Goal: Task Accomplishment & Management: Manage account settings

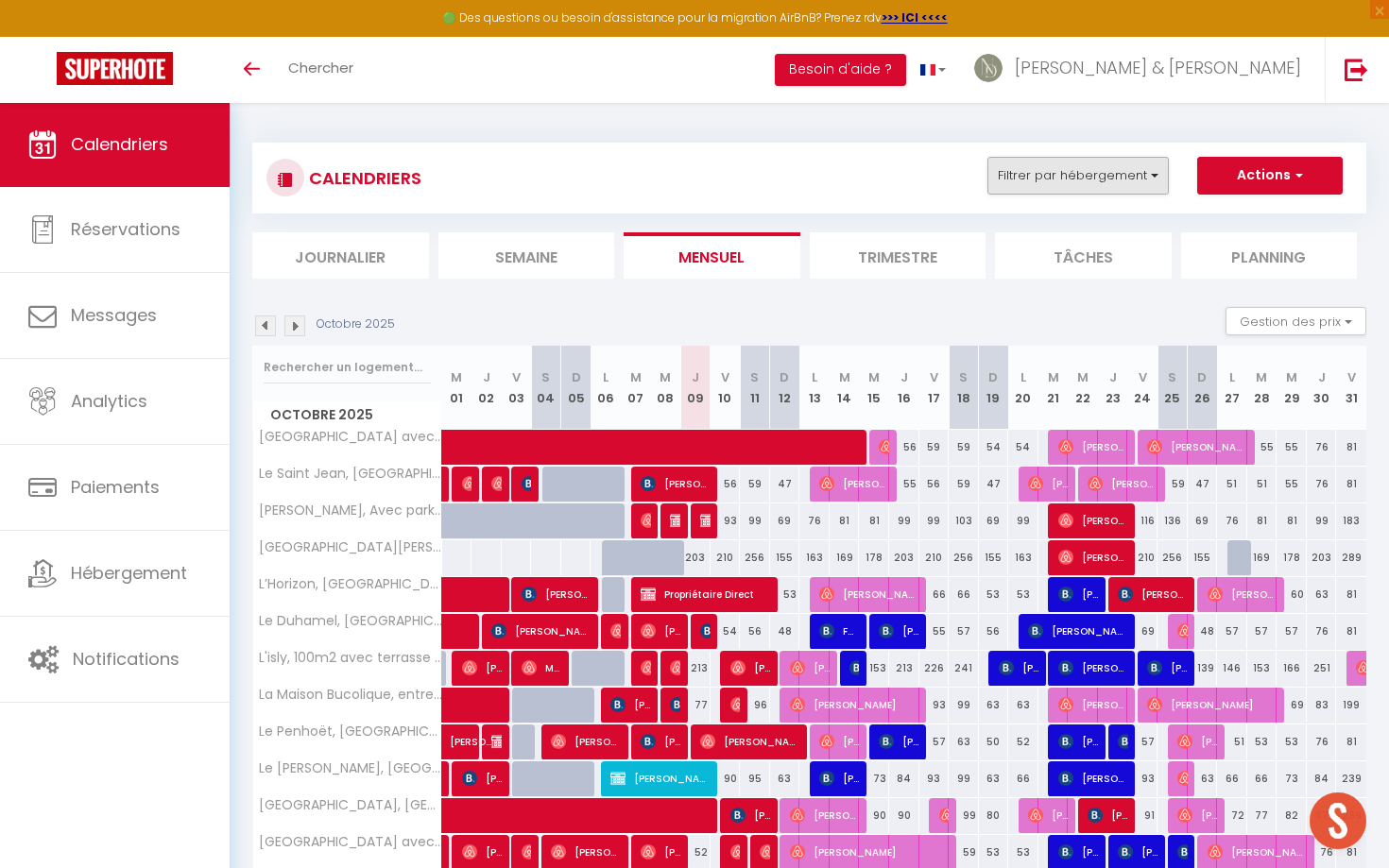
click at [1143, 181] on button "Filtrer par hébergement" at bounding box center [1077, 175] width 182 height 38
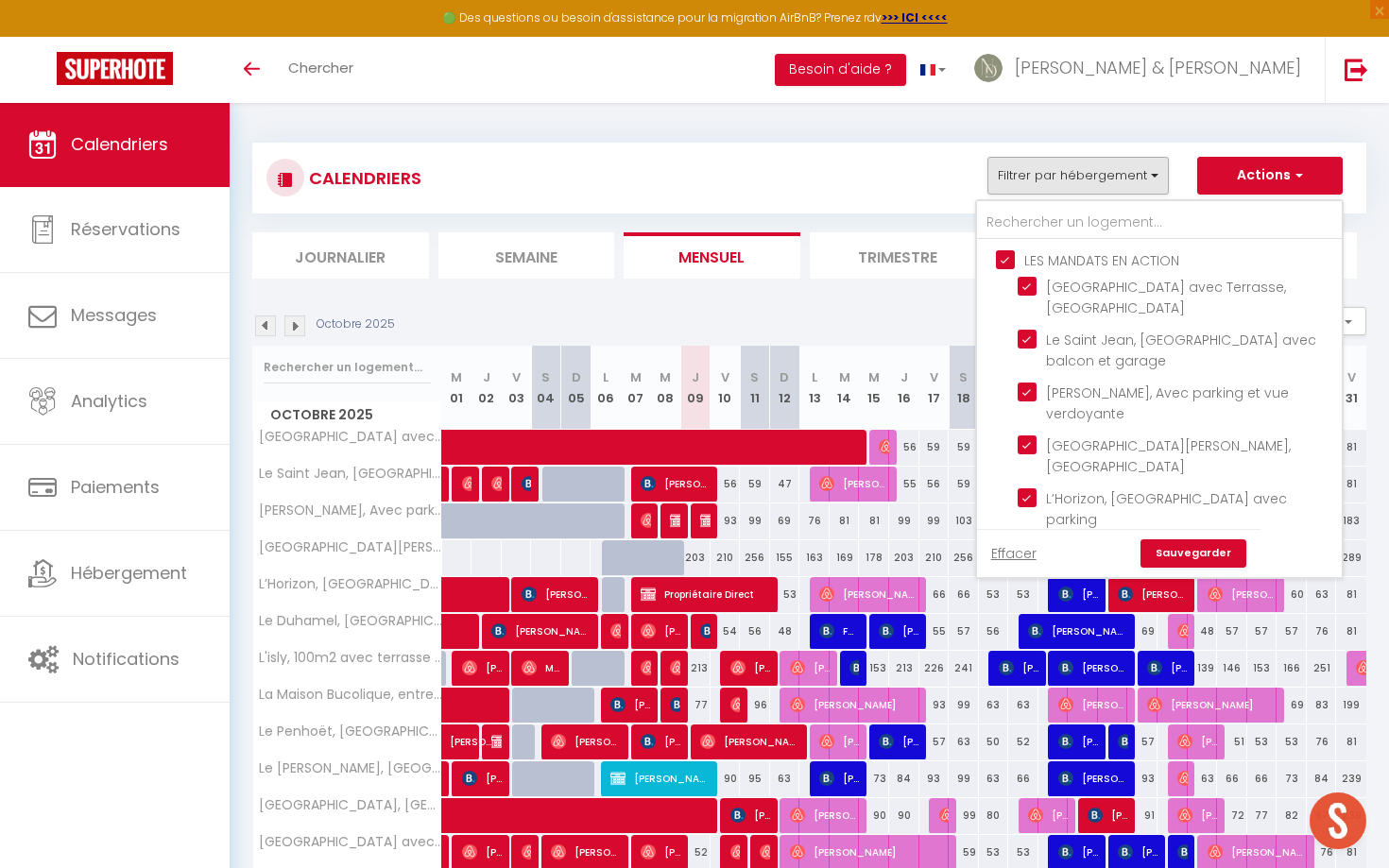
click at [947, 184] on div "CALENDRIERS Filtrer par hébergement LES MANDATS EN ACTION [GEOGRAPHIC_DATA] ave…" at bounding box center [809, 178] width 1086 height 43
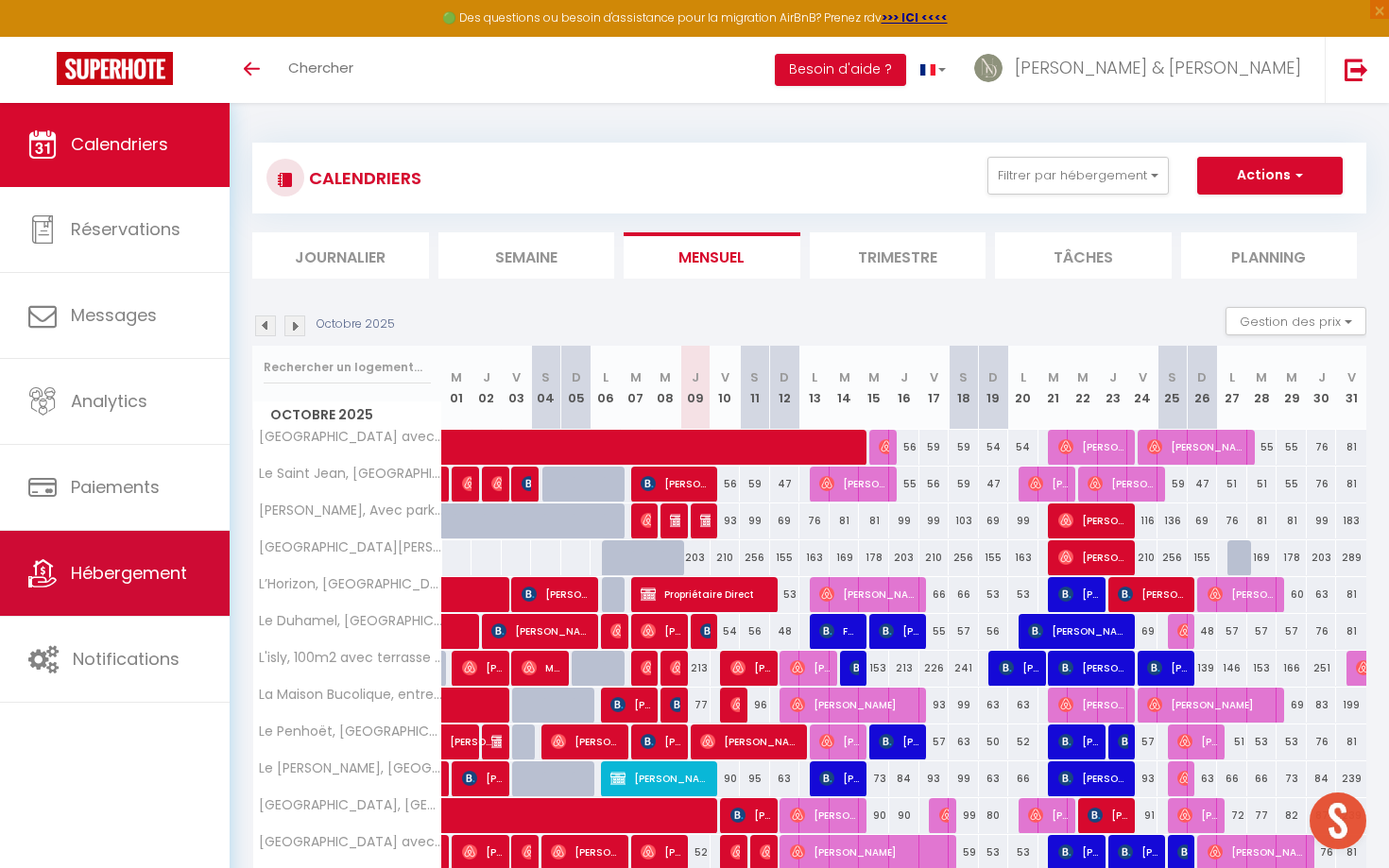
click at [91, 537] on link "Hébergement" at bounding box center [115, 574] width 229 height 85
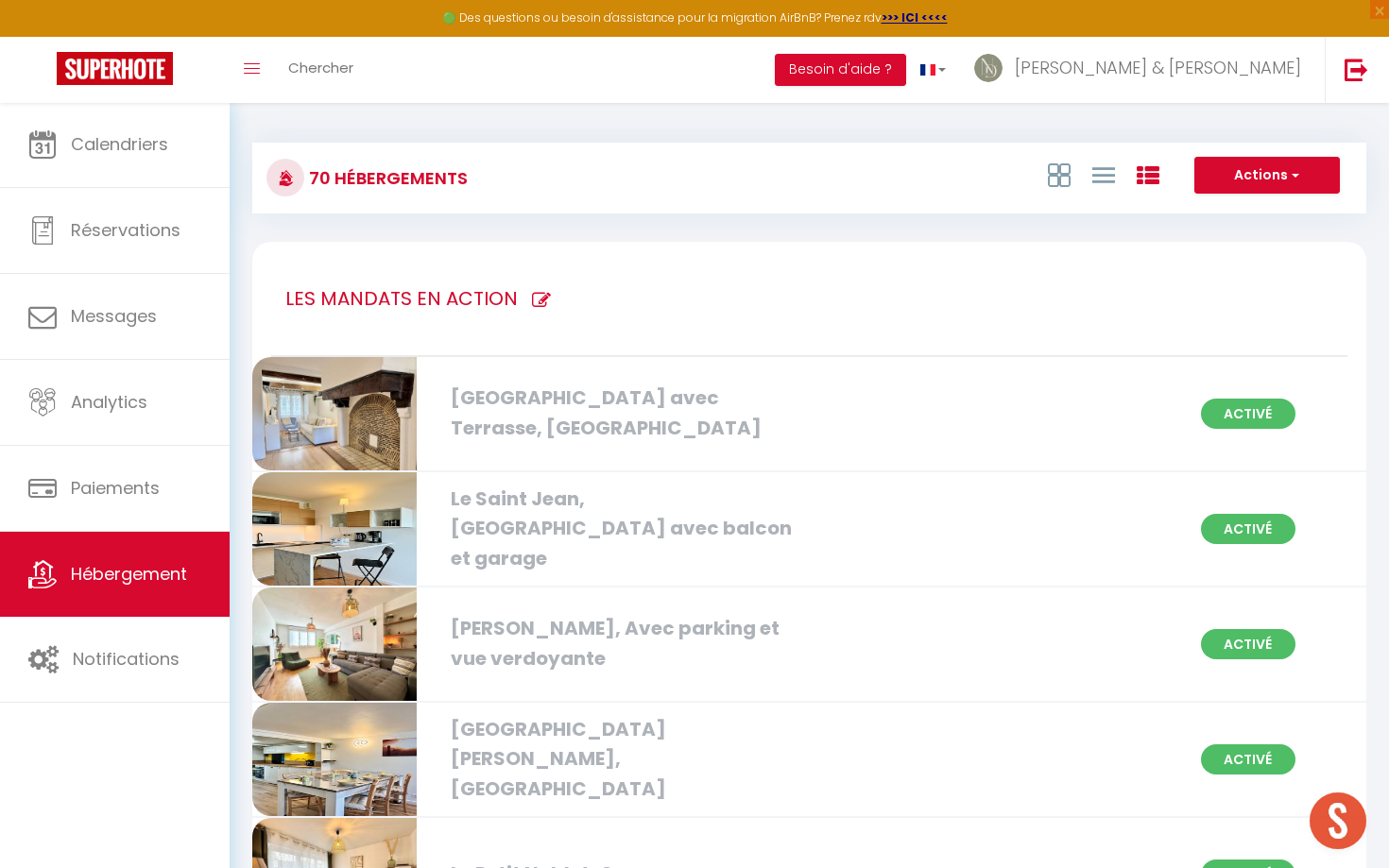
click at [535, 296] on icon at bounding box center [541, 300] width 18 height 18
type input "LES MANDATS EN ACTION"
checkbox parking "true"
checkbox Hélier "true"
checkbox Rennes "true"
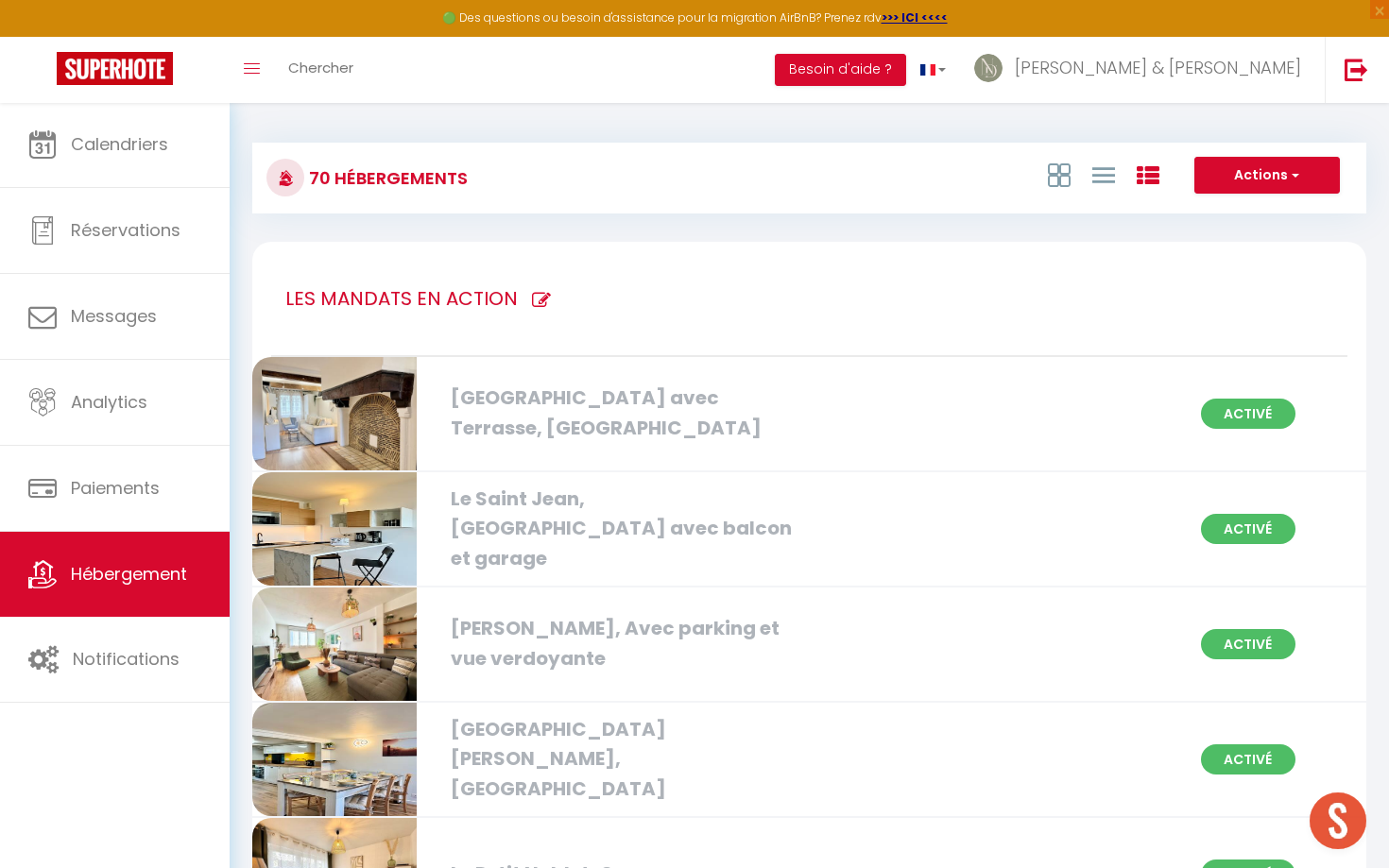
checkbox Jacques "true"
checkbox Ville "true"
checkbox Ouest "true"
checkbox Rennes "true"
checkbox centre "true"
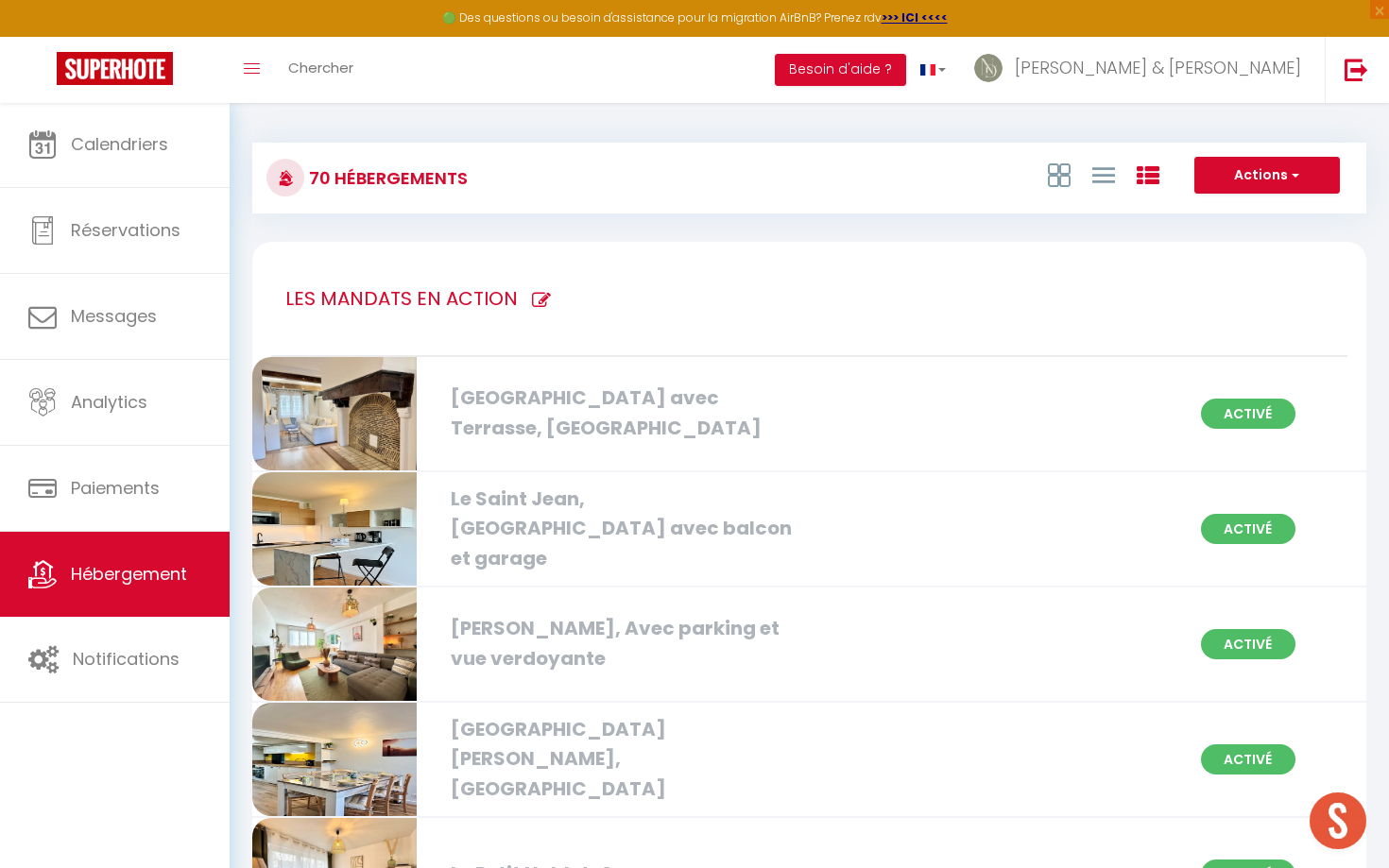
checkbox Centre "true"
checkbox balcon "true"
checkbox Nord "true"
checkbox Centre "true"
checkbox 1oom2\, "true"
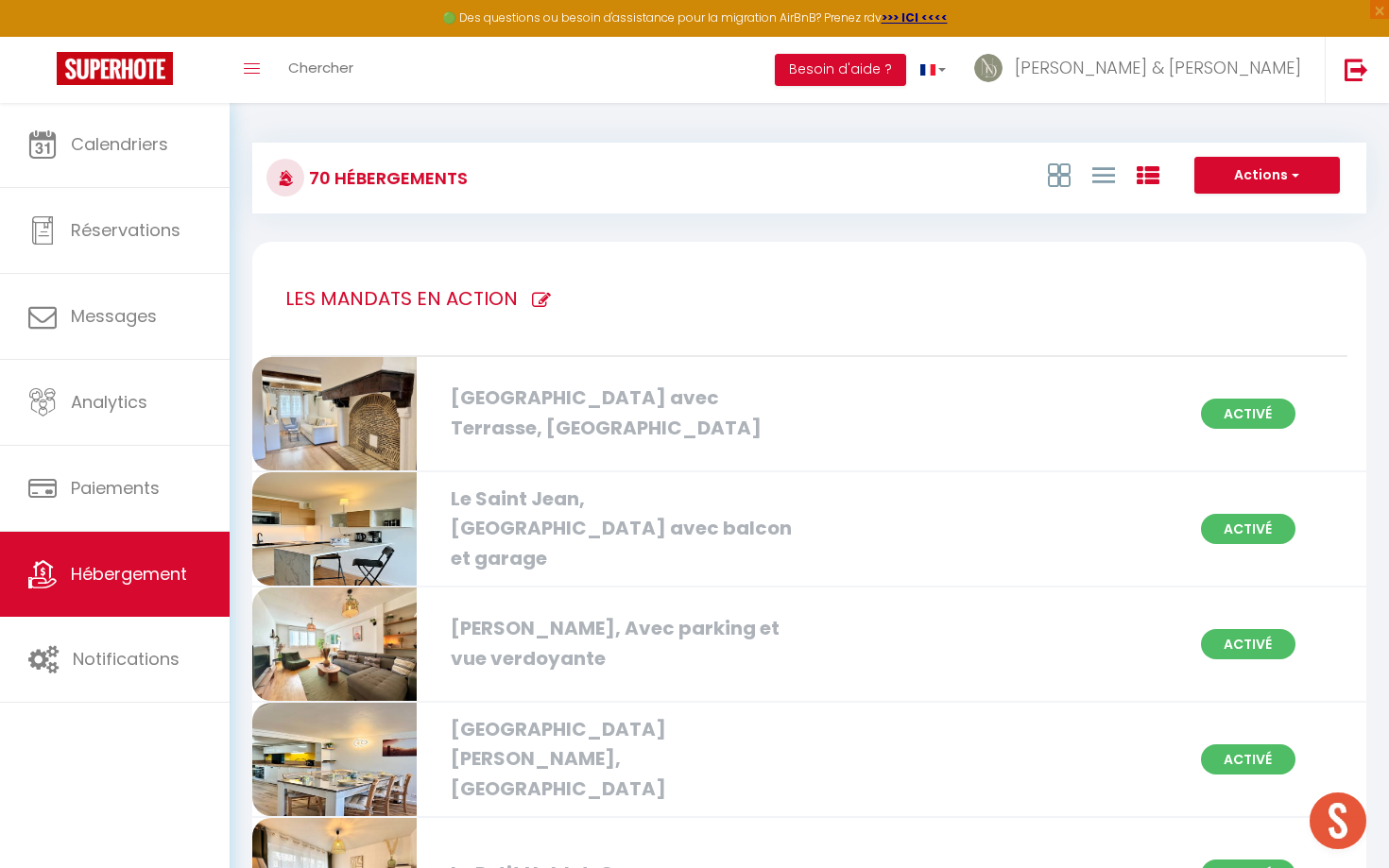
checkbox Centre "true"
checkbox Rennes "true"
checkbox privé "true"
checkbox Rennes "true"
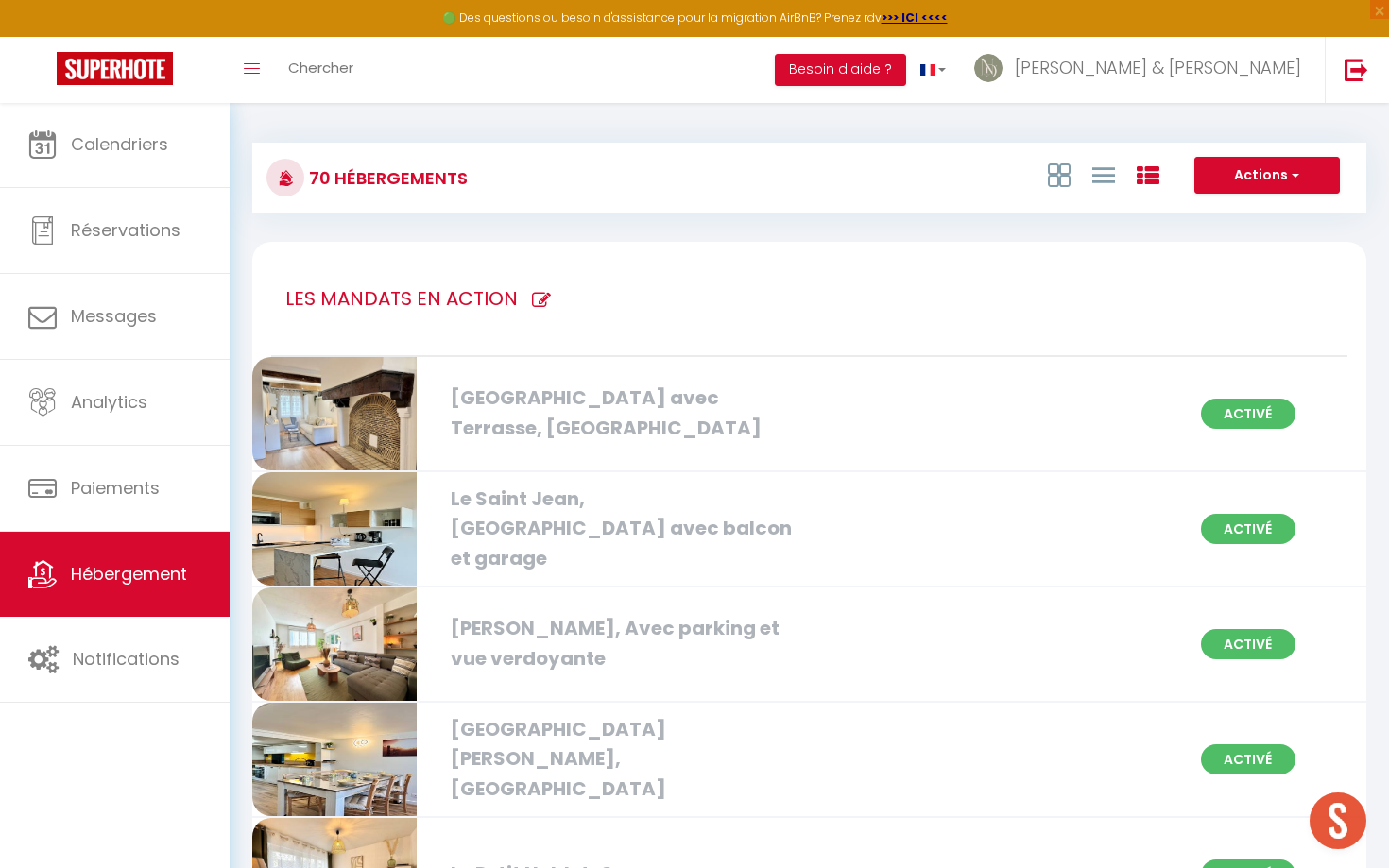
checkbox Saint-Pierre "true"
checkbox balcon "true"
checkbox Gregroire "true"
checkbox Rennes "true"
checkbox privé "true"
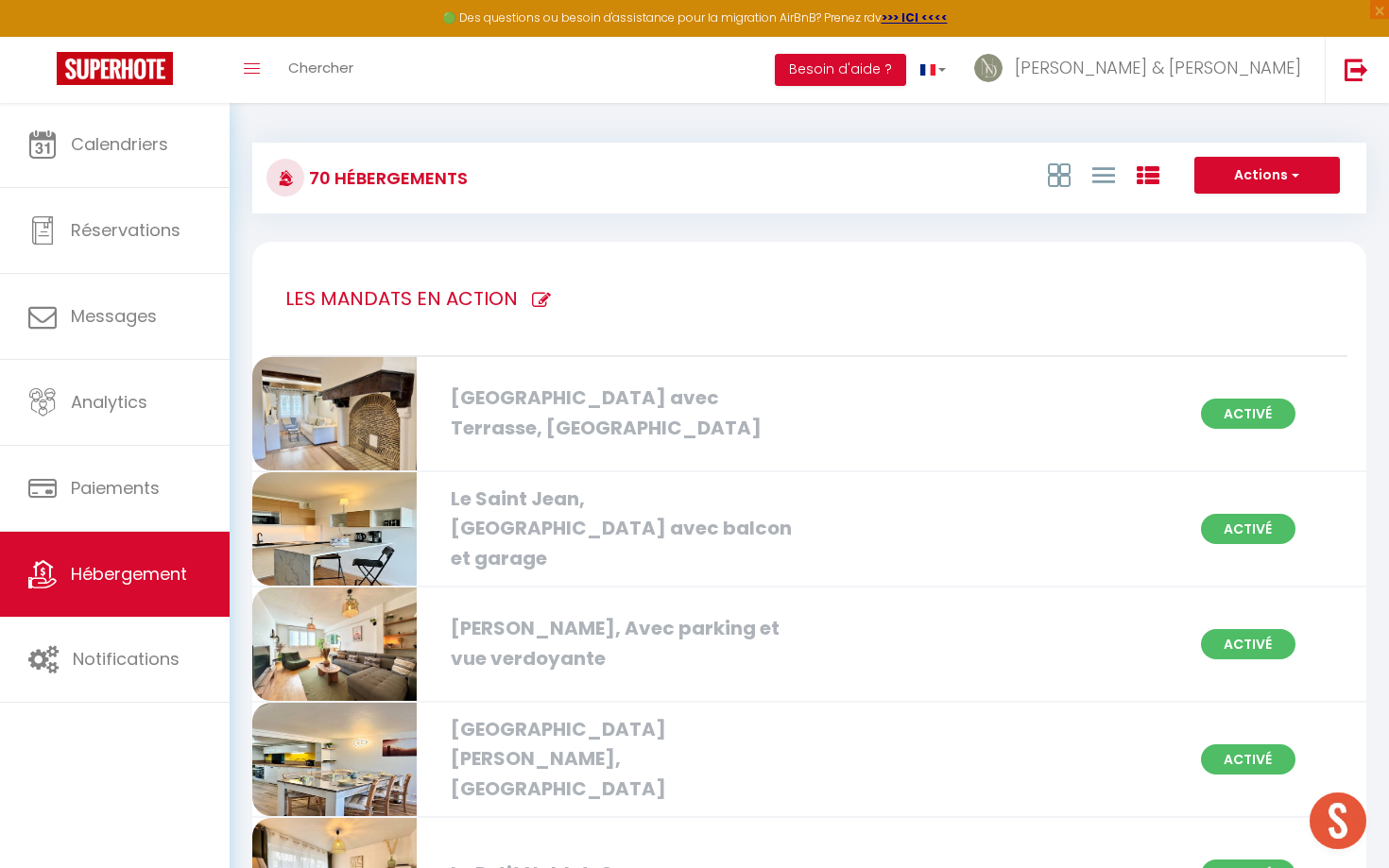
checkbox créateurs "true"
checkbox Rennes "true"
checkbox privé "true"
checkbox Rennes "true"
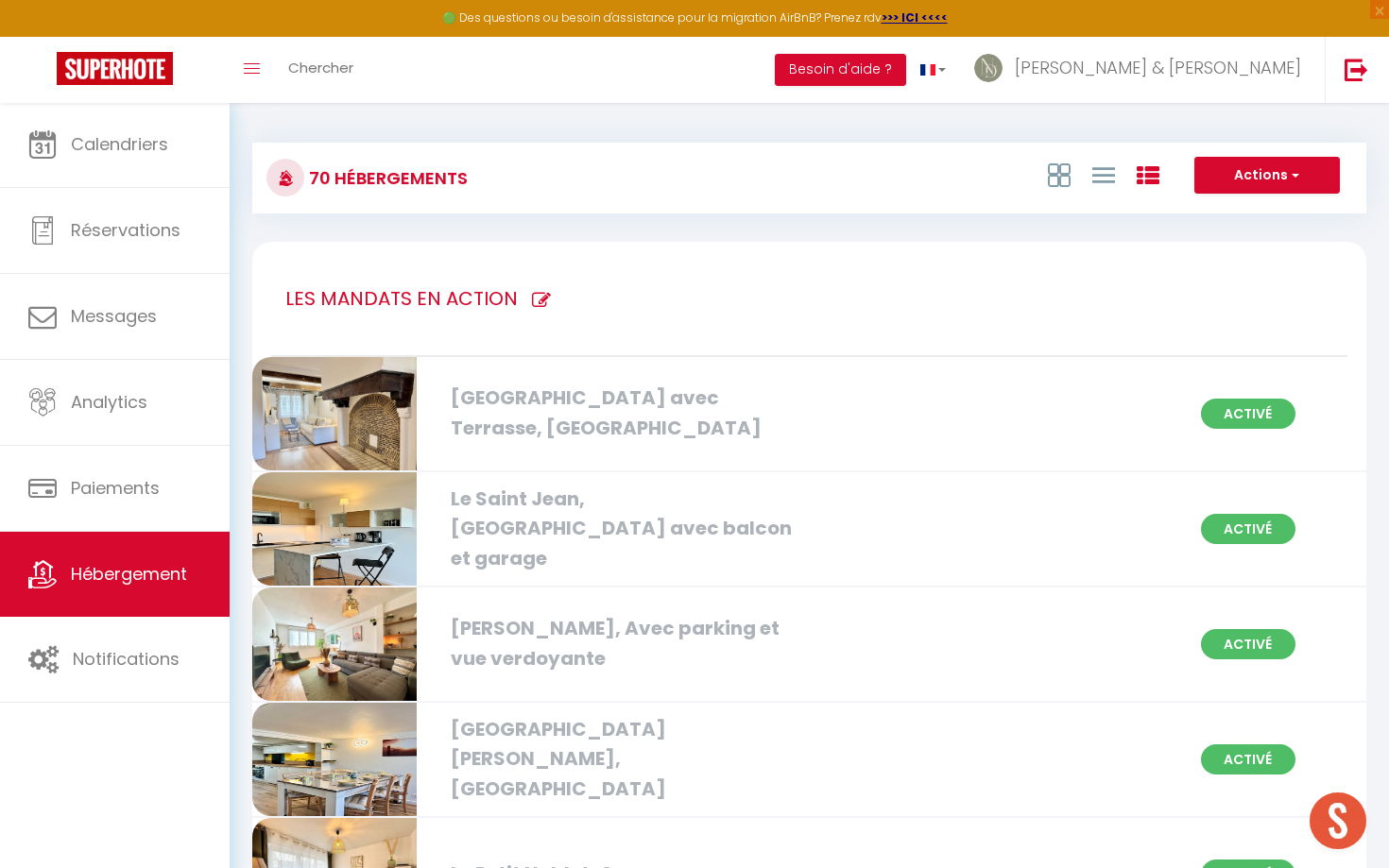
checkbox Rennes "true"
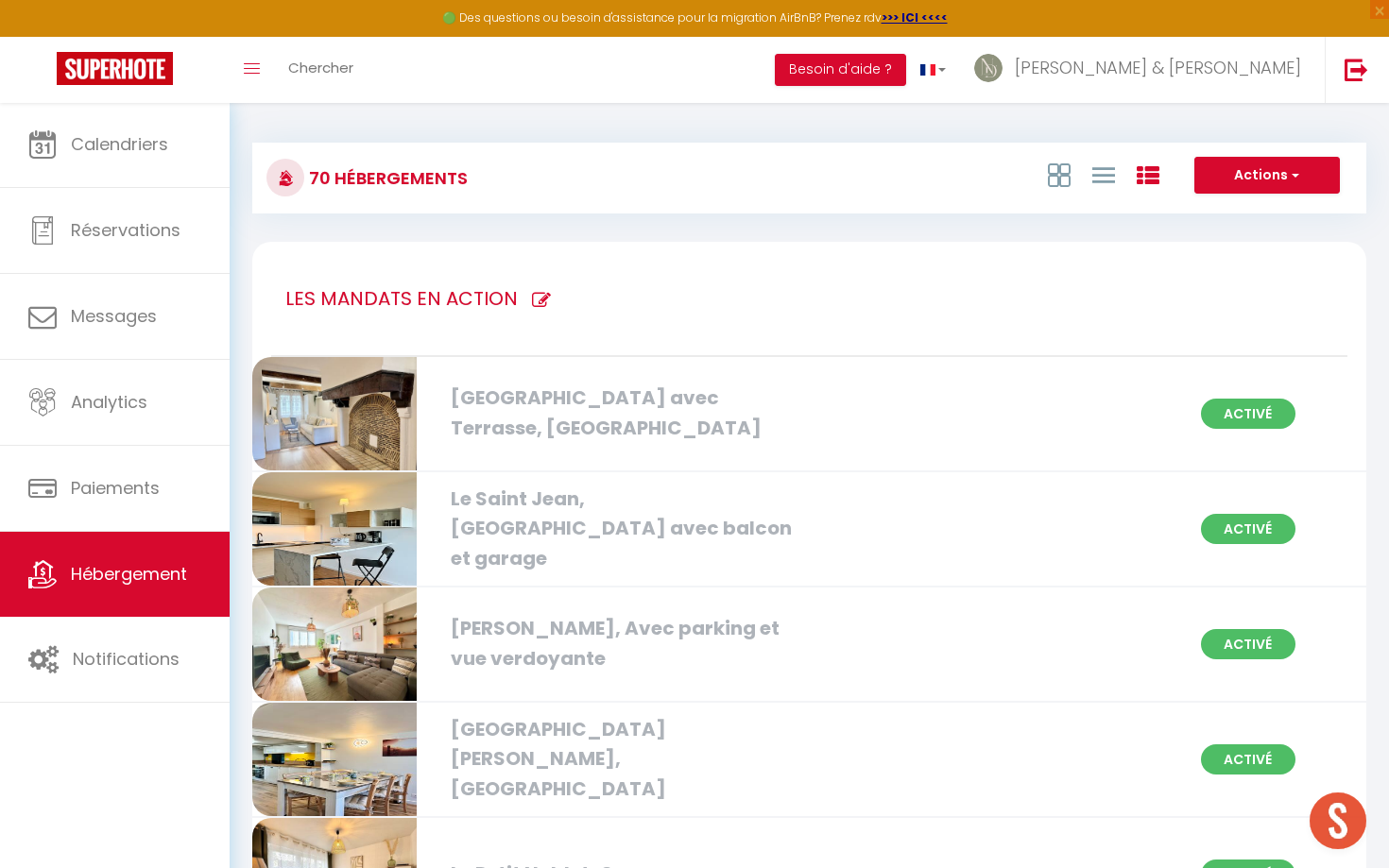
checkbox Rennes "true"
checkbox Rooftop "true"
checkbox Est "true"
checkbox Rennes "true"
checkbox ville "true"
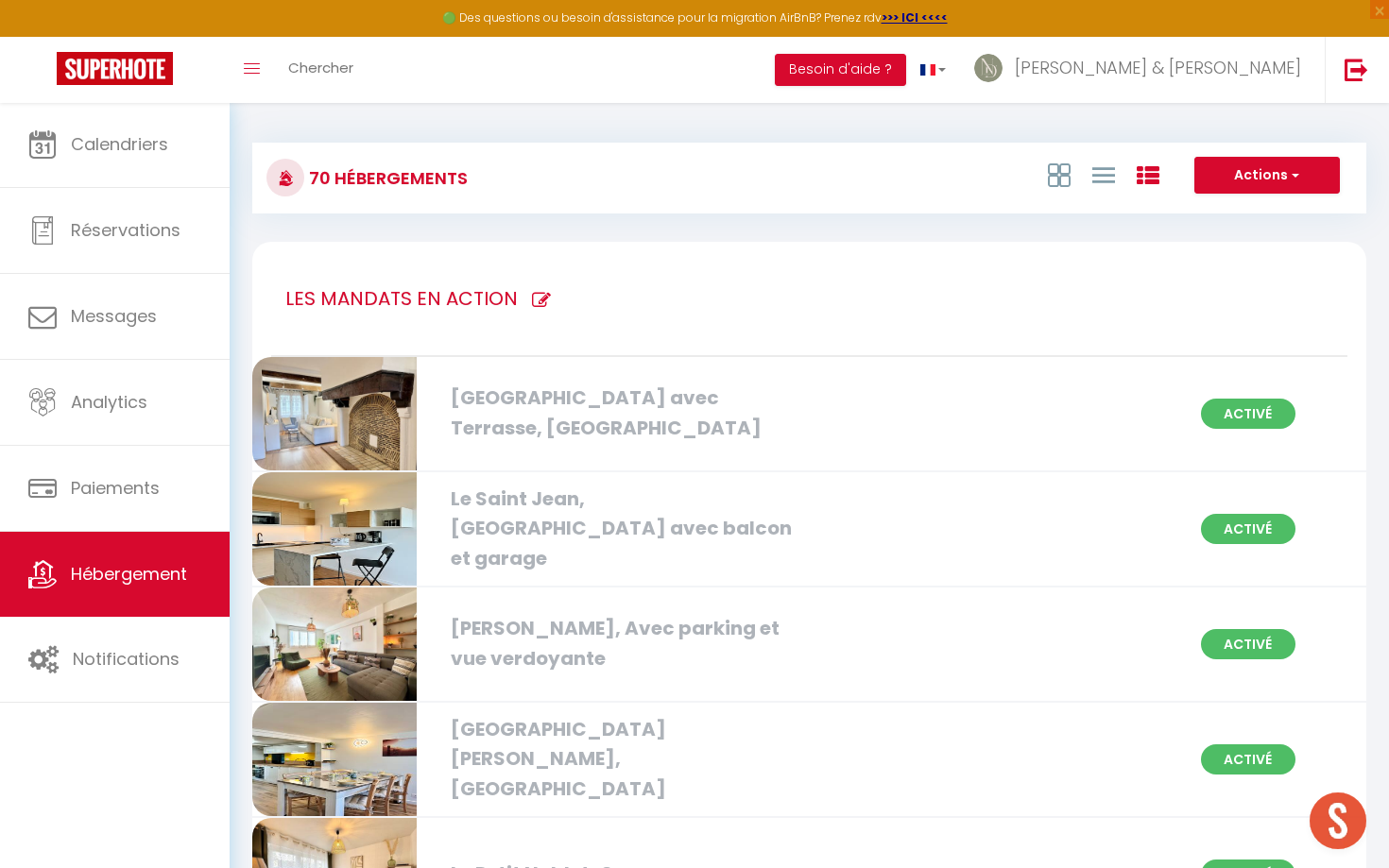
checkbox Garage "true"
checkbox ville "true"
checkbox Cesson "true"
checkbox garage "true"
checkbox verdoyante "true"
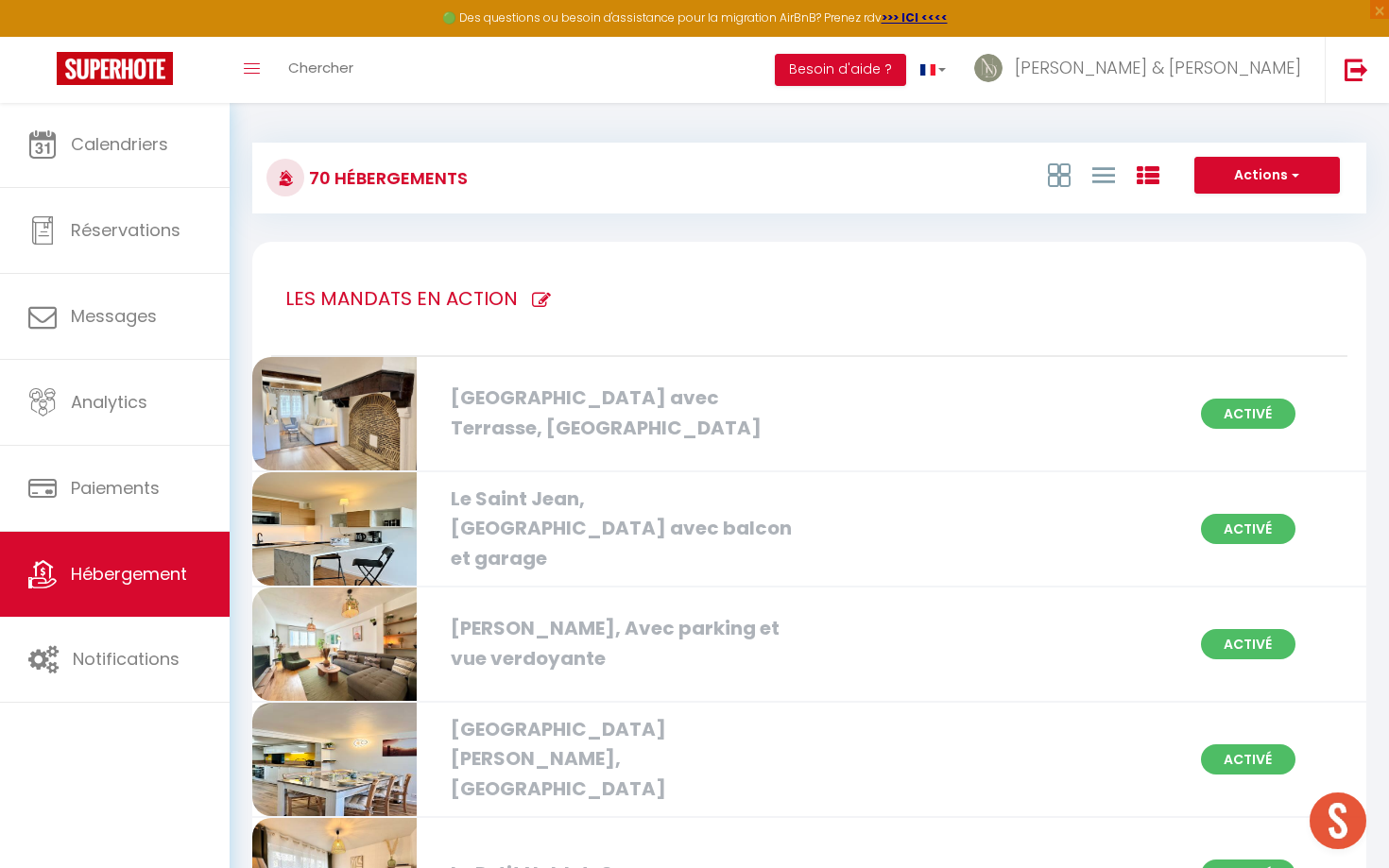
checkbox Rennes "true"
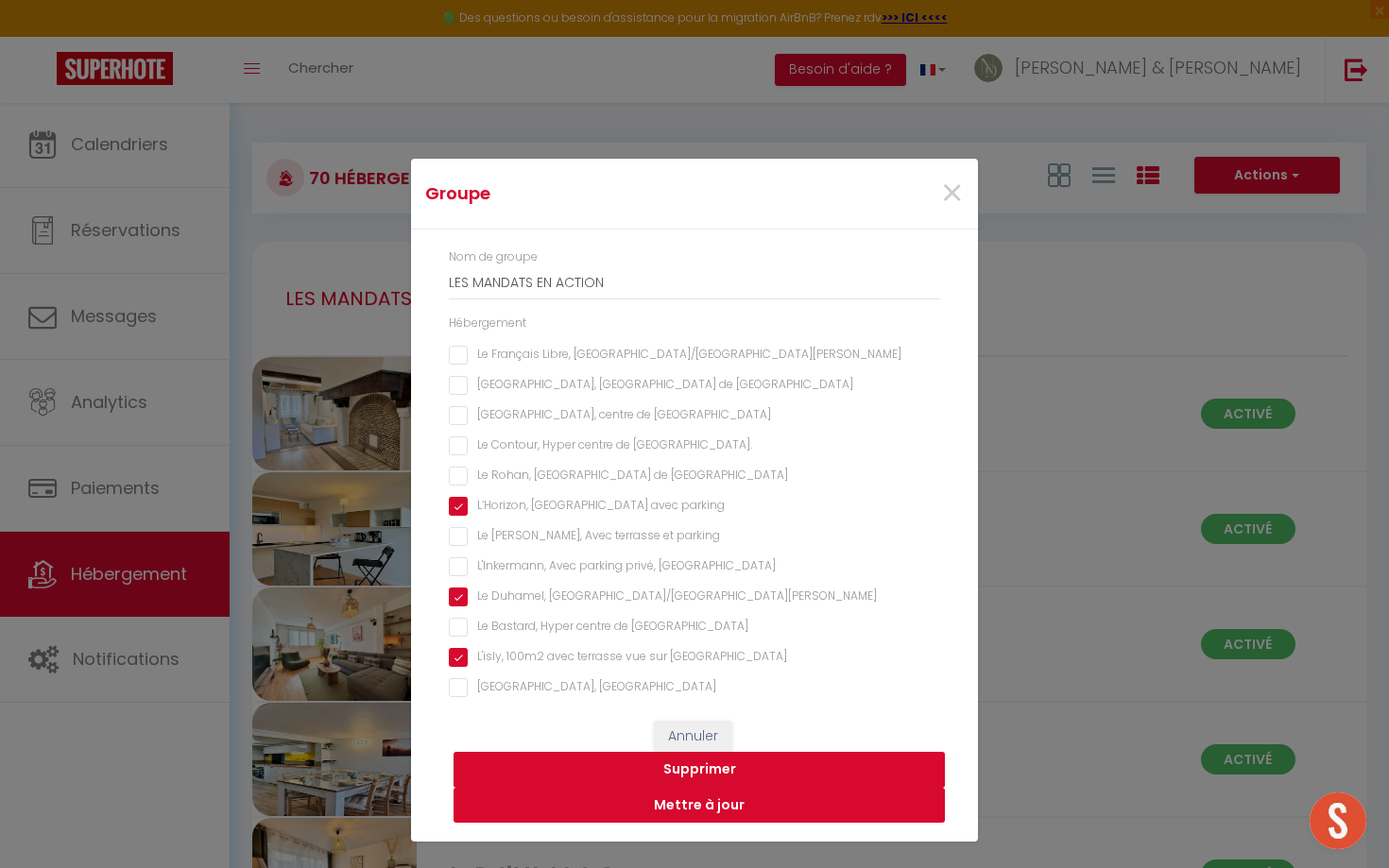
click at [678, 704] on button "Mettre à jour" at bounding box center [699, 805] width 491 height 36
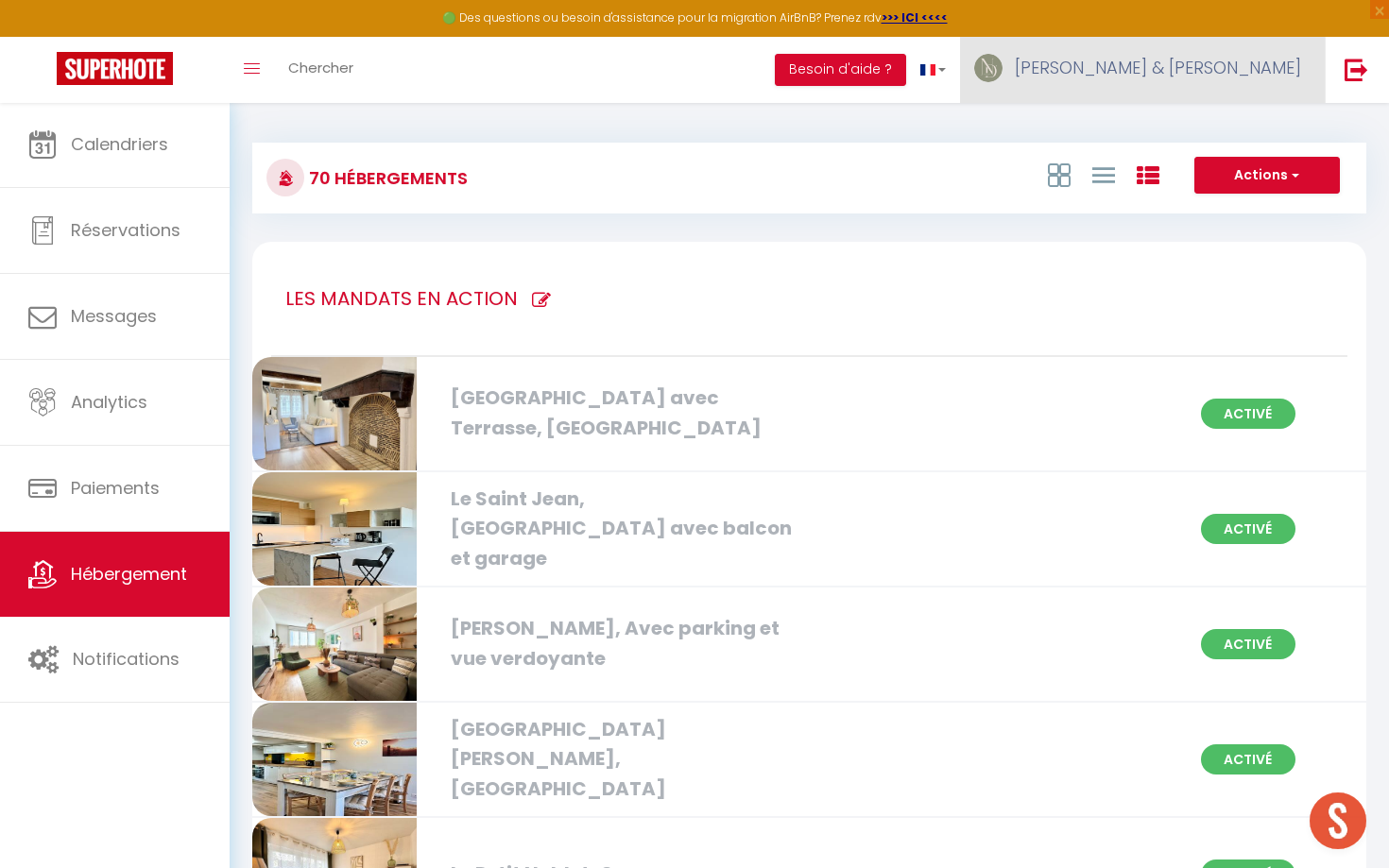
click at [1248, 86] on link "[PERSON_NAME] & [PERSON_NAME]" at bounding box center [1141, 70] width 364 height 66
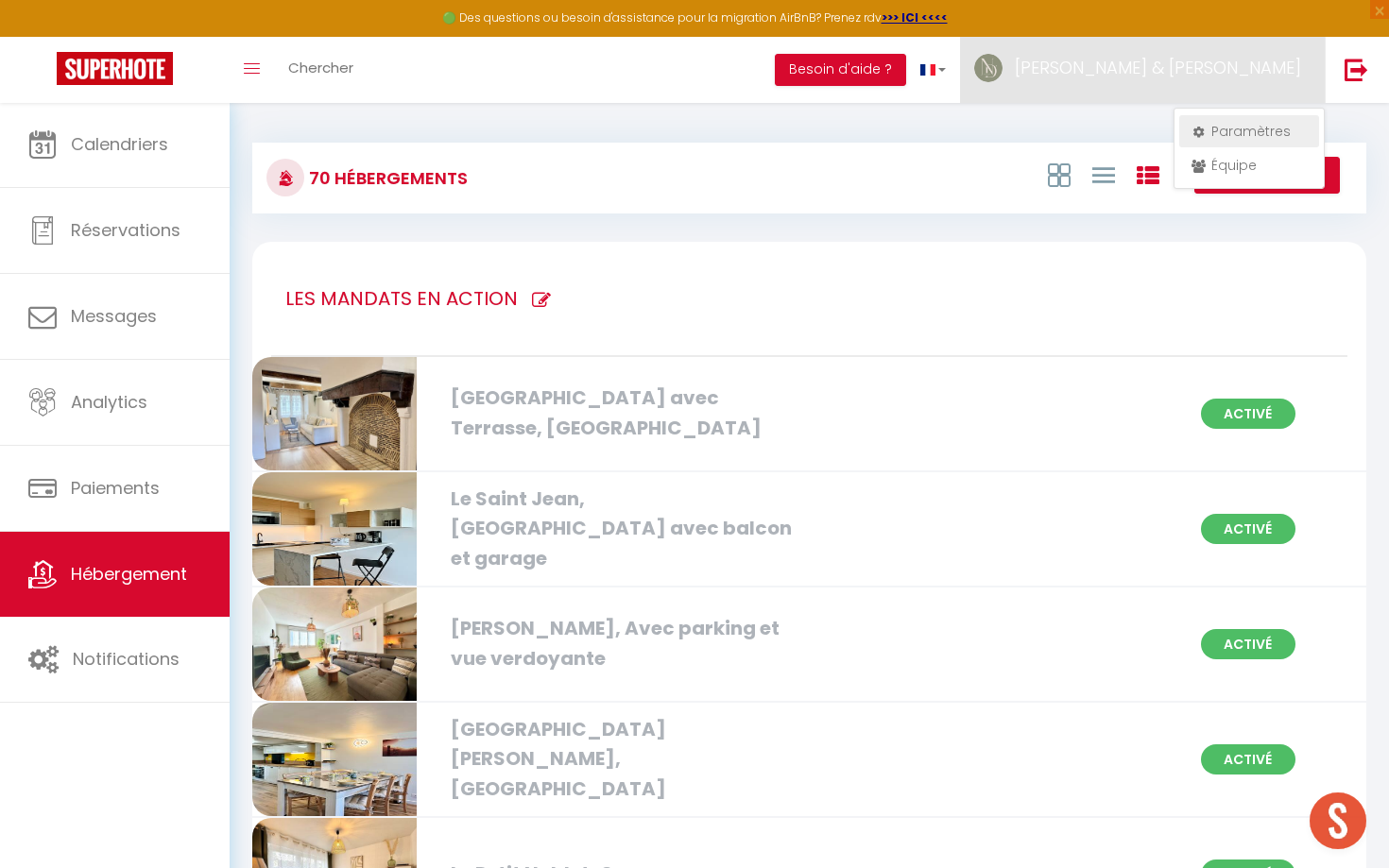
click at [1231, 134] on link "Paramètres" at bounding box center [1249, 131] width 140 height 32
select select "28"
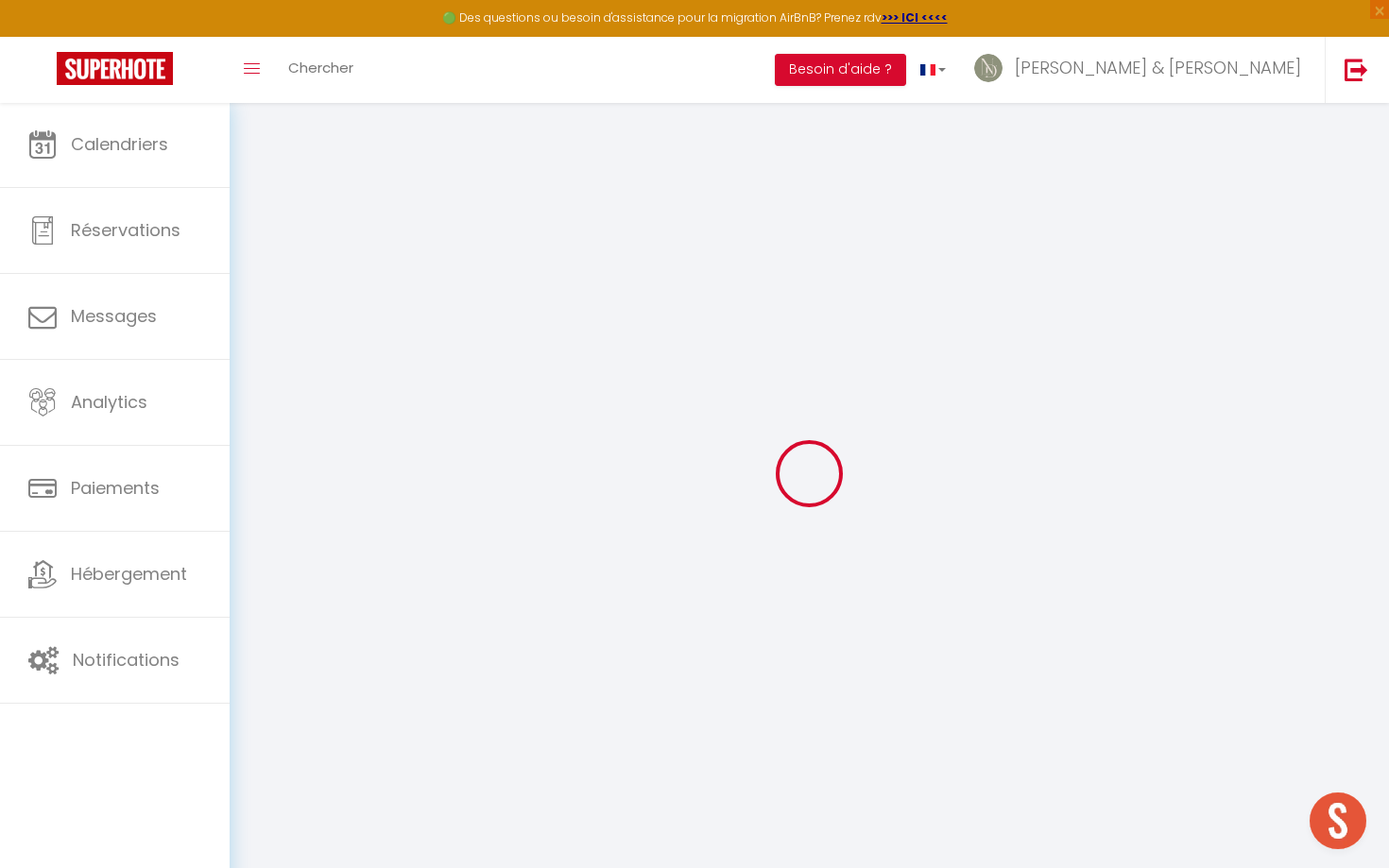
type input "25mD5wmzUvFbNqwRKOKgPdl6Q"
type input "egi5z5jEKprUUqUKA5NYbNErG"
type input "[URL][DOMAIN_NAME]"
select select "fr"
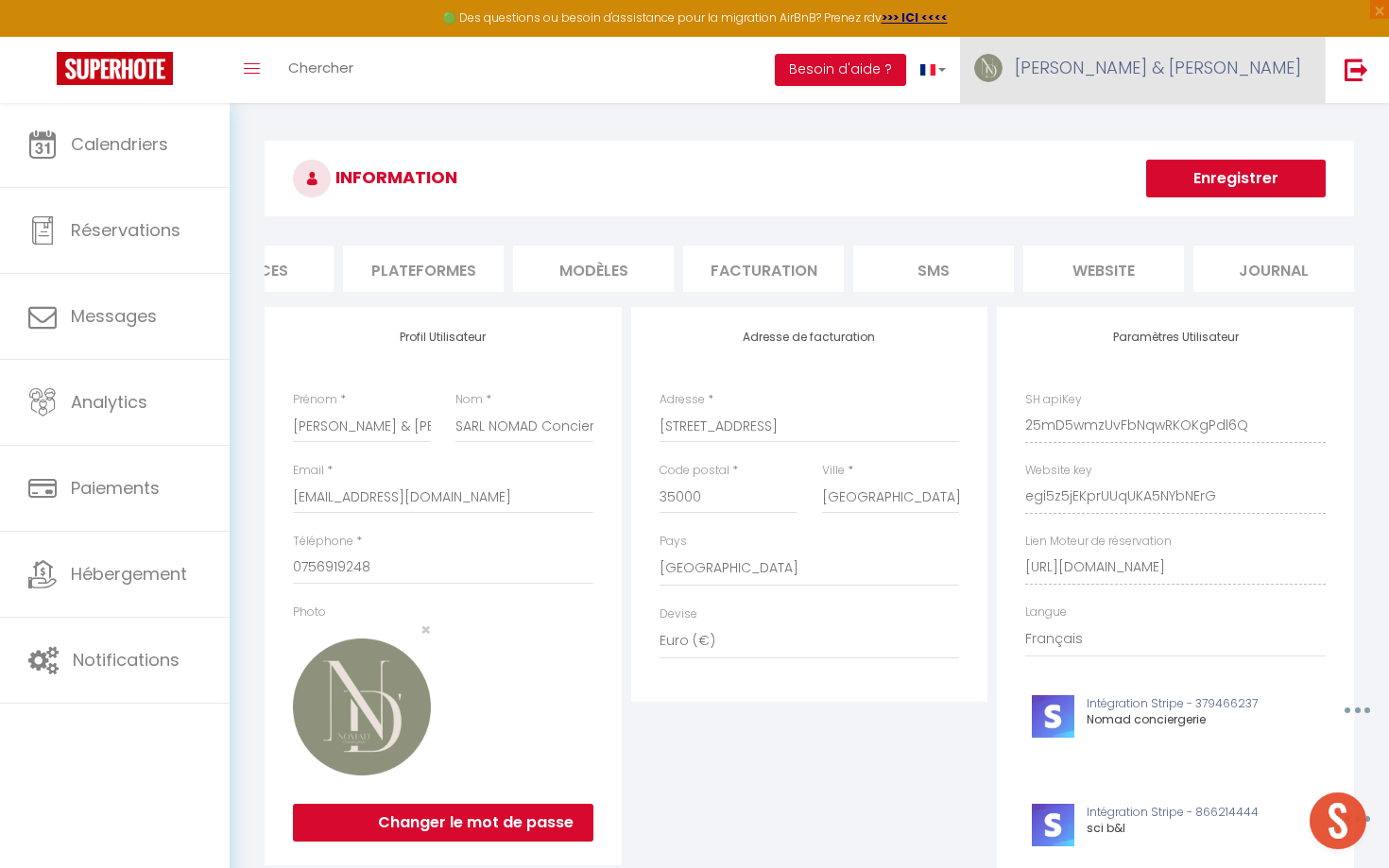
click at [1213, 82] on link "[PERSON_NAME] & [PERSON_NAME]" at bounding box center [1141, 70] width 364 height 66
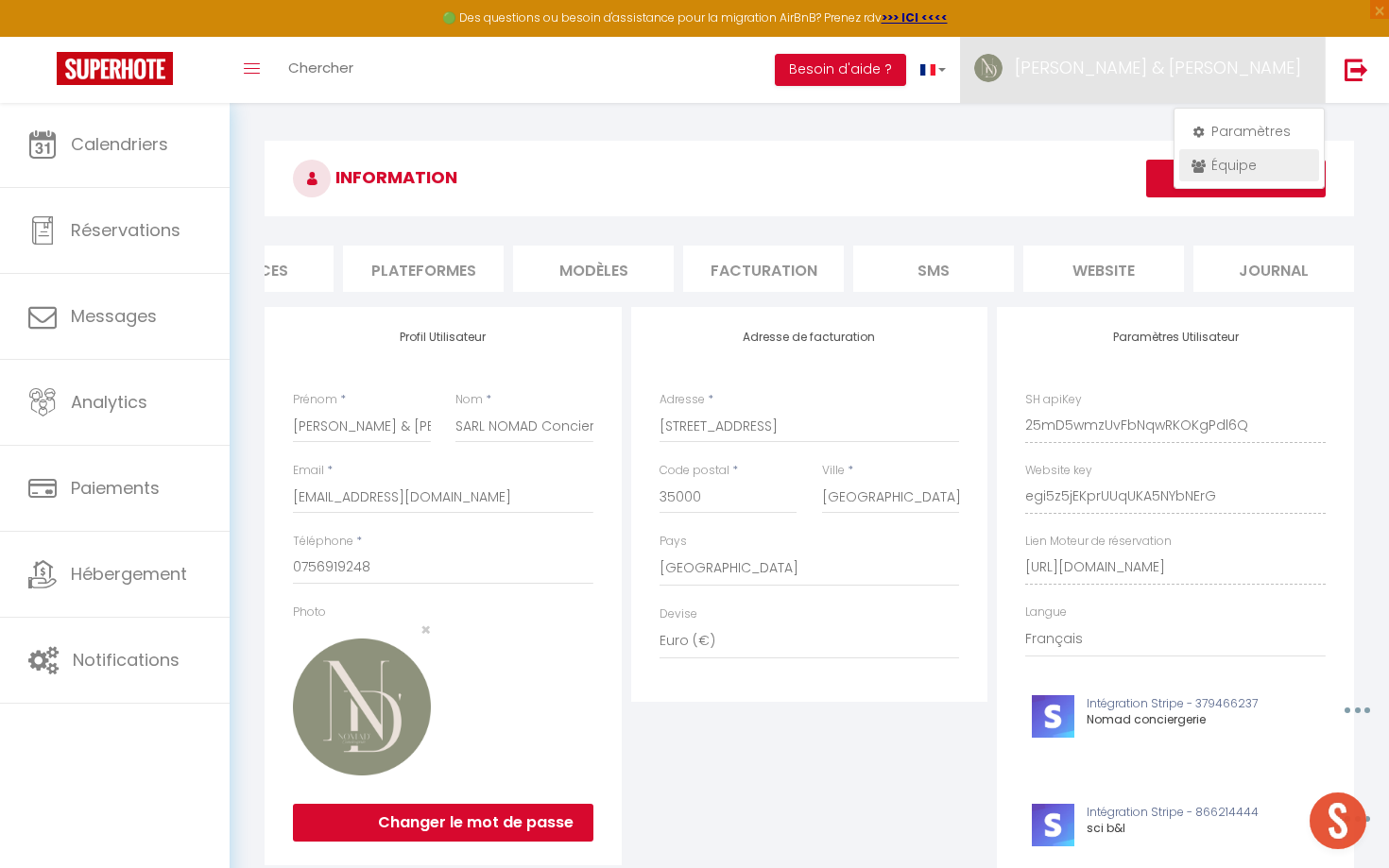
click at [1229, 170] on link "Équipe" at bounding box center [1249, 165] width 140 height 32
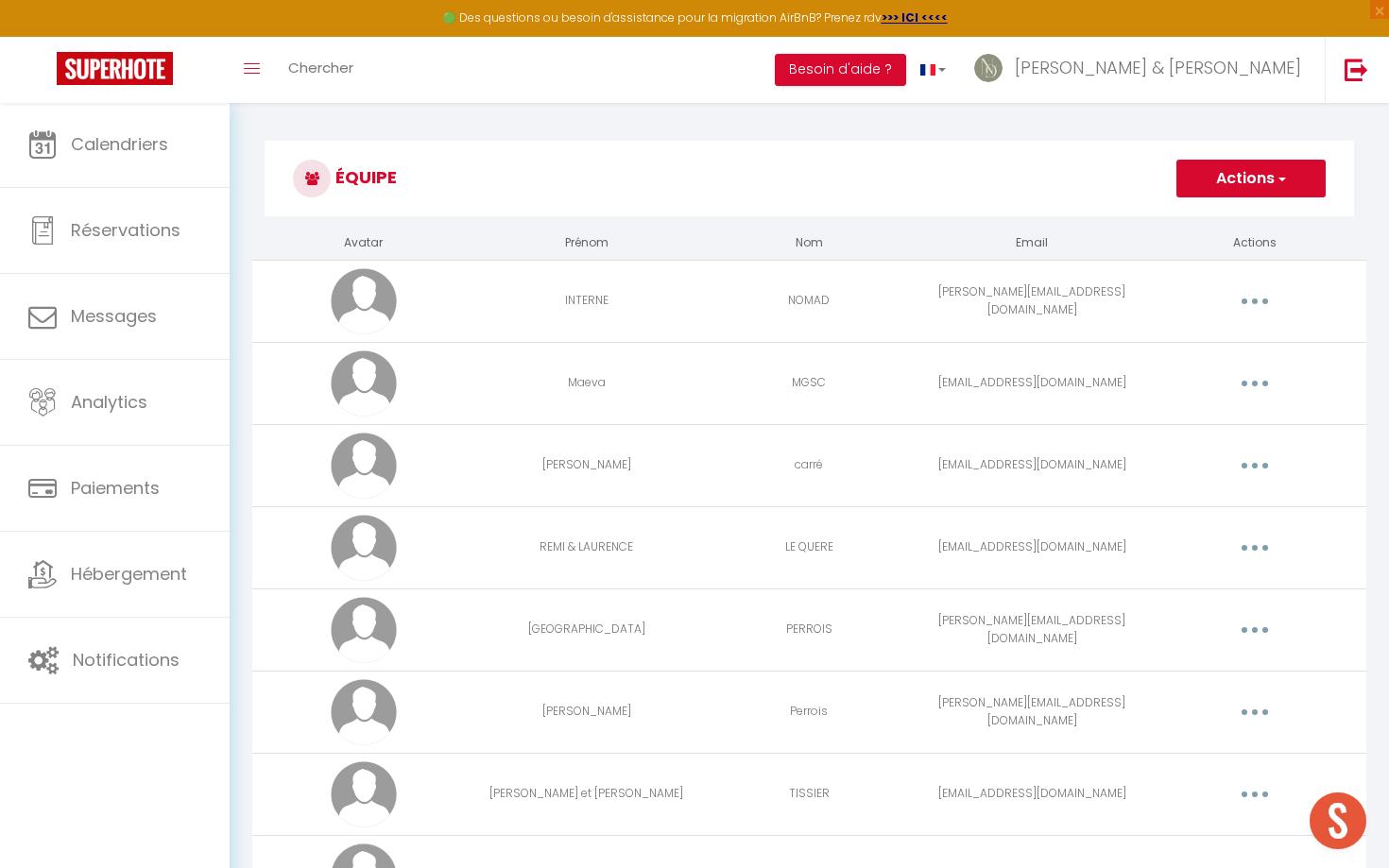
click at [1251, 302] on button "button" at bounding box center [1254, 301] width 52 height 30
click at [1210, 352] on link "Editer" at bounding box center [1205, 344] width 140 height 32
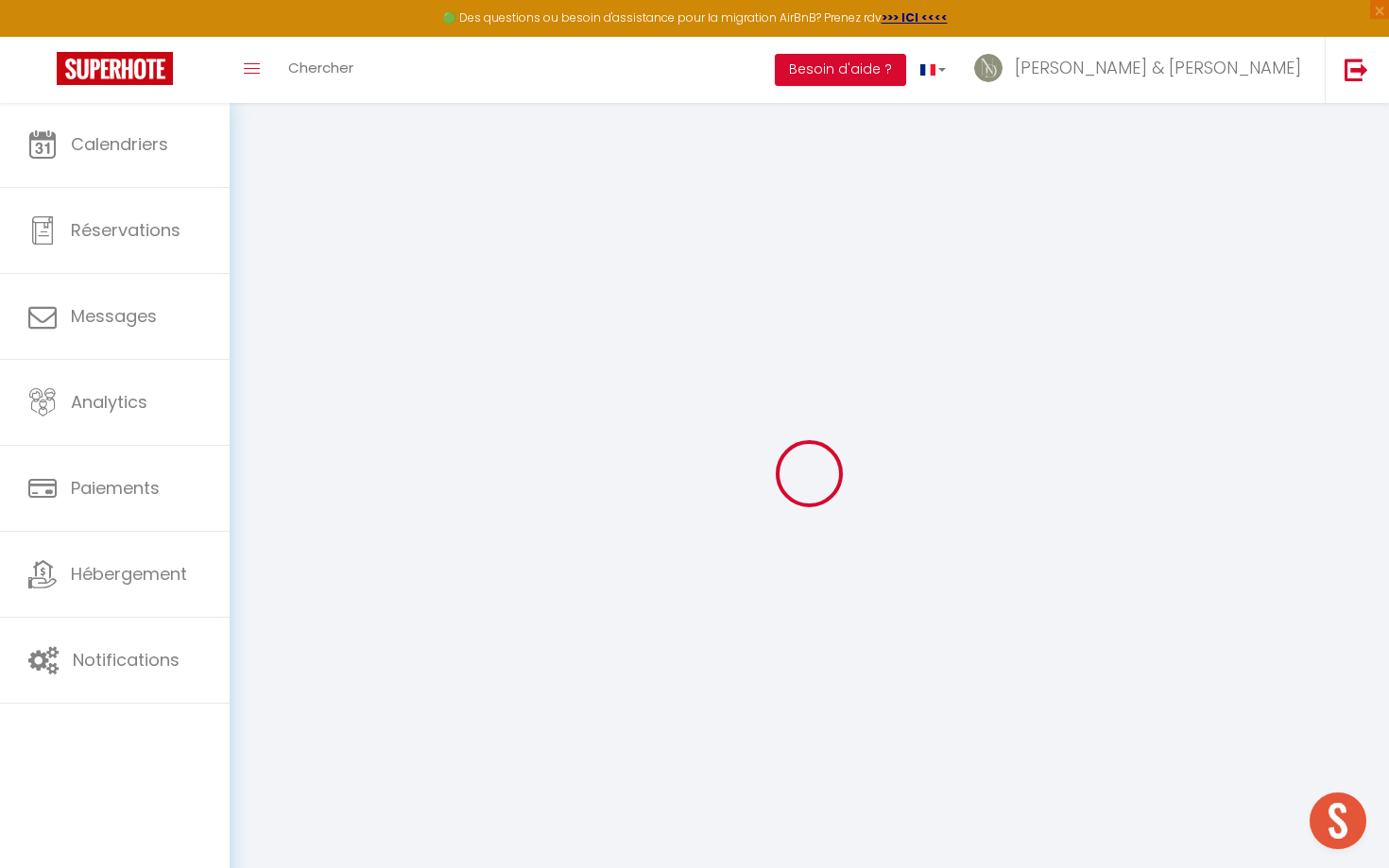
select select
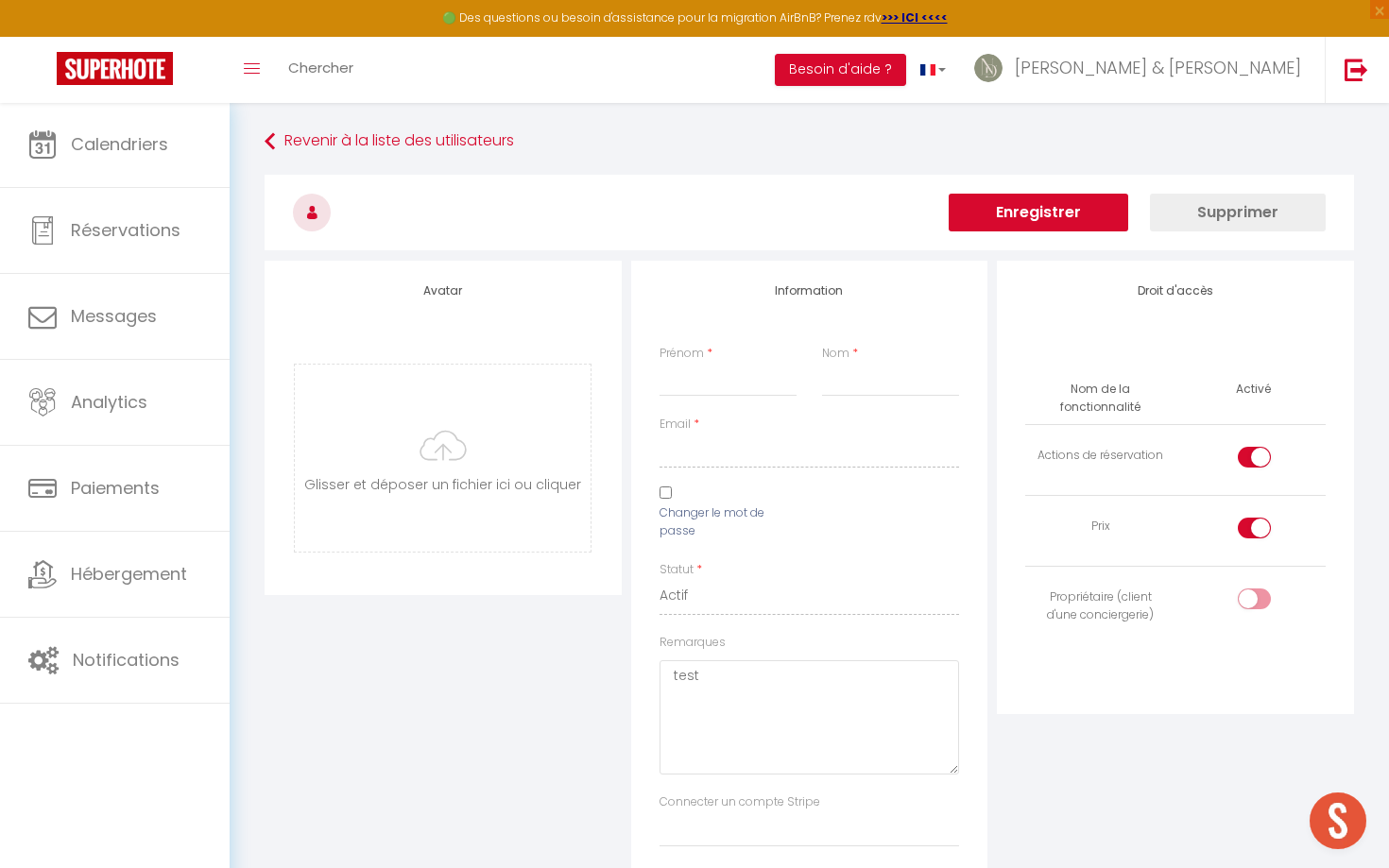
type input "INTERNE"
type input "NOMAD"
type input "[PERSON_NAME][EMAIL_ADDRESS][DOMAIN_NAME]"
select select
type textarea "[URL][DOMAIN_NAME]"
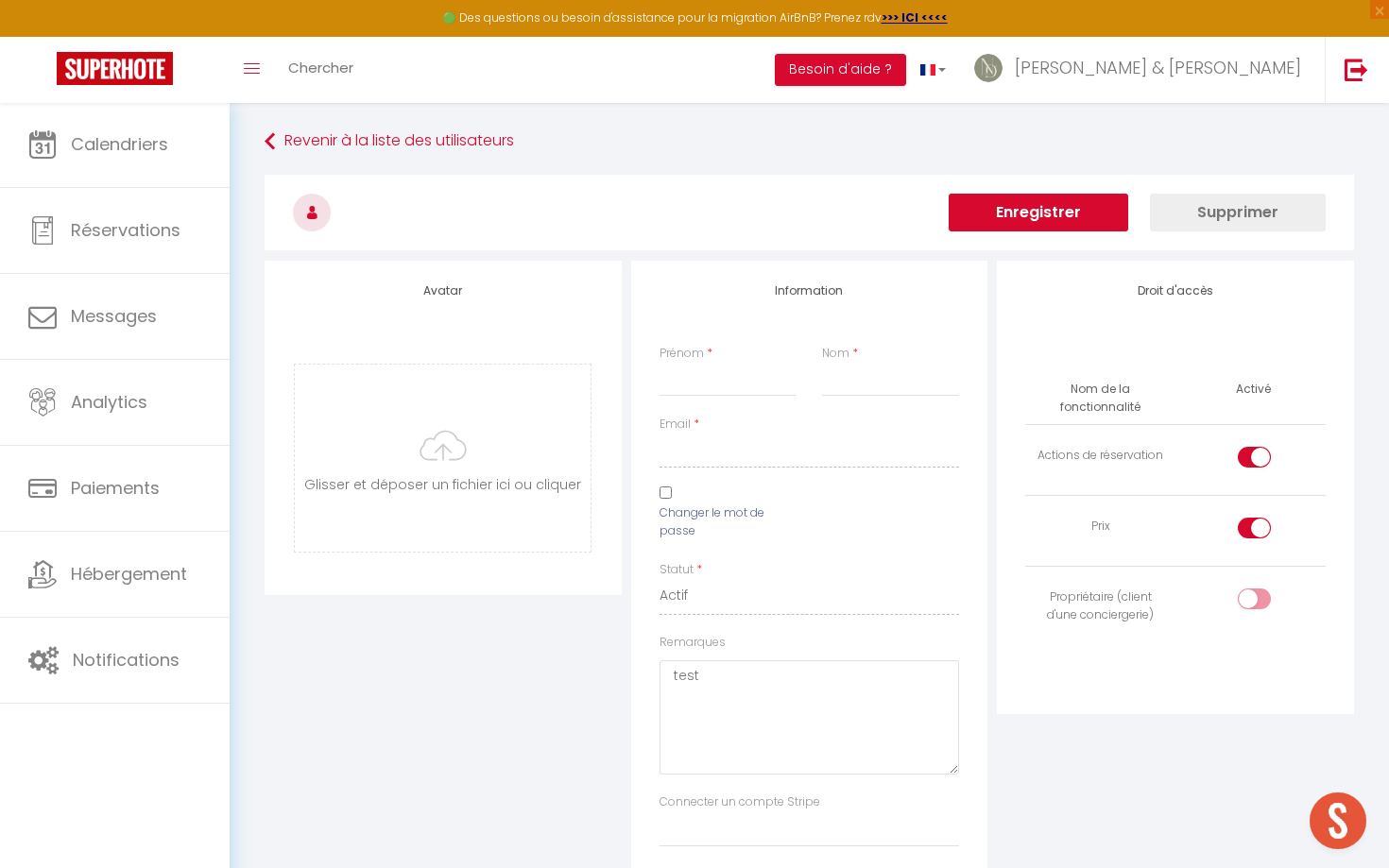
checkbox input "true"
checkbox input "false"
checkbox input "true"
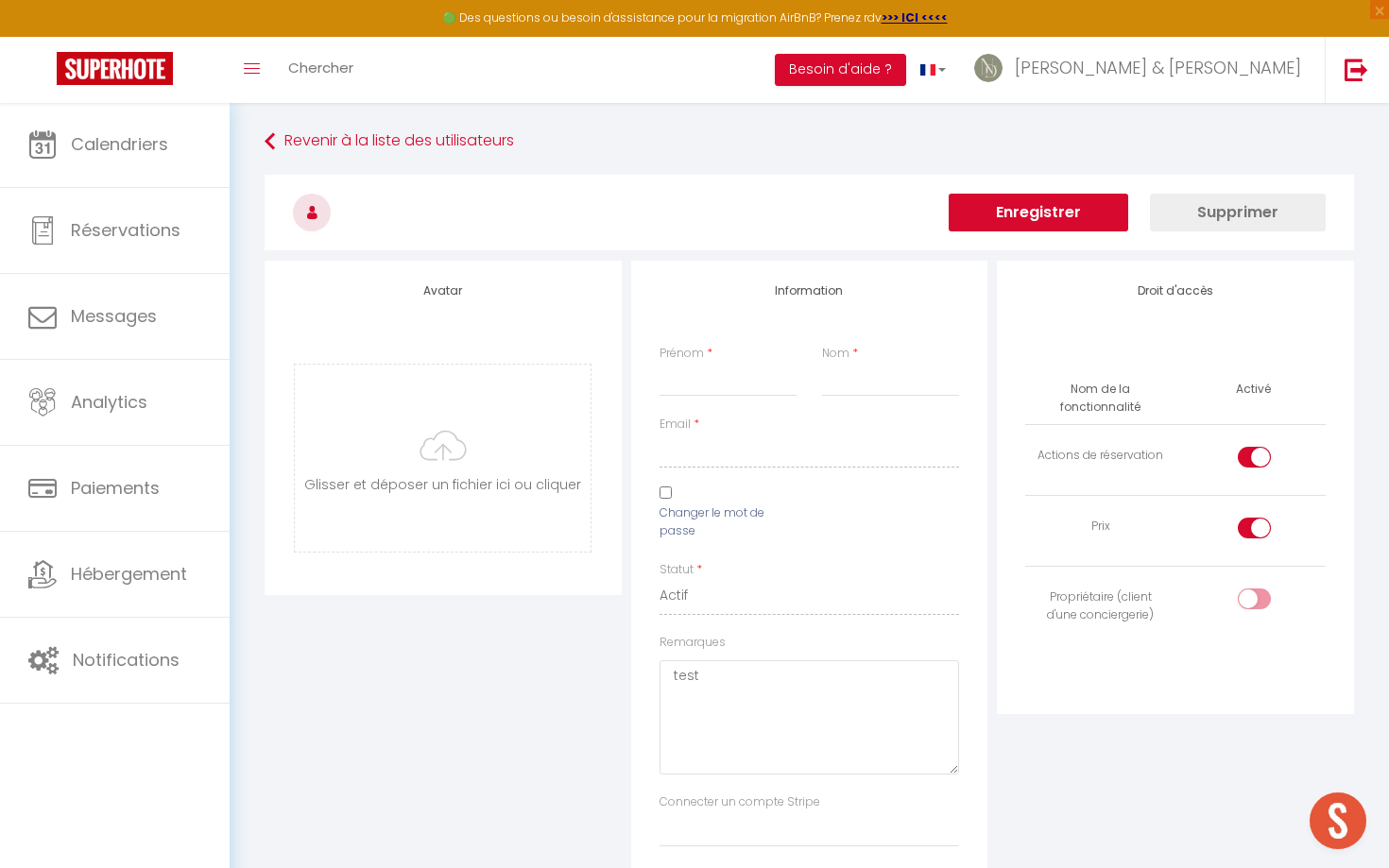
checkbox input "true"
checkbox input "false"
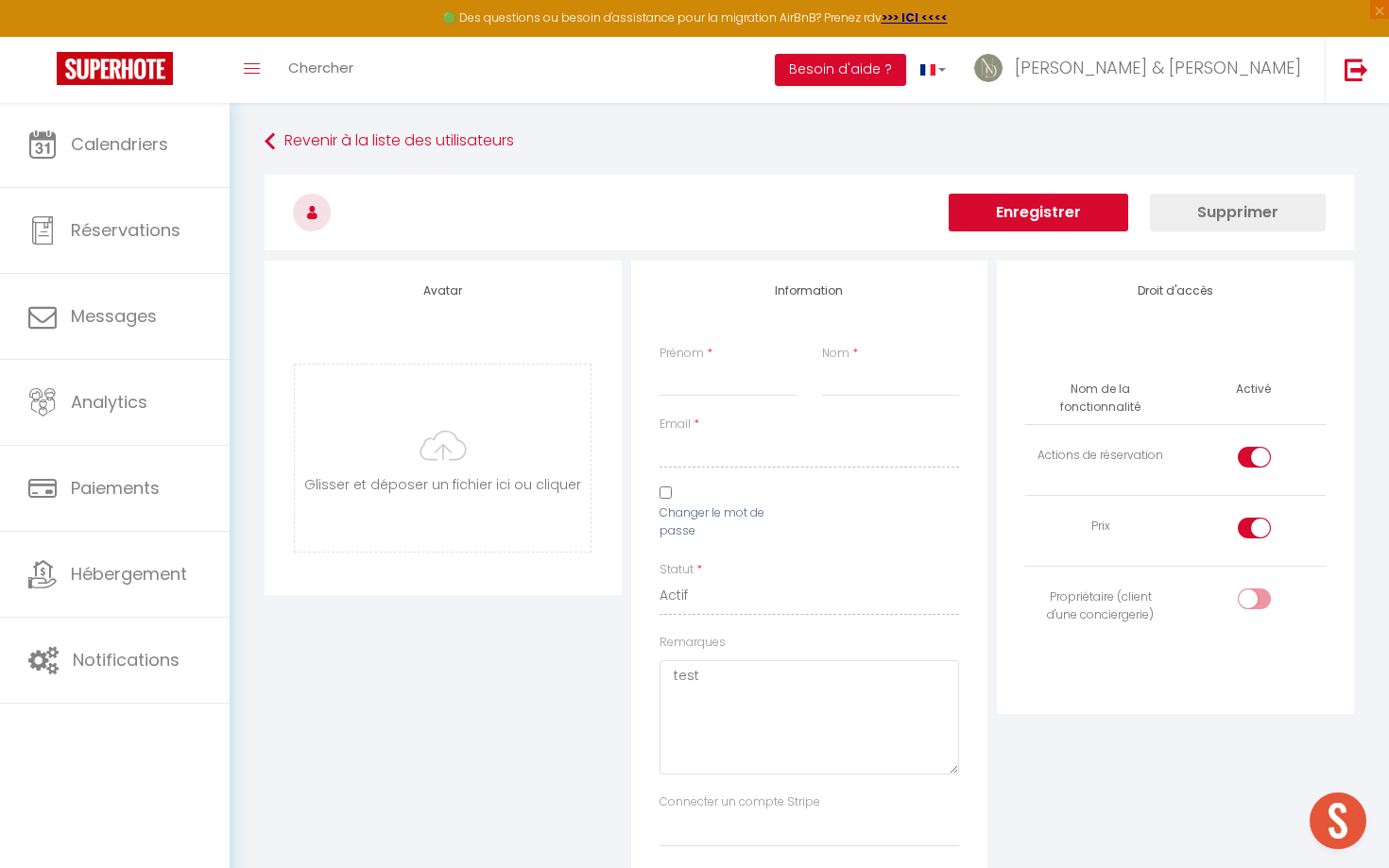
checkbox input "false"
checkbox input "true"
checkbox input "false"
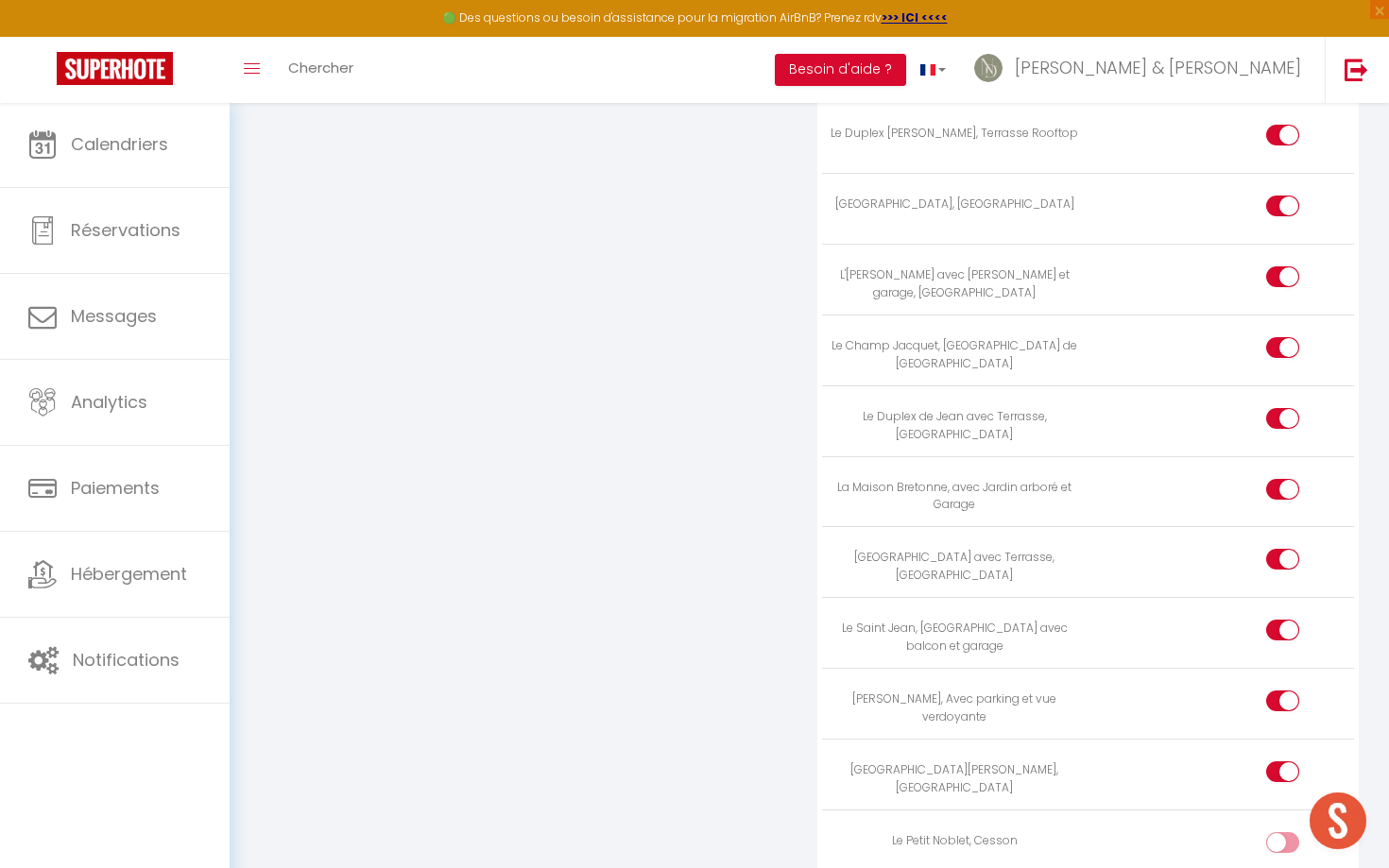
scroll to position [5331, 0]
click at [1291, 704] on input "checkbox" at bounding box center [1299, 847] width 33 height 28
checkbox input "true"
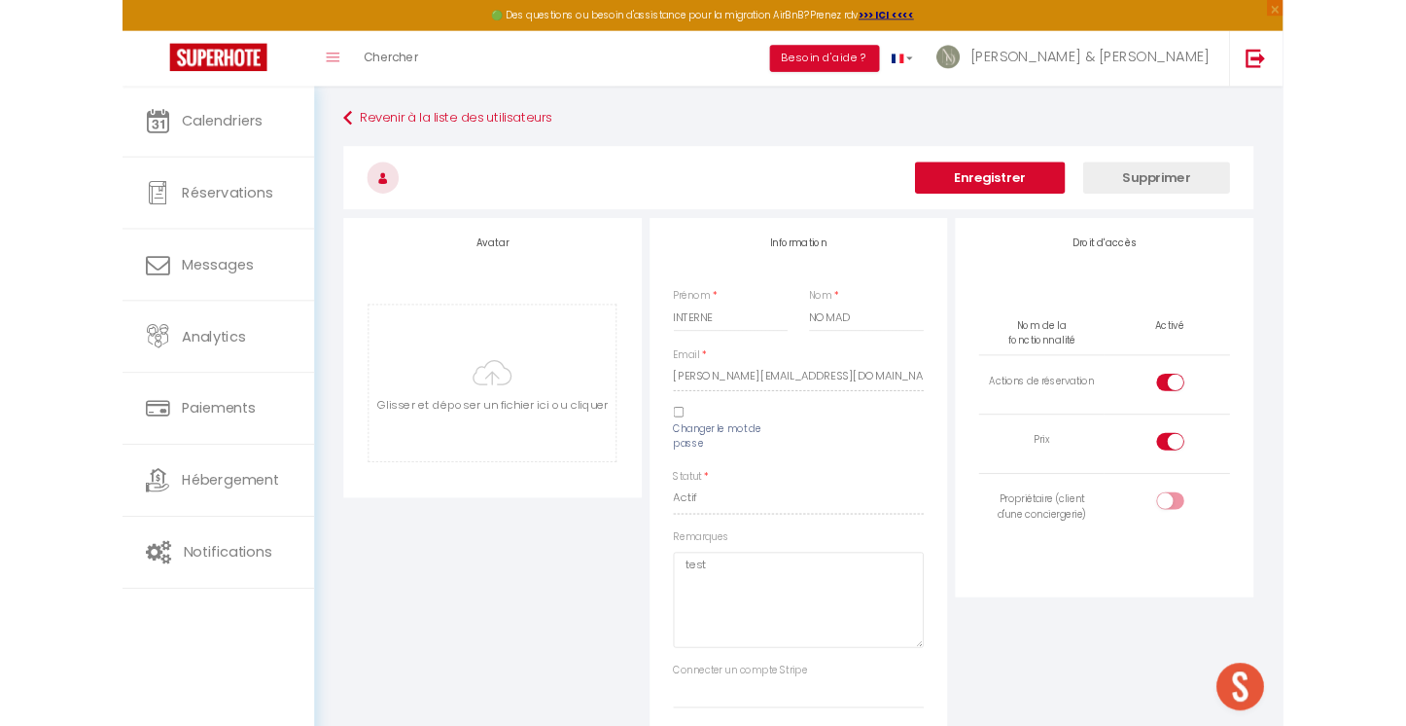
scroll to position [0, 0]
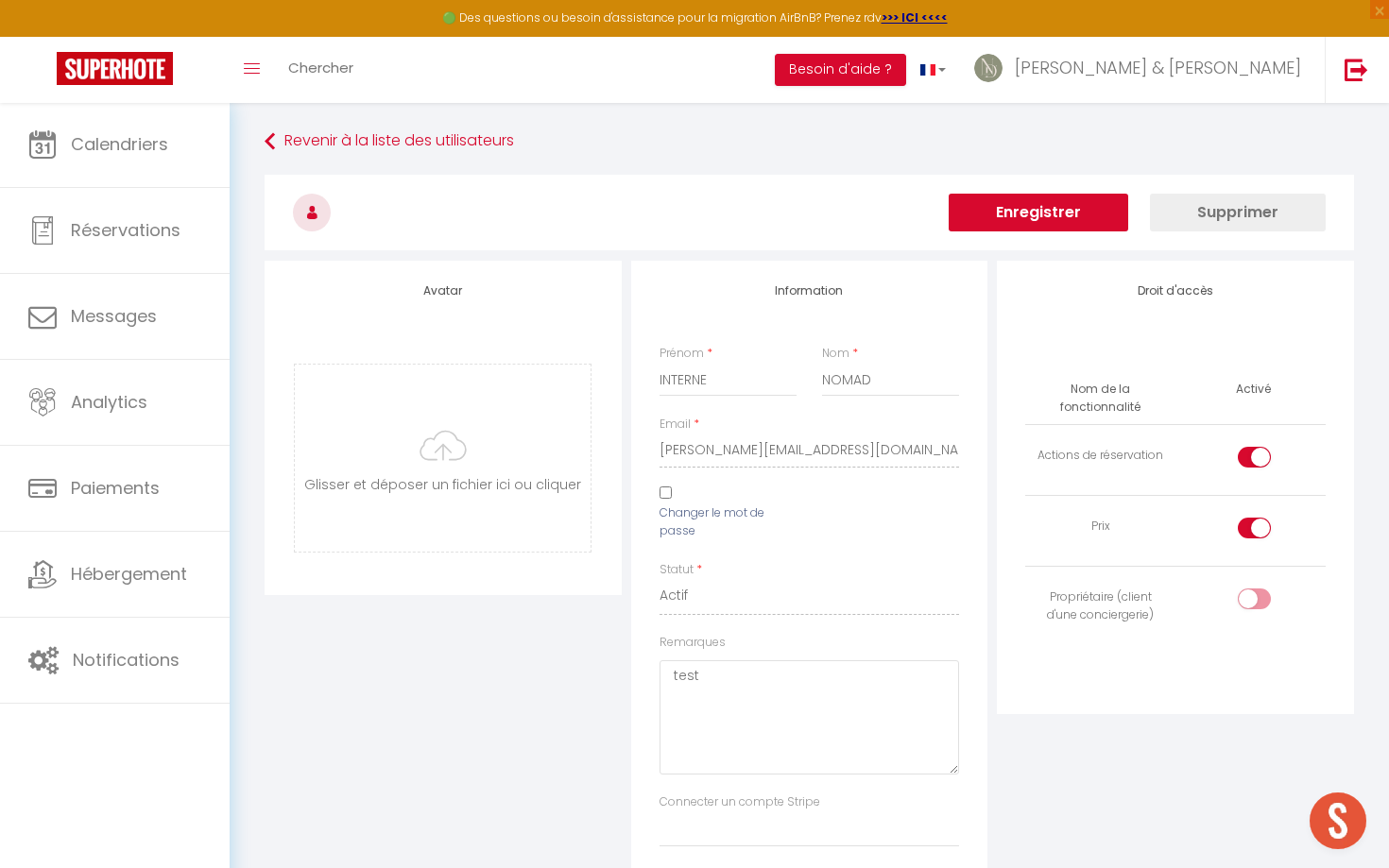
click at [1029, 230] on button "Enregistrer" at bounding box center [1038, 212] width 180 height 38
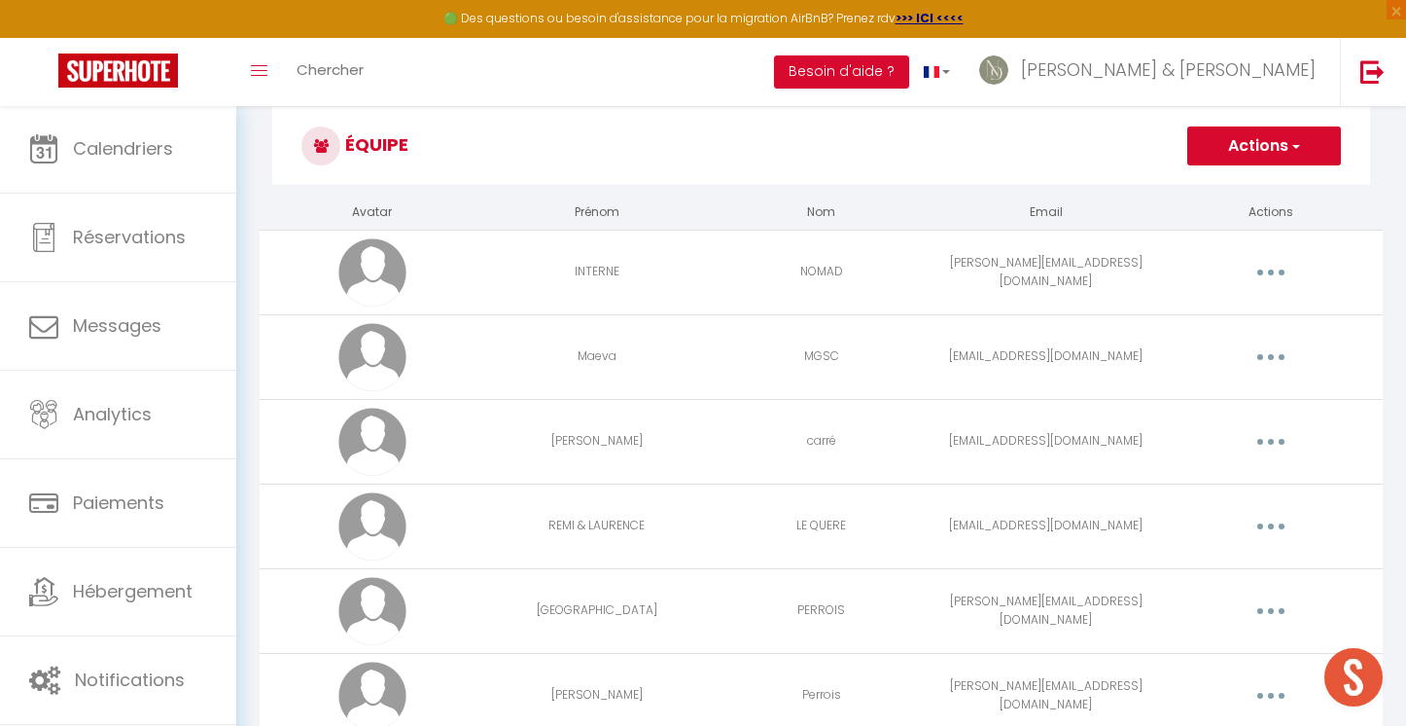
scroll to position [49, 0]
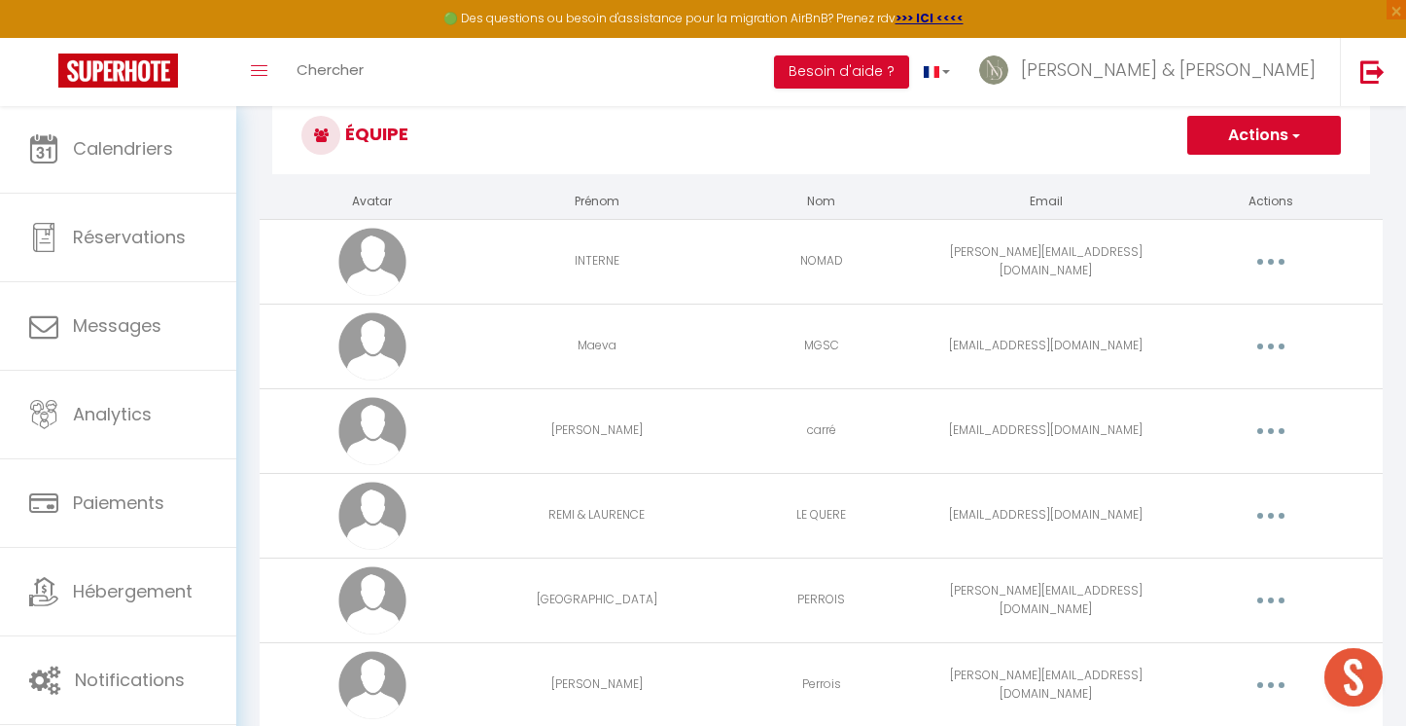
click at [1283, 347] on button "button" at bounding box center [1271, 346] width 54 height 31
click at [1176, 378] on link "Editer" at bounding box center [1221, 390] width 144 height 33
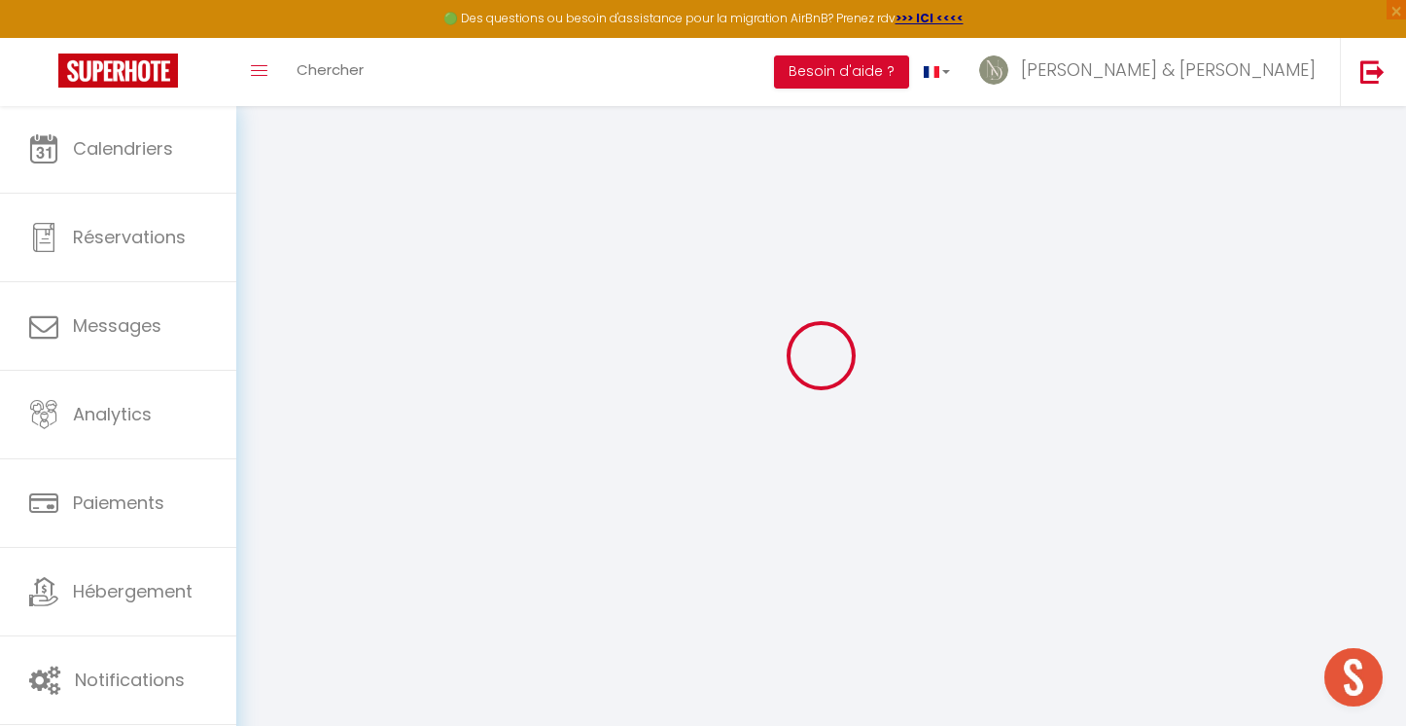
type input "Maeva"
type input "MGSC"
type input "[EMAIL_ADDRESS][DOMAIN_NAME]"
type textarea "[URL][DOMAIN_NAME]"
checkbox input "false"
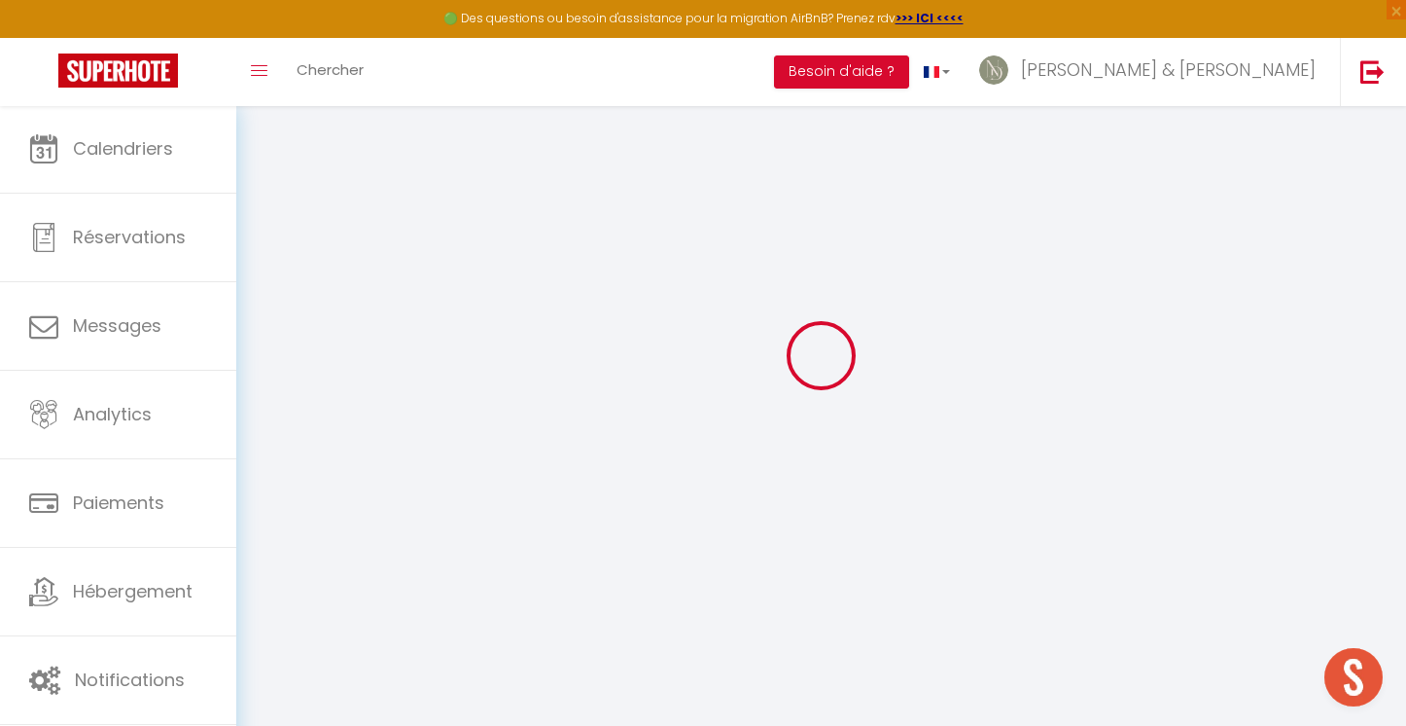
checkbox input "false"
checkbox input "true"
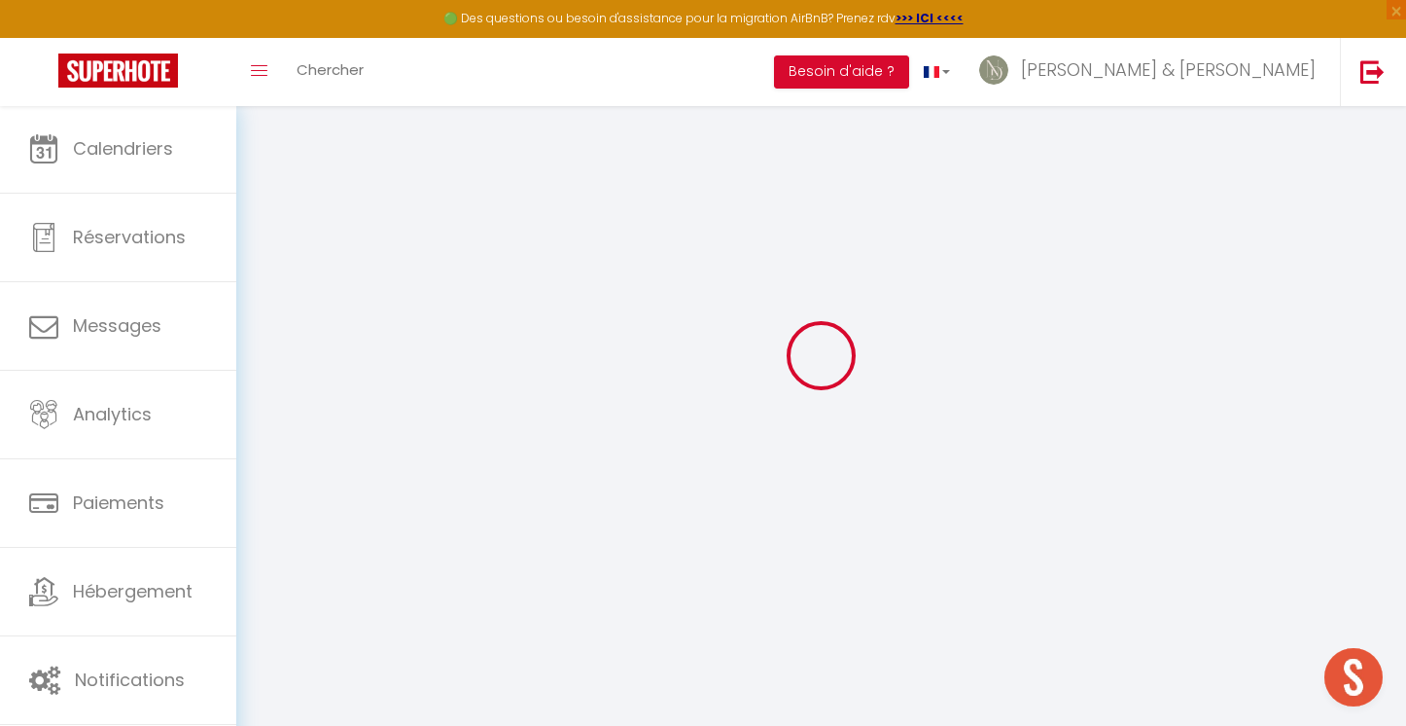
checkbox input "true"
checkbox input "false"
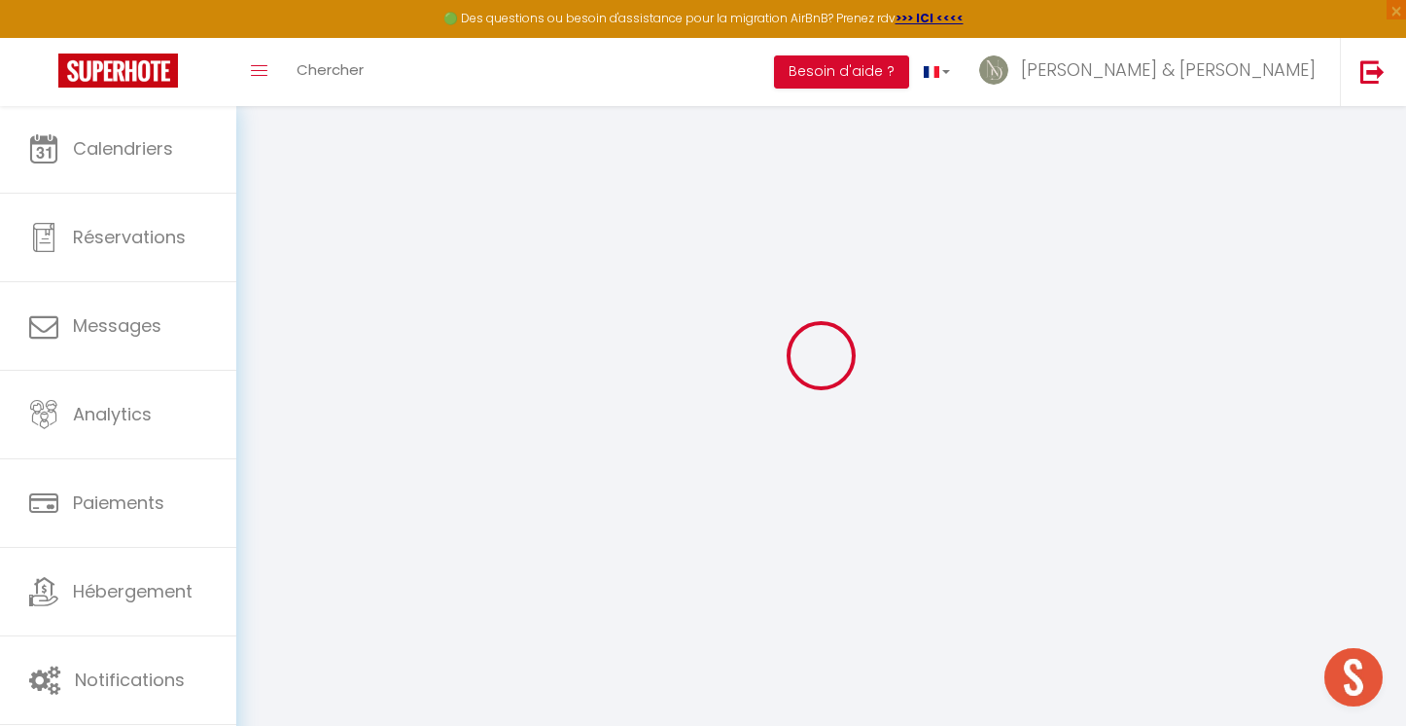
checkbox input "false"
checkbox input "true"
checkbox input "false"
select select
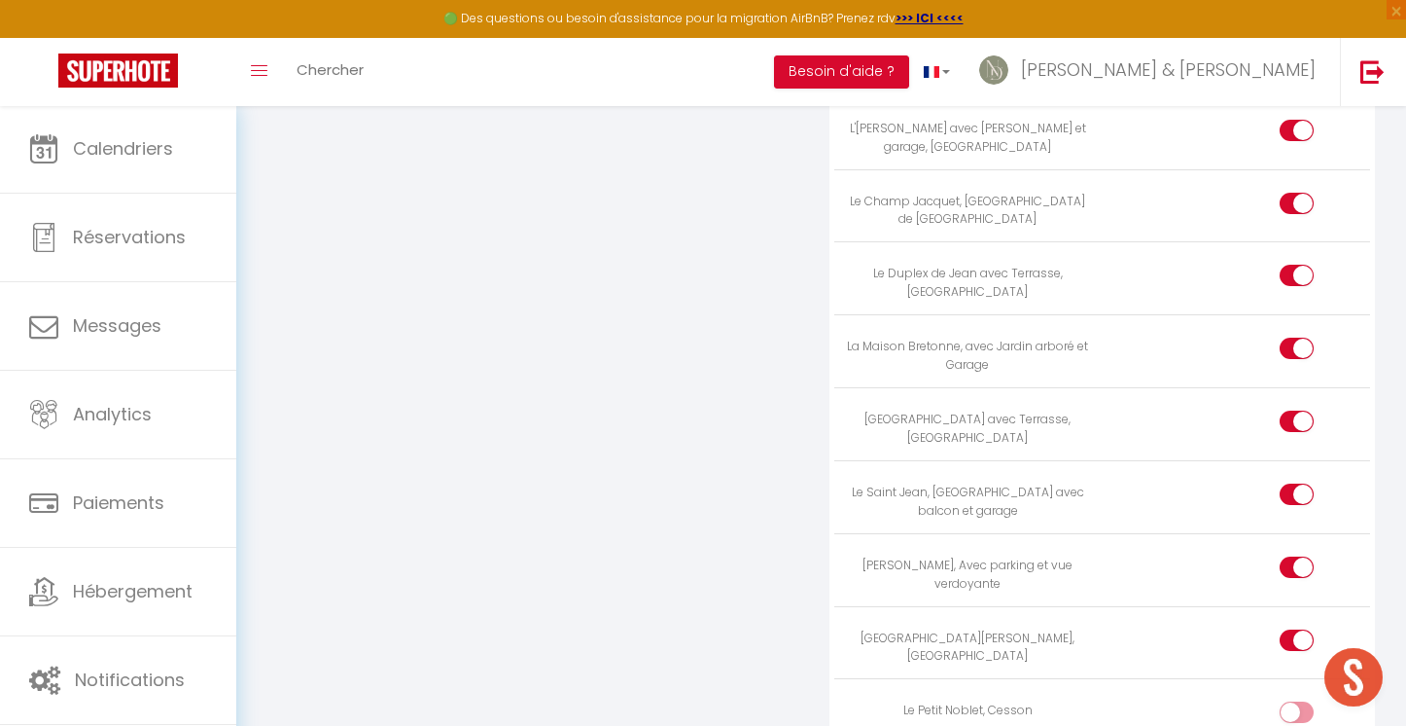
scroll to position [5659, 0]
click at [1306, 702] on input "checkbox" at bounding box center [1314, 716] width 34 height 29
checkbox input "true"
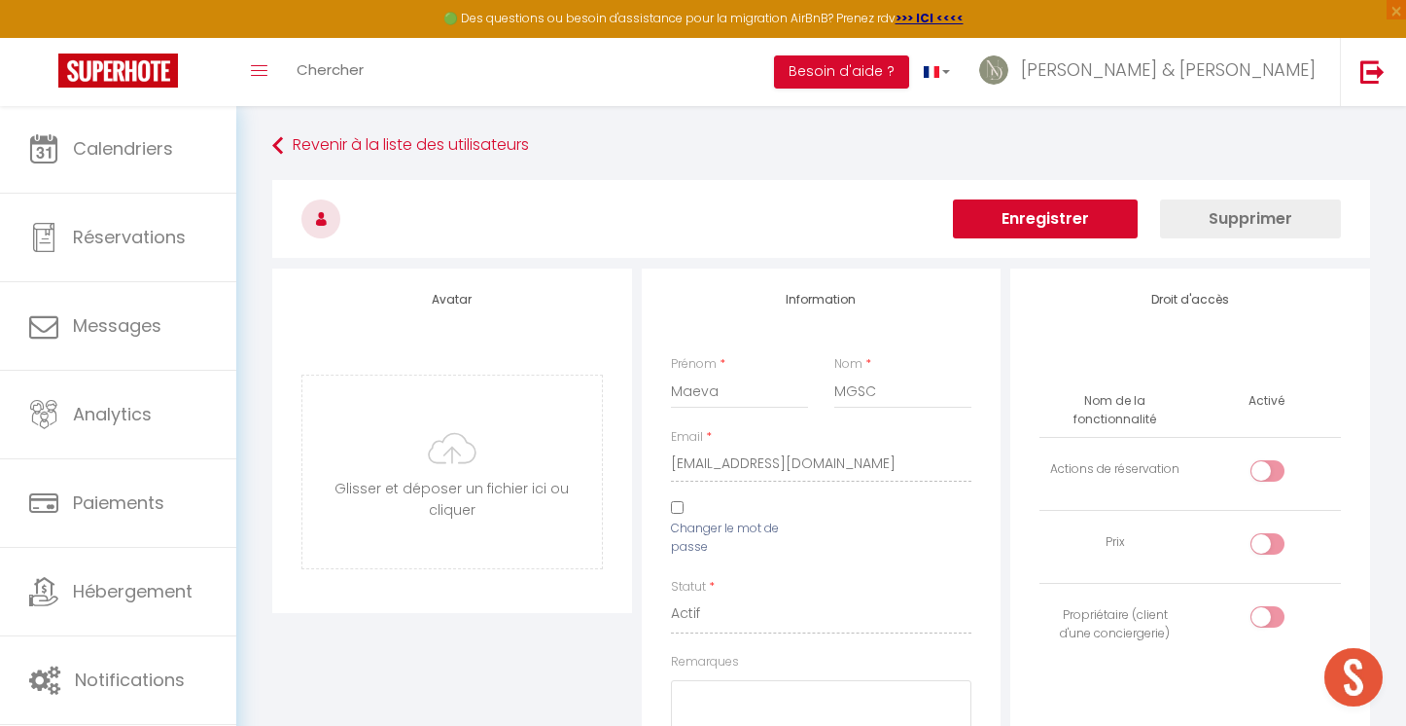
scroll to position [0, 0]
click at [1017, 230] on button "Enregistrer" at bounding box center [1045, 218] width 185 height 39
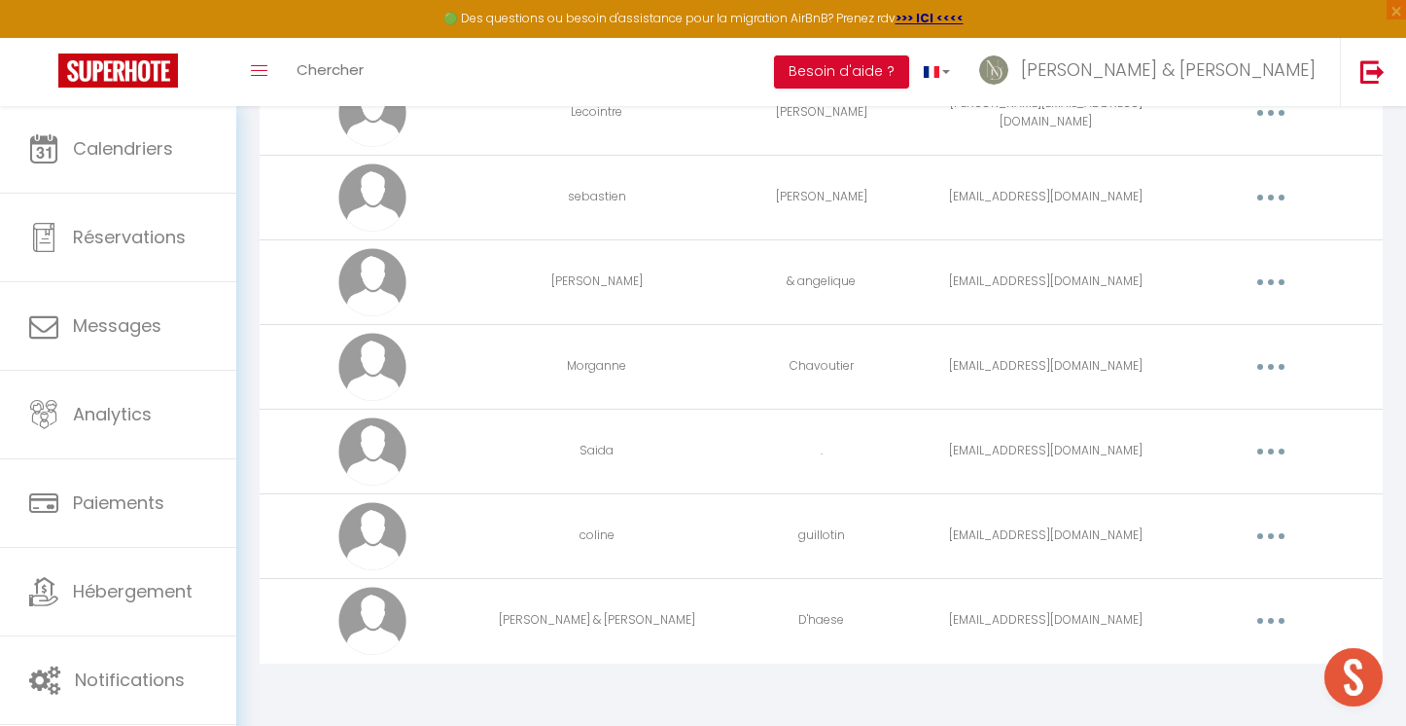
scroll to position [5697, 0]
click at [1274, 533] on button "button" at bounding box center [1271, 536] width 54 height 31
click at [1378, 458] on td "Editer Supprimer" at bounding box center [1270, 451] width 225 height 85
click at [1269, 447] on button "button" at bounding box center [1271, 452] width 54 height 31
click at [1230, 492] on link "Editer" at bounding box center [1221, 496] width 144 height 33
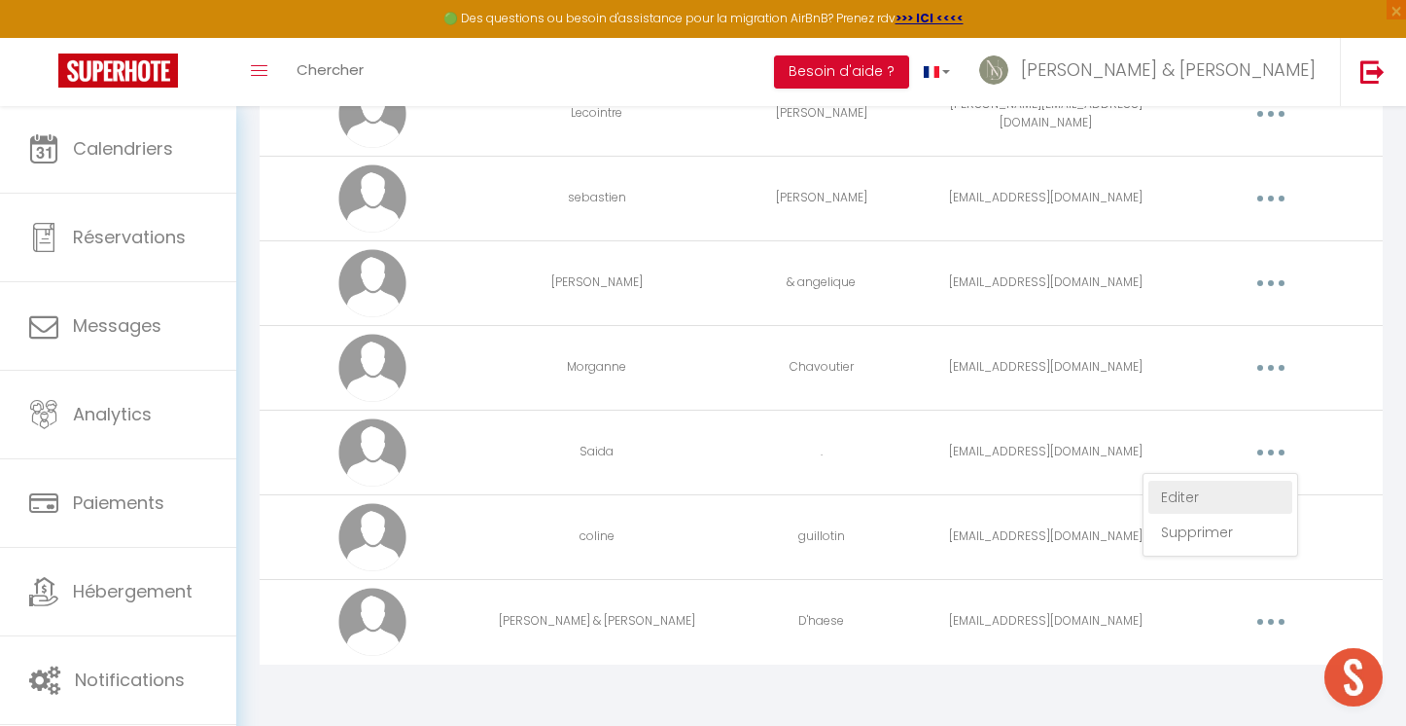
scroll to position [68, 0]
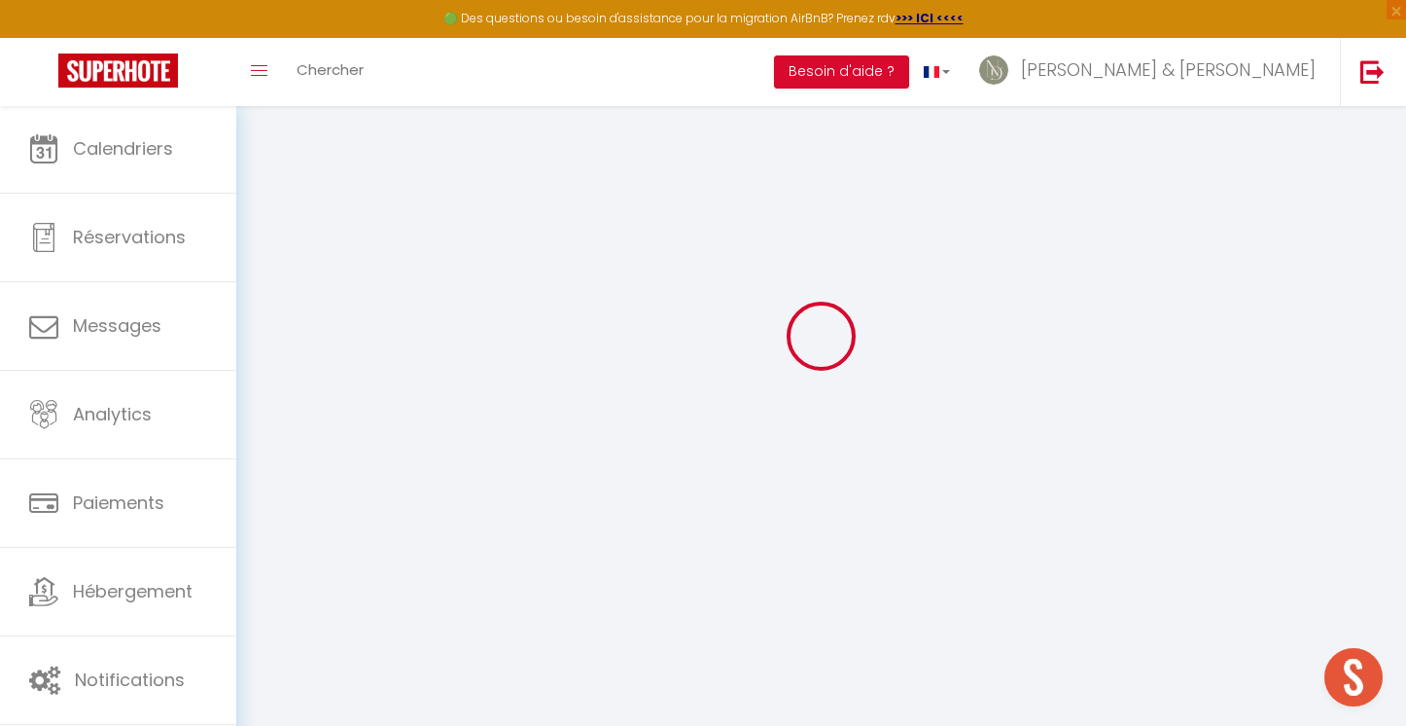
type input "Saida"
type input "."
type input "[EMAIL_ADDRESS][DOMAIN_NAME]"
type textarea "Nomad123456@"
type textarea "[URL][DOMAIN_NAME]"
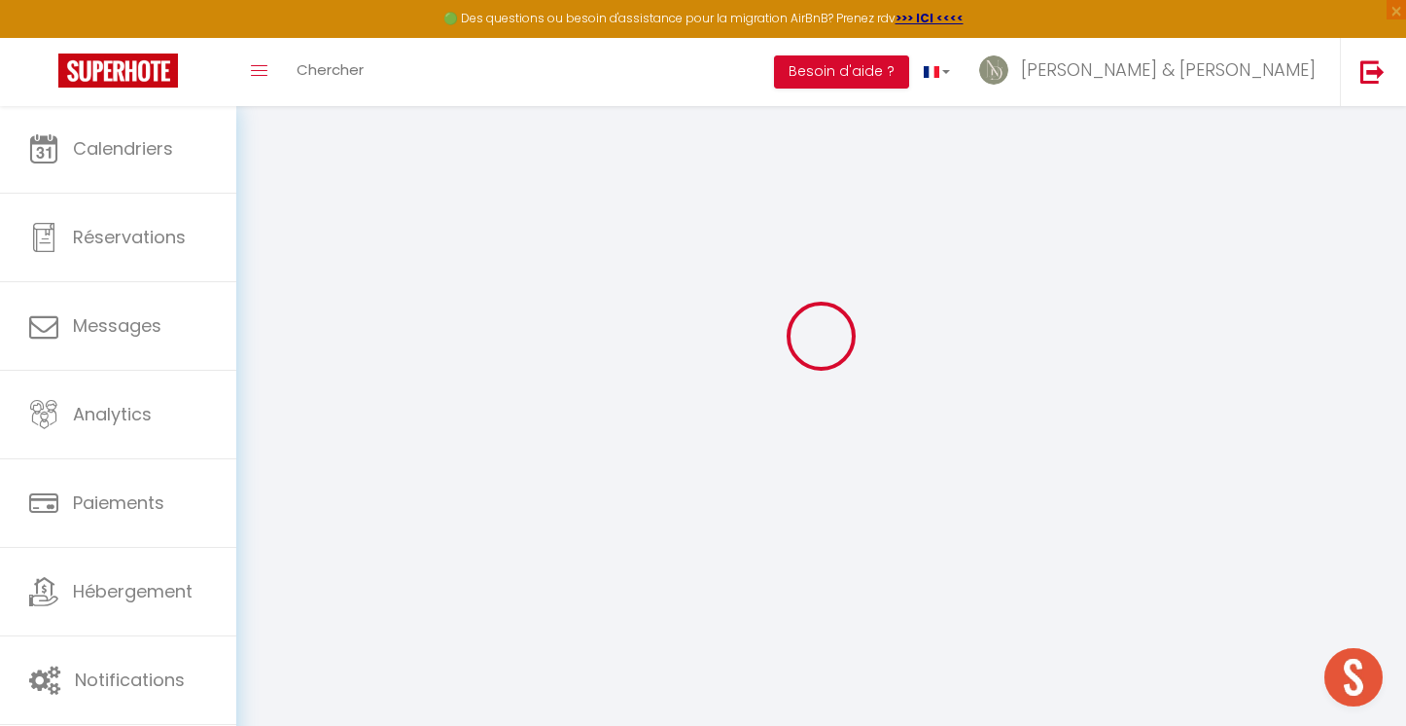
checkbox input "false"
checkbox input "true"
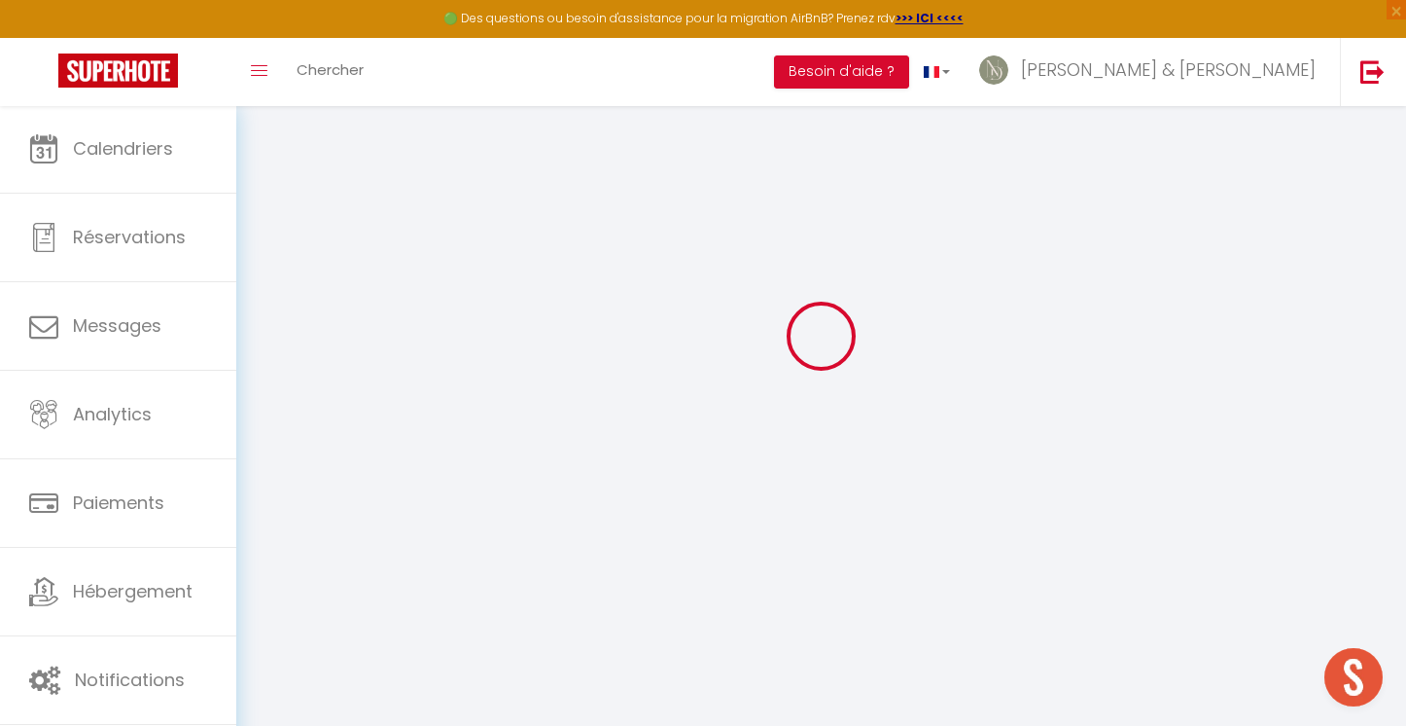
checkbox input "true"
checkbox input "false"
checkbox input "true"
checkbox input "false"
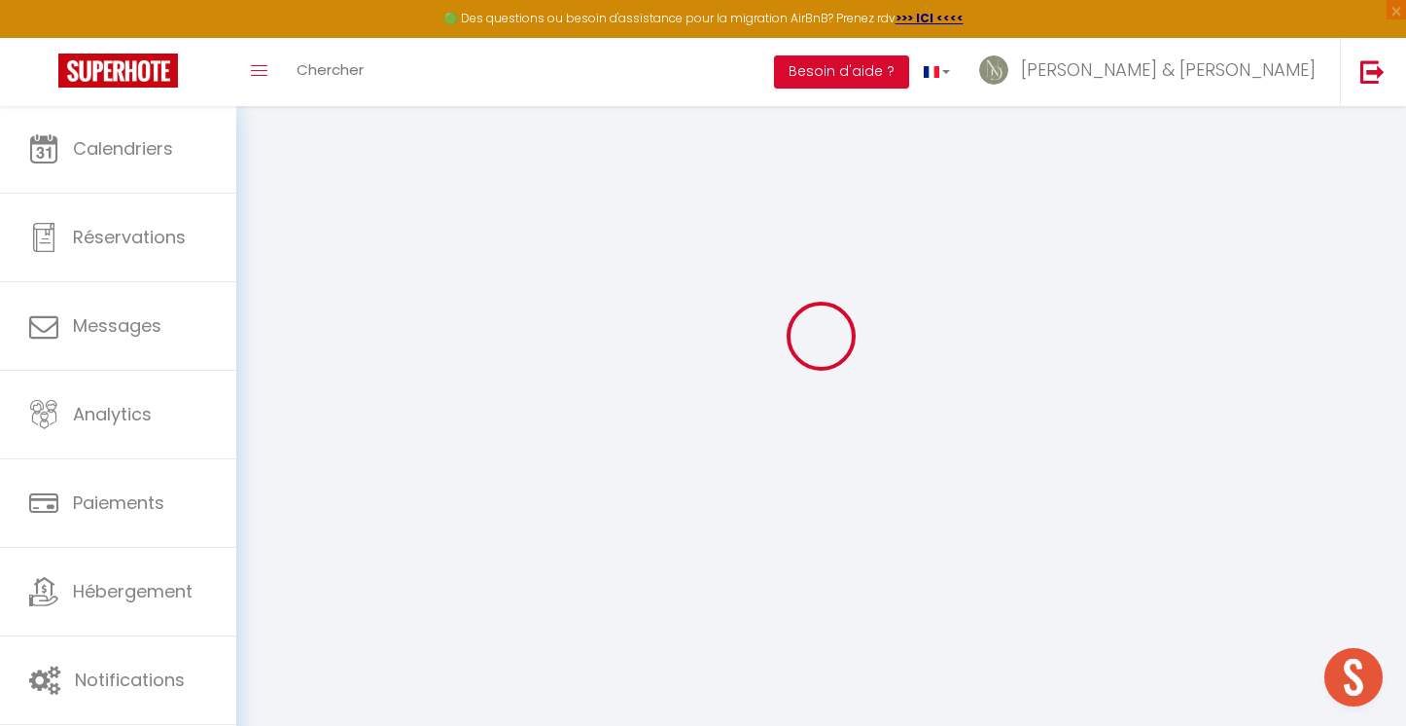
checkbox input "false"
checkbox input "true"
checkbox input "false"
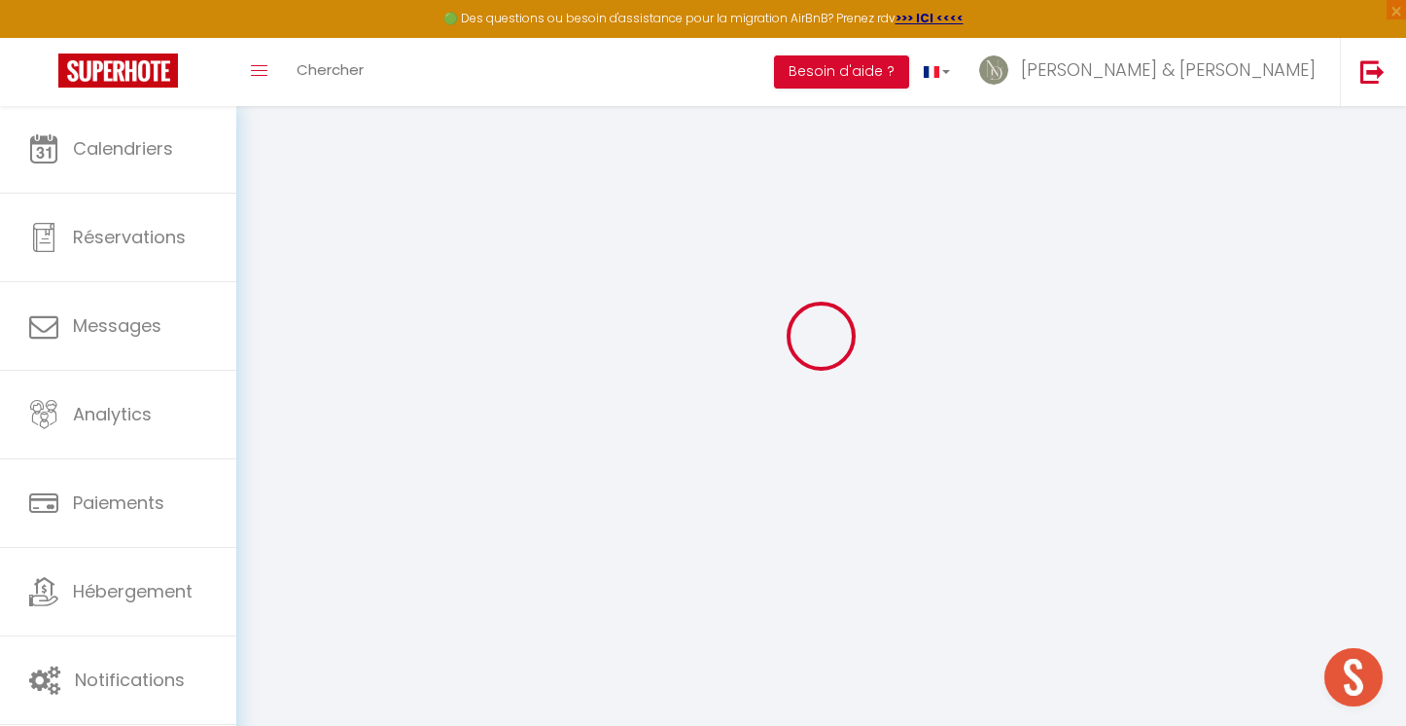
select select
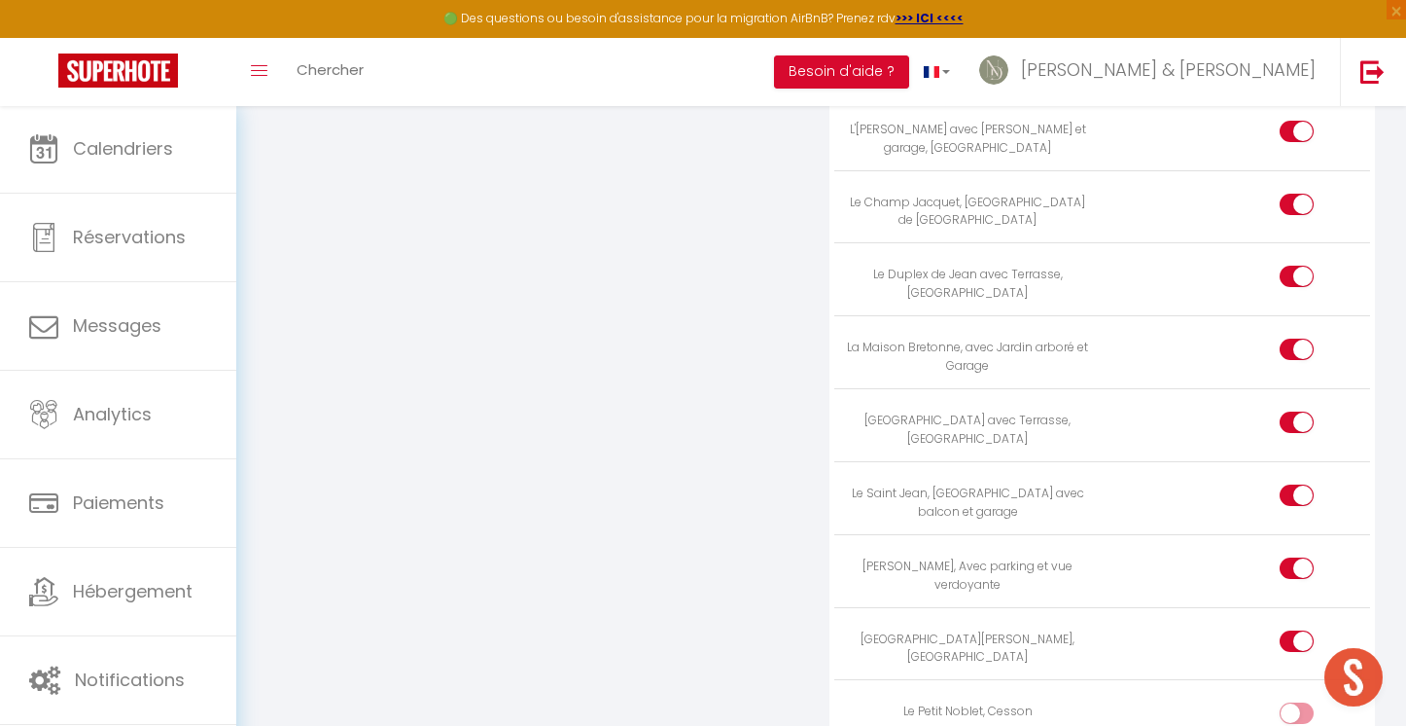
click at [1298, 702] on input "checkbox" at bounding box center [1314, 716] width 34 height 29
checkbox input "true"
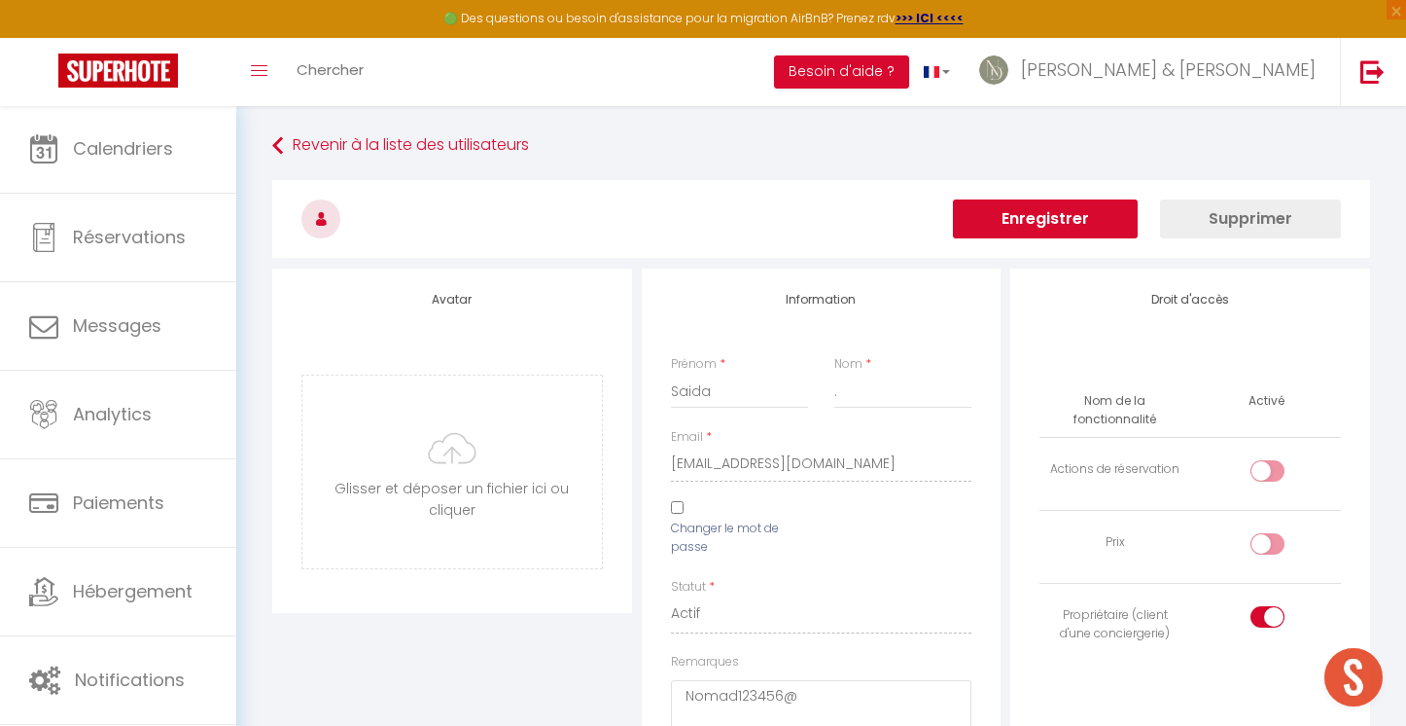
scroll to position [0, 0]
click at [1053, 226] on button "Enregistrer" at bounding box center [1045, 218] width 185 height 39
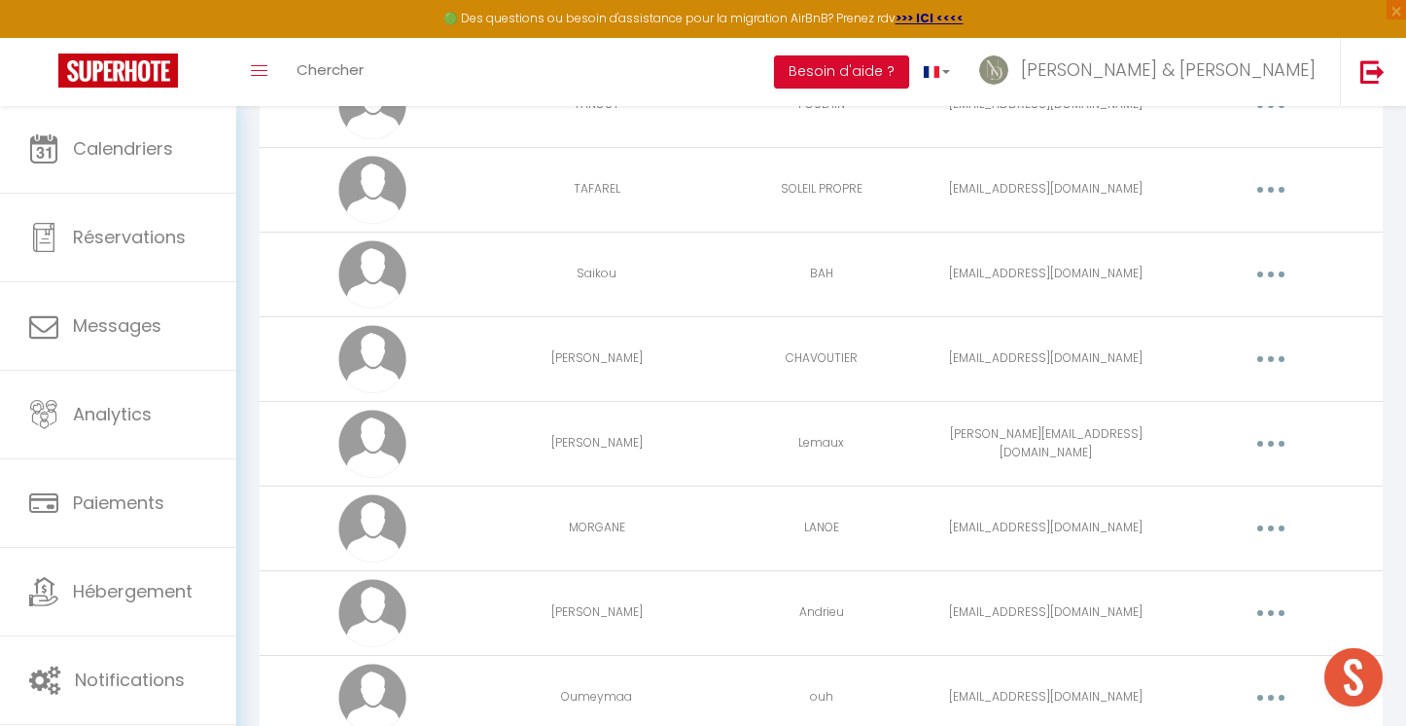
scroll to position [2412, 0]
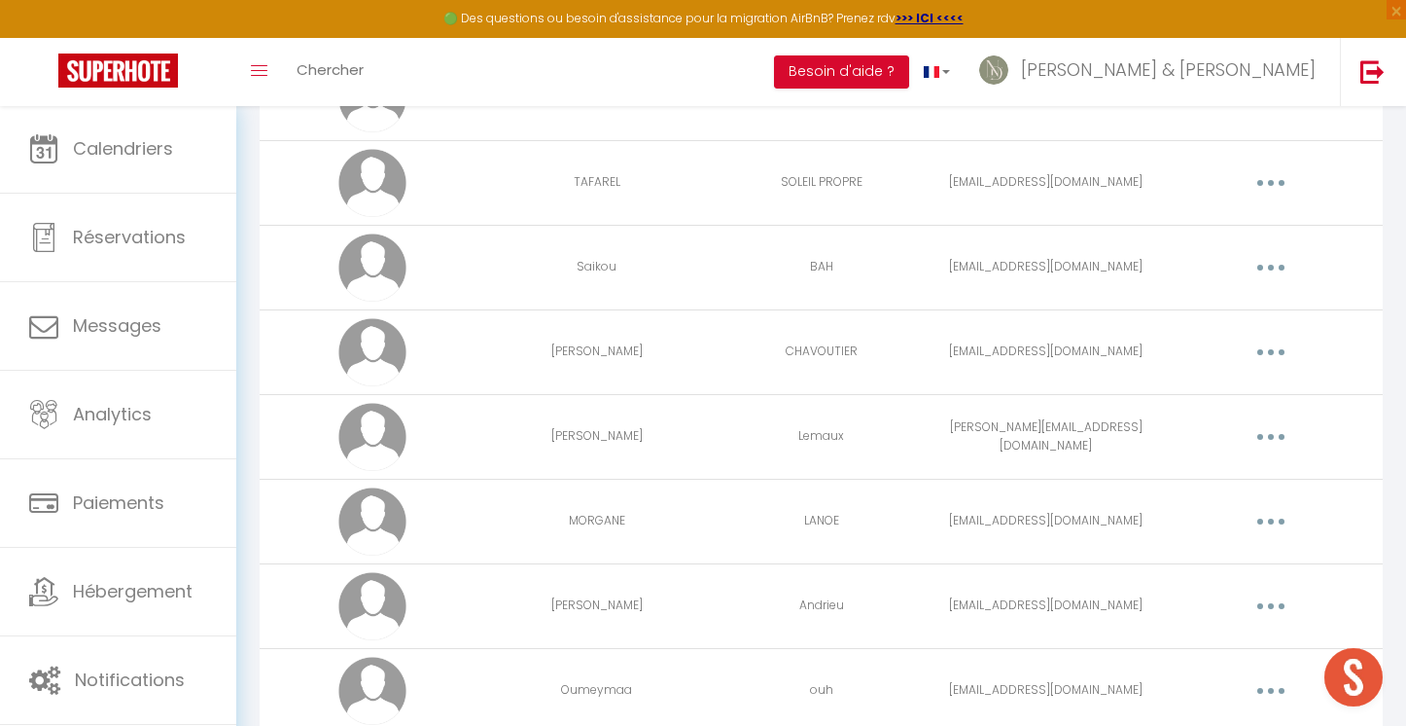
click at [1280, 442] on button "button" at bounding box center [1271, 436] width 54 height 31
click at [1238, 468] on link "Editer" at bounding box center [1221, 481] width 144 height 33
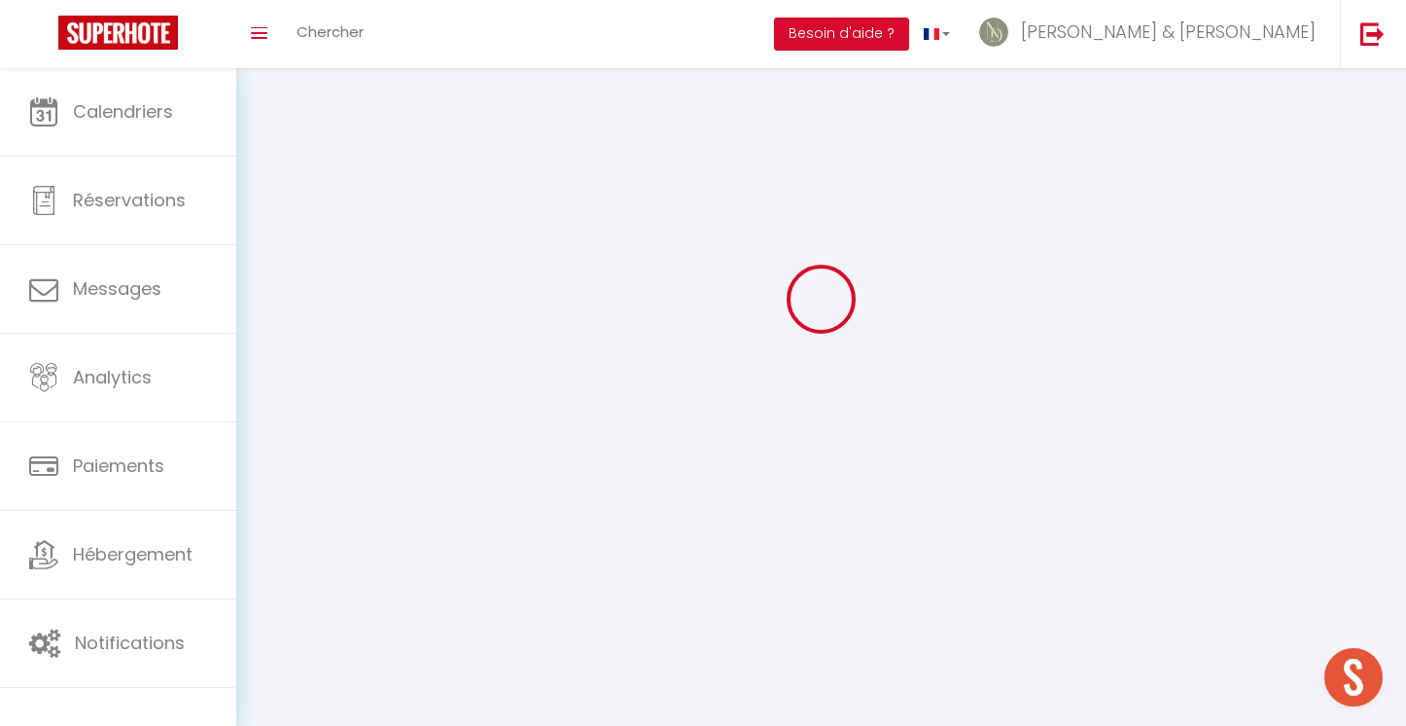
scroll to position [68, 0]
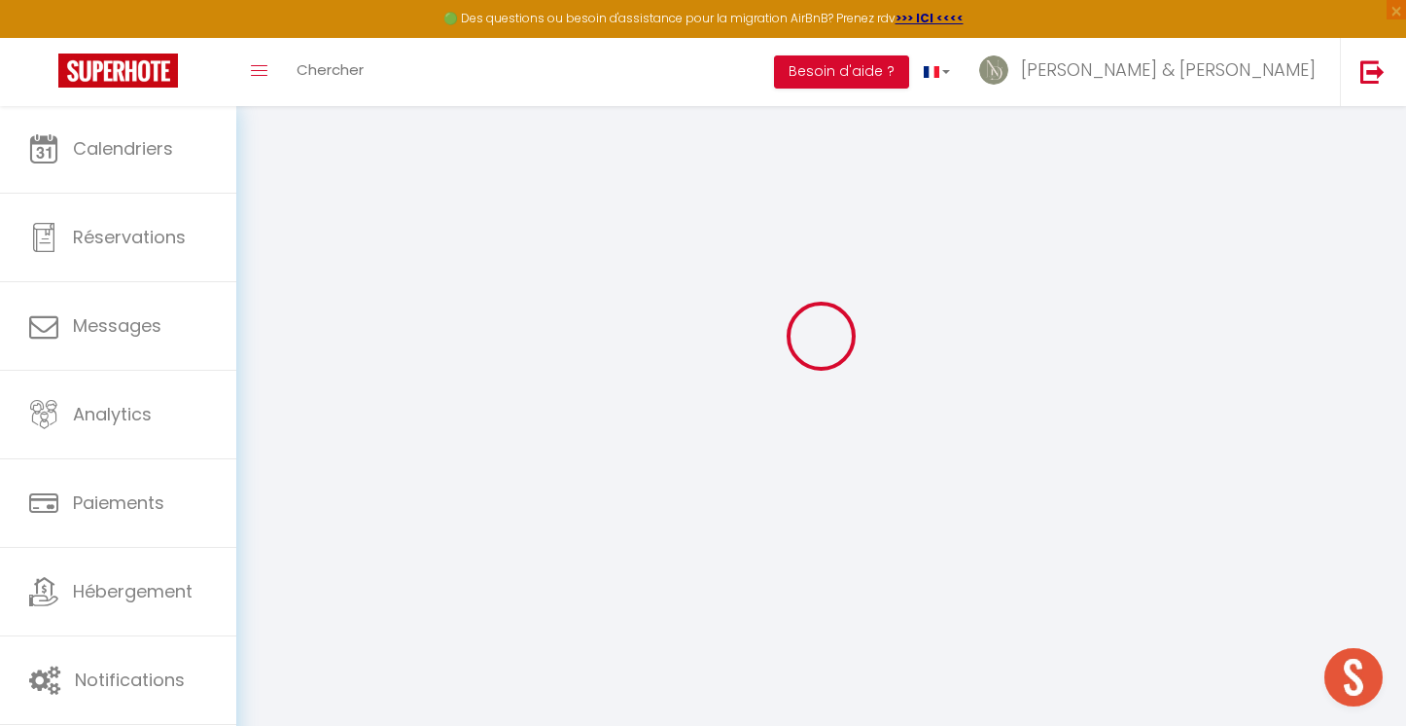
type input "[PERSON_NAME]"
type input "Lemaux"
type input "[PERSON_NAME][EMAIL_ADDRESS][DOMAIN_NAME]"
type textarea "Elodie24Nomad"
type textarea "[URL][DOMAIN_NAME]"
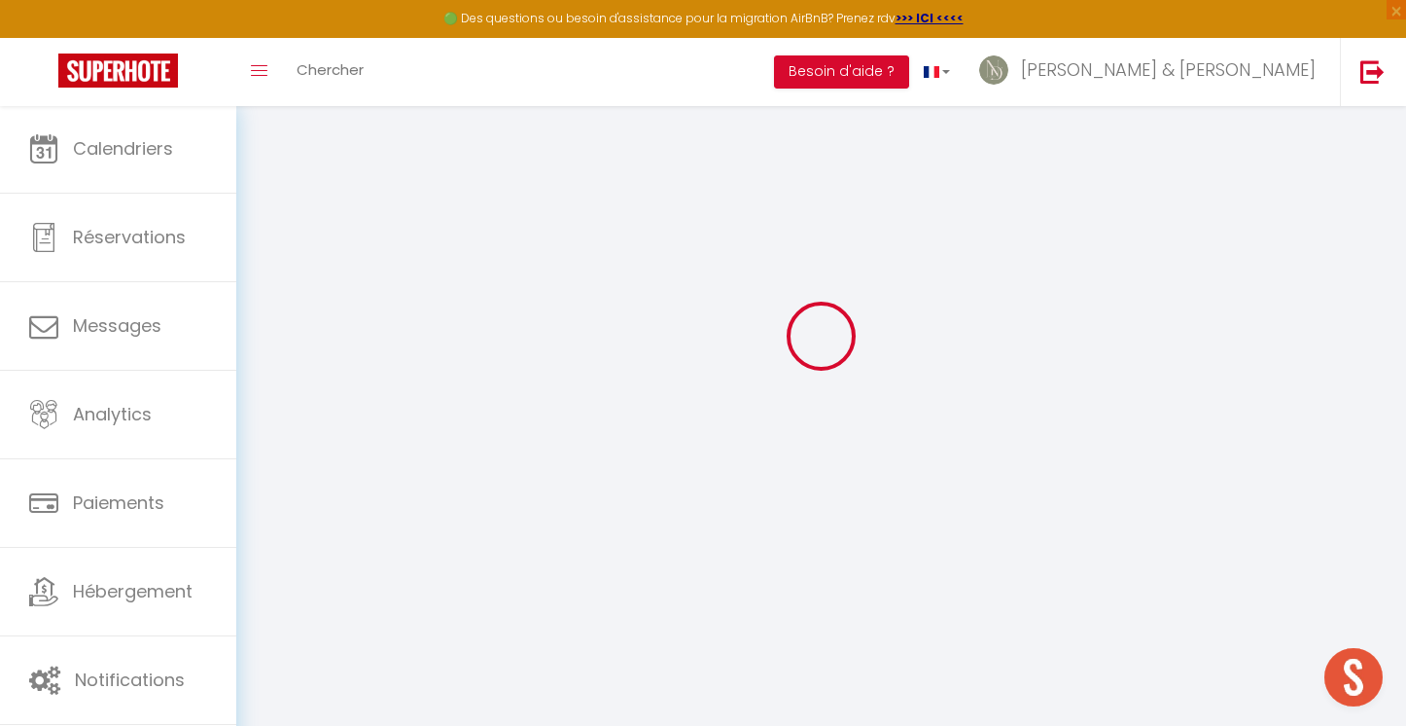
checkbox input "true"
checkbox input "false"
checkbox input "true"
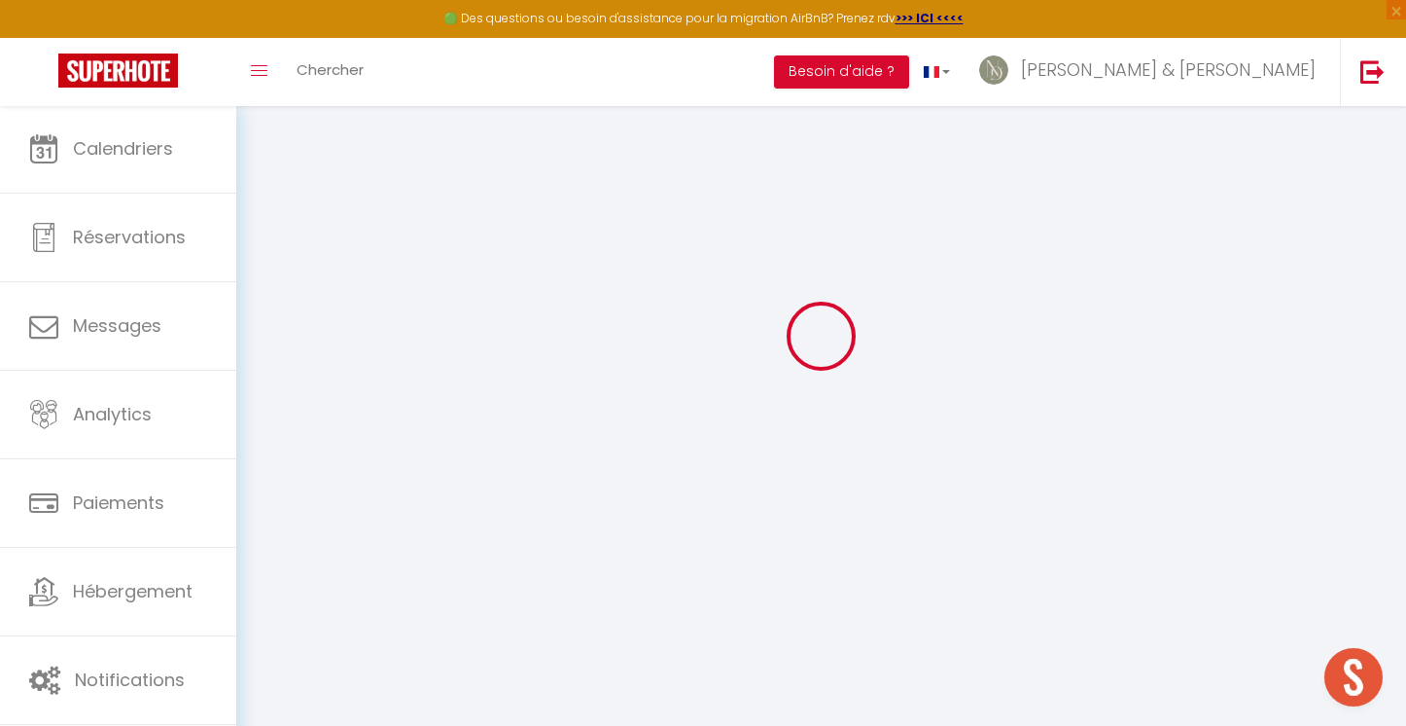
checkbox input "true"
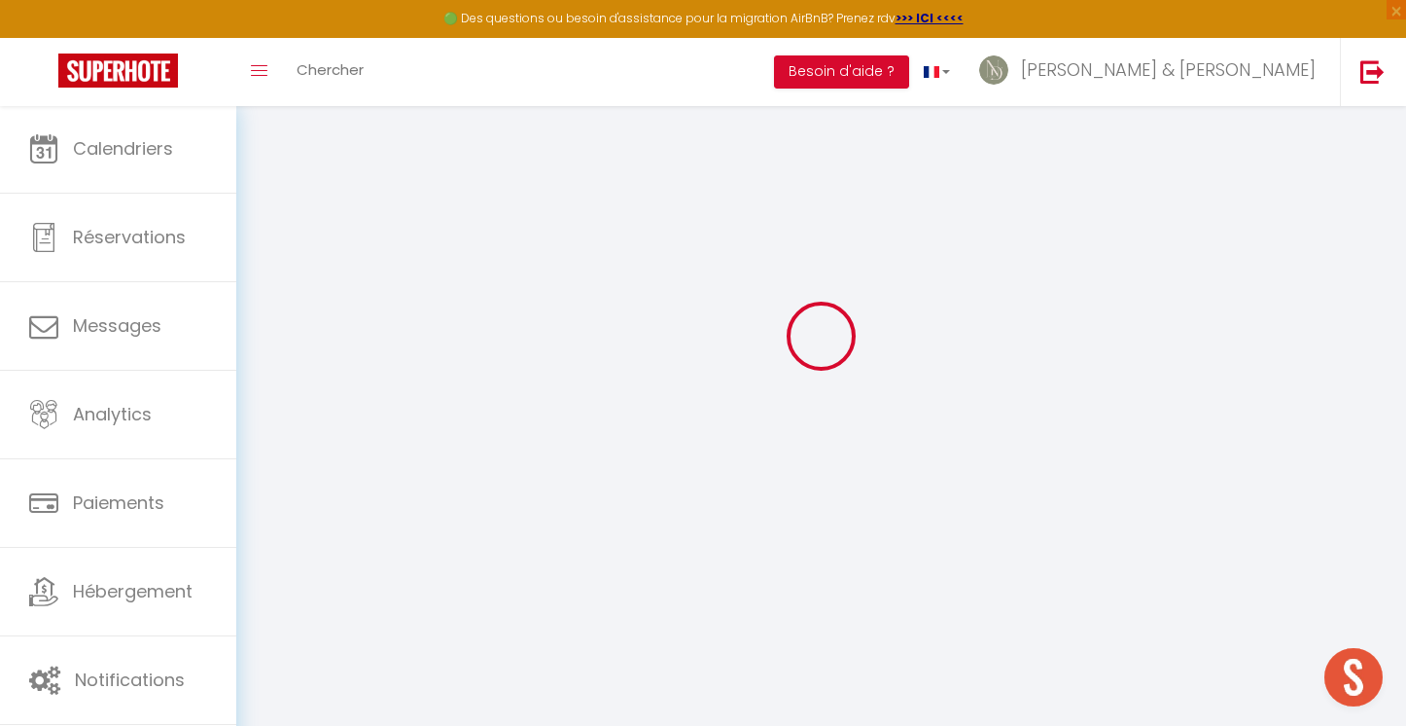
checkbox input "true"
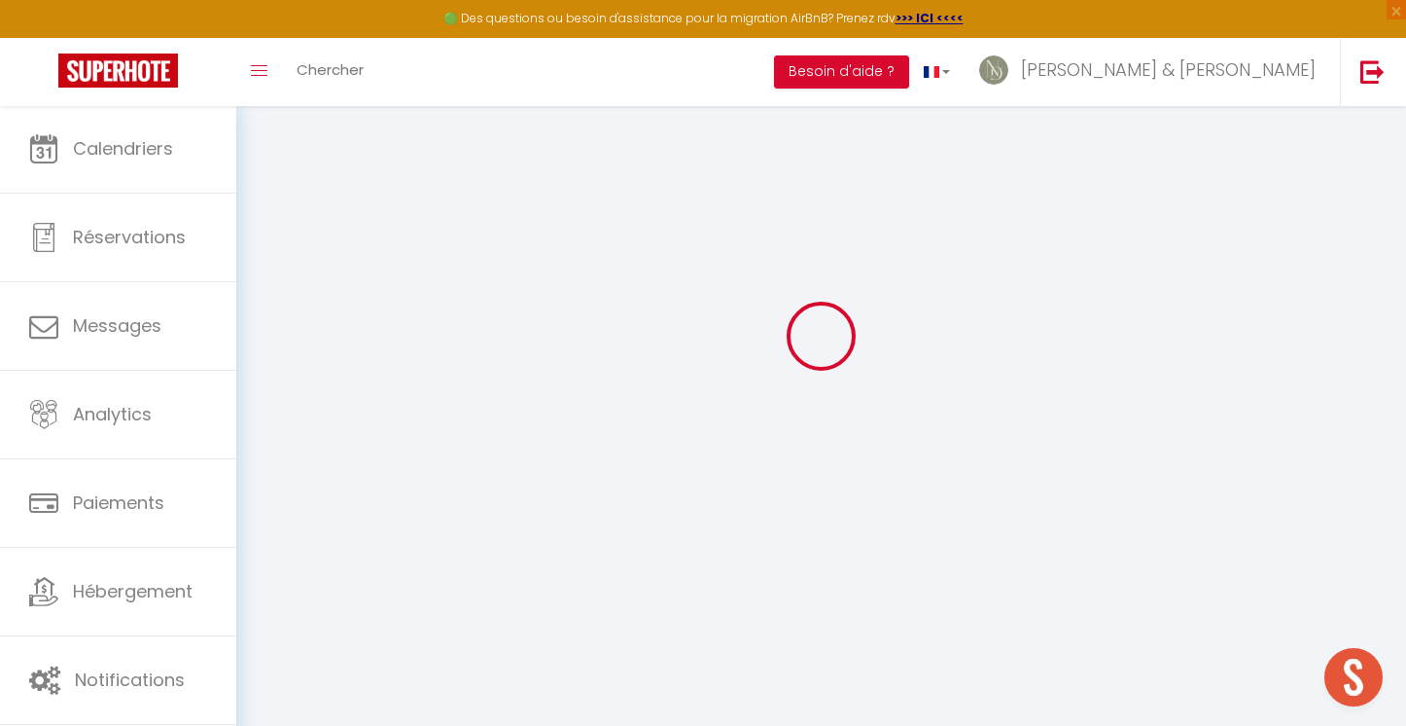
checkbox input "true"
select select
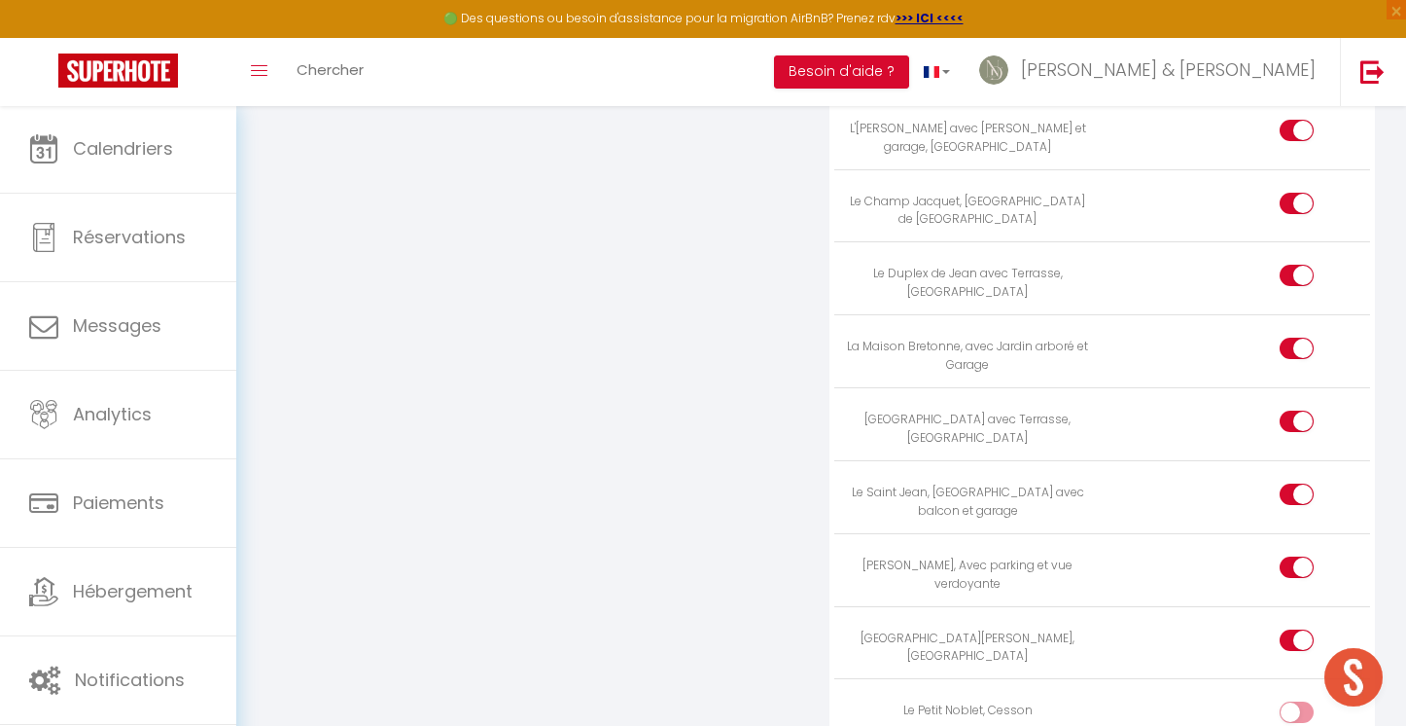
click at [1291, 701] on div at bounding box center [1297, 711] width 34 height 21
click at [1297, 701] on input "checkbox" at bounding box center [1314, 715] width 34 height 29
checkbox input "true"
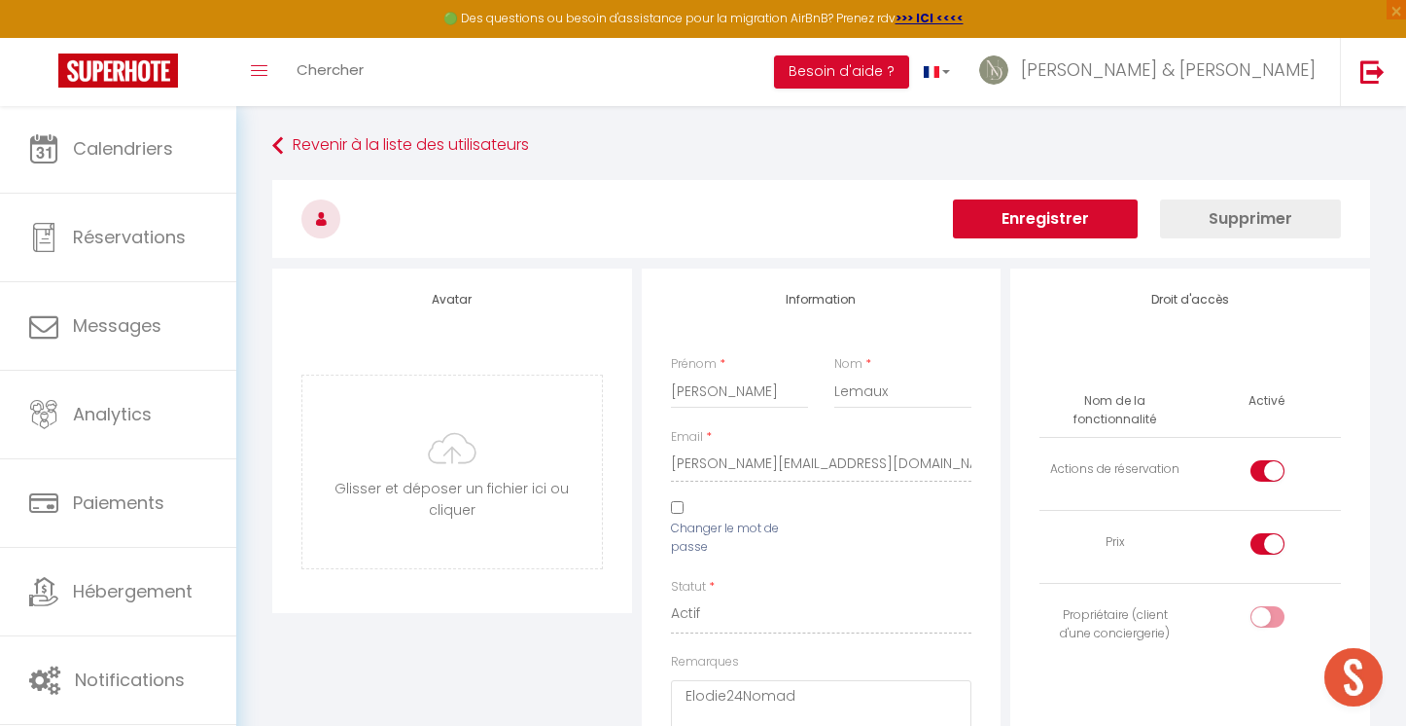
scroll to position [0, 0]
click at [1049, 207] on button "Enregistrer" at bounding box center [1045, 218] width 185 height 39
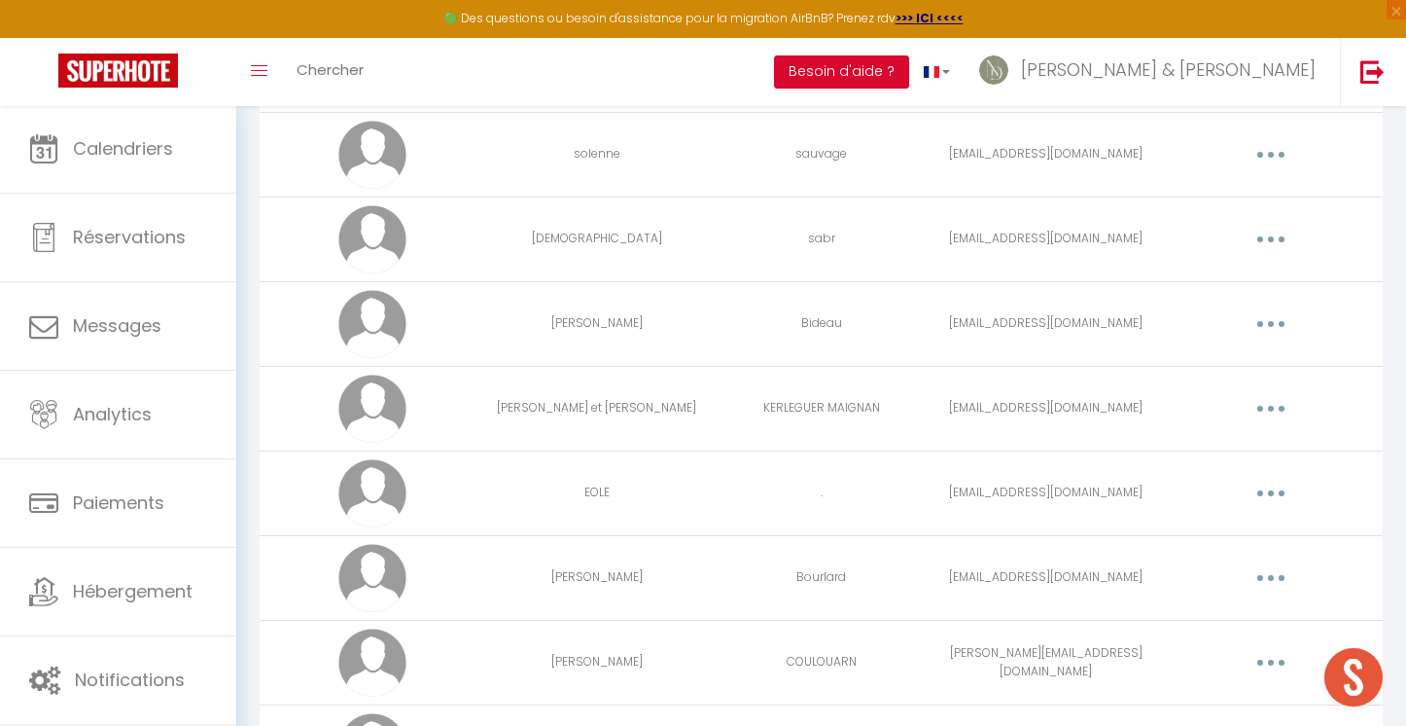
scroll to position [4328, 0]
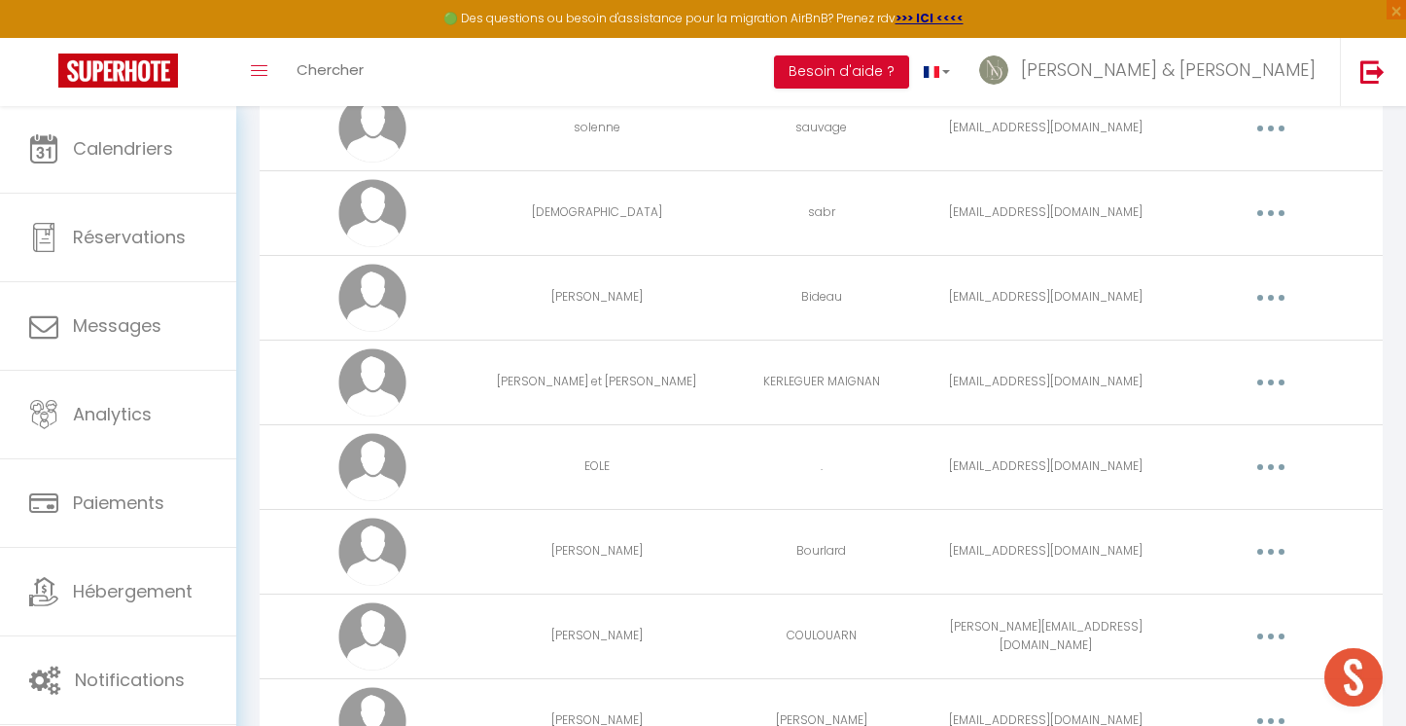
click at [1278, 475] on button "button" at bounding box center [1271, 466] width 54 height 31
click at [1195, 513] on link "Editer" at bounding box center [1221, 511] width 144 height 33
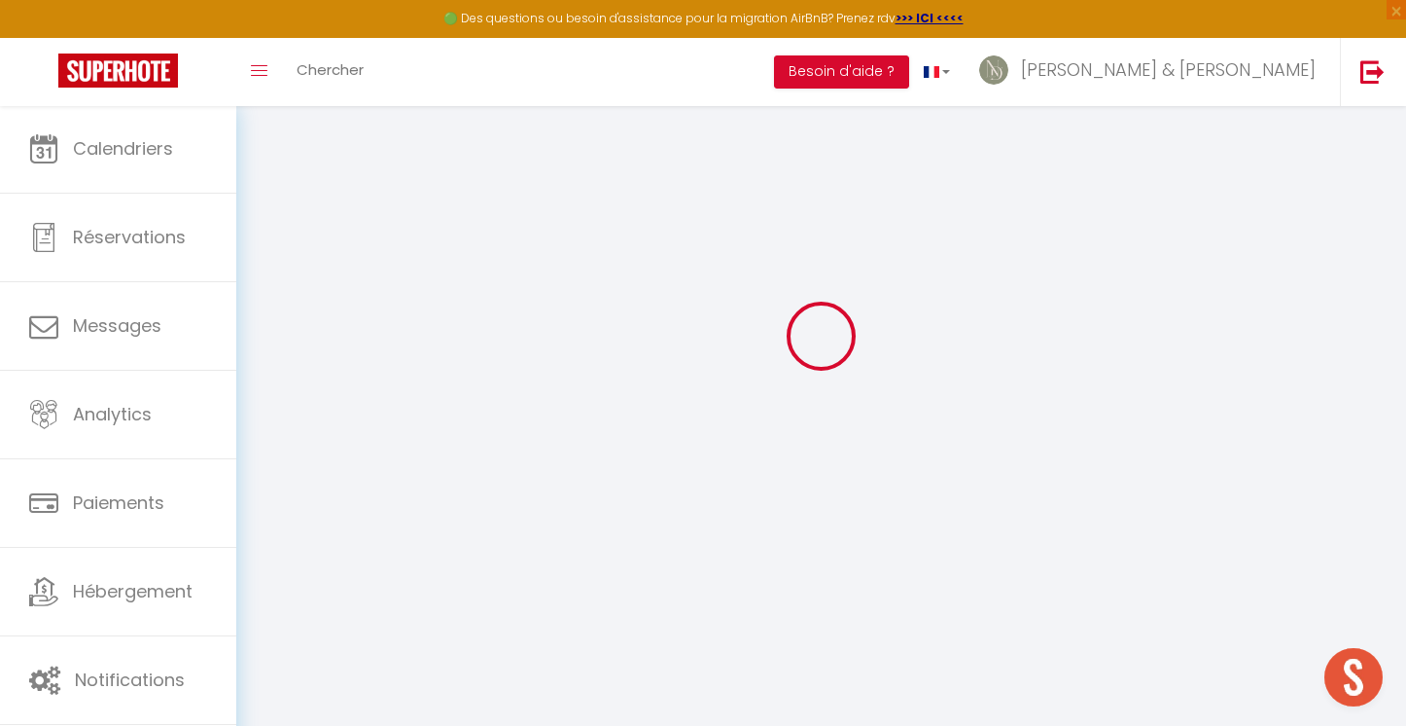
type input "EOLE"
type input "."
type input "[EMAIL_ADDRESS][DOMAIN_NAME]"
type textarea "Nomad2025"
type textarea "[URL][DOMAIN_NAME]"
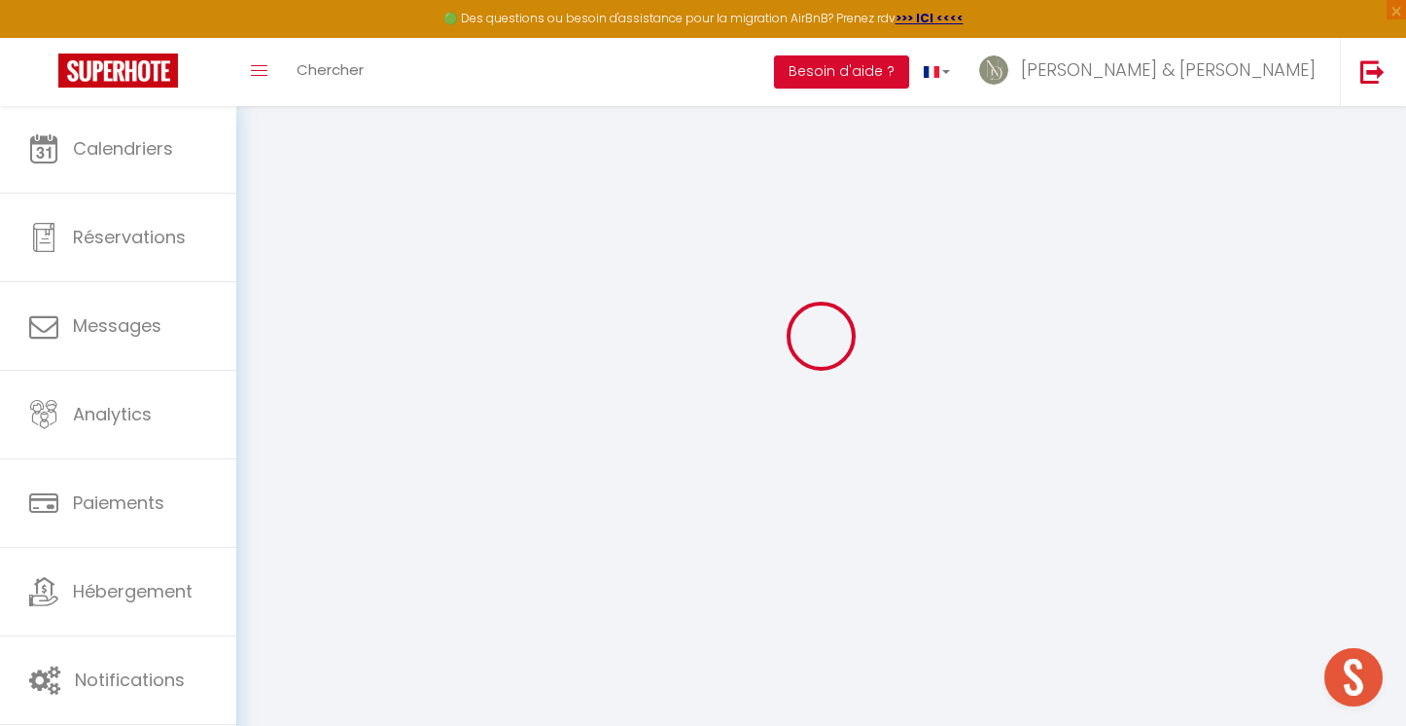
checkbox input "false"
checkbox input "true"
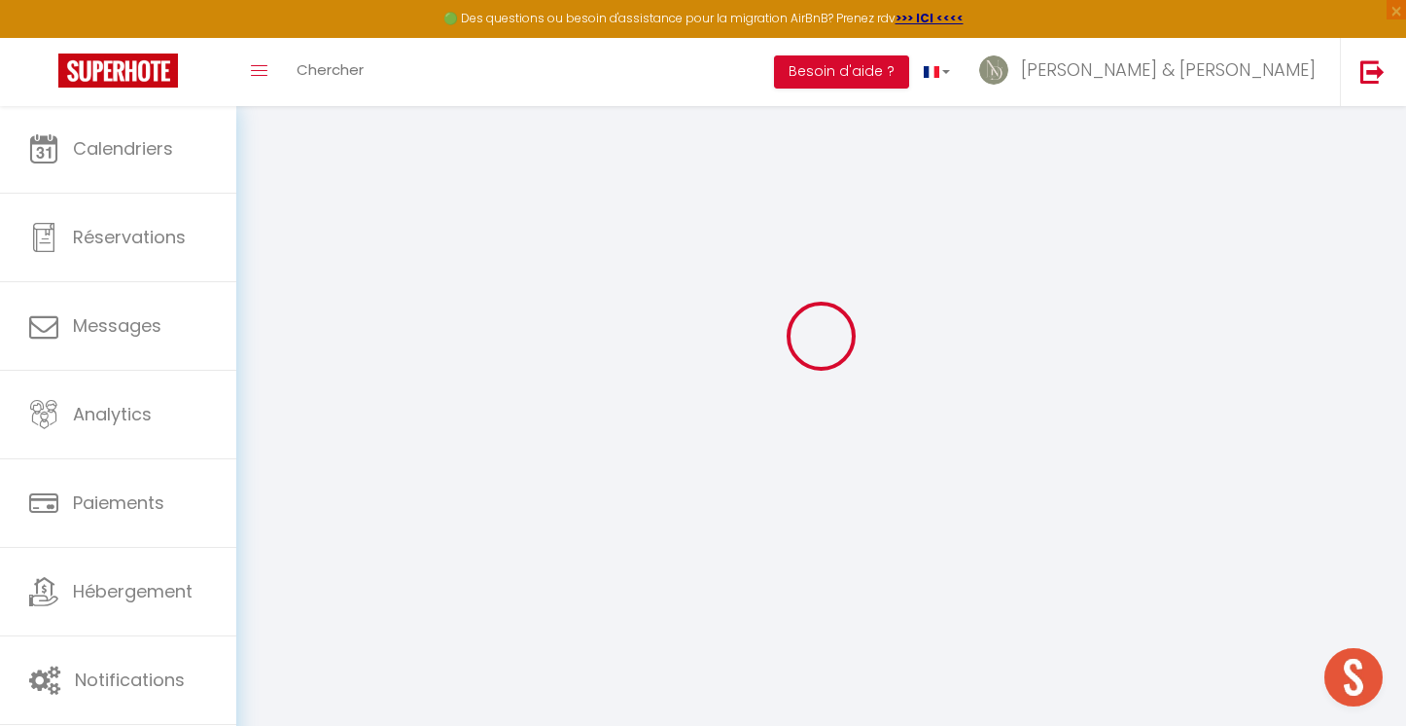
checkbox input "true"
checkbox input "false"
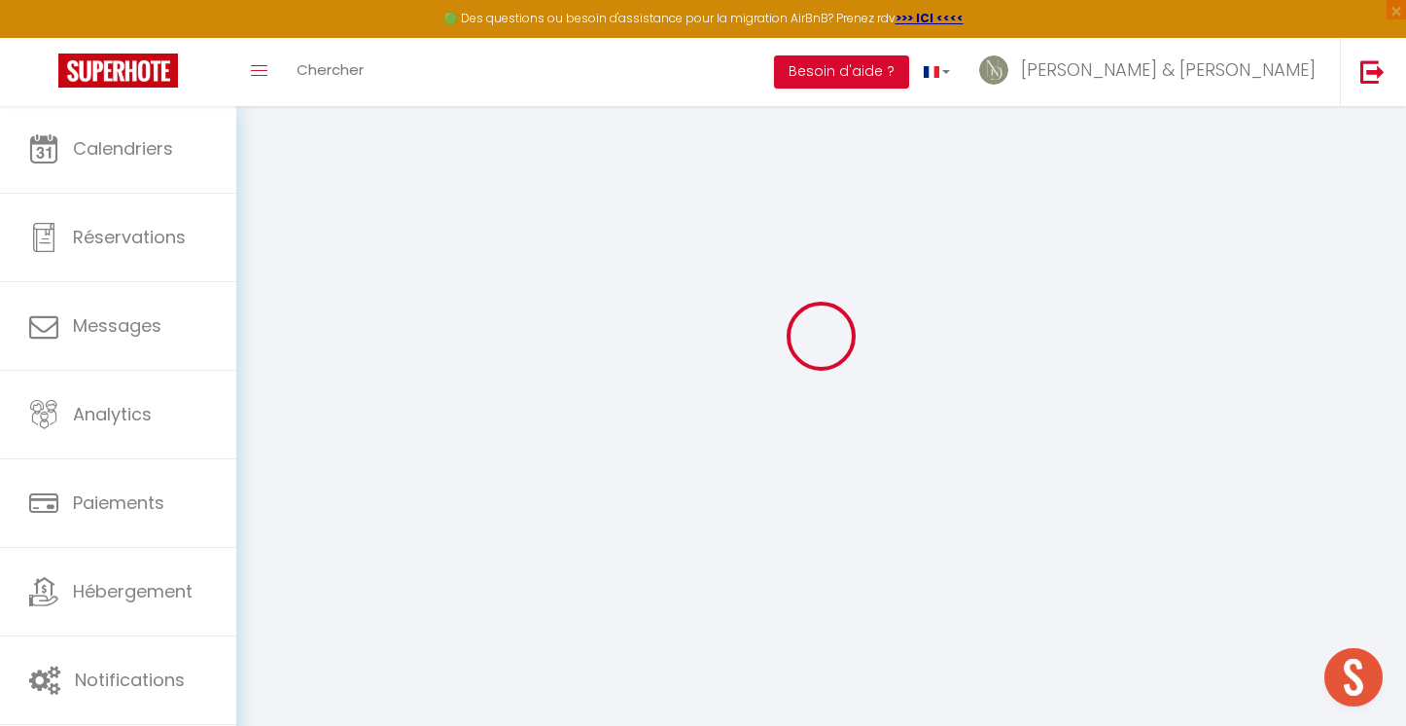
checkbox input "false"
checkbox input "true"
checkbox input "false"
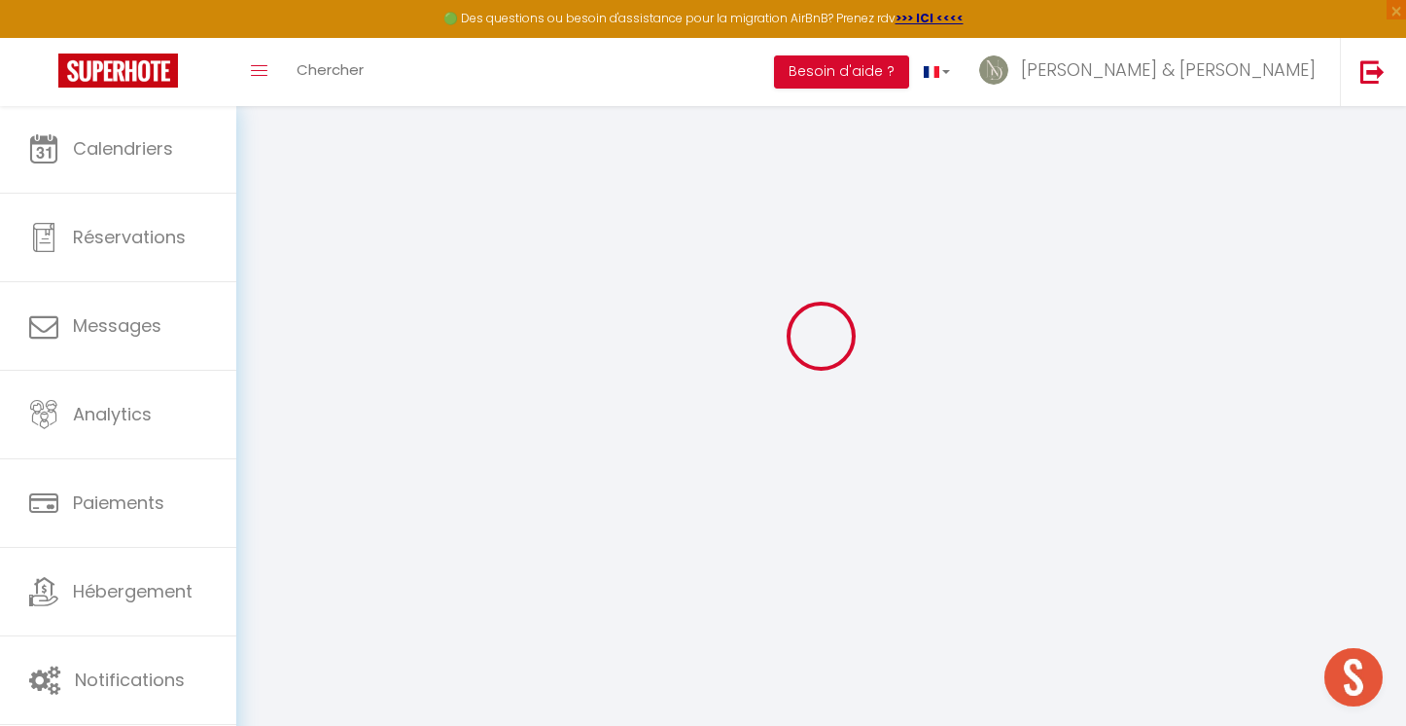
select select
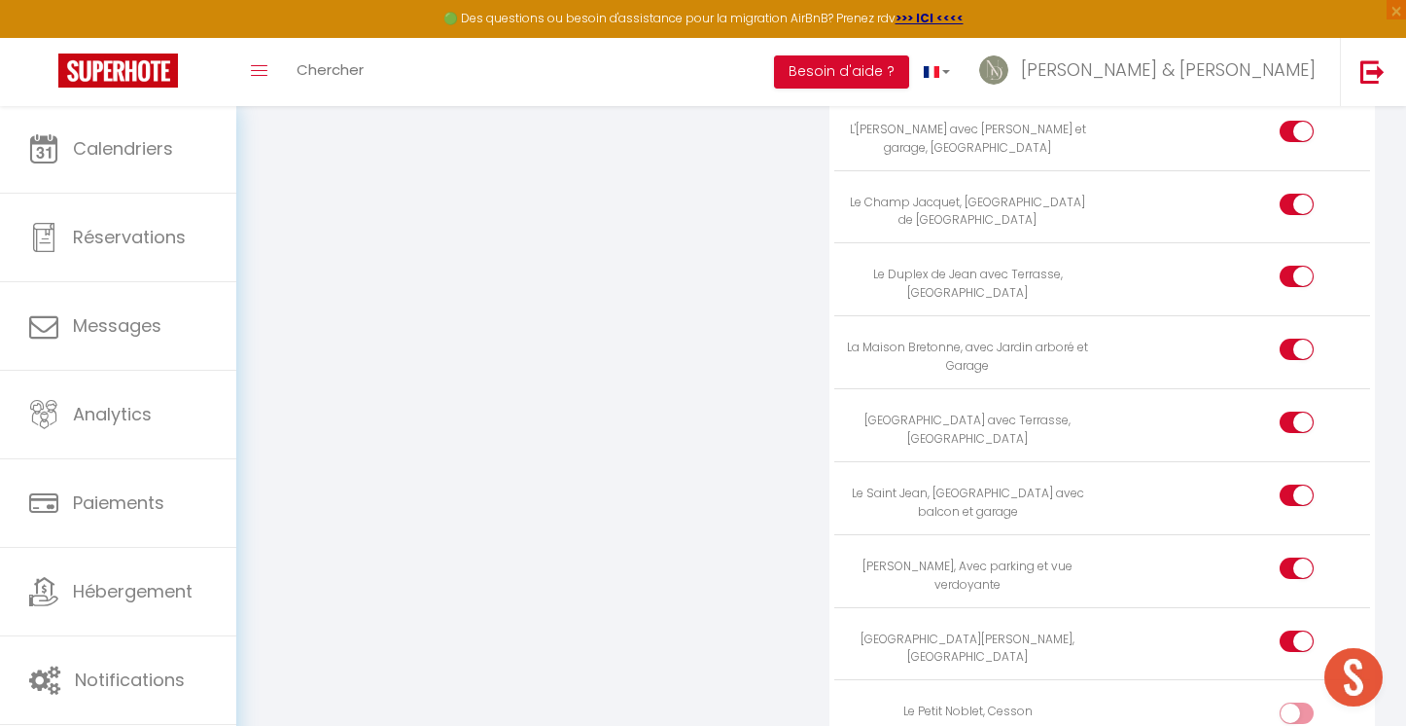
click at [1291, 702] on div at bounding box center [1297, 712] width 34 height 21
click at [1297, 702] on input "checkbox" at bounding box center [1314, 716] width 34 height 29
checkbox input "true"
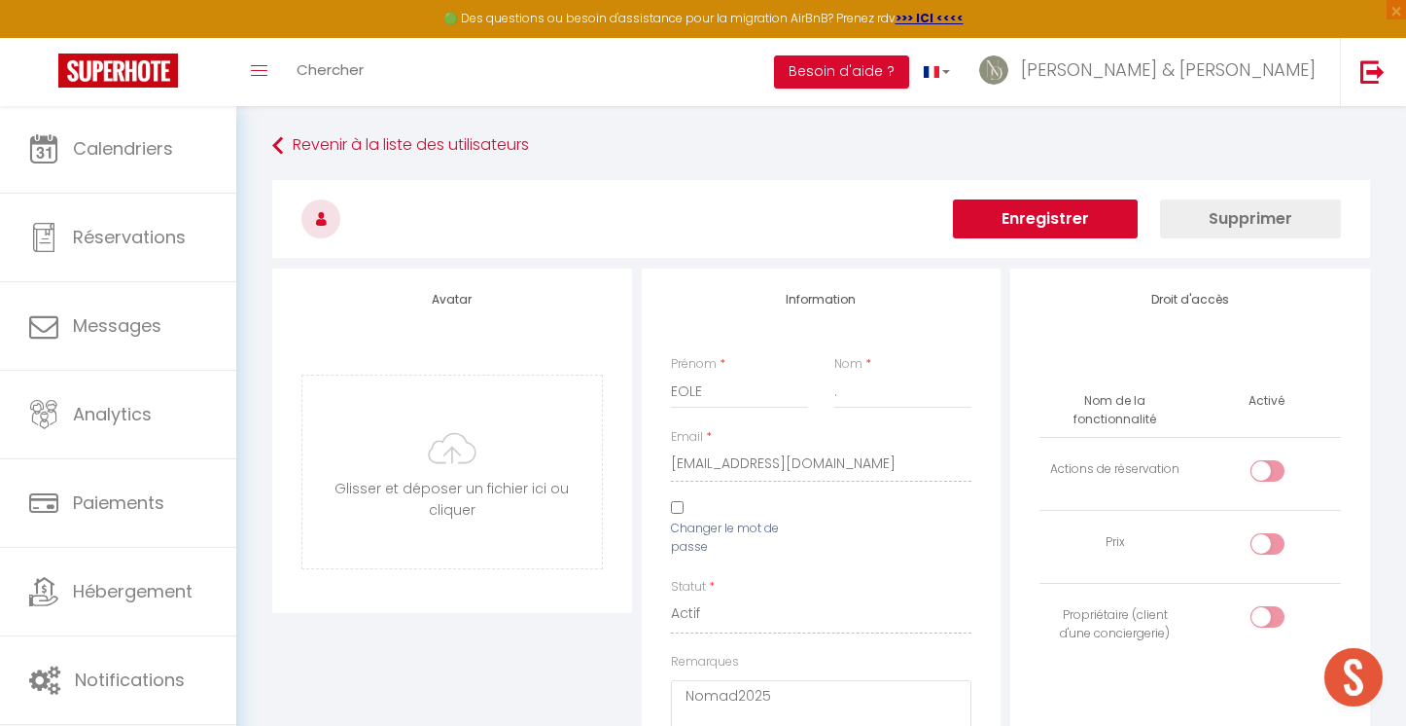
scroll to position [-1, 0]
click at [1019, 231] on button "Enregistrer" at bounding box center [1045, 218] width 185 height 39
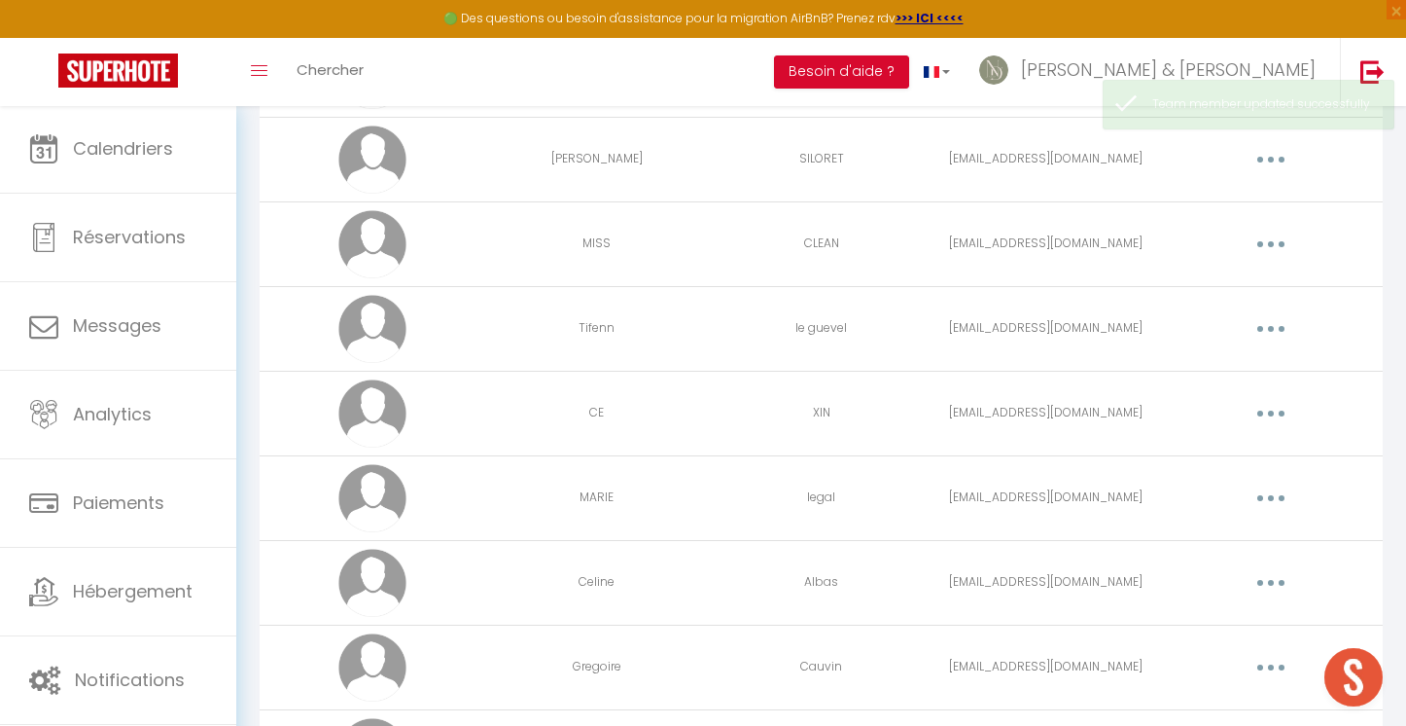
scroll to position [5041, 0]
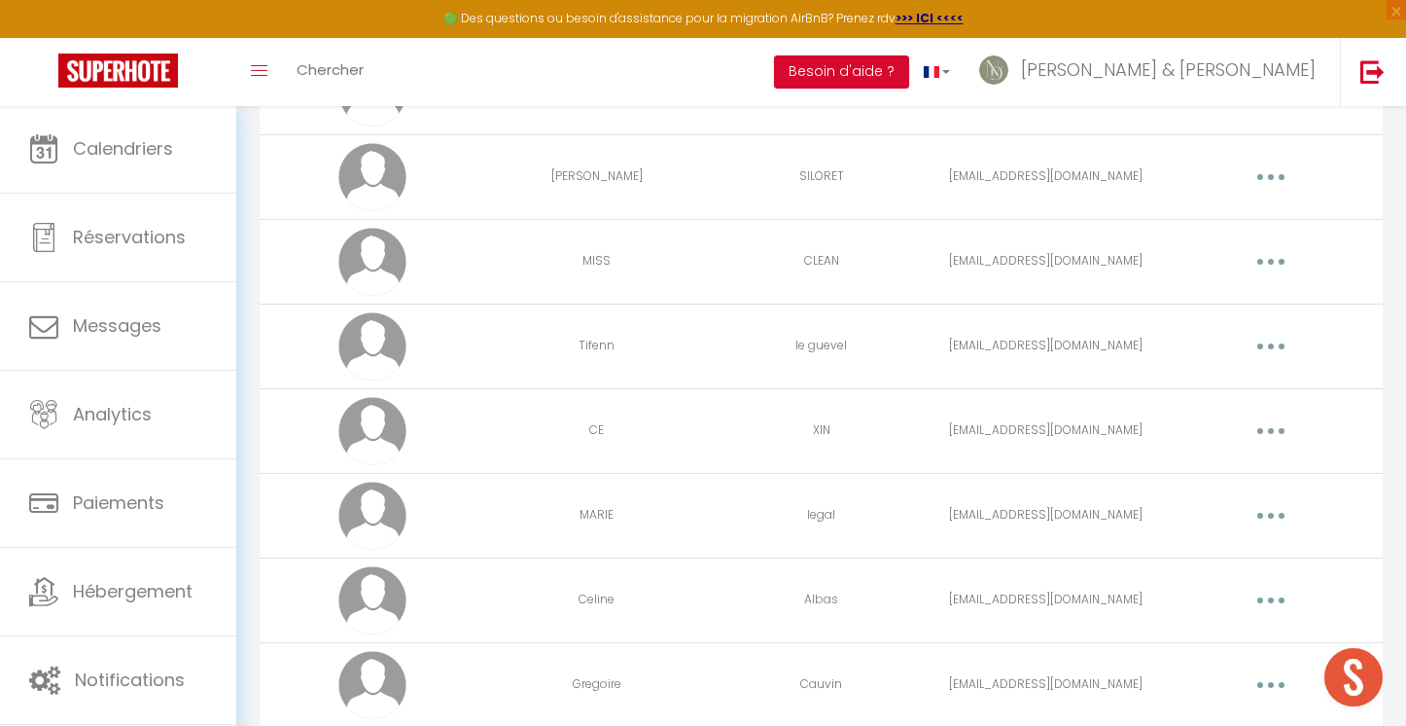
click at [1271, 174] on icon "button" at bounding box center [1271, 177] width 6 height 6
click at [1227, 230] on link "Editer" at bounding box center [1221, 221] width 144 height 33
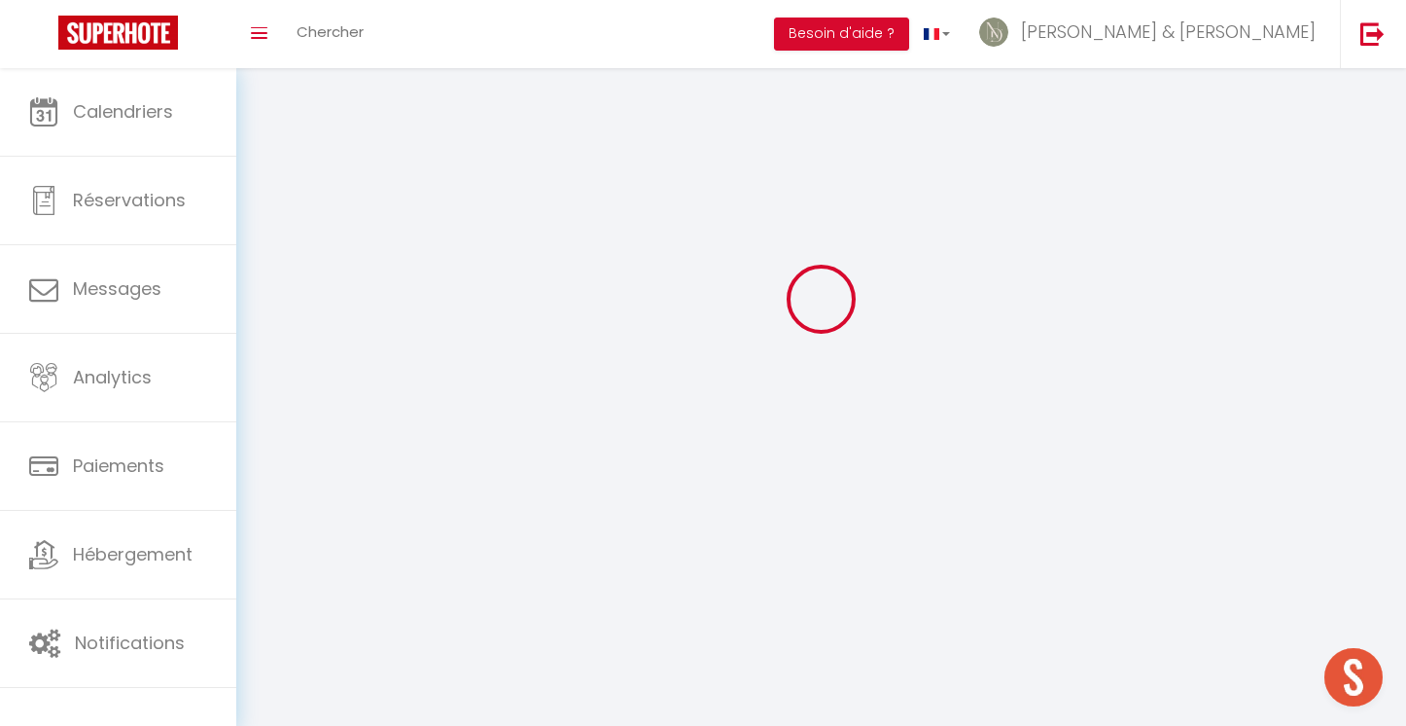
scroll to position [68, 0]
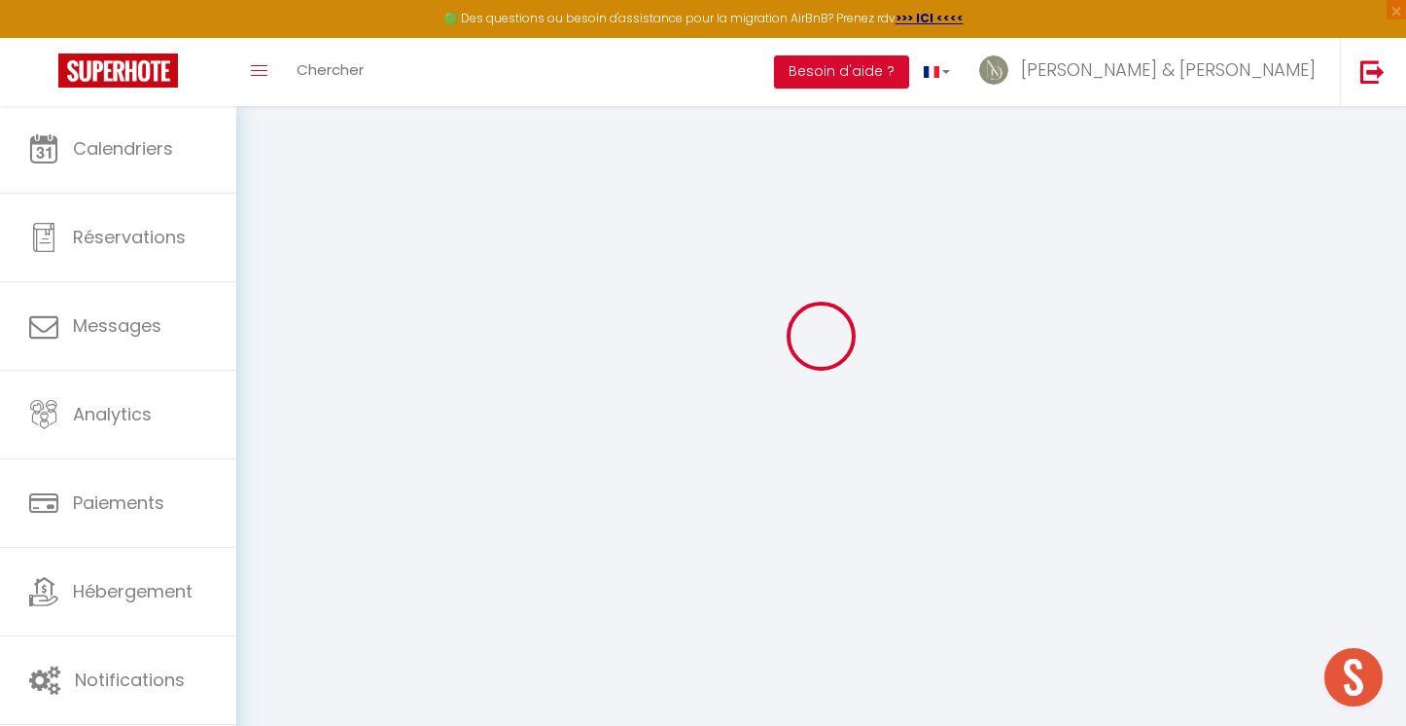
type input "[PERSON_NAME]"
type input "SILORET"
type input "[EMAIL_ADDRESS][DOMAIN_NAME]"
type textarea "Bureau2025!"
type textarea "[URL][DOMAIN_NAME]"
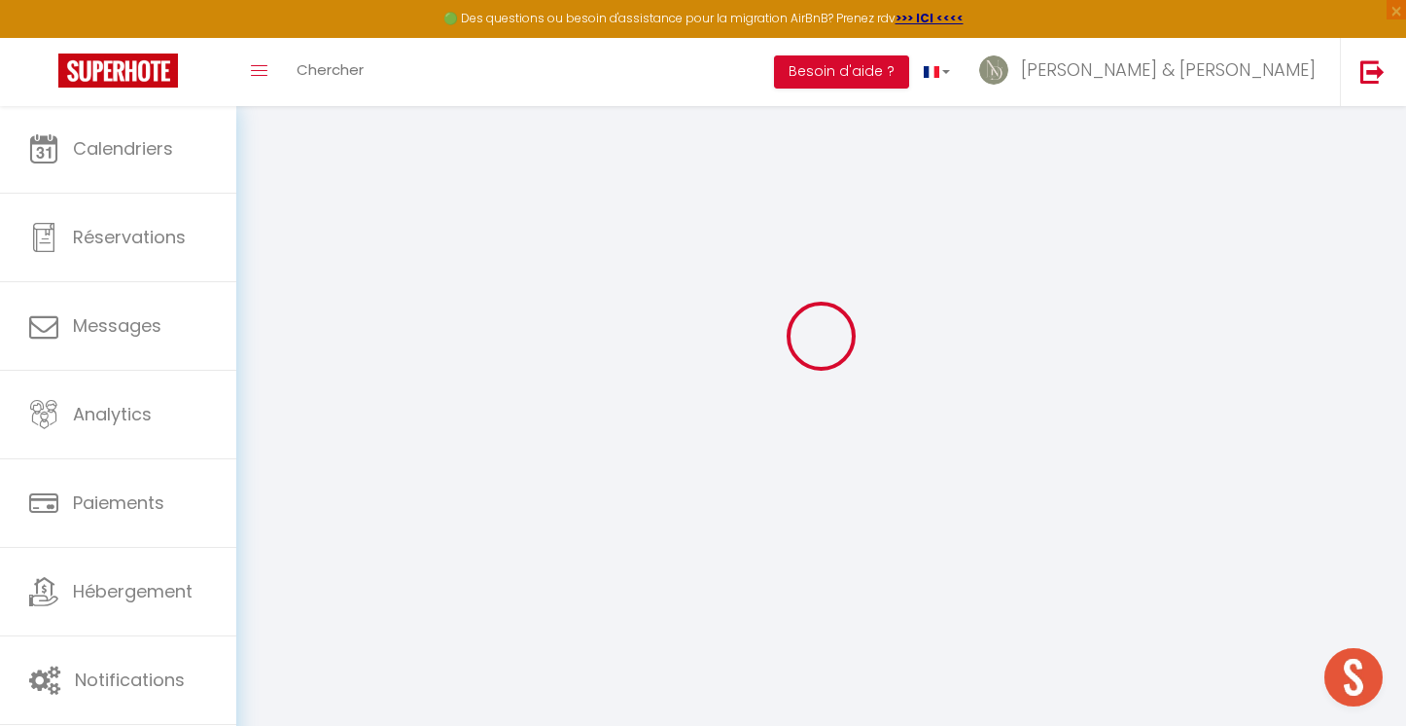
checkbox input "true"
checkbox input "false"
checkbox input "true"
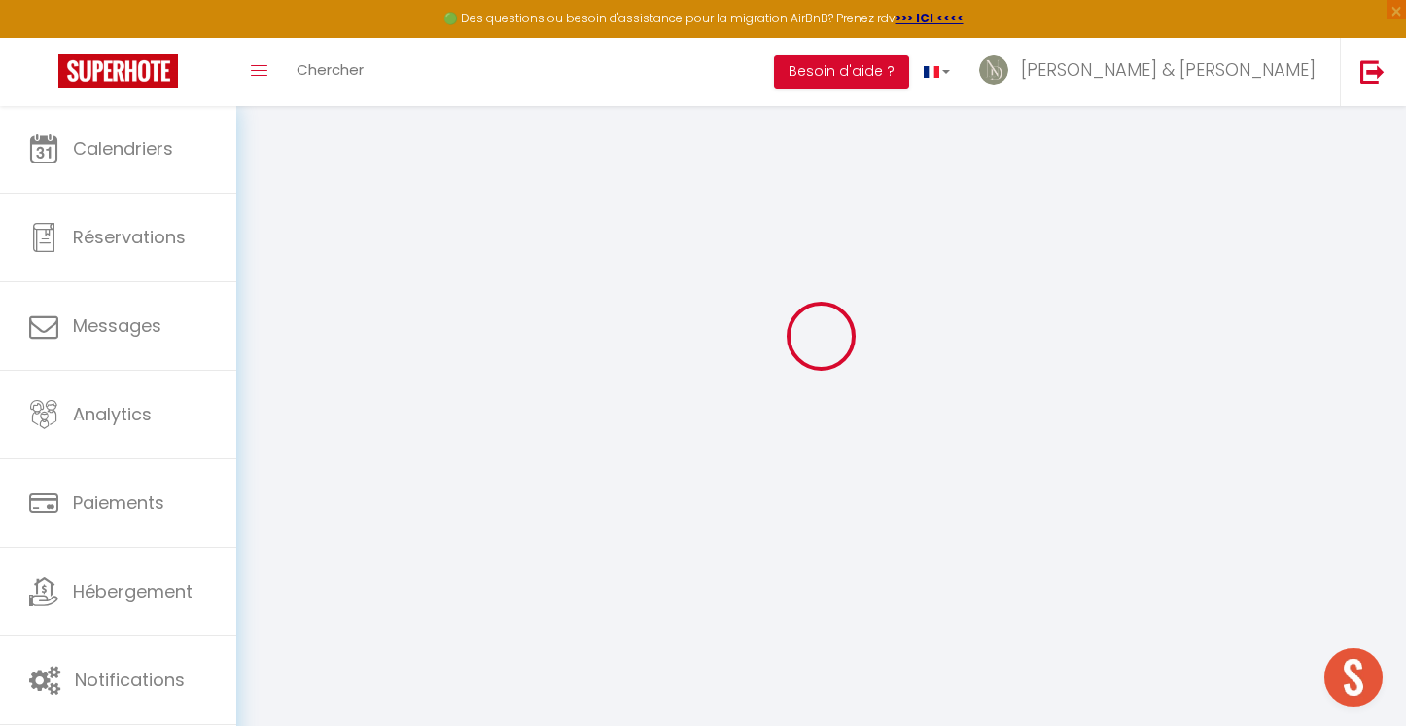
checkbox input "true"
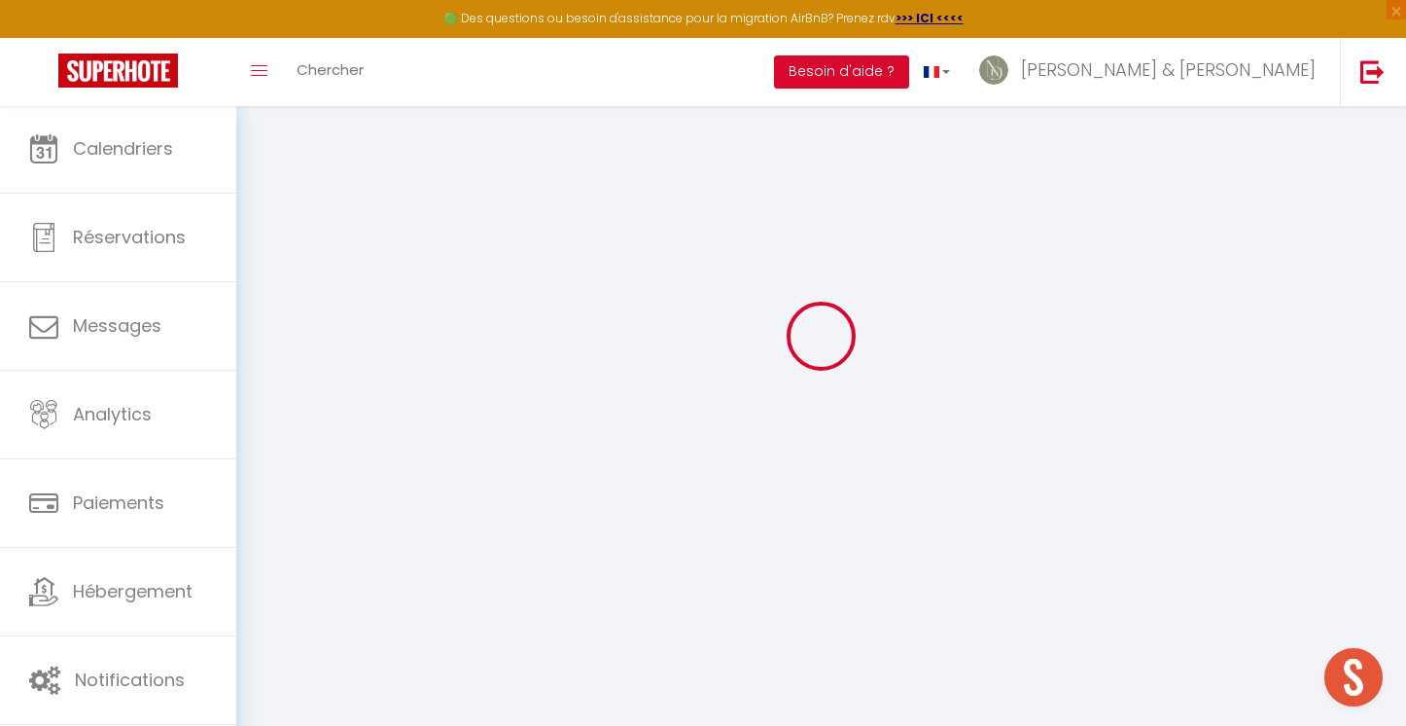
checkbox input "true"
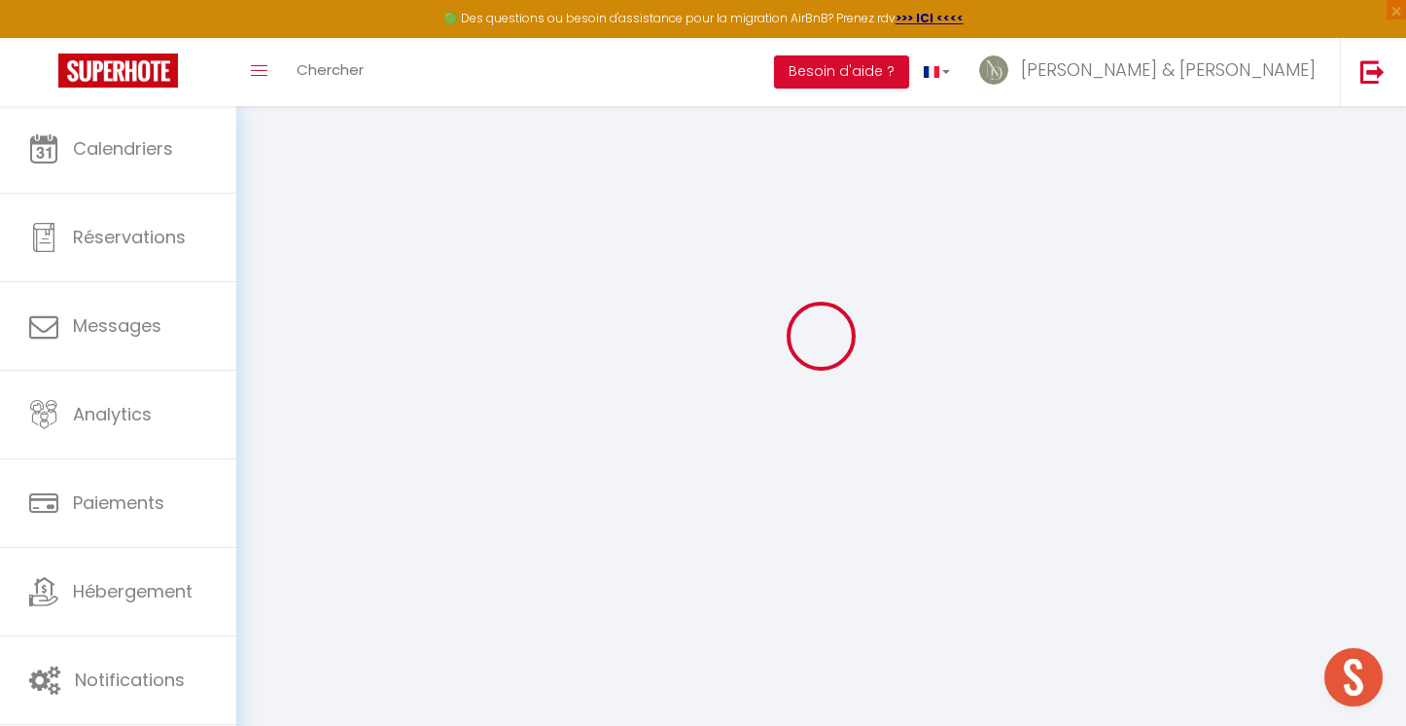
checkbox input "true"
select select
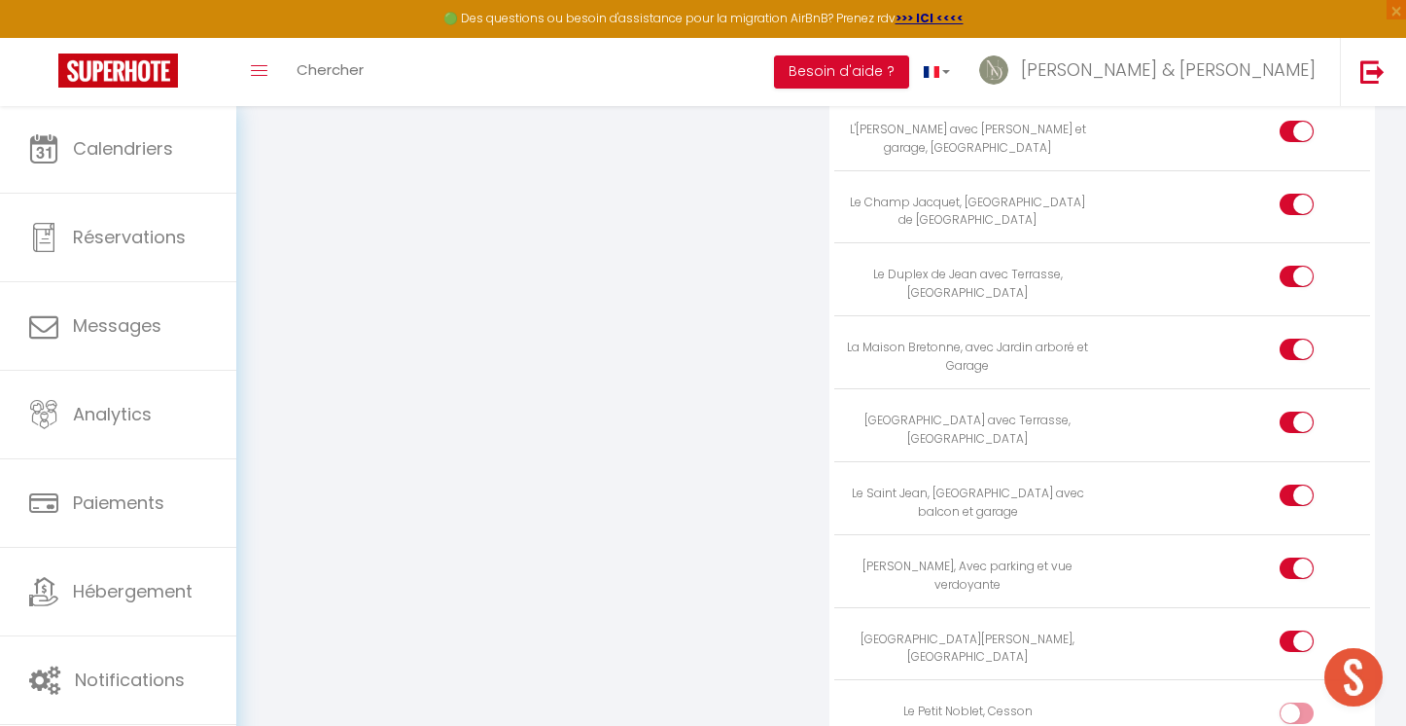
click at [1300, 702] on input "checkbox" at bounding box center [1314, 716] width 34 height 29
checkbox input "true"
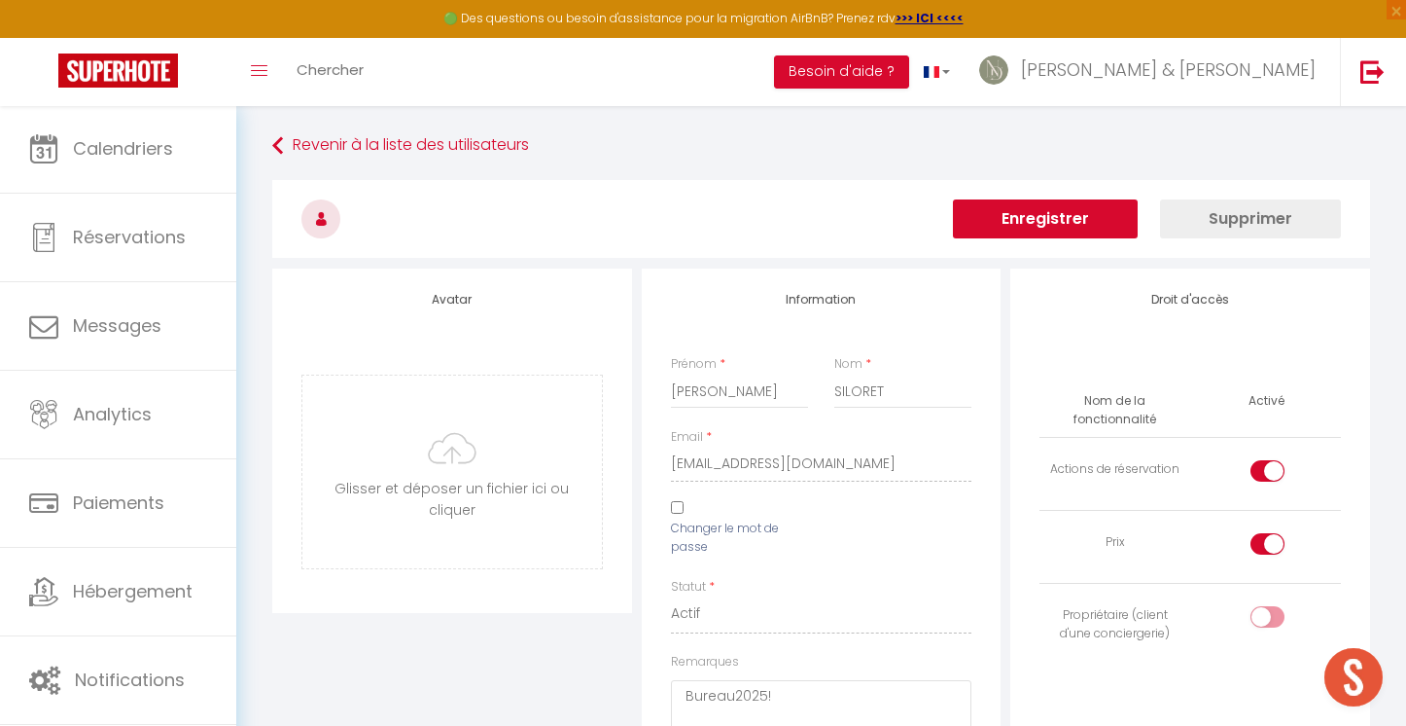
scroll to position [0, 0]
click at [1003, 228] on button "Enregistrer" at bounding box center [1045, 218] width 185 height 39
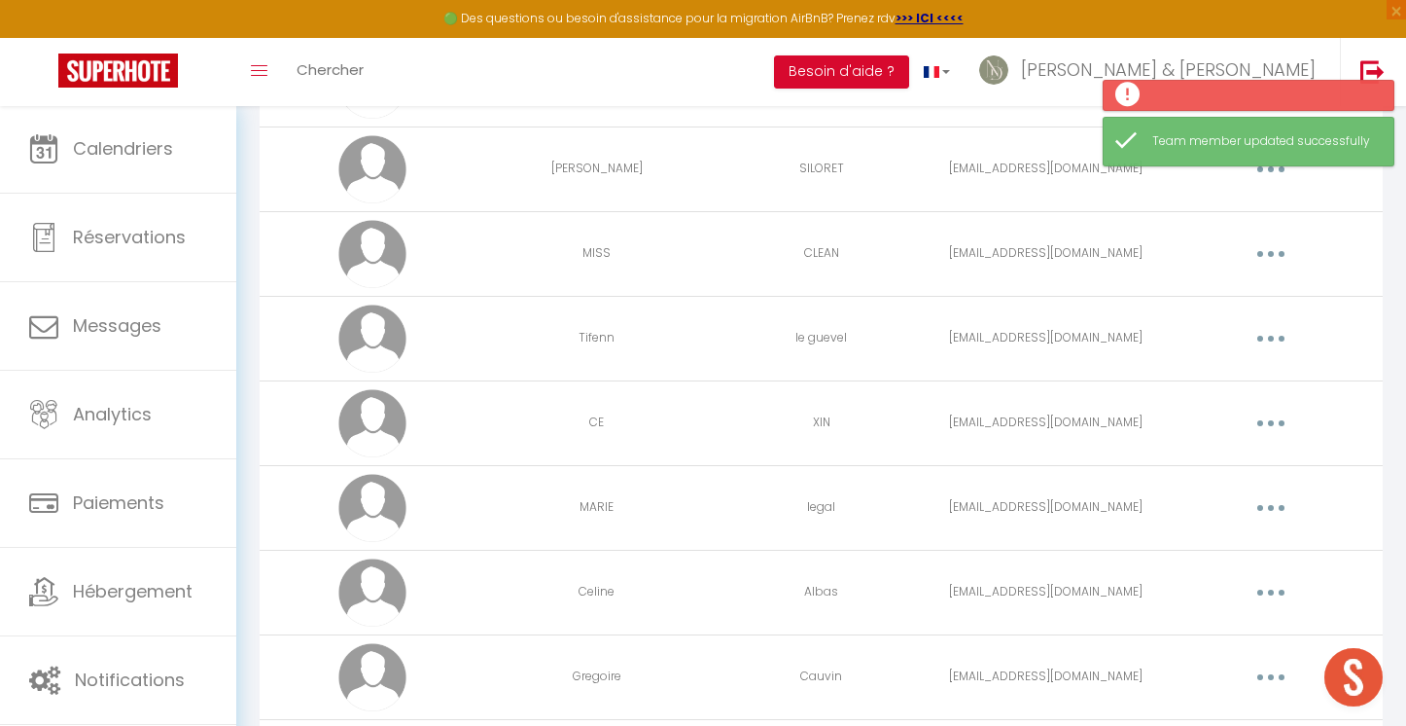
scroll to position [5086, 0]
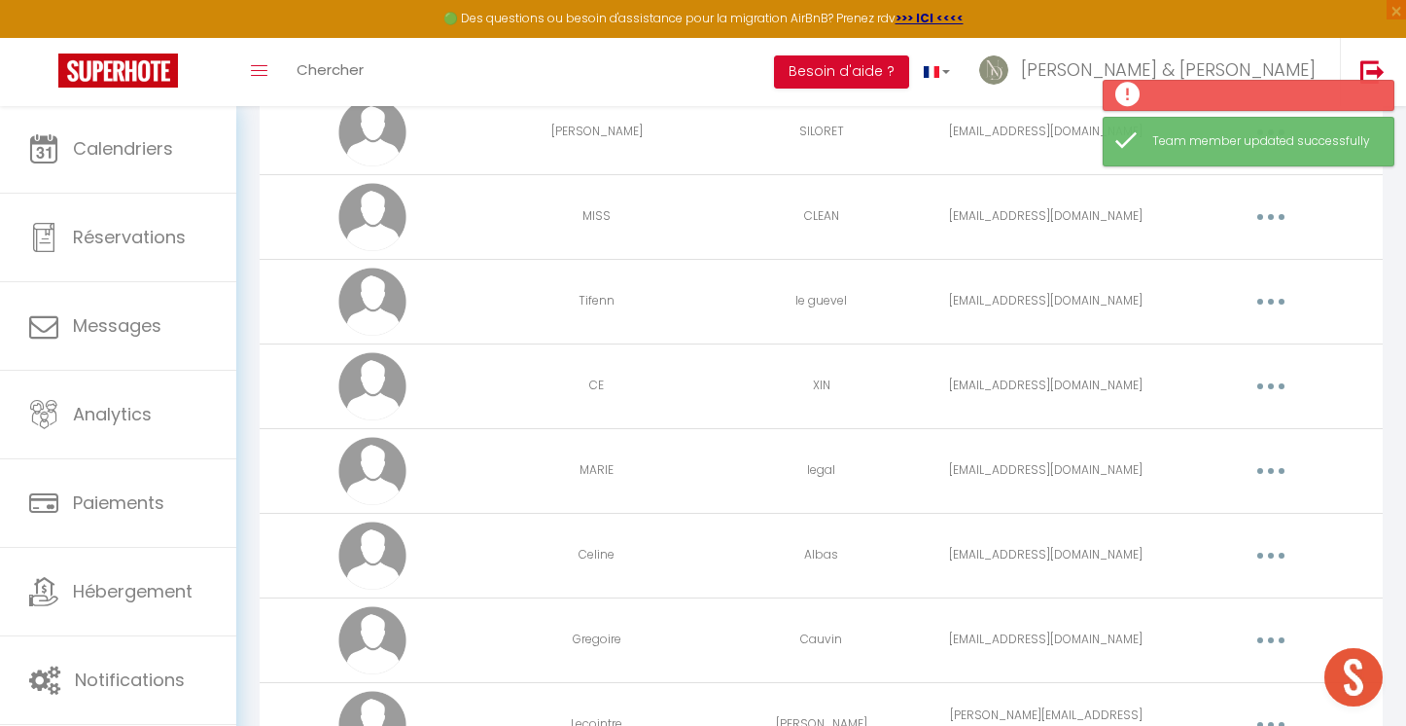
click at [1276, 307] on button "button" at bounding box center [1271, 301] width 54 height 31
click at [1238, 341] on link "Editer" at bounding box center [1221, 346] width 144 height 33
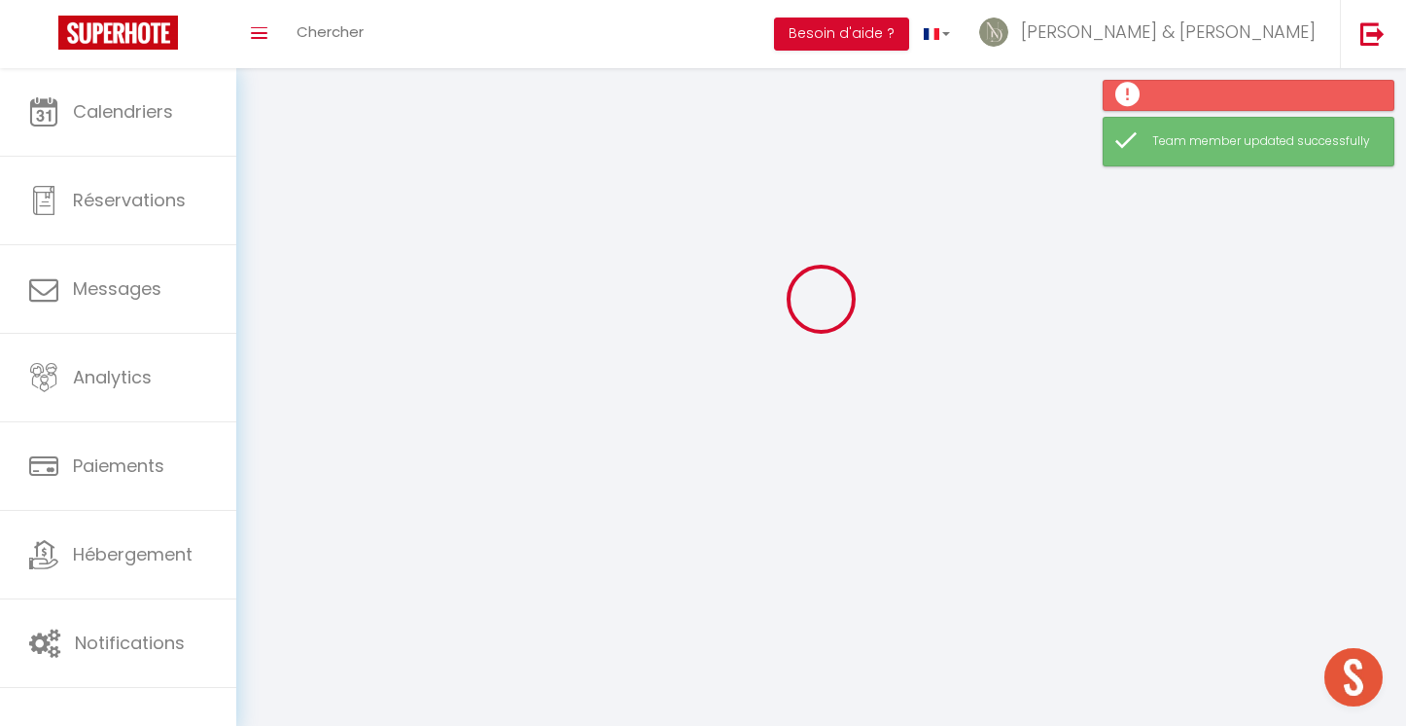
scroll to position [68, 0]
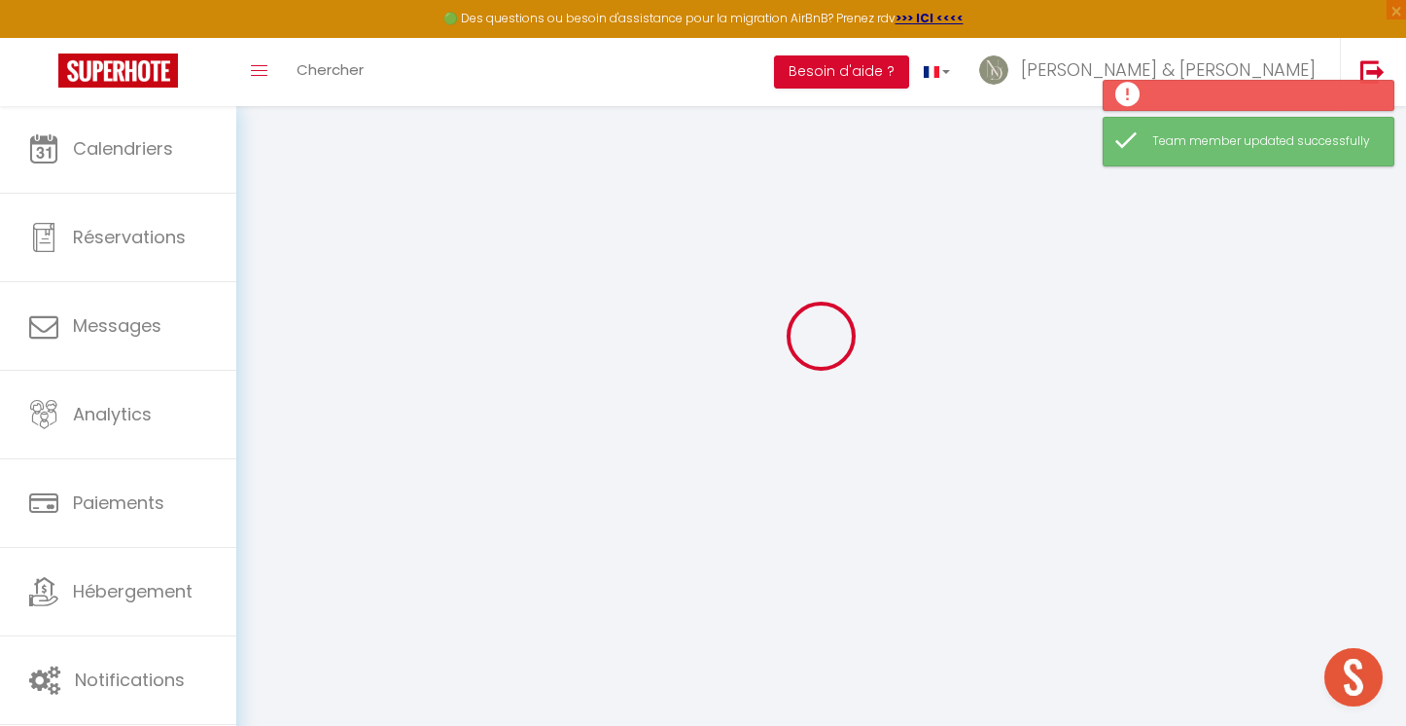
select select
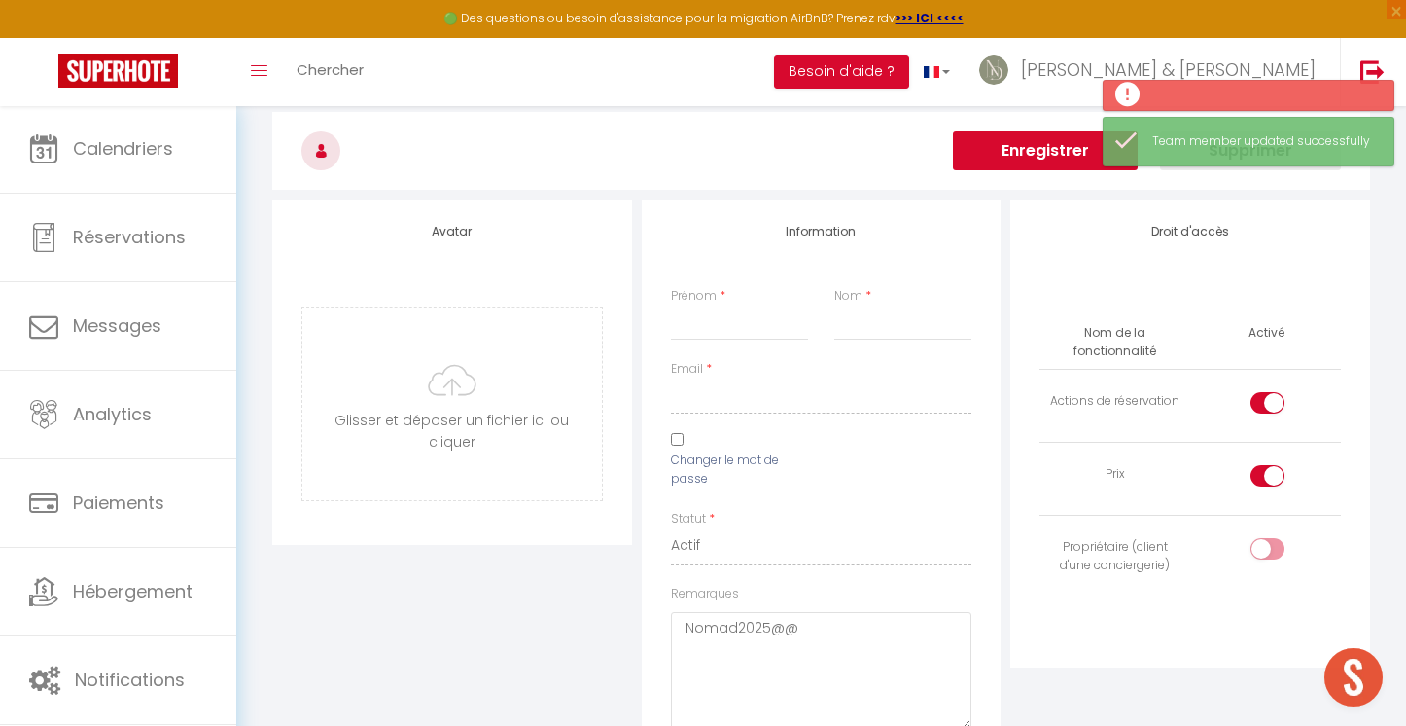
type input "Tifenn"
type input "le guevel"
type input "[EMAIL_ADDRESS][DOMAIN_NAME]"
select select
type textarea "[URL][DOMAIN_NAME]"
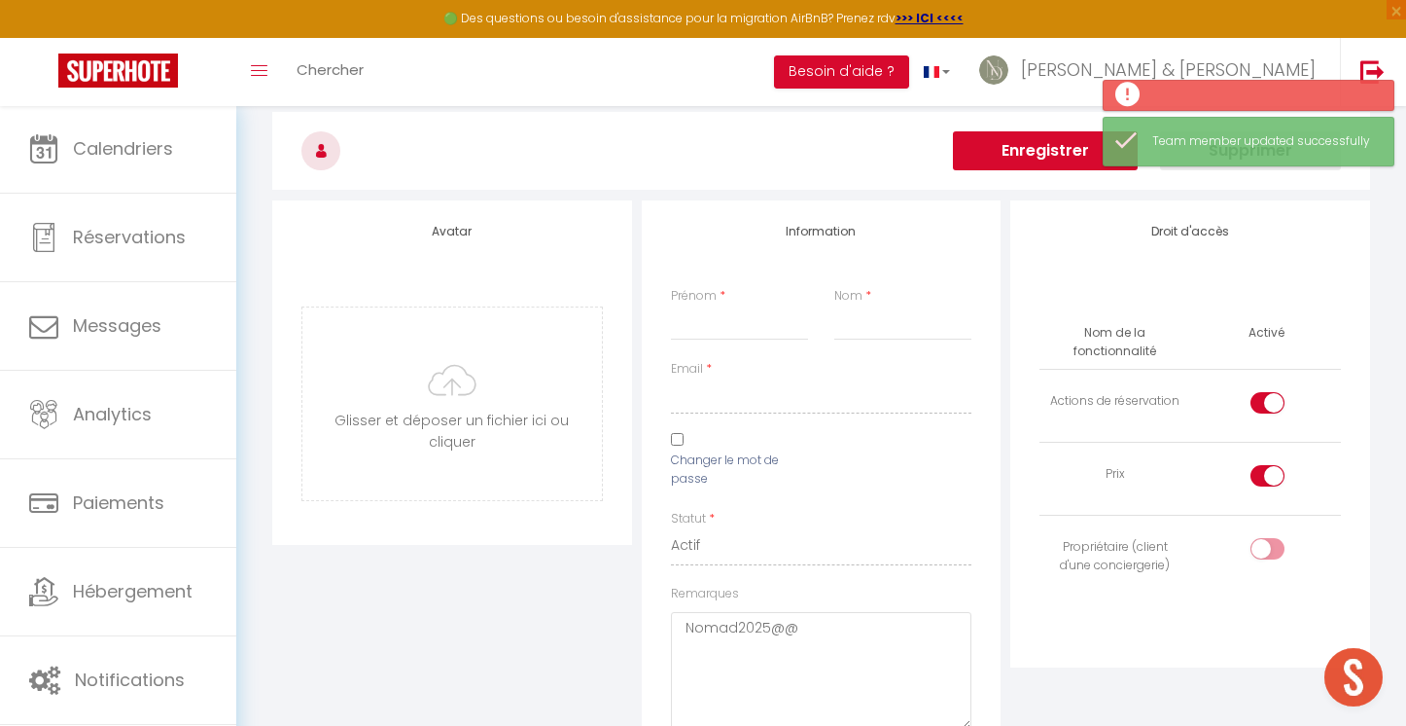
checkbox input "true"
checkbox input "false"
checkbox input "true"
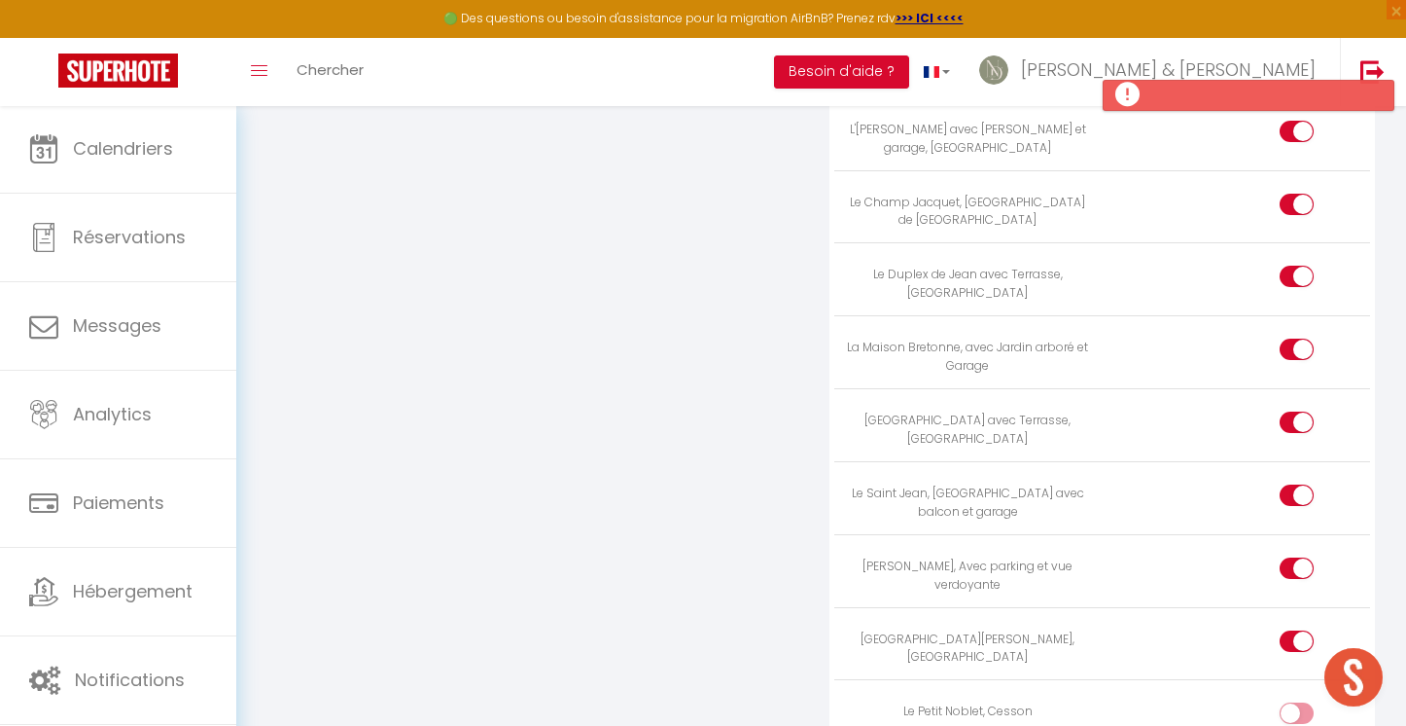
click at [1296, 702] on div at bounding box center [1297, 712] width 34 height 21
click at [1297, 702] on input "checkbox" at bounding box center [1314, 716] width 34 height 29
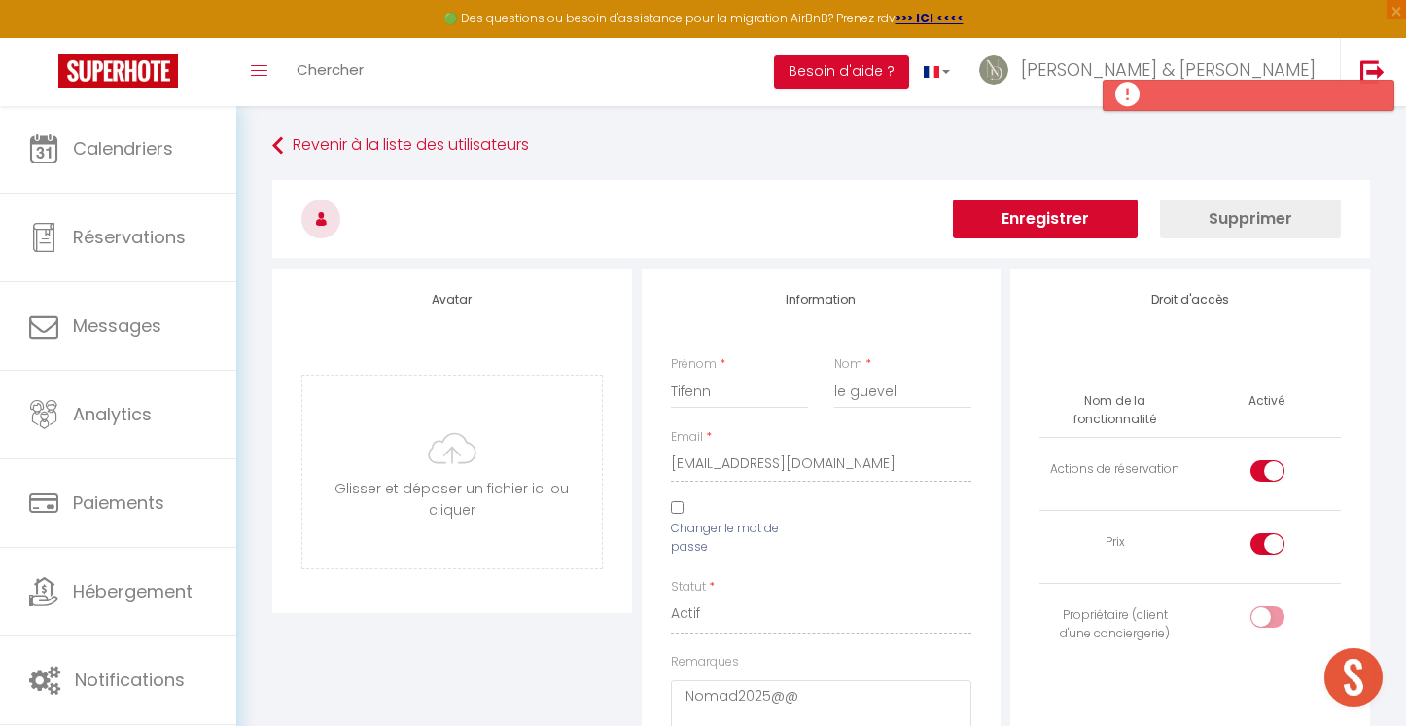
scroll to position [-1, 0]
click at [1024, 211] on button "Enregistrer" at bounding box center [1045, 218] width 185 height 39
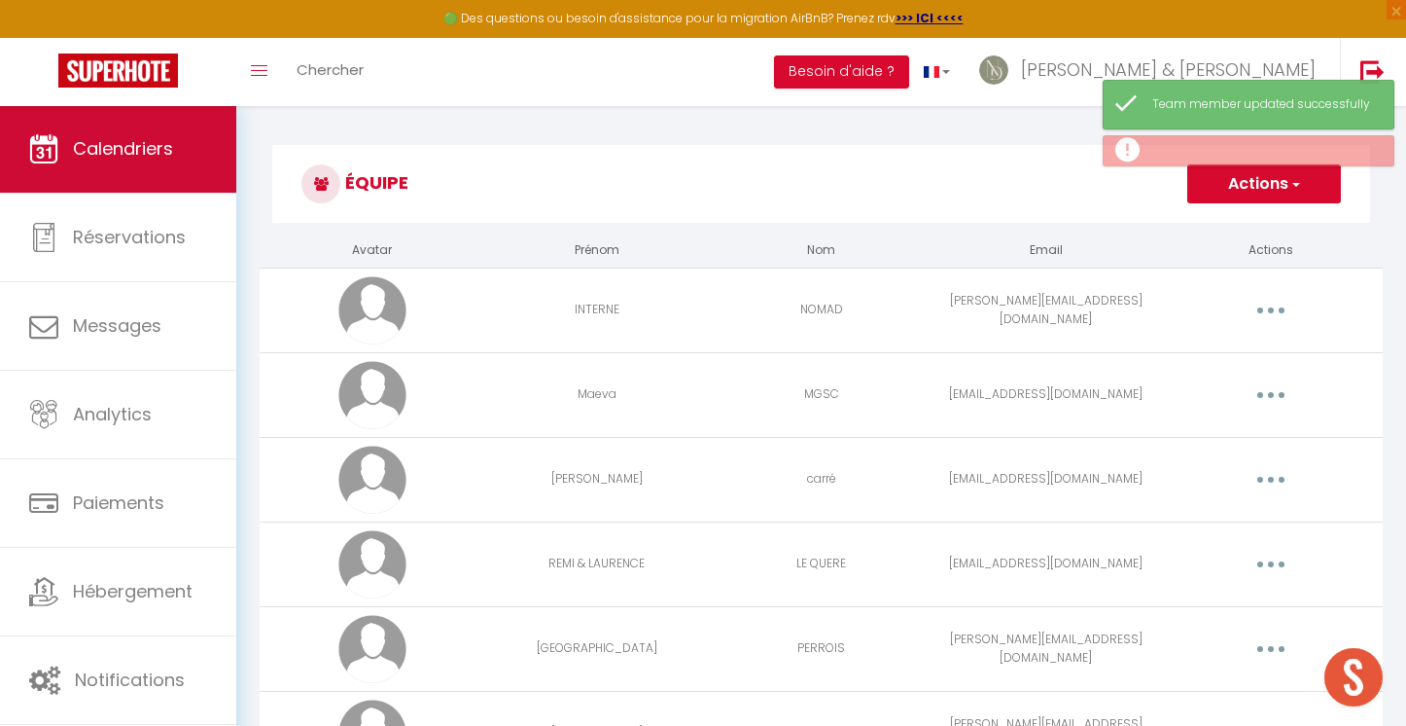
click at [80, 184] on link "Calendriers" at bounding box center [118, 149] width 236 height 88
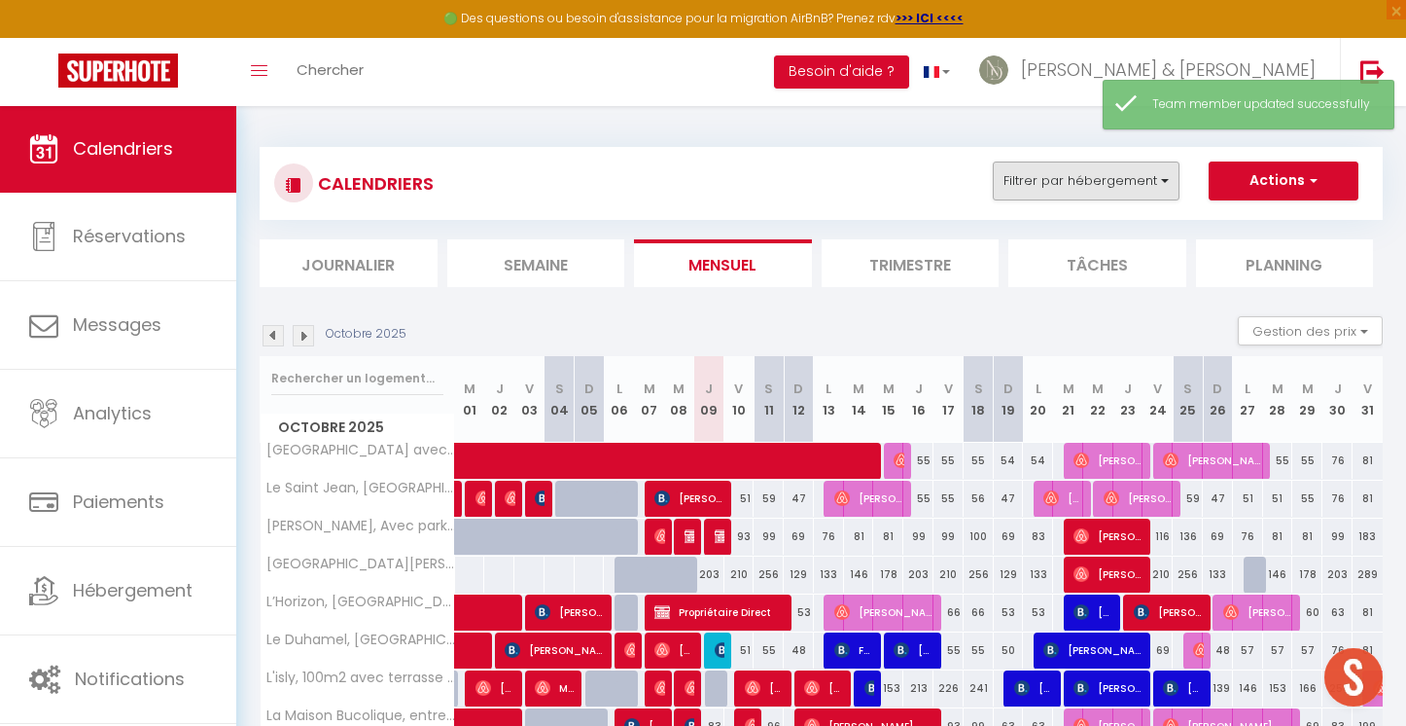
click at [1045, 190] on button "Filtrer par hébergement" at bounding box center [1086, 180] width 187 height 39
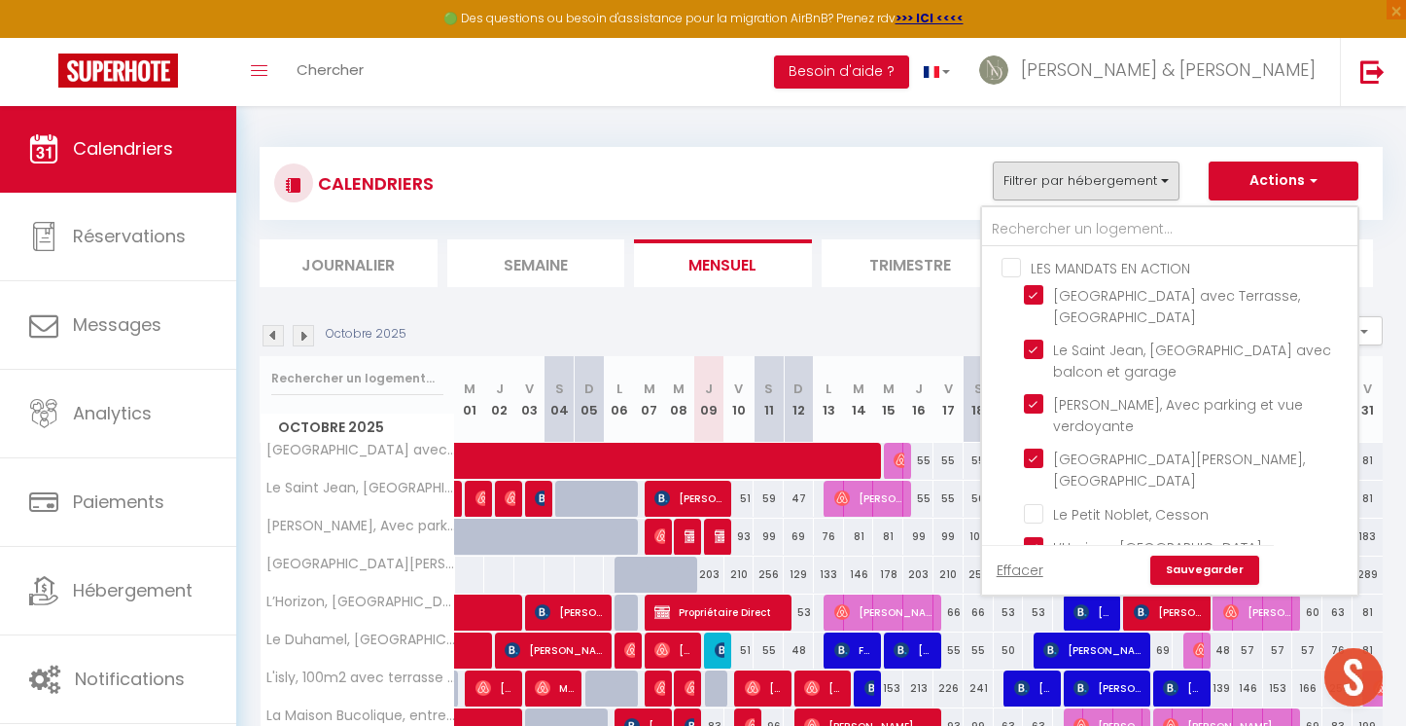
click at [1011, 270] on input "LES MANDATS EN ACTION" at bounding box center [1189, 266] width 375 height 19
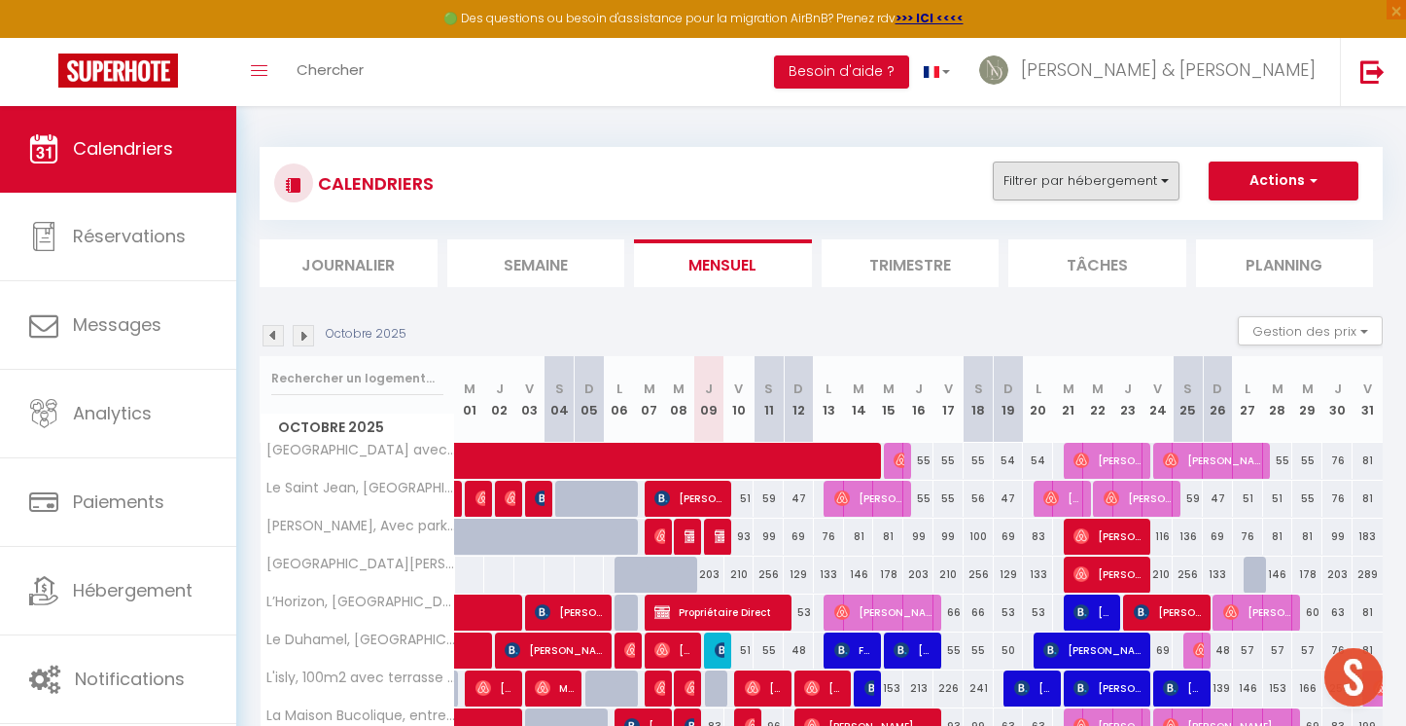
click at [1026, 180] on button "Filtrer par hébergement" at bounding box center [1086, 180] width 187 height 39
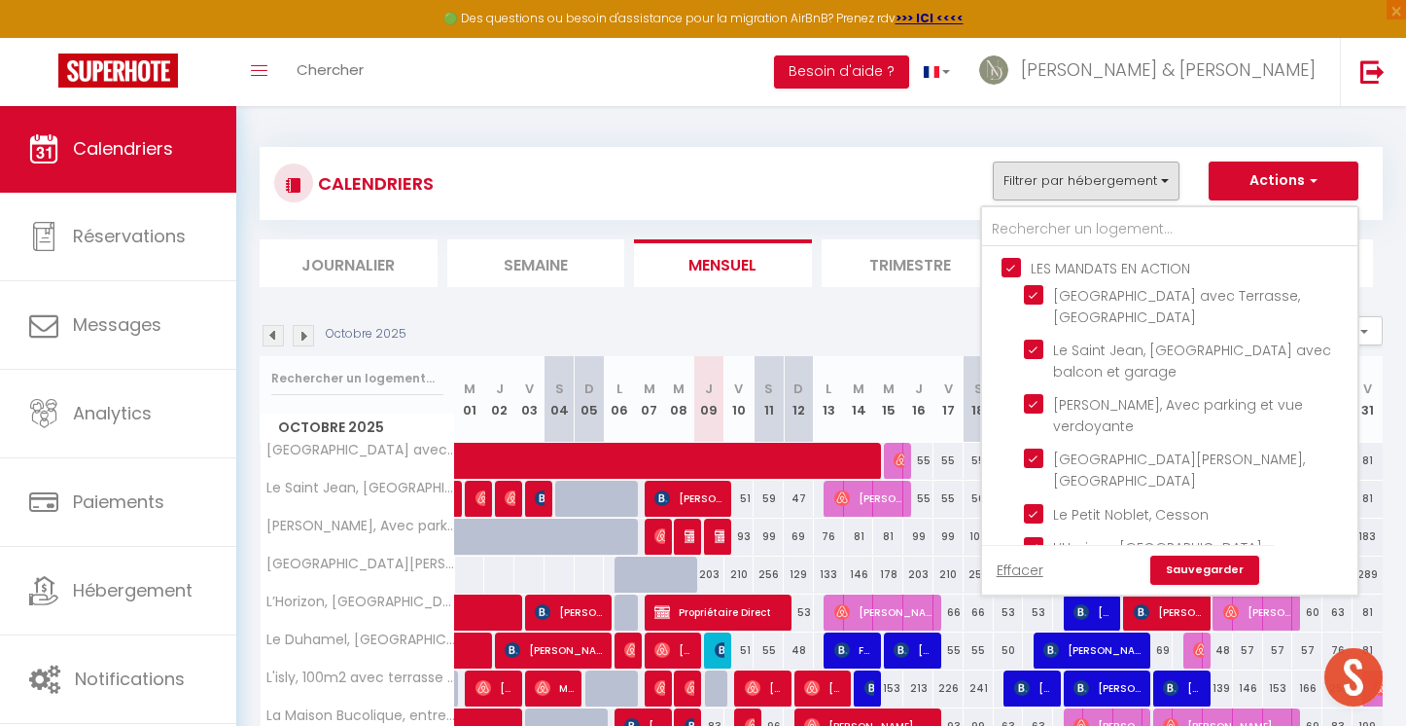
click at [1011, 272] on input "LES MANDATS EN ACTION" at bounding box center [1189, 266] width 375 height 19
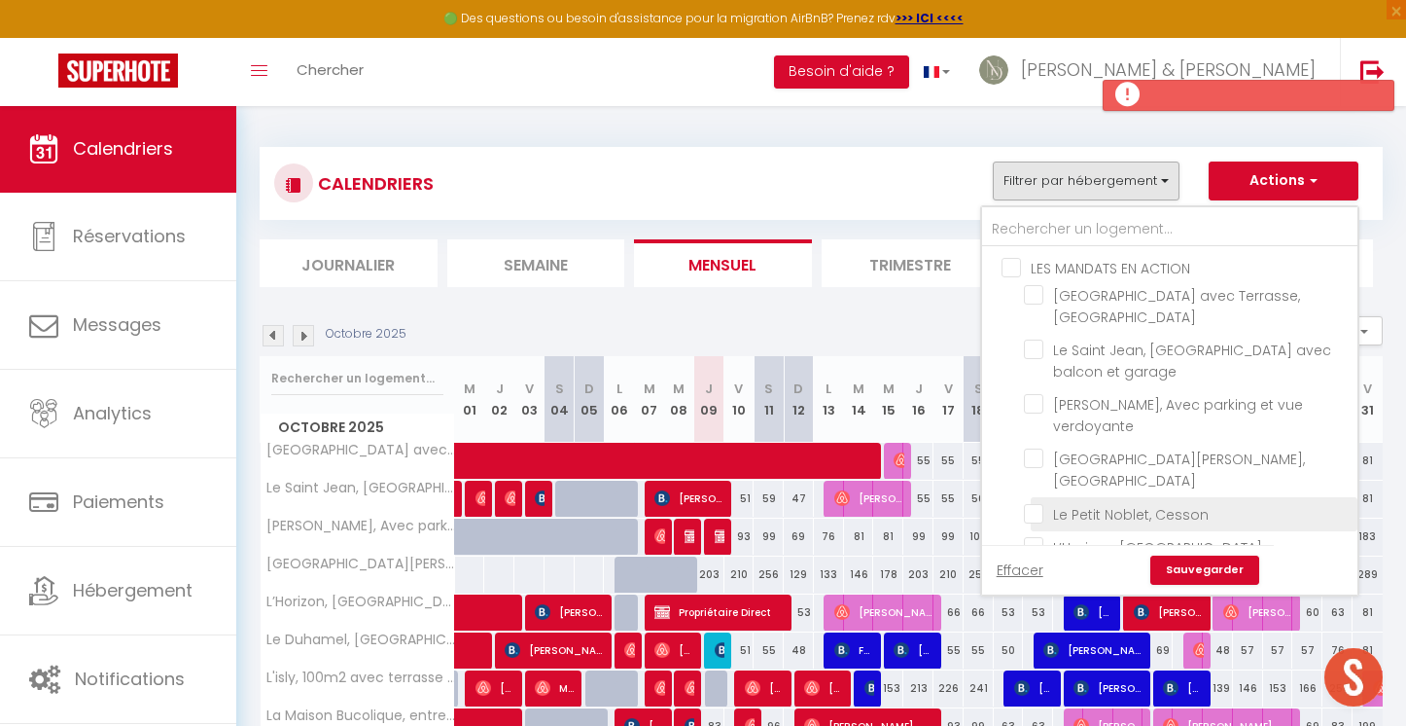
click at [1036, 509] on input "Le Petit Noblet, Cesson" at bounding box center [1187, 512] width 327 height 19
click at [1173, 578] on link "Sauvegarder" at bounding box center [1205, 569] width 109 height 29
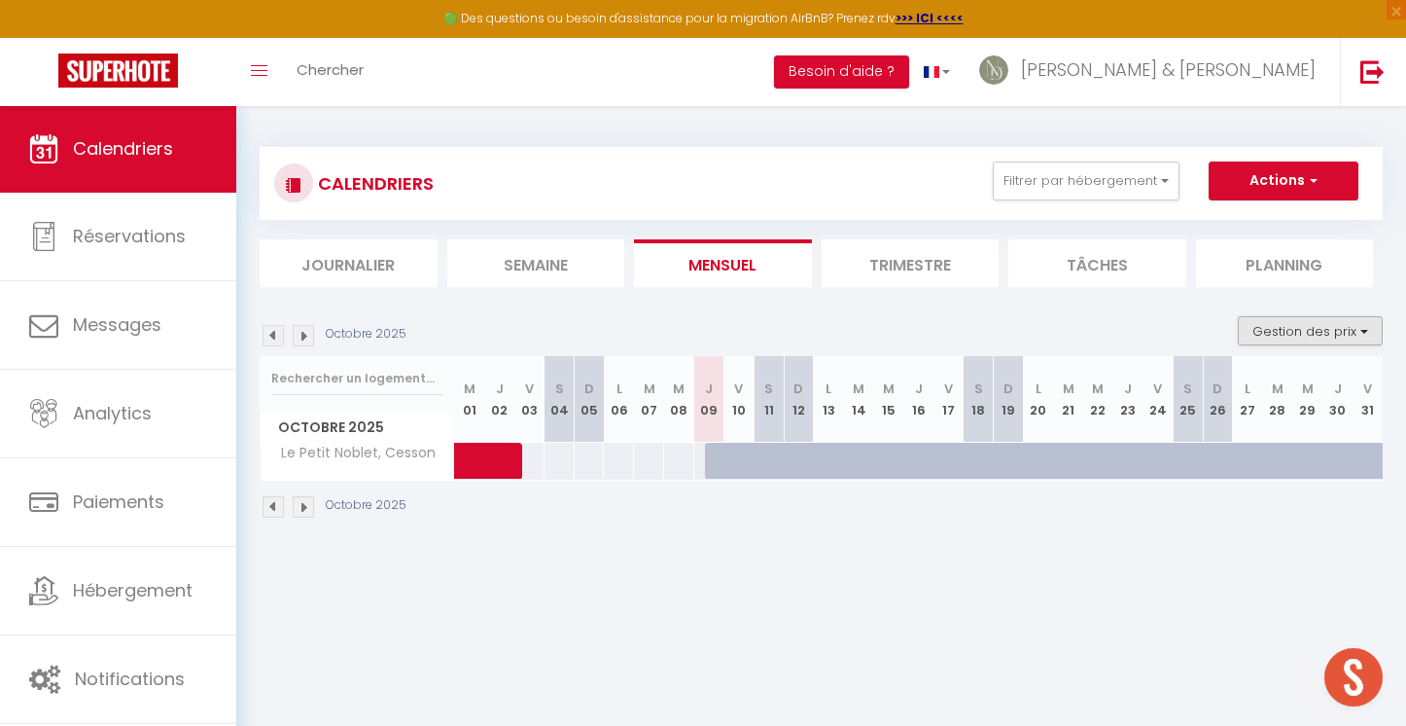
click at [1293, 316] on button "Gestion des prix" at bounding box center [1310, 330] width 145 height 29
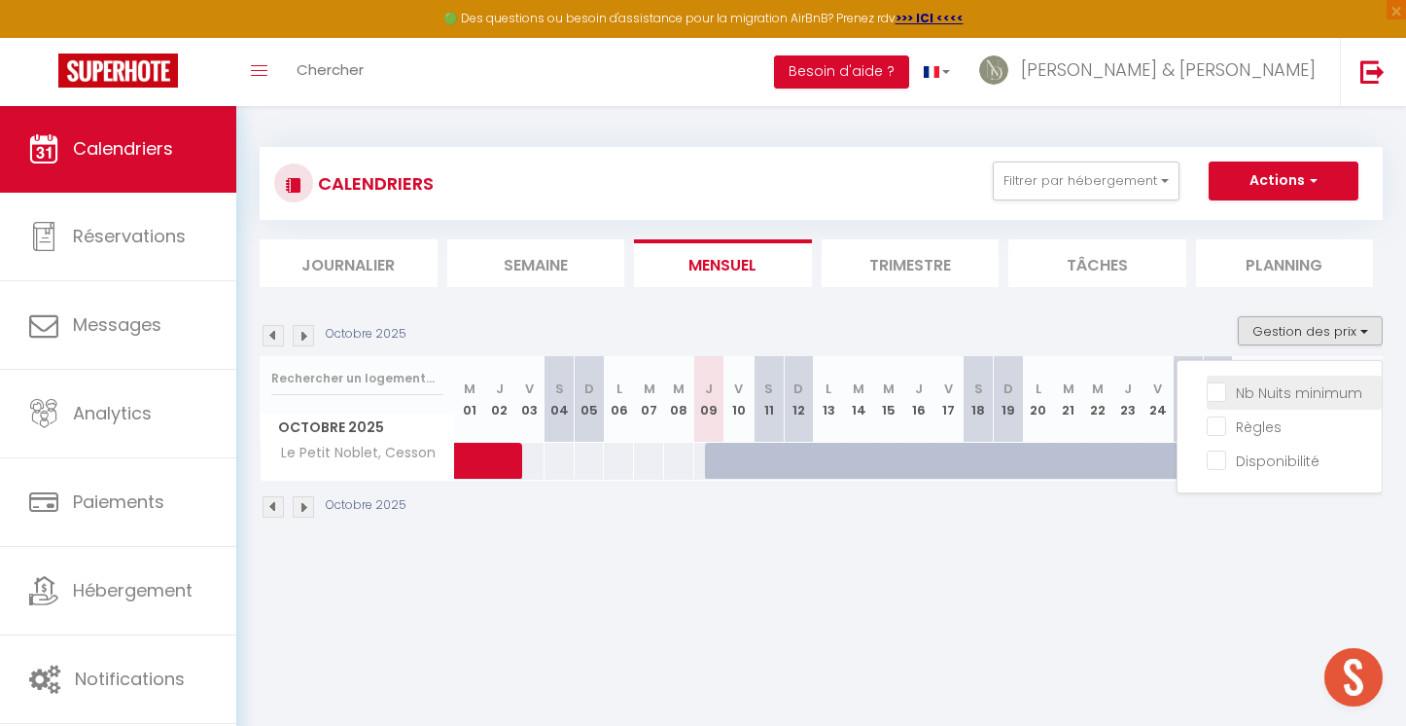
click at [1226, 396] on input "Nb Nuits minimum" at bounding box center [1294, 390] width 175 height 19
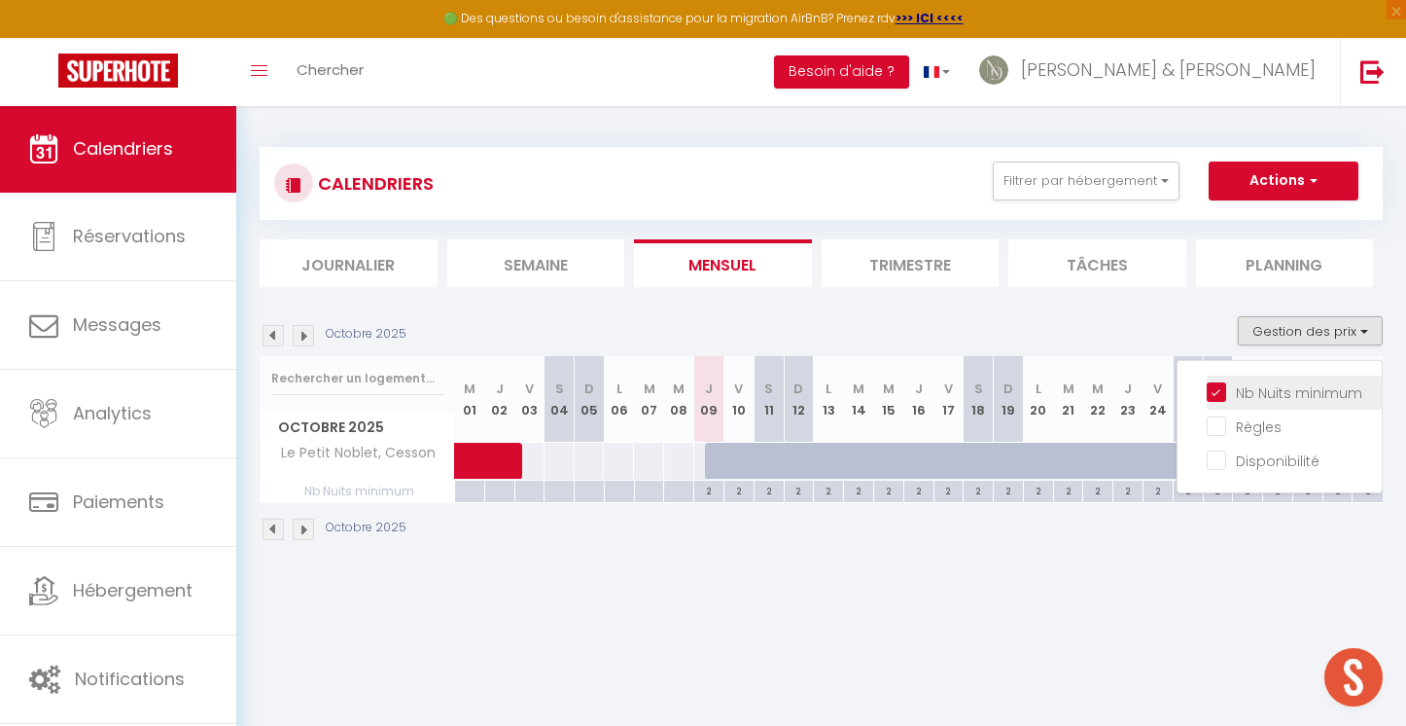
click at [1227, 392] on input "Nb Nuits minimum" at bounding box center [1294, 390] width 175 height 19
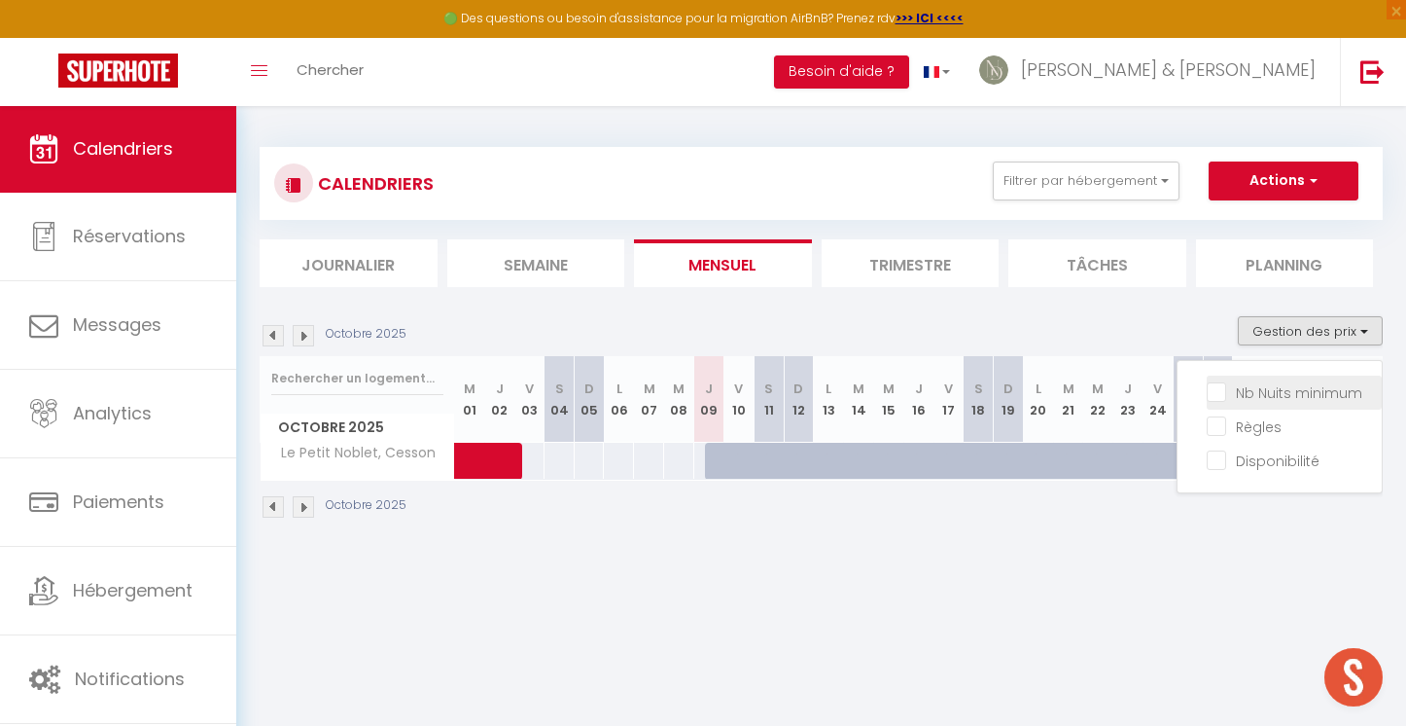
click at [1226, 392] on input "Nb Nuits minimum" at bounding box center [1294, 390] width 175 height 19
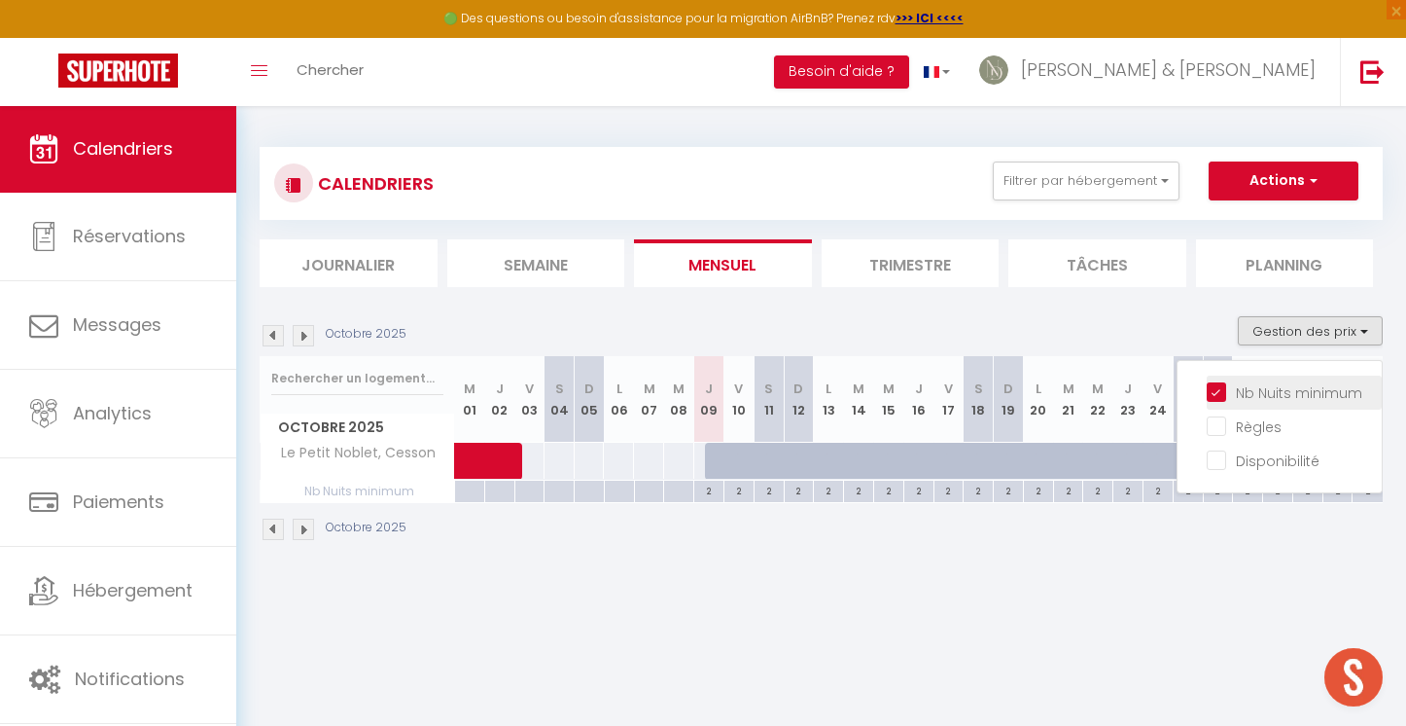
click at [1225, 384] on input "Nb Nuits minimum" at bounding box center [1294, 390] width 175 height 19
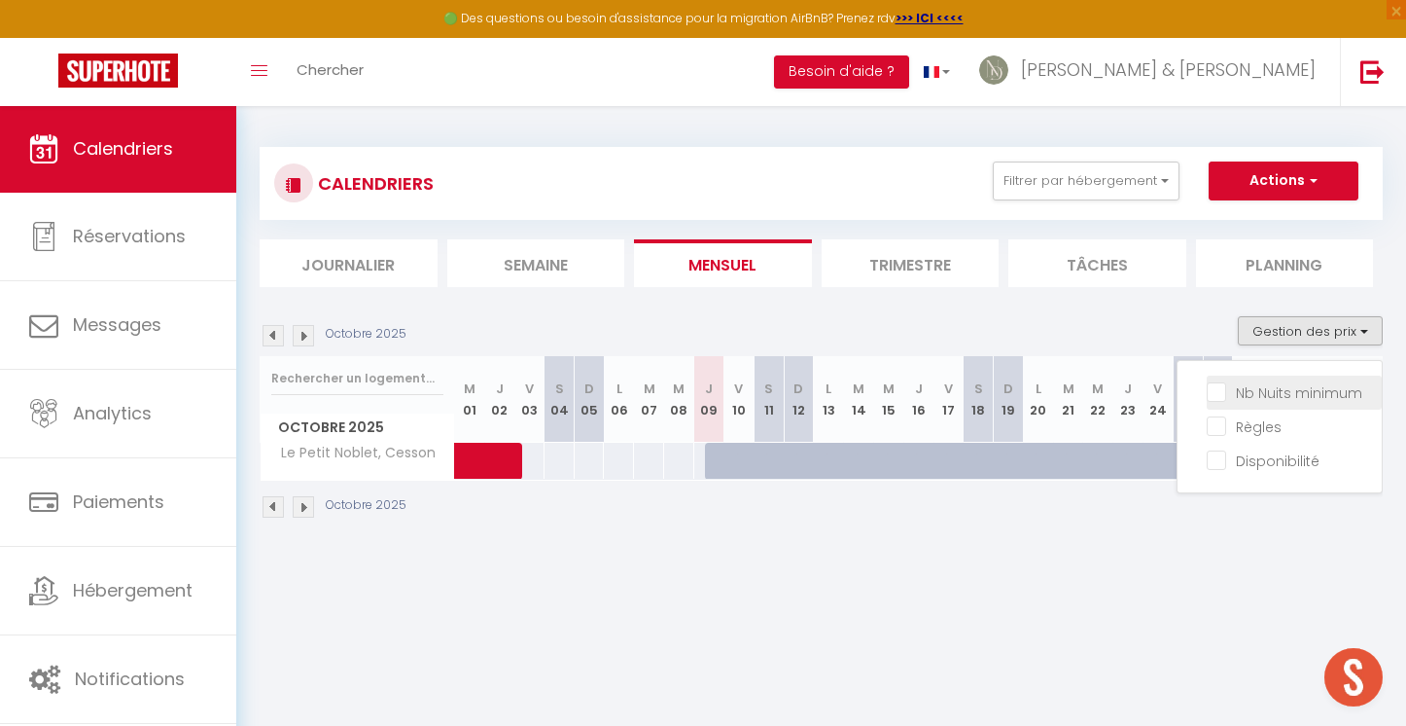
click at [1218, 390] on input "Nb Nuits minimum" at bounding box center [1294, 390] width 175 height 19
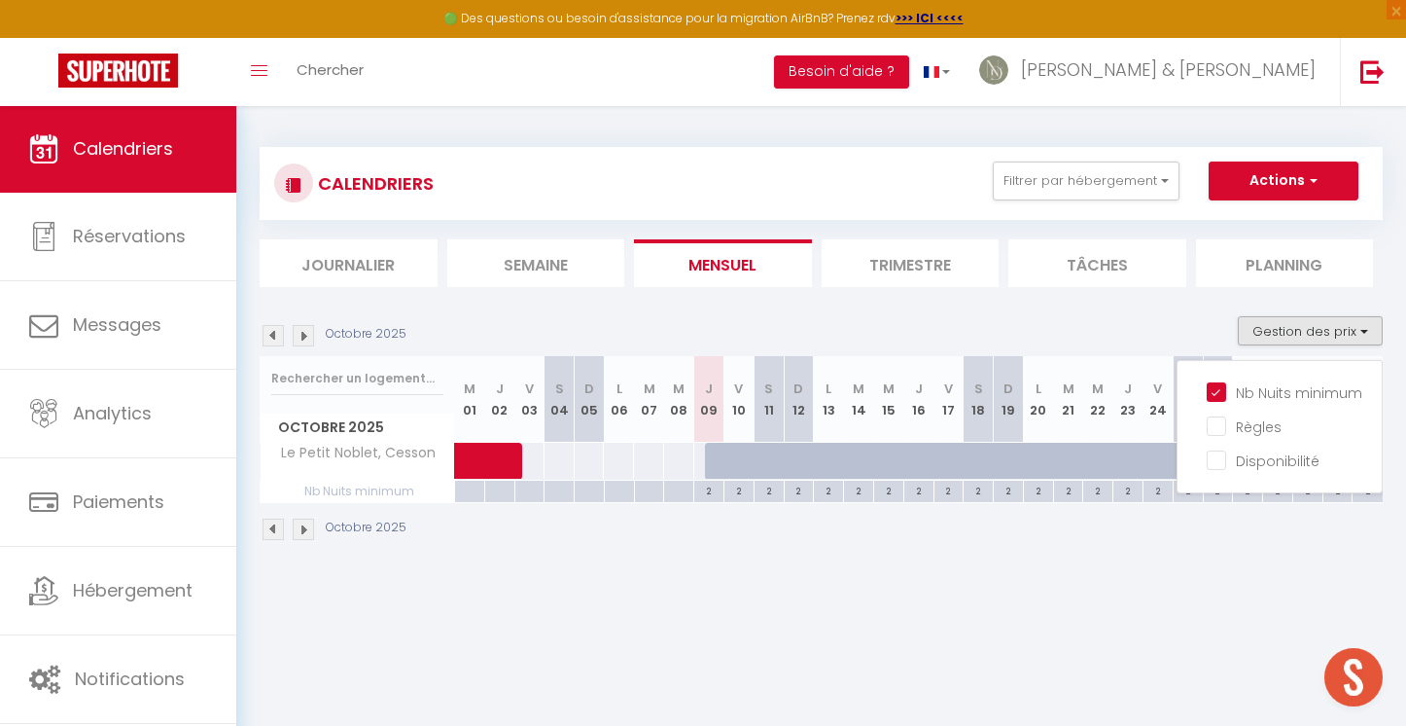
click at [712, 456] on div at bounding box center [720, 461] width 30 height 37
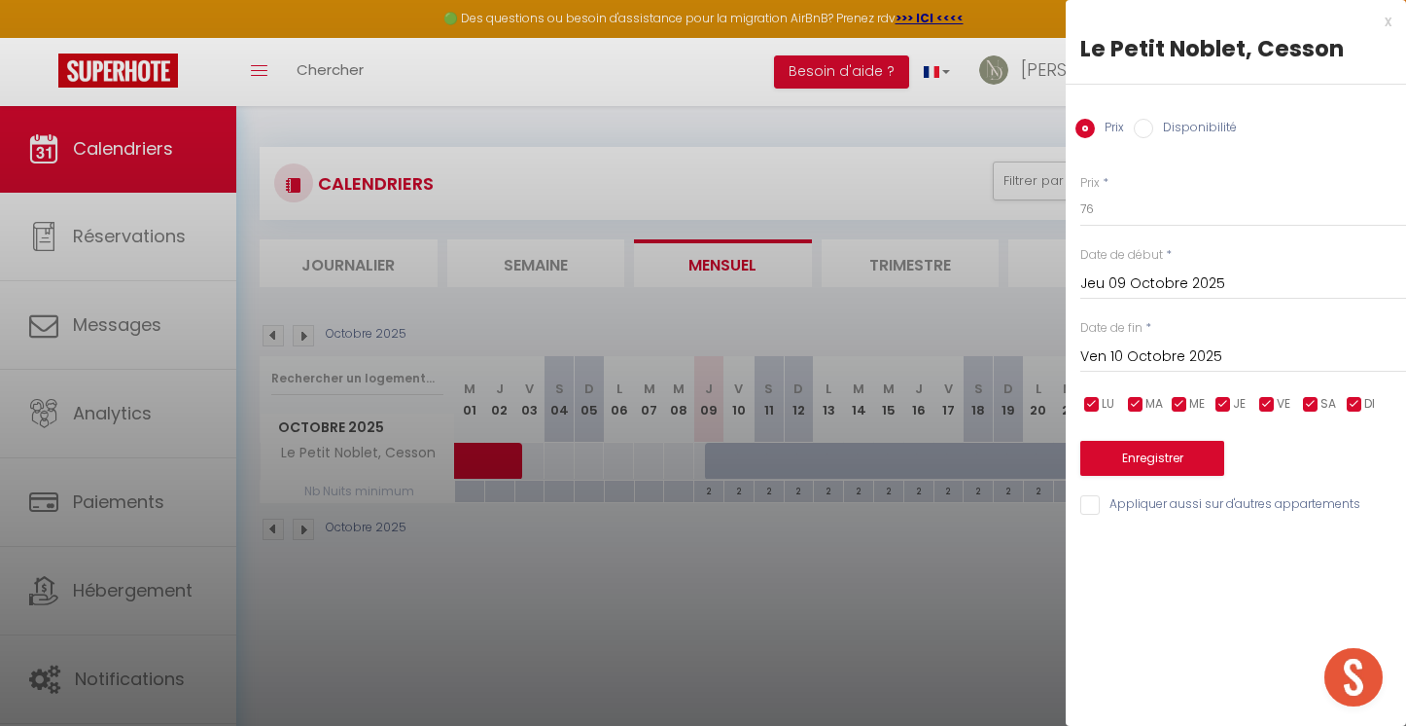
click at [1139, 132] on input "Disponibilité" at bounding box center [1143, 128] width 19 height 19
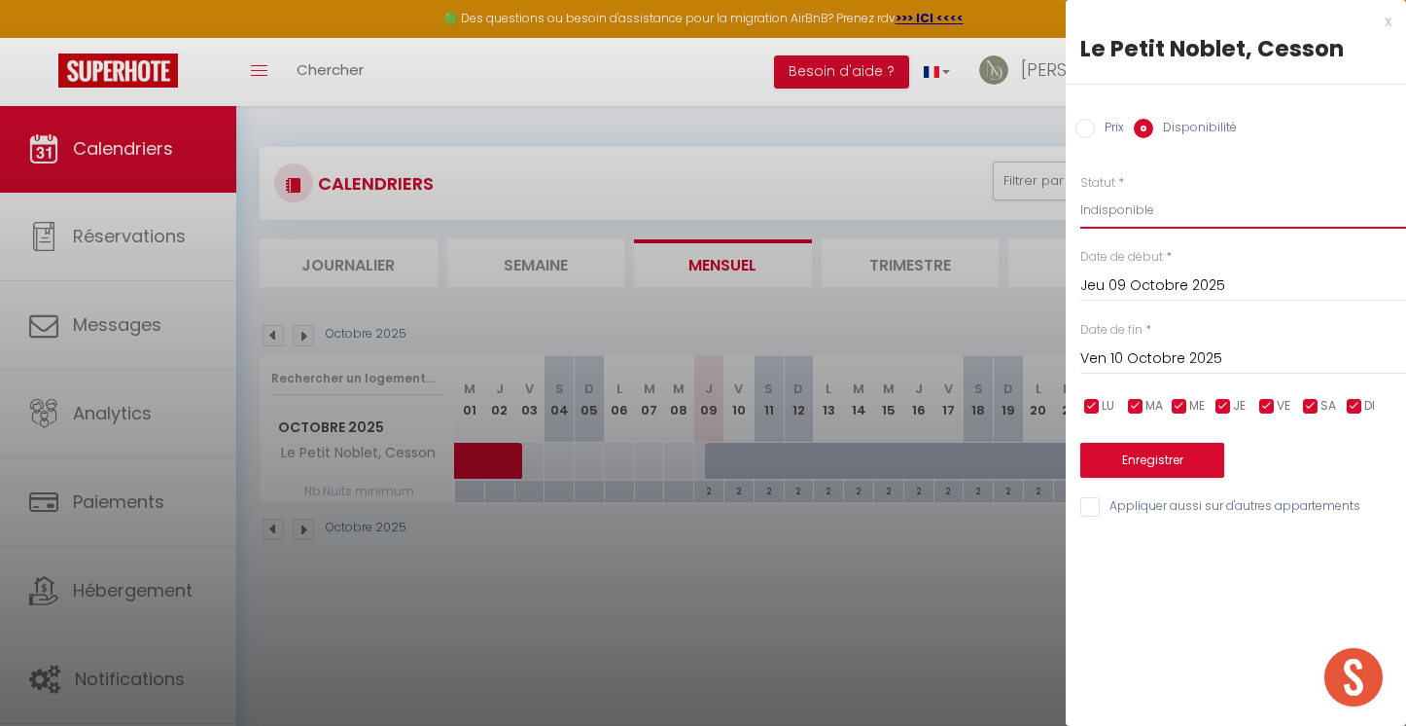
click at [1121, 350] on input "Ven 10 Octobre 2025" at bounding box center [1244, 358] width 326 height 25
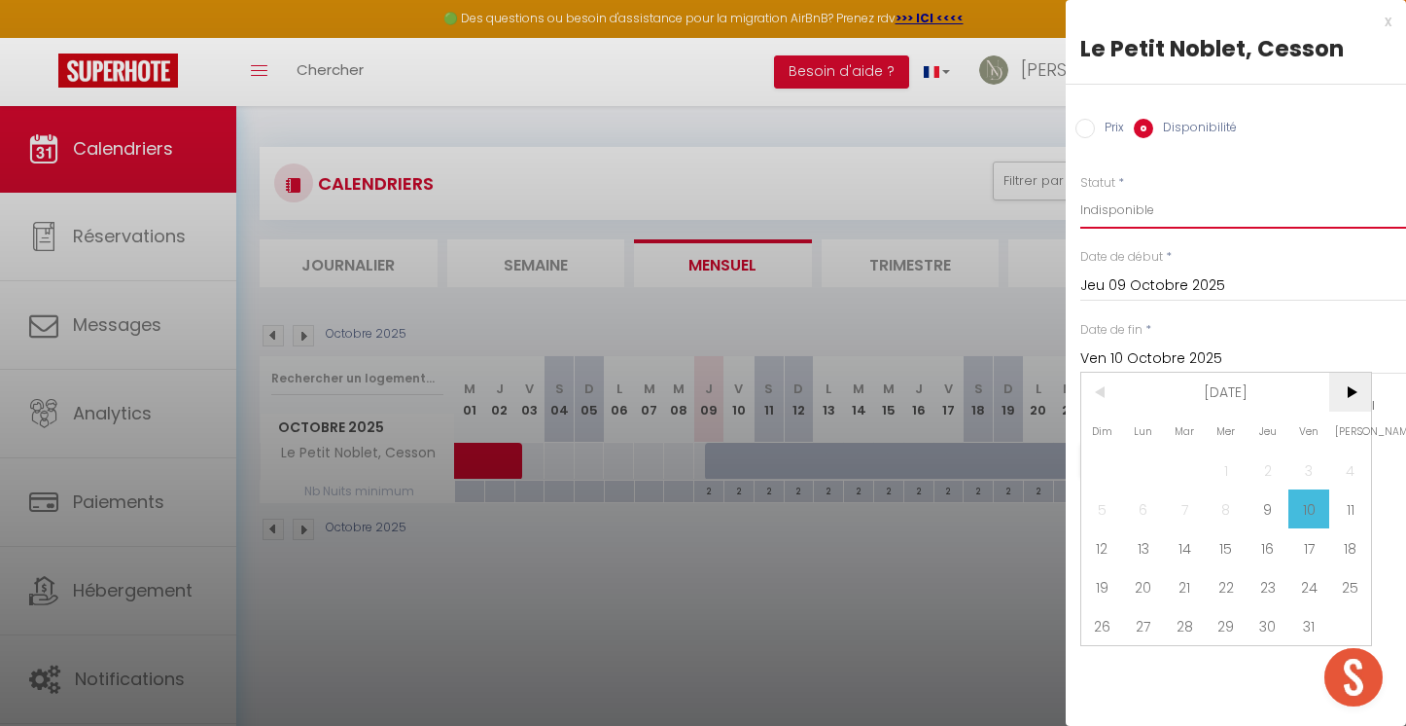
click at [1352, 399] on span ">" at bounding box center [1351, 392] width 42 height 39
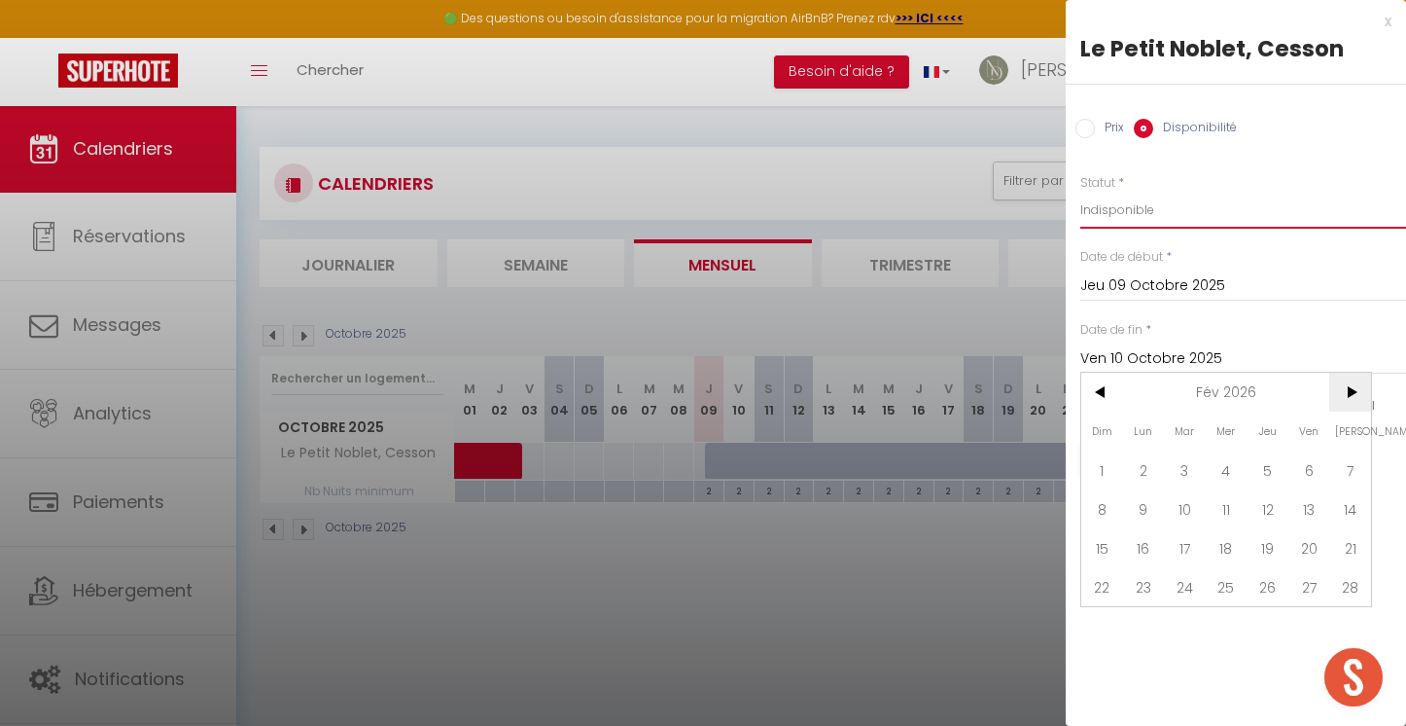
click at [1352, 399] on span ">" at bounding box center [1351, 392] width 42 height 39
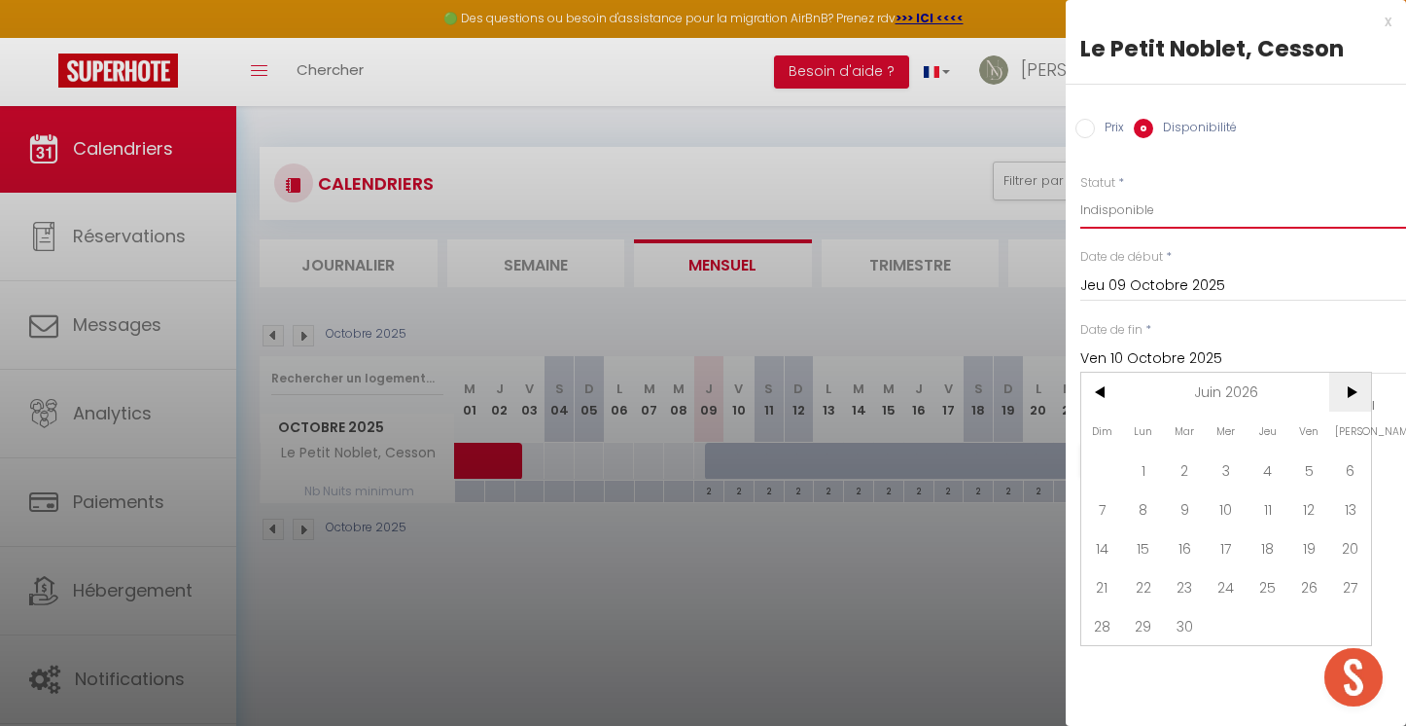
click at [1352, 399] on span ">" at bounding box center [1351, 392] width 42 height 39
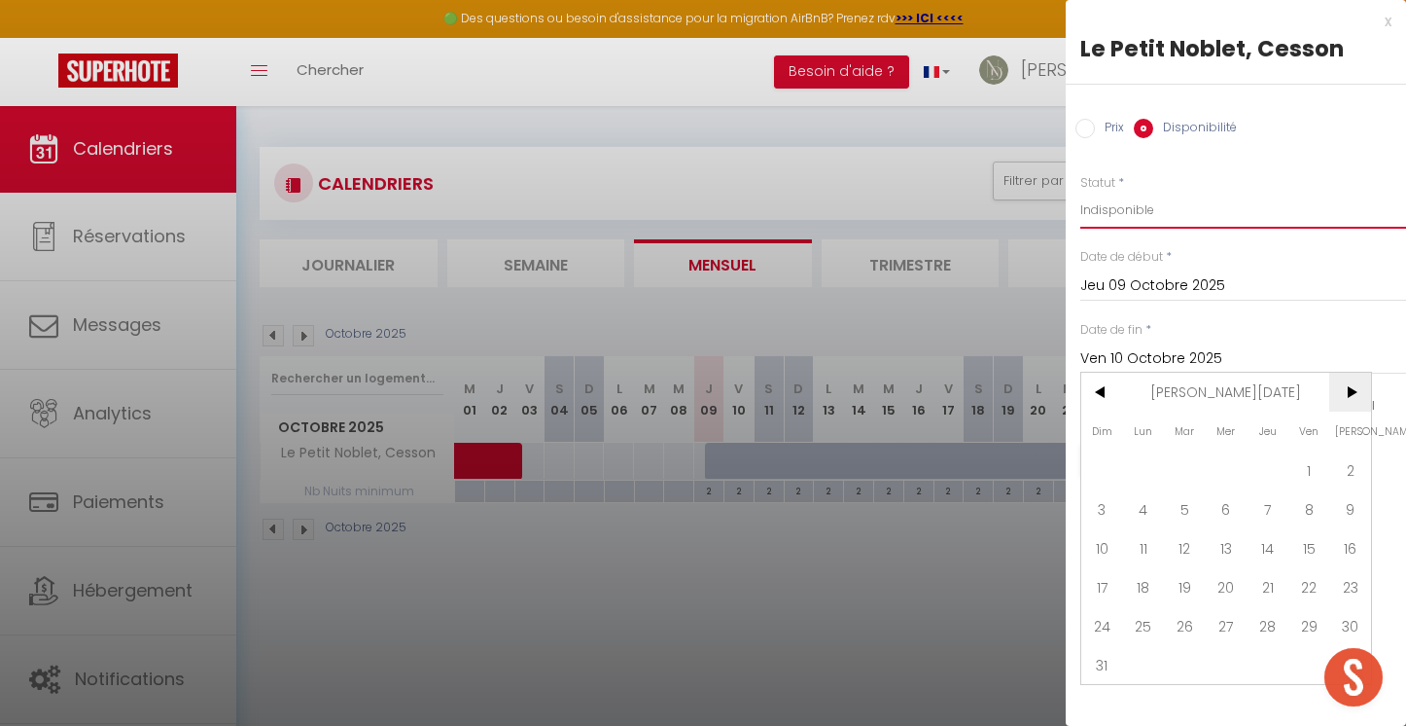
click at [1352, 399] on span ">" at bounding box center [1351, 392] width 42 height 39
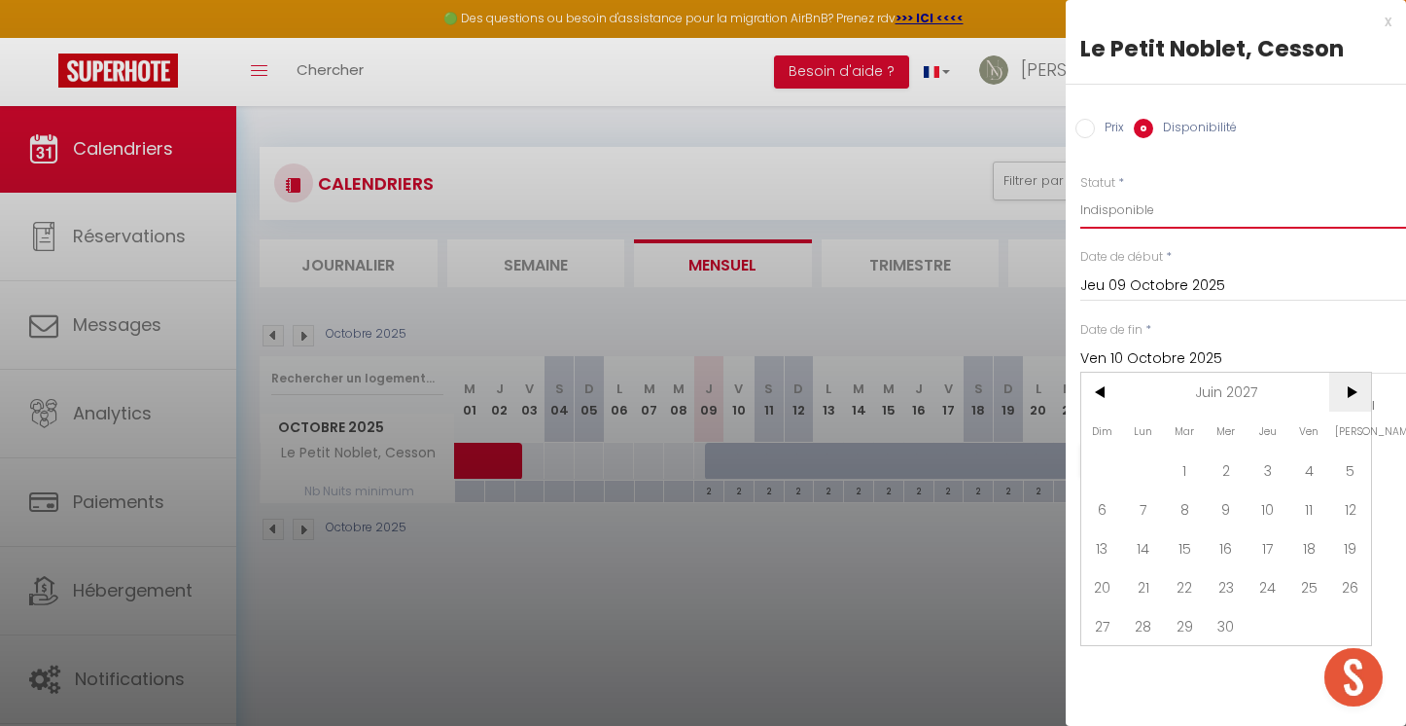
click at [1352, 399] on span ">" at bounding box center [1351, 392] width 42 height 39
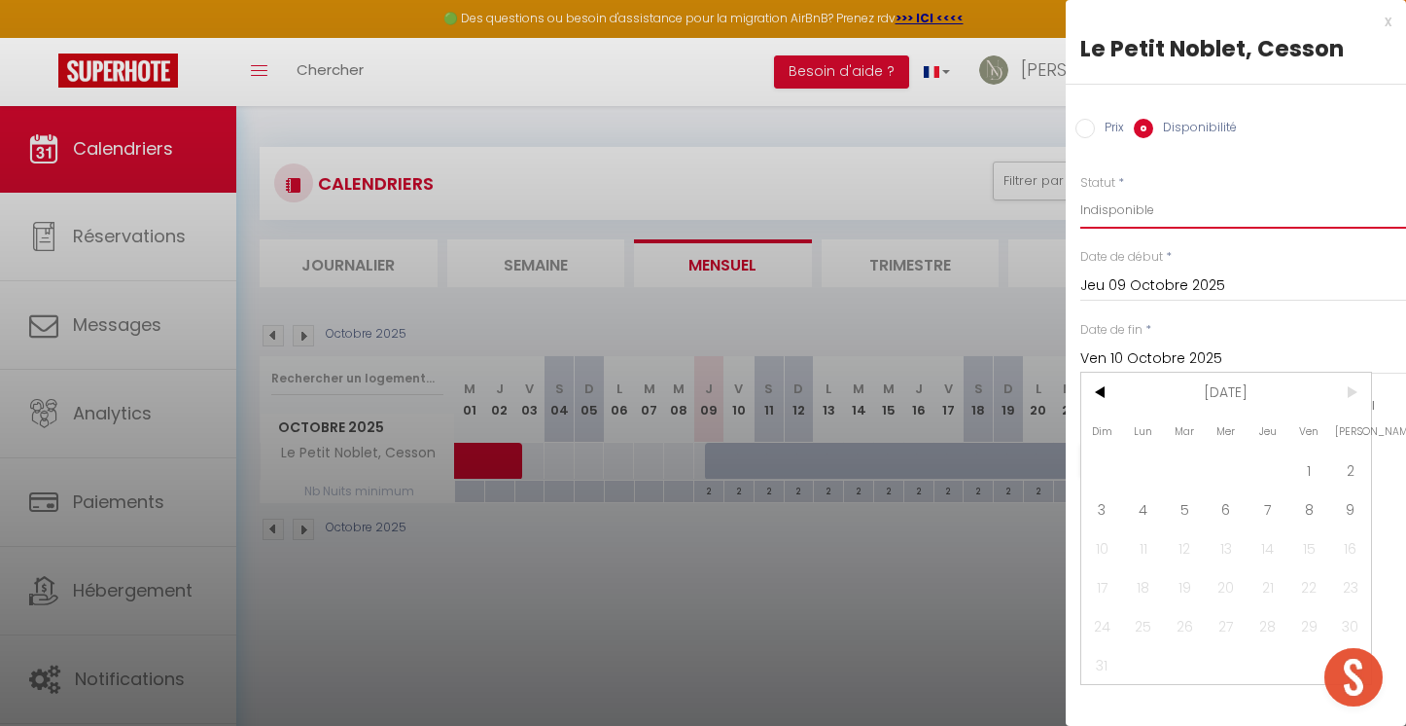
click at [1352, 399] on span ">" at bounding box center [1351, 392] width 42 height 39
click at [1349, 497] on span "9" at bounding box center [1351, 508] width 42 height 39
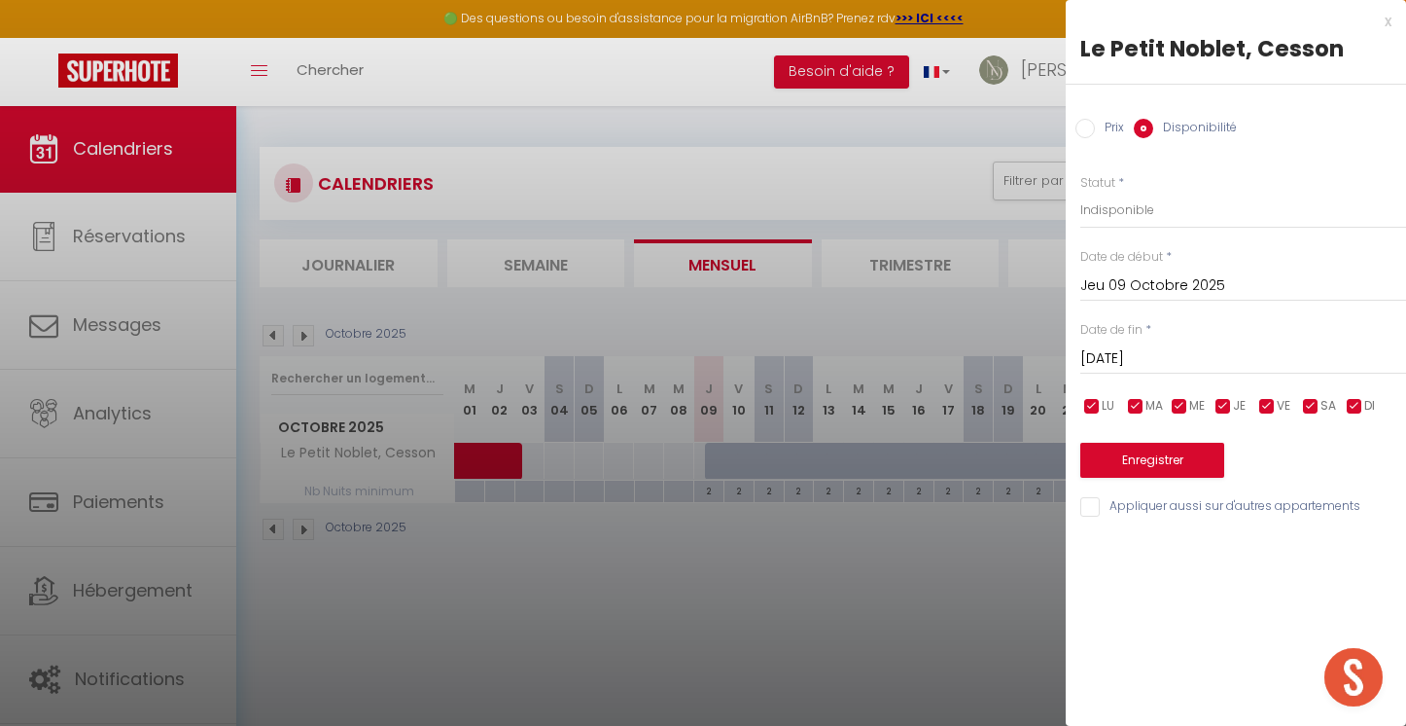
click at [1202, 464] on button "Enregistrer" at bounding box center [1153, 460] width 144 height 35
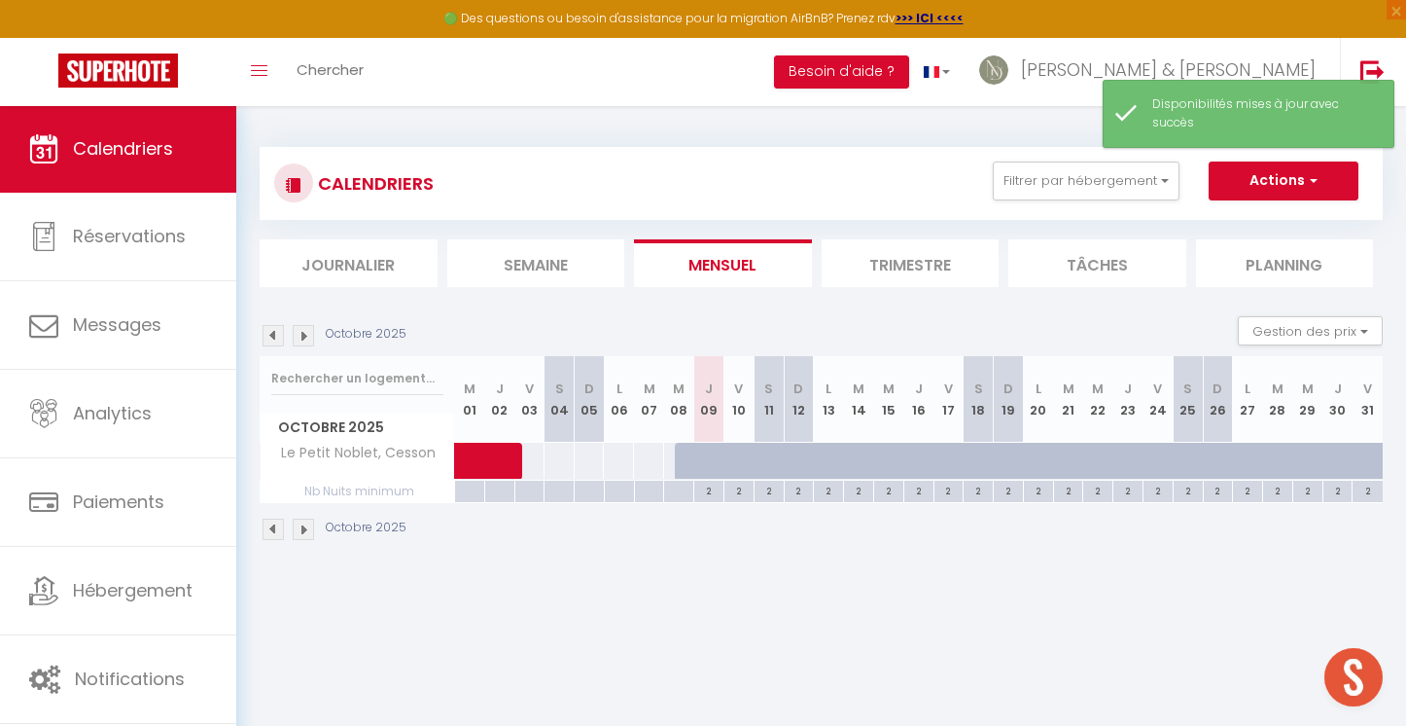
scroll to position [32, 0]
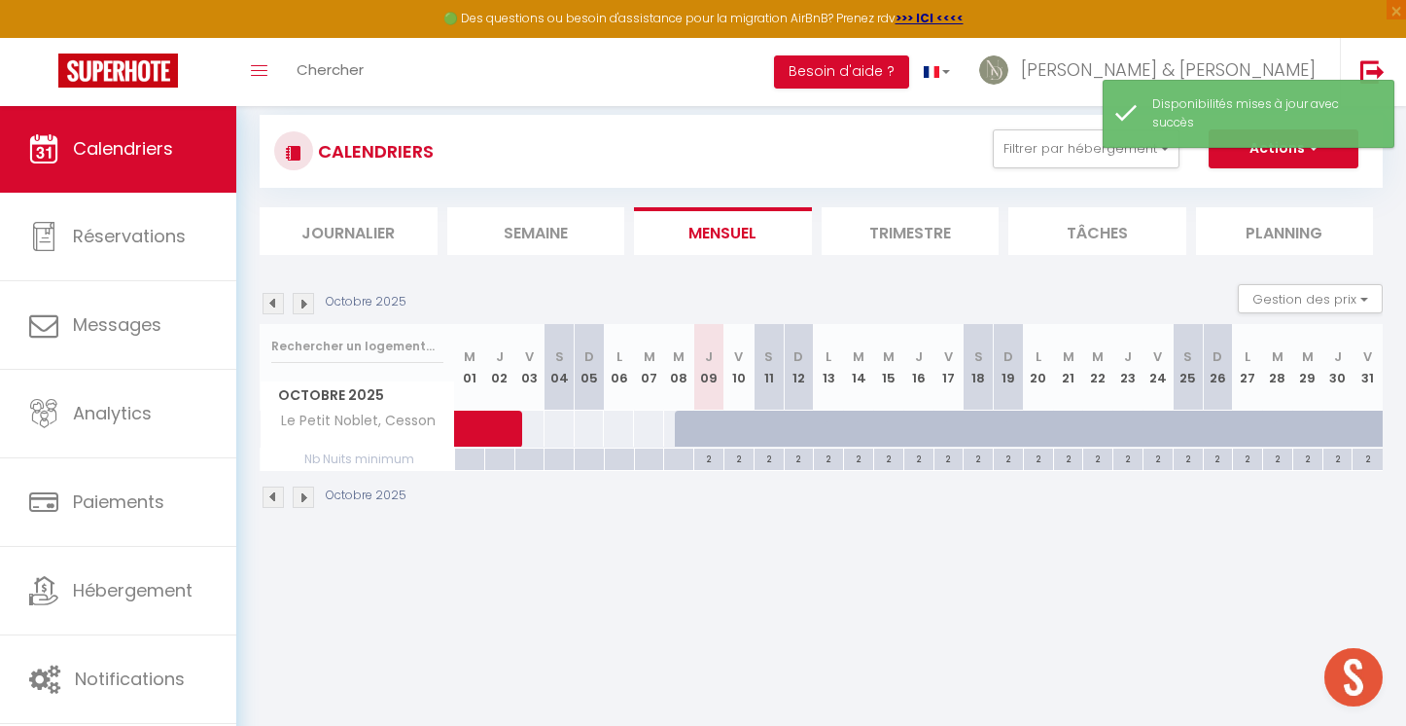
click at [738, 423] on div at bounding box center [750, 439] width 30 height 37
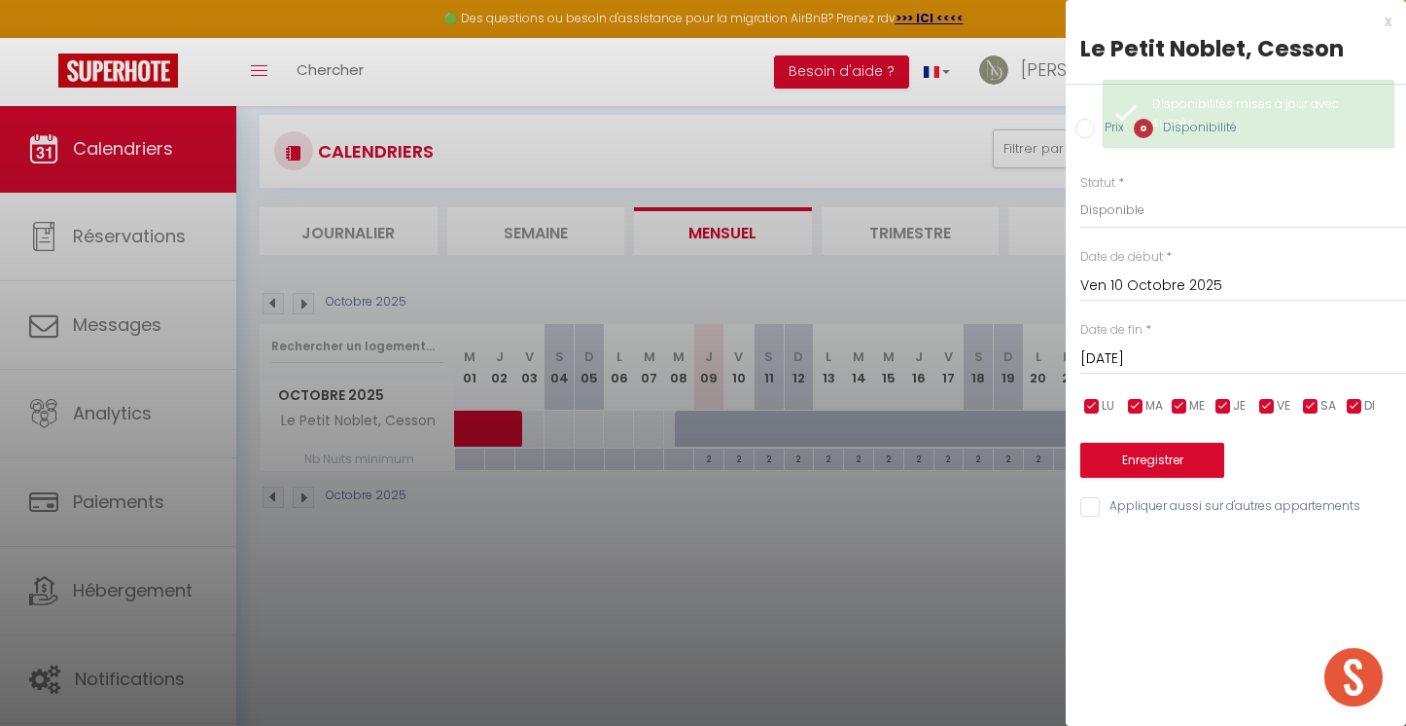
click at [1082, 137] on div "Prix" at bounding box center [1100, 129] width 49 height 21
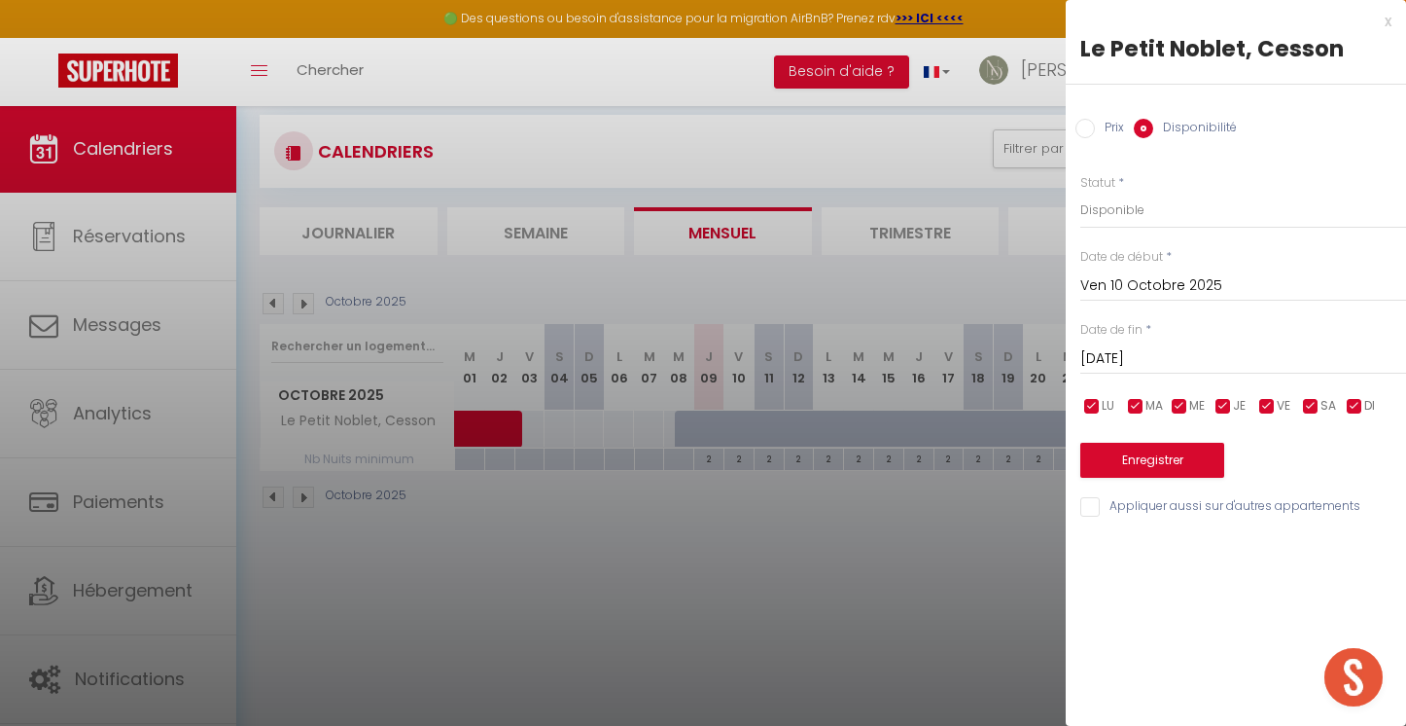
click at [1135, 355] on input "[DATE]" at bounding box center [1244, 358] width 326 height 25
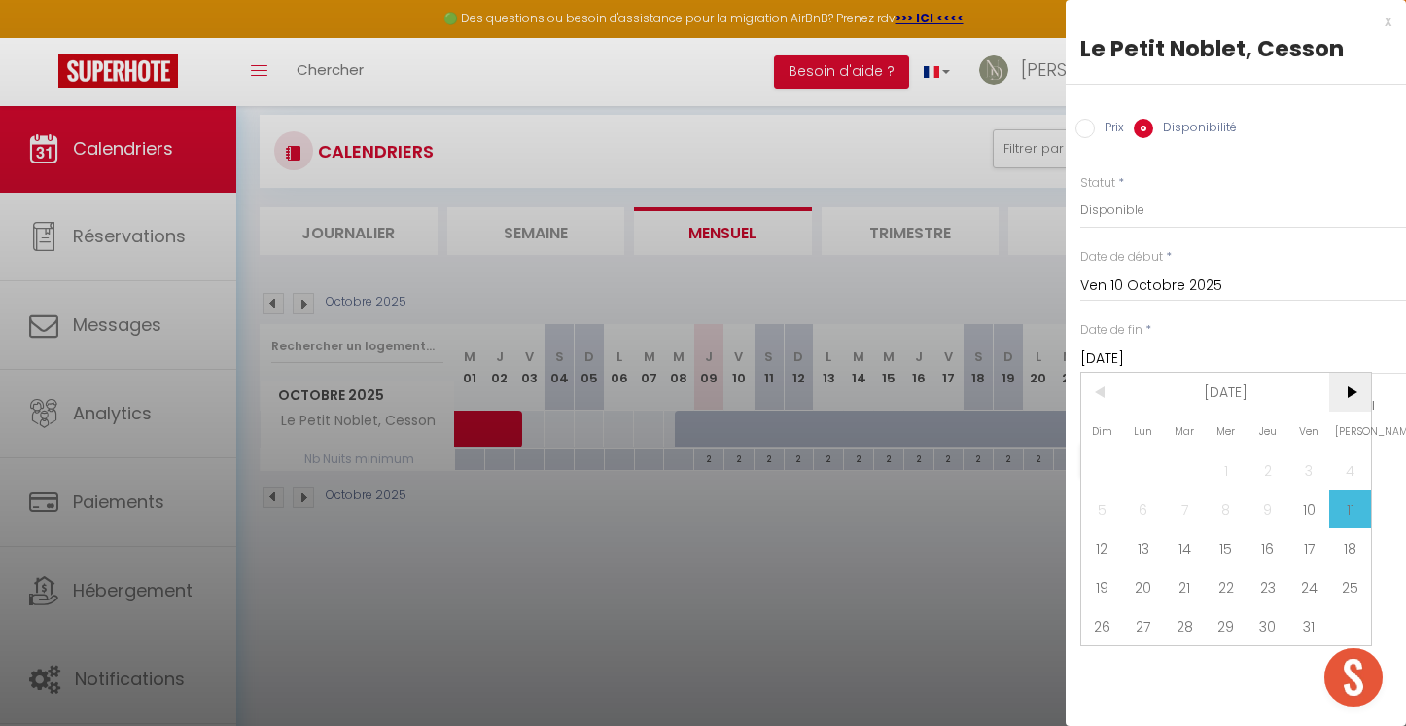
click at [1337, 397] on span ">" at bounding box center [1351, 392] width 42 height 39
click at [1339, 396] on span ">" at bounding box center [1351, 392] width 42 height 39
click at [1107, 387] on span "<" at bounding box center [1103, 392] width 42 height 39
click at [1356, 392] on span ">" at bounding box center [1351, 392] width 42 height 39
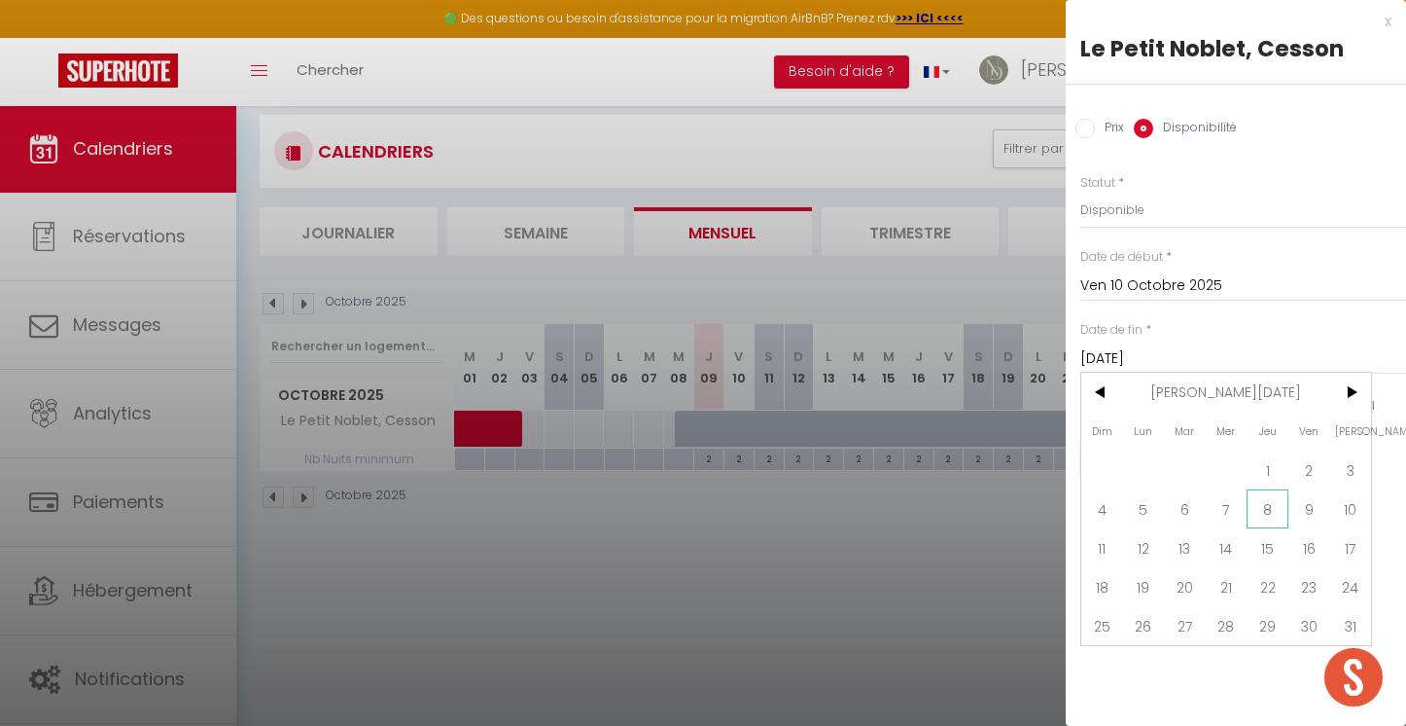
click at [1274, 507] on span "8" at bounding box center [1268, 508] width 42 height 39
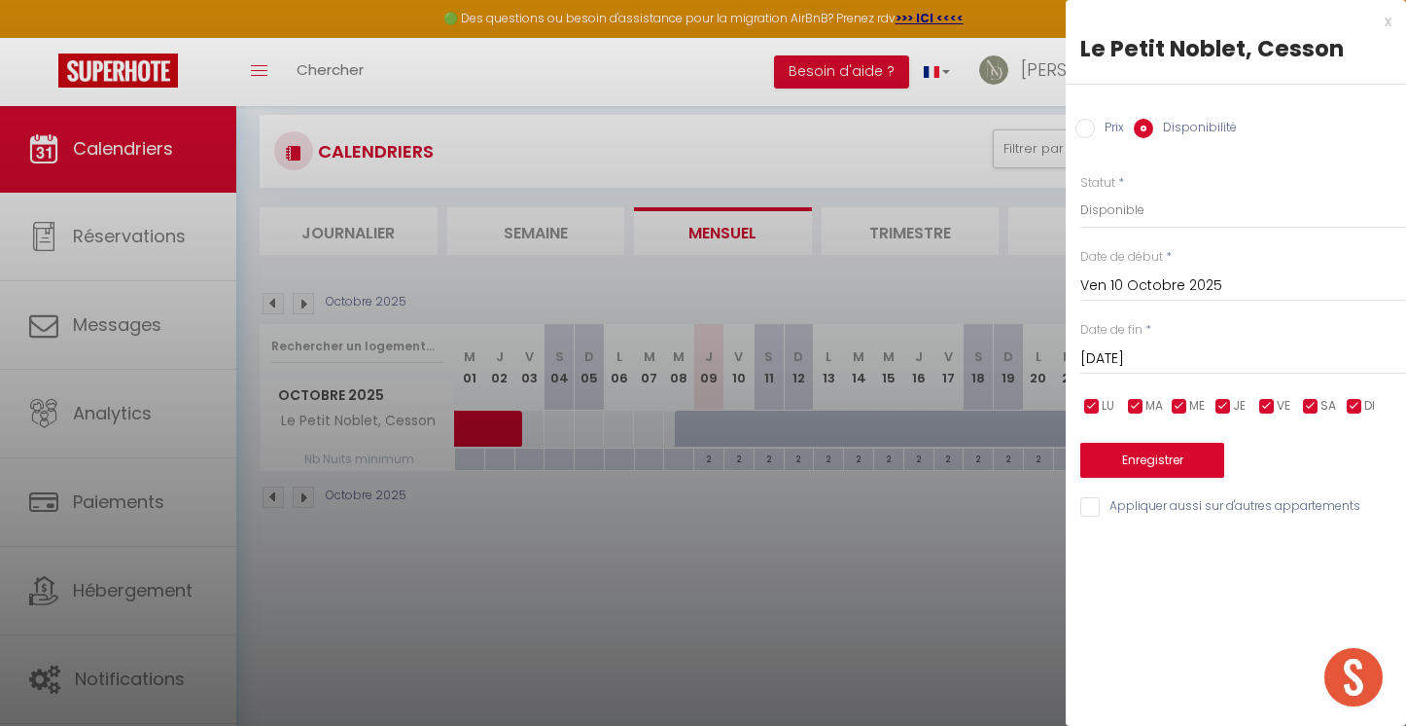
click at [1170, 453] on button "Enregistrer" at bounding box center [1153, 460] width 144 height 35
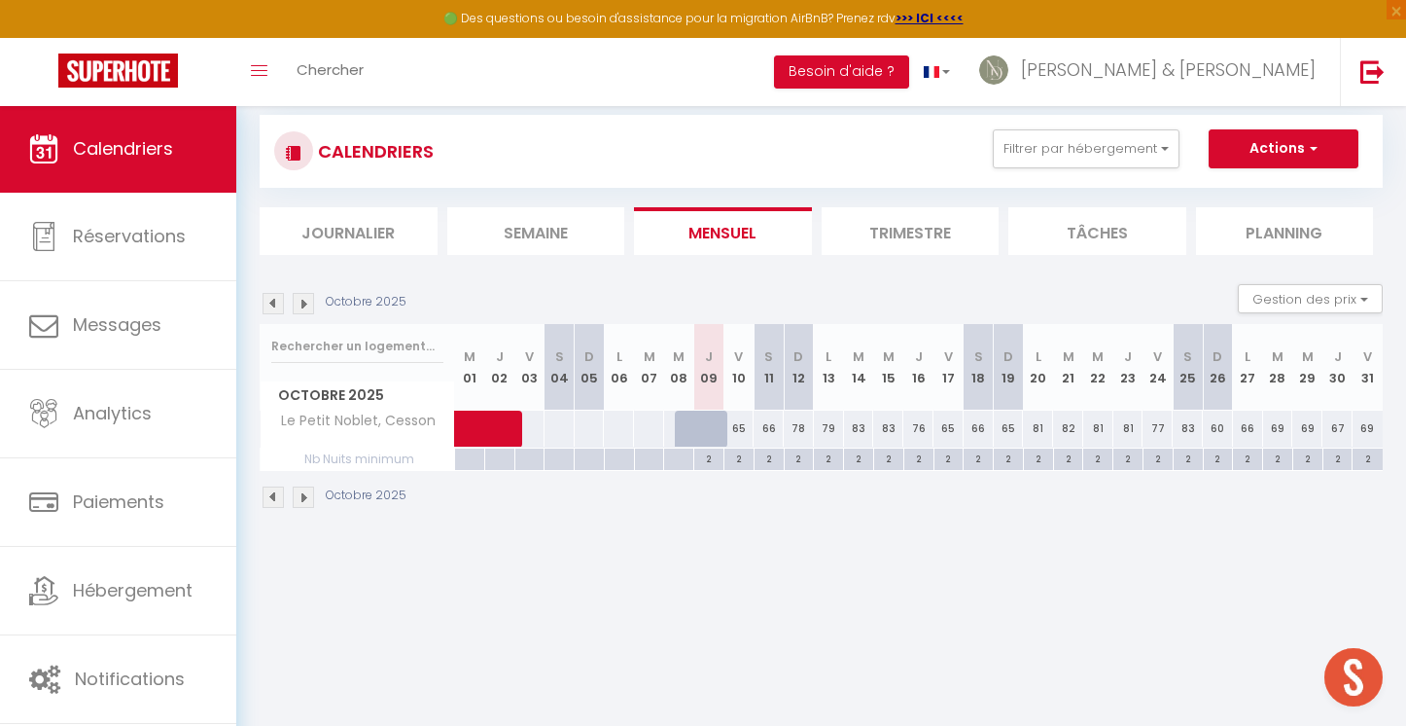
click at [747, 530] on div "CALENDRIERS Filtrer par hébergement LES MANDATS EN ACTION [GEOGRAPHIC_DATA] ave…" at bounding box center [821, 312] width 1170 height 479
click at [740, 425] on div "65" at bounding box center [740, 428] width 30 height 36
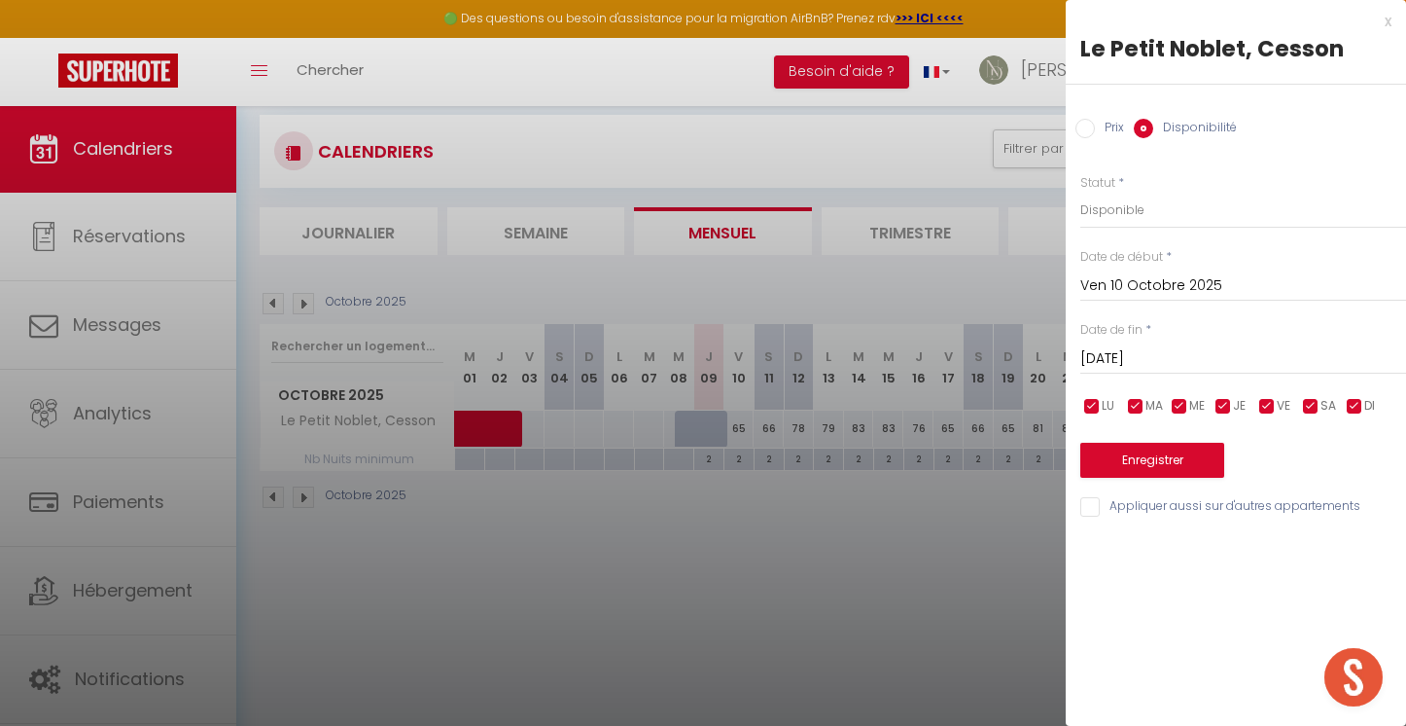
click at [1088, 125] on input "Prix" at bounding box center [1085, 128] width 19 height 19
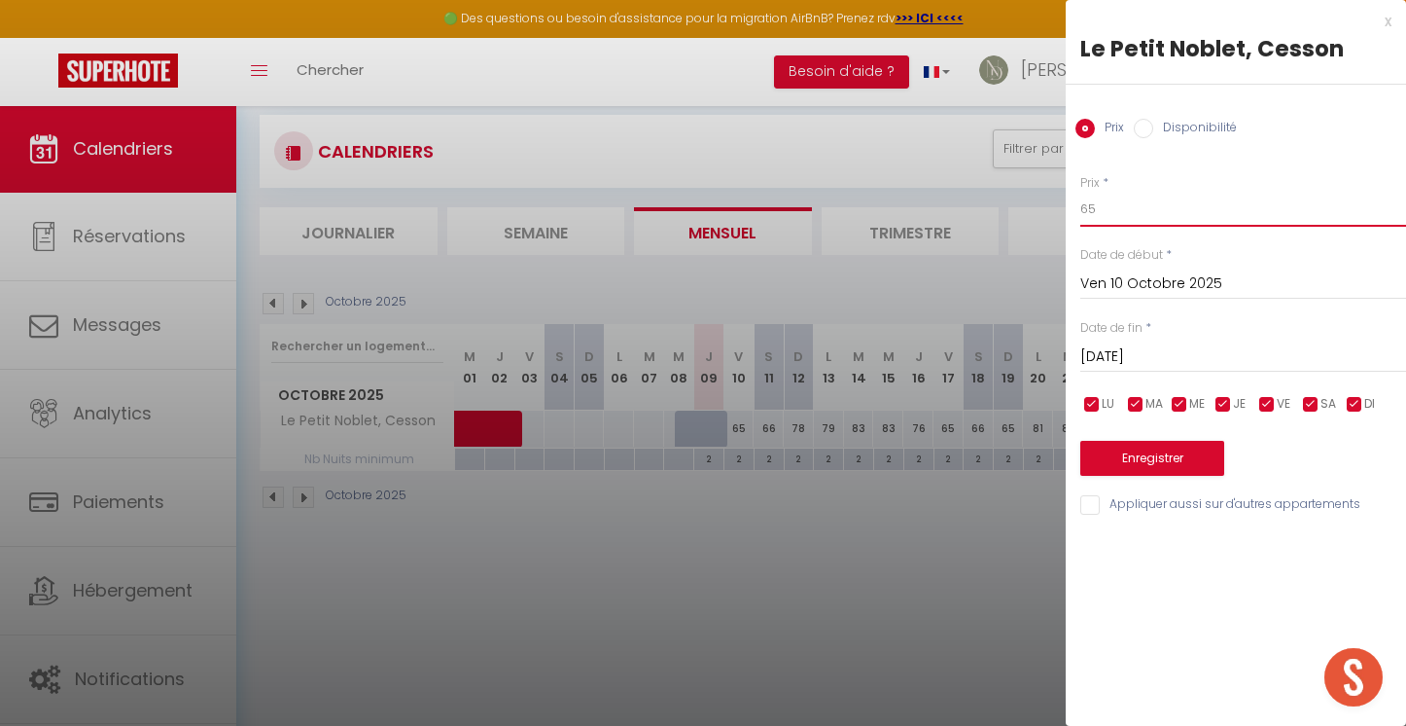
click at [1105, 211] on input "65" at bounding box center [1244, 209] width 326 height 35
click at [1101, 395] on input "checkbox" at bounding box center [1092, 404] width 19 height 19
click at [1143, 404] on input "checkbox" at bounding box center [1135, 404] width 19 height 19
click at [1183, 401] on input "checkbox" at bounding box center [1179, 404] width 19 height 19
click at [1222, 401] on input "checkbox" at bounding box center [1223, 404] width 19 height 19
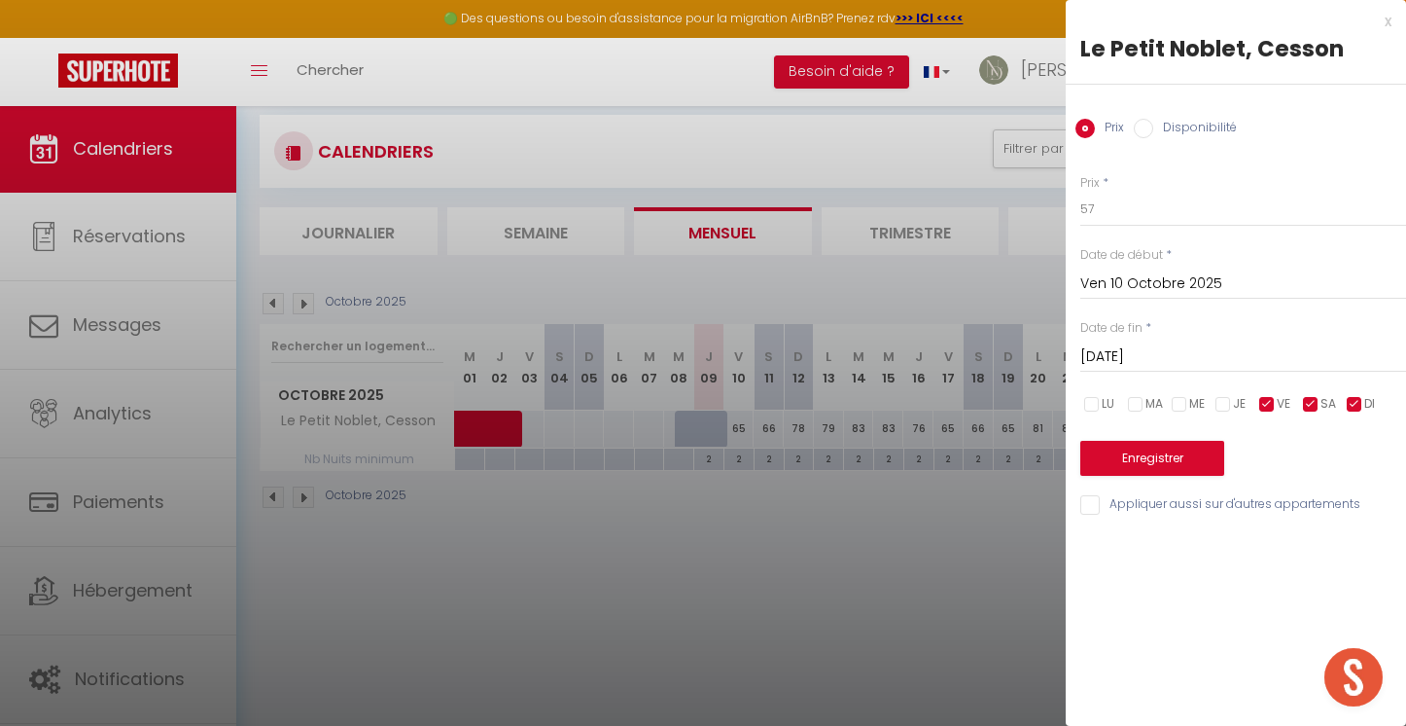
click at [1312, 400] on input "checkbox" at bounding box center [1310, 404] width 19 height 19
click at [1354, 400] on input "checkbox" at bounding box center [1354, 404] width 19 height 19
click at [1102, 344] on input "[DATE]" at bounding box center [1244, 356] width 326 height 25
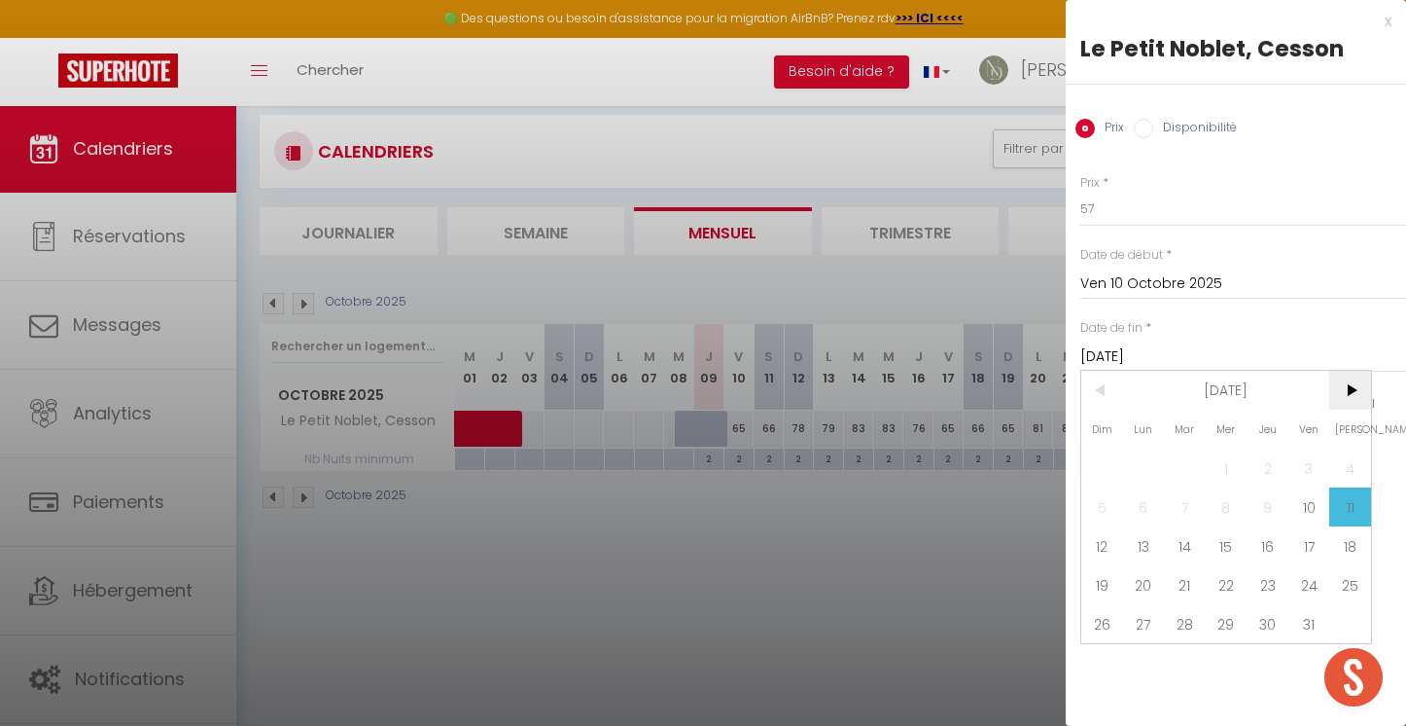
click at [1348, 385] on span ">" at bounding box center [1351, 390] width 42 height 39
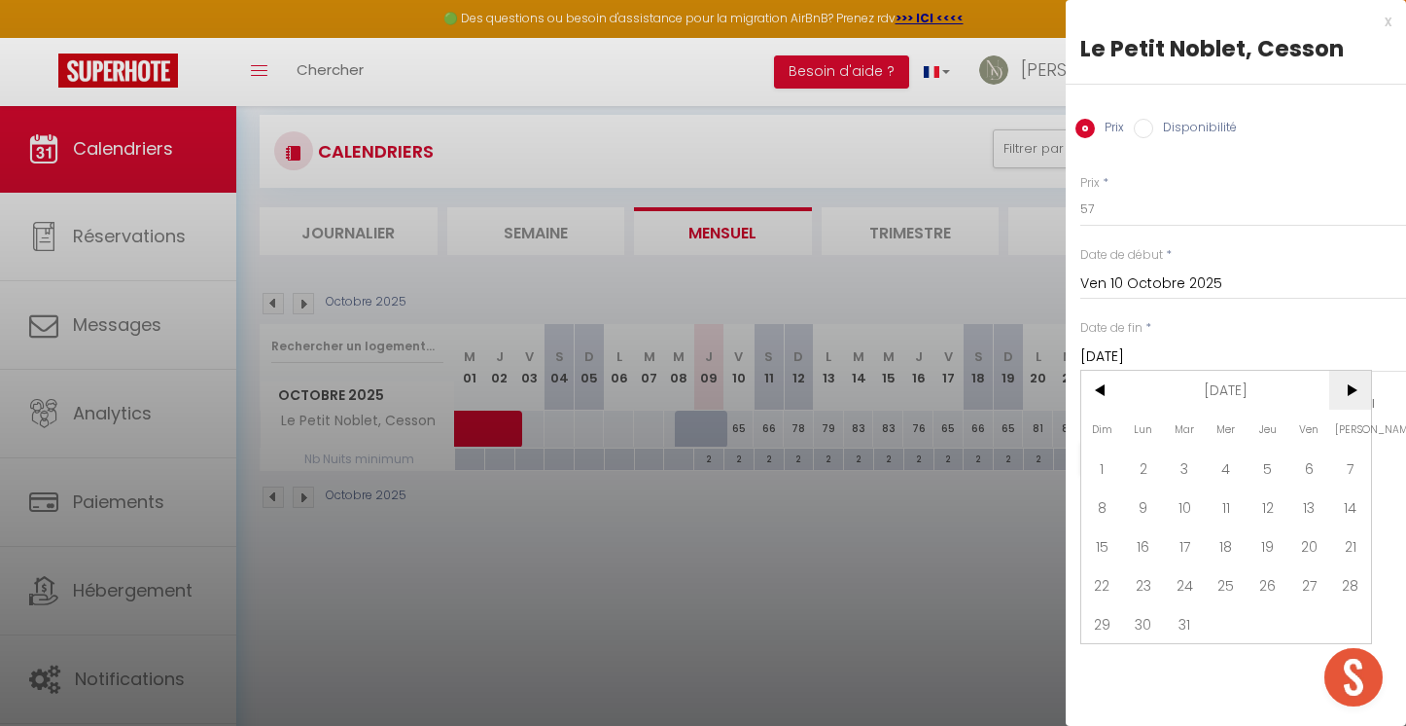
click at [1348, 385] on span ">" at bounding box center [1351, 390] width 42 height 39
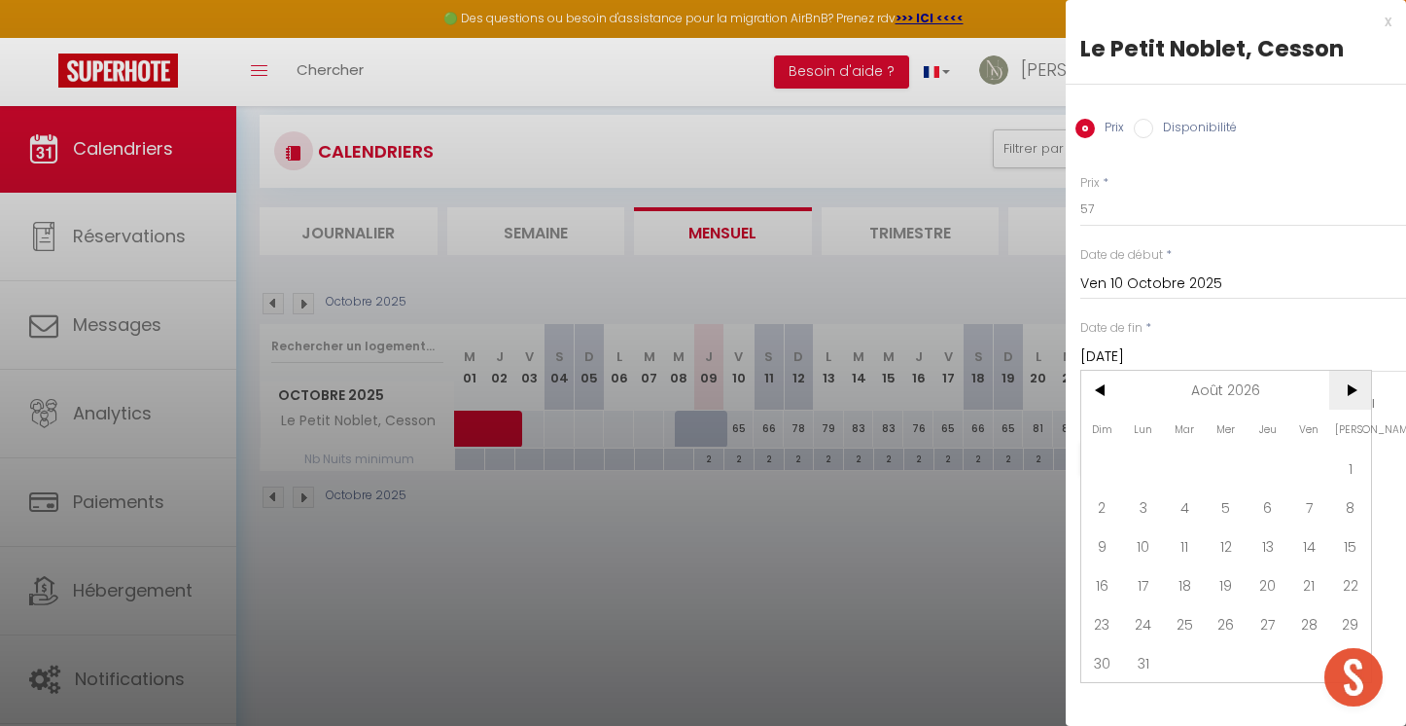
click at [1348, 385] on span ">" at bounding box center [1351, 390] width 42 height 39
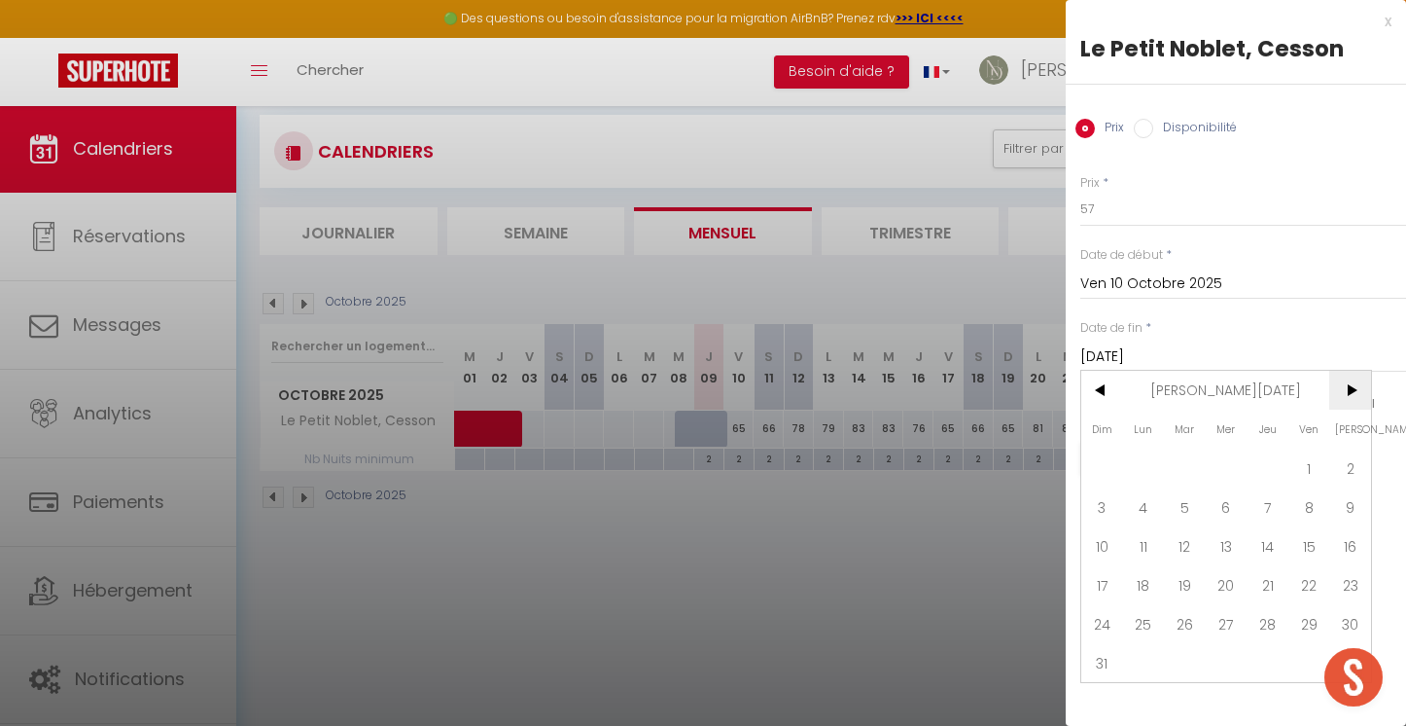
click at [1348, 385] on span ">" at bounding box center [1351, 390] width 42 height 39
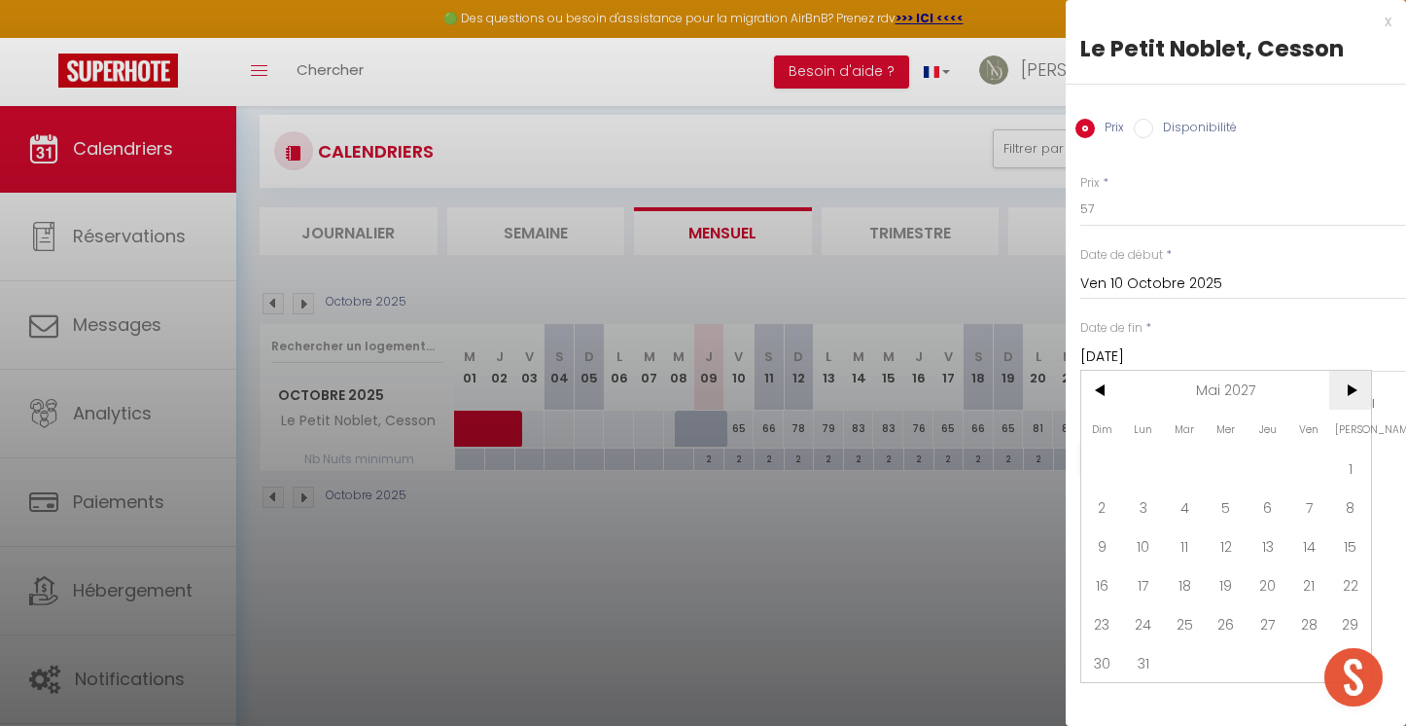
click at [1348, 385] on span ">" at bounding box center [1351, 390] width 42 height 39
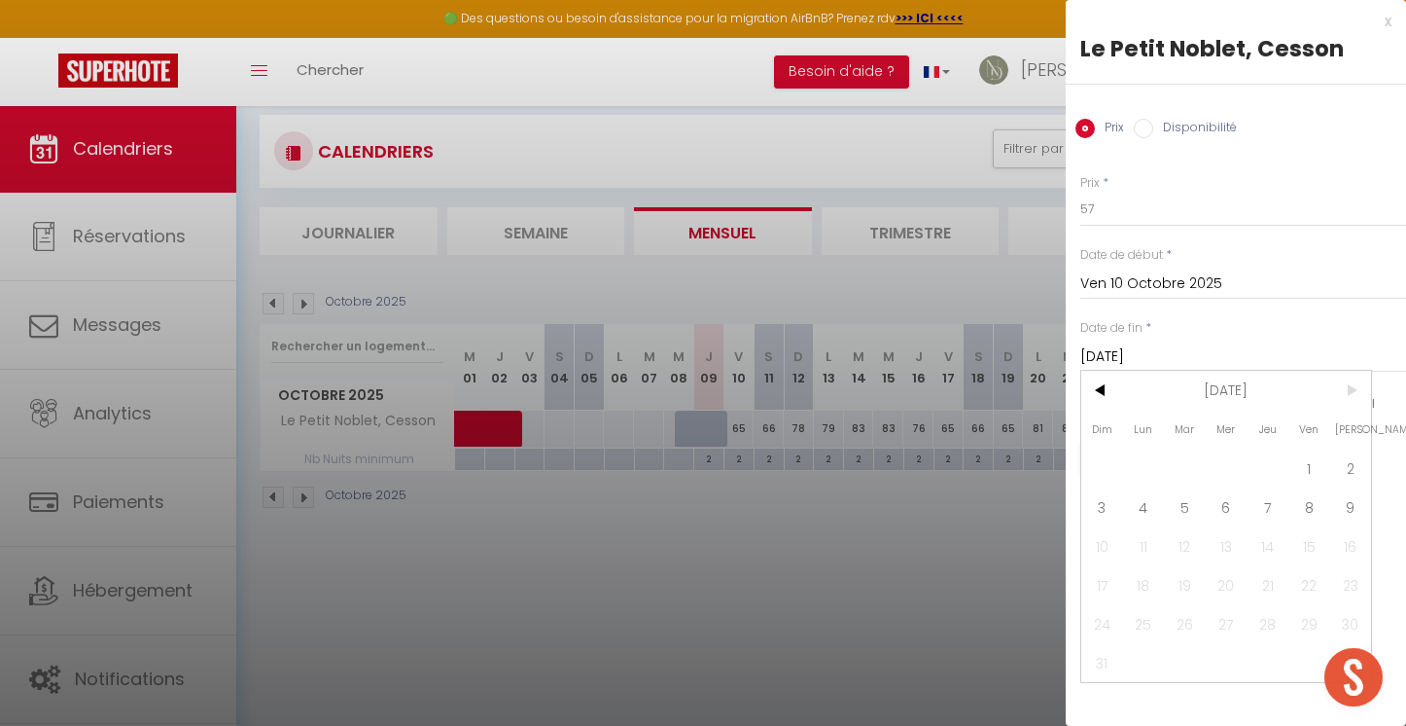
click at [1348, 385] on span ">" at bounding box center [1351, 390] width 42 height 39
click at [1360, 506] on span "9" at bounding box center [1351, 506] width 42 height 39
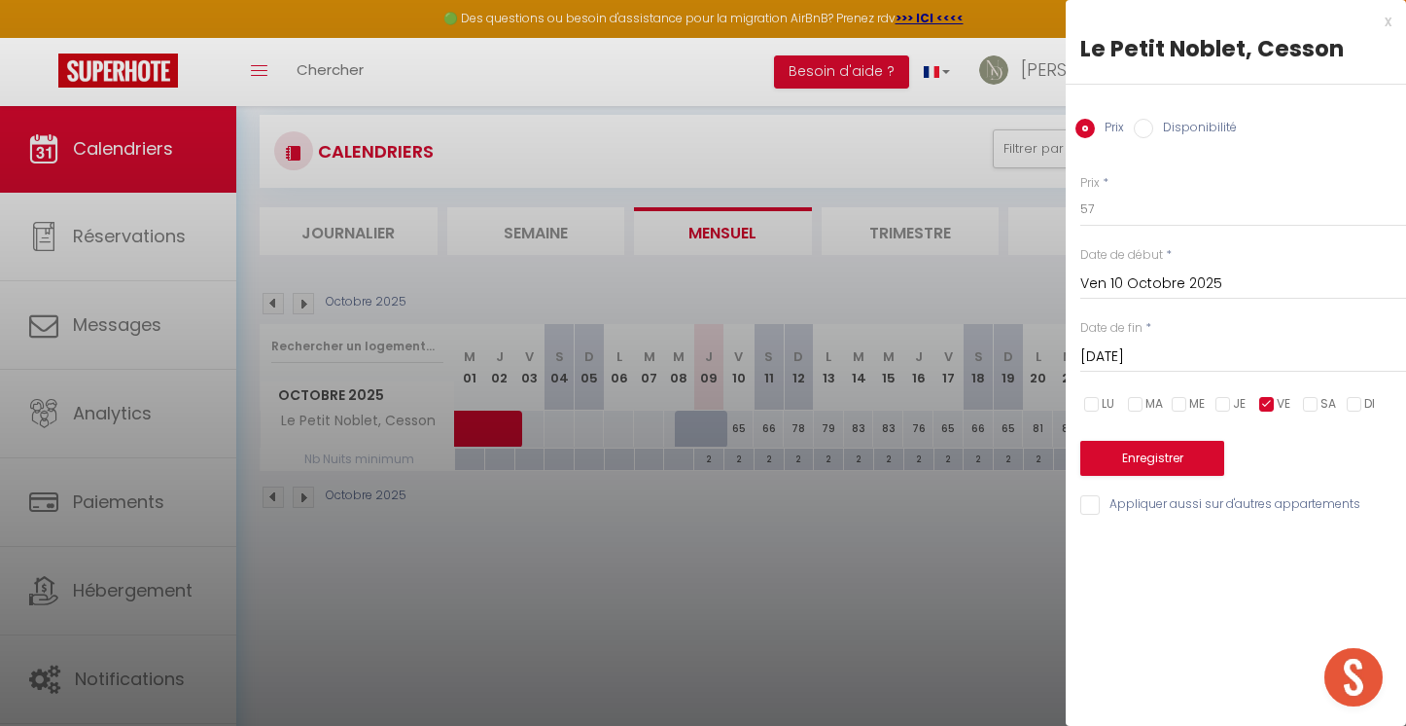
click at [1215, 461] on button "Enregistrer" at bounding box center [1153, 458] width 144 height 35
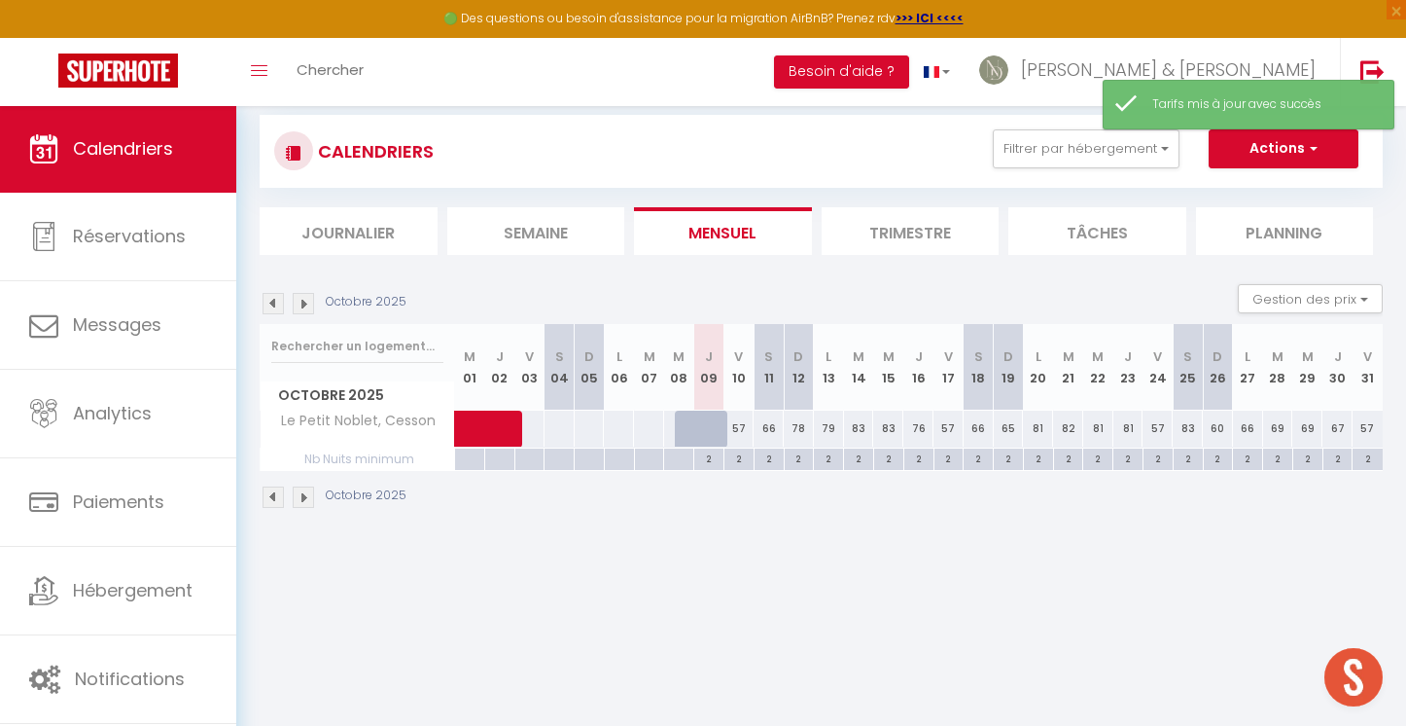
click at [770, 424] on div "66" at bounding box center [769, 428] width 30 height 36
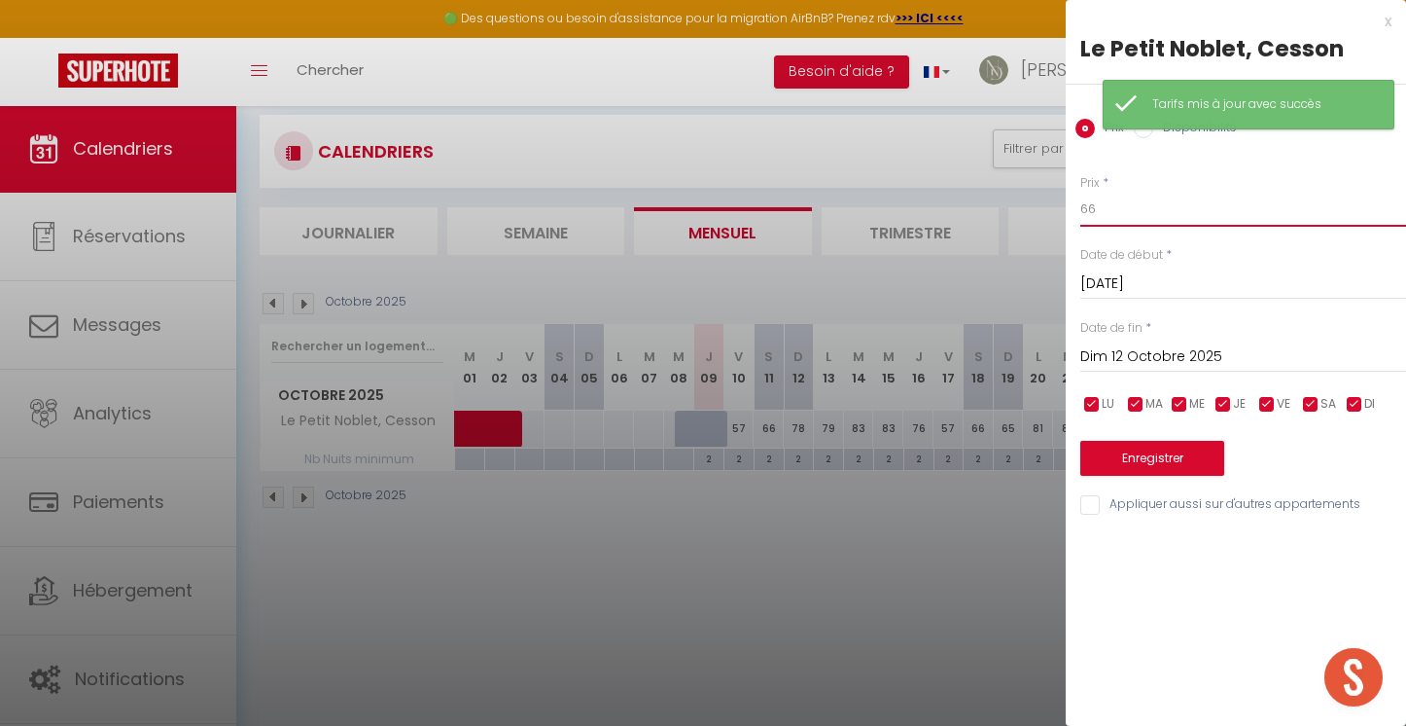
click at [1117, 208] on input "66" at bounding box center [1244, 209] width 326 height 35
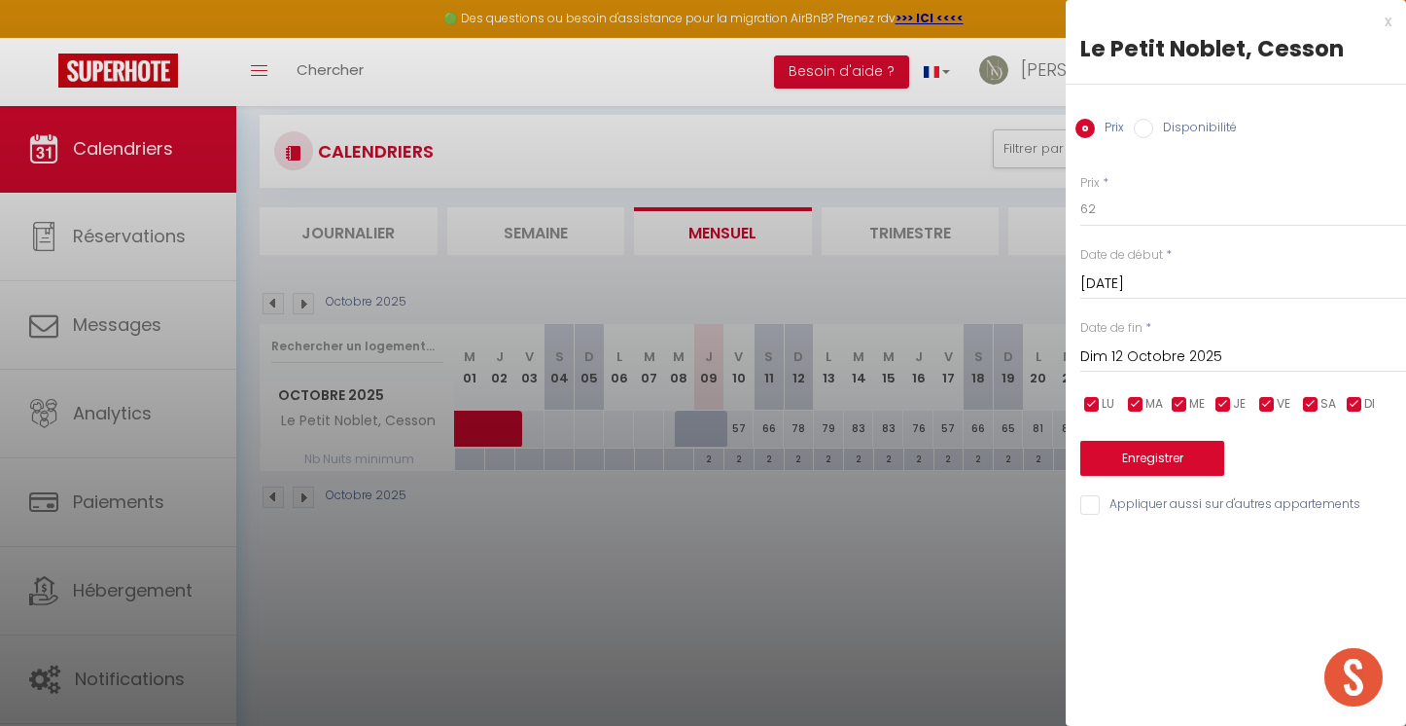
click at [1102, 397] on span "LU" at bounding box center [1108, 404] width 13 height 18
click at [1139, 396] on input "checkbox" at bounding box center [1135, 404] width 19 height 19
click at [1202, 397] on span "ME" at bounding box center [1198, 404] width 16 height 18
click at [1231, 397] on input "checkbox" at bounding box center [1223, 404] width 19 height 19
click at [1295, 397] on div "LU MA ME JE VE SA DI" at bounding box center [1243, 404] width 351 height 24
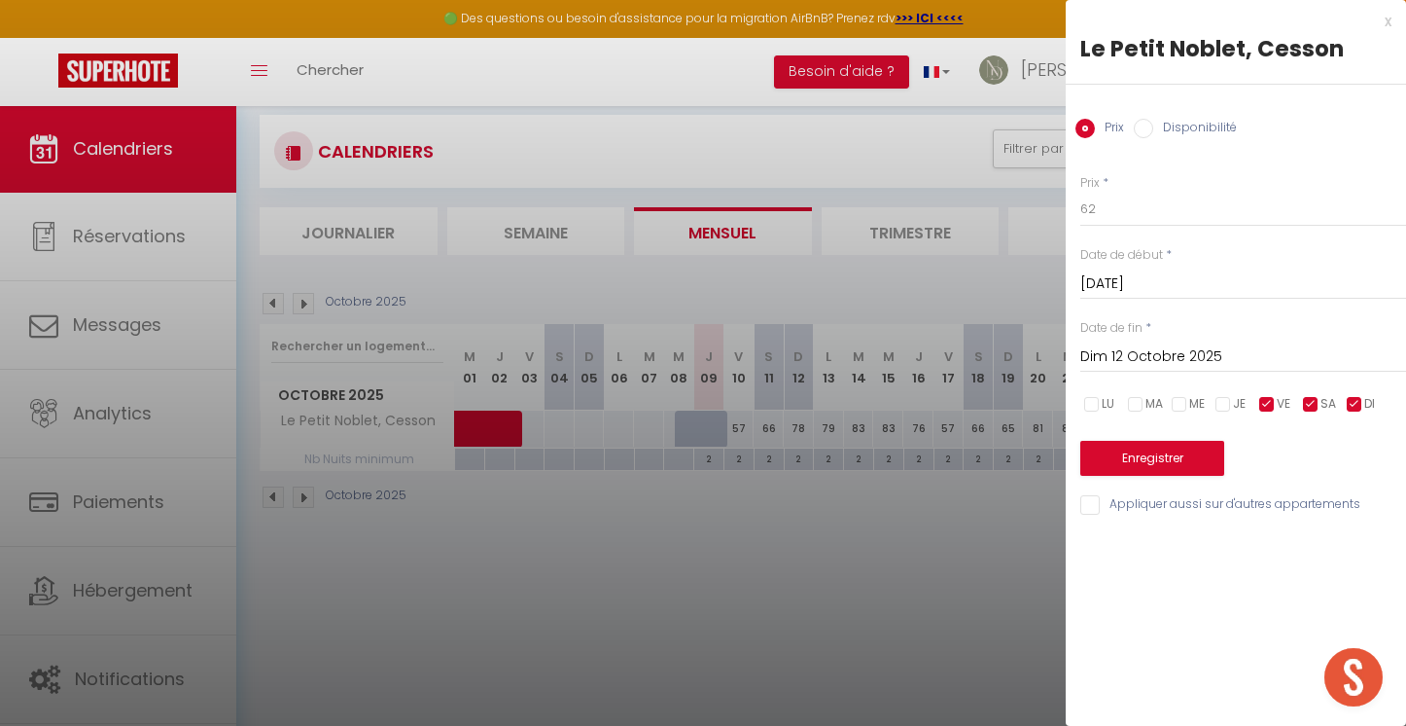
click at [1268, 403] on input "checkbox" at bounding box center [1267, 404] width 19 height 19
click at [1353, 402] on input "checkbox" at bounding box center [1354, 404] width 19 height 19
click at [1136, 357] on input "Dim 12 Octobre 2025" at bounding box center [1244, 356] width 326 height 25
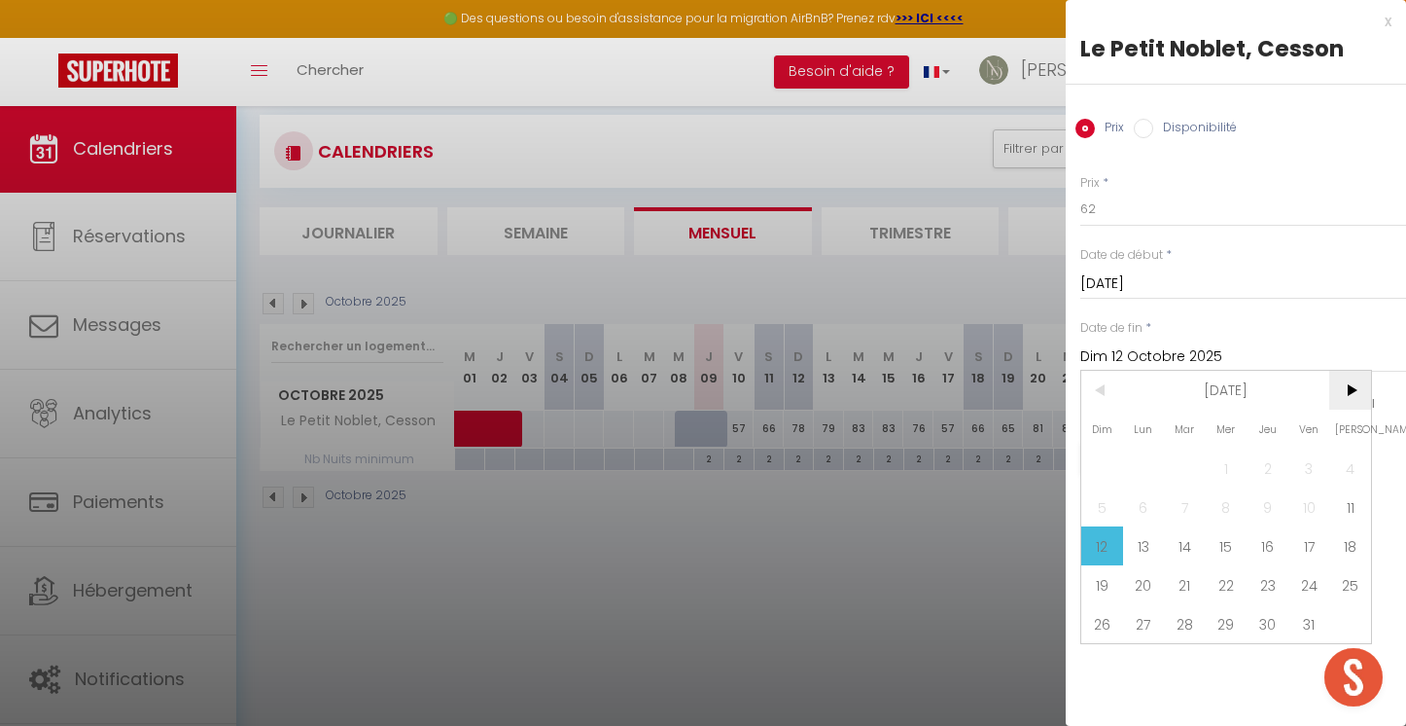
click at [1340, 391] on span ">" at bounding box center [1351, 390] width 42 height 39
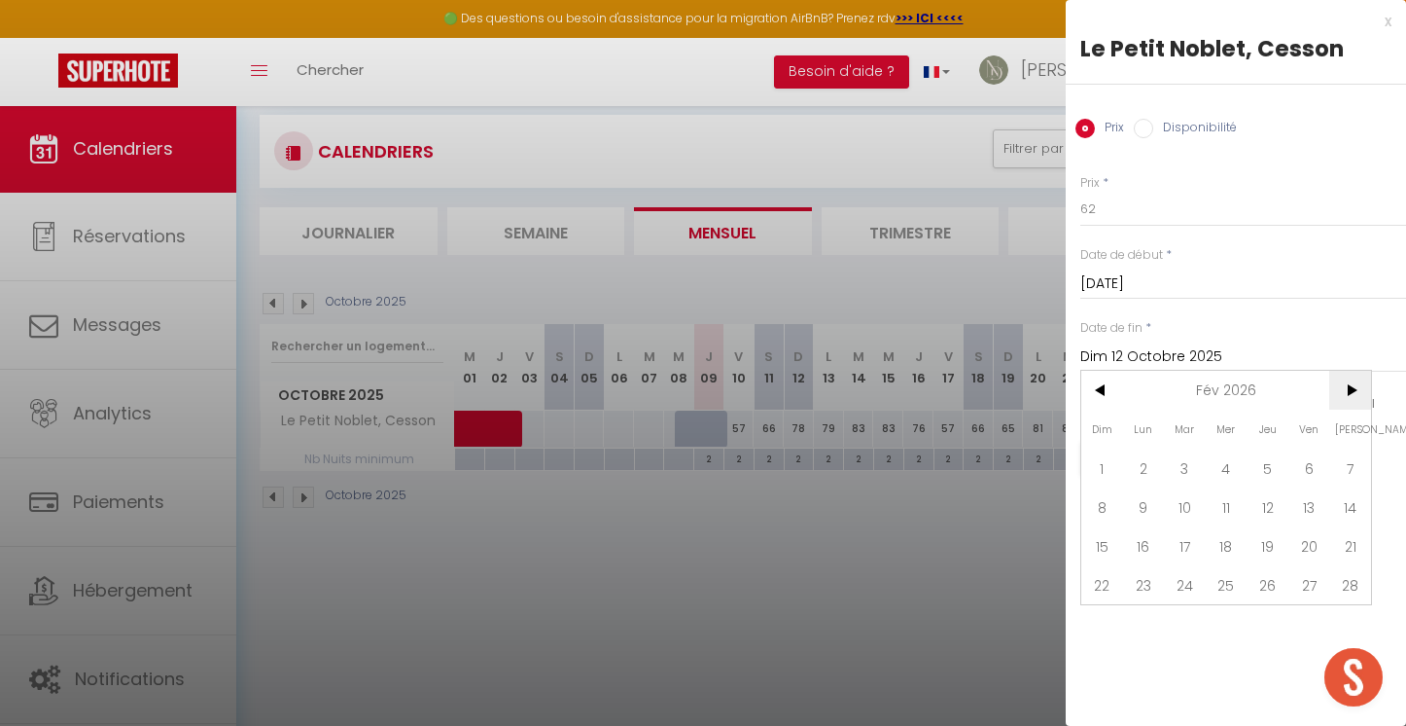
click at [1340, 391] on span ">" at bounding box center [1351, 390] width 42 height 39
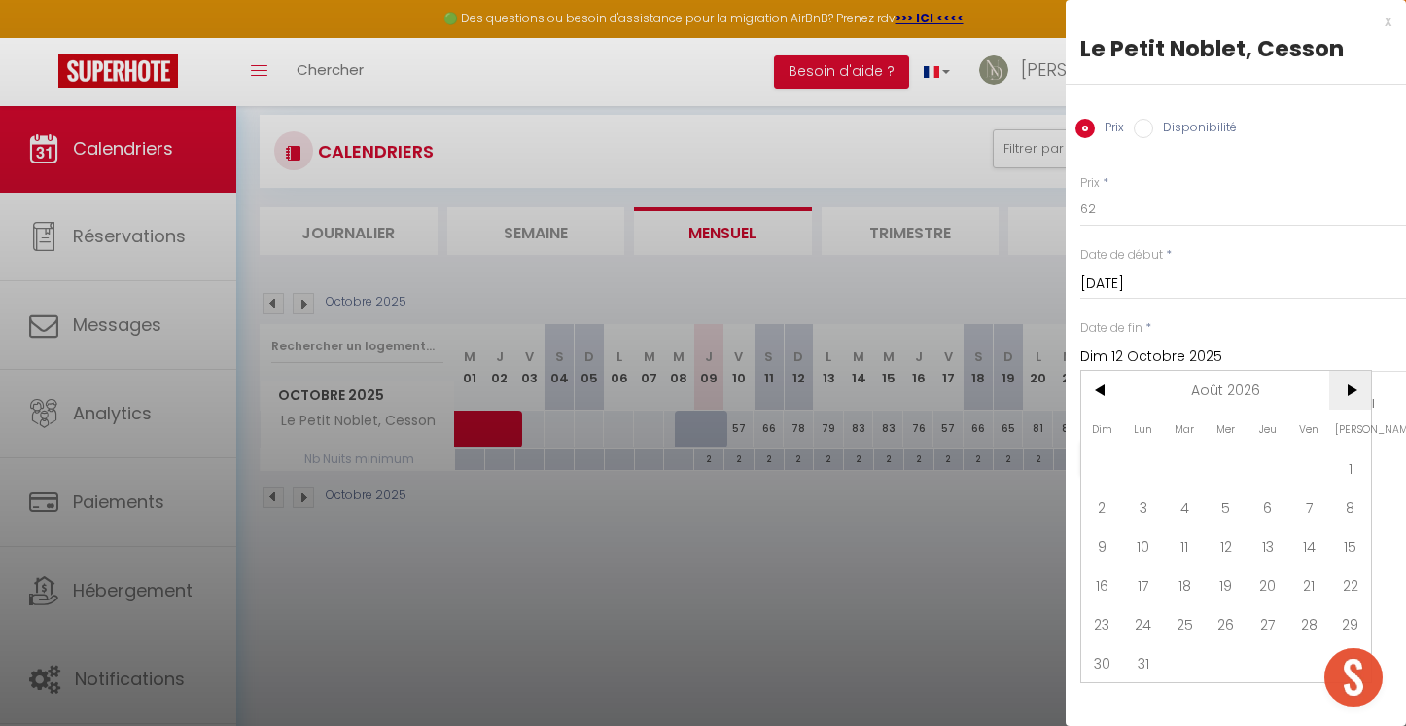
click at [1340, 391] on span ">" at bounding box center [1351, 390] width 42 height 39
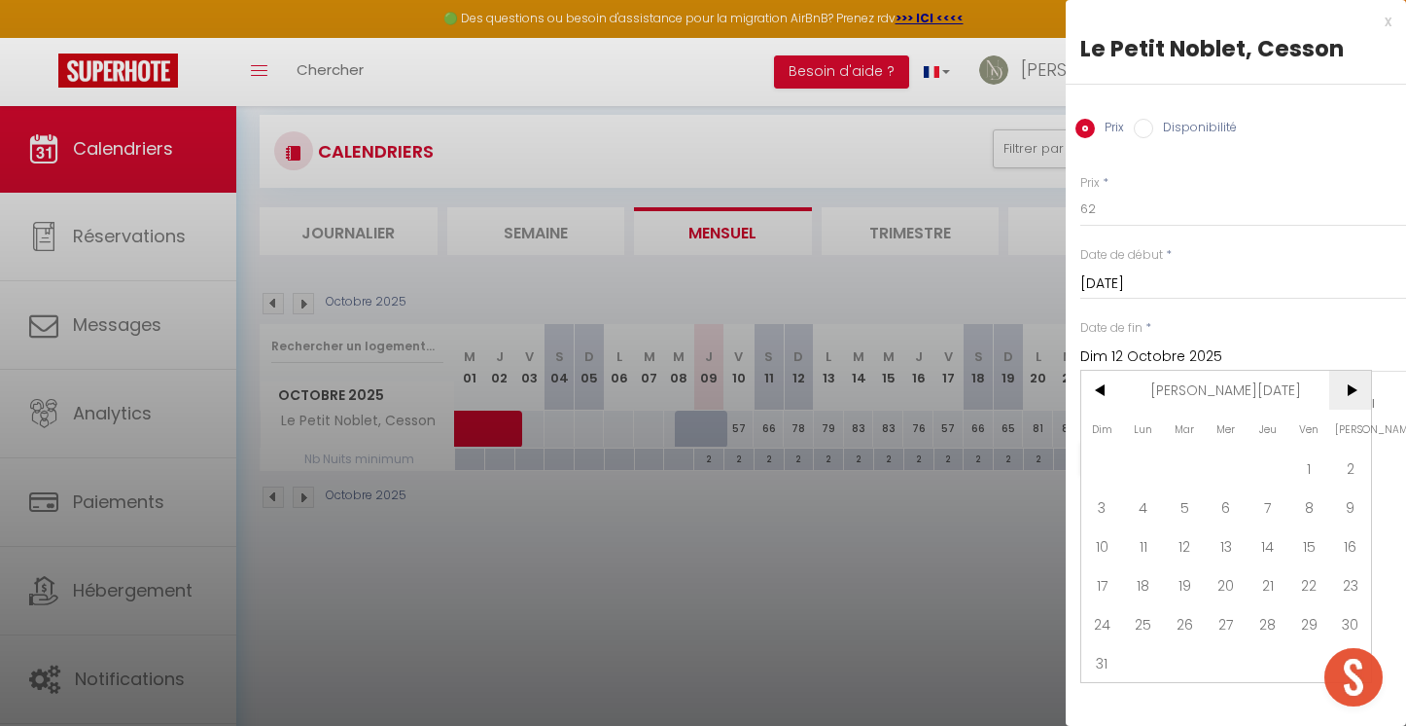
click at [1340, 391] on span ">" at bounding box center [1351, 390] width 42 height 39
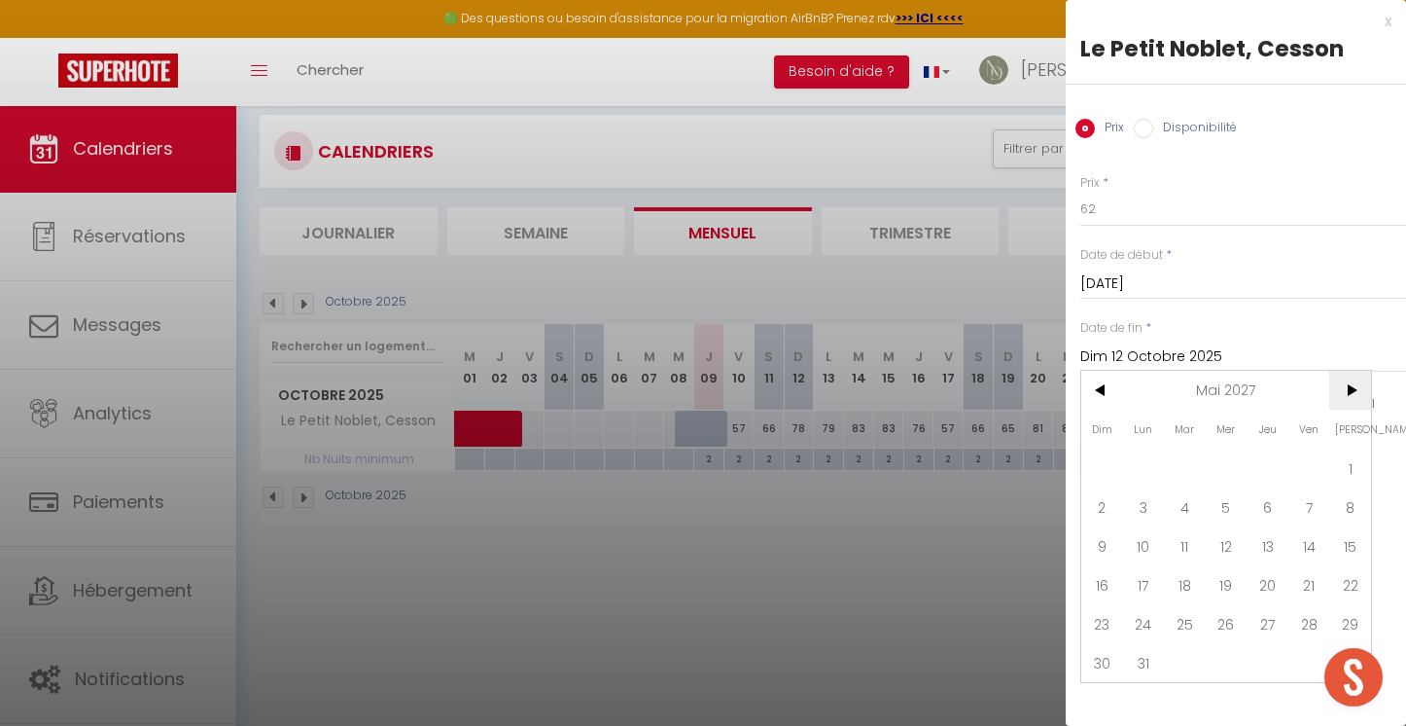
click at [1340, 391] on span ">" at bounding box center [1351, 390] width 42 height 39
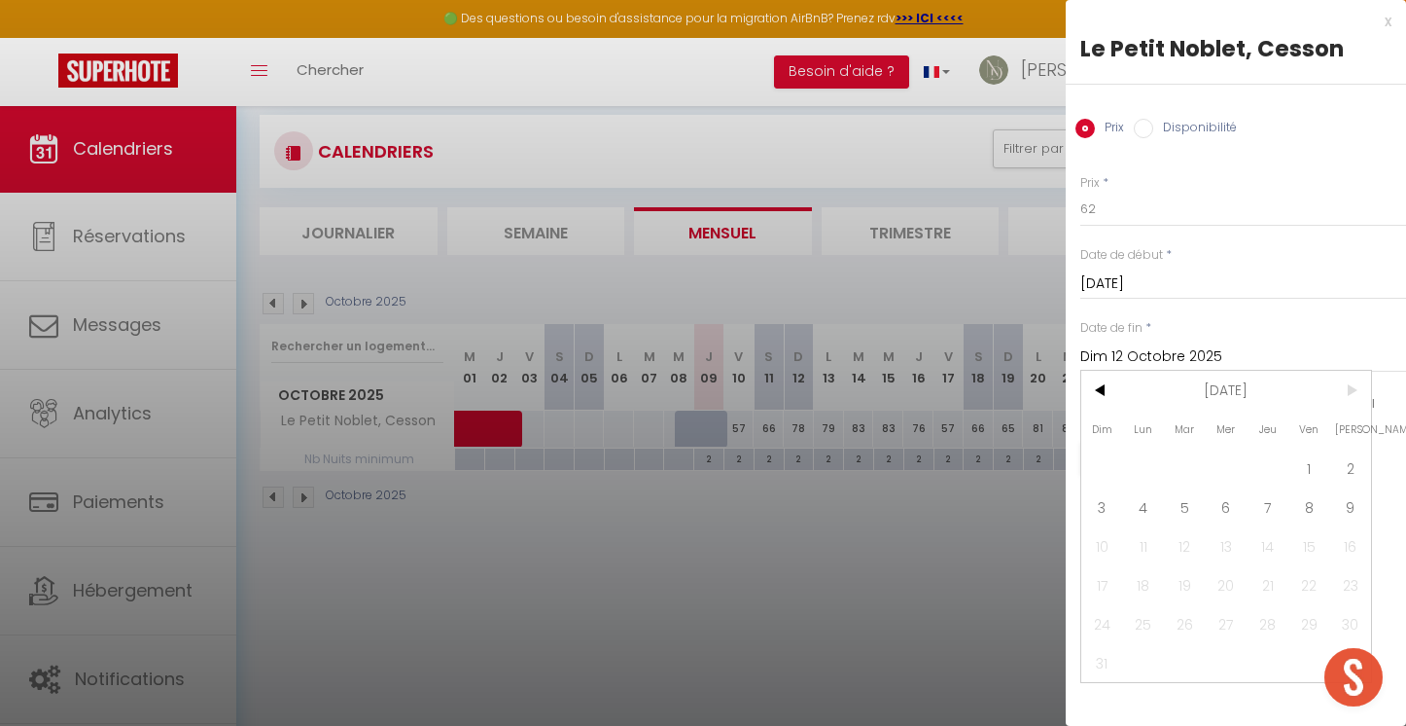
click at [1340, 391] on span ">" at bounding box center [1351, 390] width 42 height 39
click at [1351, 508] on span "9" at bounding box center [1351, 506] width 42 height 39
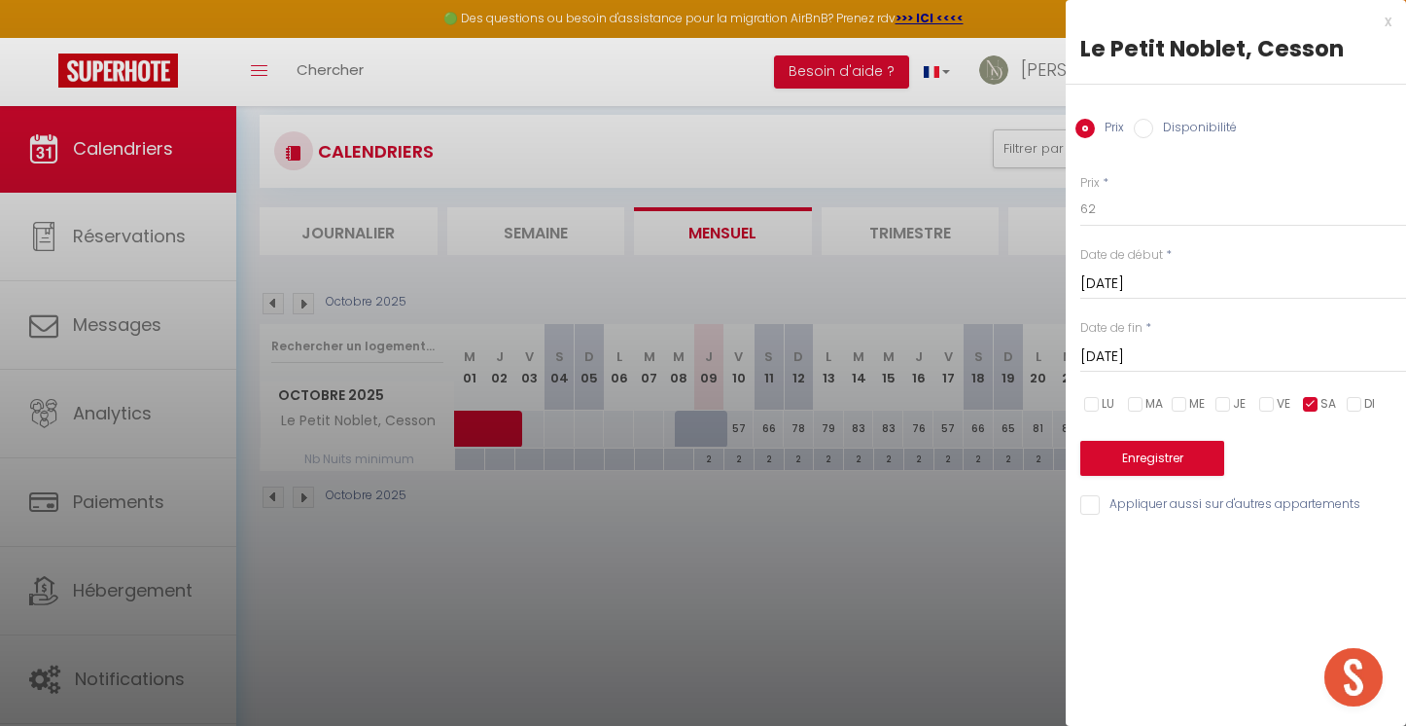
click at [1190, 467] on button "Enregistrer" at bounding box center [1153, 458] width 144 height 35
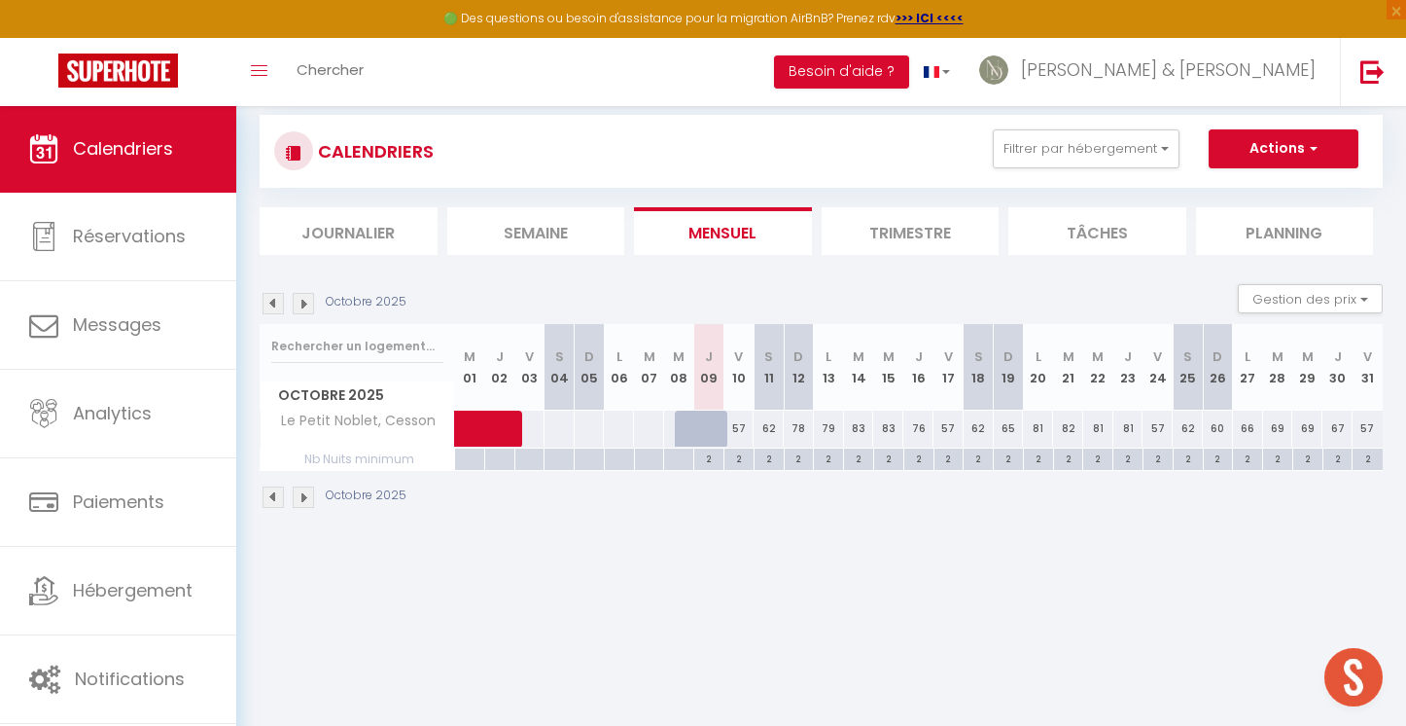
click at [800, 426] on div "78" at bounding box center [799, 428] width 30 height 36
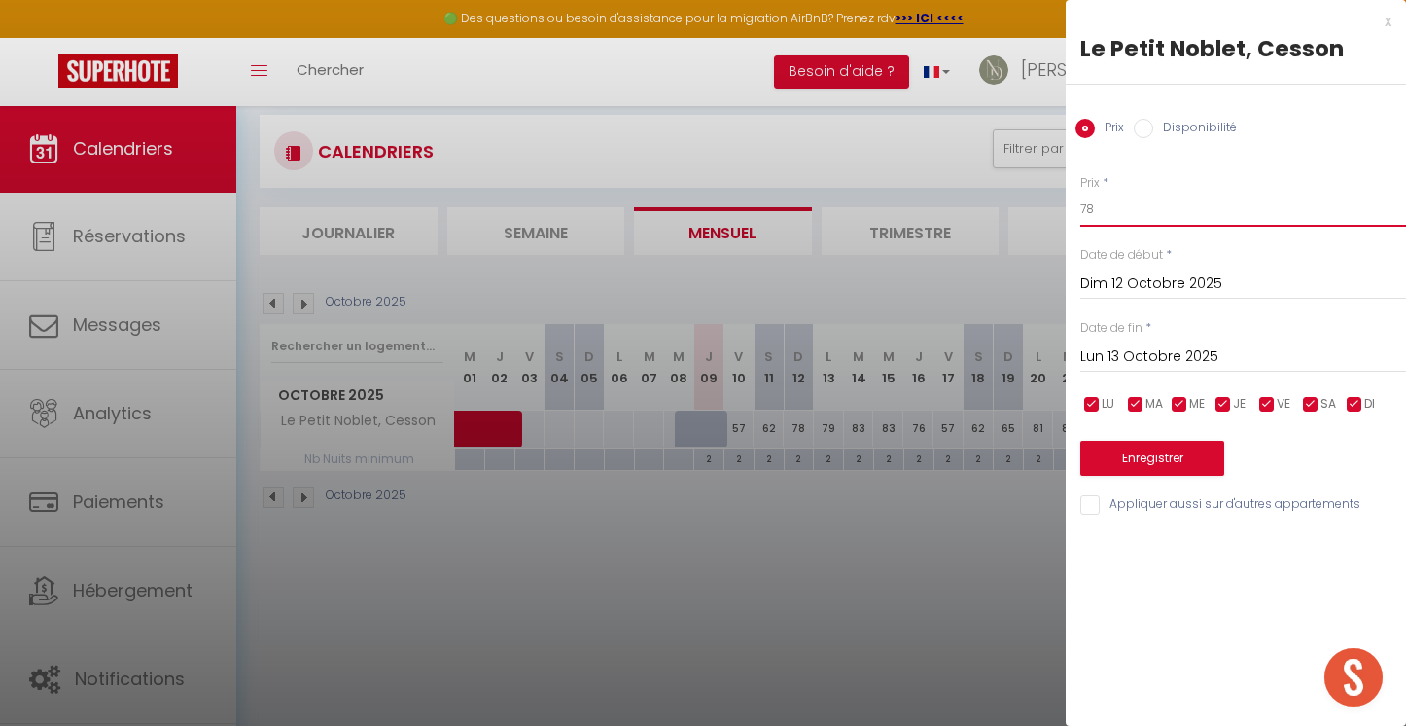
click at [1115, 205] on input "78" at bounding box center [1244, 209] width 326 height 35
click at [1091, 405] on input "checkbox" at bounding box center [1092, 404] width 19 height 19
click at [1137, 399] on input "checkbox" at bounding box center [1135, 404] width 19 height 19
click at [1182, 400] on input "checkbox" at bounding box center [1179, 404] width 19 height 19
click at [1226, 402] on input "checkbox" at bounding box center [1223, 404] width 19 height 19
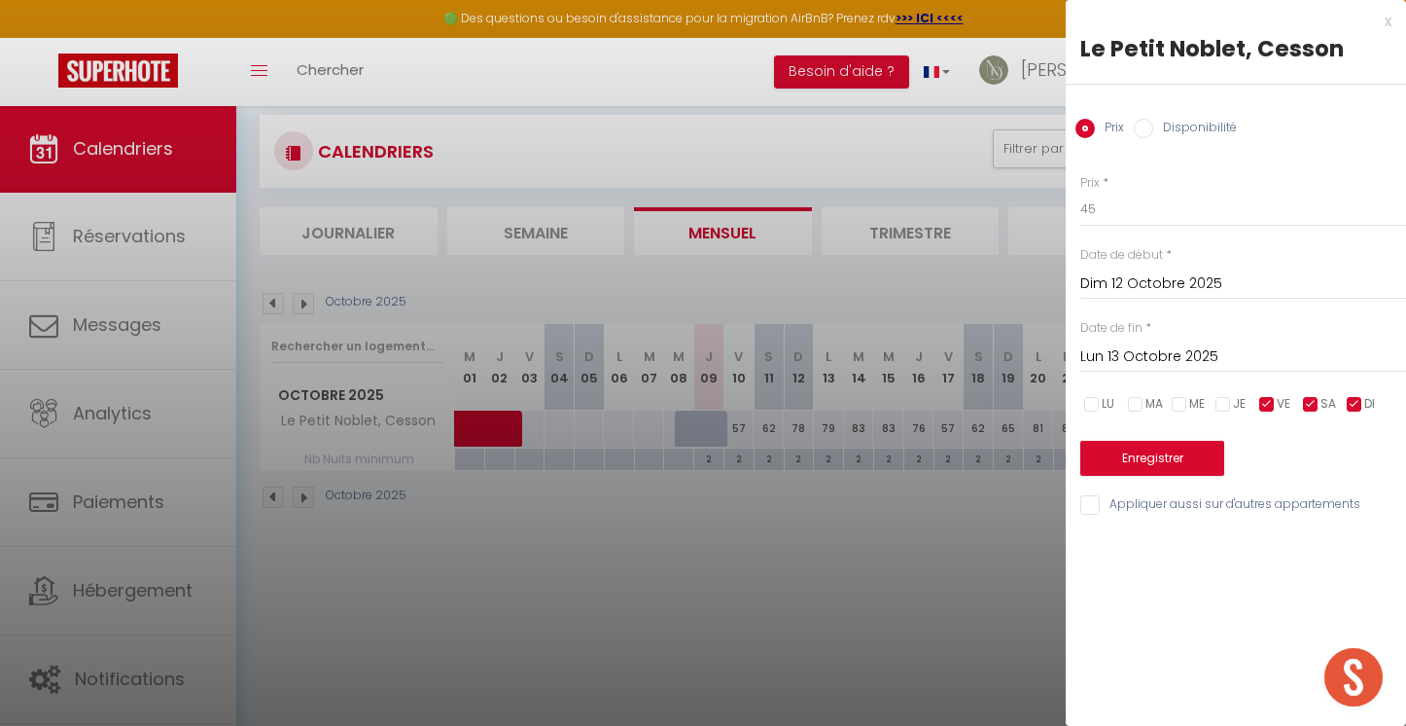
click at [1273, 403] on input "checkbox" at bounding box center [1267, 404] width 19 height 19
click at [1311, 403] on input "checkbox" at bounding box center [1310, 404] width 19 height 19
click at [1158, 344] on input "Lun 13 Octobre 2025" at bounding box center [1244, 356] width 326 height 25
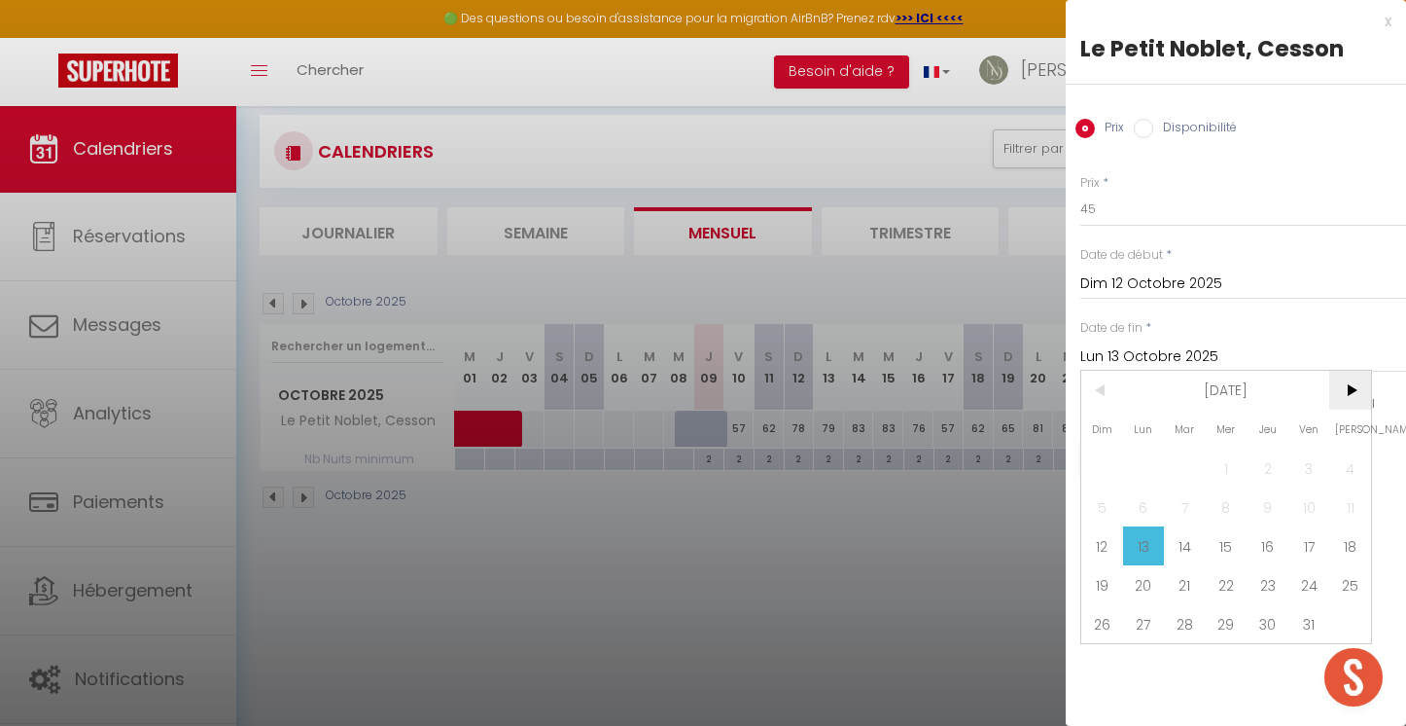
click at [1365, 393] on span ">" at bounding box center [1351, 390] width 42 height 39
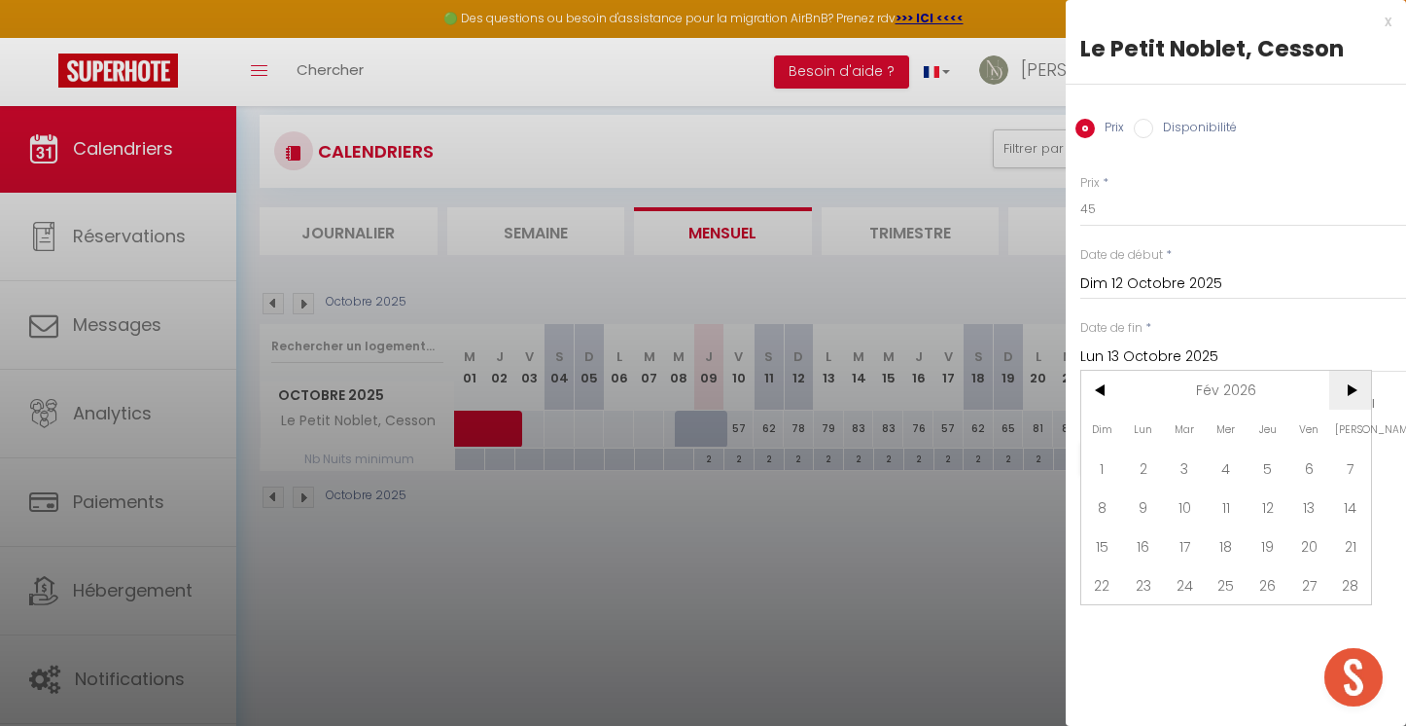
click at [1365, 393] on span ">" at bounding box center [1351, 390] width 42 height 39
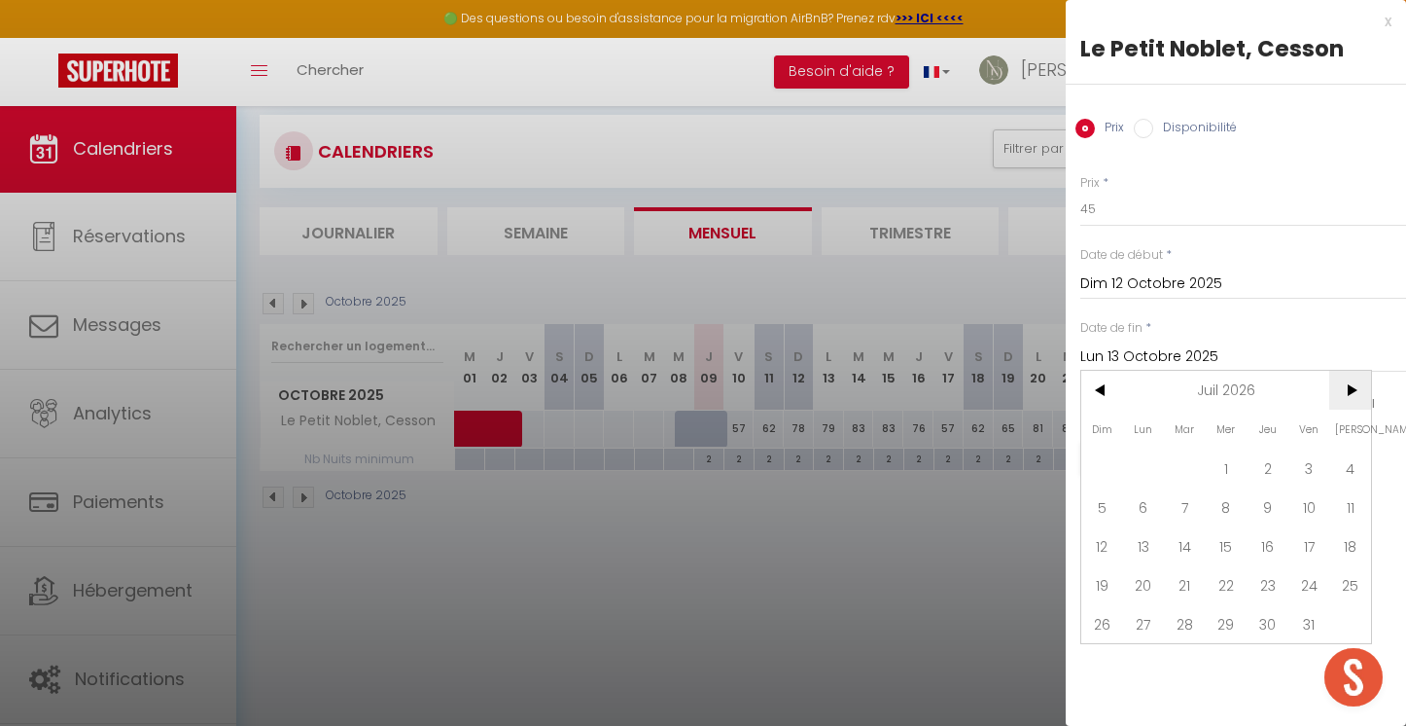
click at [1365, 393] on span ">" at bounding box center [1351, 390] width 42 height 39
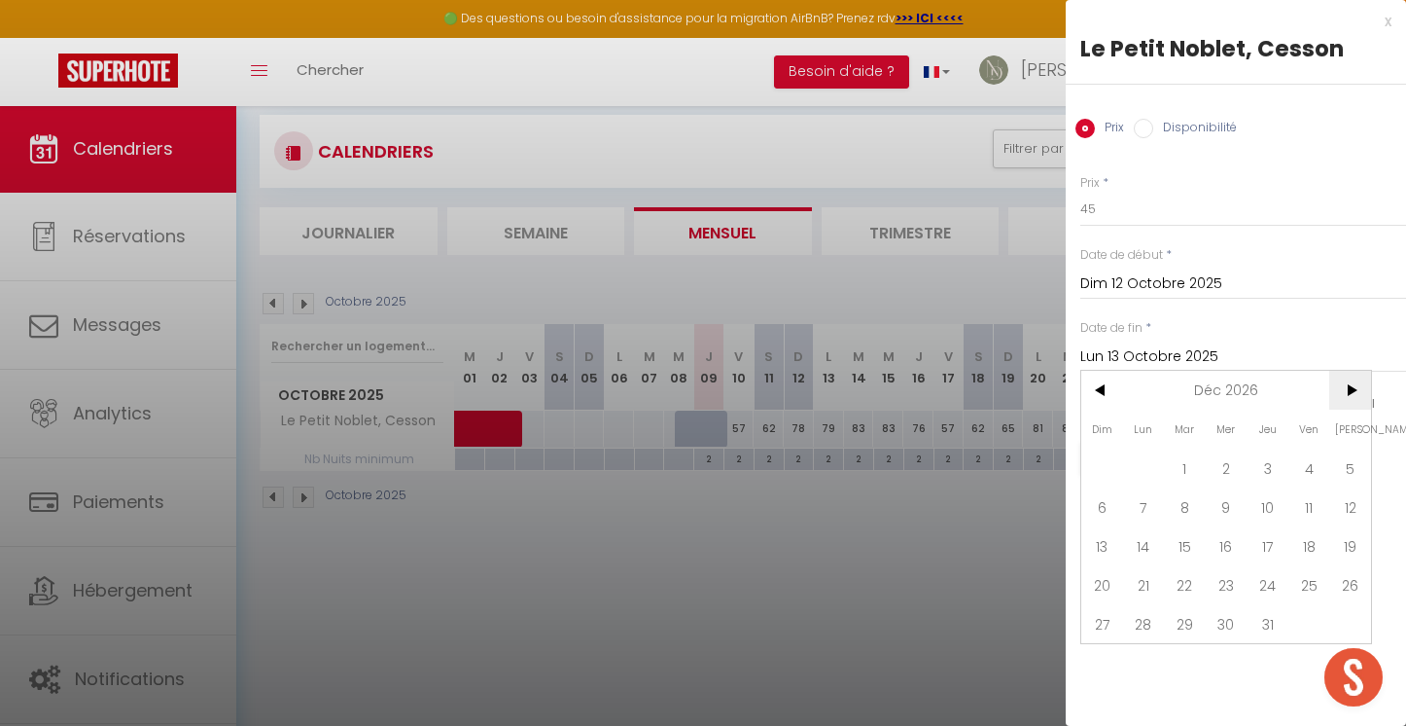
click at [1365, 393] on span ">" at bounding box center [1351, 390] width 42 height 39
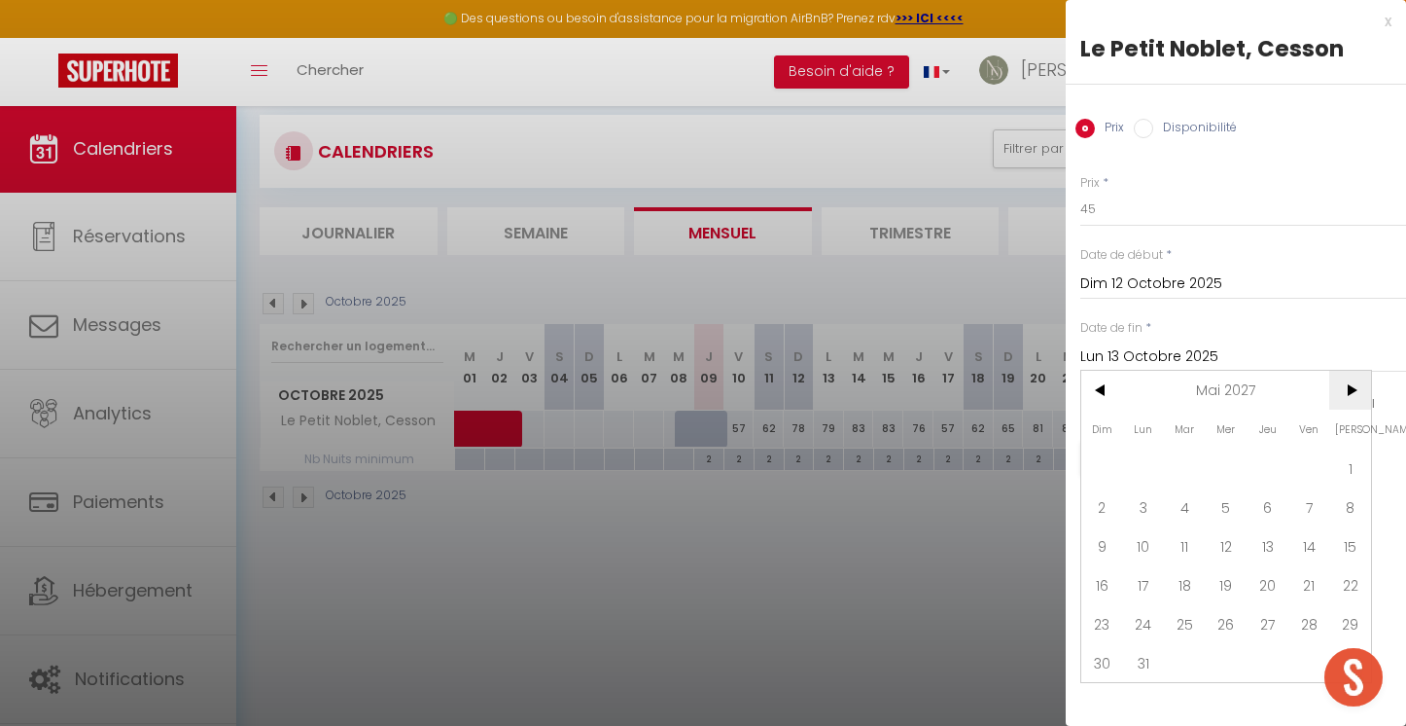
click at [1365, 393] on span ">" at bounding box center [1351, 390] width 42 height 39
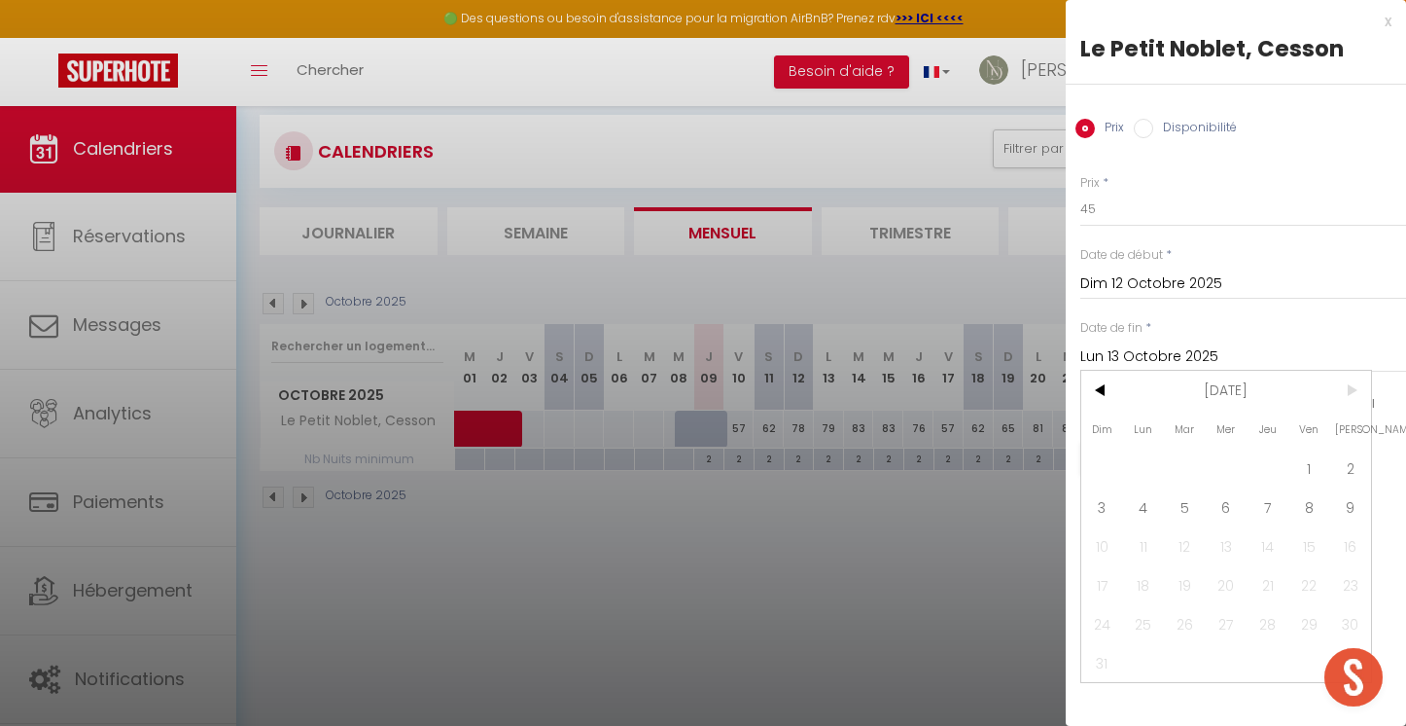
click at [1365, 393] on span ">" at bounding box center [1351, 390] width 42 height 39
click at [1348, 508] on span "9" at bounding box center [1351, 506] width 42 height 39
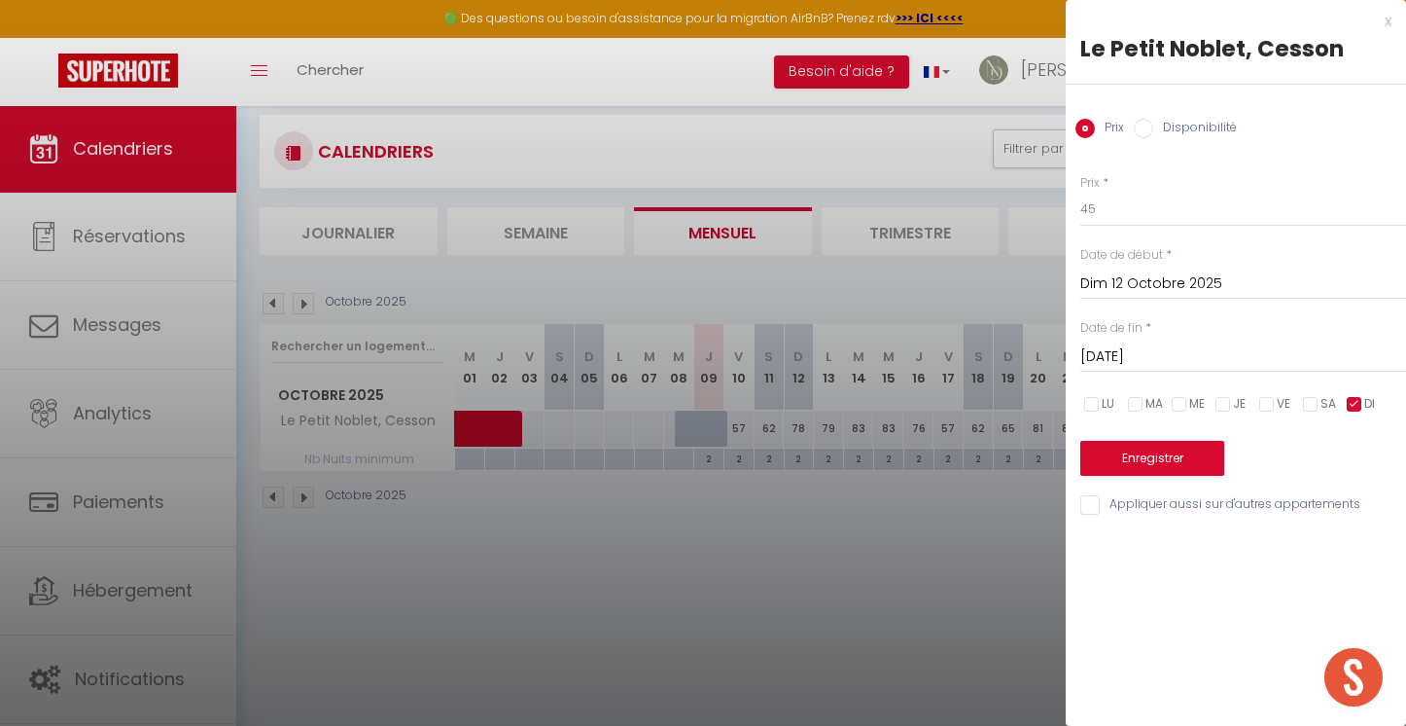
click at [1156, 457] on button "Enregistrer" at bounding box center [1153, 458] width 144 height 35
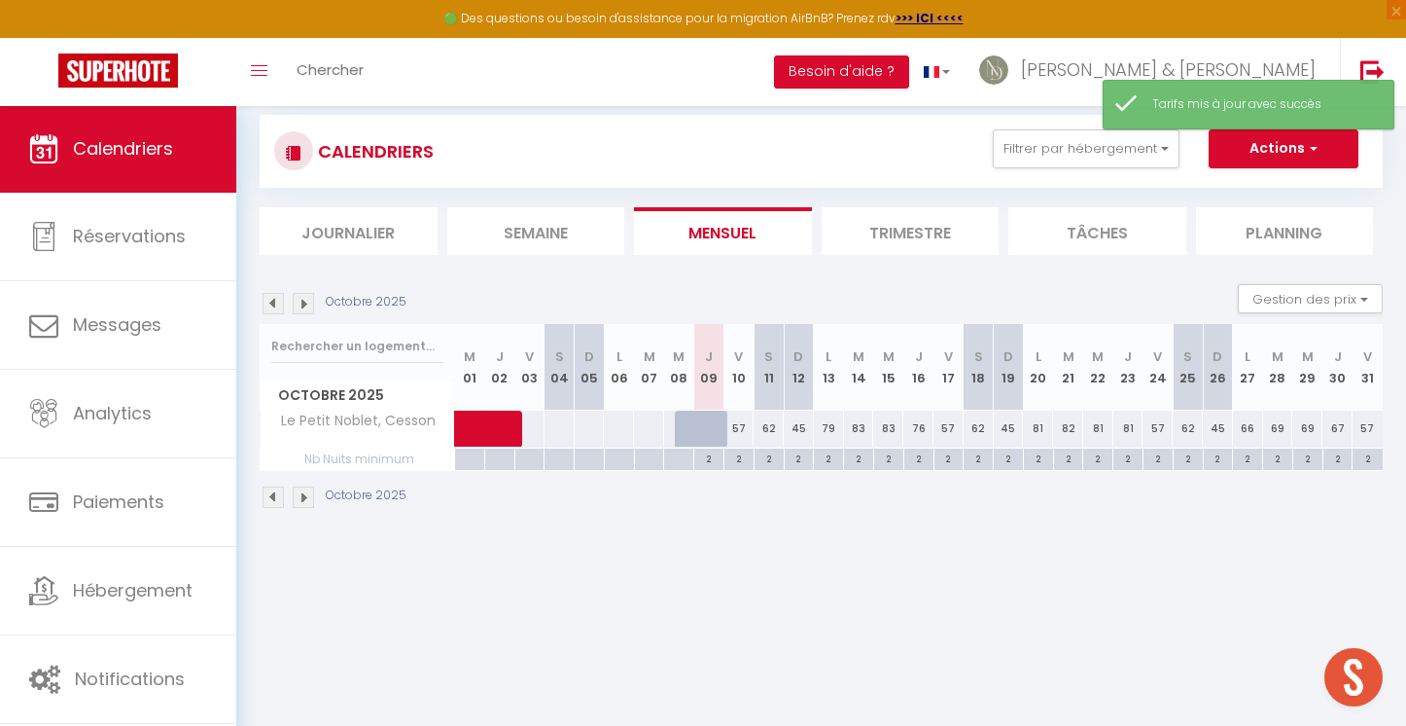
click at [830, 428] on div "79" at bounding box center [829, 428] width 30 height 36
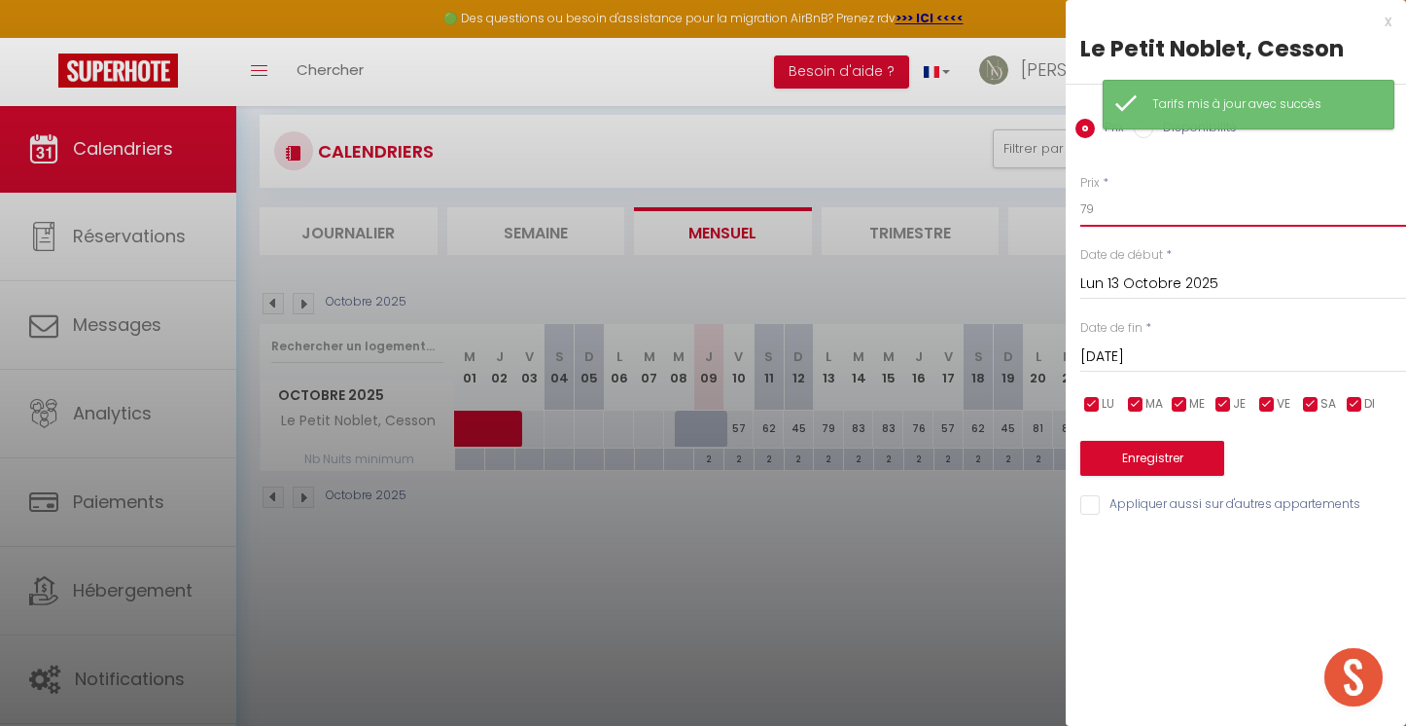
drag, startPoint x: 1149, startPoint y: 213, endPoint x: 1150, endPoint y: 202, distance: 10.7
click at [1149, 213] on input "79" at bounding box center [1244, 209] width 326 height 35
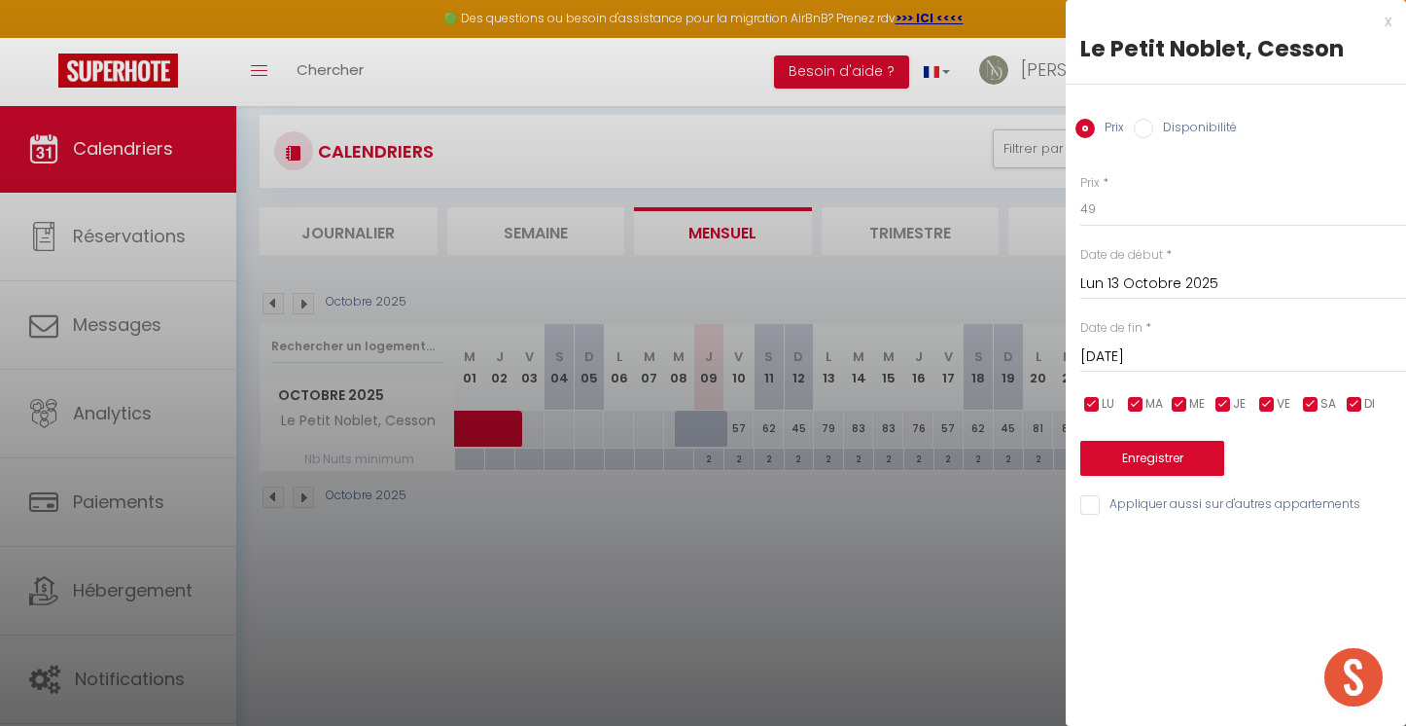
click at [1161, 350] on input "[DATE]" at bounding box center [1244, 356] width 326 height 25
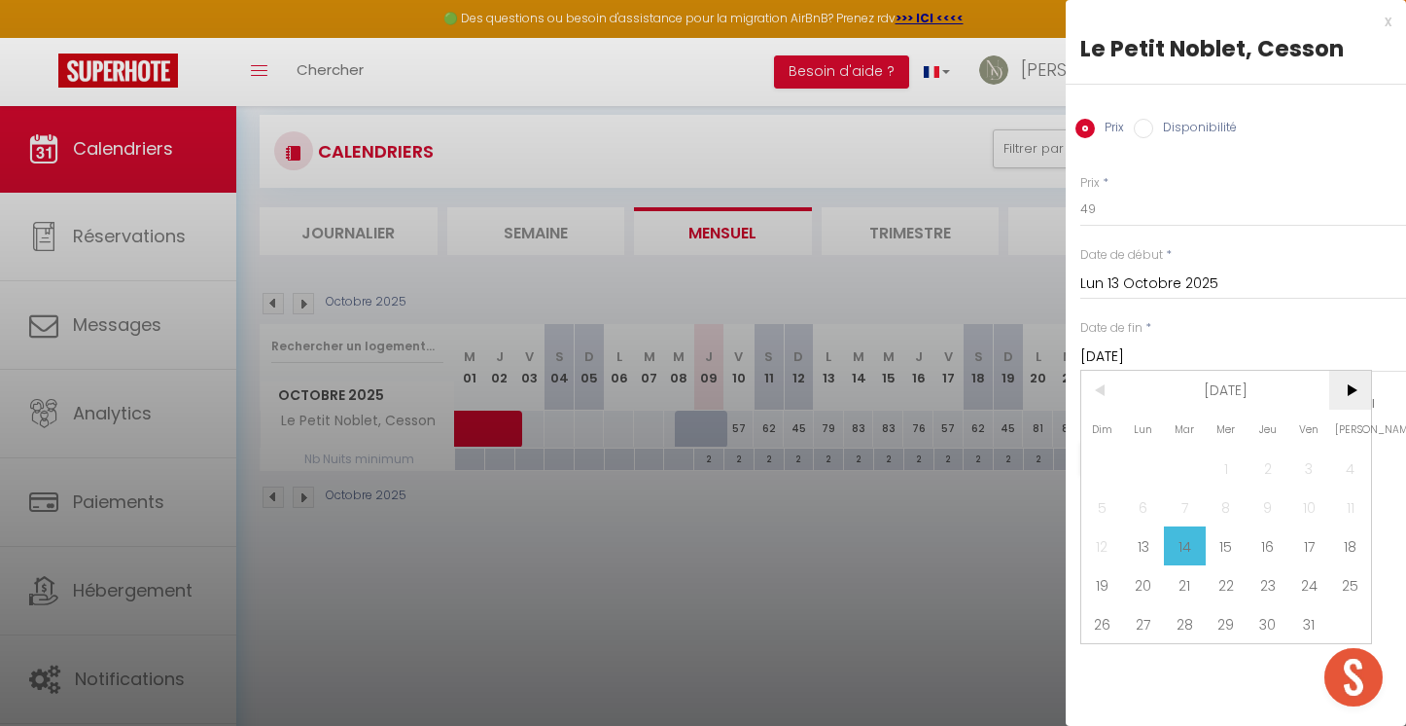
click at [1344, 376] on span ">" at bounding box center [1351, 390] width 42 height 39
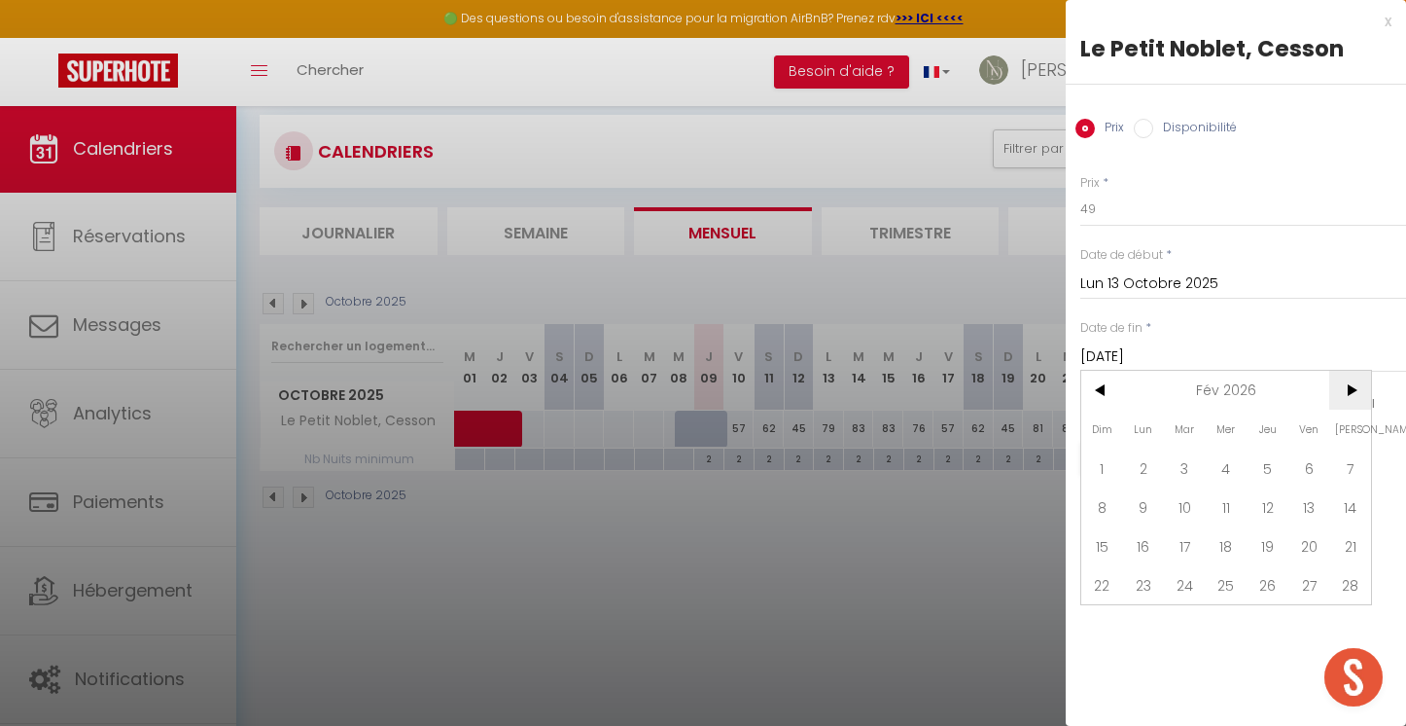
click at [1344, 376] on span ">" at bounding box center [1351, 390] width 42 height 39
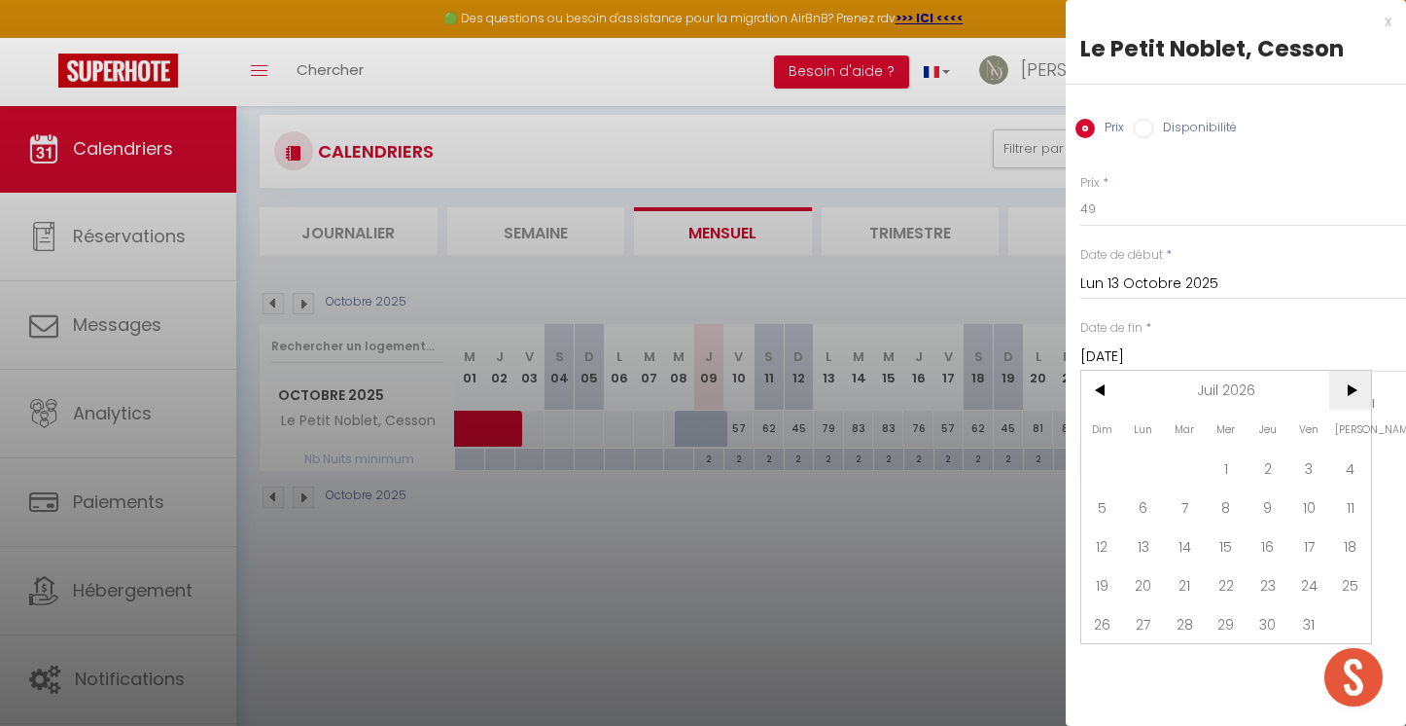
click at [1344, 376] on span ">" at bounding box center [1351, 390] width 42 height 39
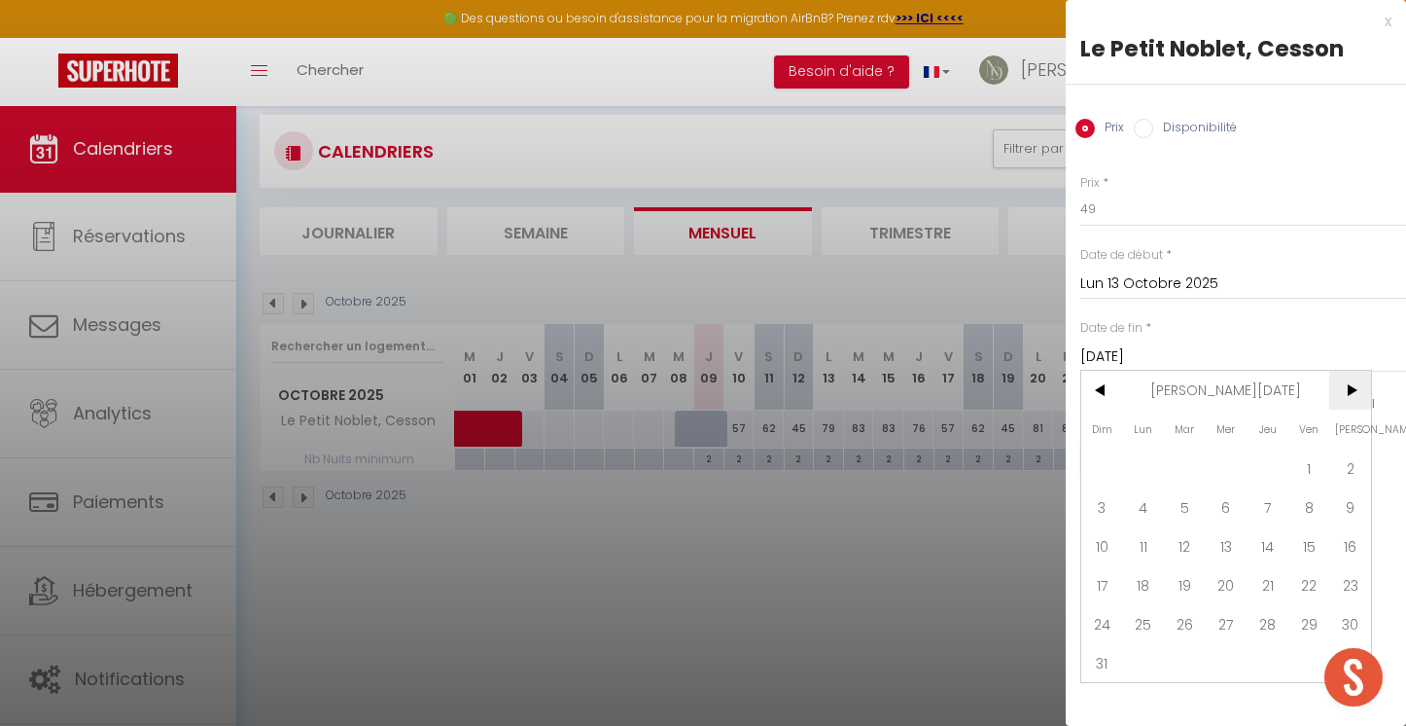
click at [1344, 376] on span ">" at bounding box center [1351, 390] width 42 height 39
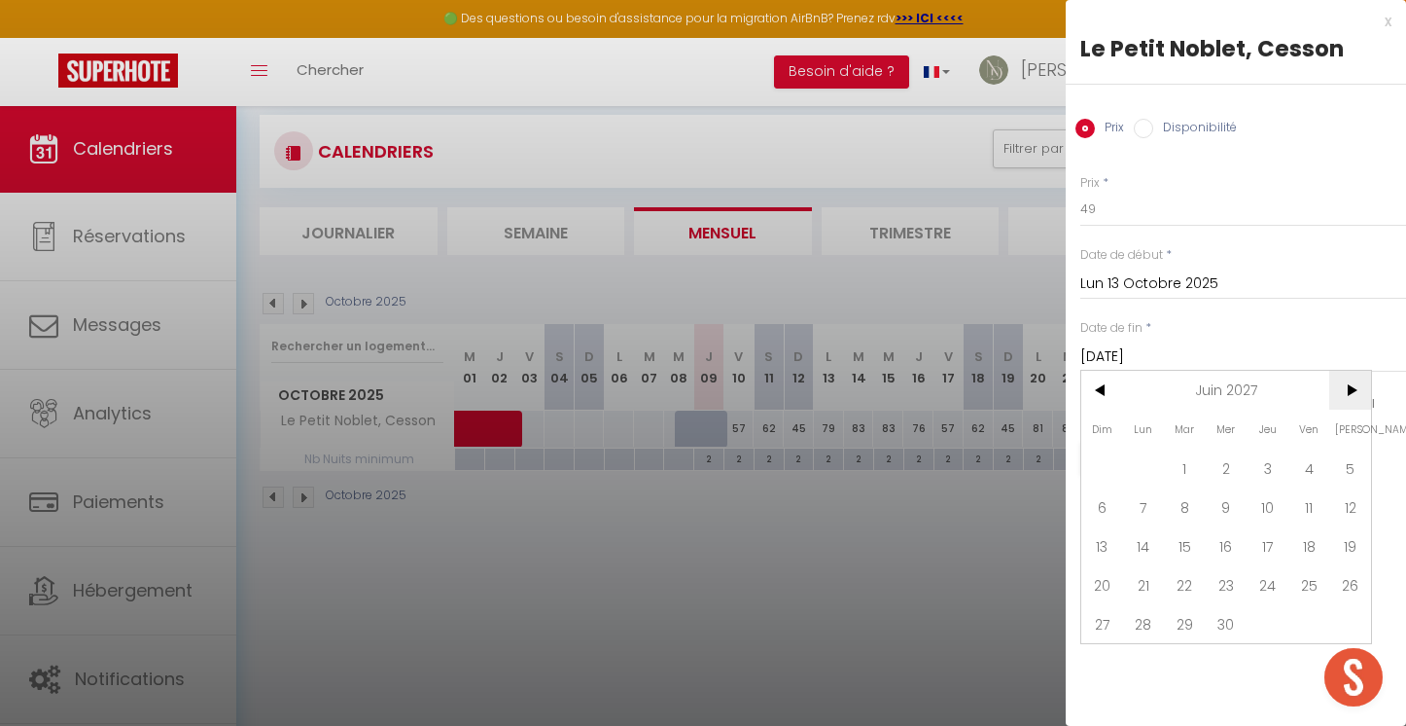
click at [1344, 376] on span ">" at bounding box center [1351, 390] width 42 height 39
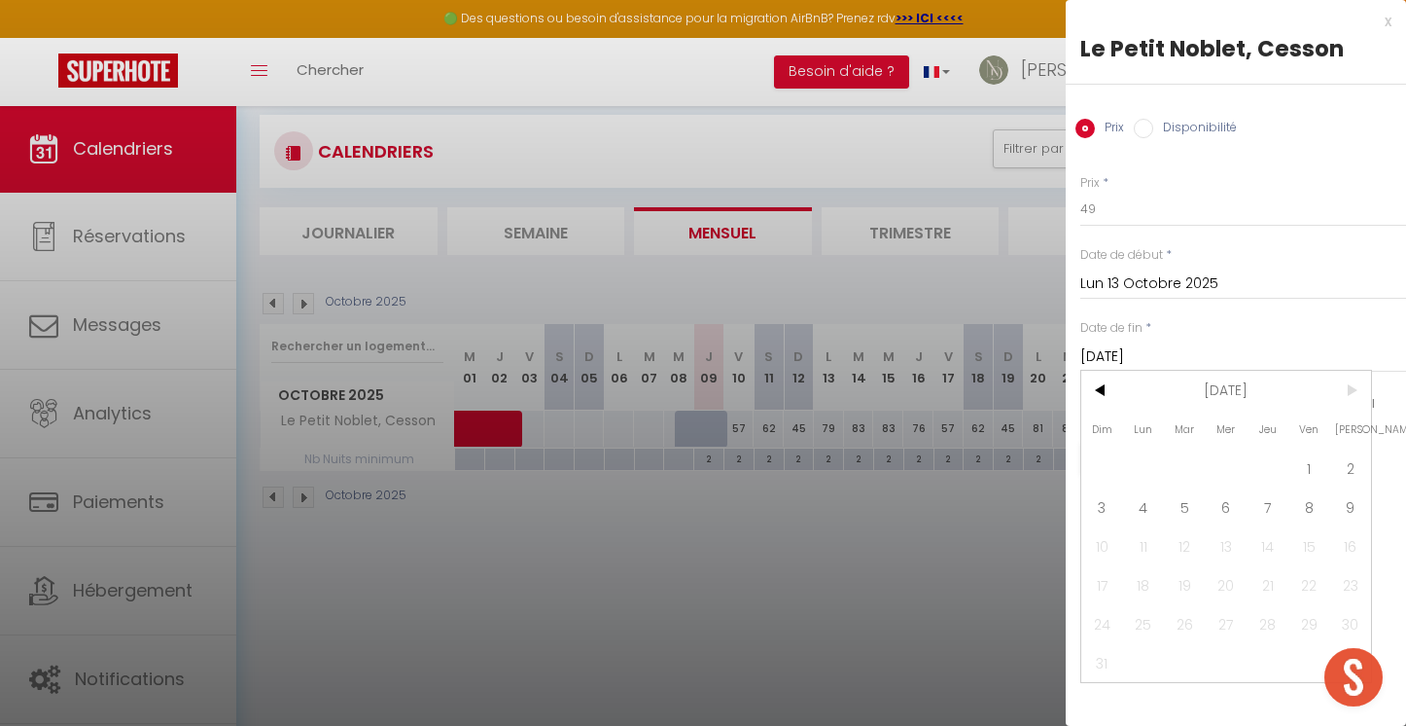
click at [1344, 376] on span ">" at bounding box center [1351, 390] width 42 height 39
click at [1350, 513] on span "9" at bounding box center [1351, 506] width 42 height 39
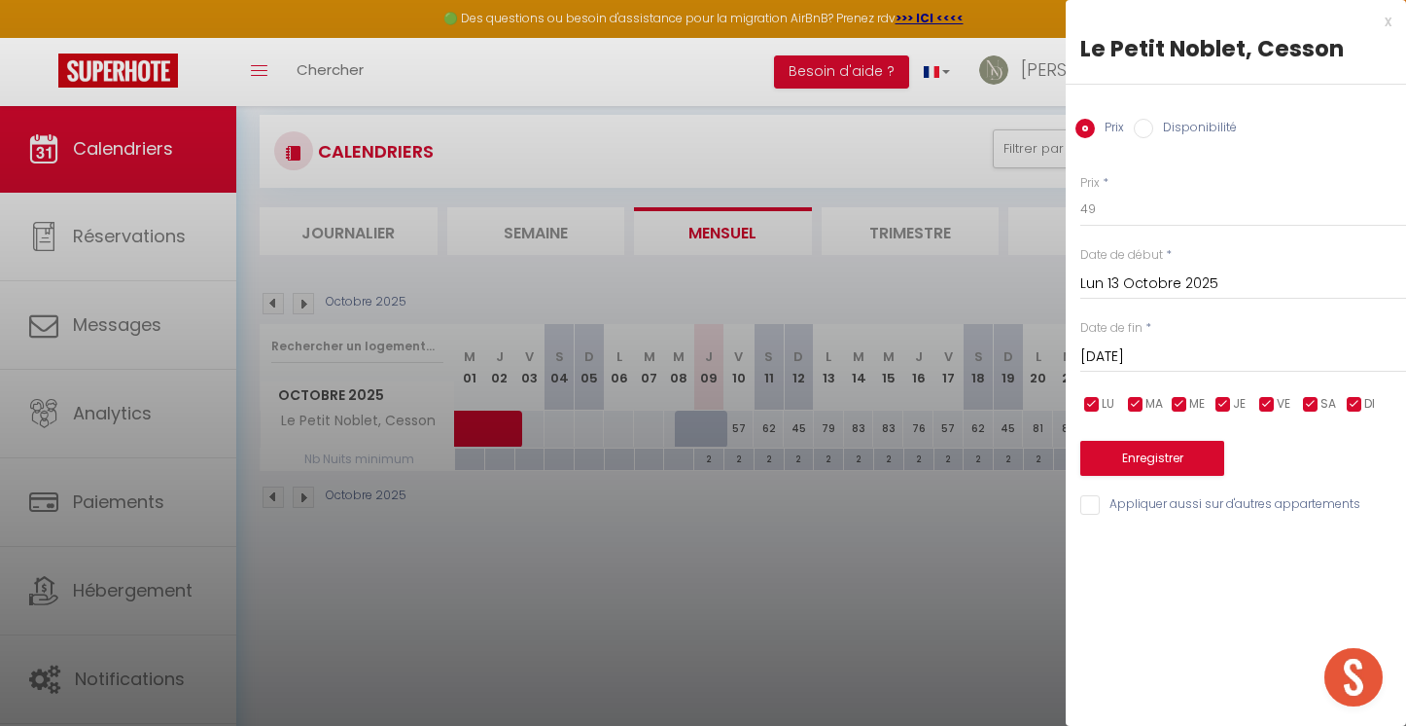
click at [1164, 456] on button "Enregistrer" at bounding box center [1153, 458] width 144 height 35
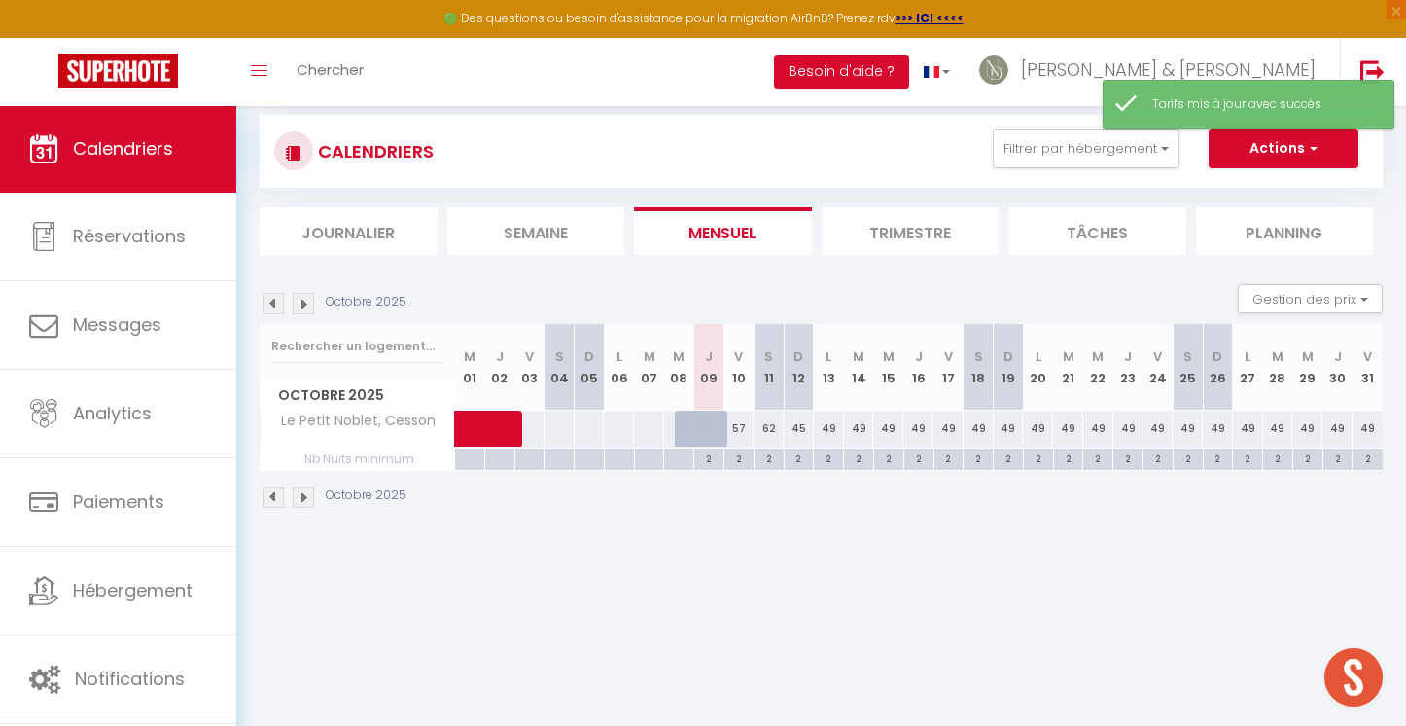
click at [831, 421] on div "49" at bounding box center [829, 428] width 30 height 36
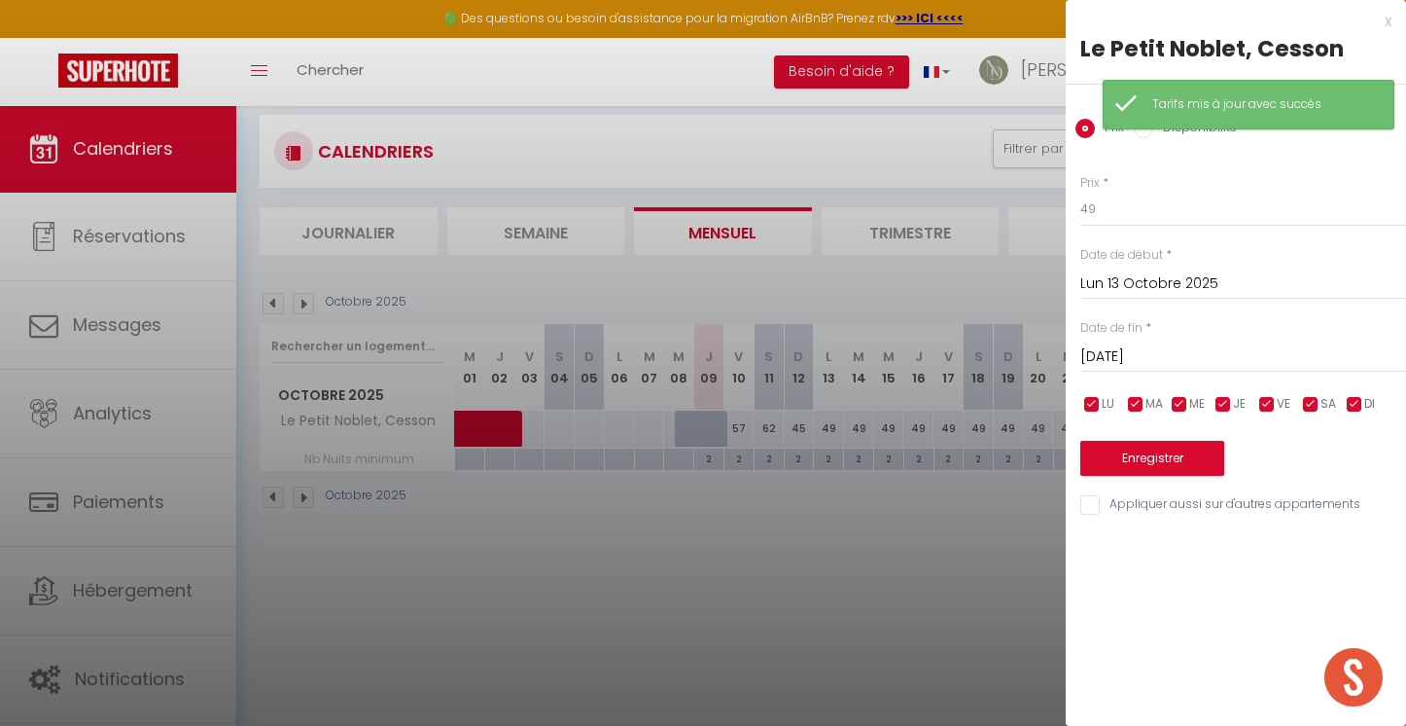
click at [1142, 400] on input "checkbox" at bounding box center [1135, 404] width 19 height 19
click at [1185, 402] on input "checkbox" at bounding box center [1179, 404] width 19 height 19
click at [1220, 402] on input "checkbox" at bounding box center [1223, 404] width 19 height 19
click at [1278, 395] on span "VE" at bounding box center [1284, 404] width 14 height 18
click at [1316, 402] on input "checkbox" at bounding box center [1310, 404] width 19 height 19
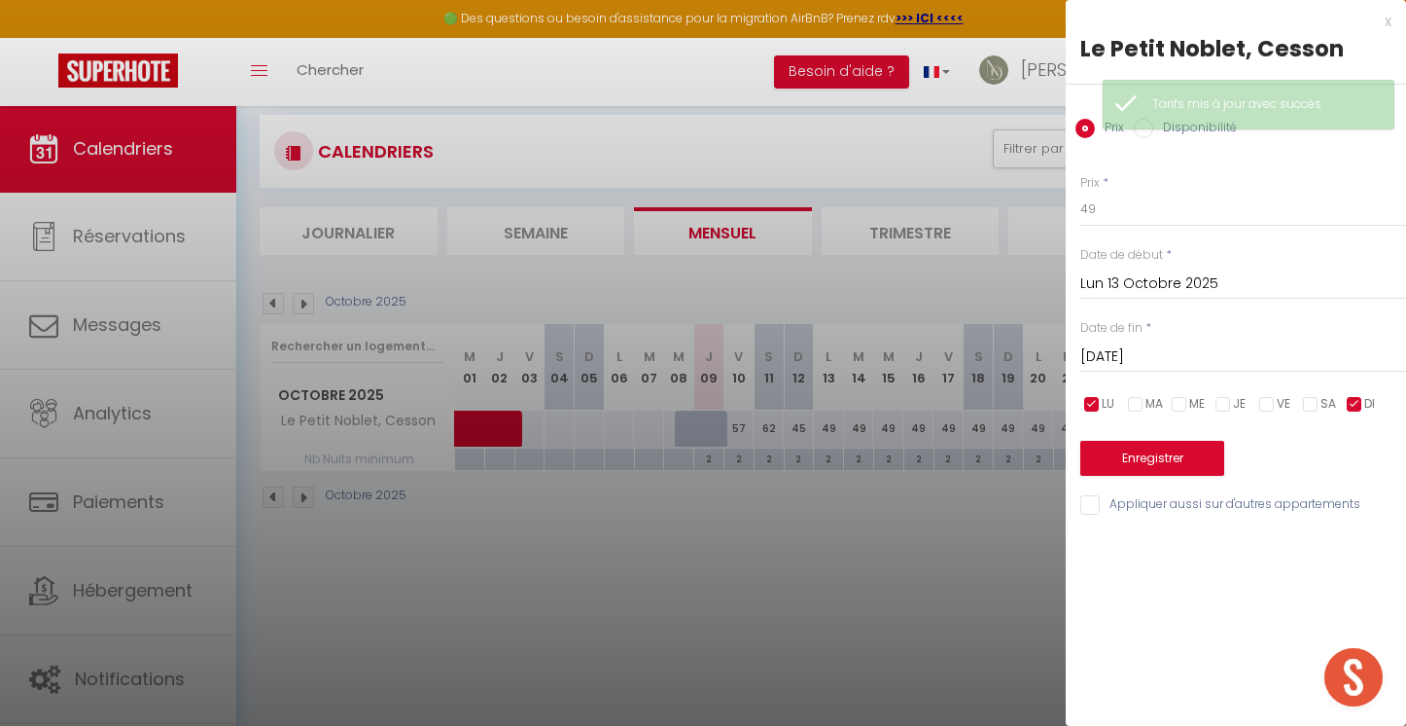
click at [1366, 402] on span "DI" at bounding box center [1370, 404] width 11 height 18
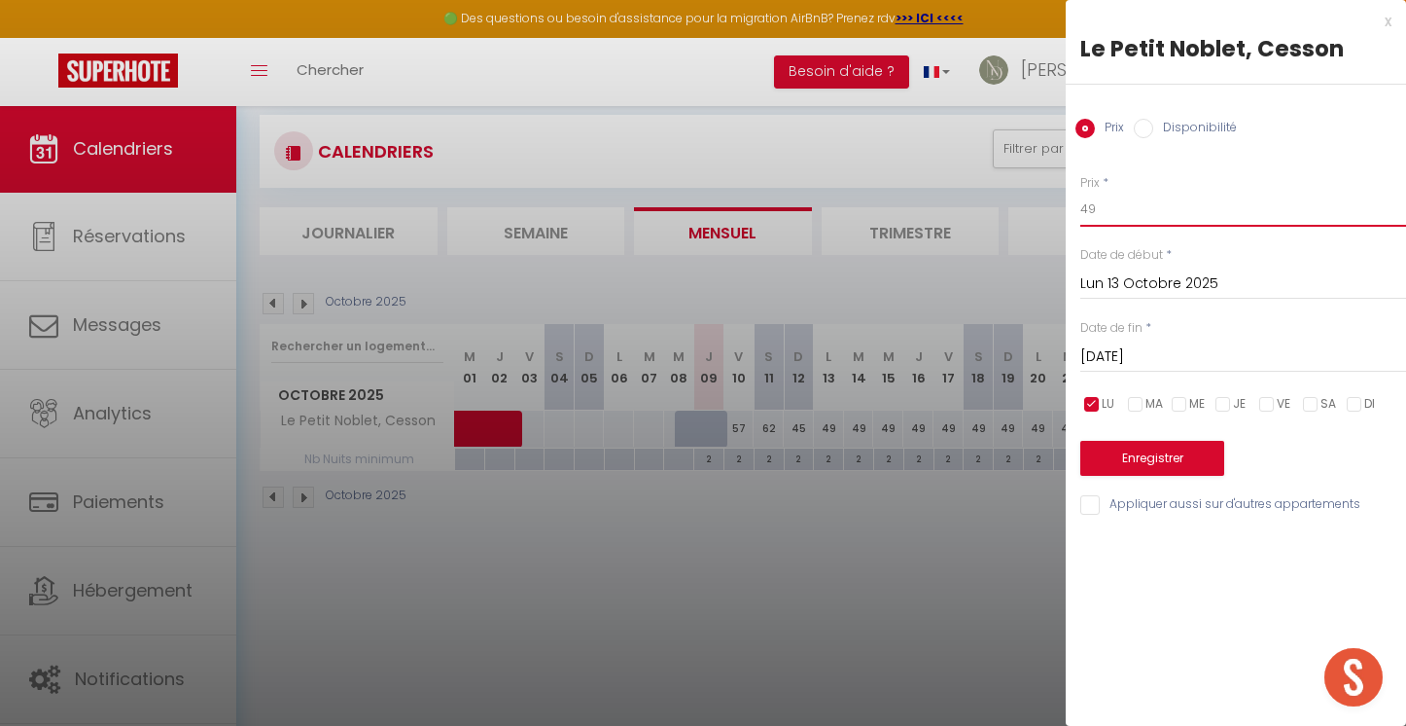
click at [1119, 213] on input "49" at bounding box center [1244, 209] width 326 height 35
click at [1130, 350] on input "[DATE]" at bounding box center [1244, 356] width 326 height 25
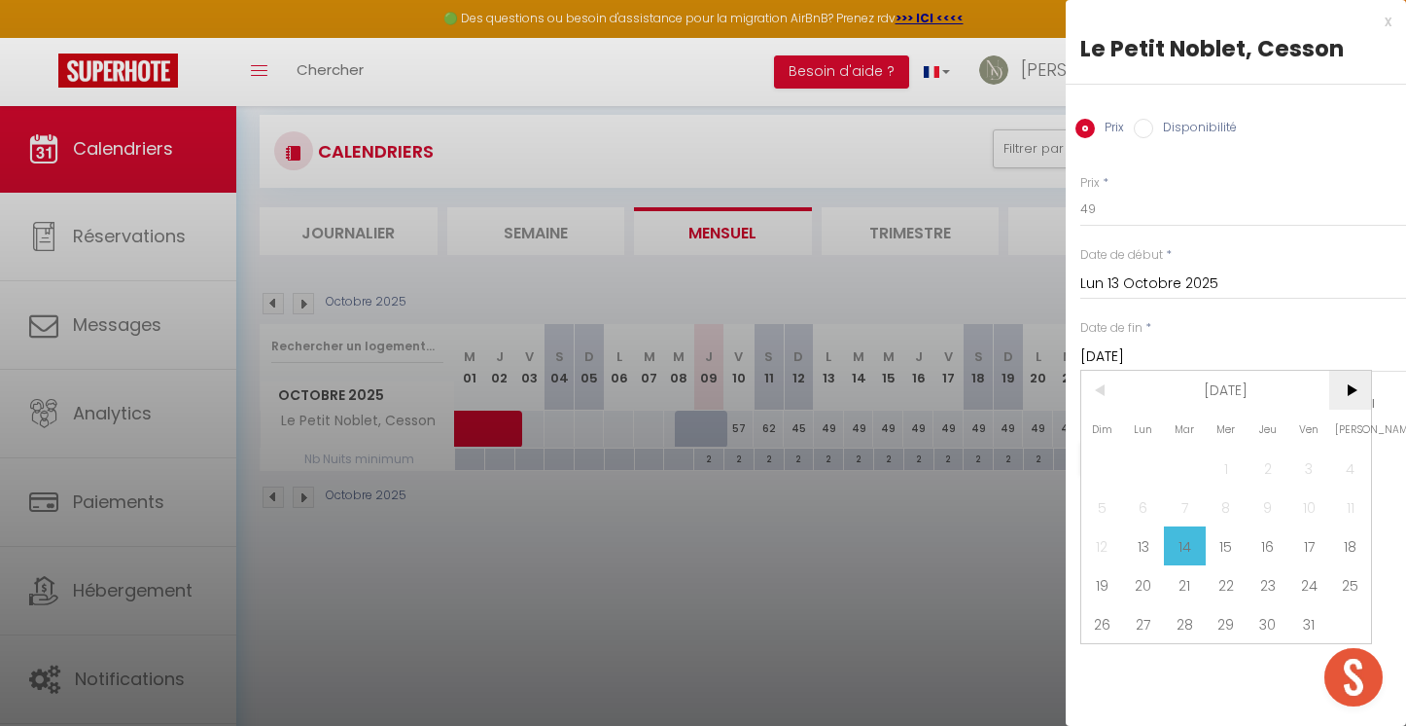
click at [1353, 384] on span ">" at bounding box center [1351, 390] width 42 height 39
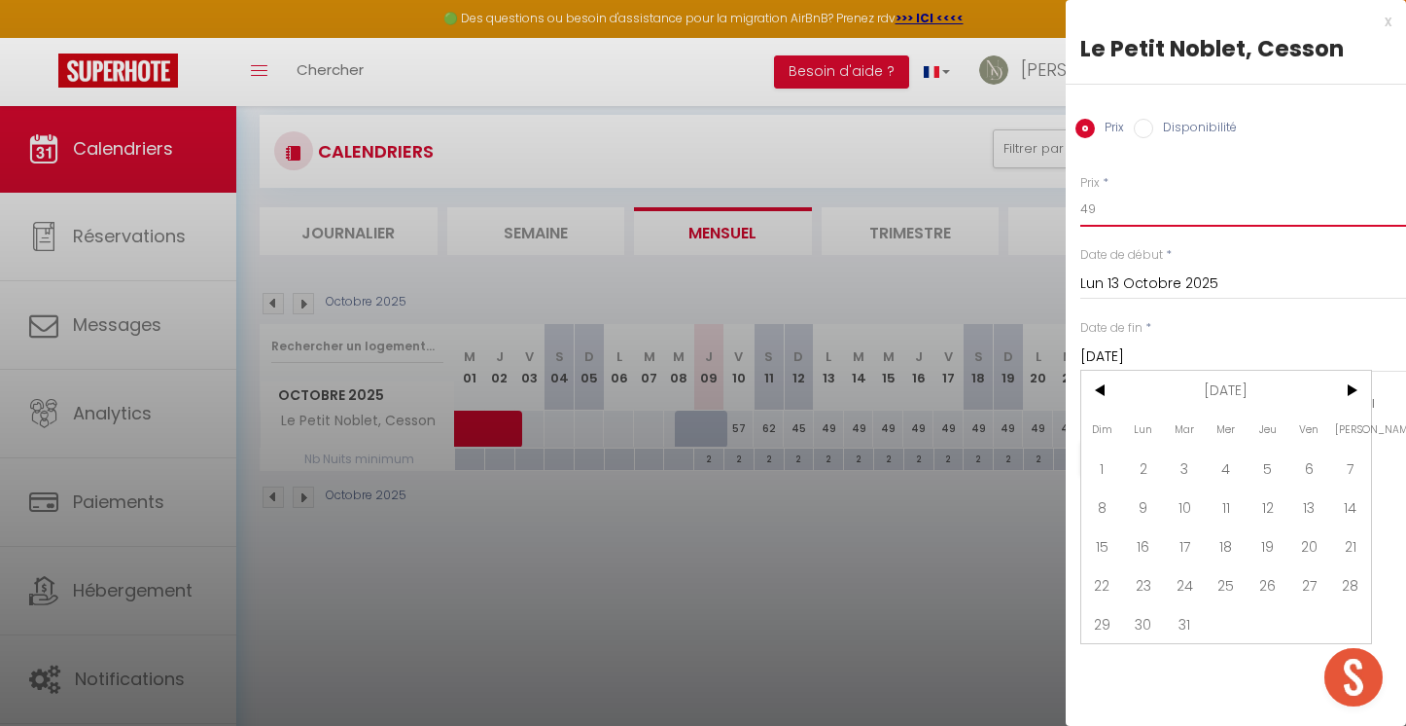
click at [1178, 203] on input "49" at bounding box center [1244, 209] width 326 height 35
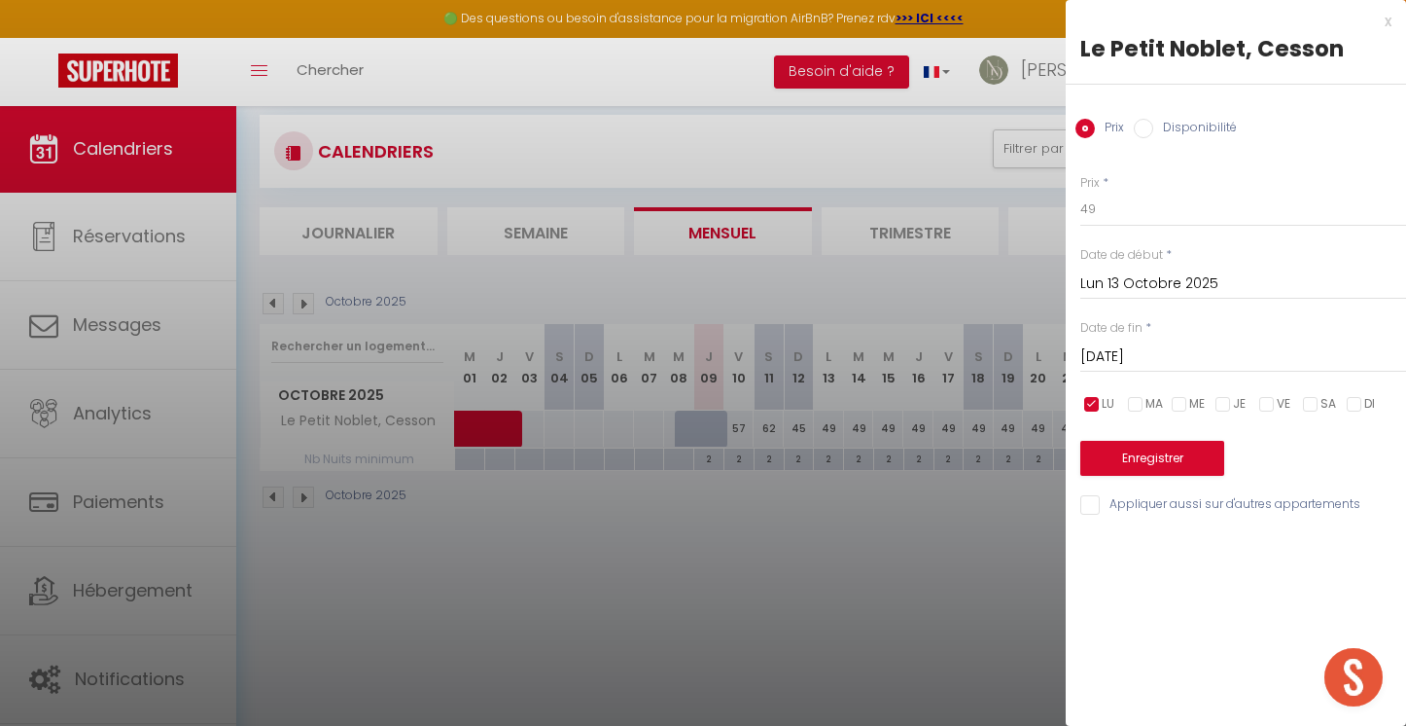
click at [1131, 274] on input "Lun 13 Octobre 2025" at bounding box center [1244, 283] width 326 height 25
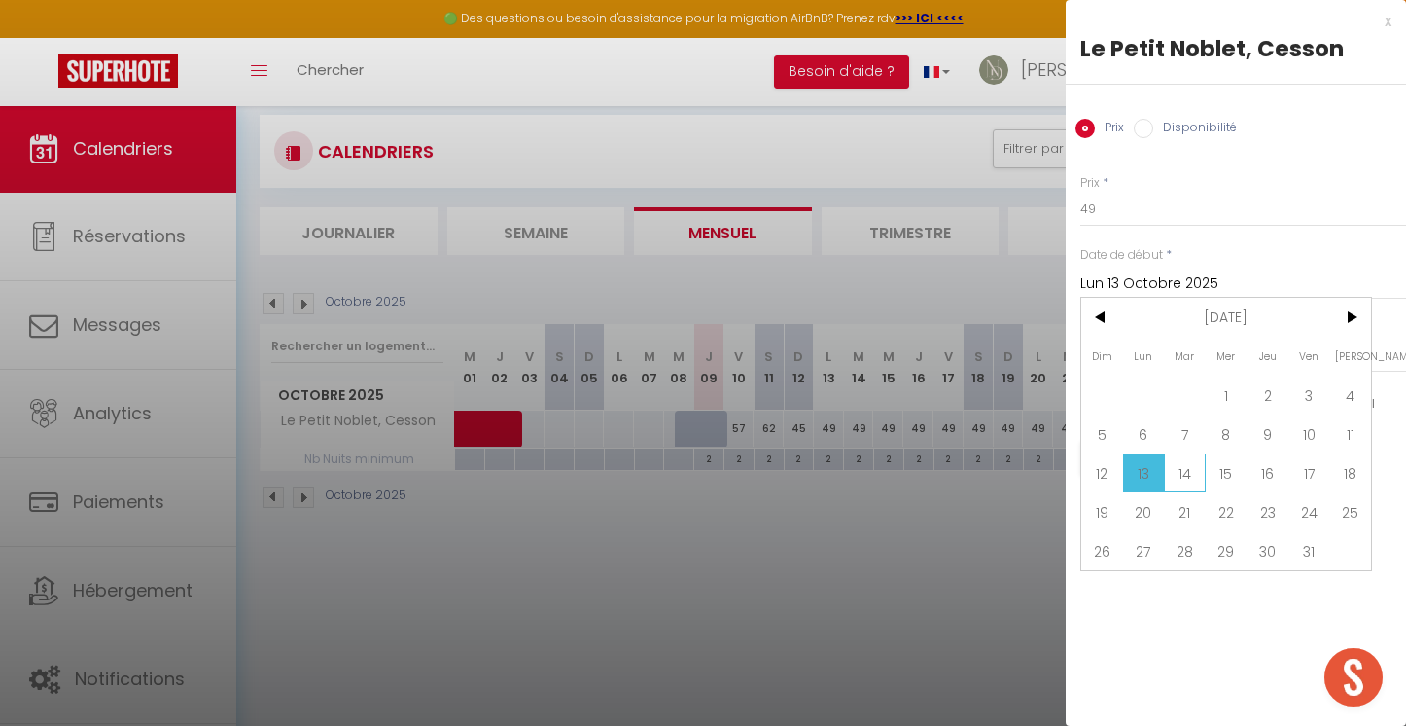
click at [1182, 464] on span "14" at bounding box center [1185, 472] width 42 height 39
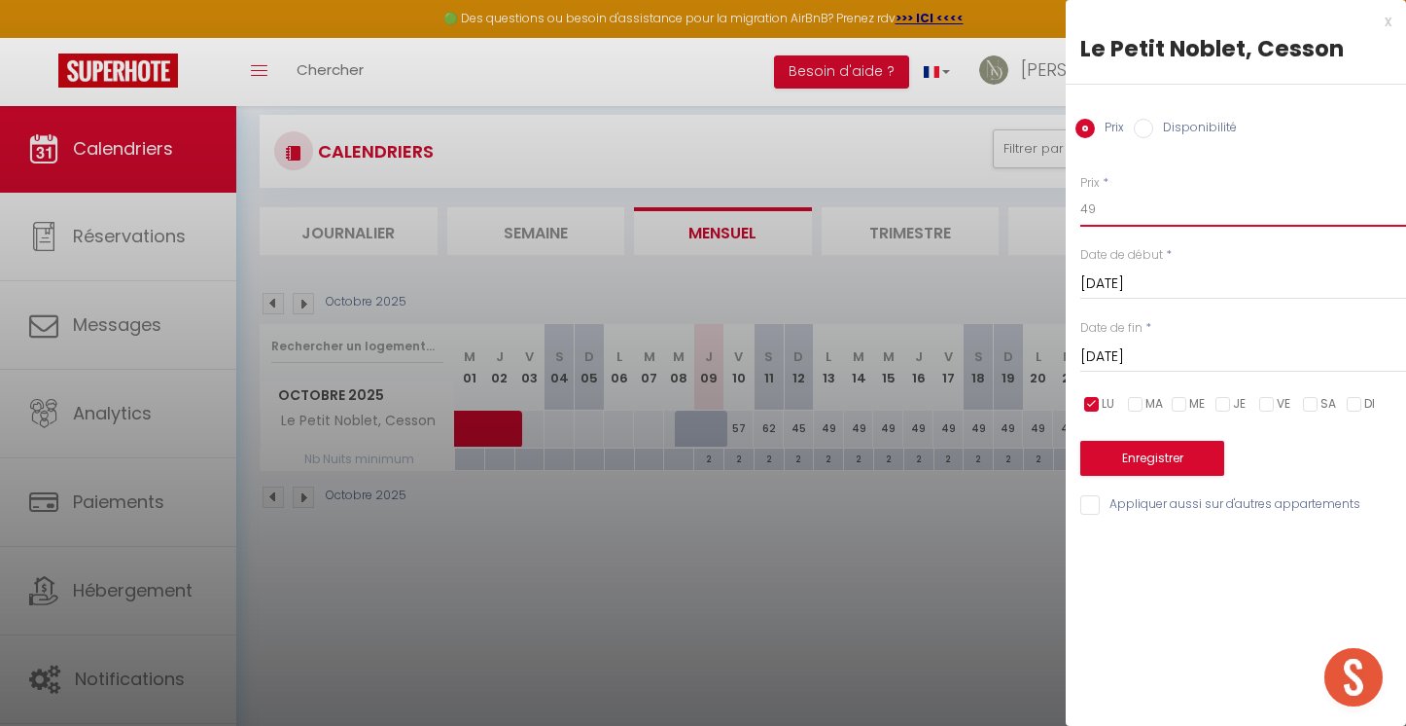
click at [1119, 209] on input "49" at bounding box center [1244, 209] width 326 height 35
click at [1097, 398] on input "checkbox" at bounding box center [1092, 404] width 19 height 19
click at [1145, 401] on input "checkbox" at bounding box center [1135, 404] width 19 height 19
click at [1159, 351] on input "[DATE]" at bounding box center [1244, 356] width 326 height 25
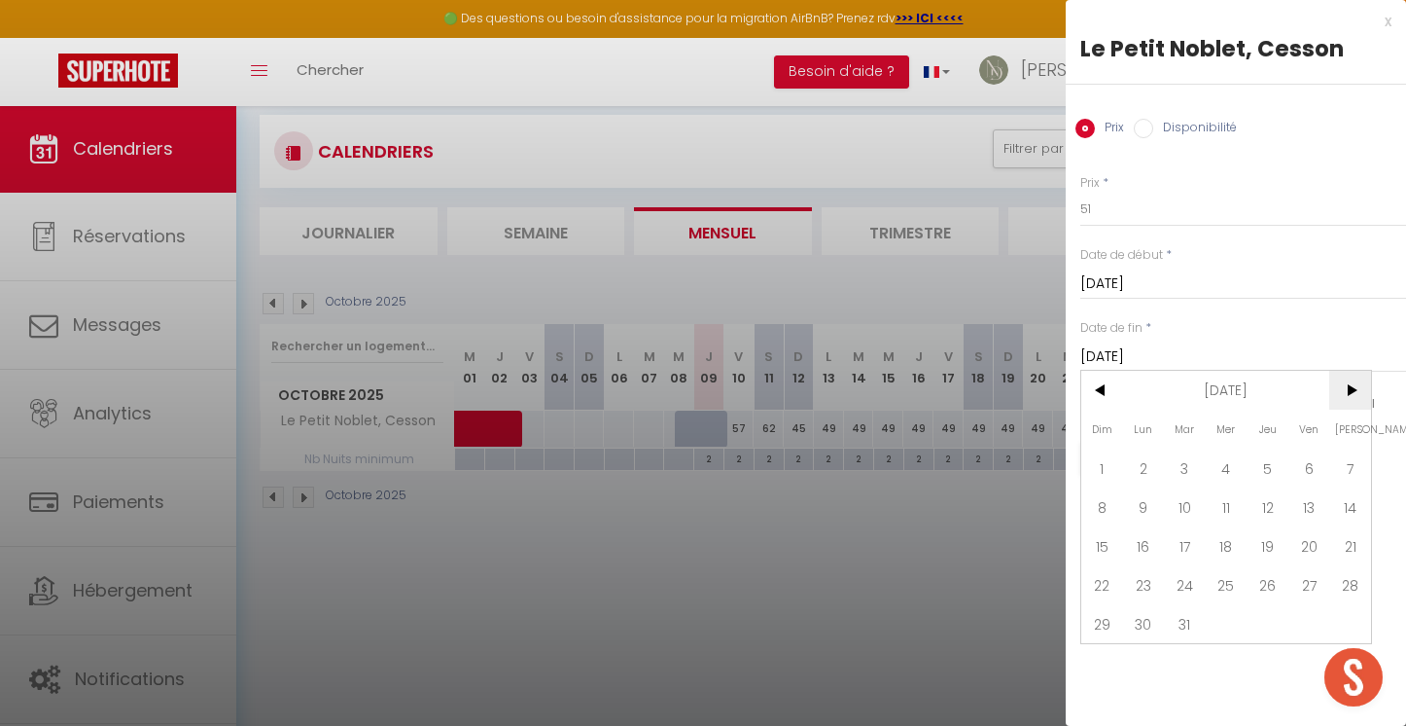
click at [1349, 395] on span ">" at bounding box center [1351, 390] width 42 height 39
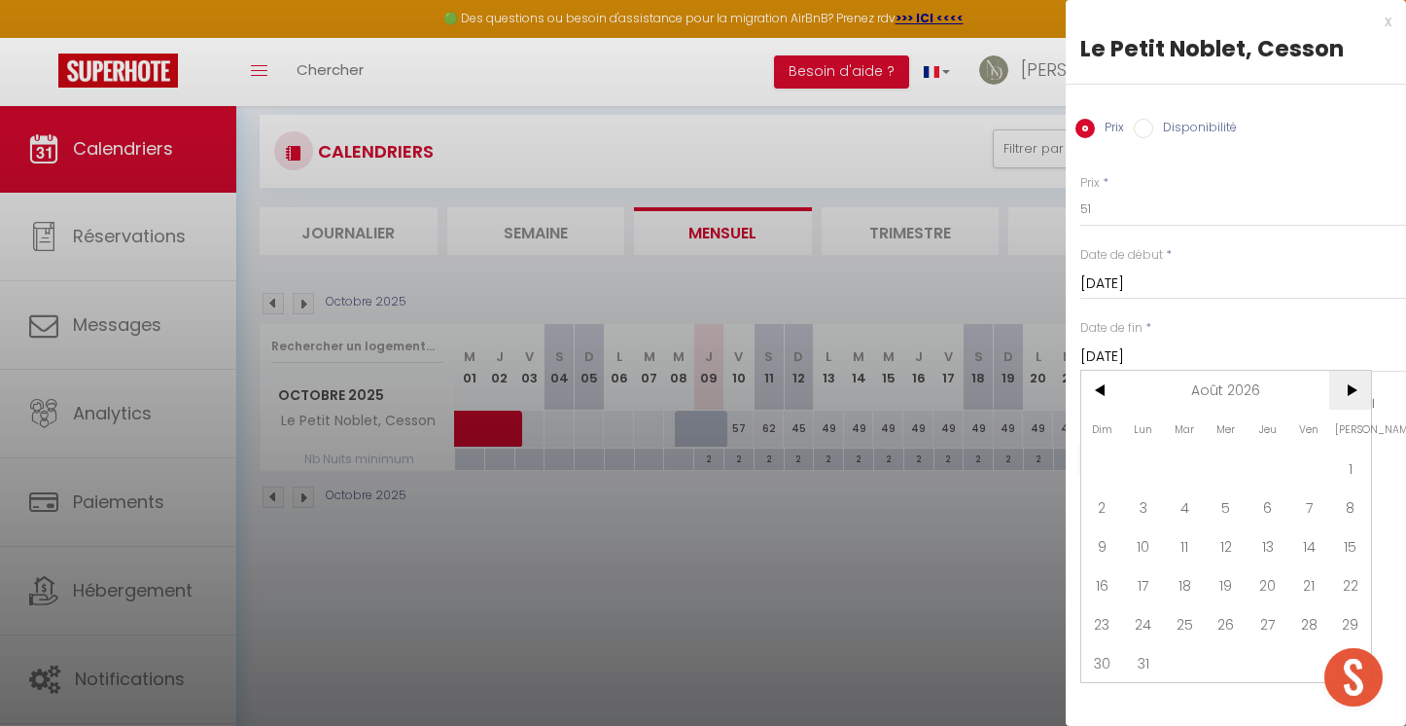
click at [1349, 395] on span ">" at bounding box center [1351, 390] width 42 height 39
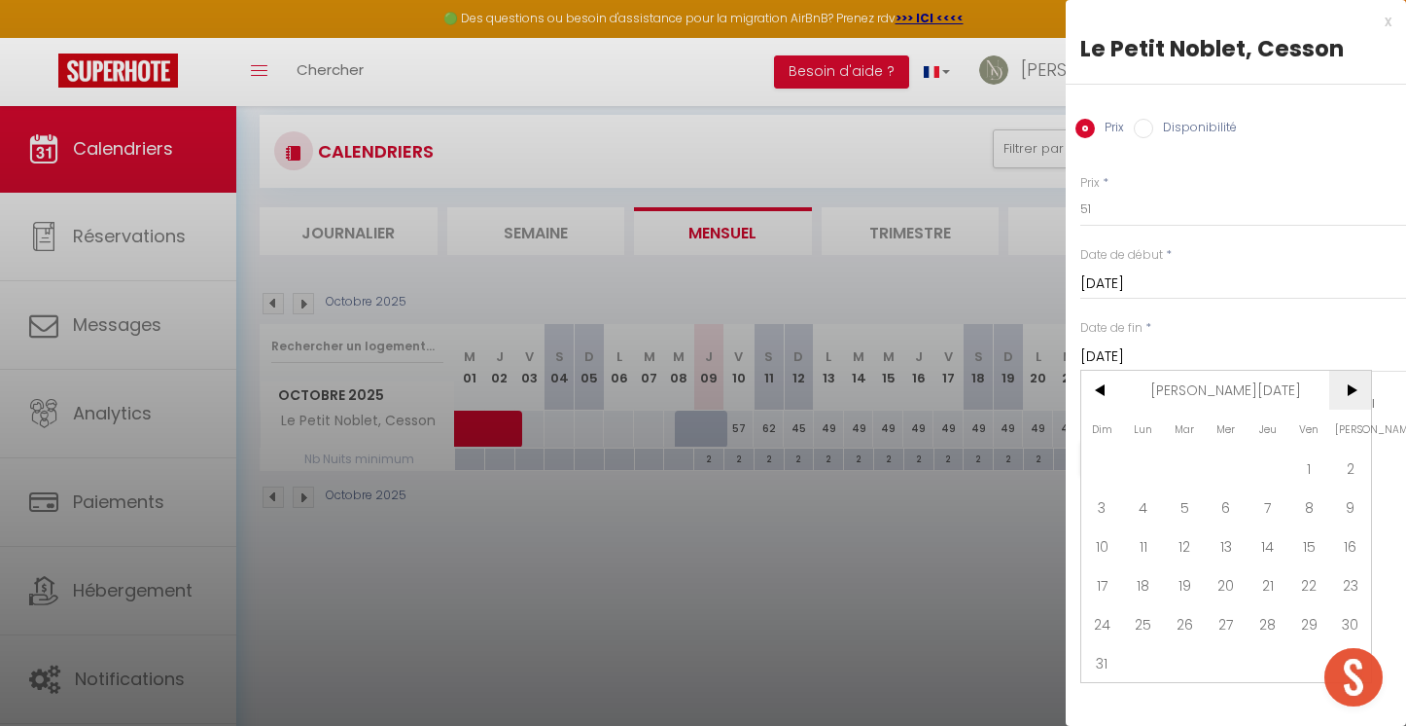
click at [1349, 395] on span ">" at bounding box center [1351, 390] width 42 height 39
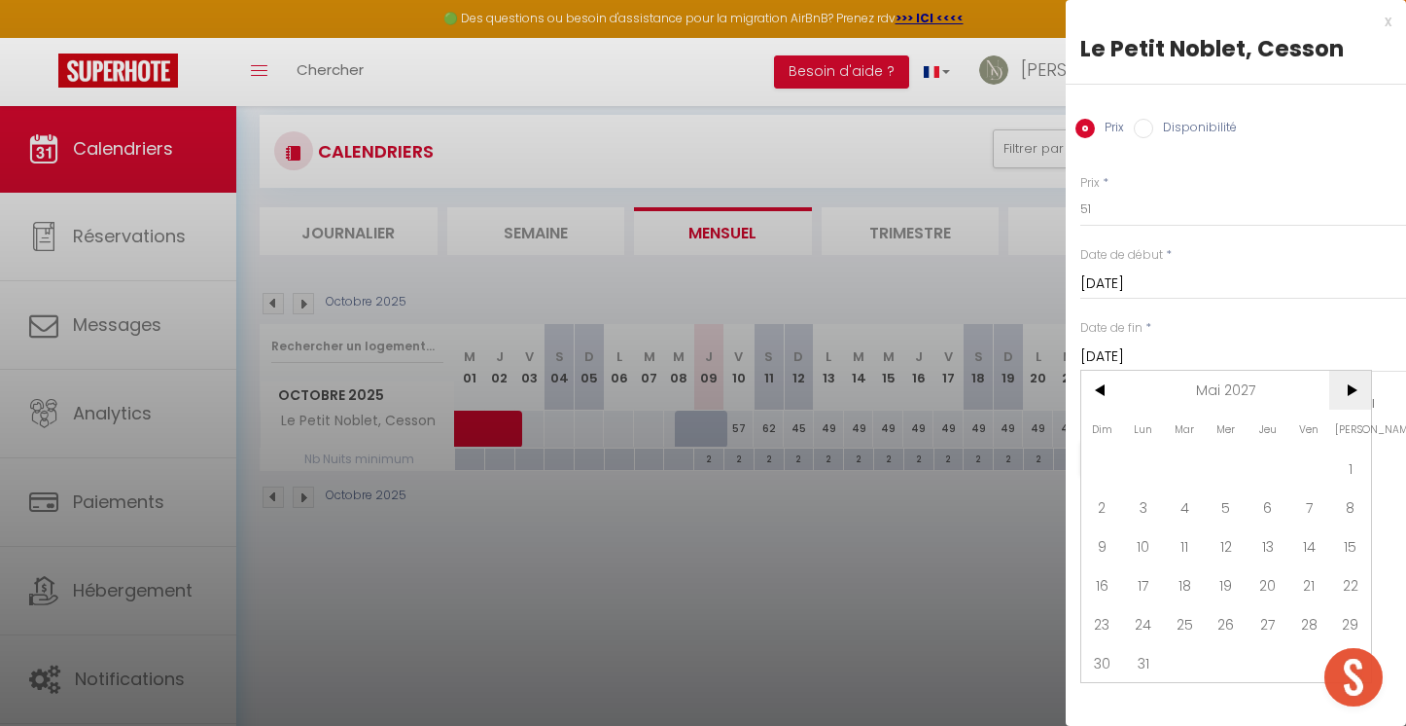
click at [1349, 395] on span ">" at bounding box center [1351, 390] width 42 height 39
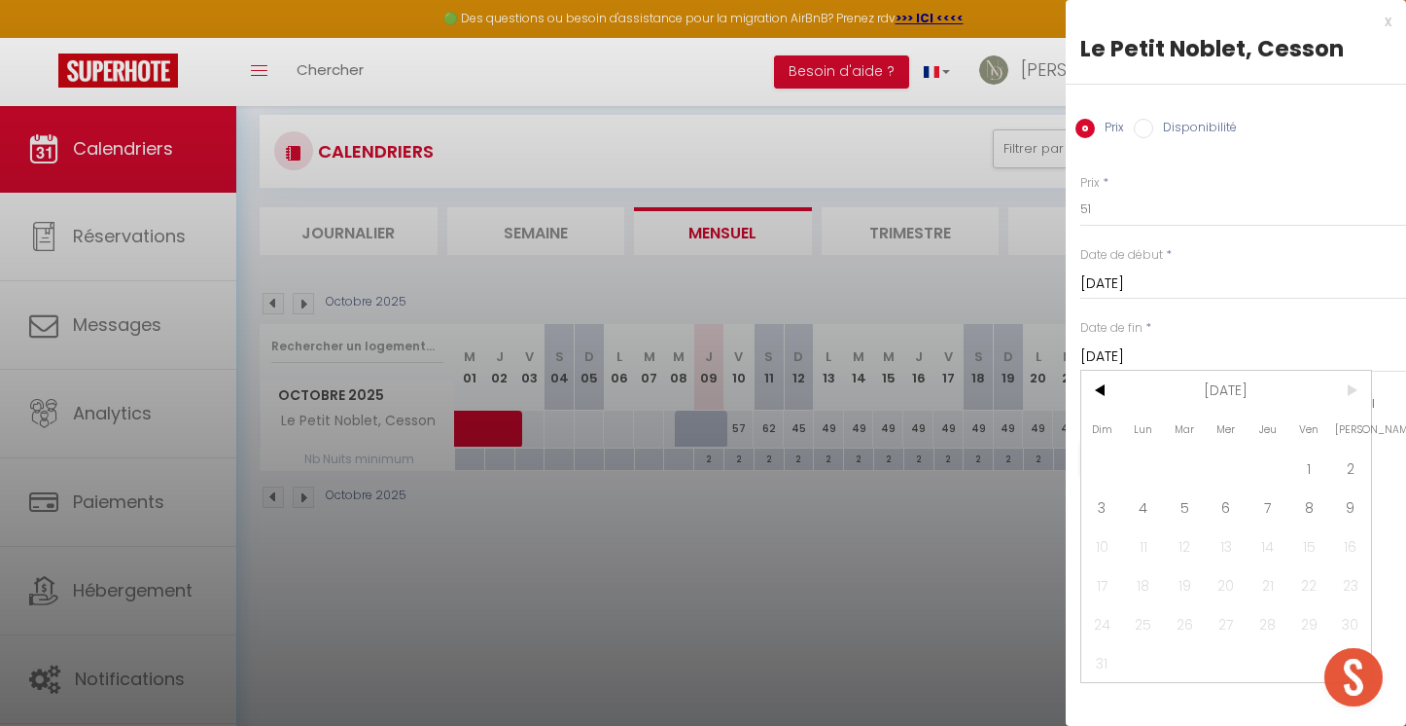
click at [1349, 395] on span ">" at bounding box center [1351, 390] width 42 height 39
click at [1341, 512] on span "9" at bounding box center [1351, 506] width 42 height 39
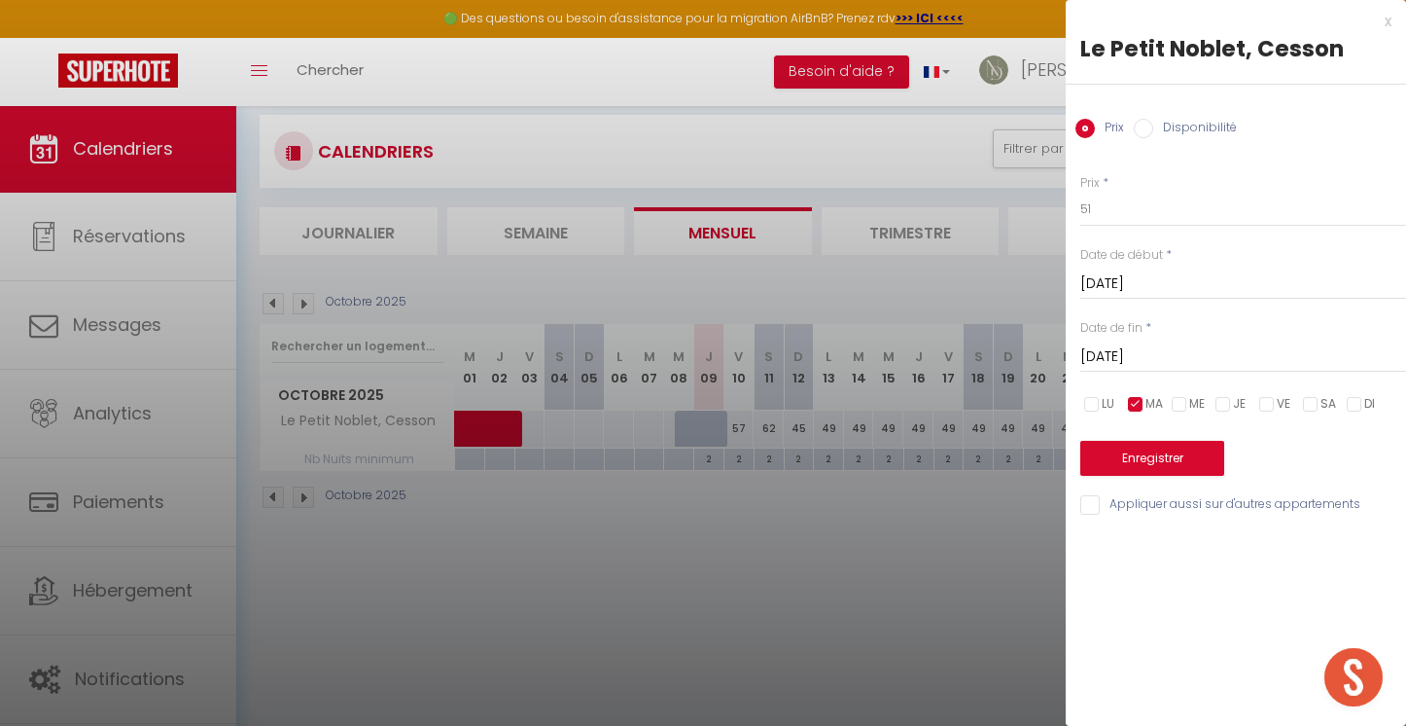
click at [1144, 453] on button "Enregistrer" at bounding box center [1153, 458] width 144 height 35
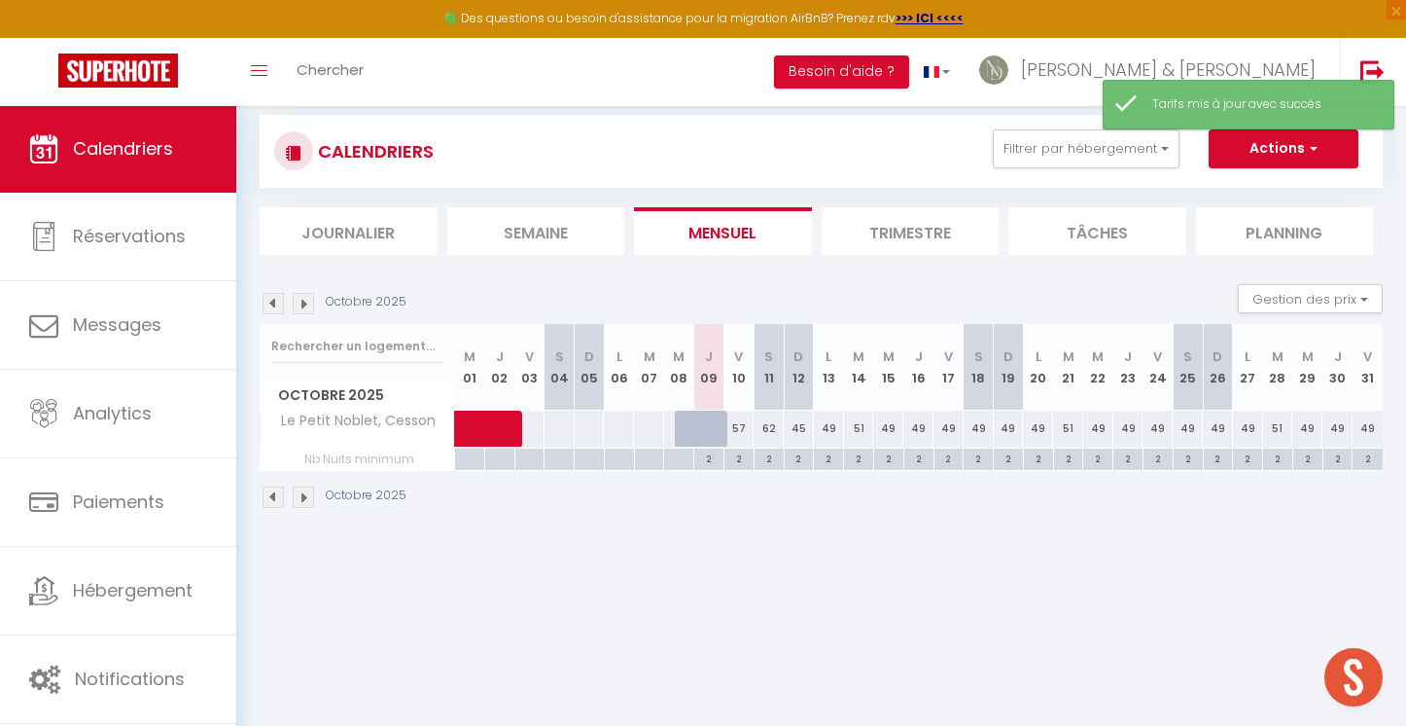
click at [891, 426] on div "49" at bounding box center [888, 428] width 30 height 36
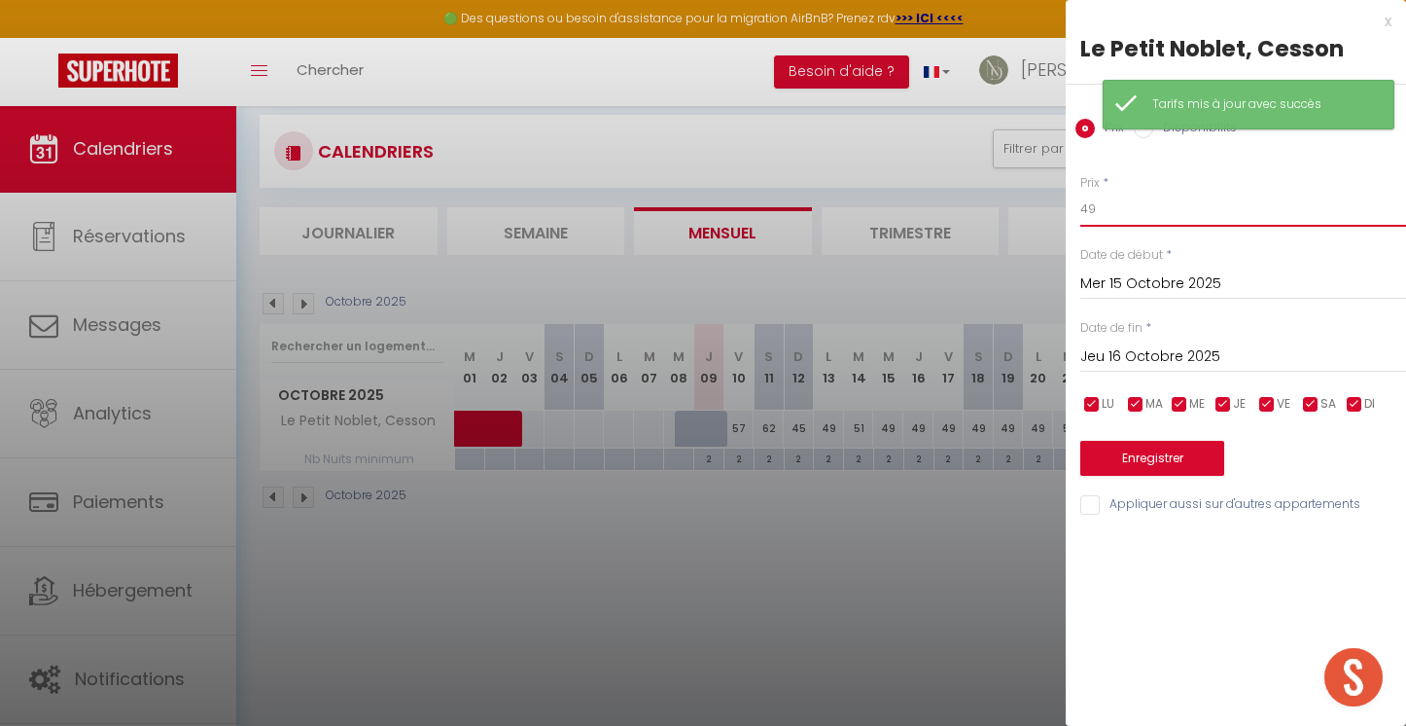
click at [1145, 215] on input "49" at bounding box center [1244, 209] width 326 height 35
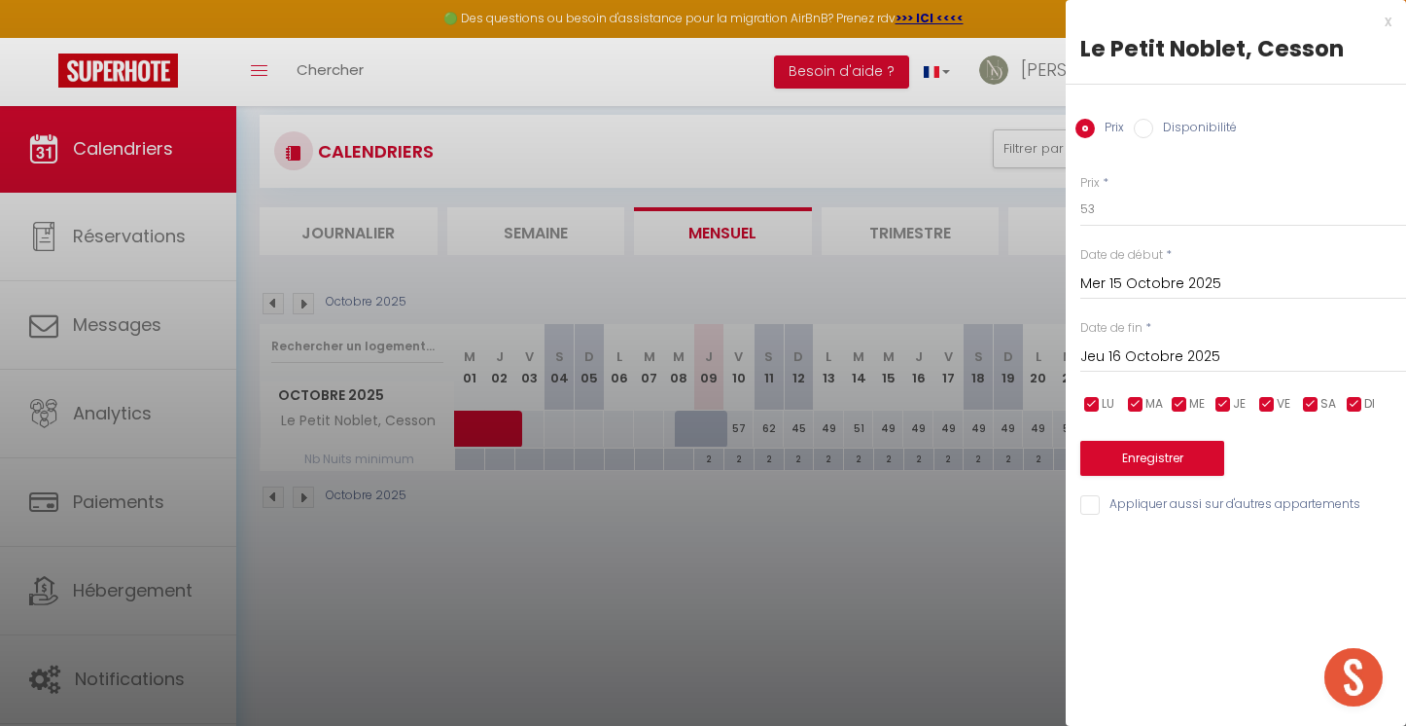
click at [1098, 400] on input "checkbox" at bounding box center [1092, 404] width 19 height 19
click at [1138, 404] on input "checkbox" at bounding box center [1135, 404] width 19 height 19
click at [1225, 402] on input "checkbox" at bounding box center [1223, 404] width 19 height 19
click at [1283, 404] on span "VE" at bounding box center [1284, 404] width 14 height 18
click at [1325, 401] on span "SA" at bounding box center [1329, 404] width 16 height 18
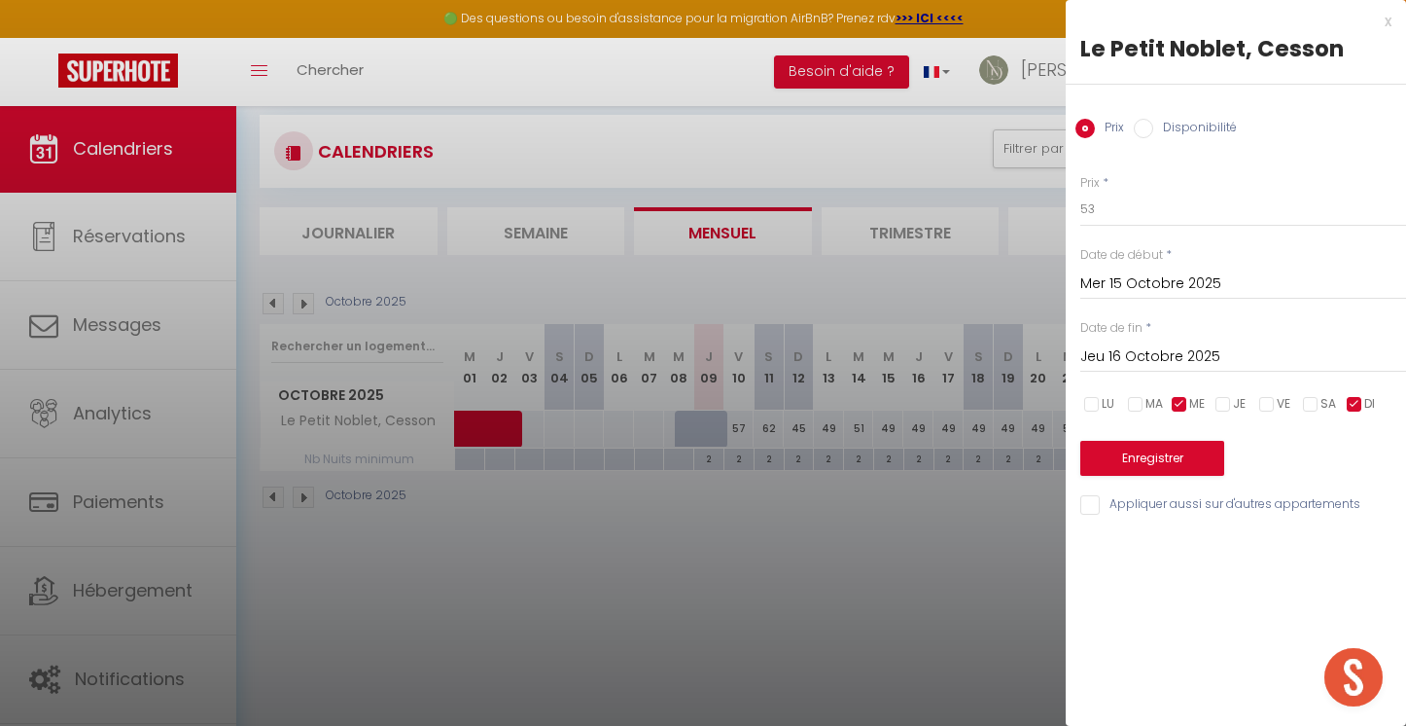
click at [1352, 401] on input "checkbox" at bounding box center [1354, 404] width 19 height 19
click at [1135, 358] on input "Jeu 16 Octobre 2025" at bounding box center [1244, 356] width 326 height 25
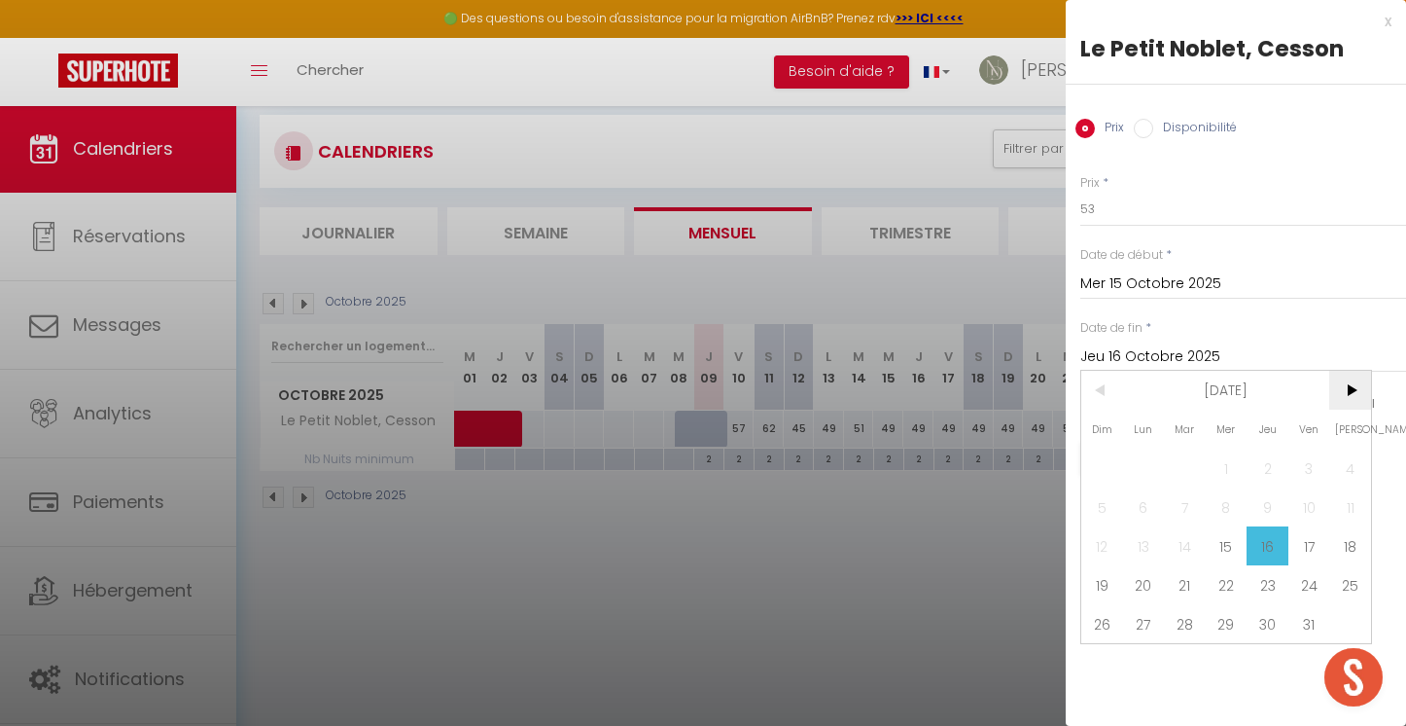
click at [1356, 388] on span ">" at bounding box center [1351, 390] width 42 height 39
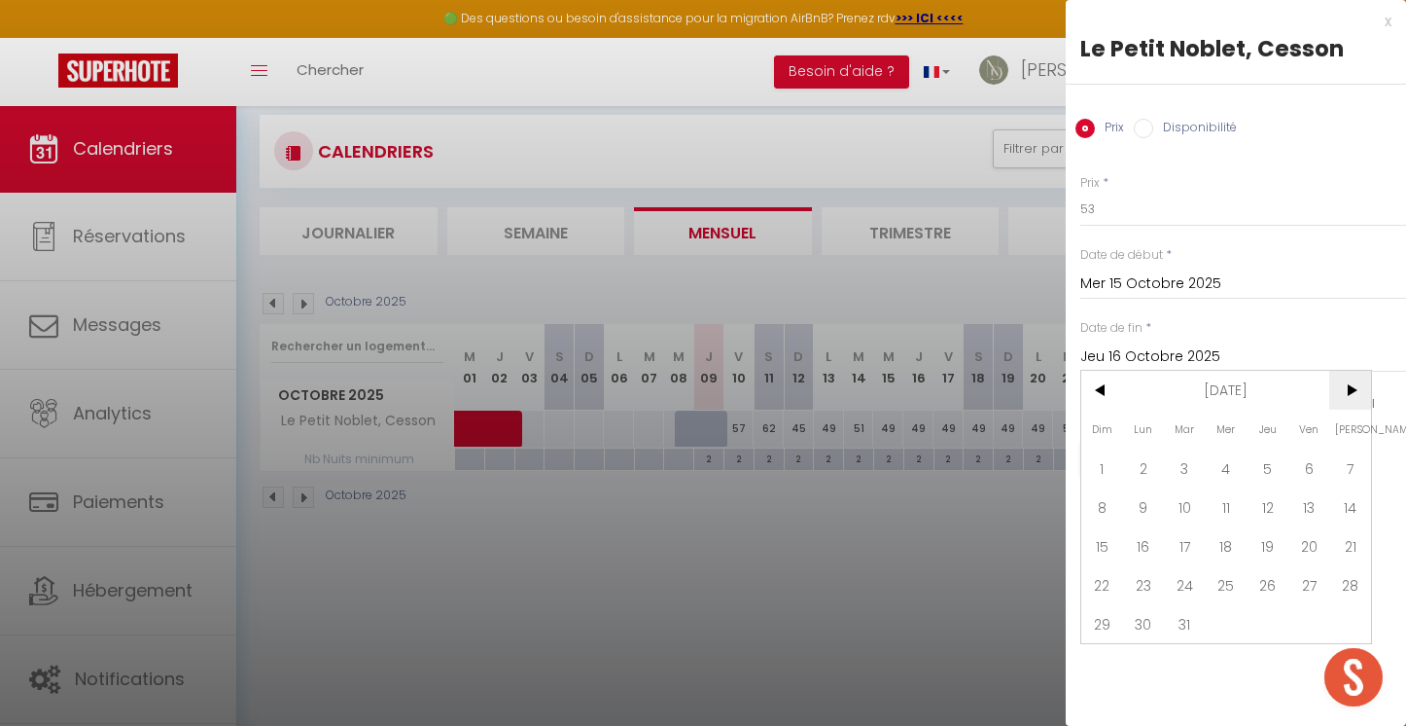
click at [1356, 388] on span ">" at bounding box center [1351, 390] width 42 height 39
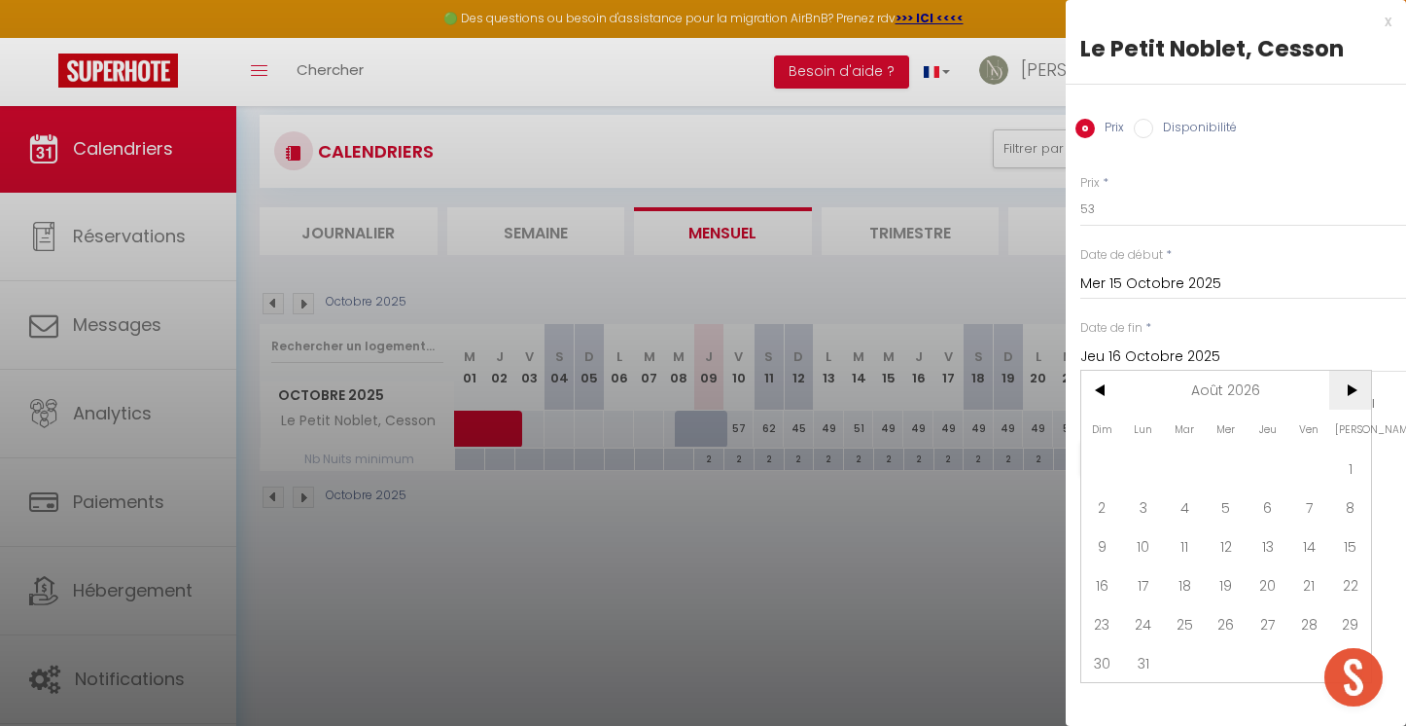
click at [1356, 388] on span ">" at bounding box center [1351, 390] width 42 height 39
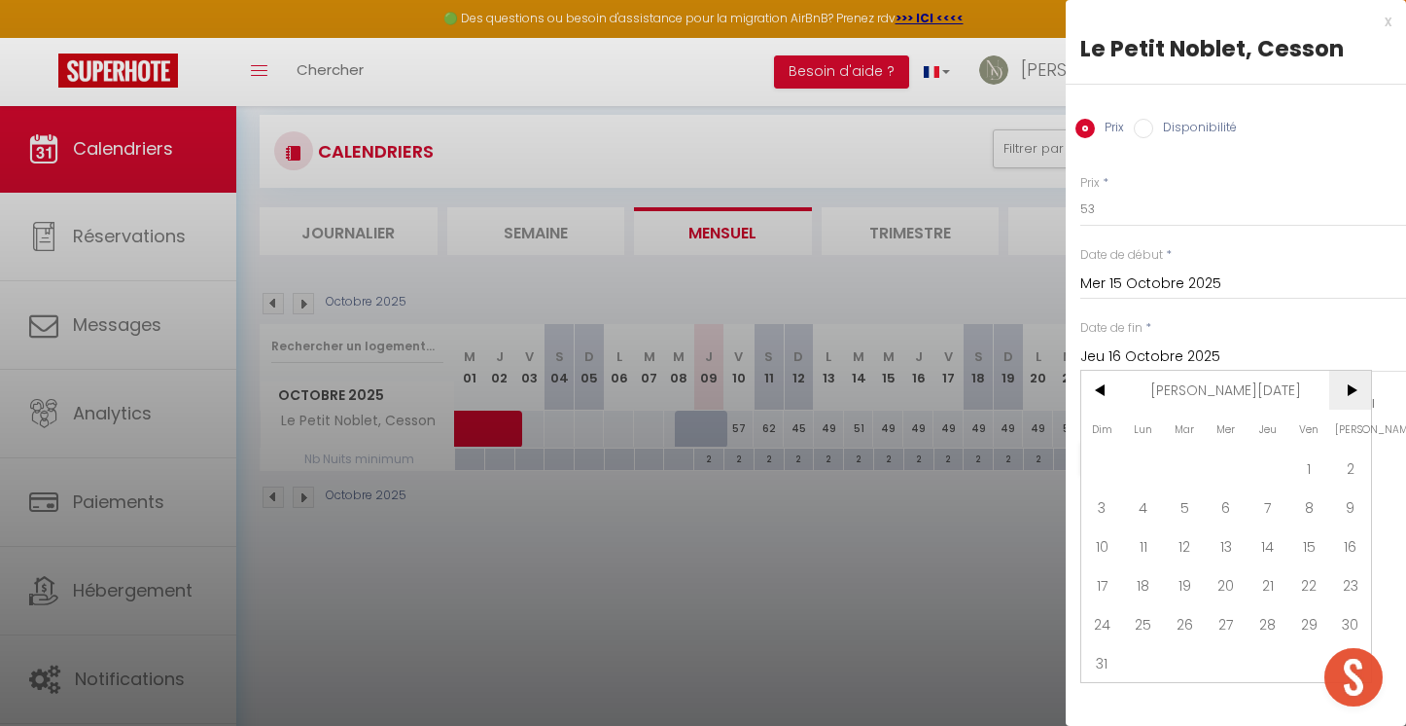
click at [1356, 388] on span ">" at bounding box center [1351, 390] width 42 height 39
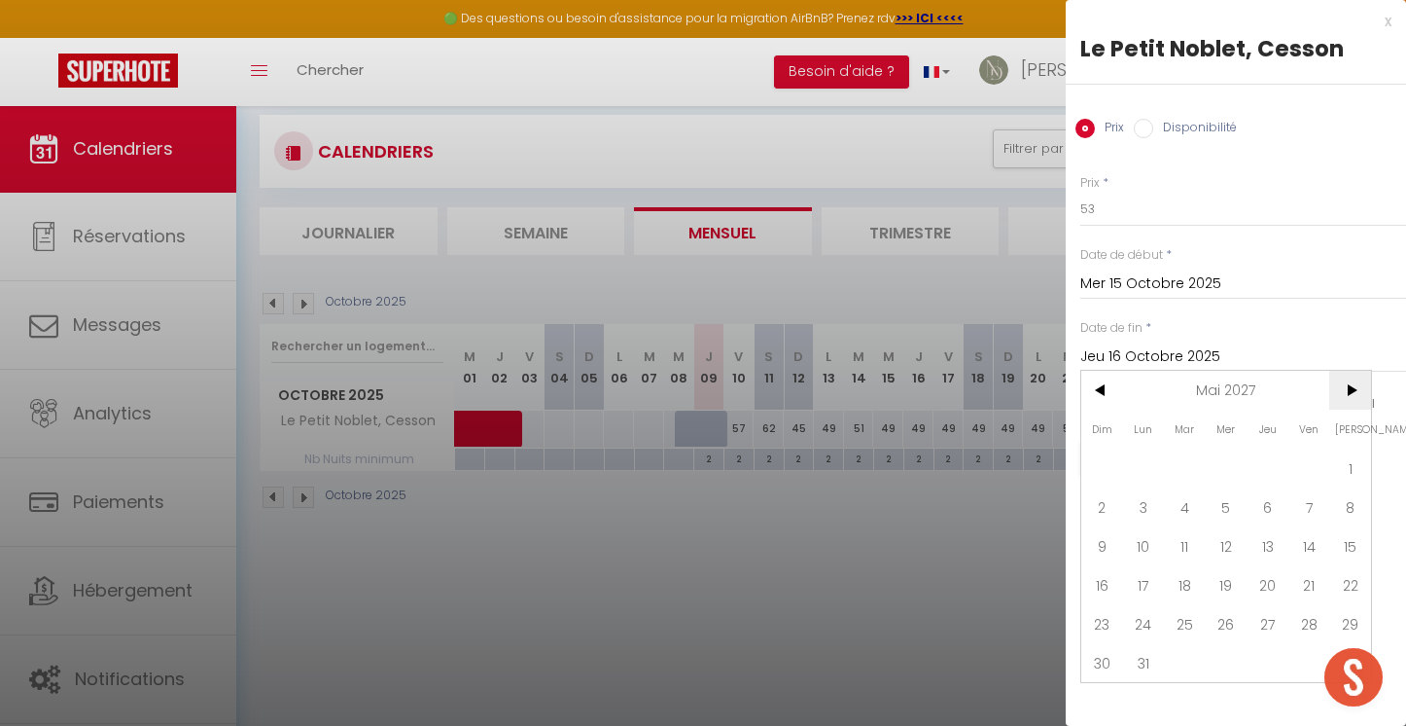
click at [1356, 388] on span ">" at bounding box center [1351, 390] width 42 height 39
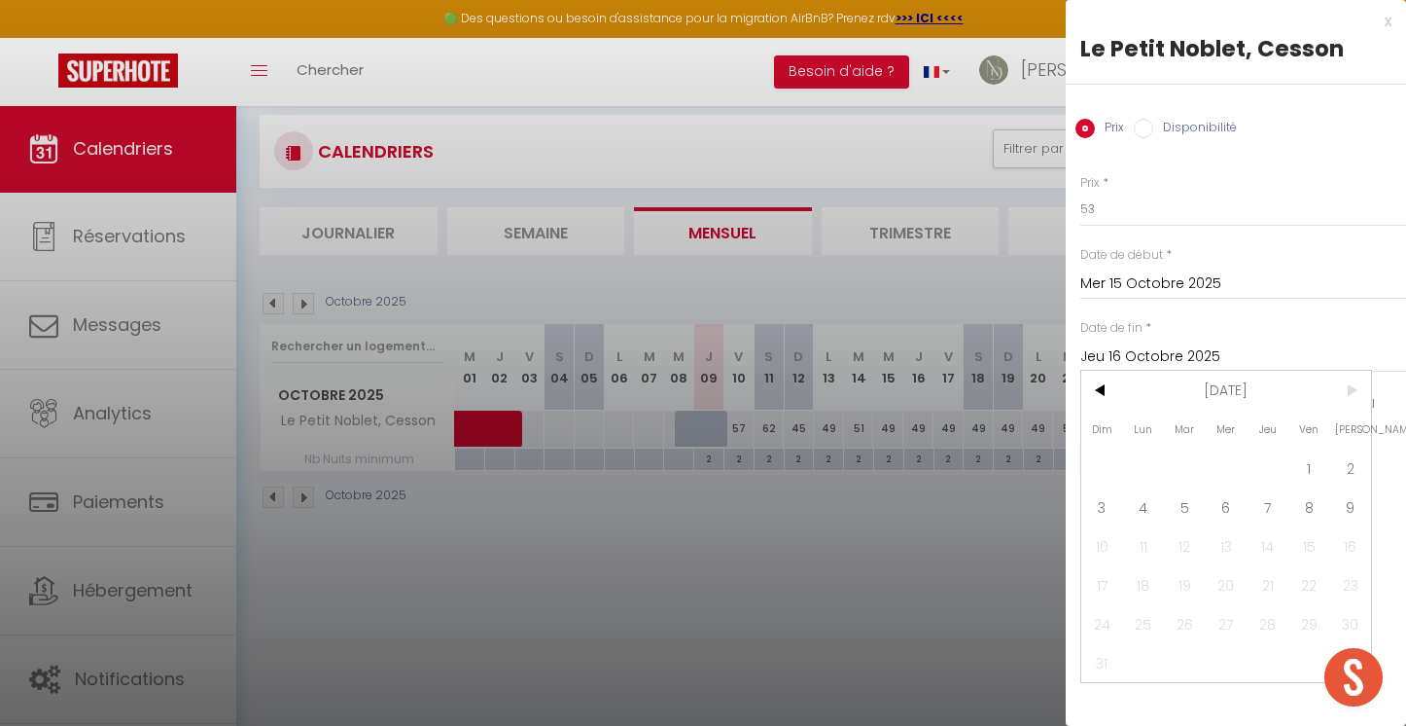
click at [1356, 388] on span ">" at bounding box center [1351, 390] width 42 height 39
click at [1348, 499] on span "9" at bounding box center [1351, 506] width 42 height 39
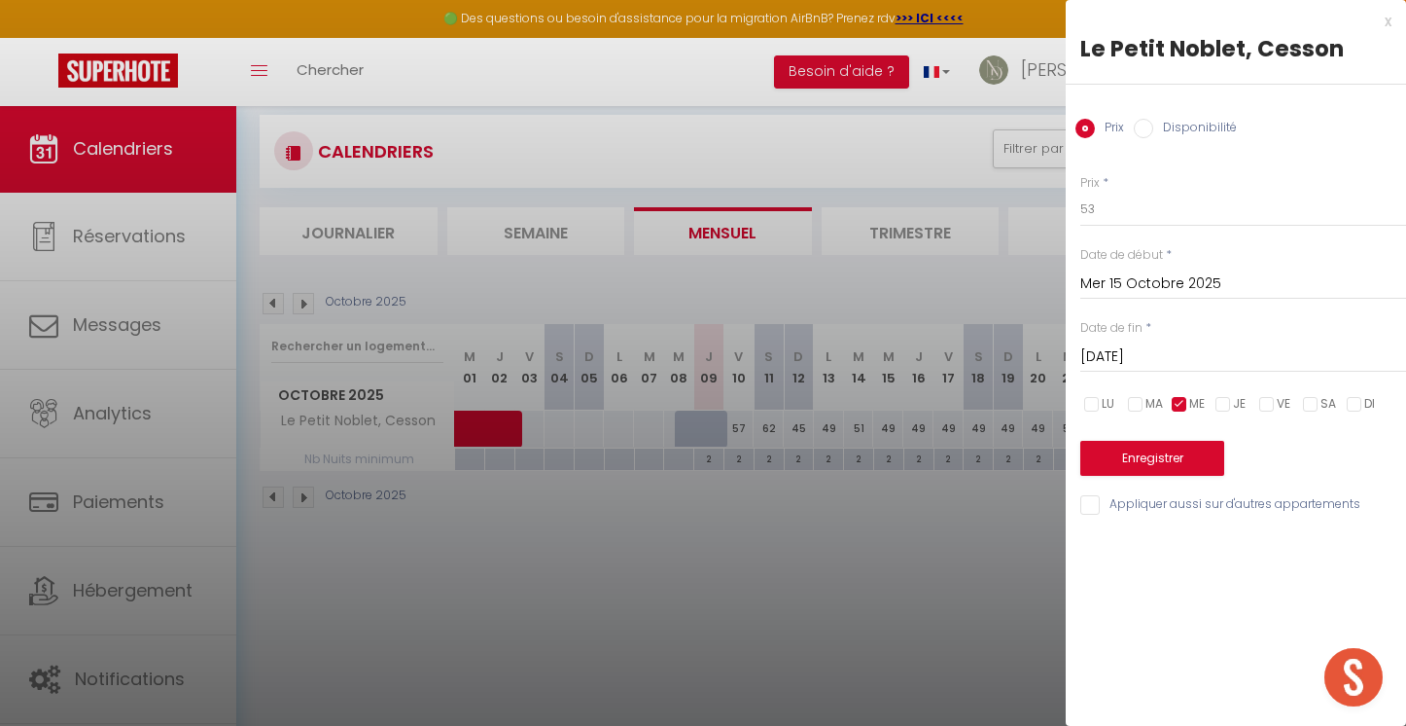
click at [1157, 445] on button "Enregistrer" at bounding box center [1153, 458] width 144 height 35
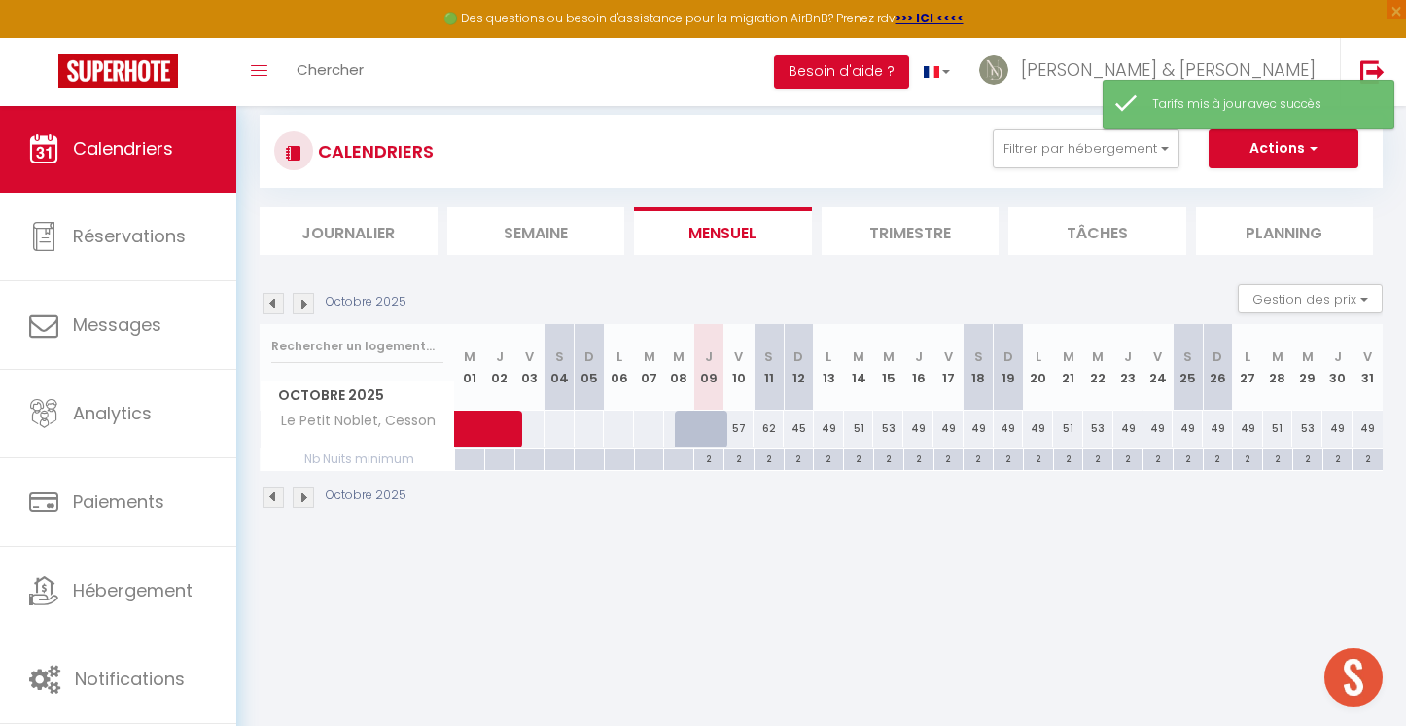
click at [921, 431] on div "49" at bounding box center [919, 428] width 30 height 36
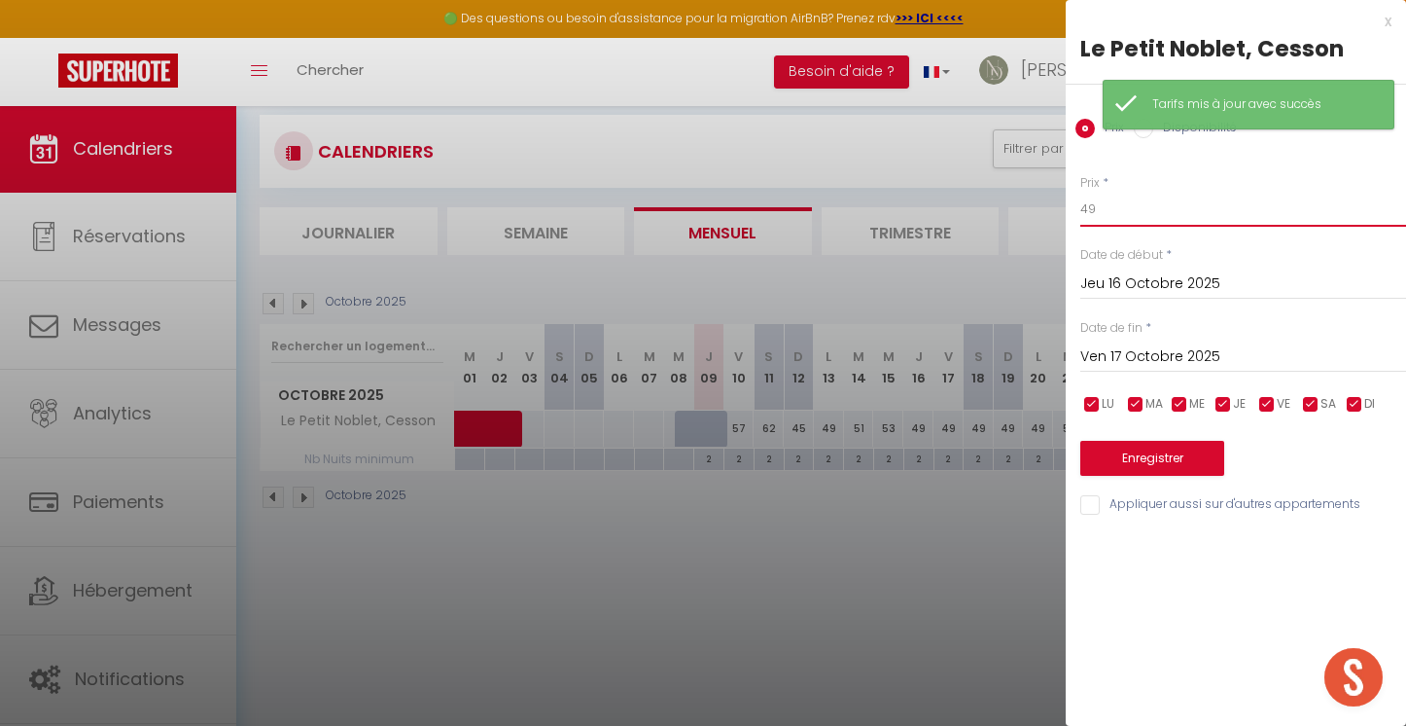
click at [1184, 211] on input "49" at bounding box center [1244, 209] width 326 height 35
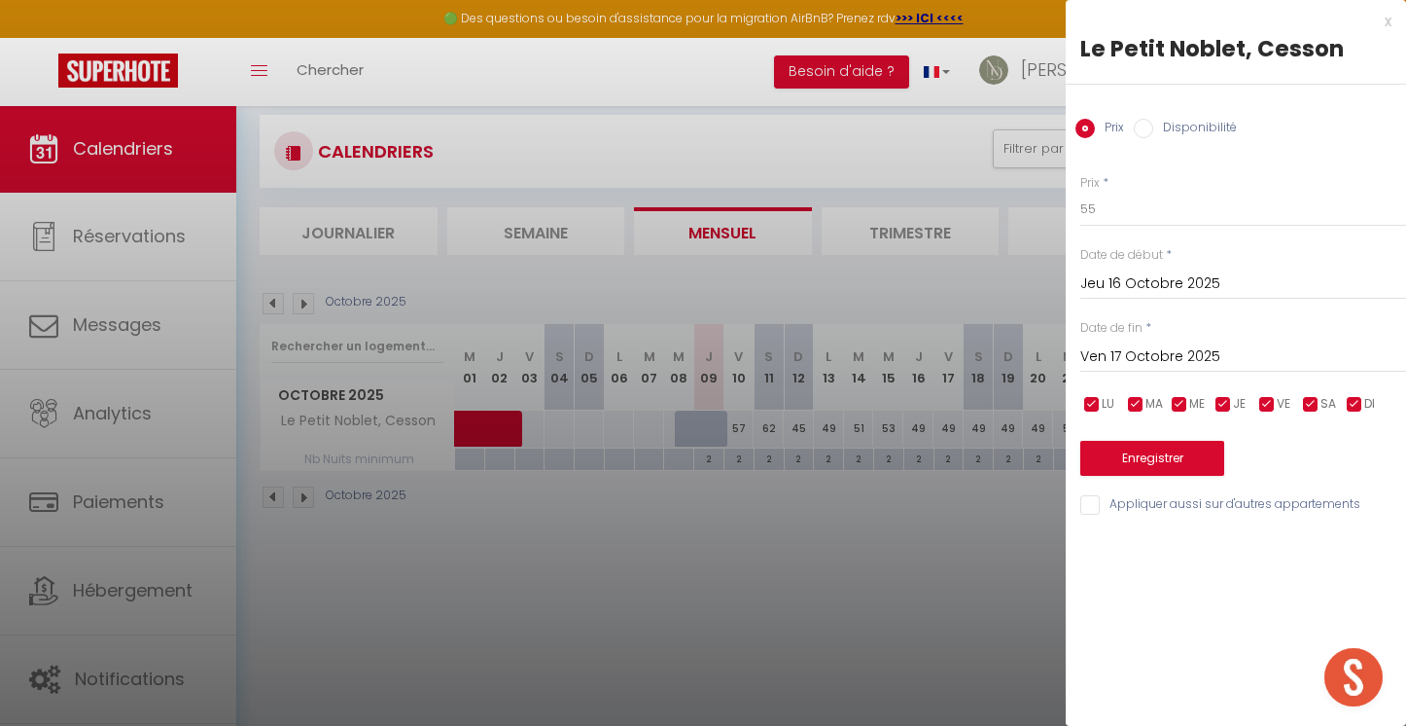
click at [1136, 399] on input "checkbox" at bounding box center [1135, 404] width 19 height 19
click at [1097, 395] on input "checkbox" at bounding box center [1092, 404] width 19 height 19
click at [1183, 400] on input "checkbox" at bounding box center [1179, 404] width 19 height 19
click at [1267, 401] on input "checkbox" at bounding box center [1267, 404] width 19 height 19
click at [1315, 402] on input "checkbox" at bounding box center [1310, 404] width 19 height 19
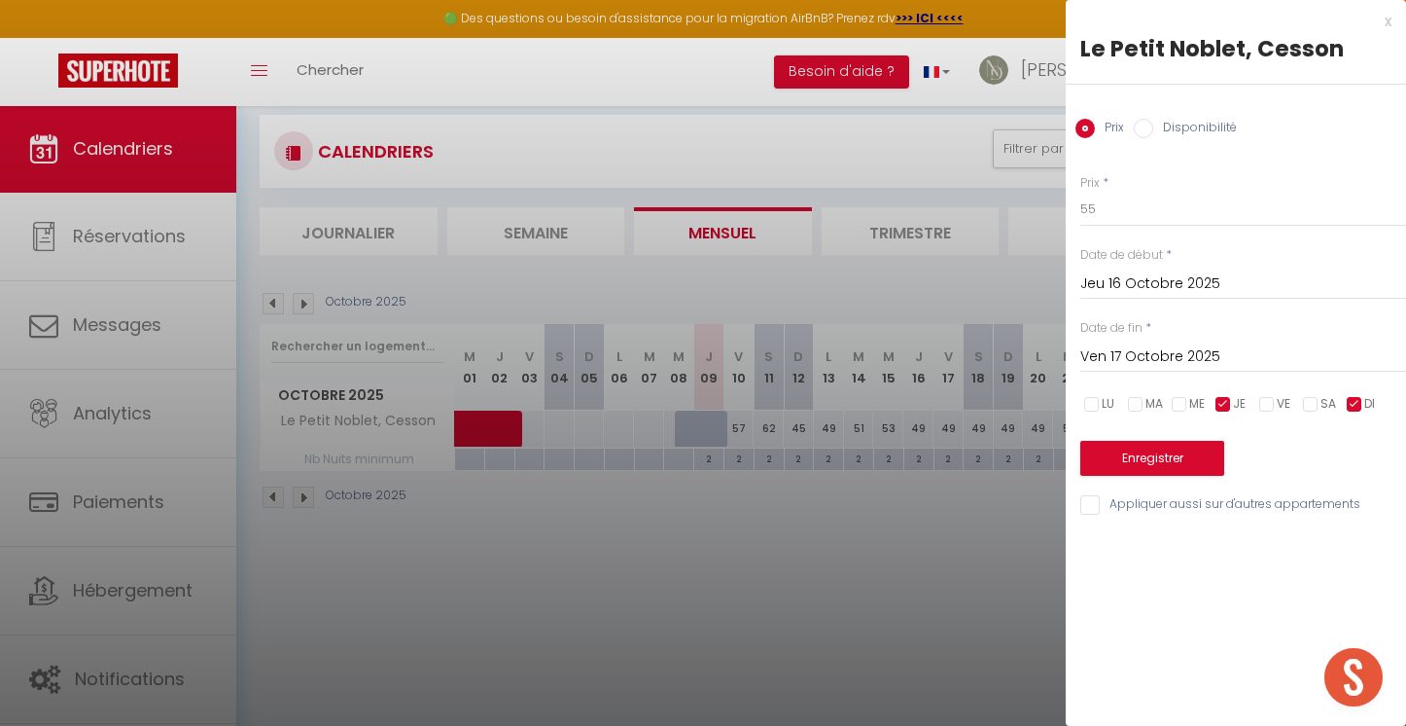
click at [1354, 402] on input "checkbox" at bounding box center [1354, 404] width 19 height 19
click at [1173, 353] on input "Ven 17 Octobre 2025" at bounding box center [1244, 356] width 326 height 25
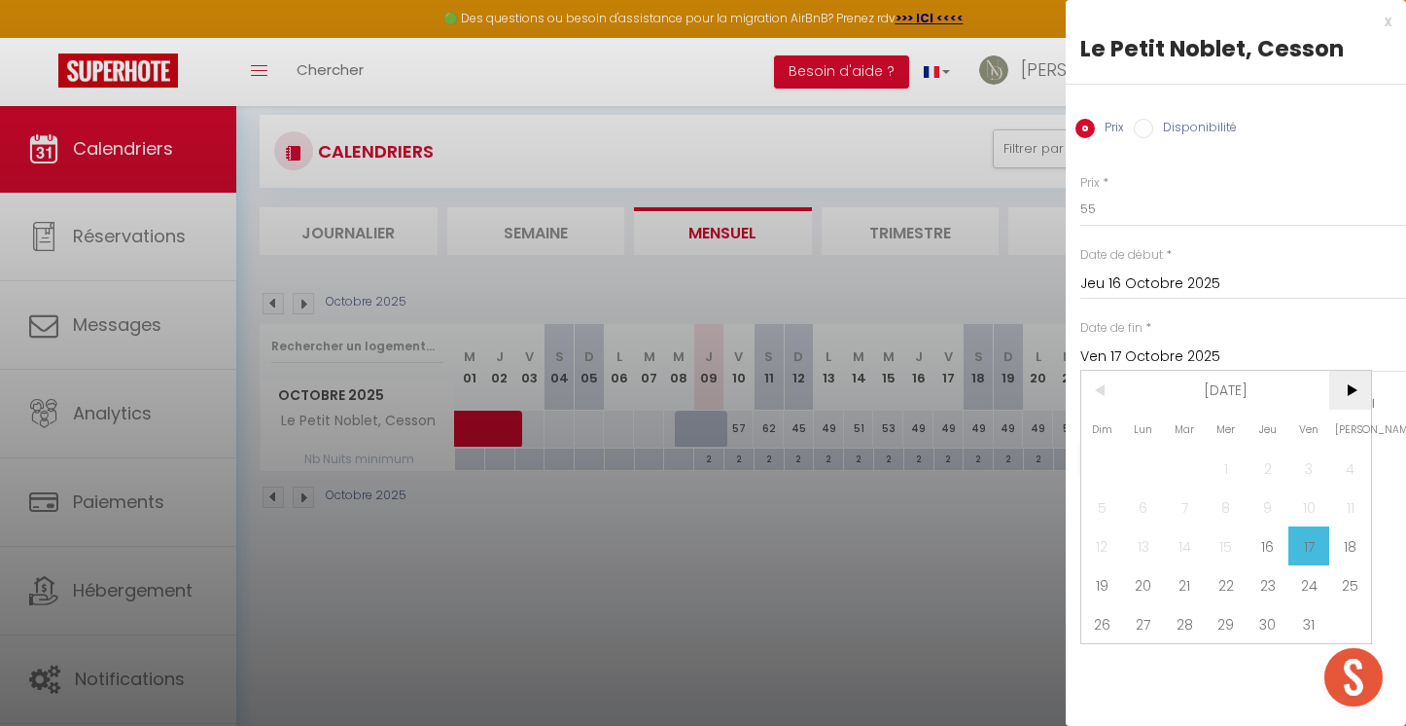
click at [1354, 395] on span ">" at bounding box center [1351, 390] width 42 height 39
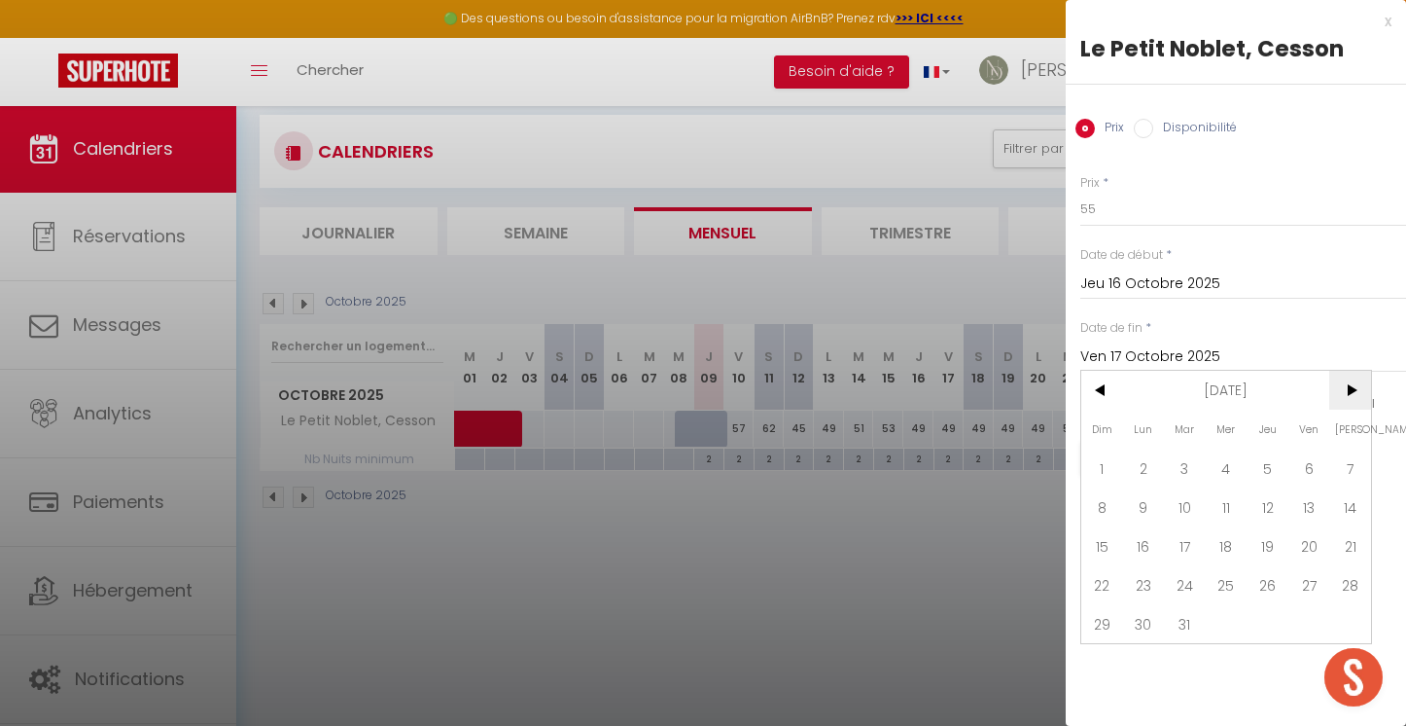
click at [1354, 395] on span ">" at bounding box center [1351, 390] width 42 height 39
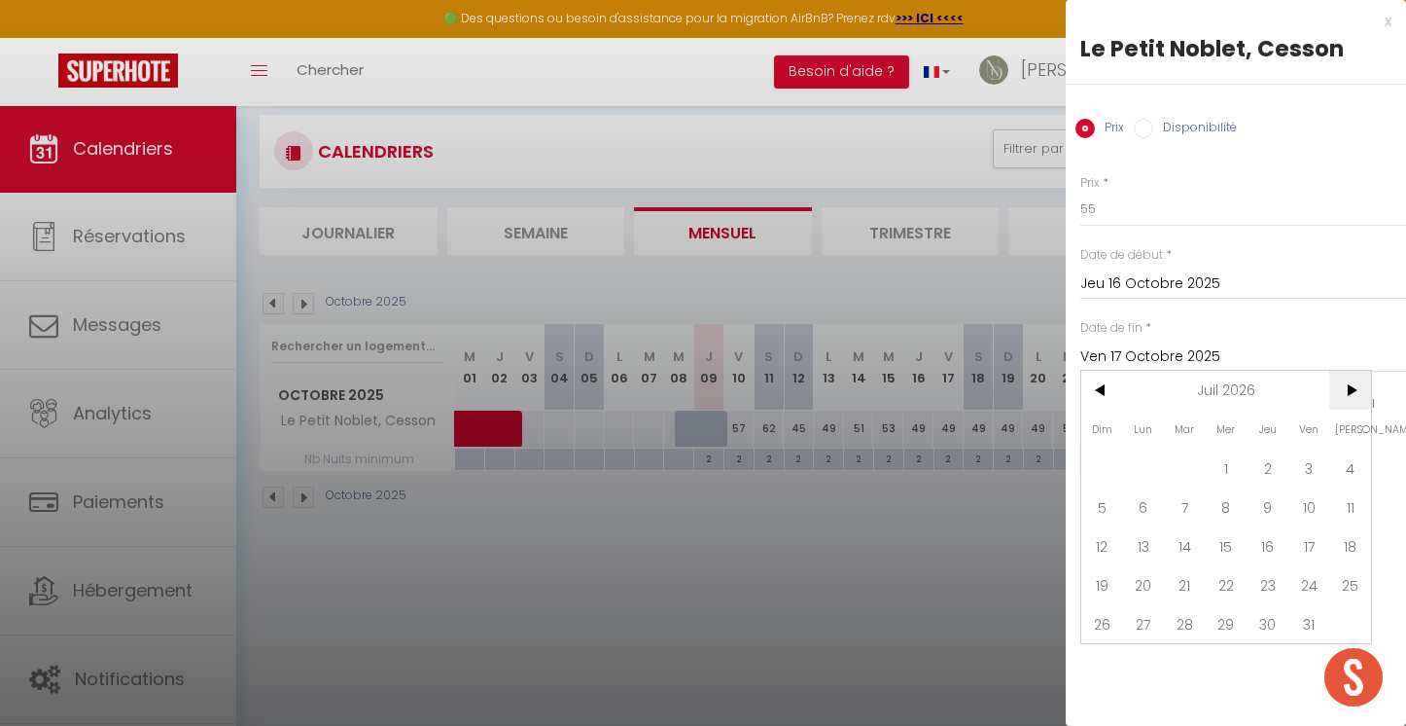
click at [1354, 395] on span ">" at bounding box center [1351, 390] width 42 height 39
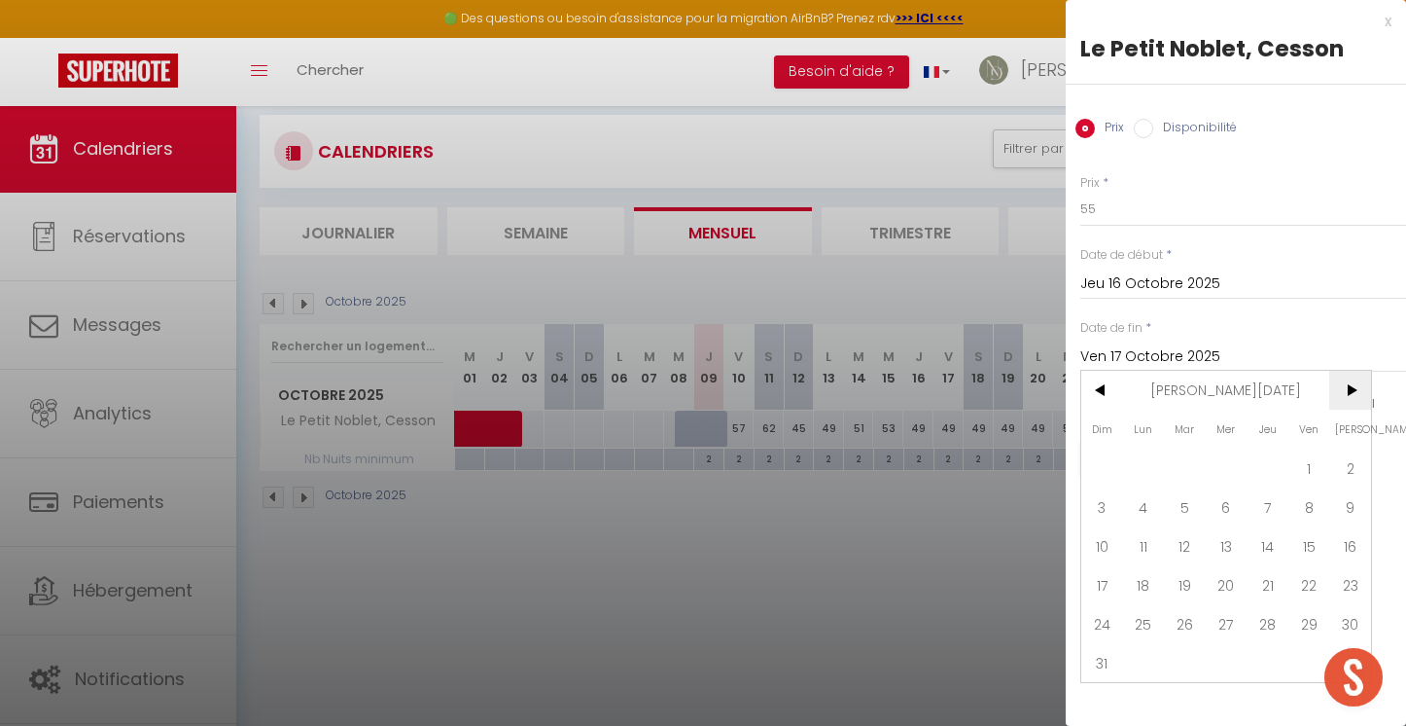
click at [1354, 395] on span ">" at bounding box center [1351, 390] width 42 height 39
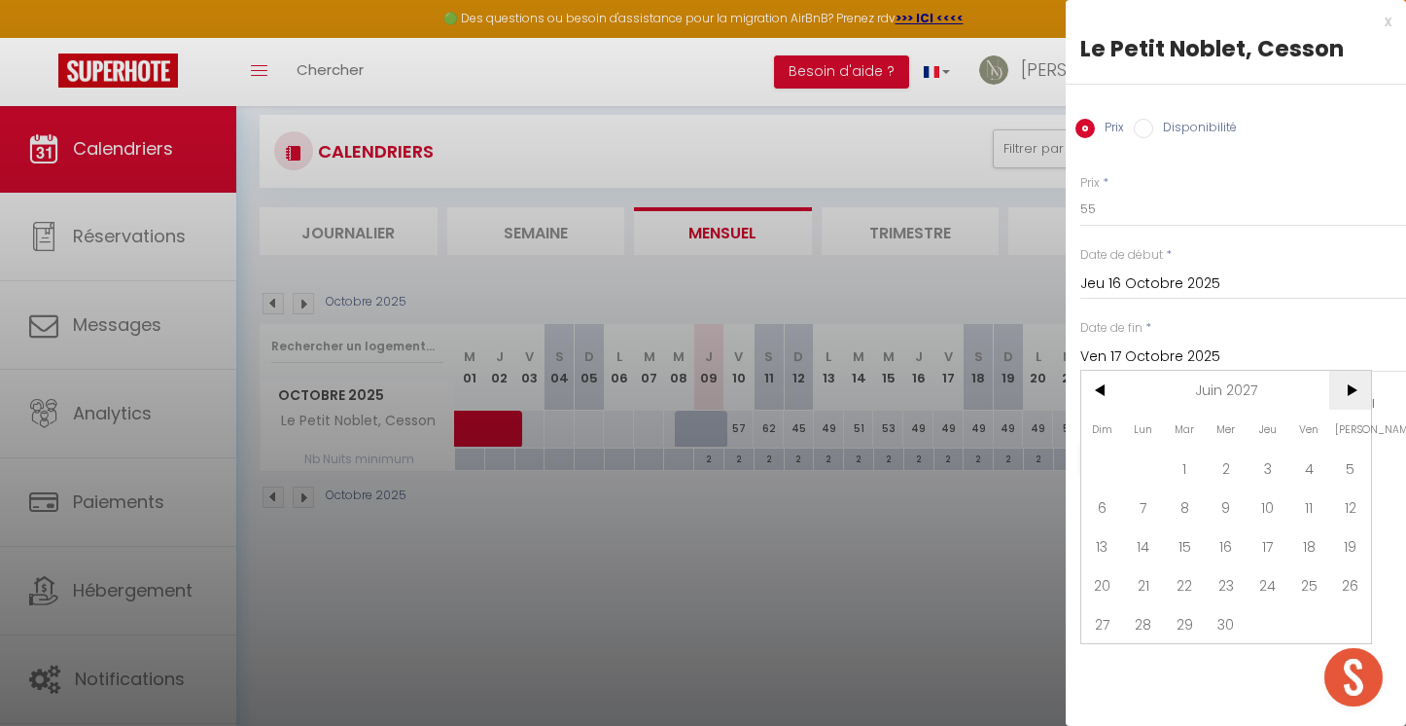
click at [1354, 395] on span ">" at bounding box center [1351, 390] width 42 height 39
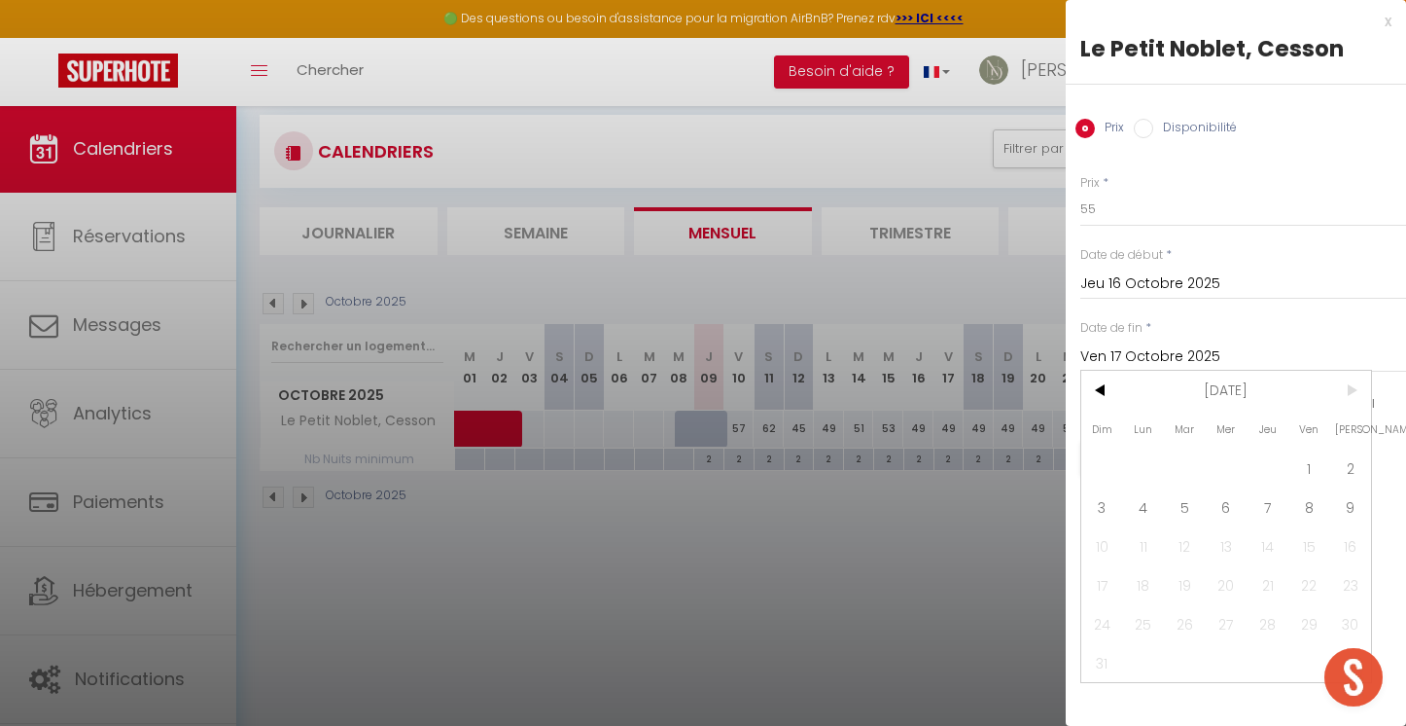
click at [1354, 395] on span ">" at bounding box center [1351, 390] width 42 height 39
click at [1357, 512] on span "9" at bounding box center [1351, 506] width 42 height 39
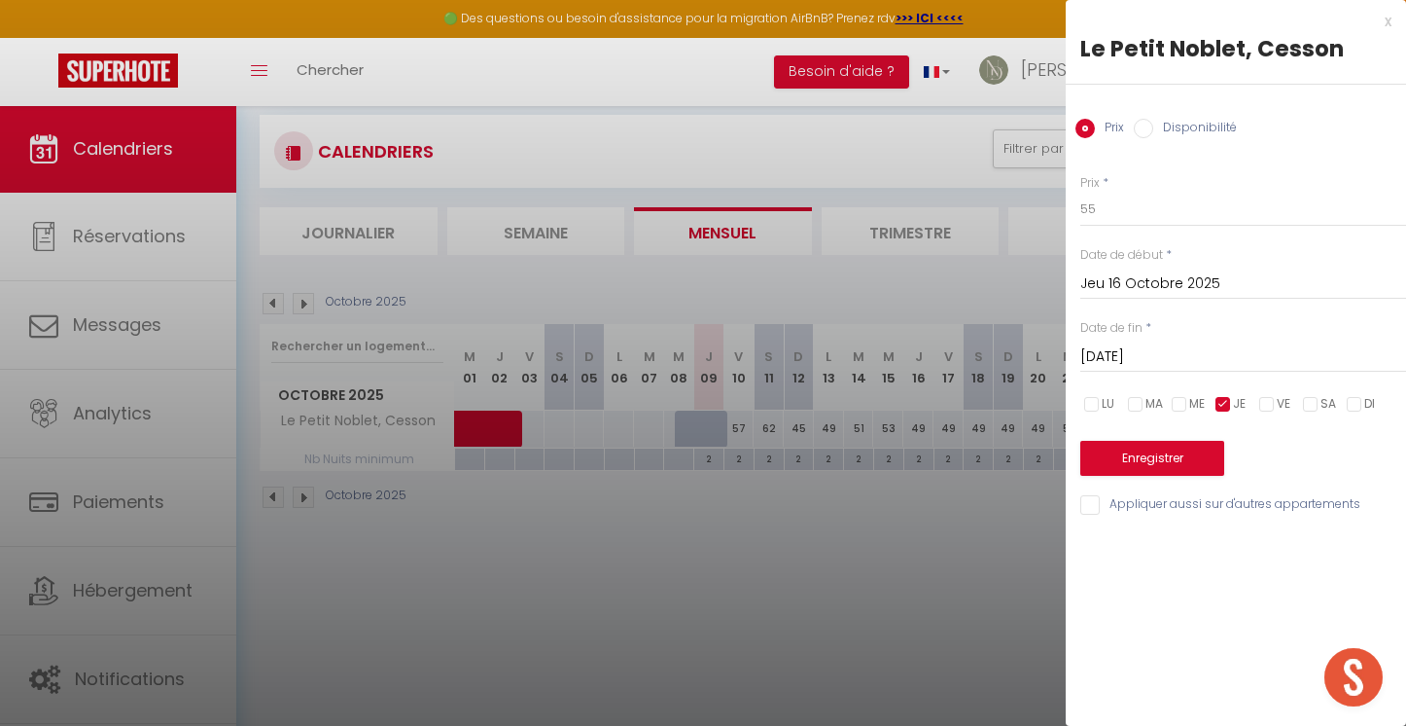
click at [1165, 450] on button "Enregistrer" at bounding box center [1153, 458] width 144 height 35
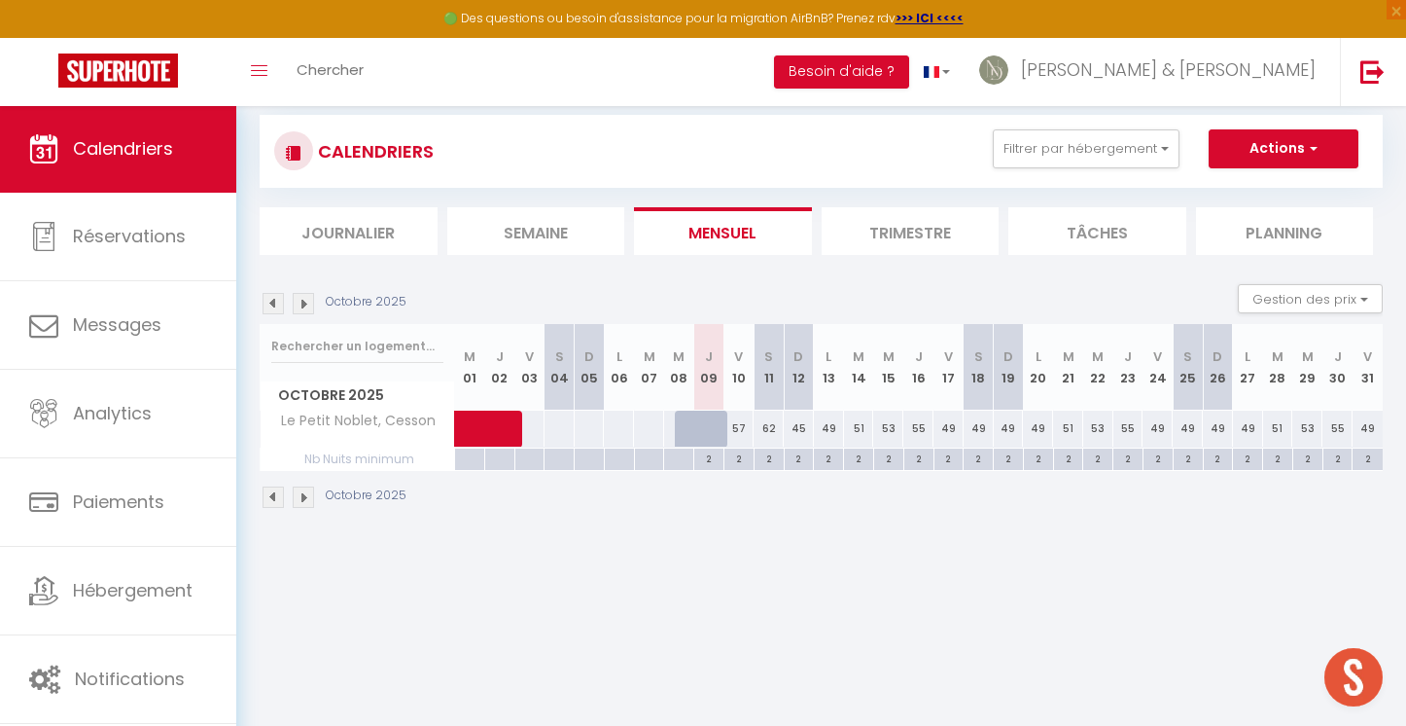
click at [956, 430] on div "49" at bounding box center [949, 428] width 30 height 36
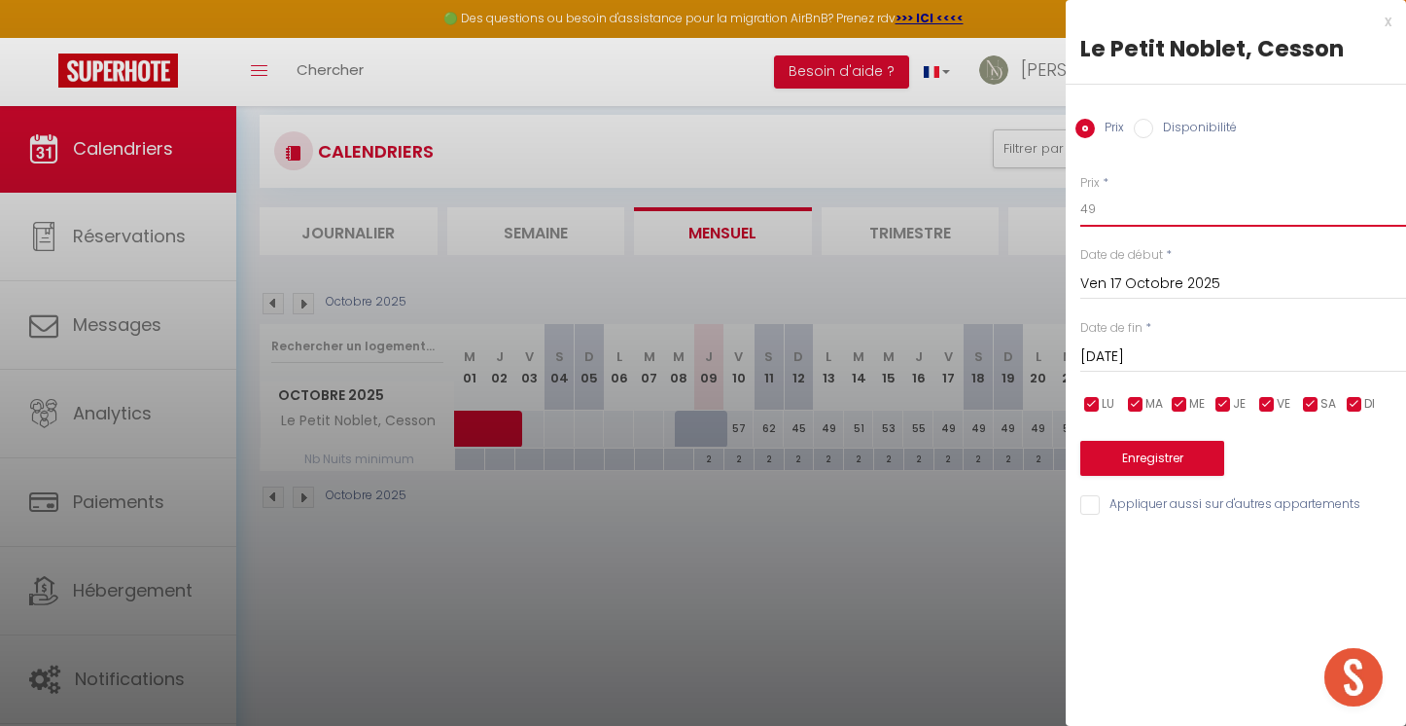
click at [1111, 214] on input "49" at bounding box center [1244, 209] width 326 height 35
click at [1091, 395] on input "checkbox" at bounding box center [1092, 404] width 19 height 19
click at [1136, 395] on input "checkbox" at bounding box center [1135, 404] width 19 height 19
click at [1183, 397] on input "checkbox" at bounding box center [1179, 404] width 19 height 19
click at [1232, 397] on input "checkbox" at bounding box center [1223, 404] width 19 height 19
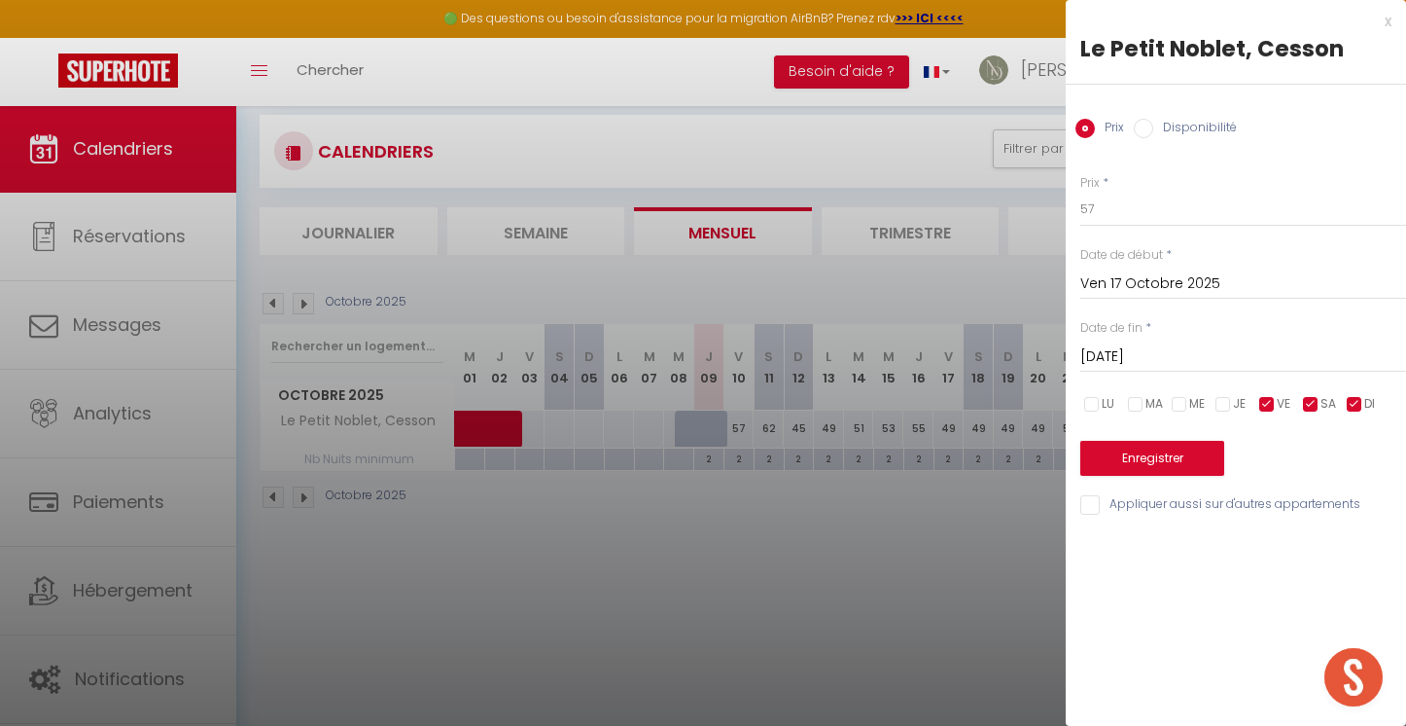
click at [1307, 403] on input "checkbox" at bounding box center [1310, 404] width 19 height 19
click at [1349, 400] on input "checkbox" at bounding box center [1354, 404] width 19 height 19
click at [1175, 352] on input "[DATE]" at bounding box center [1244, 356] width 326 height 25
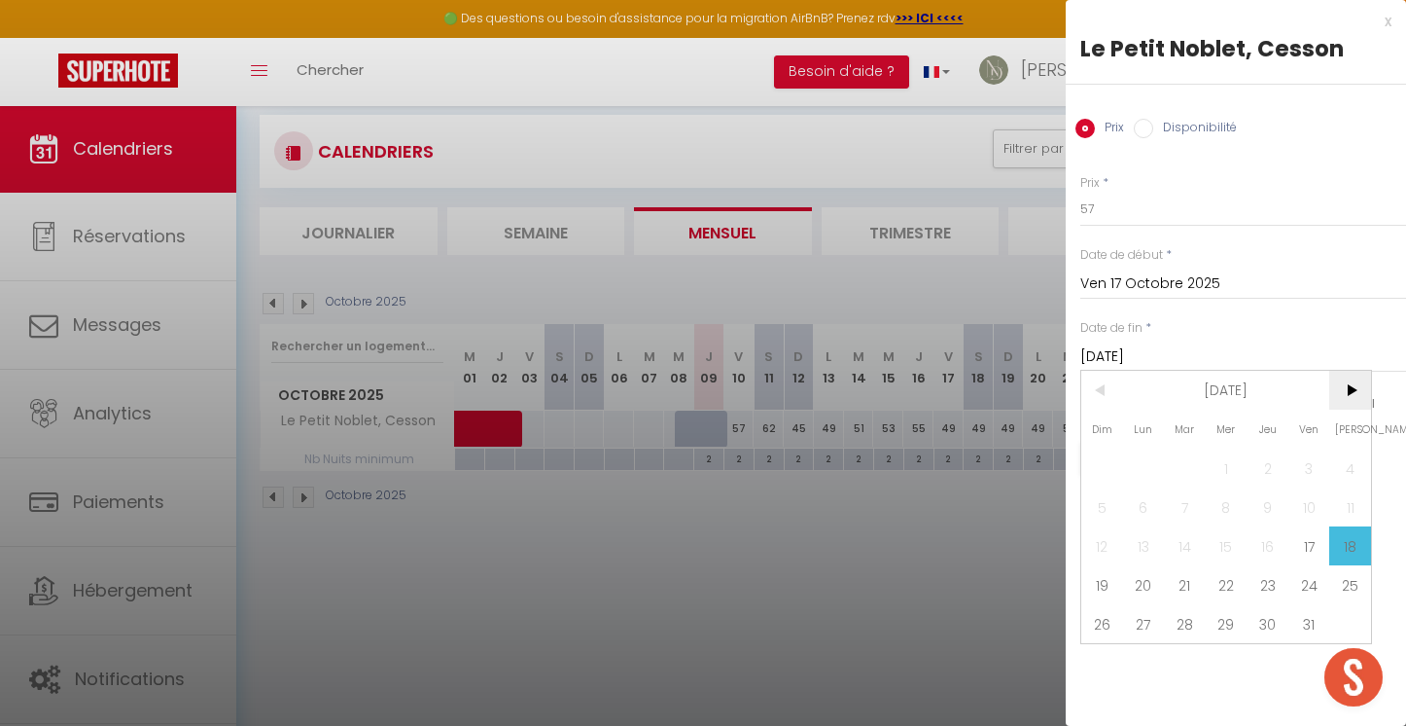
click at [1349, 384] on span ">" at bounding box center [1351, 390] width 42 height 39
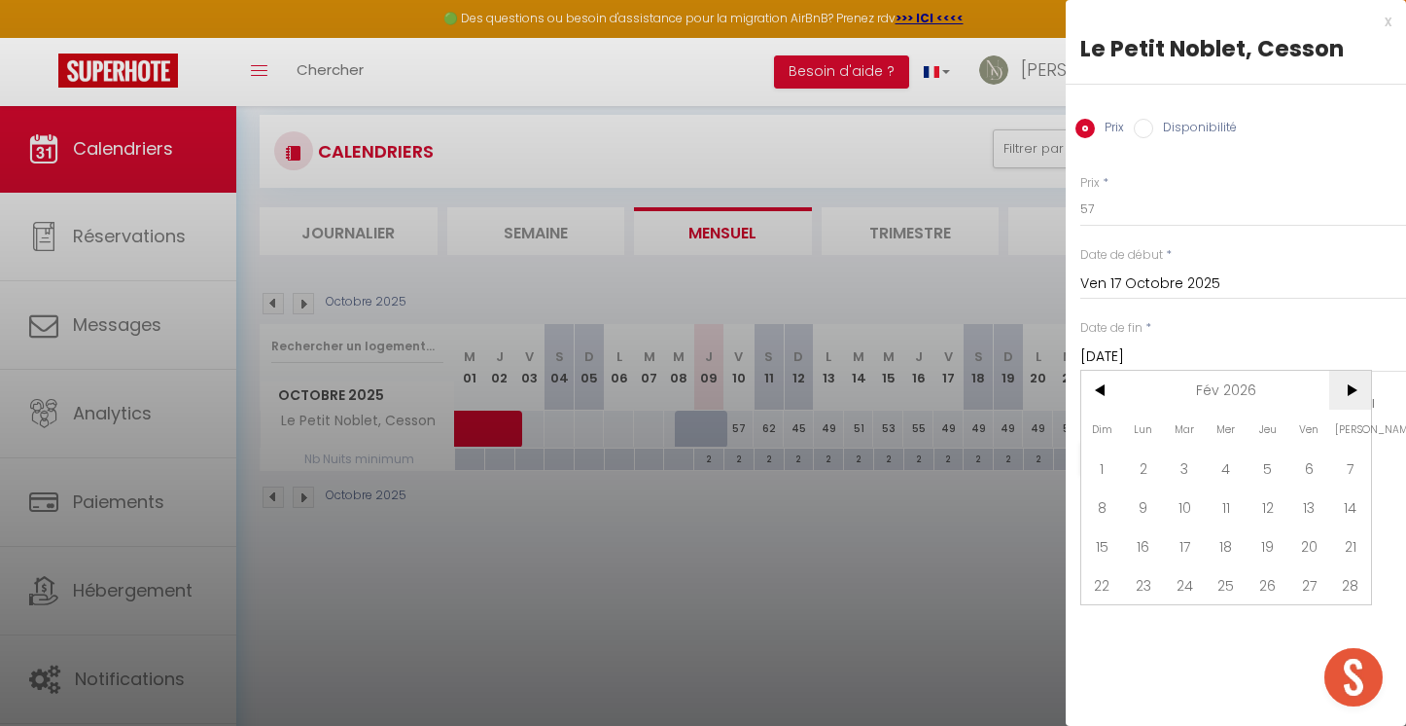
click at [1349, 384] on span ">" at bounding box center [1351, 390] width 42 height 39
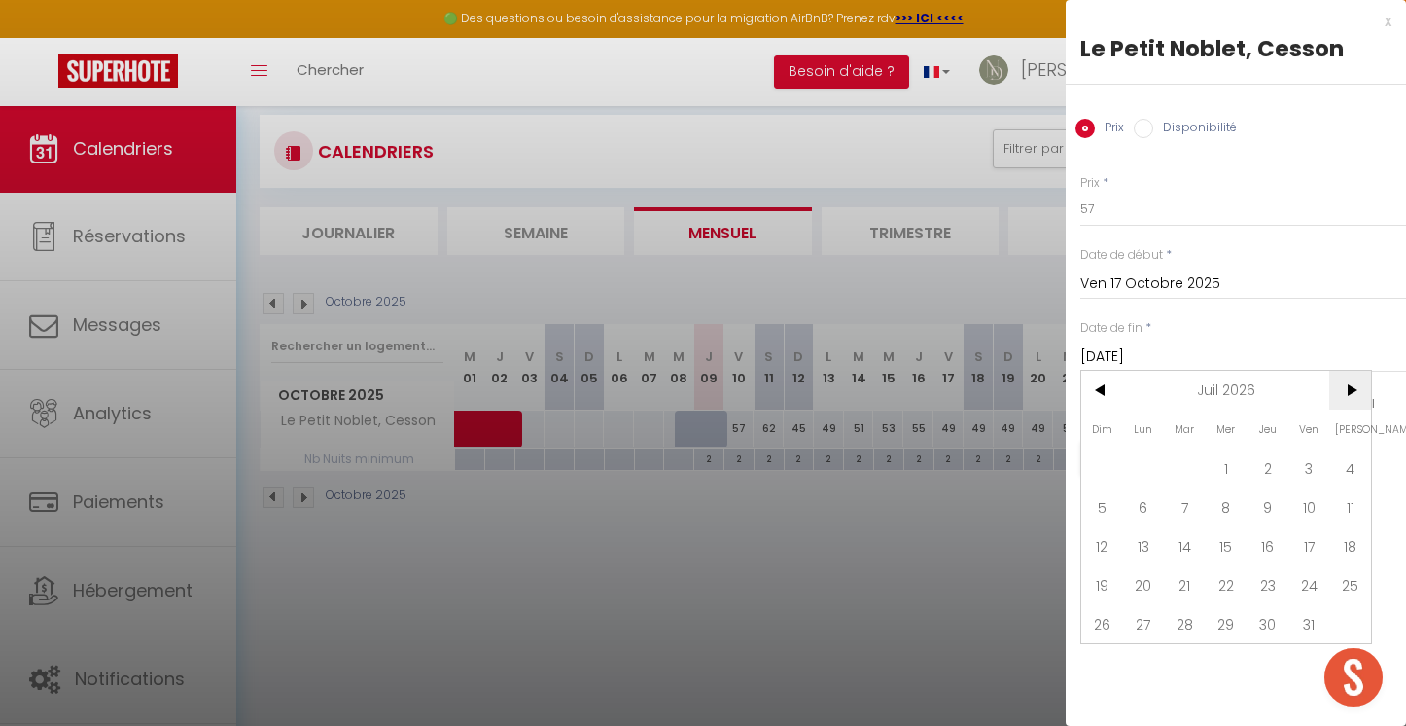
click at [1349, 384] on span ">" at bounding box center [1351, 390] width 42 height 39
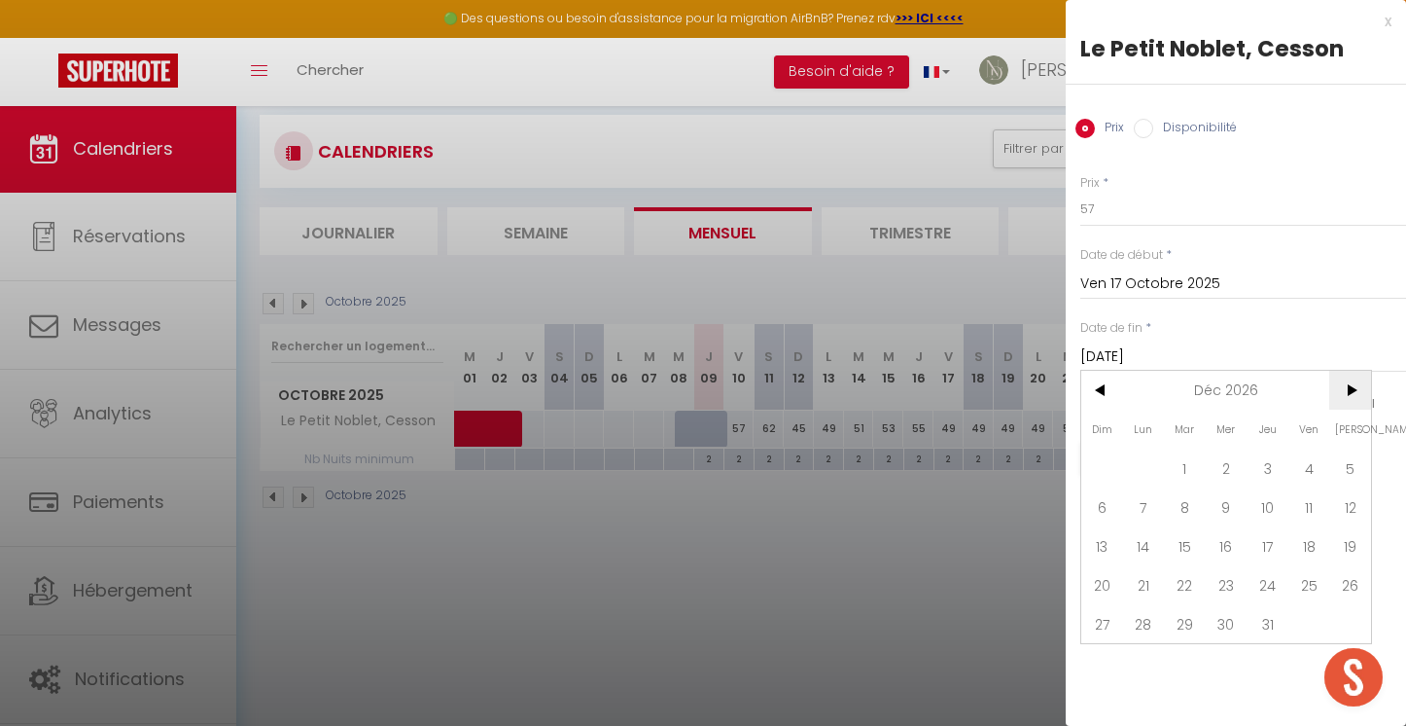
click at [1349, 384] on span ">" at bounding box center [1351, 390] width 42 height 39
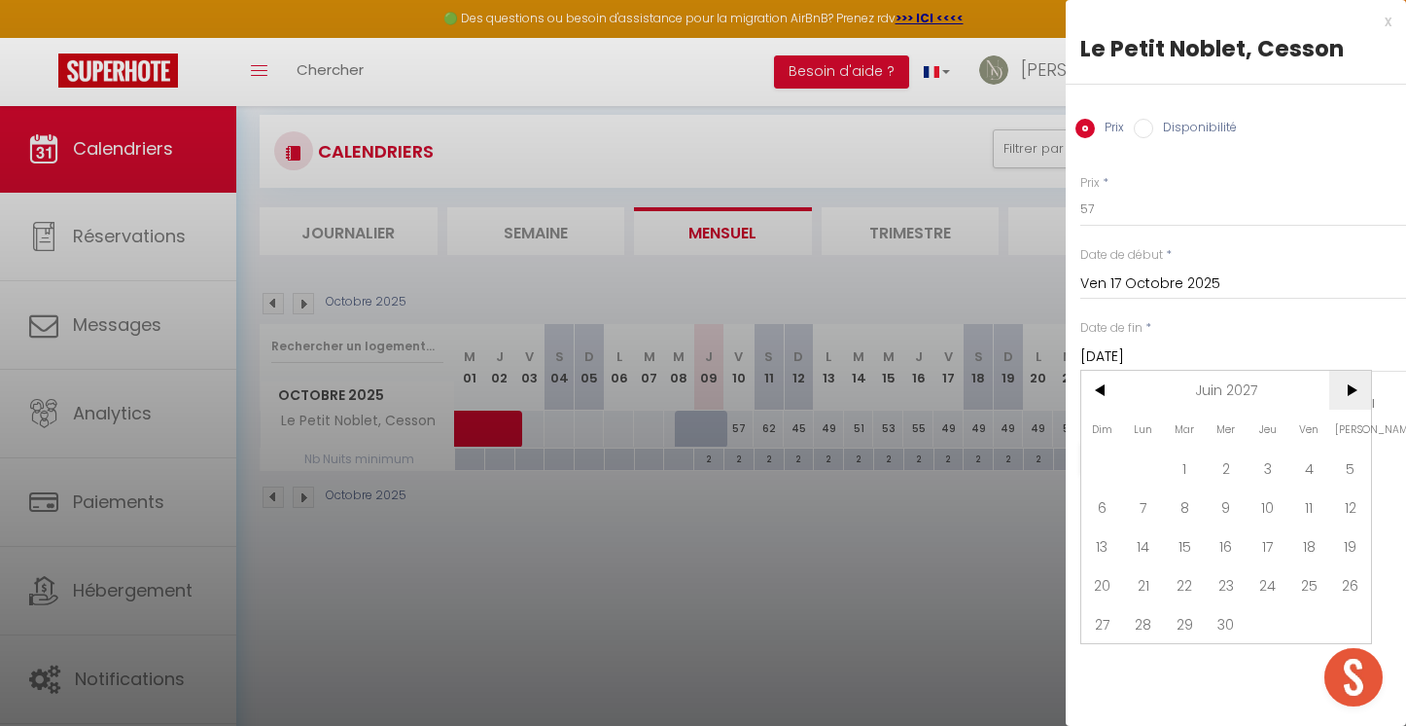
click at [1349, 384] on span ">" at bounding box center [1351, 390] width 42 height 39
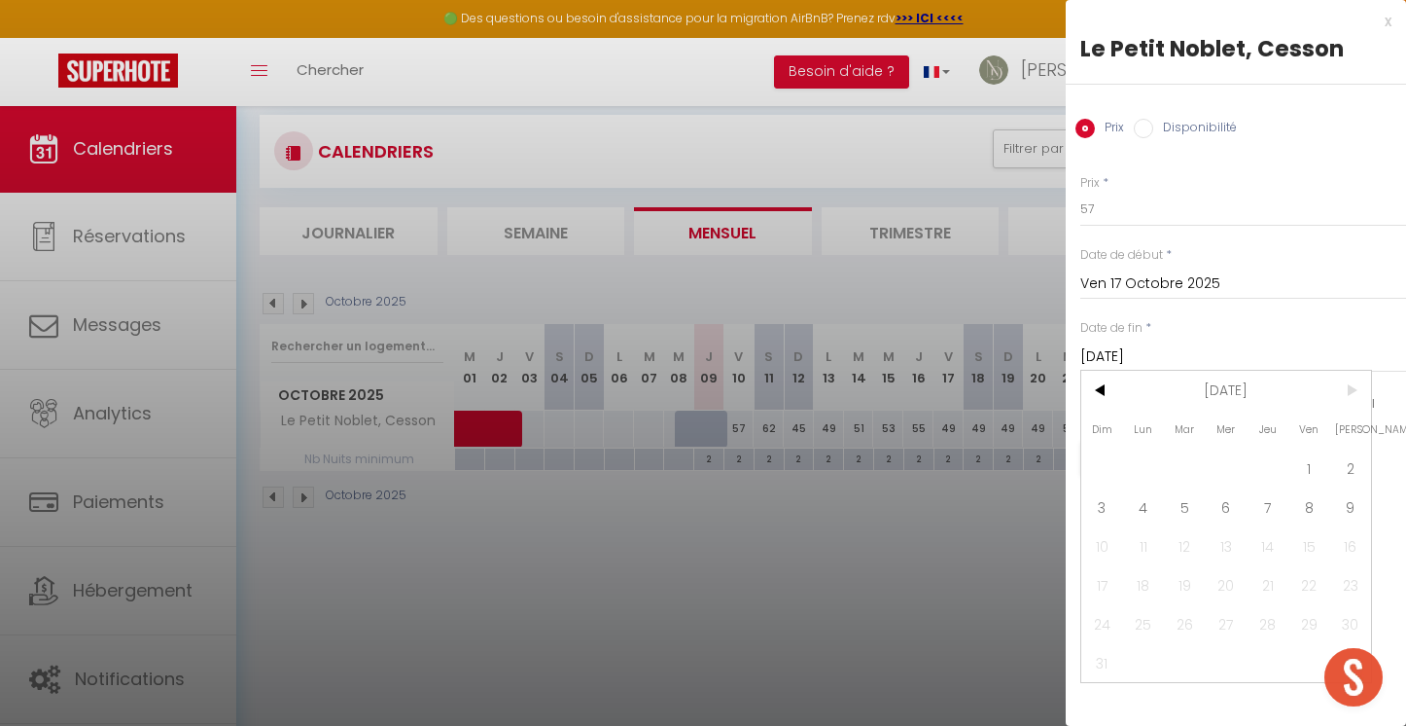
click at [1349, 384] on span ">" at bounding box center [1351, 390] width 42 height 39
click at [1349, 502] on span "9" at bounding box center [1351, 506] width 42 height 39
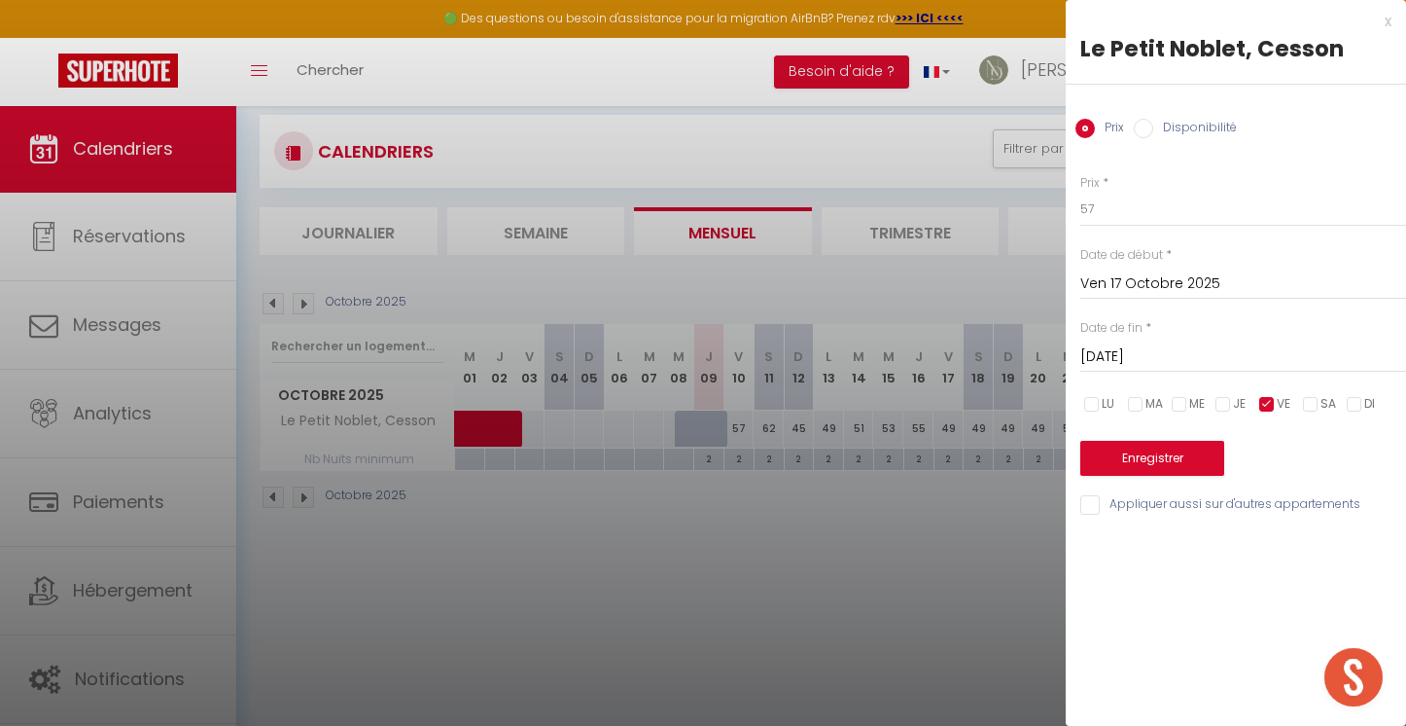
click at [1185, 453] on button "Enregistrer" at bounding box center [1153, 458] width 144 height 35
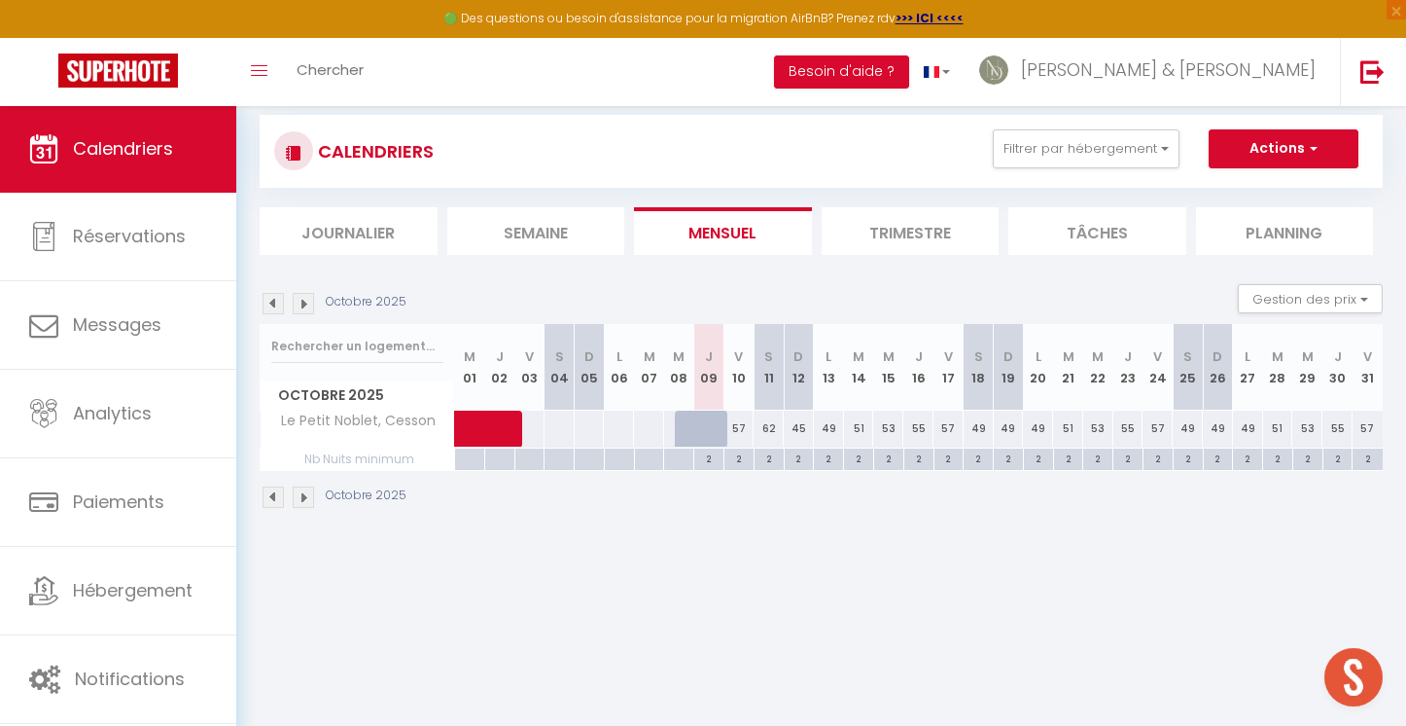
click at [975, 428] on div "49" at bounding box center [979, 428] width 30 height 36
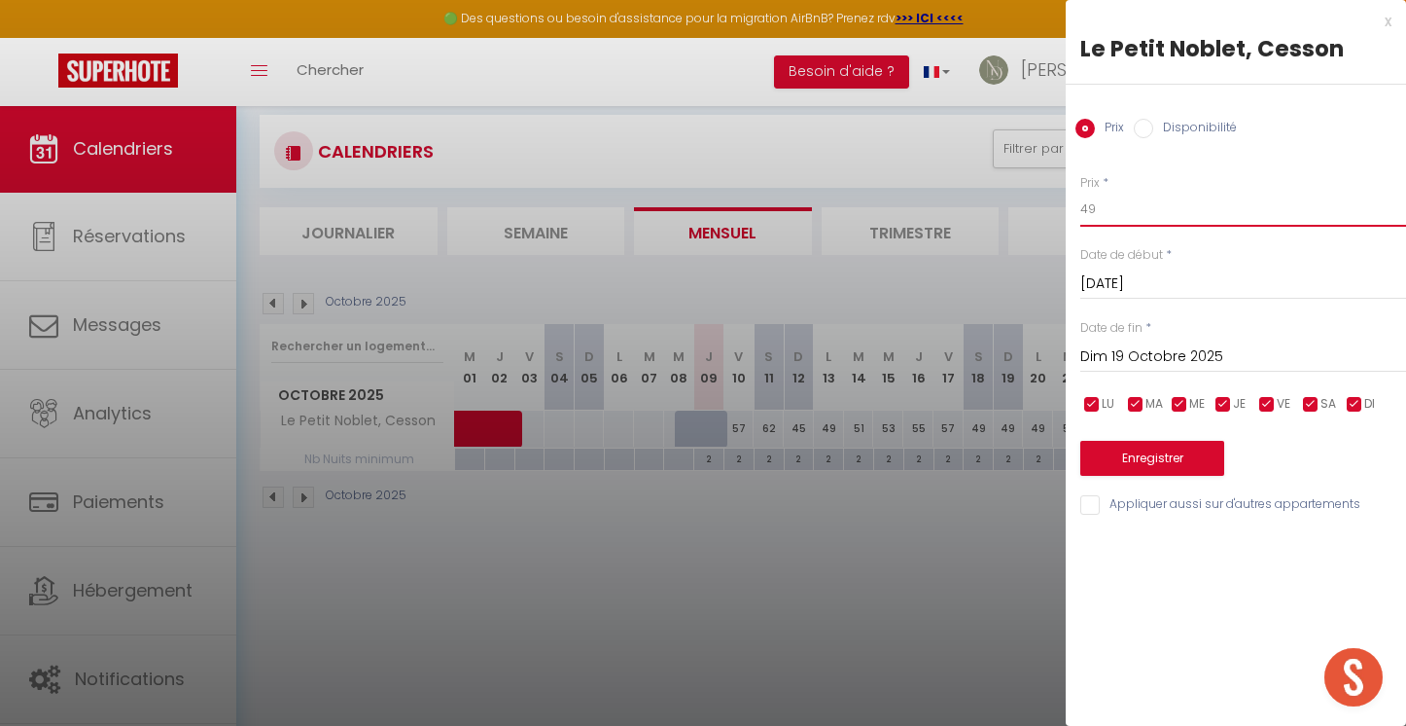
click at [1130, 217] on input "49" at bounding box center [1244, 209] width 326 height 35
click at [1093, 401] on input "checkbox" at bounding box center [1092, 404] width 19 height 19
click at [1130, 400] on input "checkbox" at bounding box center [1135, 404] width 19 height 19
click at [1196, 399] on span "ME" at bounding box center [1198, 404] width 16 height 18
click at [1221, 399] on input "checkbox" at bounding box center [1223, 404] width 19 height 19
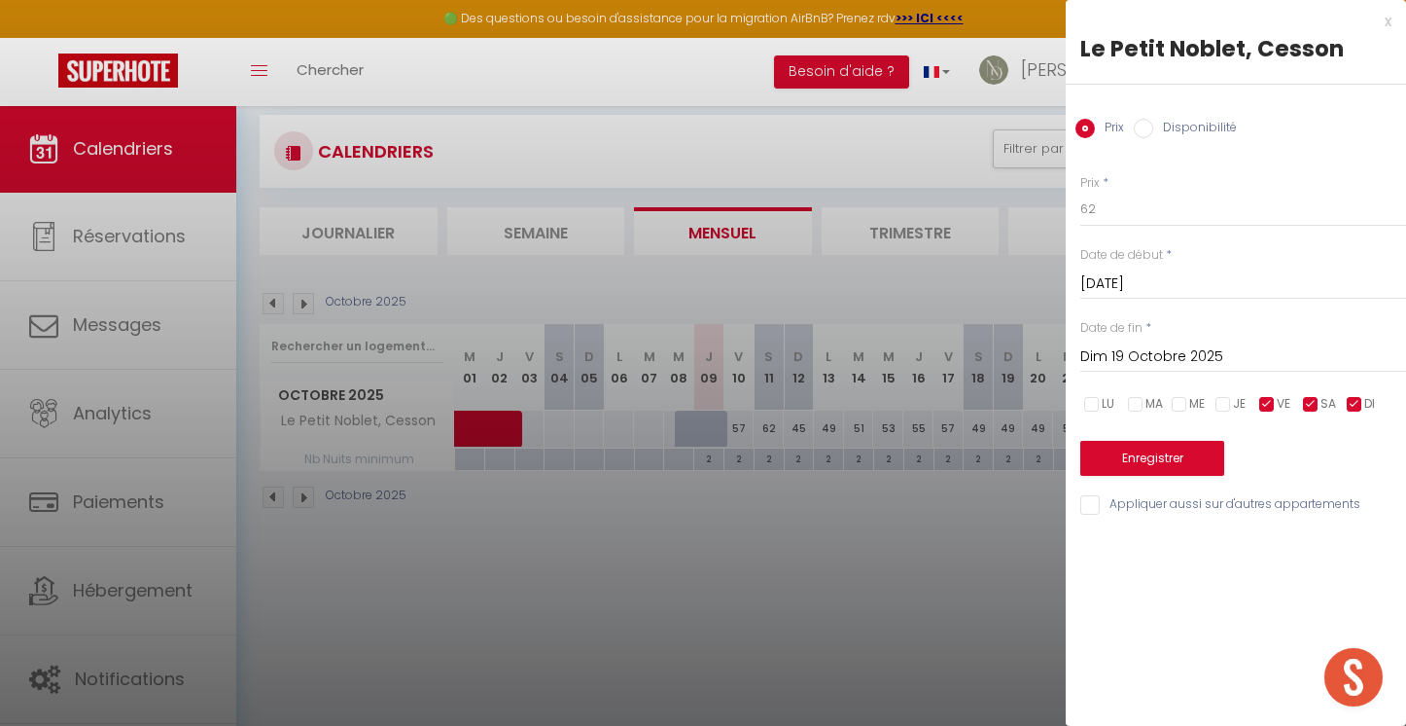
click at [1258, 399] on input "checkbox" at bounding box center [1267, 404] width 19 height 19
click at [1357, 399] on input "checkbox" at bounding box center [1354, 404] width 19 height 19
click at [1206, 365] on input "Dim 19 Octobre 2025" at bounding box center [1244, 356] width 326 height 25
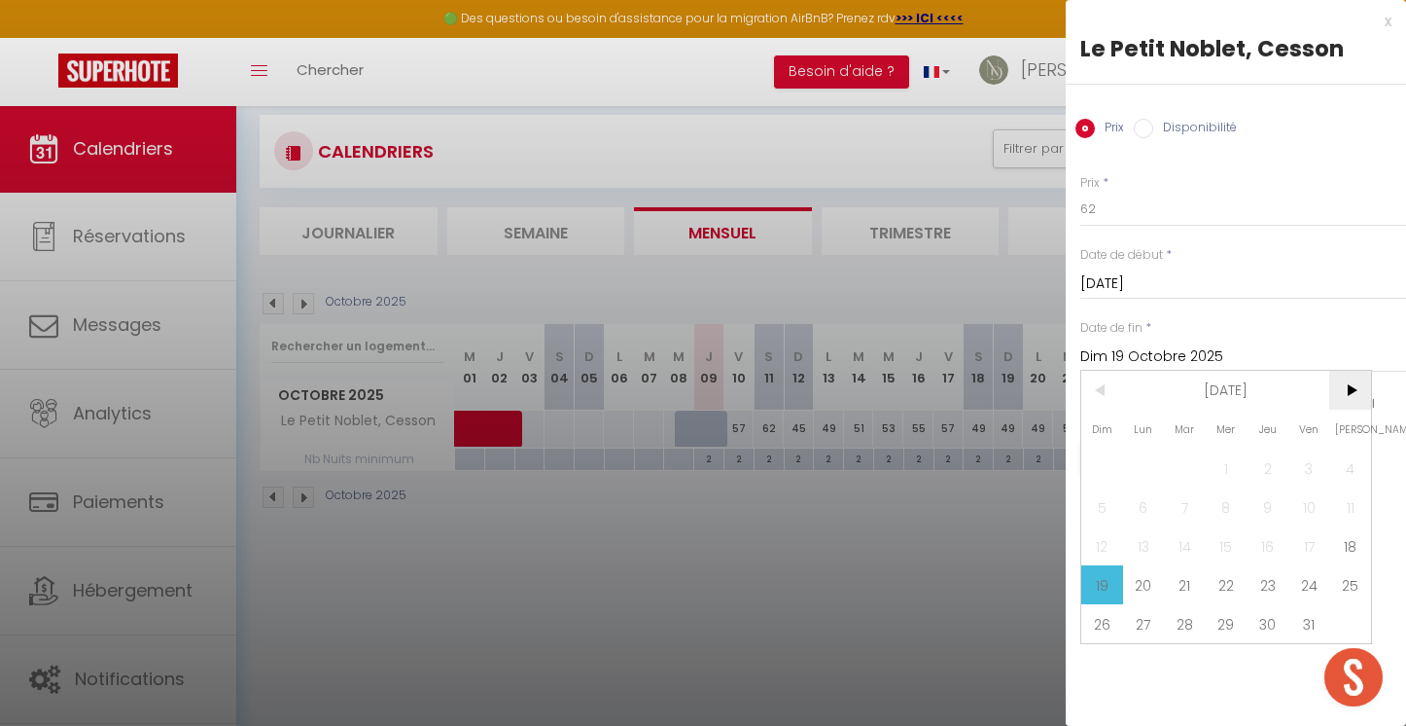
click at [1347, 387] on span ">" at bounding box center [1351, 390] width 42 height 39
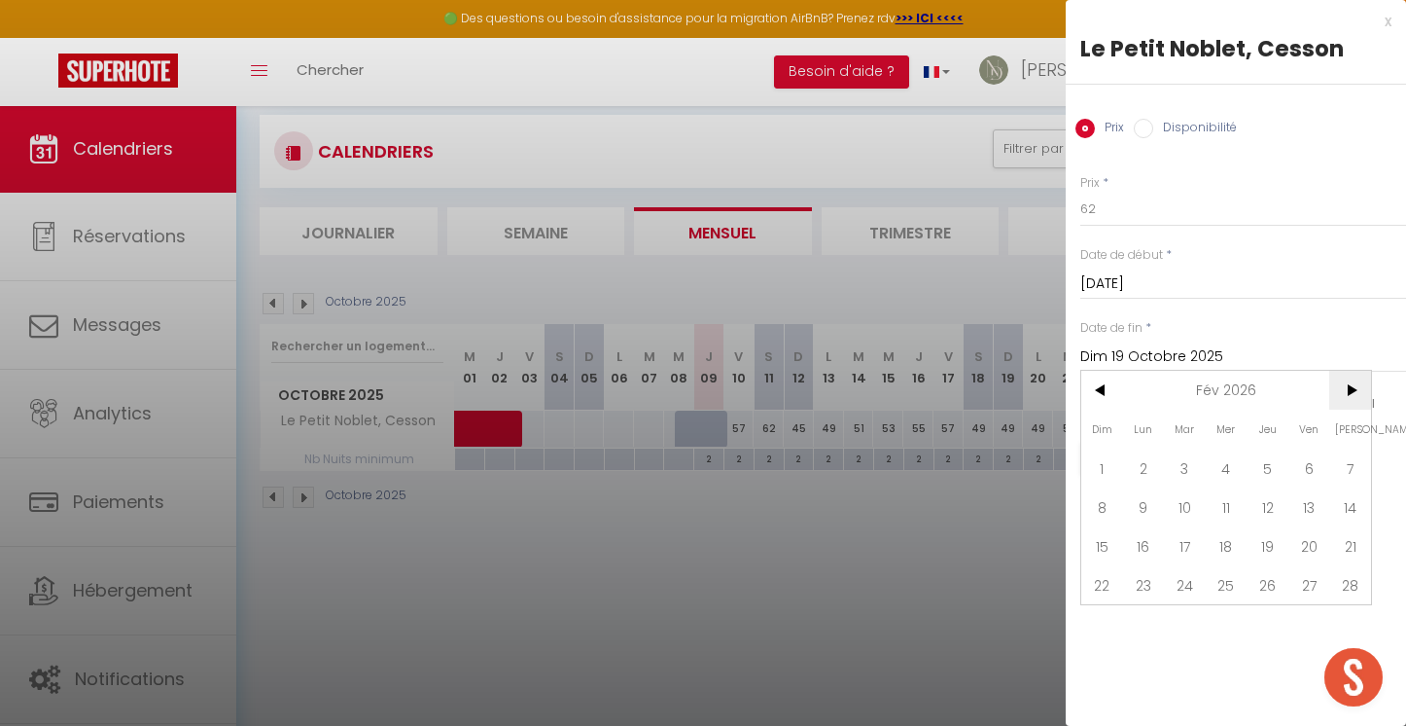
click at [1347, 387] on span ">" at bounding box center [1351, 390] width 42 height 39
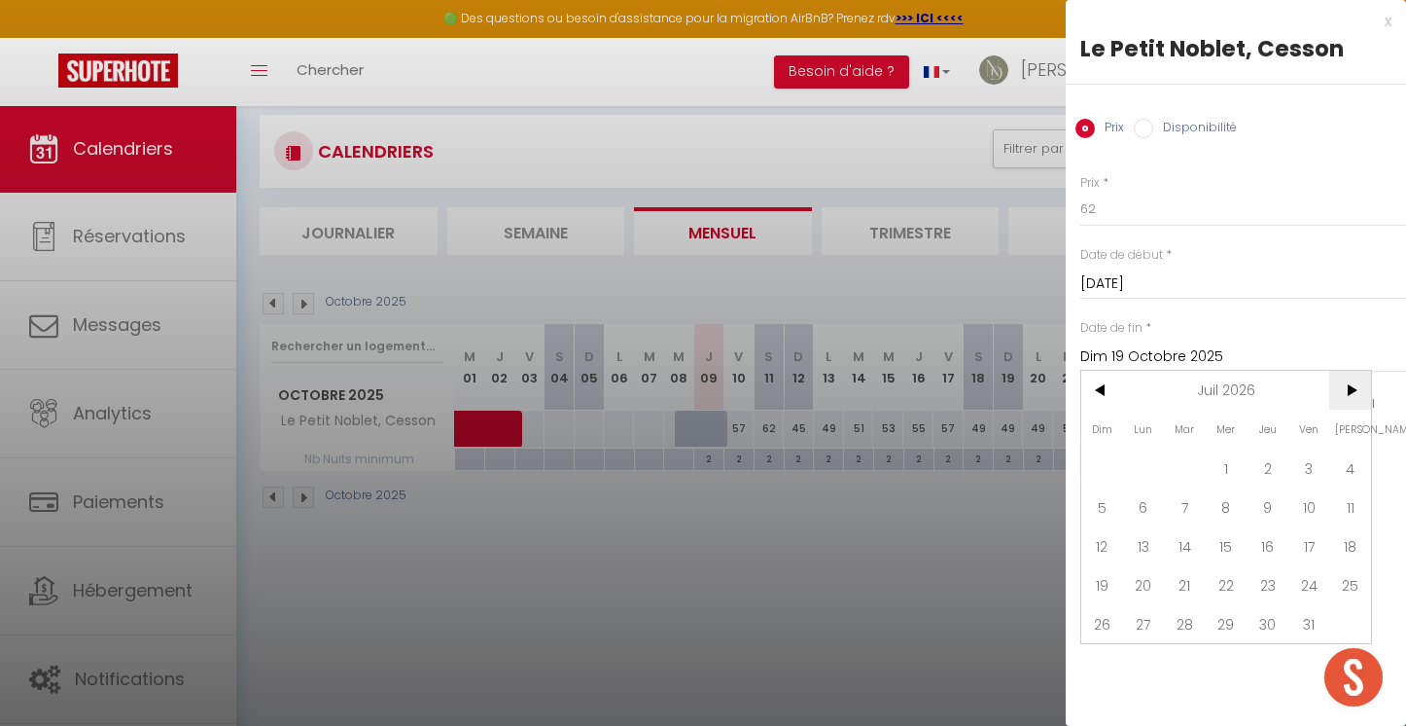
click at [1347, 387] on span ">" at bounding box center [1351, 390] width 42 height 39
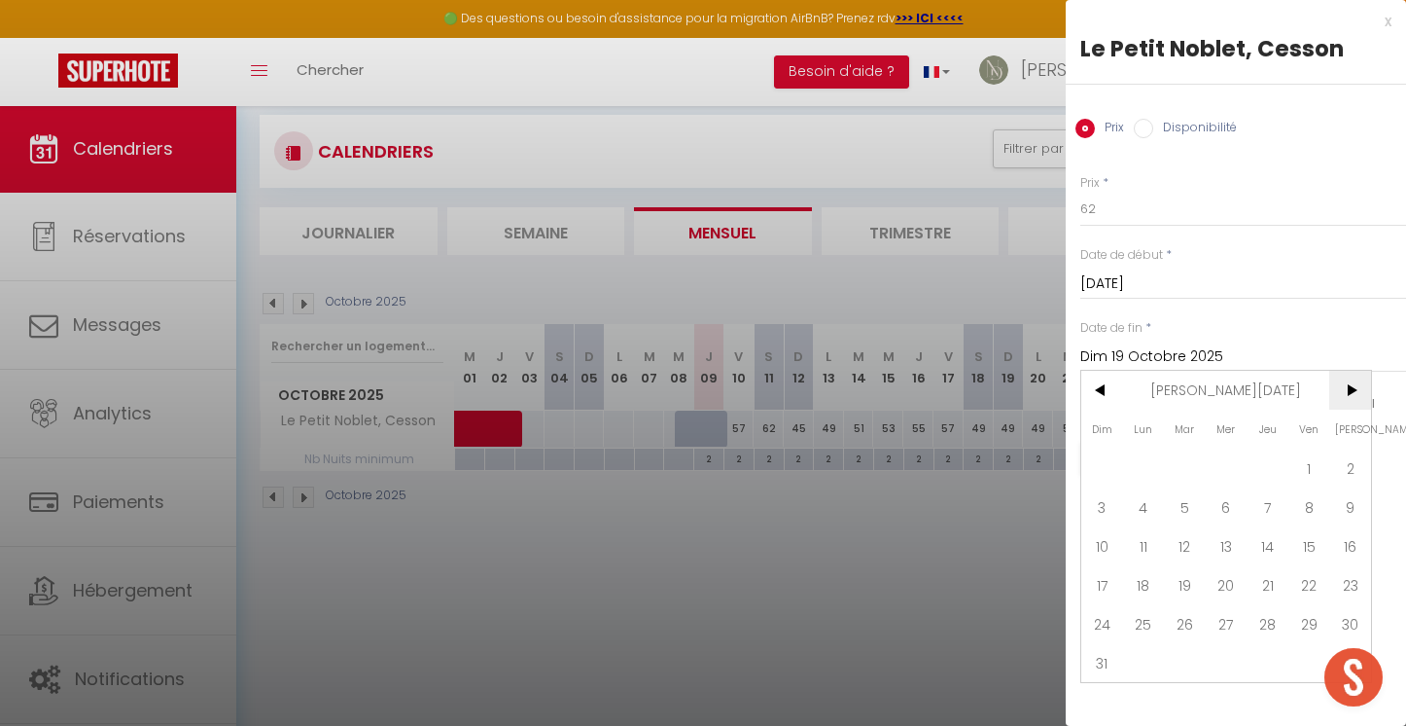
click at [1347, 387] on span ">" at bounding box center [1351, 390] width 42 height 39
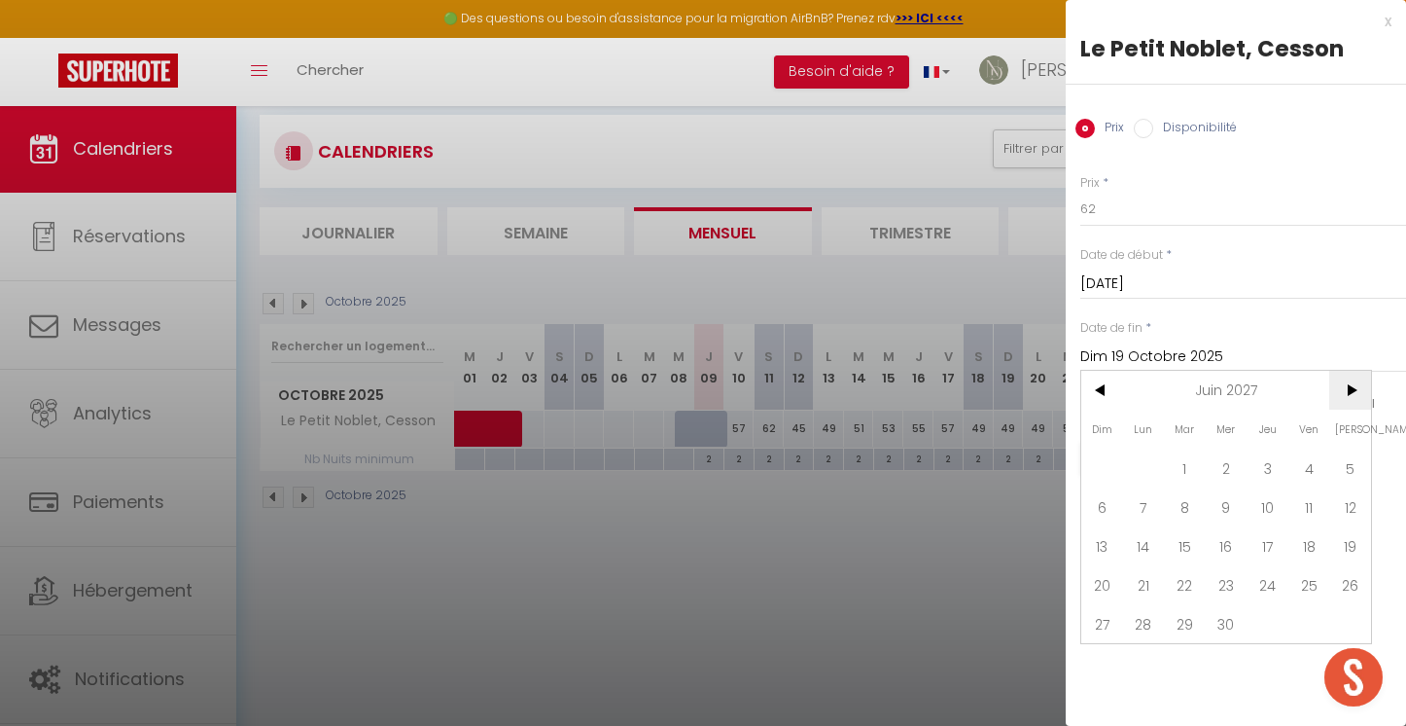
click at [1347, 387] on span ">" at bounding box center [1351, 390] width 42 height 39
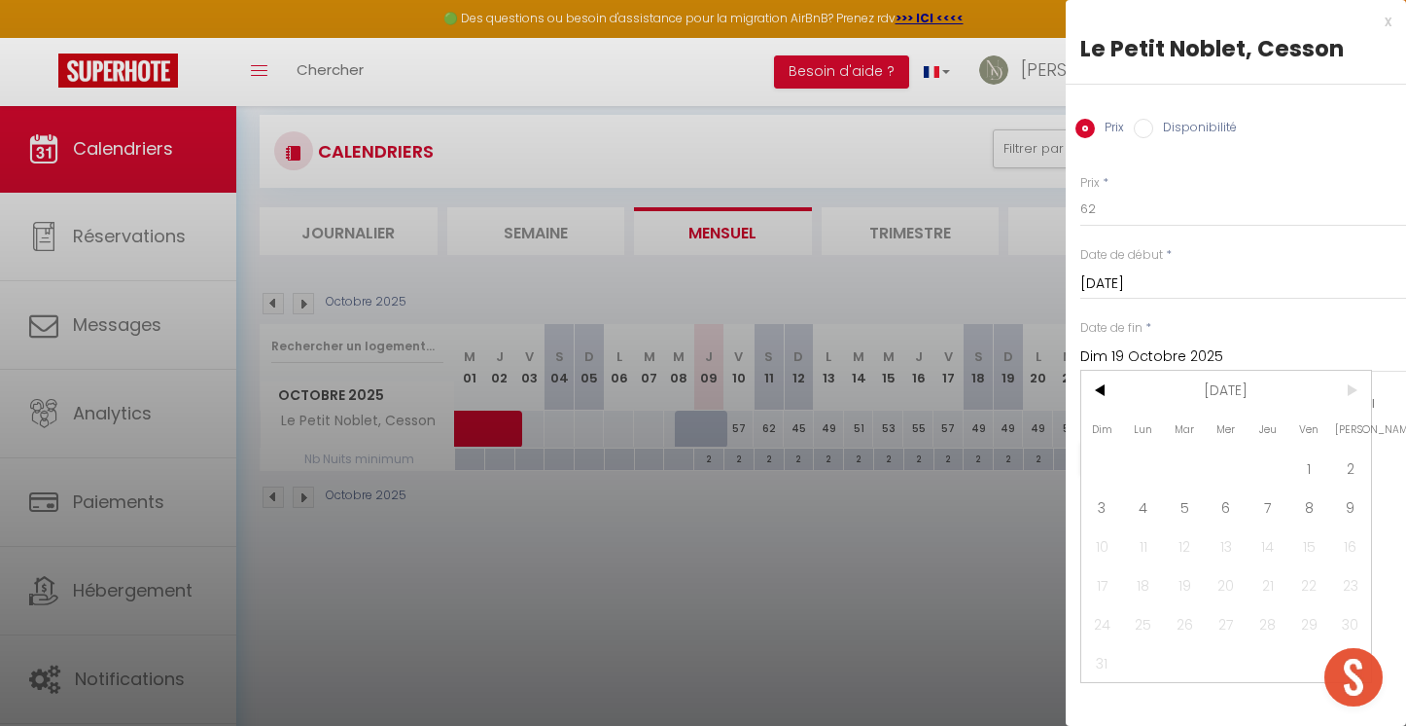
click at [1347, 387] on span ">" at bounding box center [1351, 390] width 42 height 39
click at [1357, 498] on span "9" at bounding box center [1351, 506] width 42 height 39
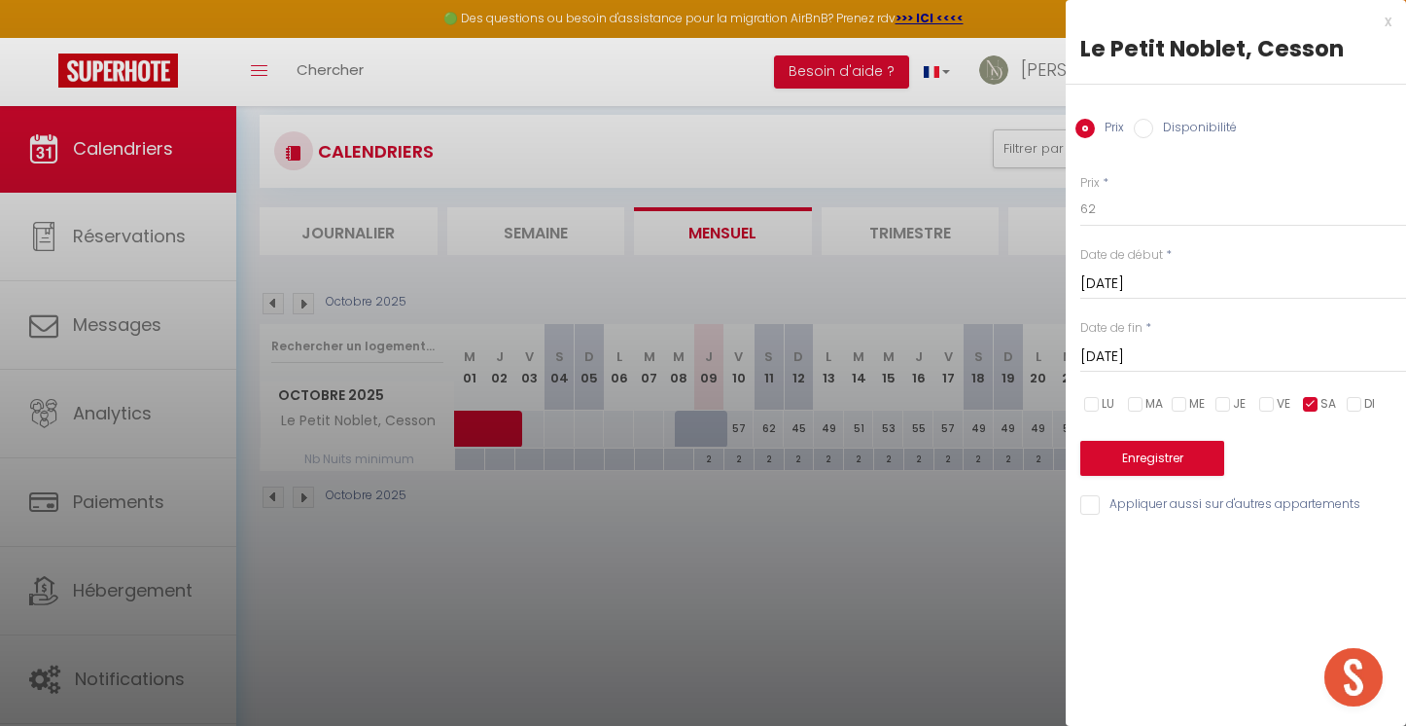
click at [1201, 462] on button "Enregistrer" at bounding box center [1153, 458] width 144 height 35
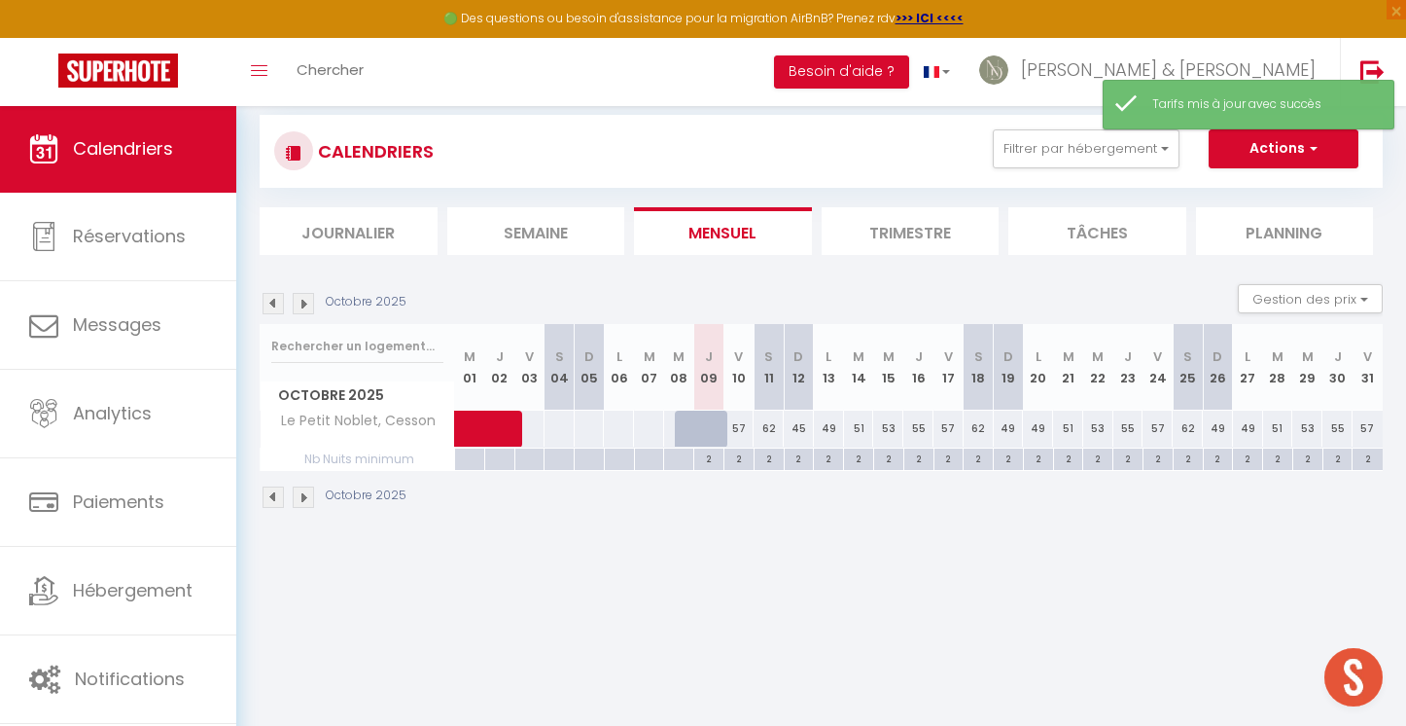
click at [939, 534] on div "CALENDRIERS Filtrer par hébergement LES MANDATS EN ACTION [GEOGRAPHIC_DATA] ave…" at bounding box center [821, 312] width 1170 height 479
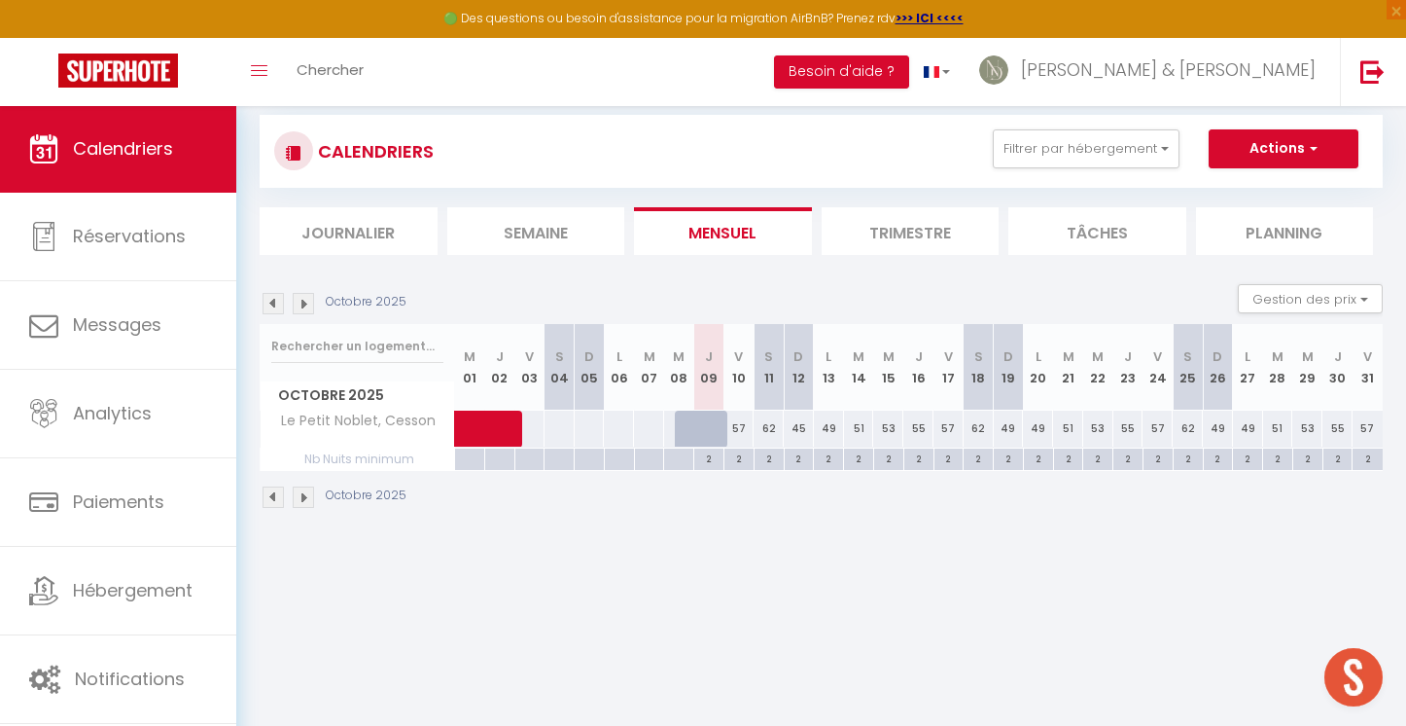
click at [1037, 431] on div "49" at bounding box center [1038, 428] width 30 height 36
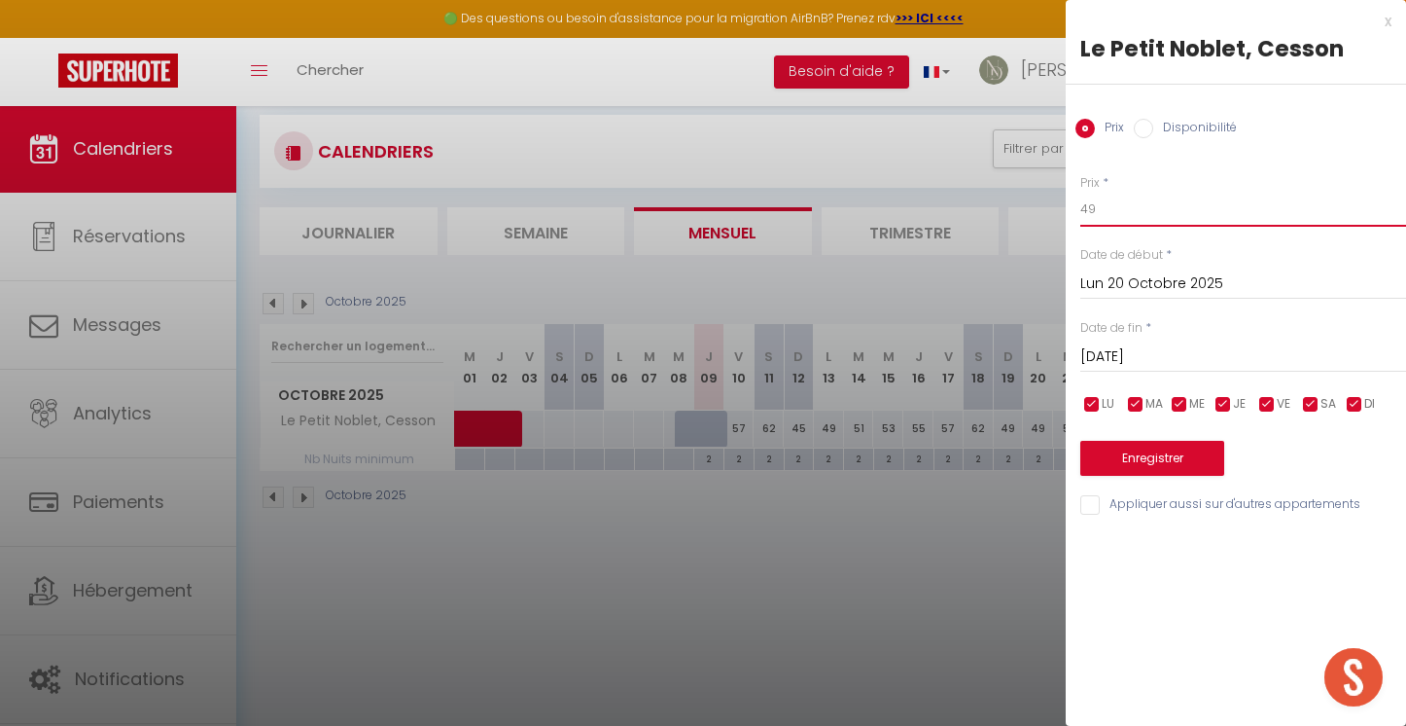
click at [1154, 199] on input "49" at bounding box center [1244, 209] width 326 height 35
click at [958, 581] on div at bounding box center [703, 363] width 1406 height 726
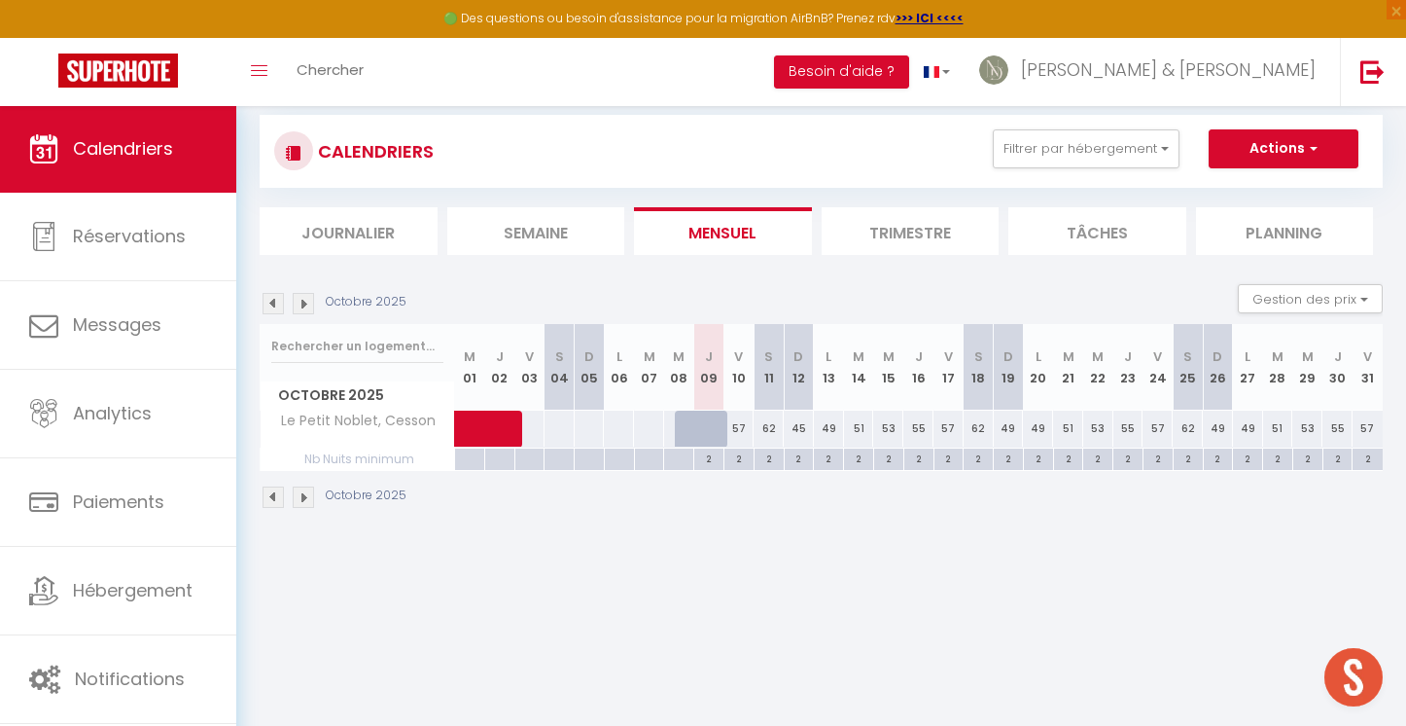
click at [1010, 432] on div "49" at bounding box center [1009, 428] width 30 height 36
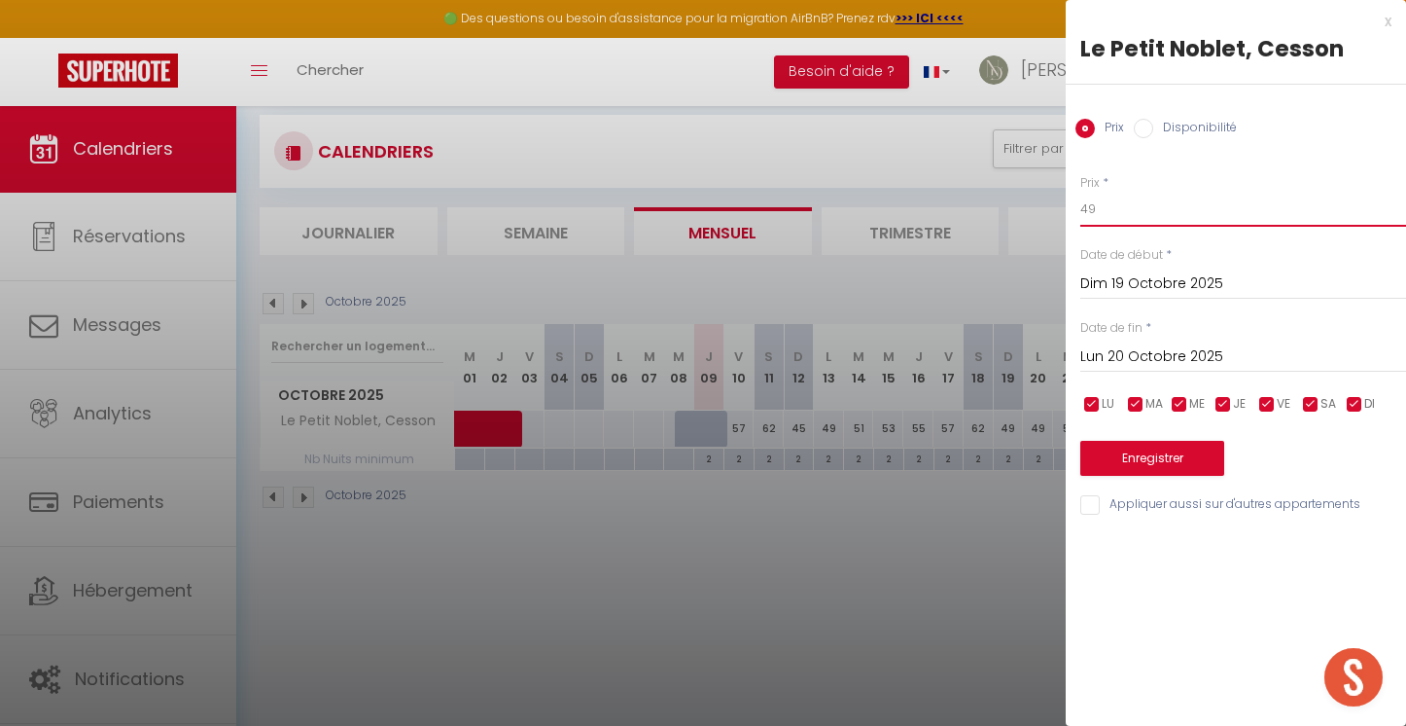
click at [1180, 202] on input "49" at bounding box center [1244, 209] width 326 height 35
click at [1099, 409] on input "checkbox" at bounding box center [1092, 404] width 19 height 19
click at [1126, 405] on input "checkbox" at bounding box center [1135, 404] width 19 height 19
click at [1185, 395] on input "checkbox" at bounding box center [1179, 404] width 19 height 19
click at [1227, 395] on input "checkbox" at bounding box center [1223, 404] width 19 height 19
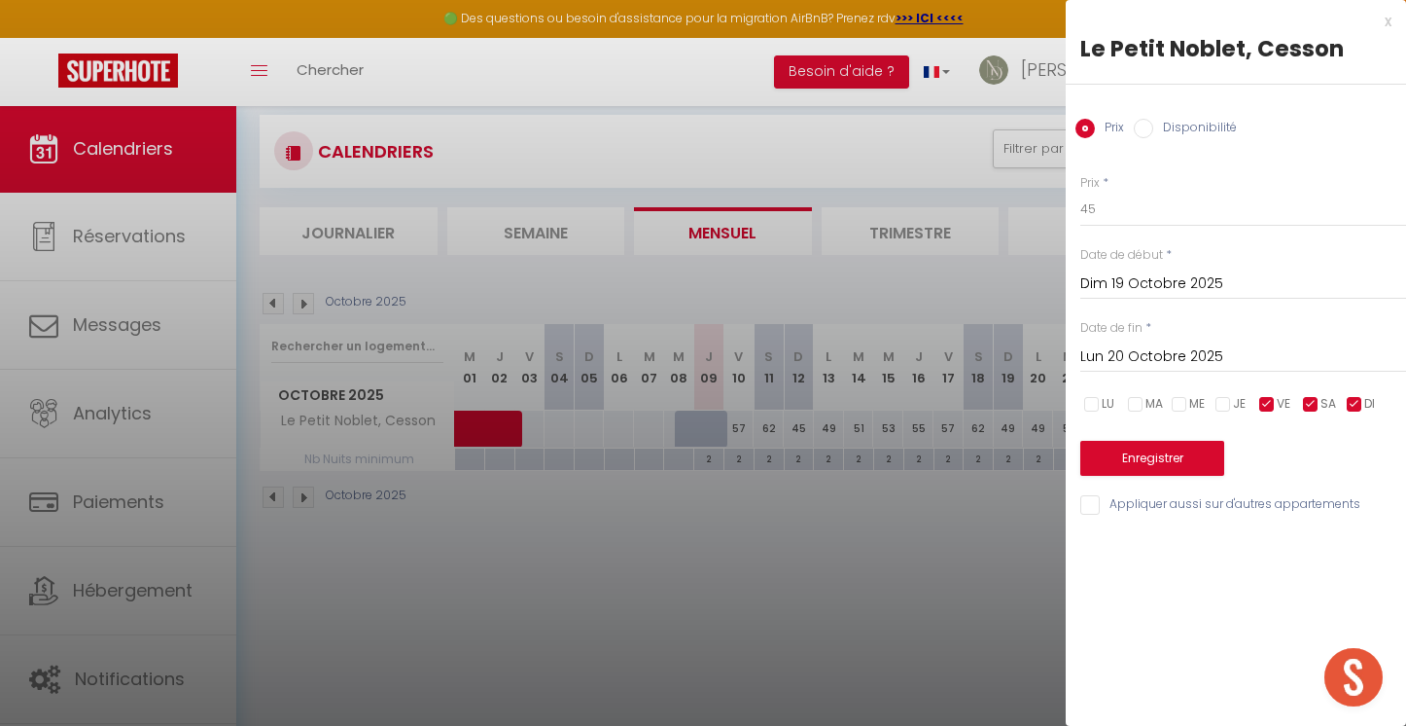
click at [1263, 395] on input "checkbox" at bounding box center [1267, 404] width 19 height 19
click at [1316, 399] on input "checkbox" at bounding box center [1310, 404] width 19 height 19
click at [1148, 360] on input "Lun 20 Octobre 2025" at bounding box center [1244, 356] width 326 height 25
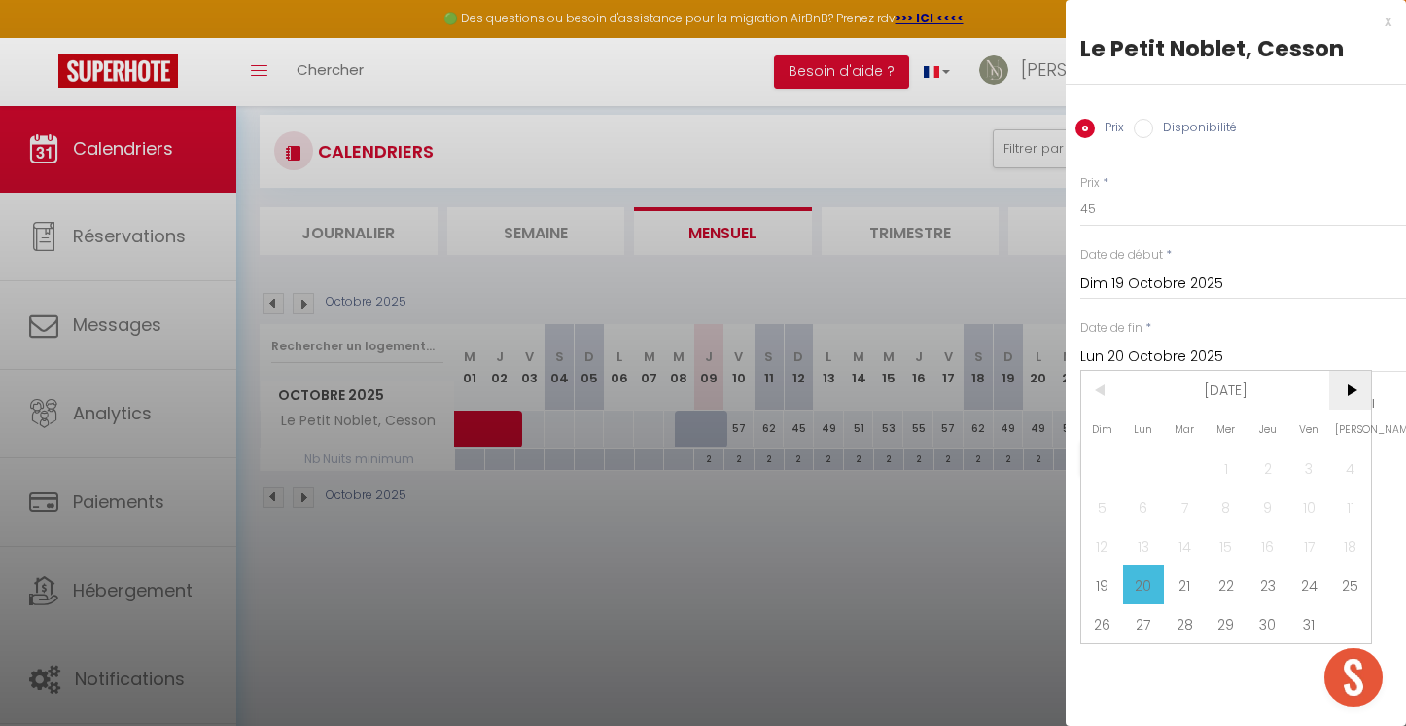
click at [1332, 382] on span ">" at bounding box center [1351, 390] width 42 height 39
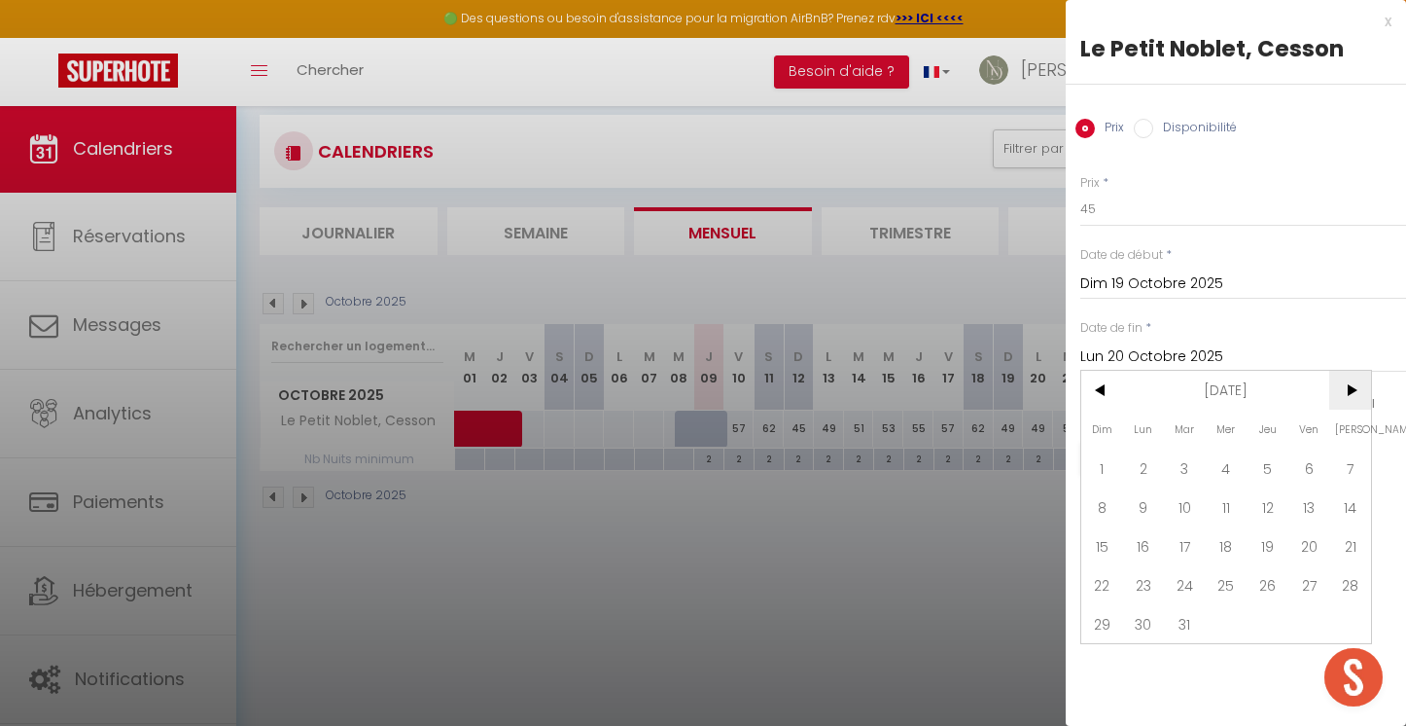
click at [1332, 382] on span ">" at bounding box center [1351, 390] width 42 height 39
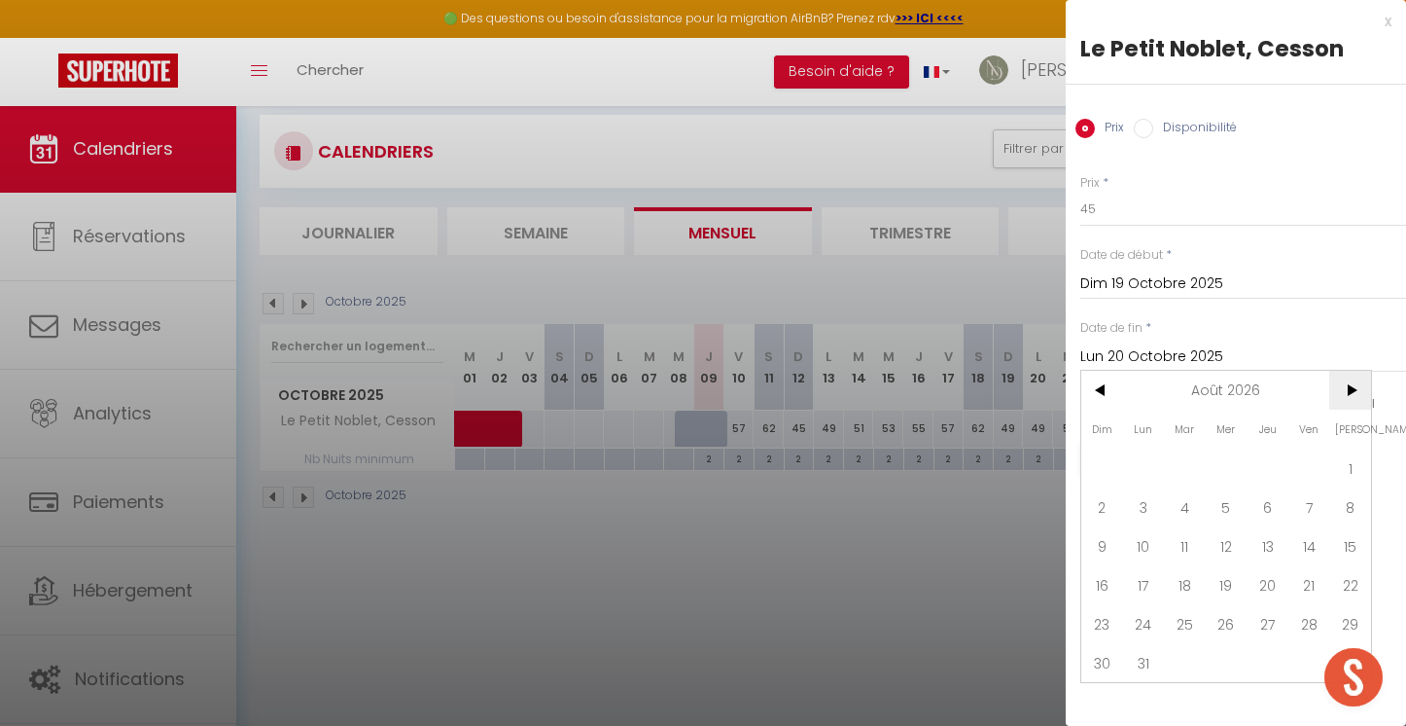
click at [1332, 382] on span ">" at bounding box center [1351, 390] width 42 height 39
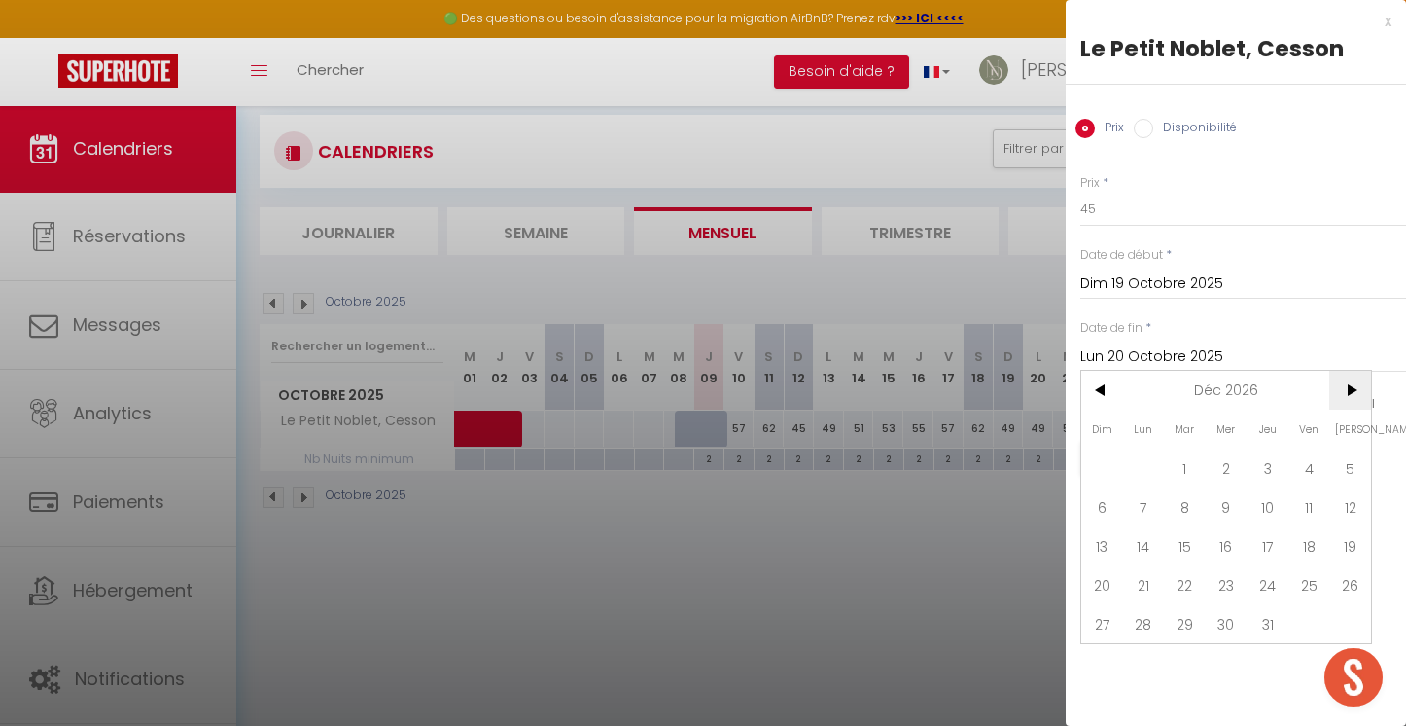
click at [1332, 382] on span ">" at bounding box center [1351, 390] width 42 height 39
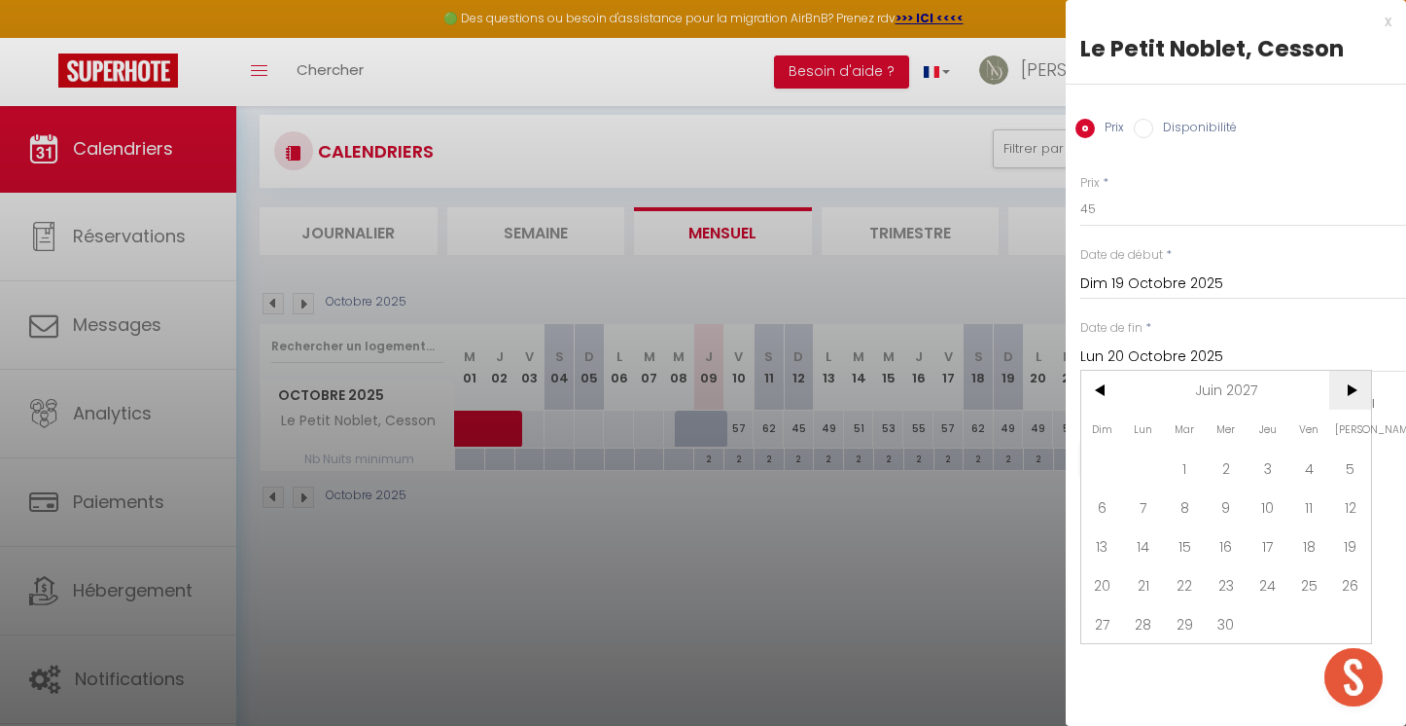
click at [1332, 382] on span ">" at bounding box center [1351, 390] width 42 height 39
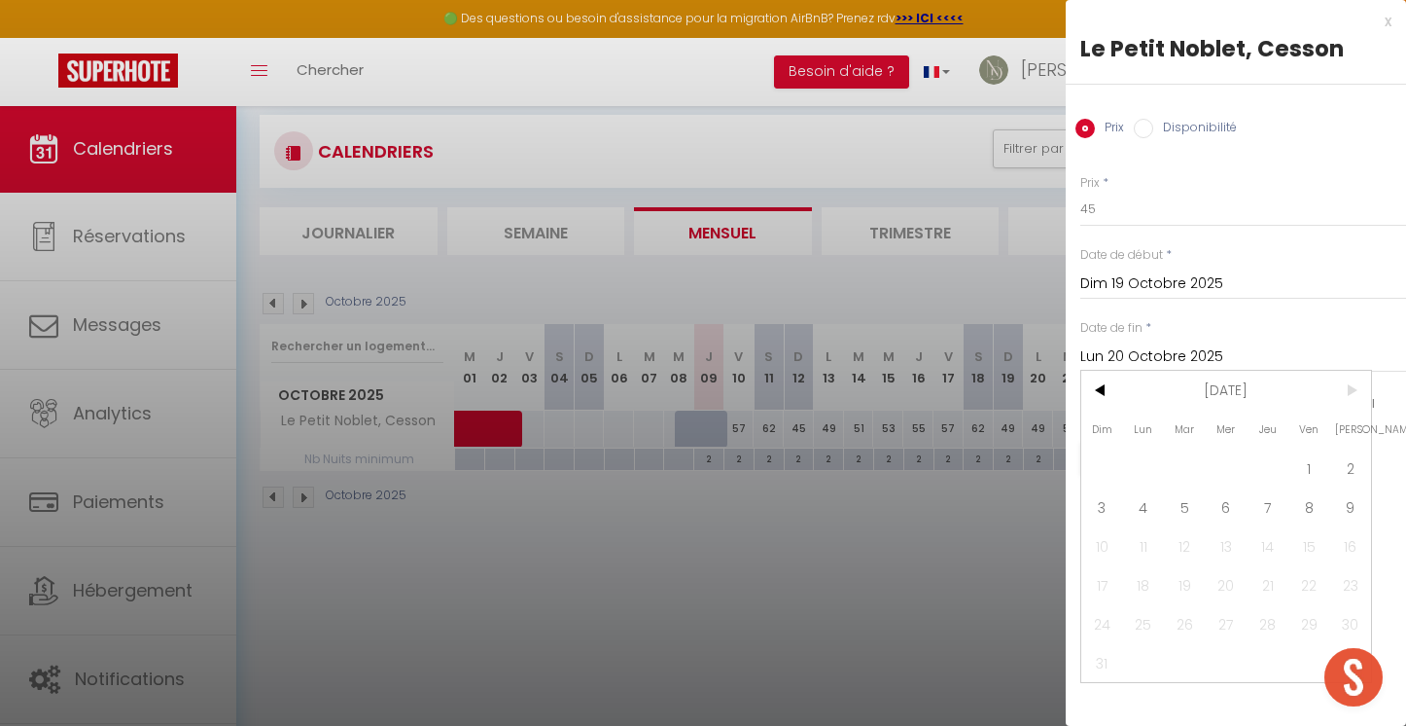
click at [1332, 382] on span ">" at bounding box center [1351, 390] width 42 height 39
click at [1351, 497] on span "9" at bounding box center [1351, 506] width 42 height 39
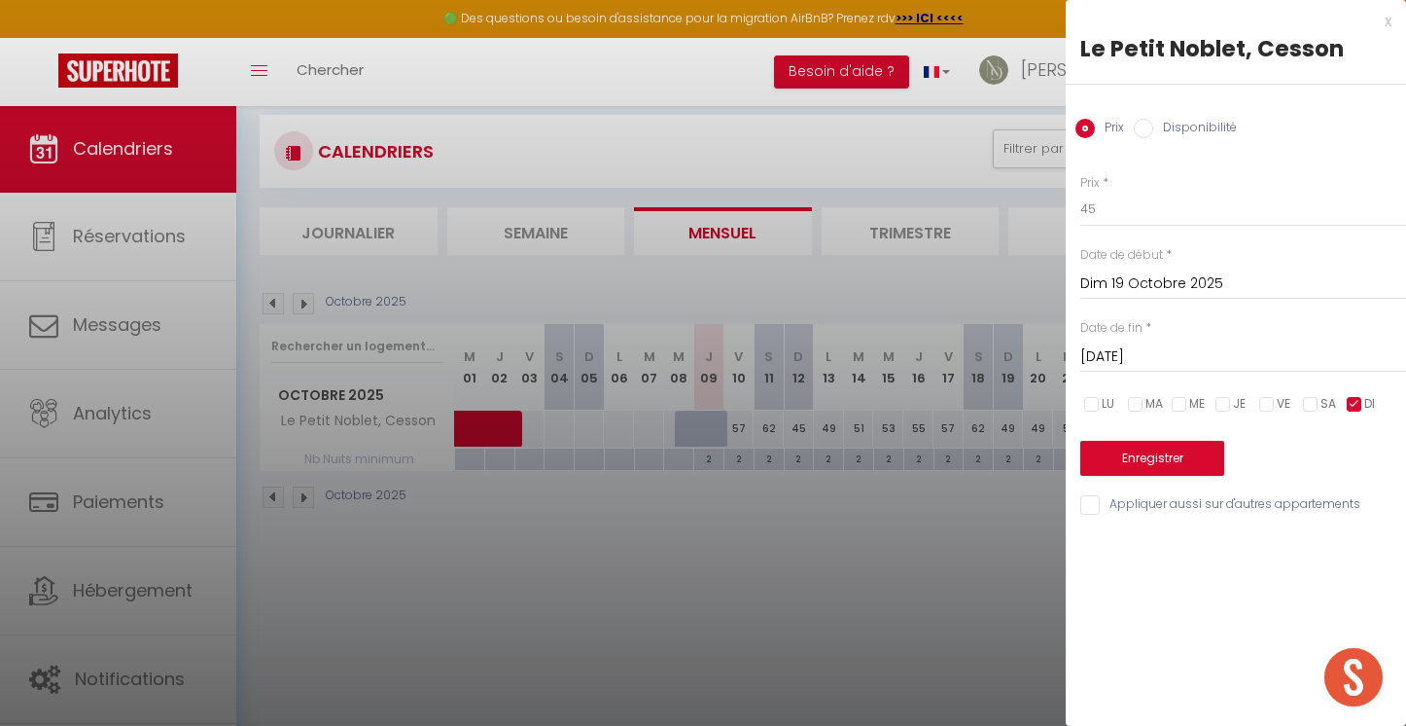
click at [1160, 465] on button "Enregistrer" at bounding box center [1153, 458] width 144 height 35
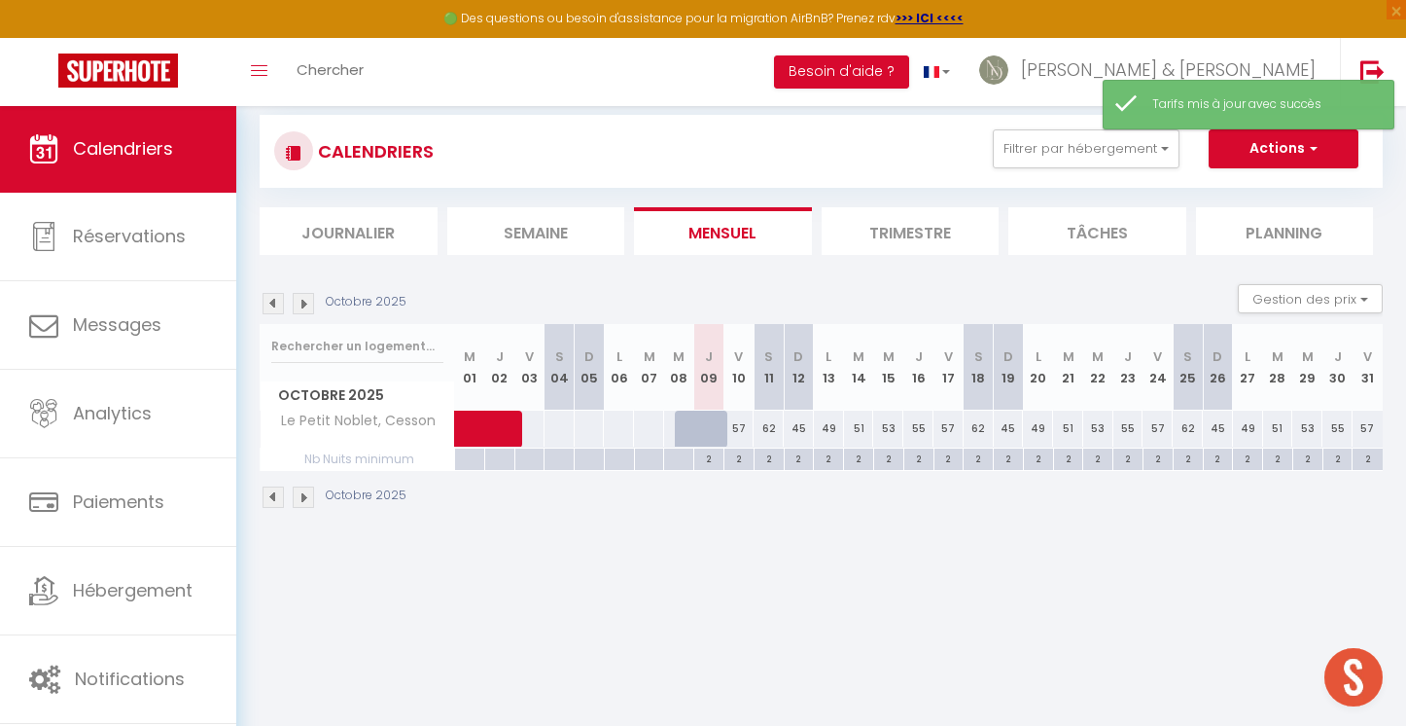
click at [742, 433] on div "57" at bounding box center [740, 428] width 30 height 36
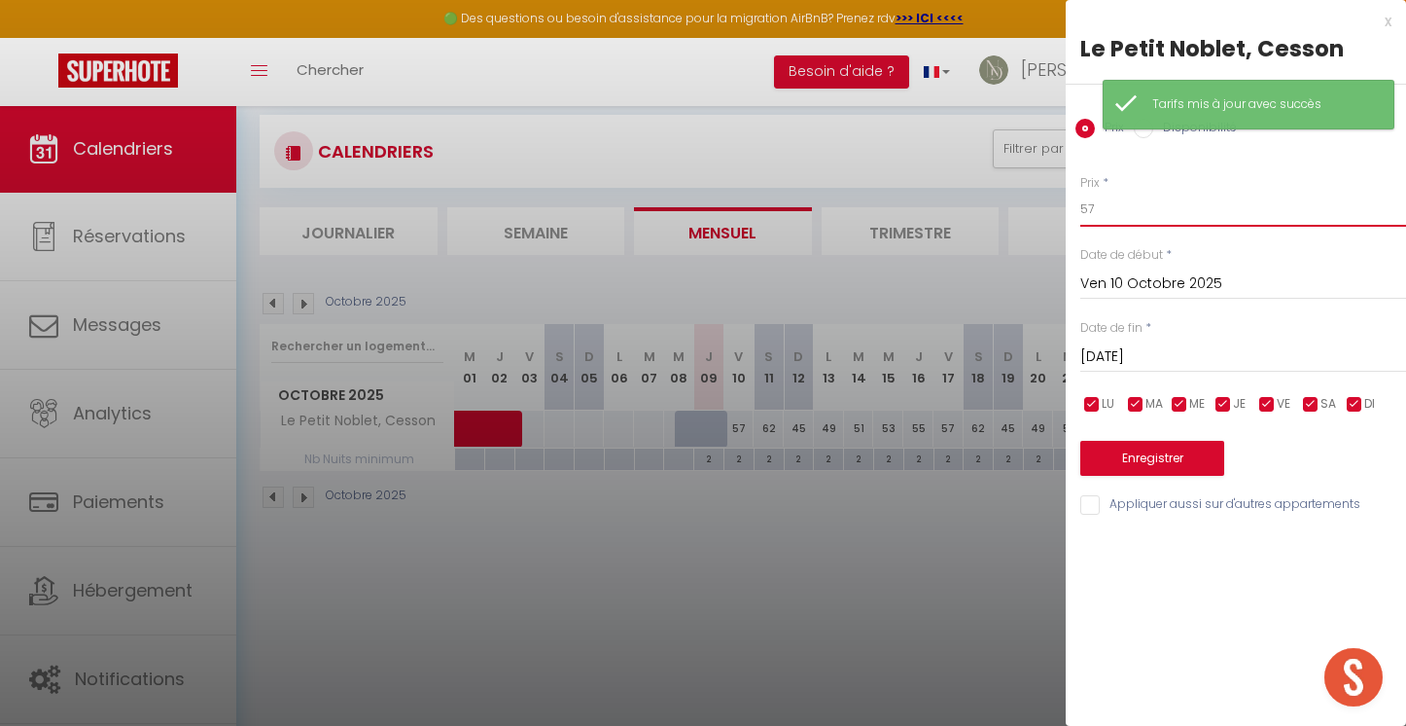
click at [1111, 202] on input "57" at bounding box center [1244, 209] width 326 height 35
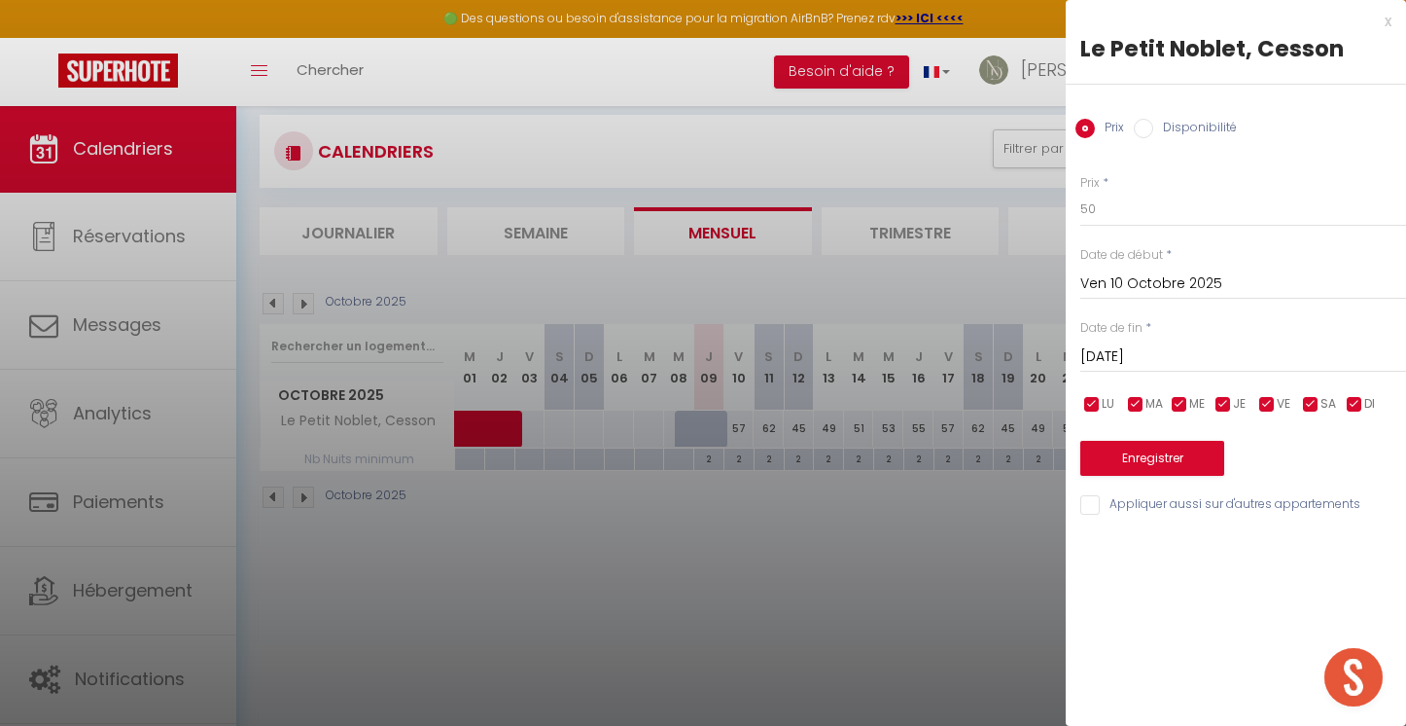
click at [1124, 444] on button "Enregistrer" at bounding box center [1153, 458] width 144 height 35
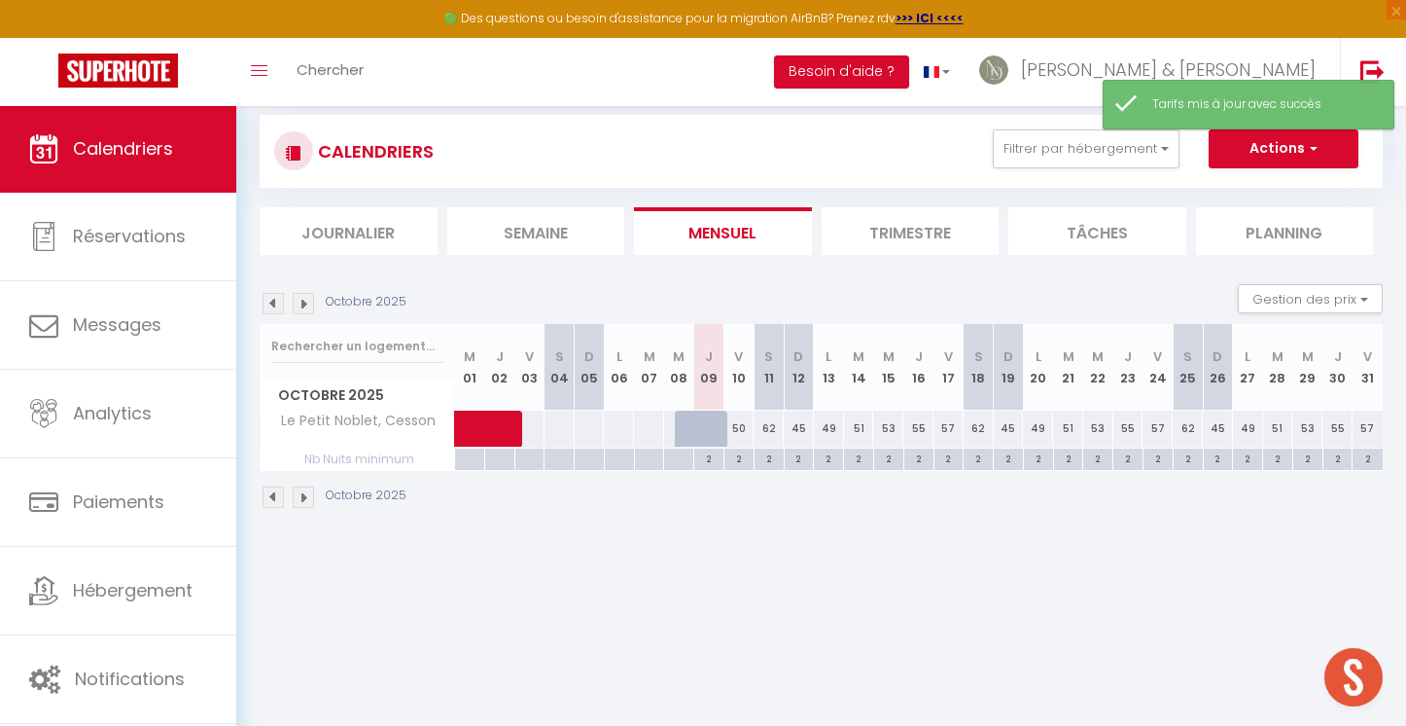
click at [778, 419] on div "62" at bounding box center [769, 428] width 30 height 36
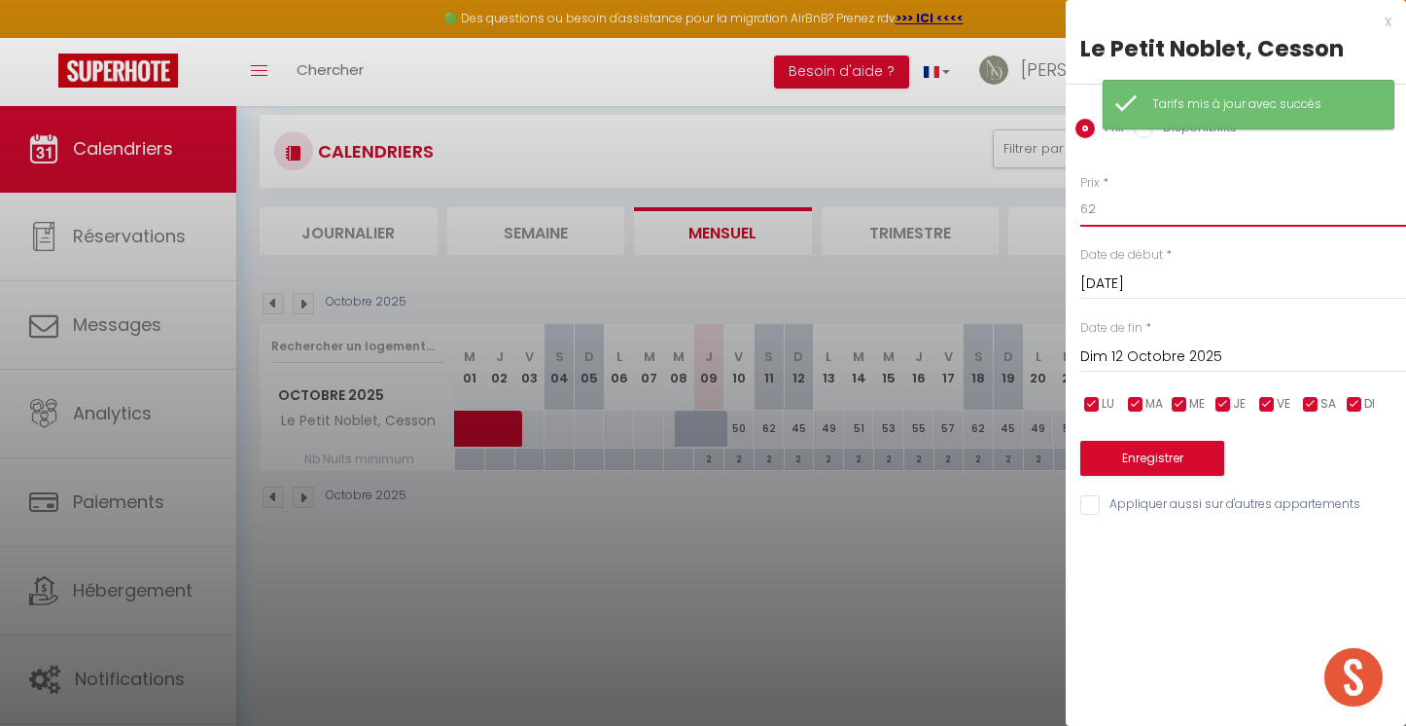
click at [1111, 207] on input "62" at bounding box center [1244, 209] width 326 height 35
click at [1124, 444] on button "Enregistrer" at bounding box center [1153, 458] width 144 height 35
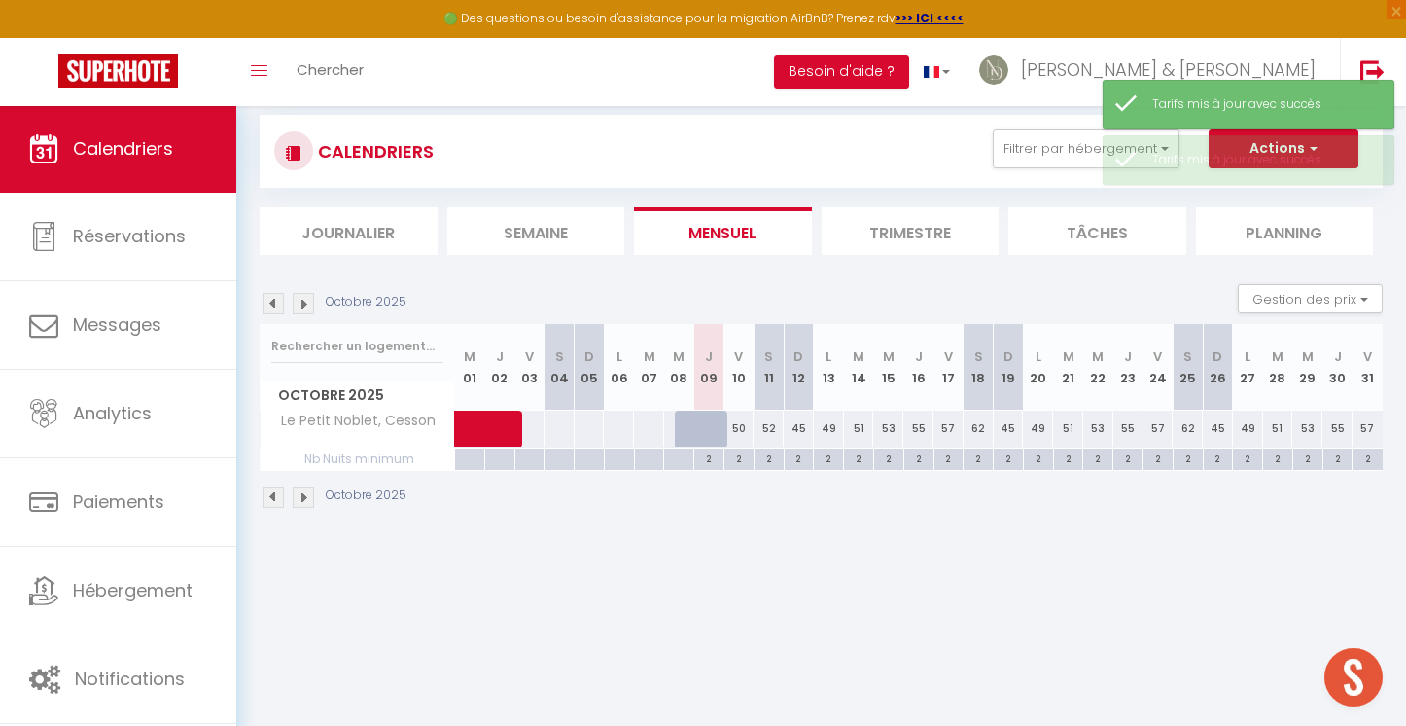
click at [917, 530] on div "CALENDRIERS Filtrer par hébergement LES MANDATS EN ACTION [GEOGRAPHIC_DATA] ave…" at bounding box center [821, 312] width 1170 height 479
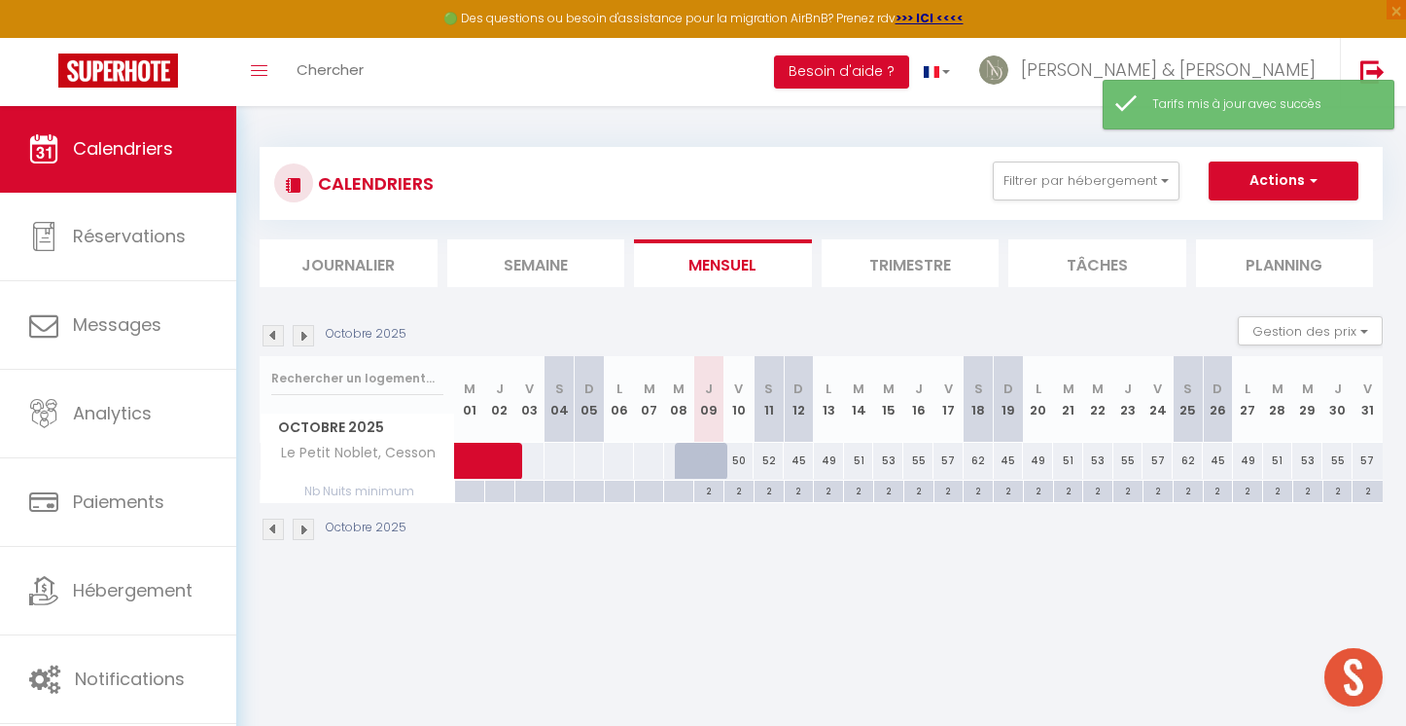
scroll to position [0, 0]
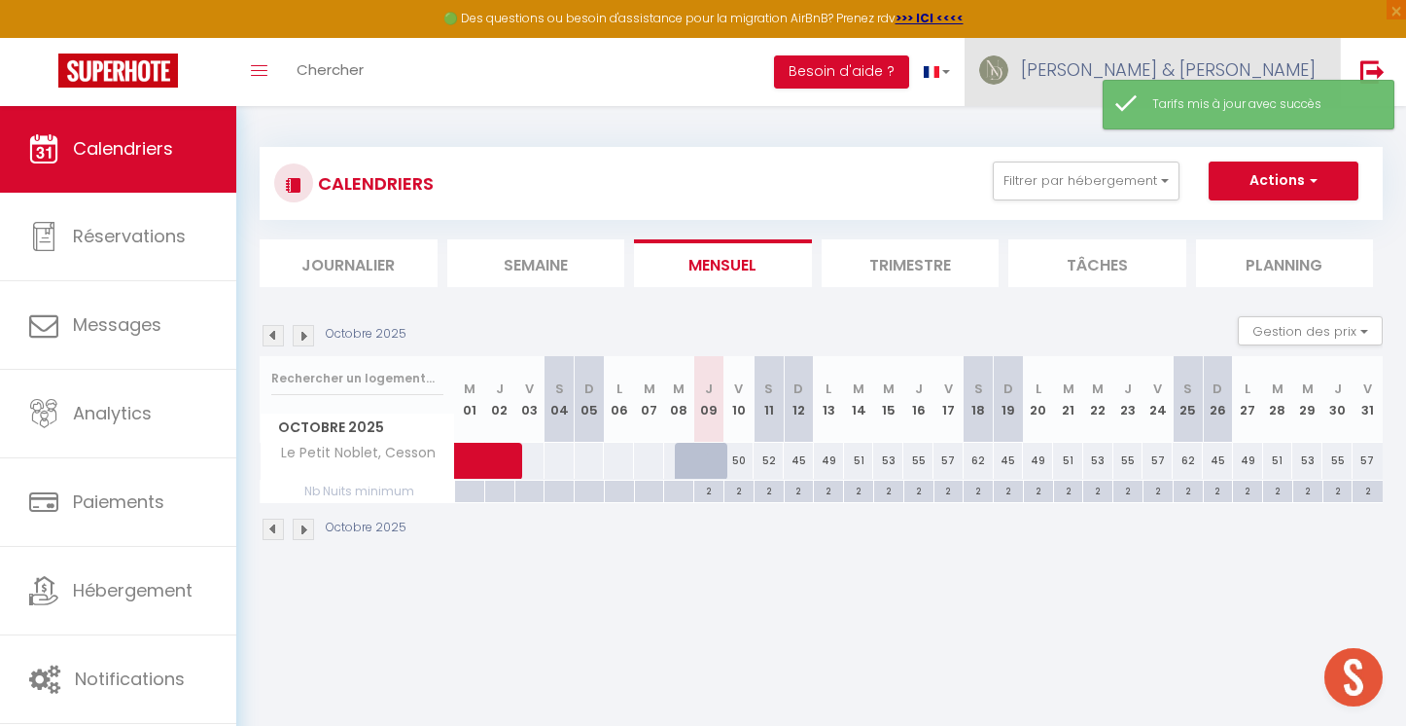
click at [1263, 57] on span "[PERSON_NAME] & [PERSON_NAME]" at bounding box center [1168, 69] width 295 height 24
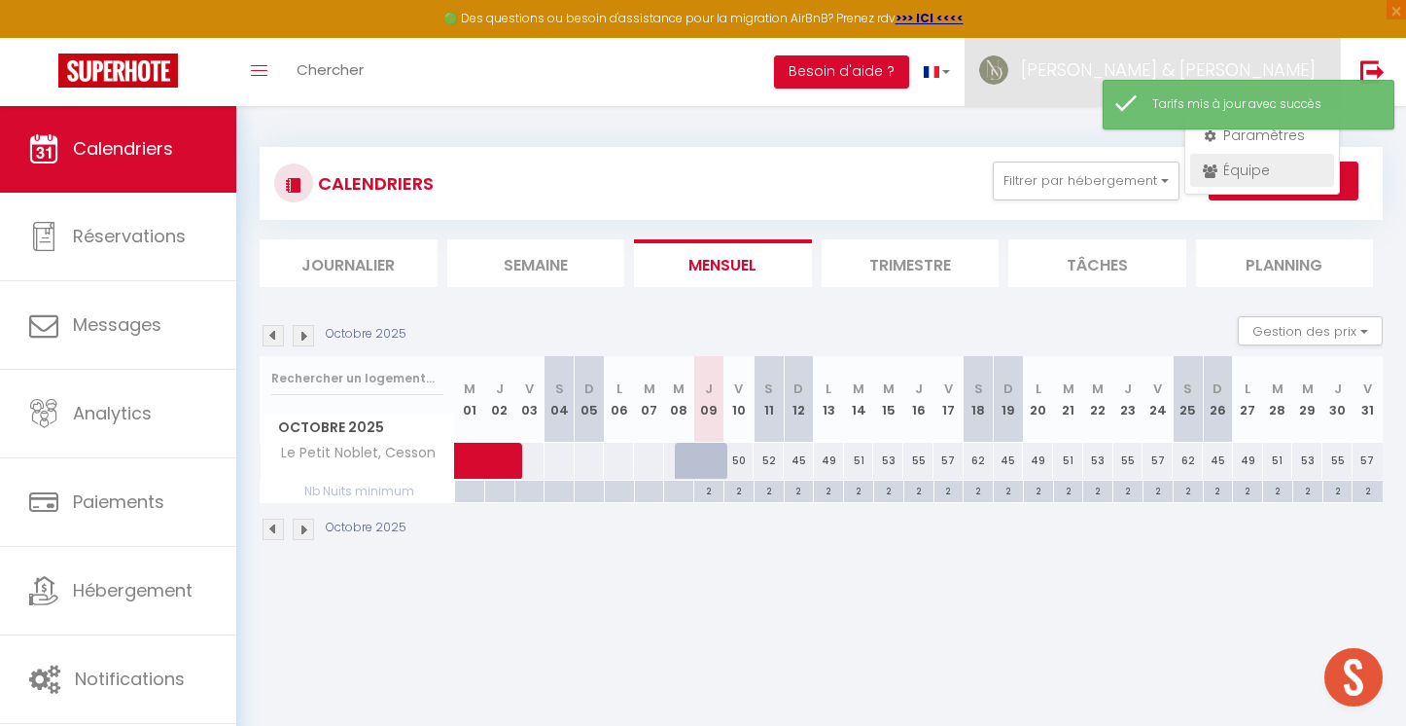
click at [1258, 166] on link "Équipe" at bounding box center [1263, 170] width 144 height 33
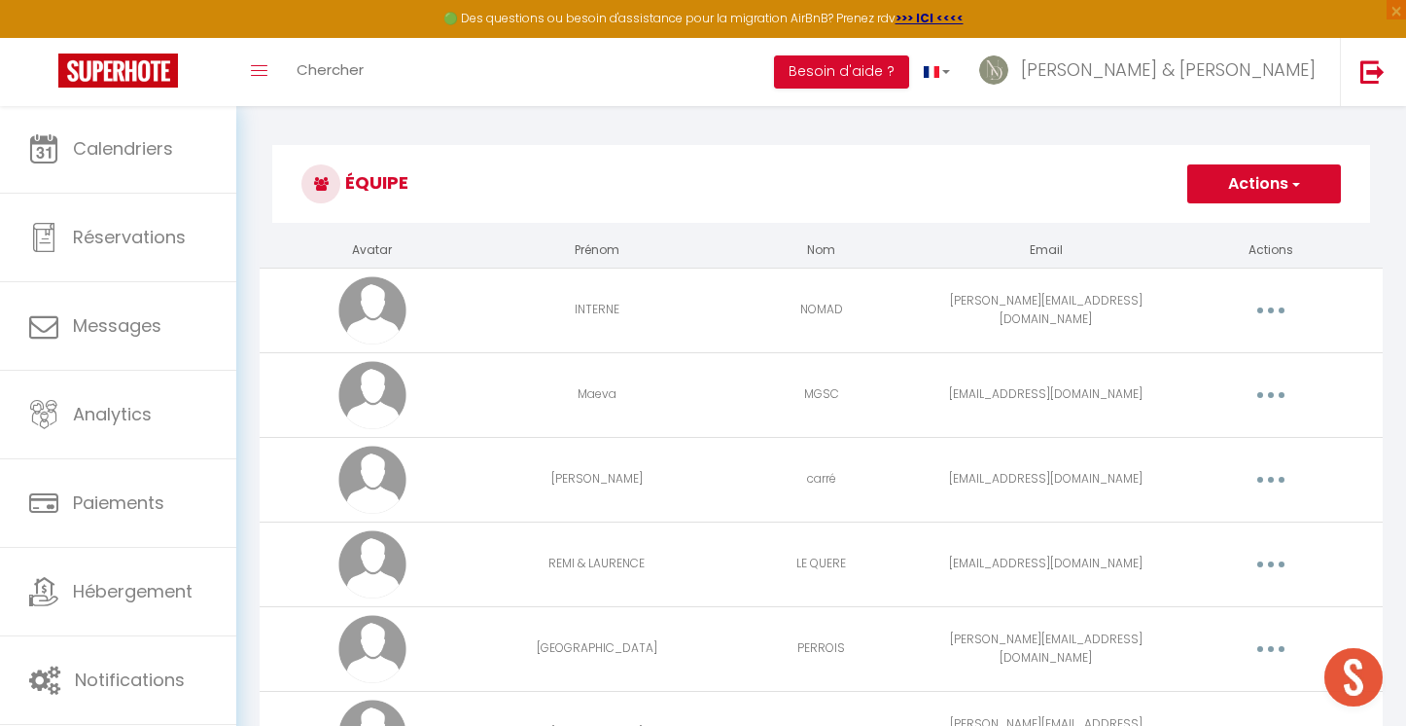
click at [1264, 190] on button "Actions" at bounding box center [1265, 183] width 154 height 39
click at [1247, 232] on link "Ajouter un nouvel utilisateur" at bounding box center [1226, 226] width 230 height 25
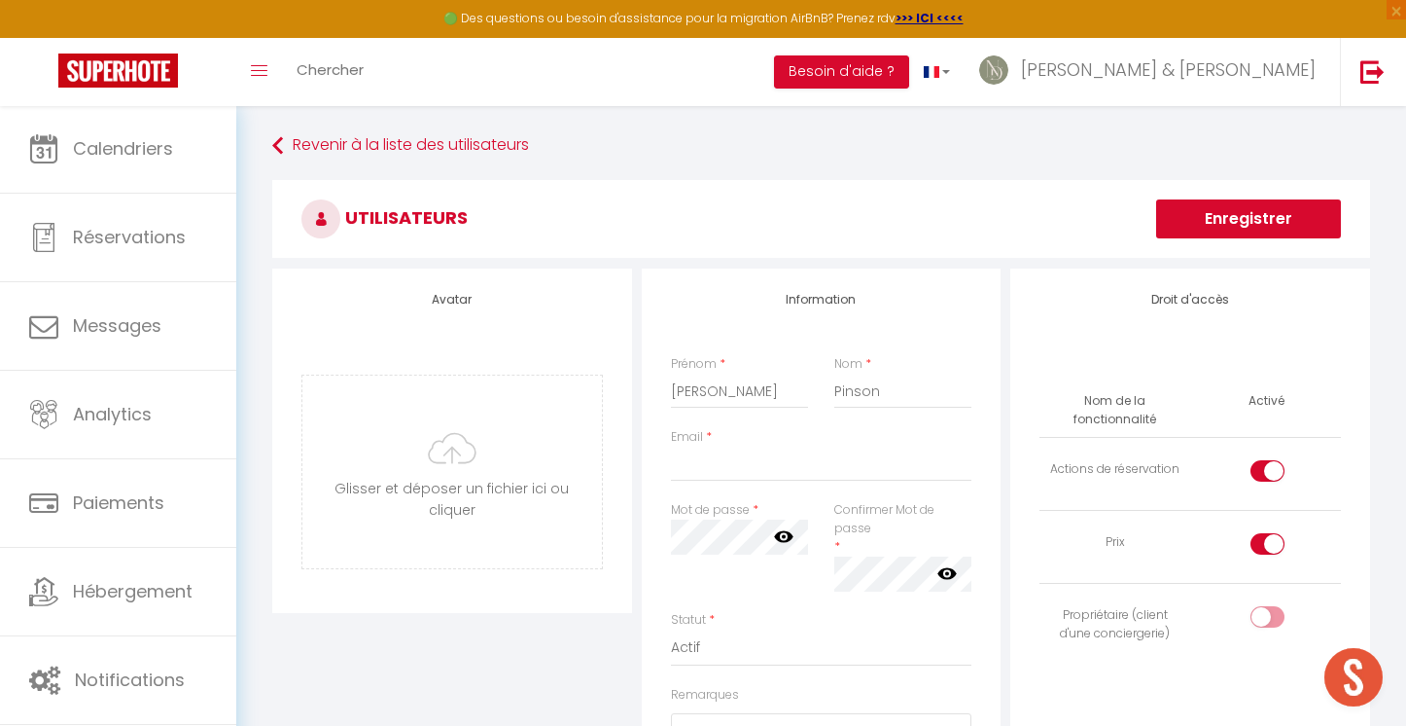
click at [667, 456] on div "Email *" at bounding box center [821, 464] width 327 height 73
paste input "[EMAIL_ADDRESS][DOMAIN_NAME]"
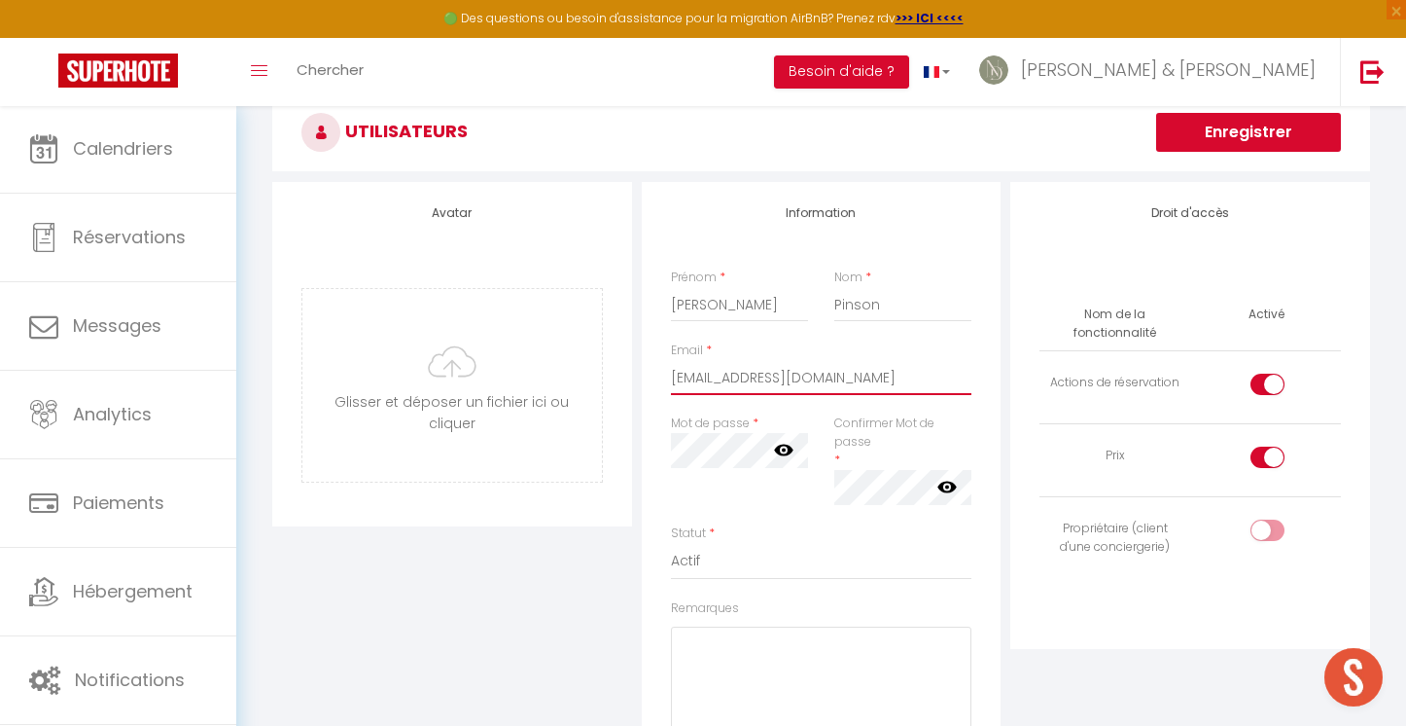
scroll to position [94, 0]
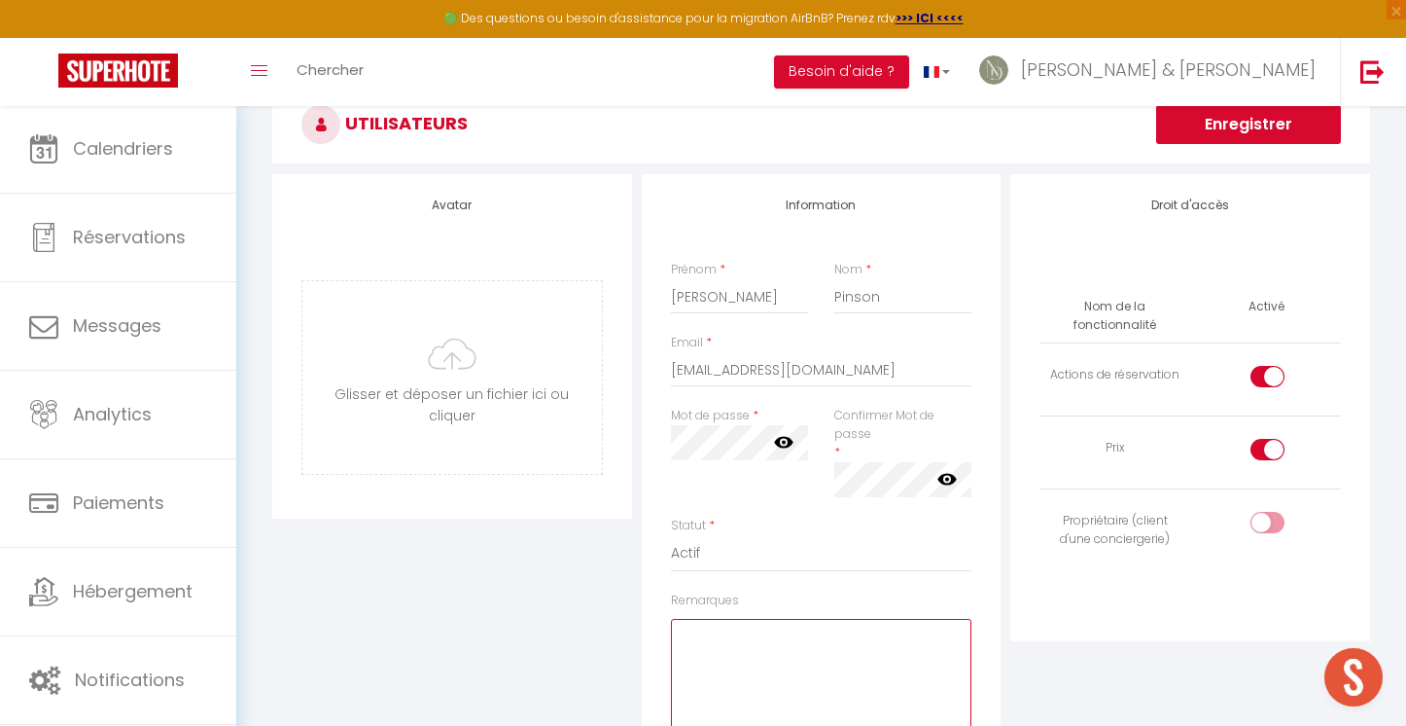
click at [757, 660] on textarea "Remarques" at bounding box center [822, 678] width 302 height 118
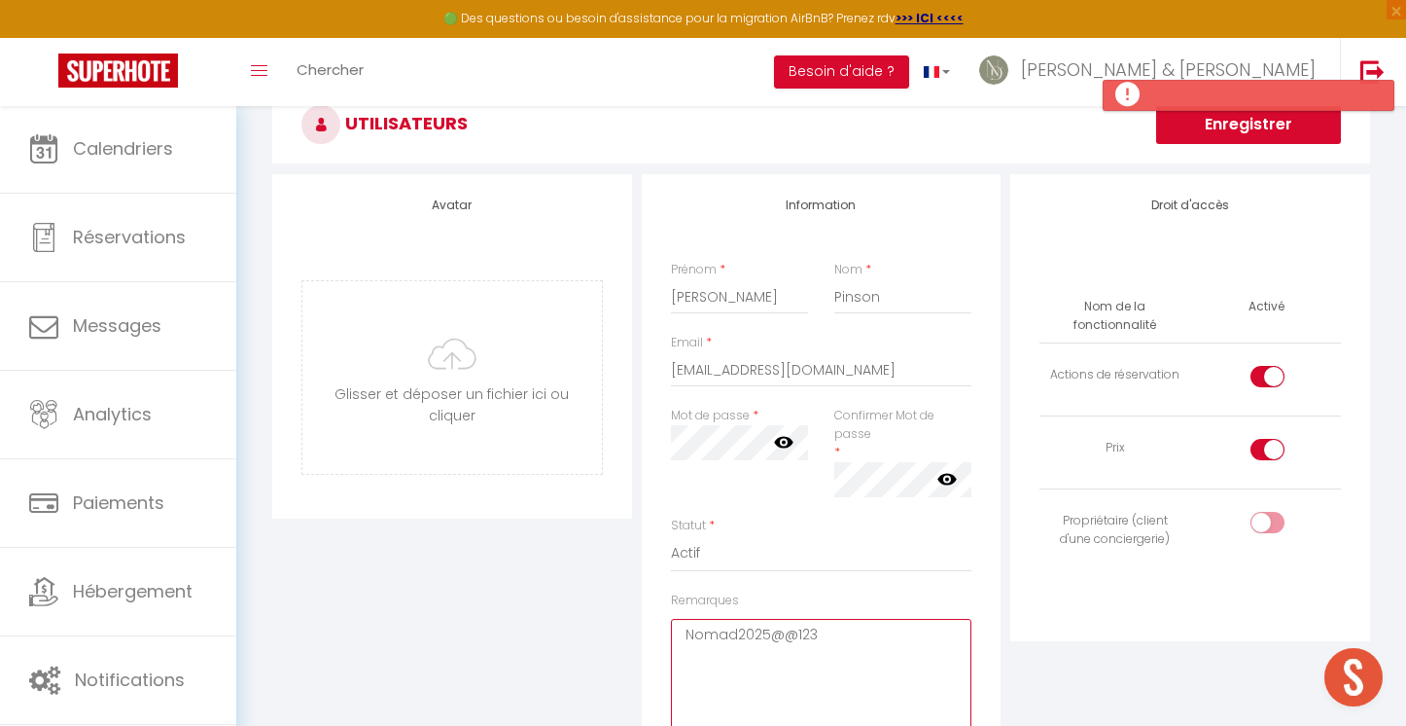
click at [876, 619] on textarea "Nomad2025@@123" at bounding box center [822, 678] width 302 height 118
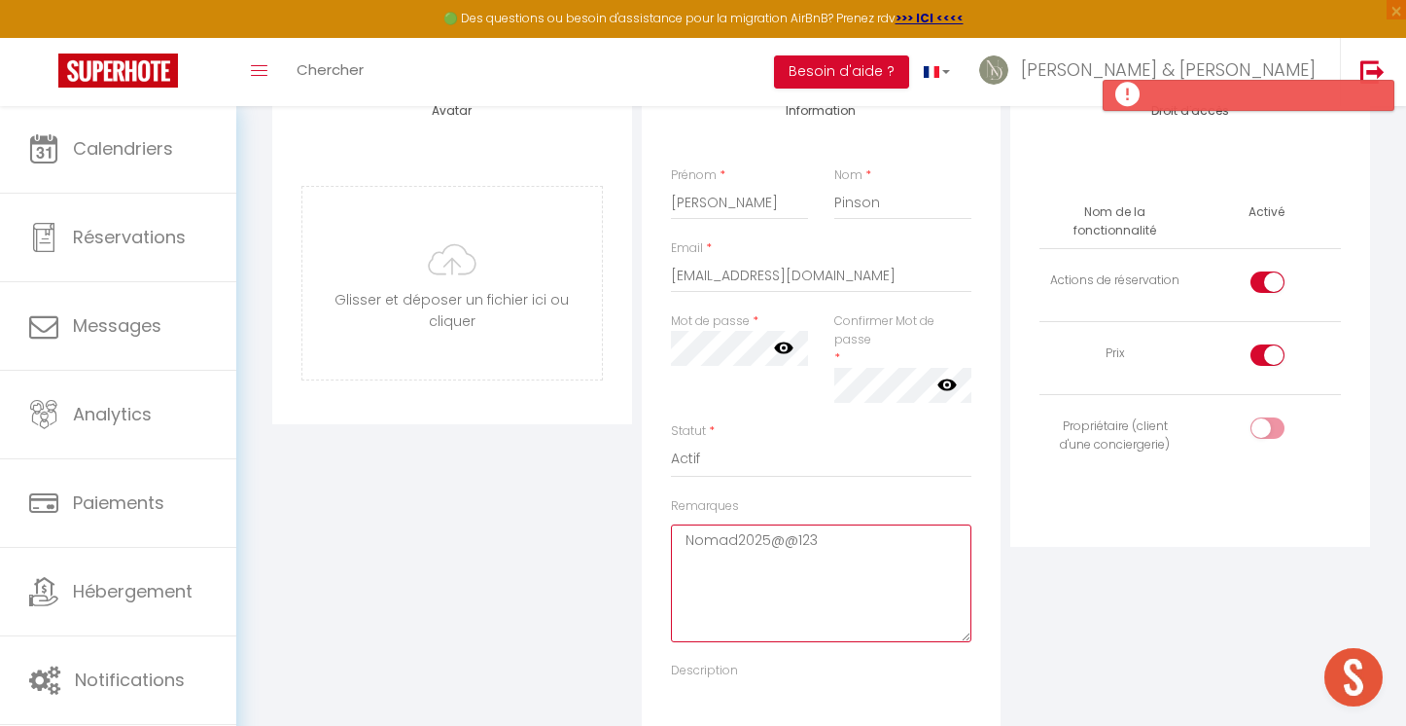
scroll to position [198, 0]
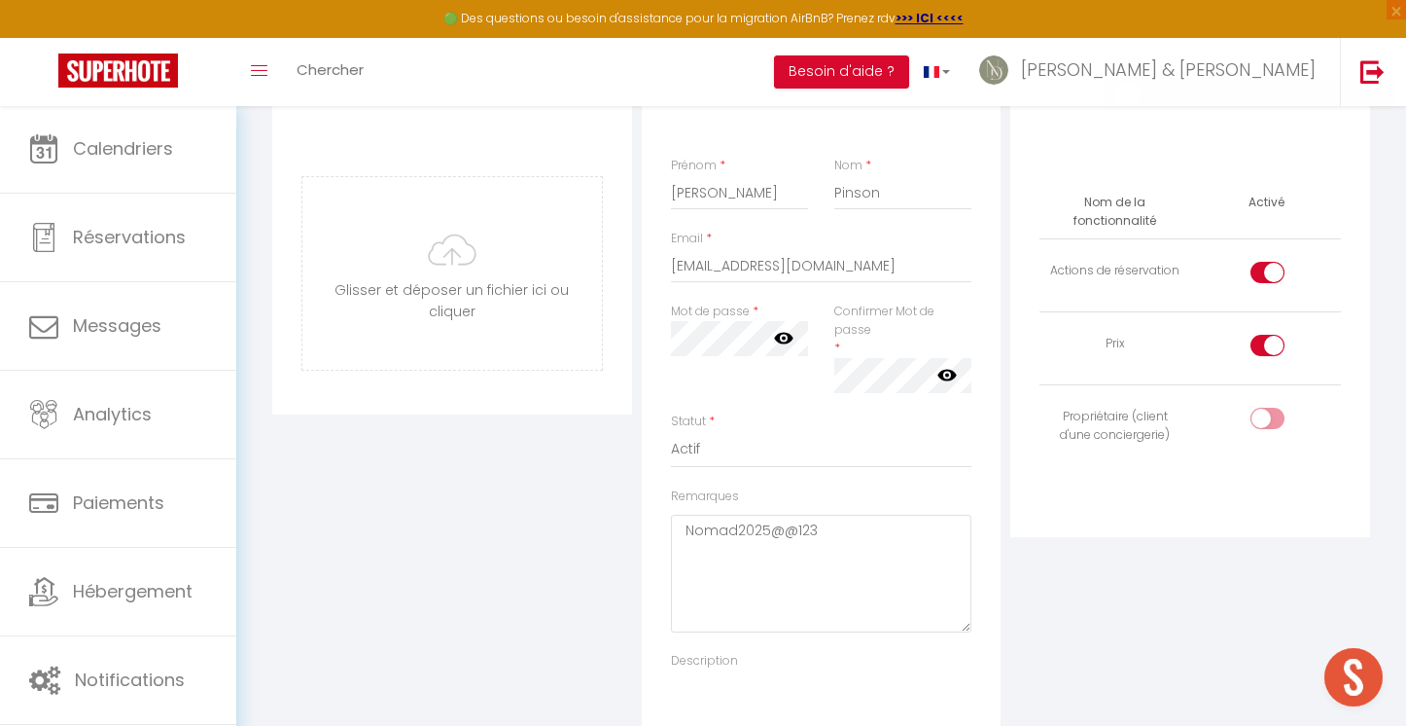
click at [1265, 267] on div at bounding box center [1268, 272] width 34 height 21
click at [1267, 267] on input "checkbox" at bounding box center [1284, 276] width 34 height 29
click at [1273, 425] on input "checkbox" at bounding box center [1284, 422] width 34 height 29
drag, startPoint x: 839, startPoint y: 519, endPoint x: 647, endPoint y: 532, distance: 193.0
click at [646, 532] on div "Information Prénom * [PERSON_NAME] * Pinson Email * [EMAIL_ADDRESS][DOMAIN_NAME…" at bounding box center [822, 424] width 360 height 708
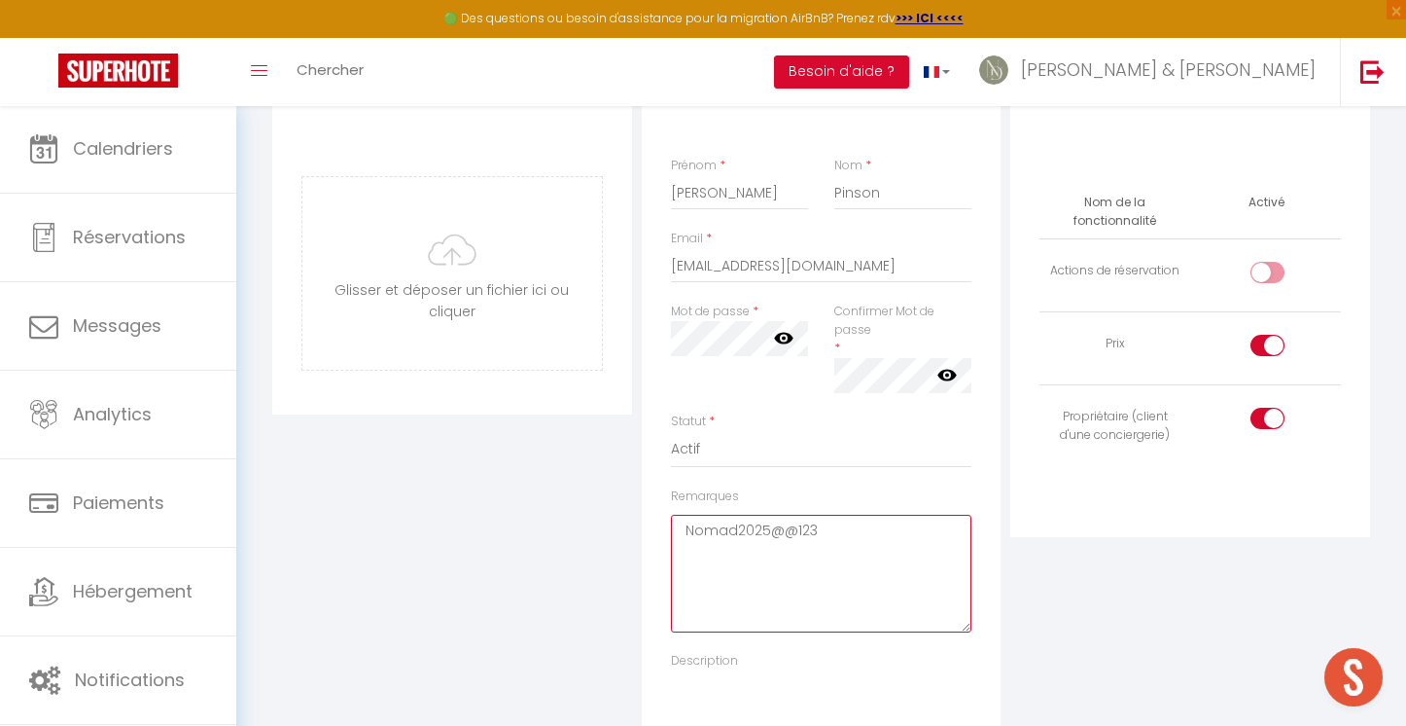
click at [736, 523] on textarea "Nomad2025@@123" at bounding box center [822, 574] width 302 height 118
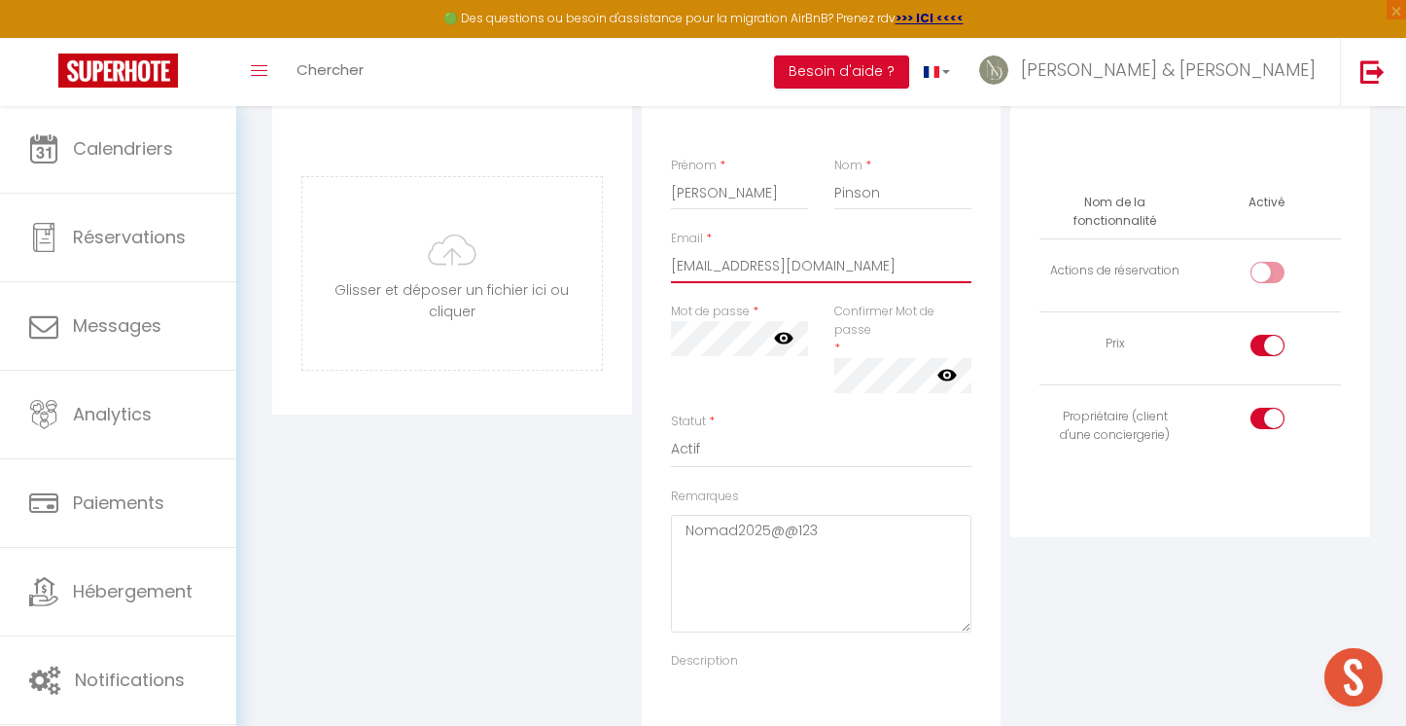
click at [737, 268] on input "[EMAIL_ADDRESS][DOMAIN_NAME]" at bounding box center [822, 265] width 302 height 35
click at [744, 266] on input "[EMAIL_ADDRESS][DOMAIN_NAME]" at bounding box center [822, 265] width 302 height 35
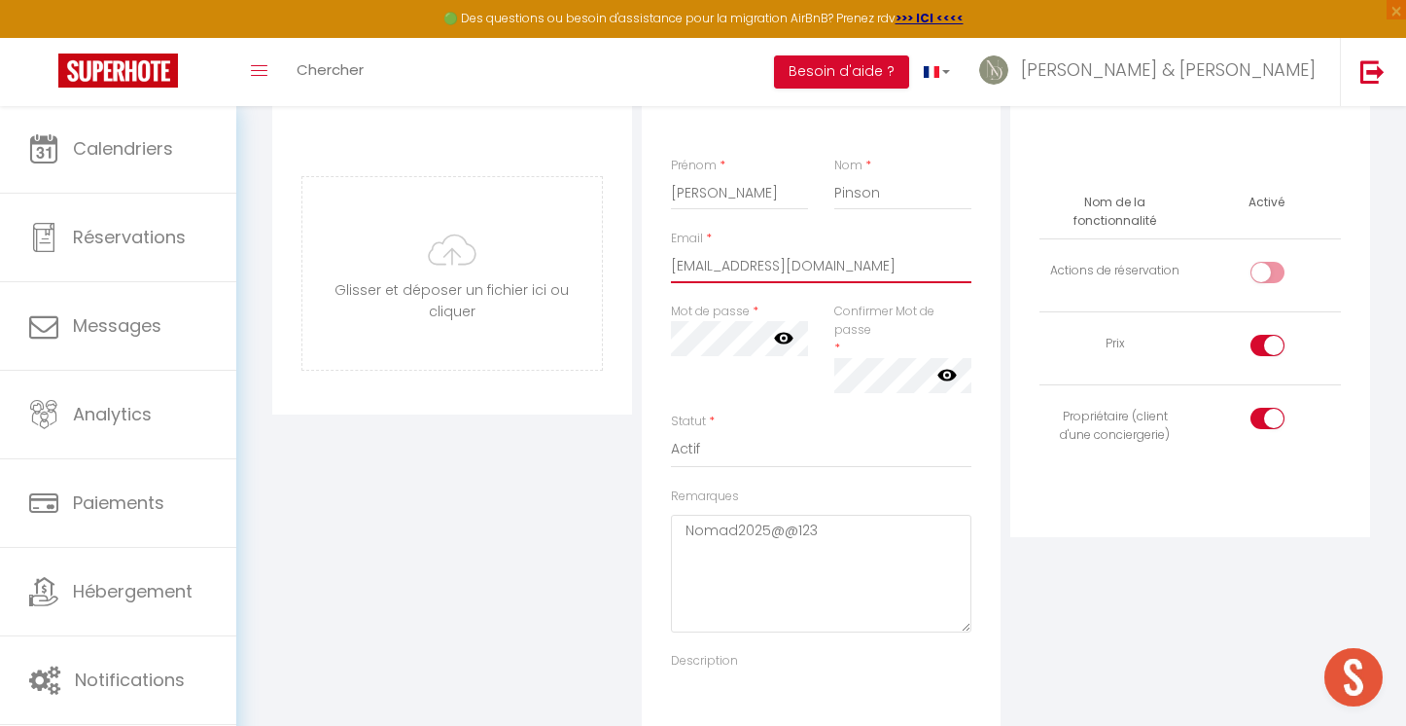
click at [744, 266] on input "[EMAIL_ADDRESS][DOMAIN_NAME]" at bounding box center [822, 265] width 302 height 35
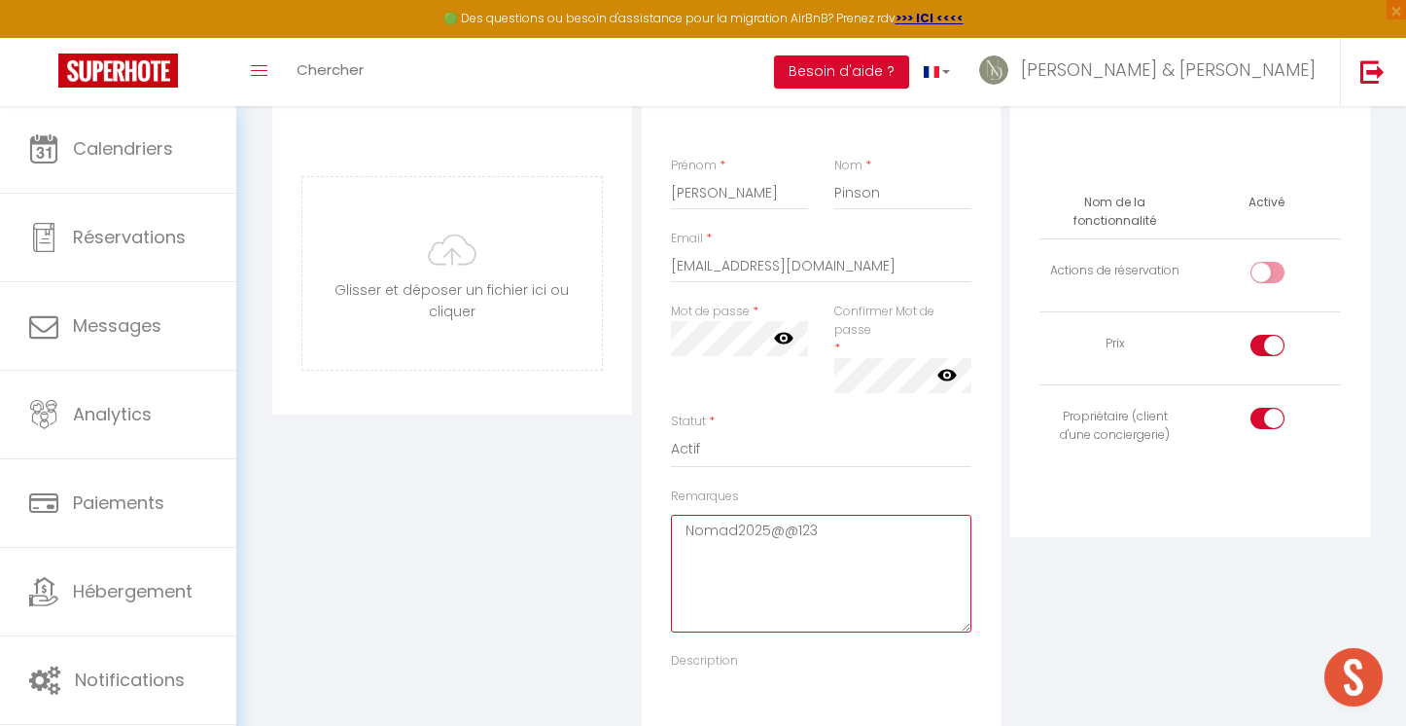
click at [734, 525] on textarea "Nomad2025@@123" at bounding box center [822, 574] width 302 height 118
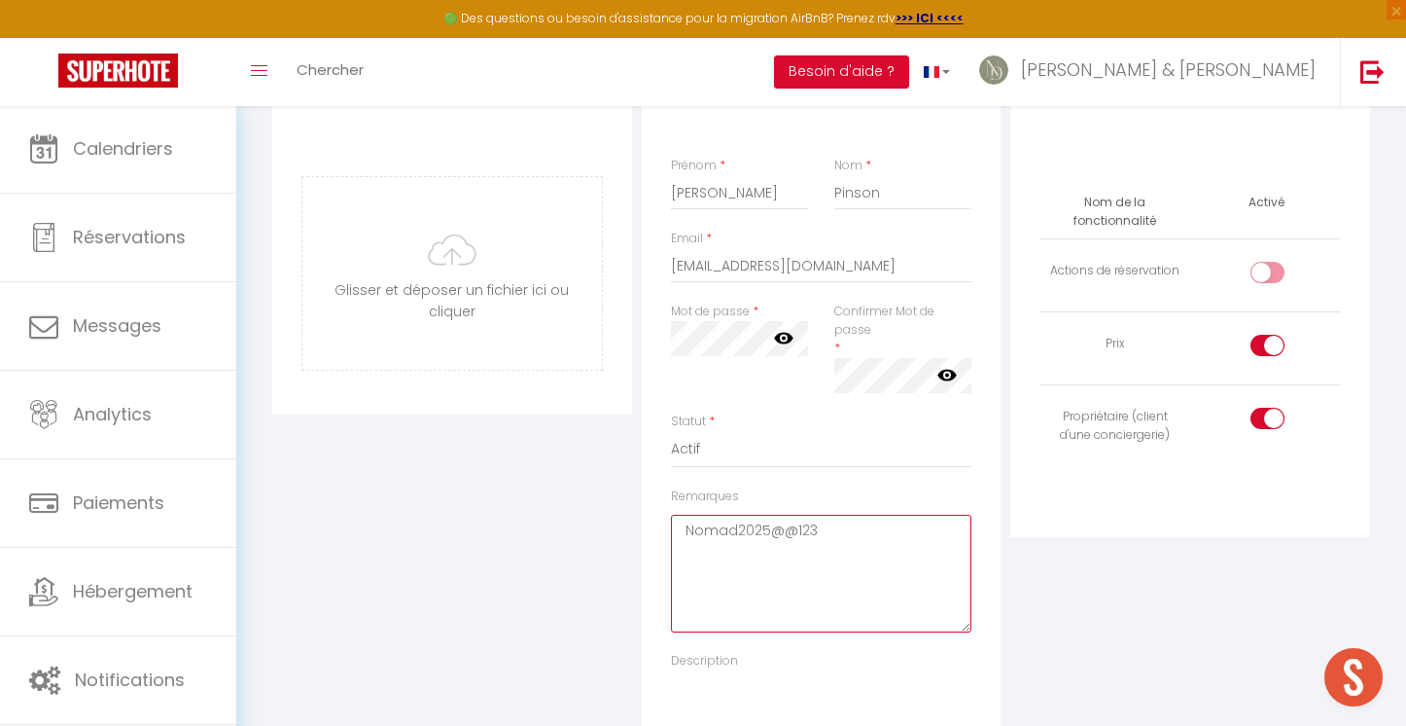
click at [734, 525] on textarea "Nomad2025@@123" at bounding box center [822, 574] width 302 height 118
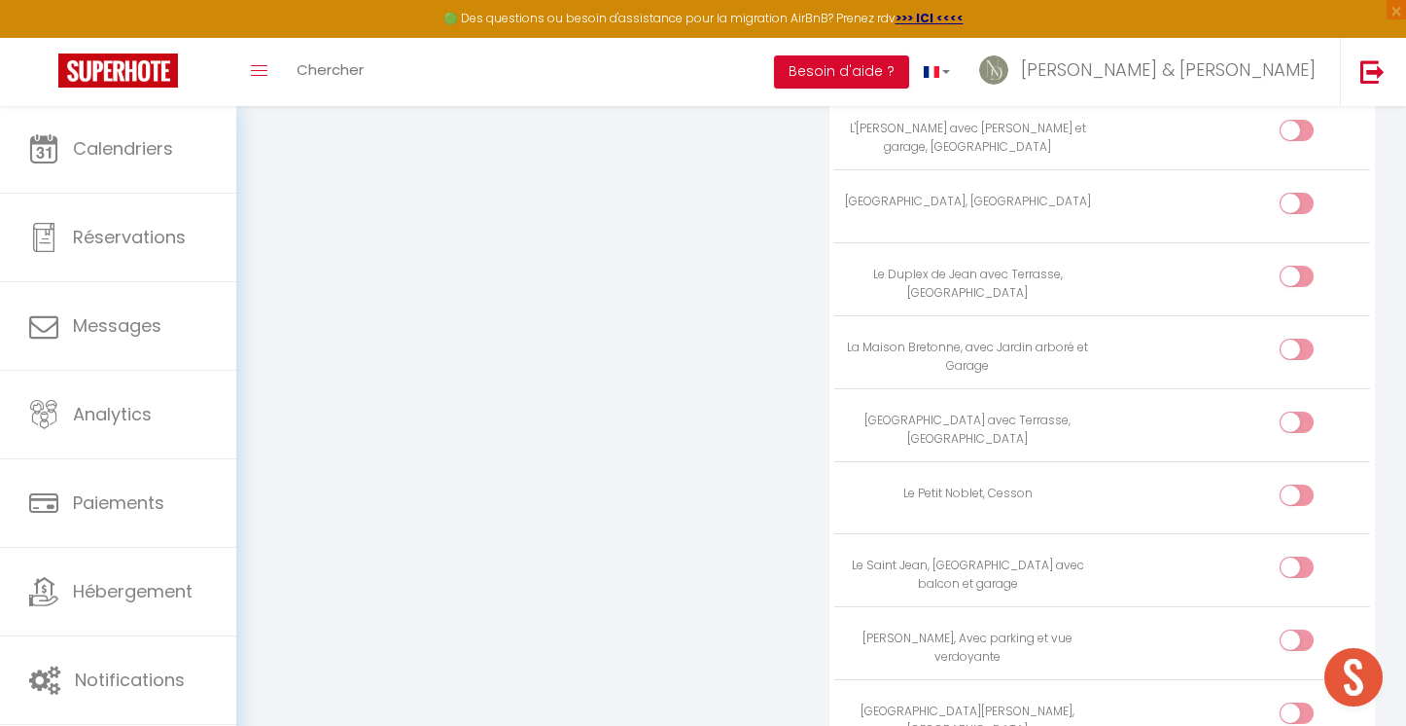
scroll to position [5544, 0]
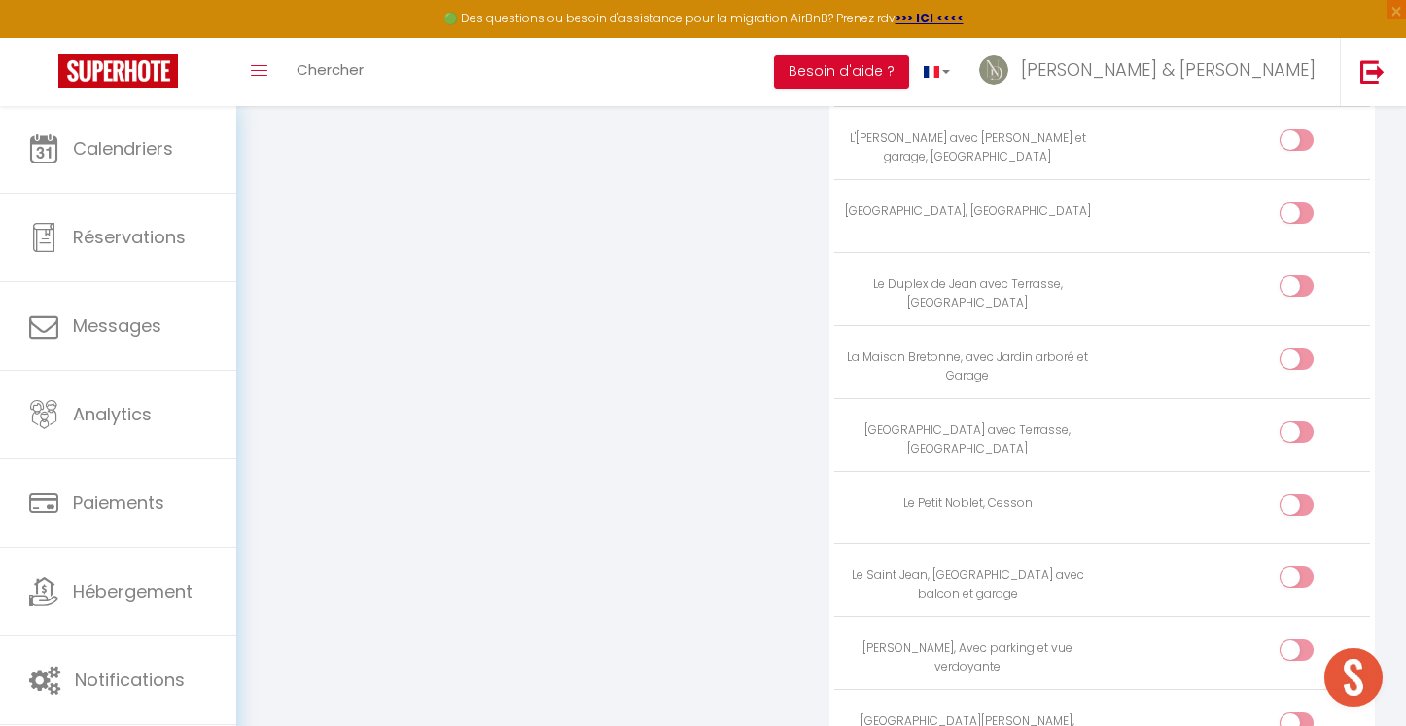
click at [1302, 494] on input "checkbox" at bounding box center [1314, 508] width 34 height 29
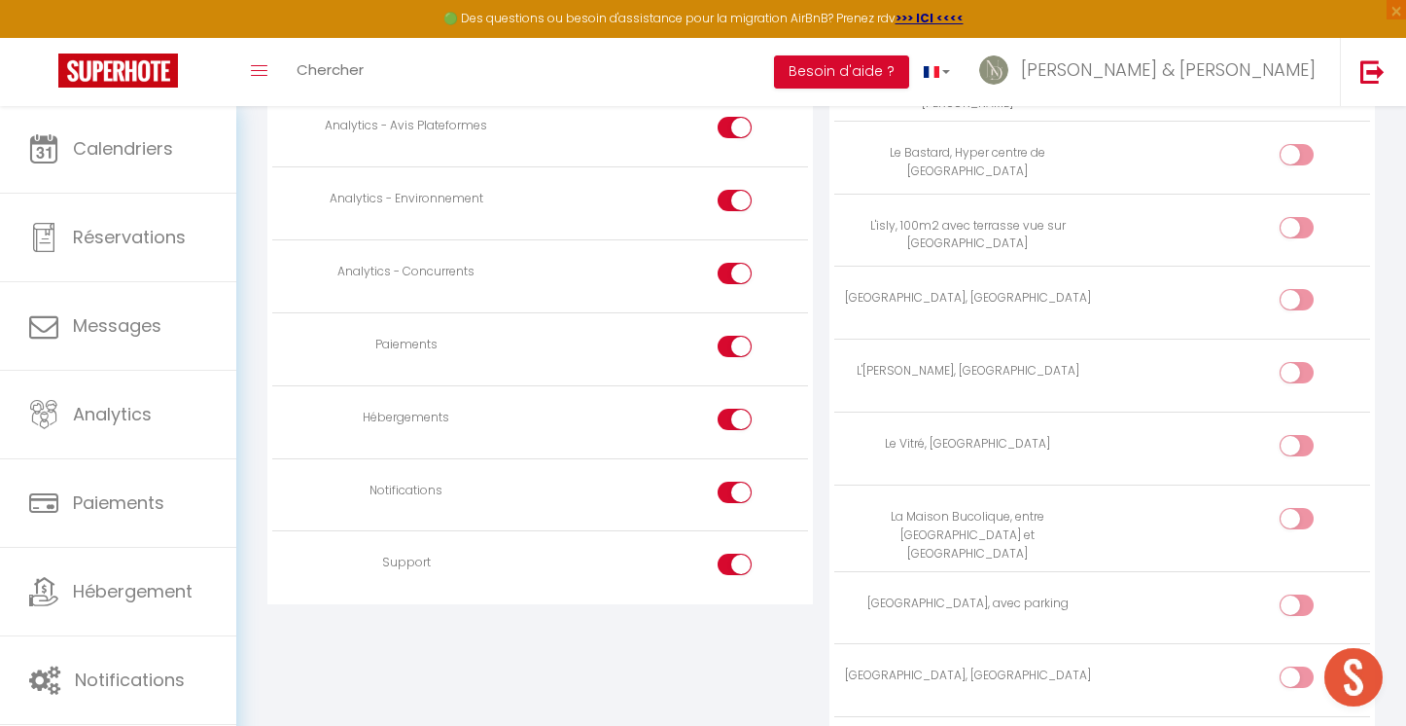
scroll to position [1733, 0]
click at [735, 480] on input "checkbox" at bounding box center [752, 494] width 34 height 29
click at [735, 551] on input "checkbox" at bounding box center [752, 565] width 34 height 29
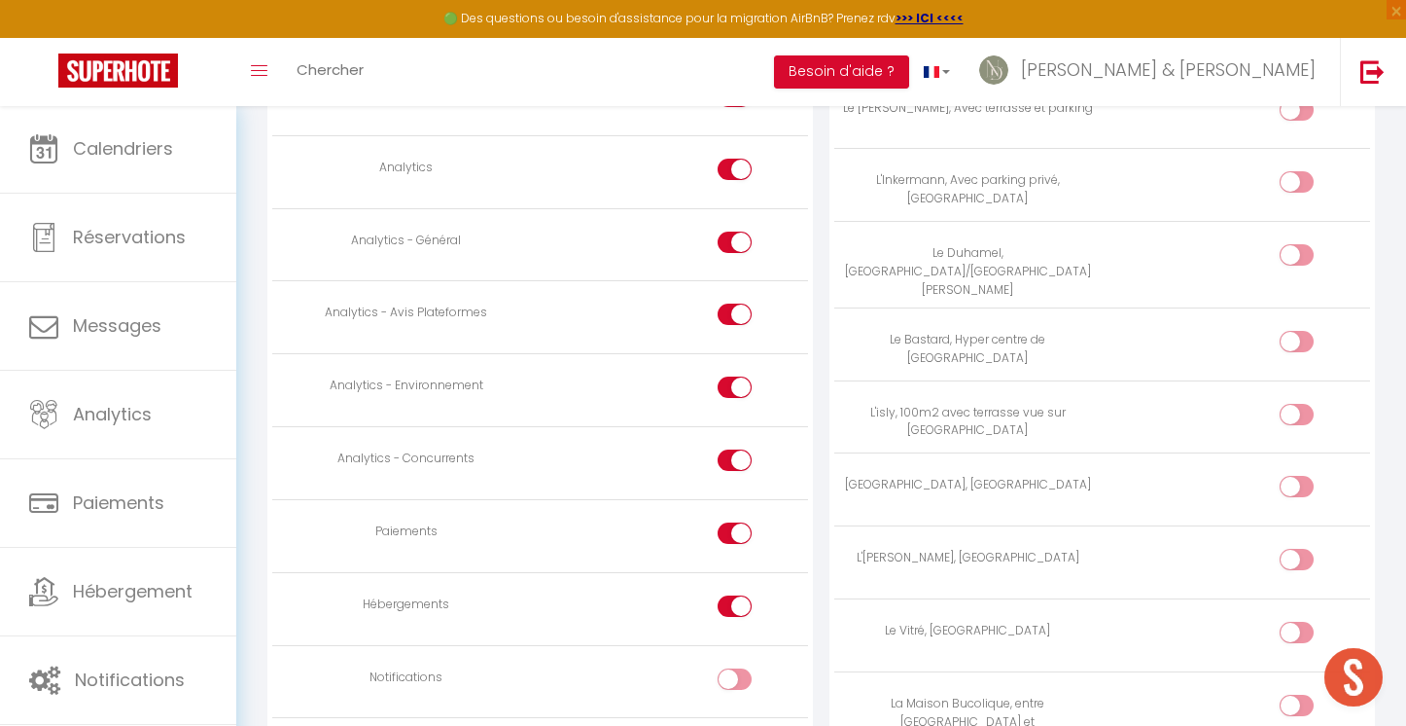
scroll to position [1538, 0]
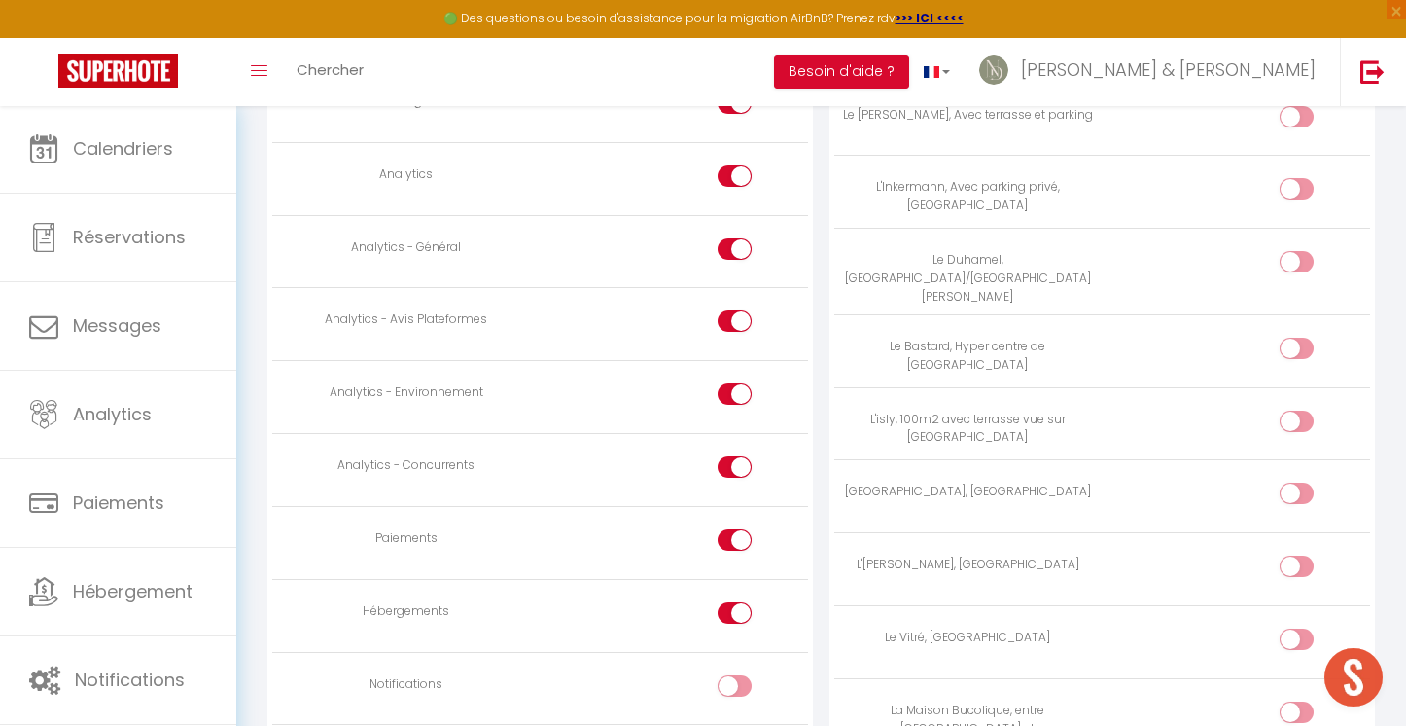
click at [735, 456] on input "checkbox" at bounding box center [752, 470] width 34 height 29
click at [736, 385] on input "checkbox" at bounding box center [752, 397] width 34 height 29
click at [739, 310] on input "checkbox" at bounding box center [752, 324] width 34 height 29
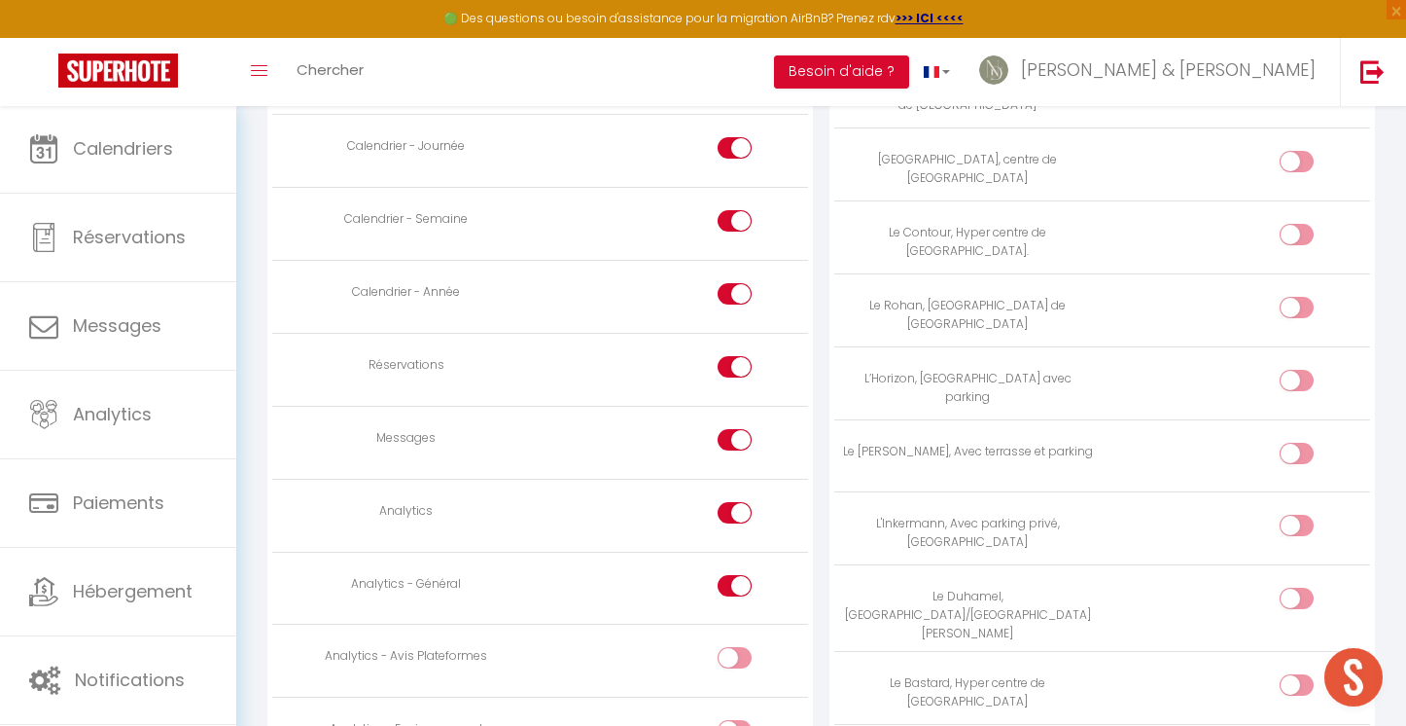
scroll to position [1200, 0]
click at [733, 434] on div at bounding box center [735, 440] width 34 height 21
click at [735, 434] on input "checkbox" at bounding box center [752, 444] width 34 height 29
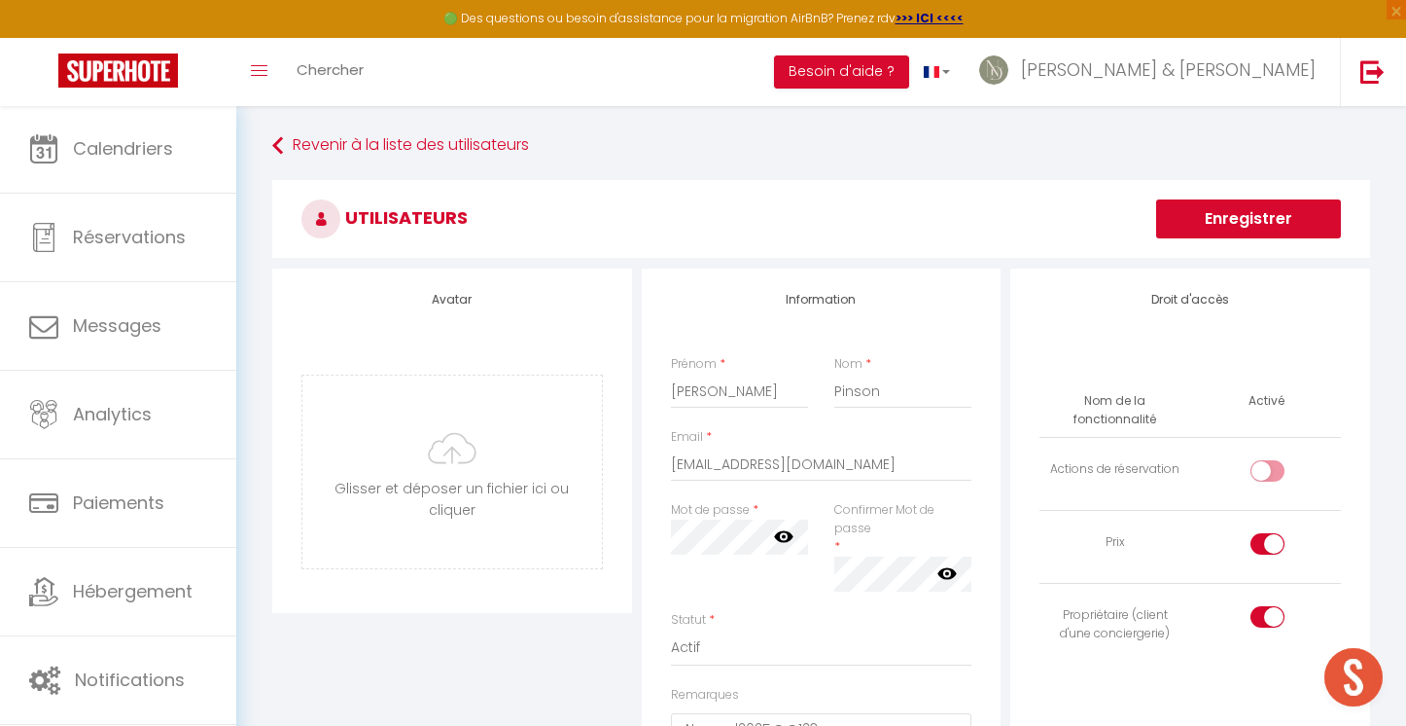
scroll to position [0, 0]
click at [1204, 230] on button "Enregistrer" at bounding box center [1248, 218] width 185 height 39
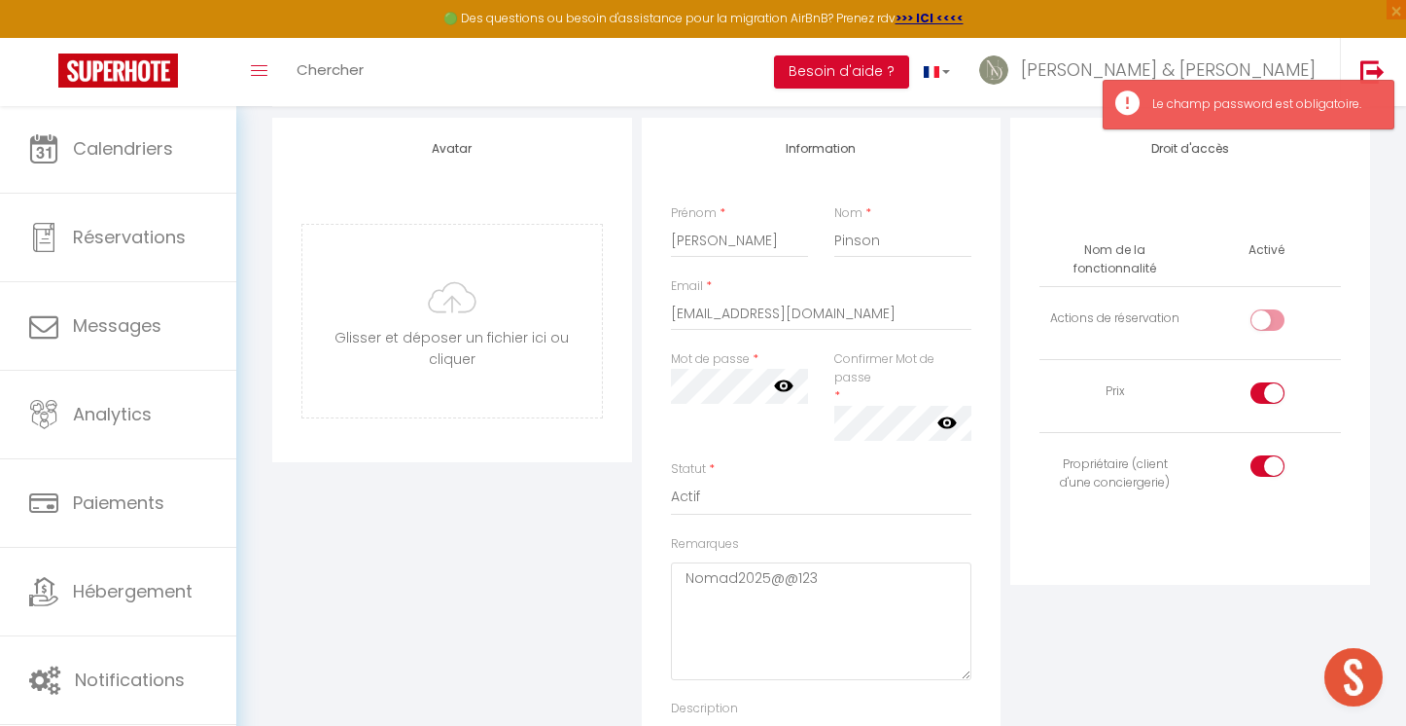
scroll to position [147, 0]
click at [758, 580] on textarea "Nomad2025@@123" at bounding box center [822, 625] width 302 height 118
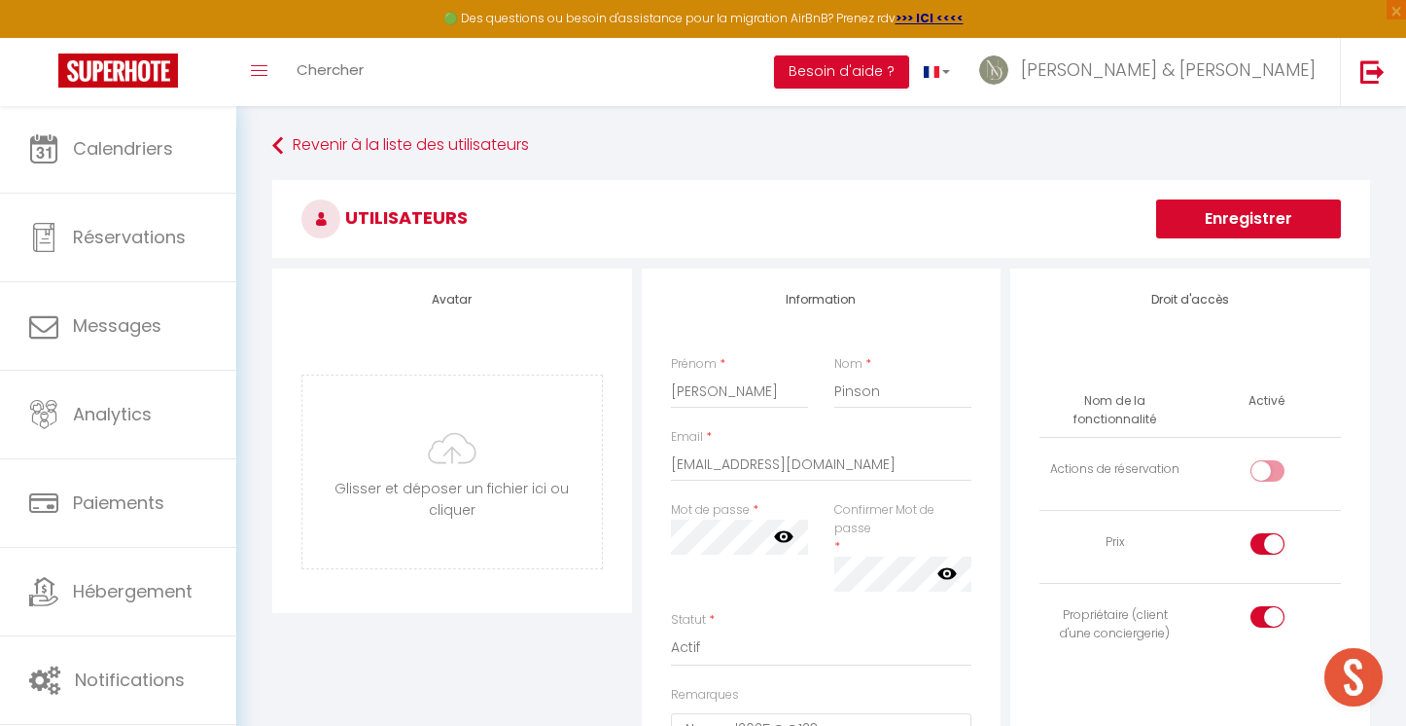
scroll to position [0, 0]
click at [1209, 212] on button "Enregistrer" at bounding box center [1248, 218] width 185 height 39
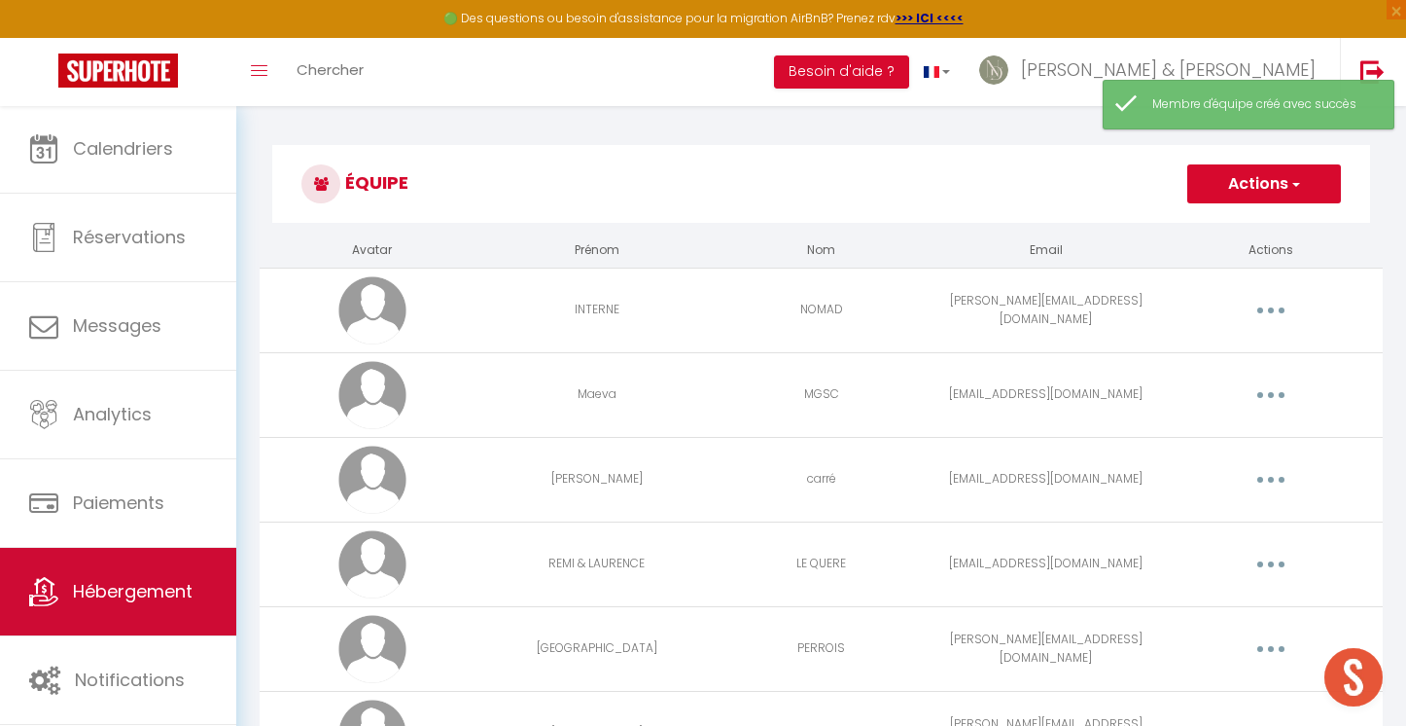
click at [139, 594] on span "Hébergement" at bounding box center [133, 591] width 120 height 24
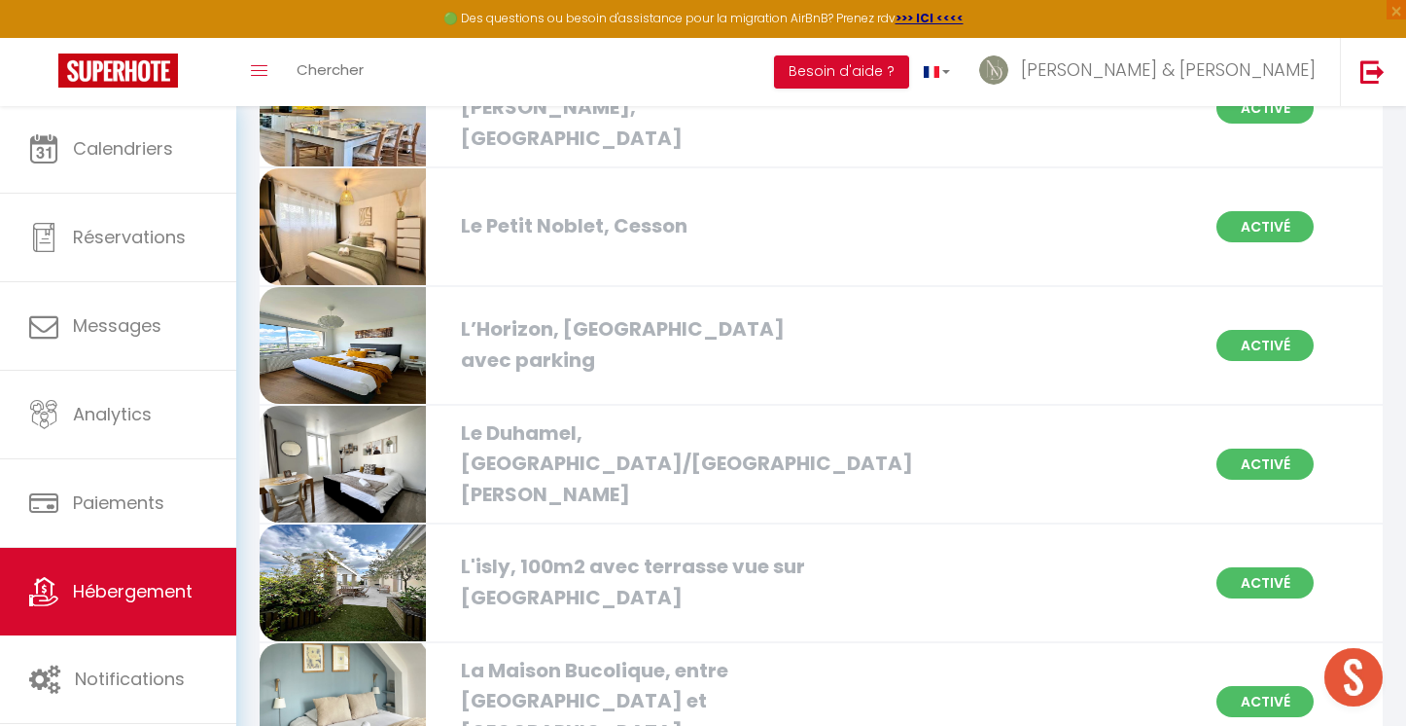
scroll to position [689, 0]
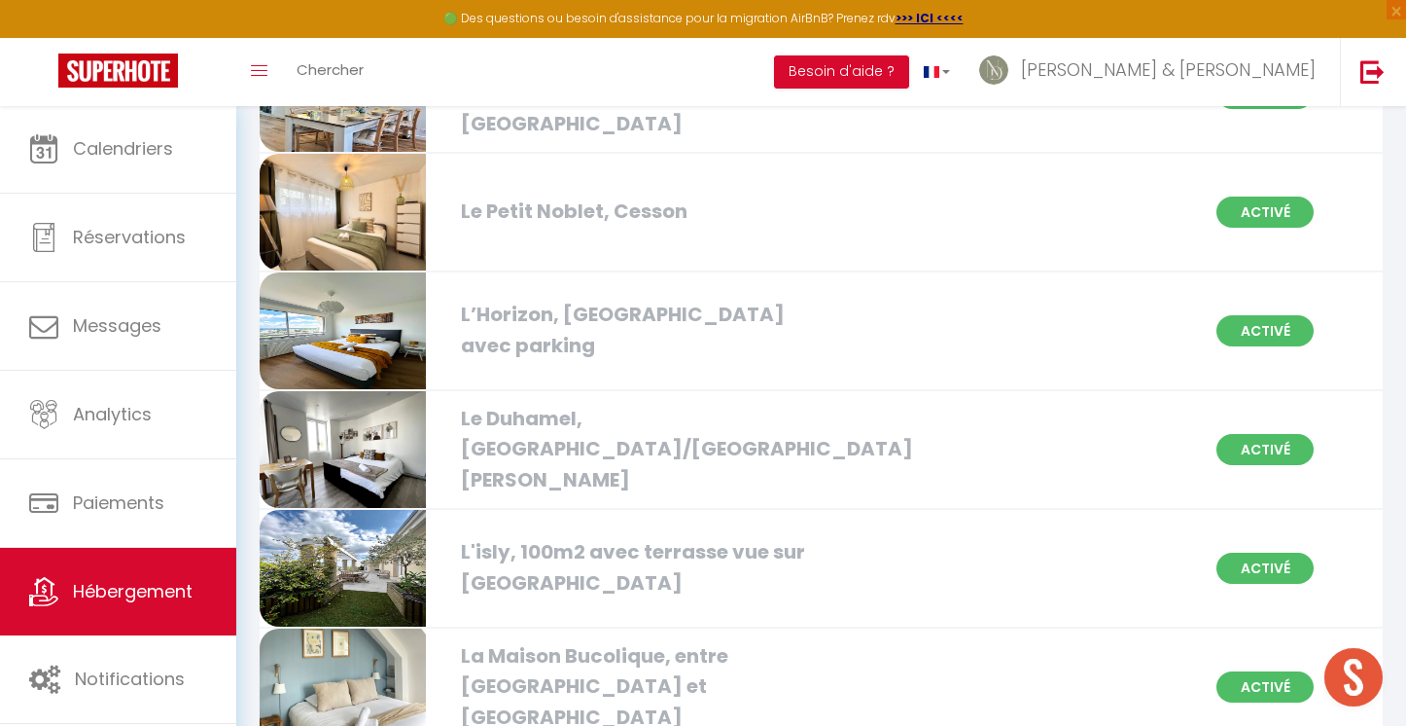
click at [621, 219] on div "Le Petit Noblet, Cesson" at bounding box center [630, 211] width 358 height 30
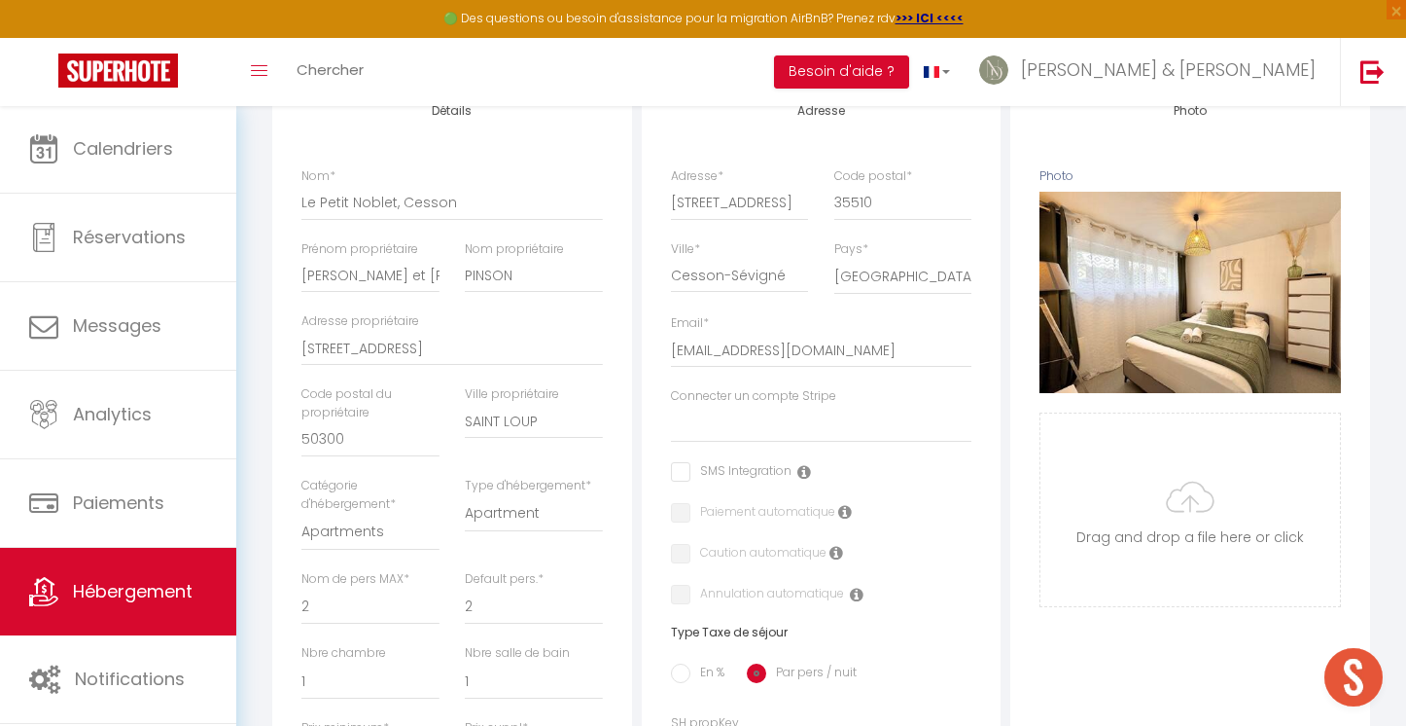
scroll to position [288, 0]
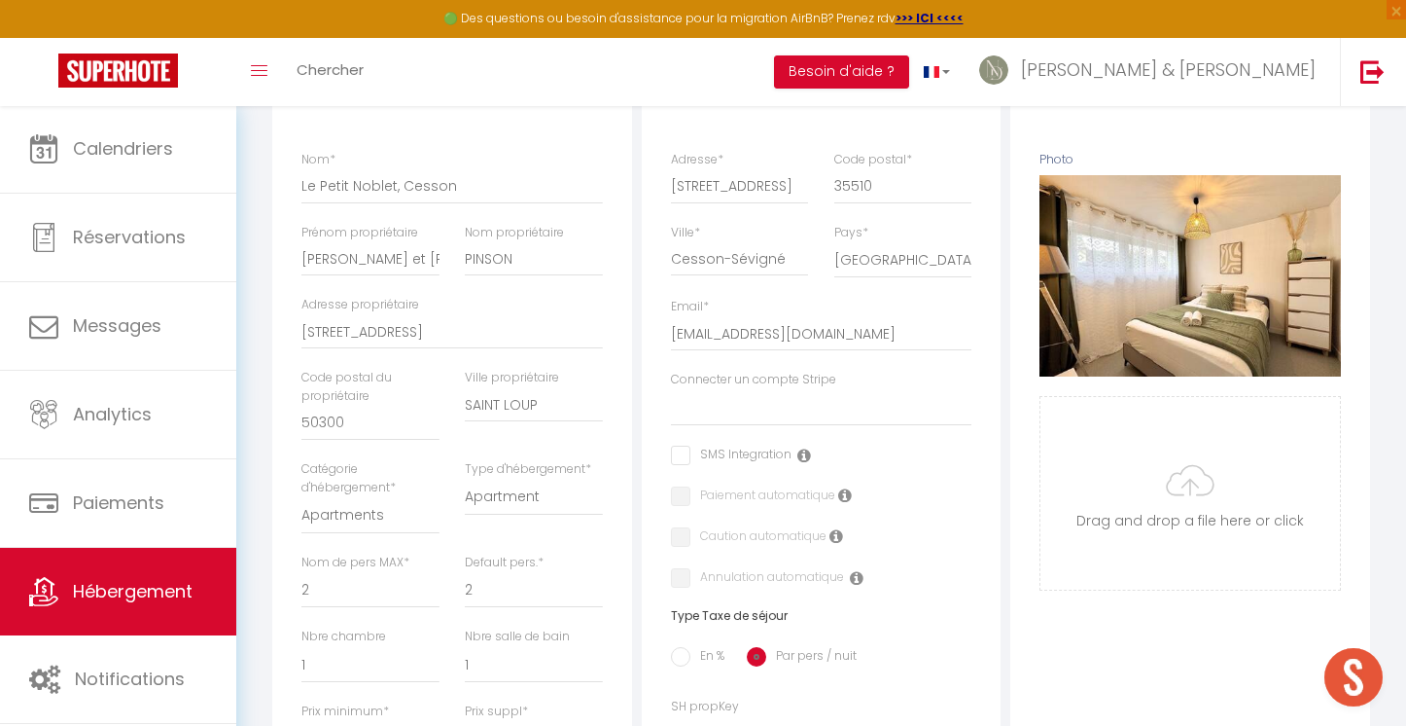
click at [718, 424] on div "Connecter un compte Stripe Nomad conciergerie sci b&l [PERSON_NAME], [PERSON_NA…" at bounding box center [821, 408] width 327 height 75
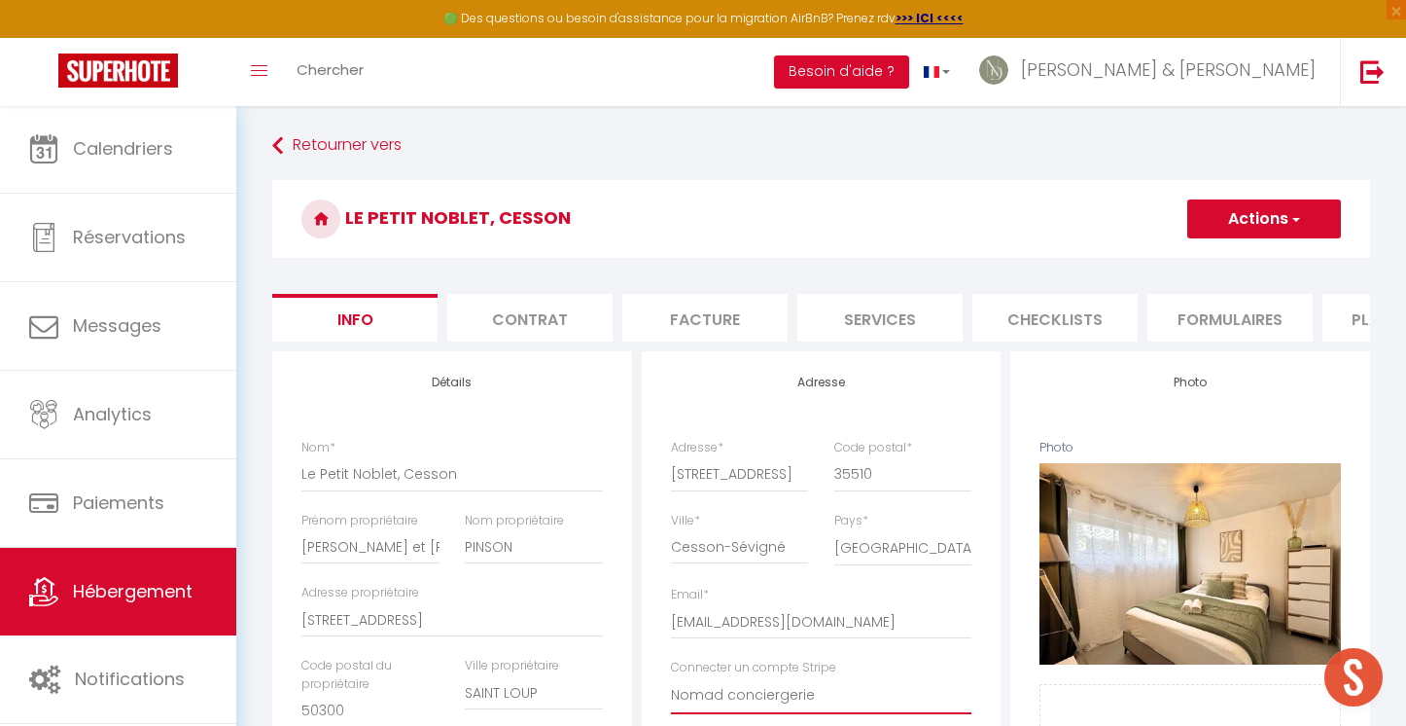
scroll to position [0, 0]
click at [1203, 216] on button "Actions" at bounding box center [1265, 218] width 154 height 39
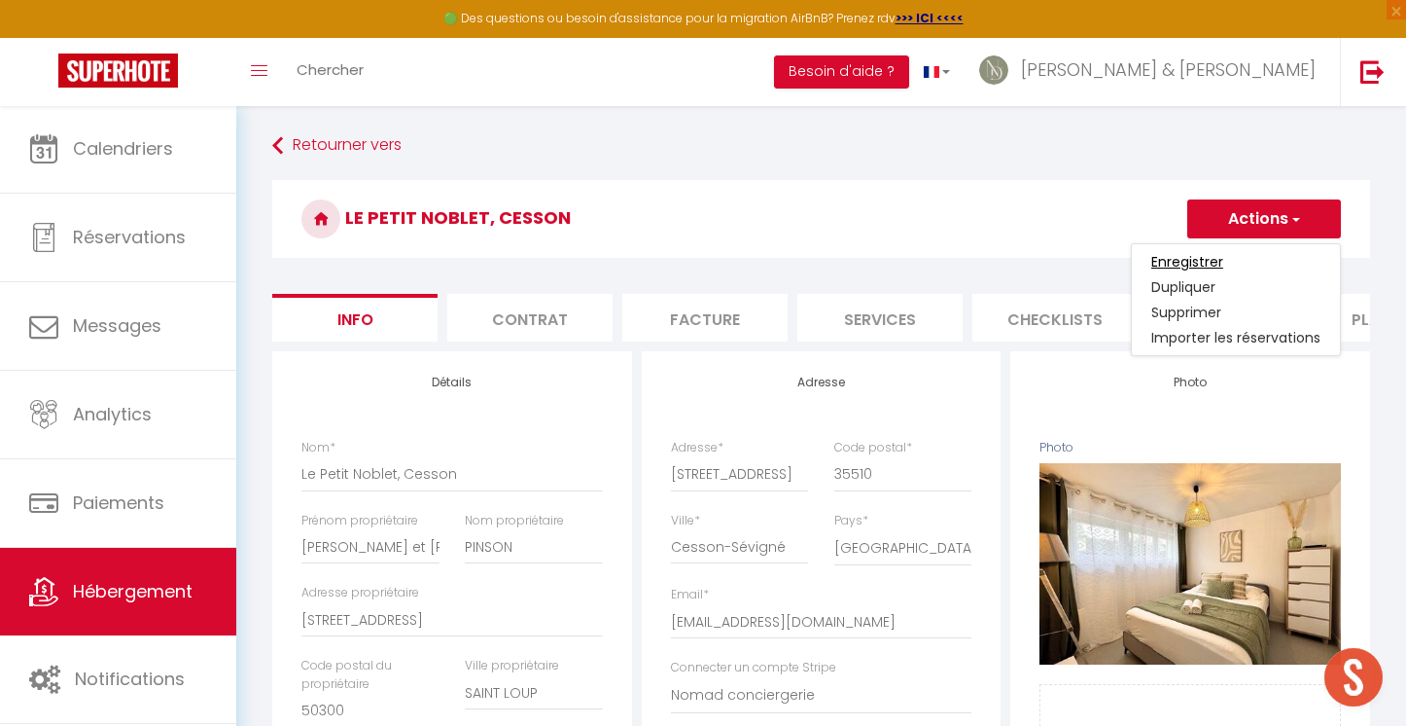
click at [1186, 264] on input "Enregistrer" at bounding box center [1188, 261] width 72 height 19
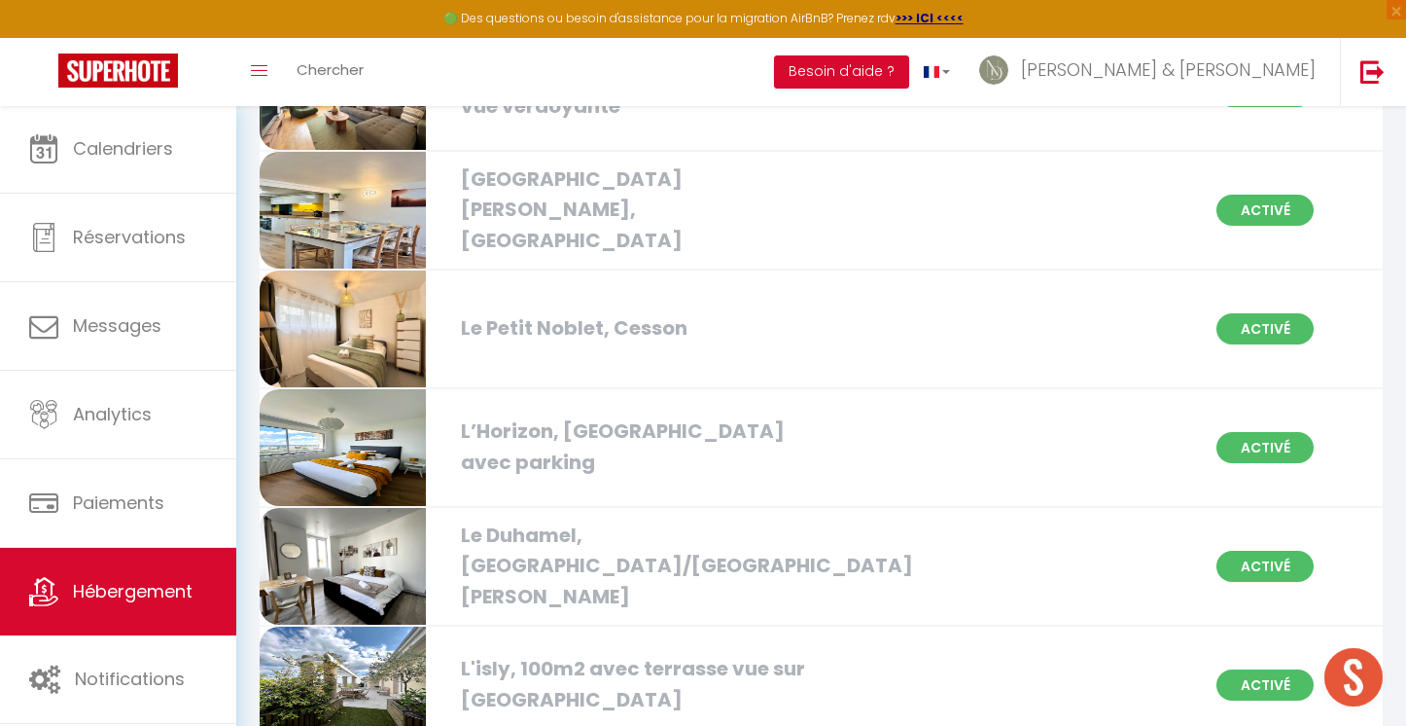
scroll to position [564, 0]
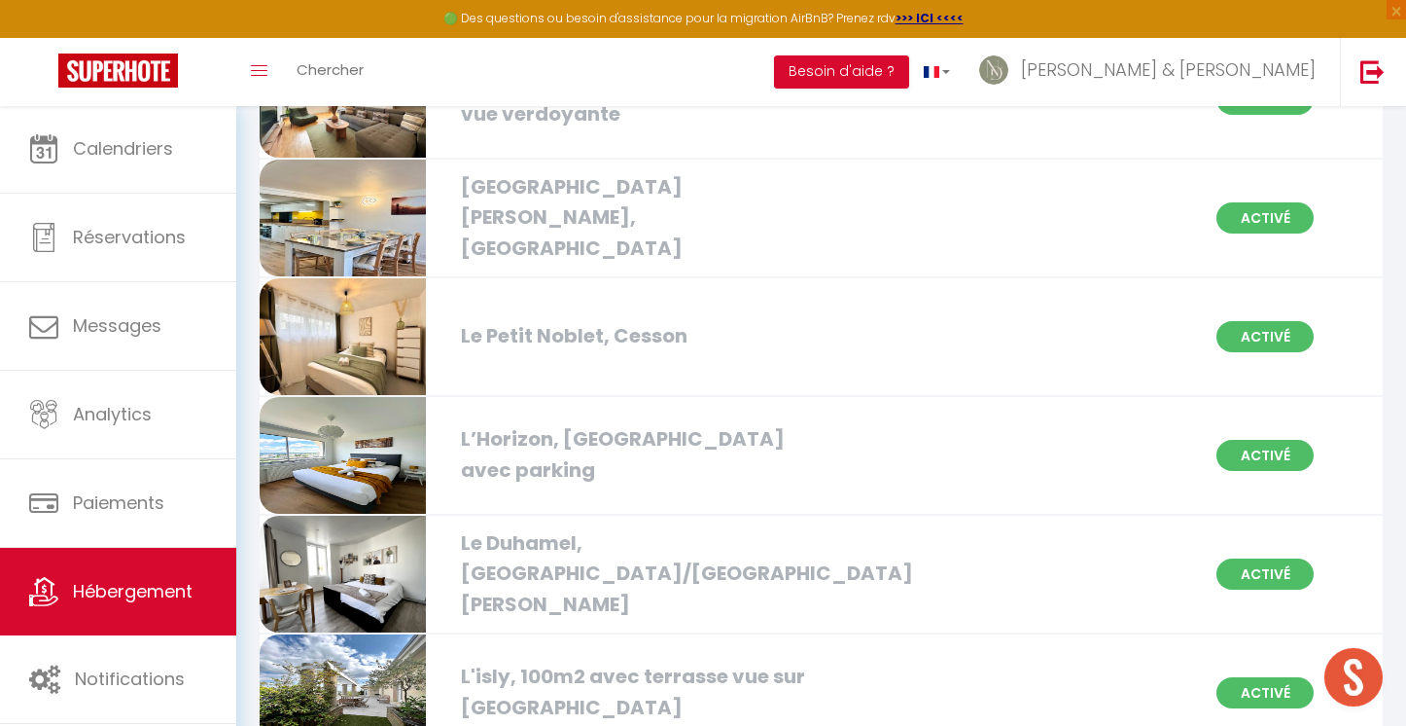
click at [582, 348] on div "Le Petit Noblet, Cesson" at bounding box center [630, 336] width 358 height 30
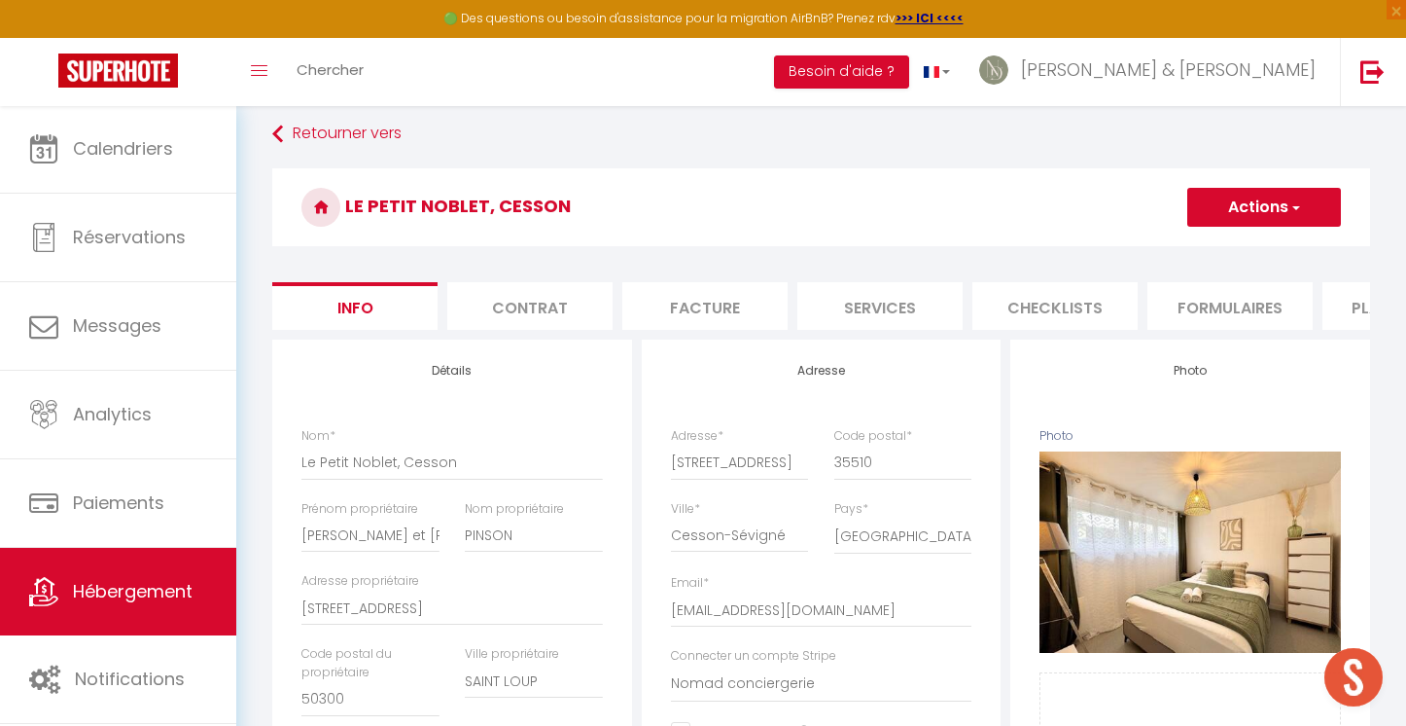
scroll to position [13, 0]
click at [554, 298] on li "Contrat" at bounding box center [529, 305] width 165 height 48
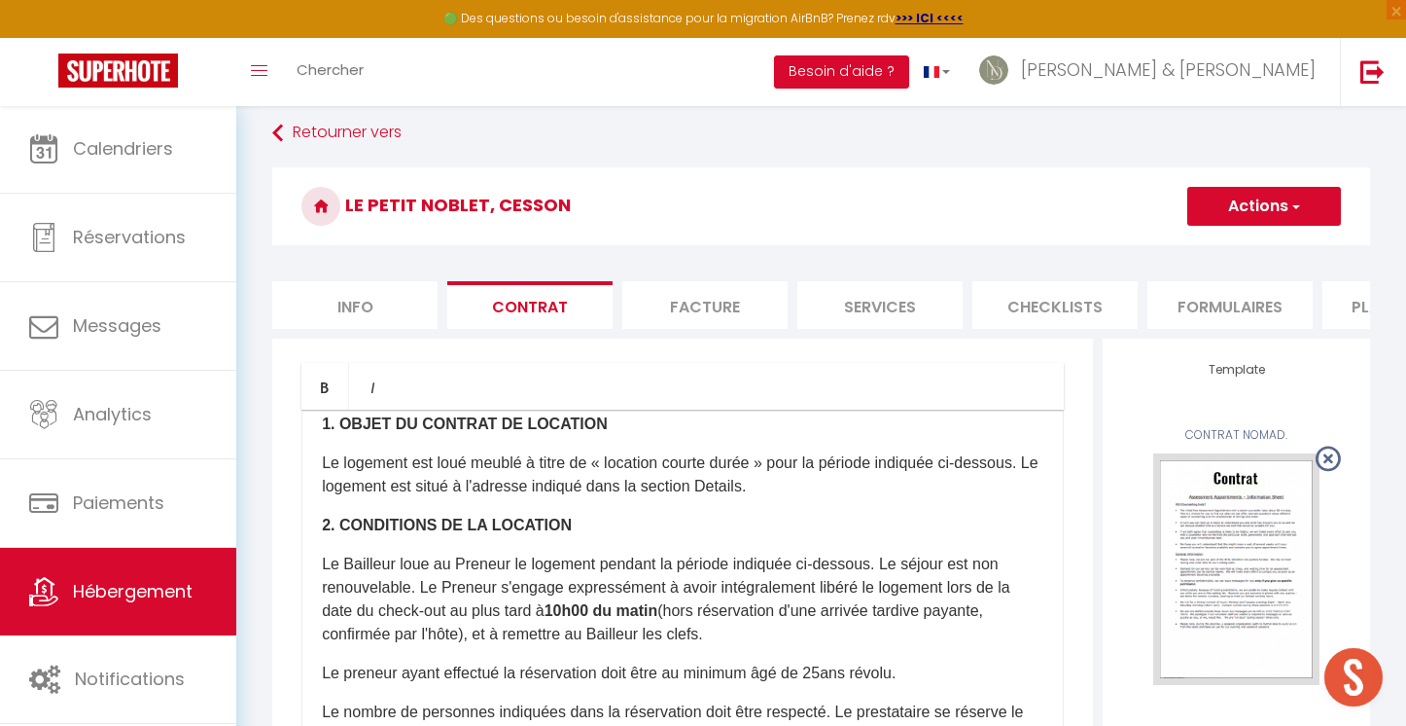
scroll to position [101, 0]
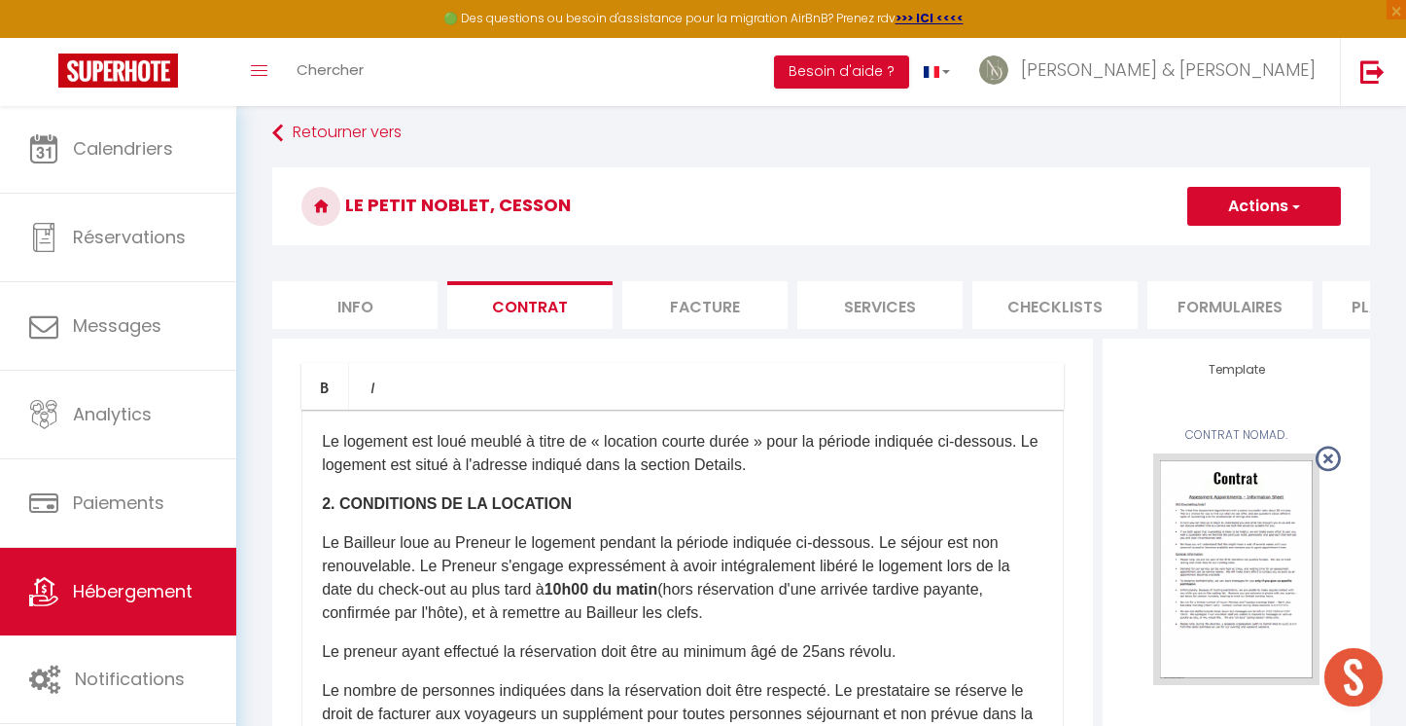
click at [741, 310] on li "Facture" at bounding box center [705, 305] width 165 height 48
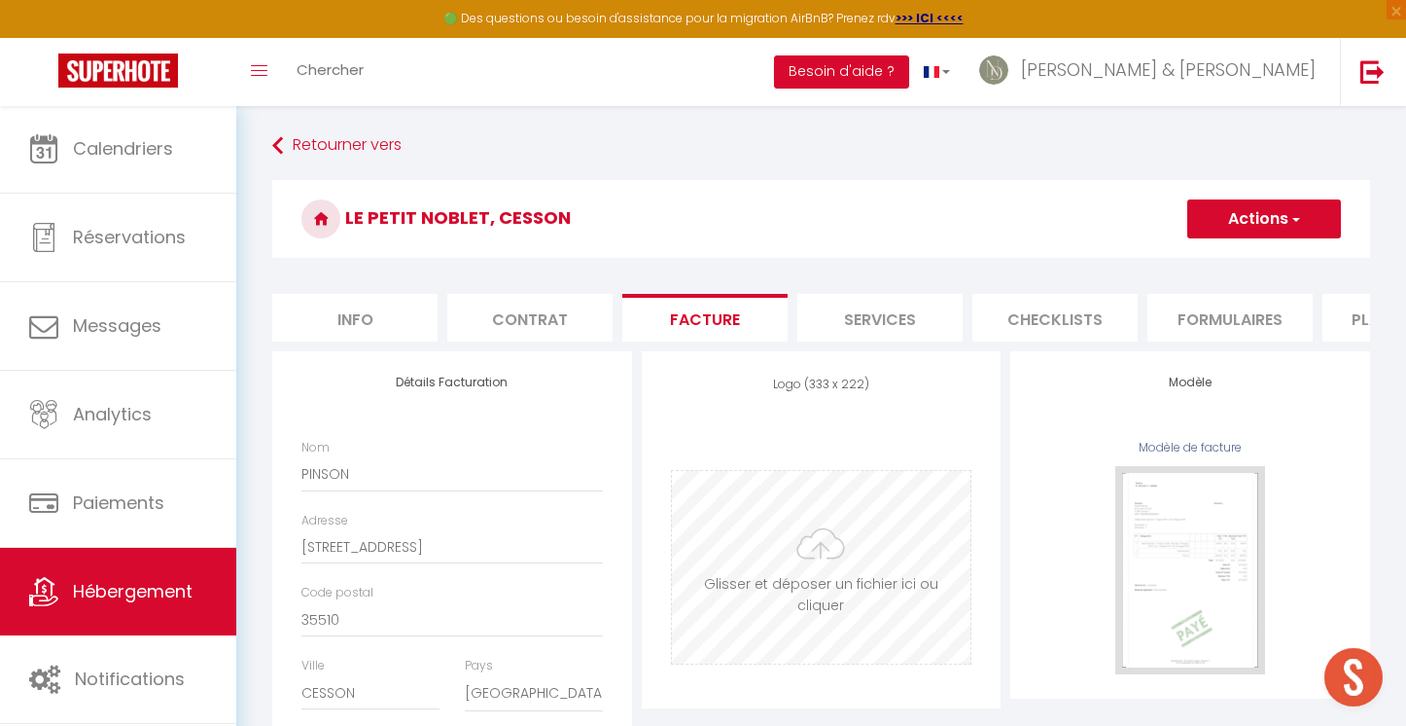
scroll to position [2, 0]
click at [885, 333] on li "Services" at bounding box center [880, 316] width 165 height 48
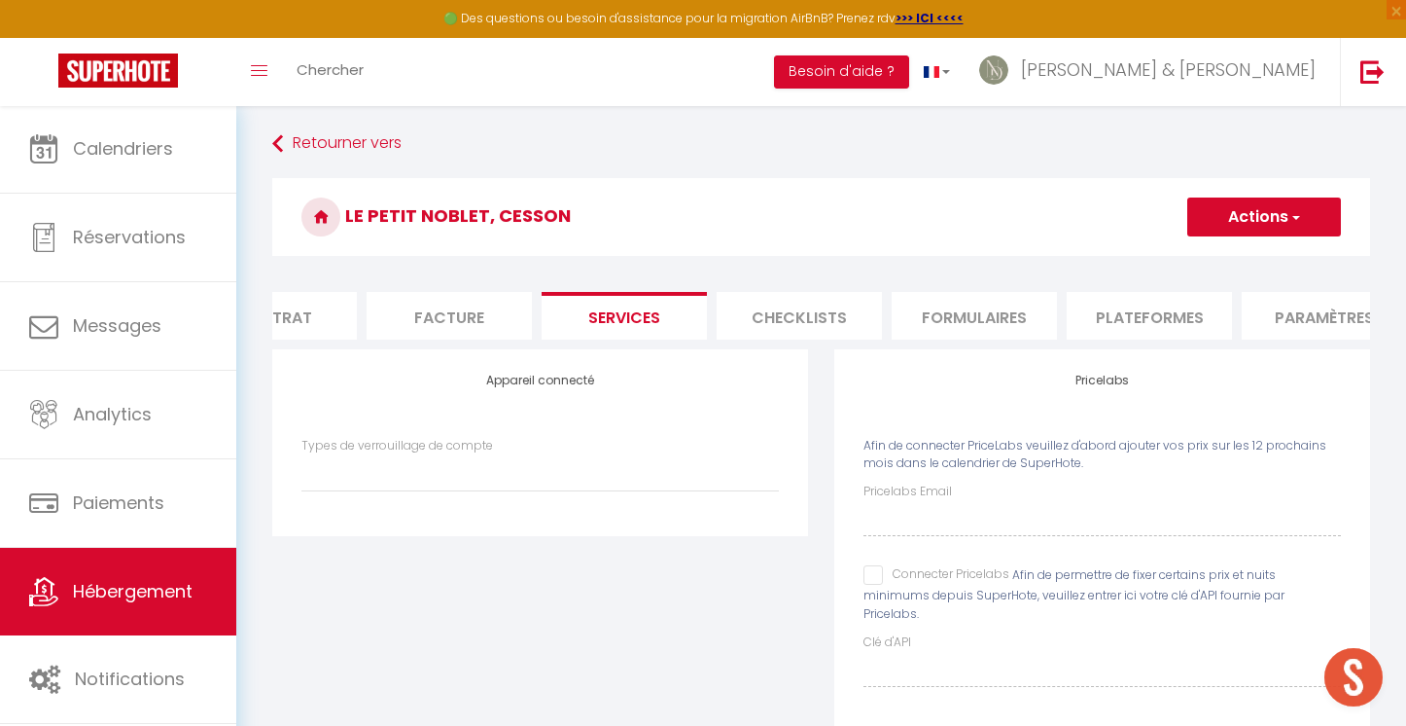
scroll to position [0, 273]
click at [817, 307] on li "Checklists" at bounding box center [781, 316] width 165 height 48
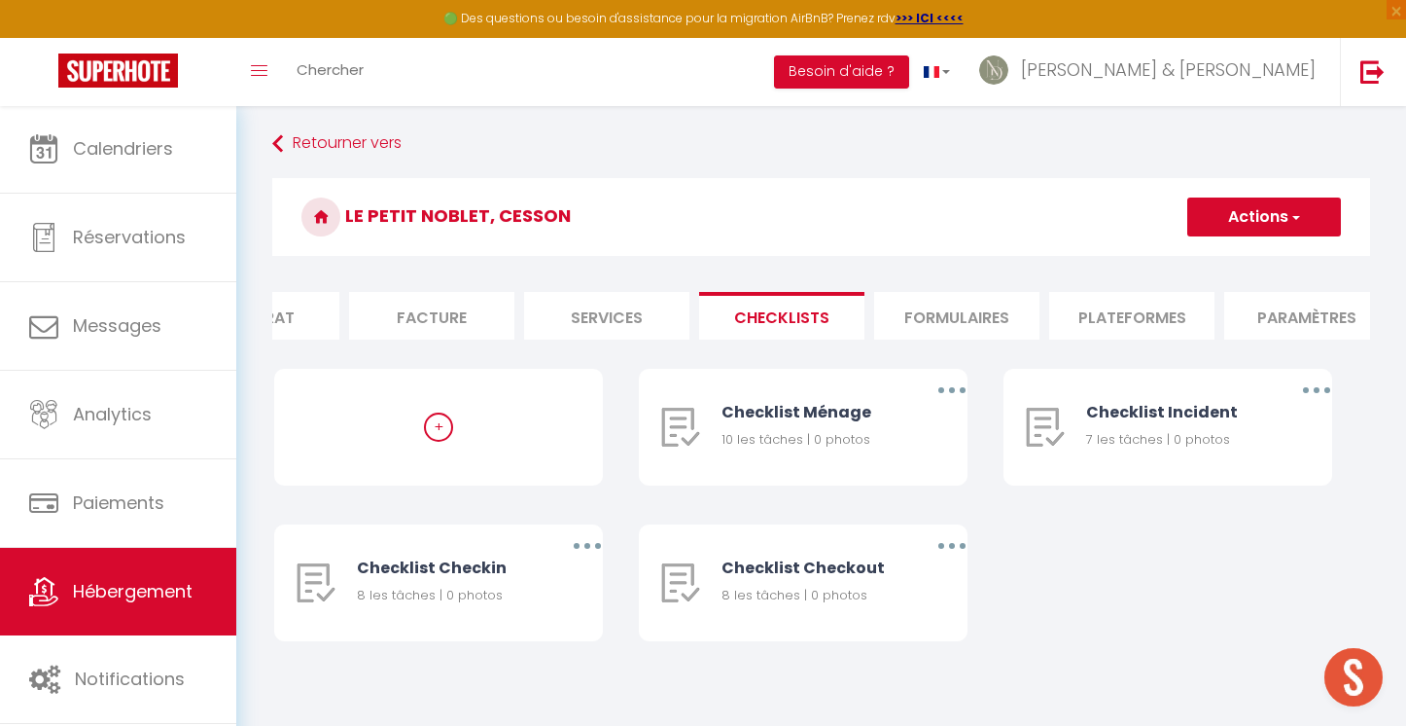
click at [935, 308] on li "Formulaires" at bounding box center [956, 316] width 165 height 48
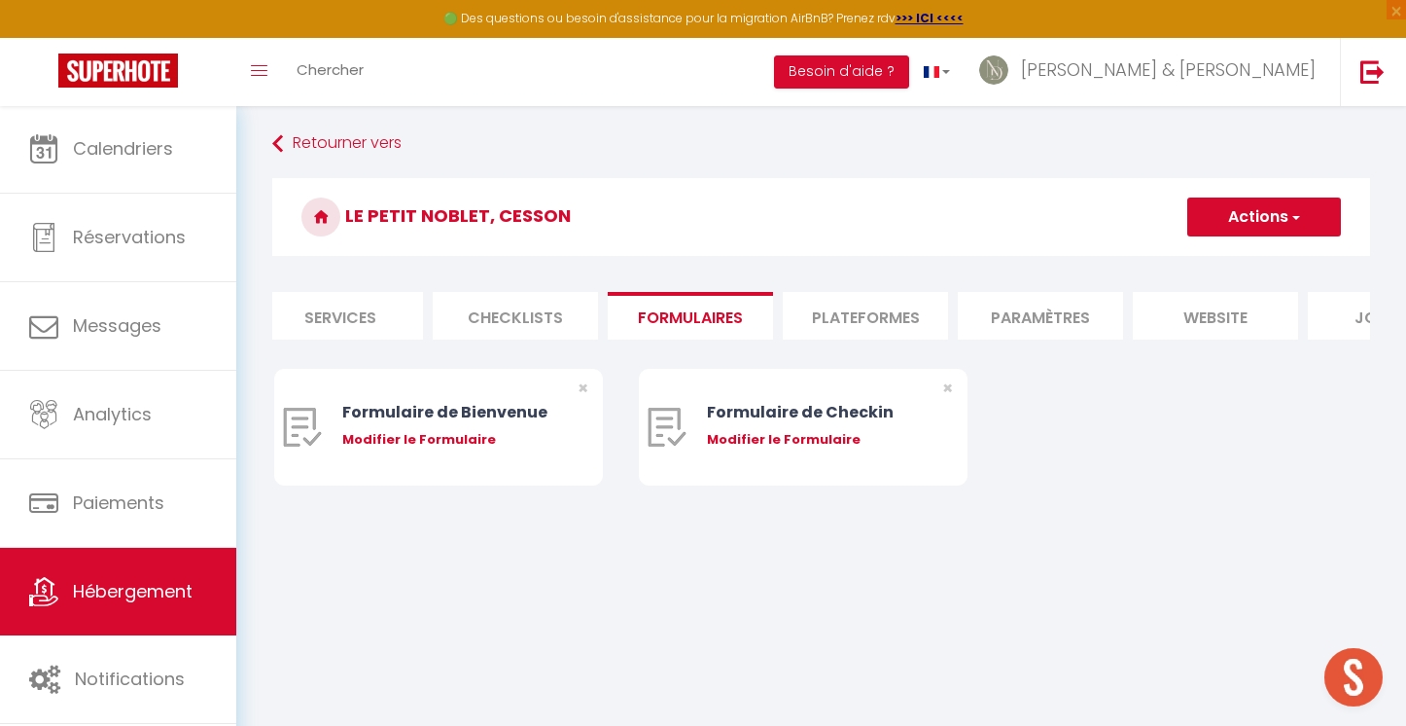
click at [861, 311] on li "Plateformes" at bounding box center [865, 316] width 165 height 48
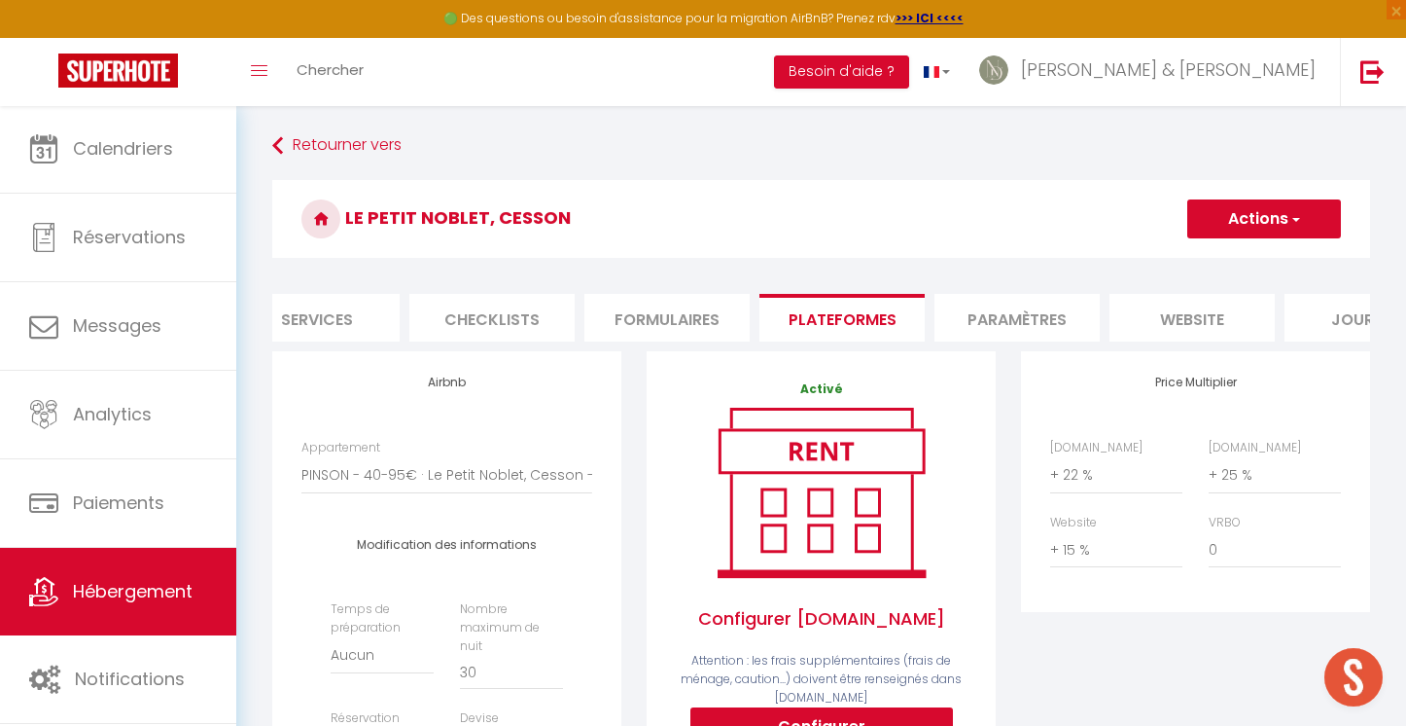
click at [960, 314] on li "Paramètres" at bounding box center [1017, 318] width 165 height 48
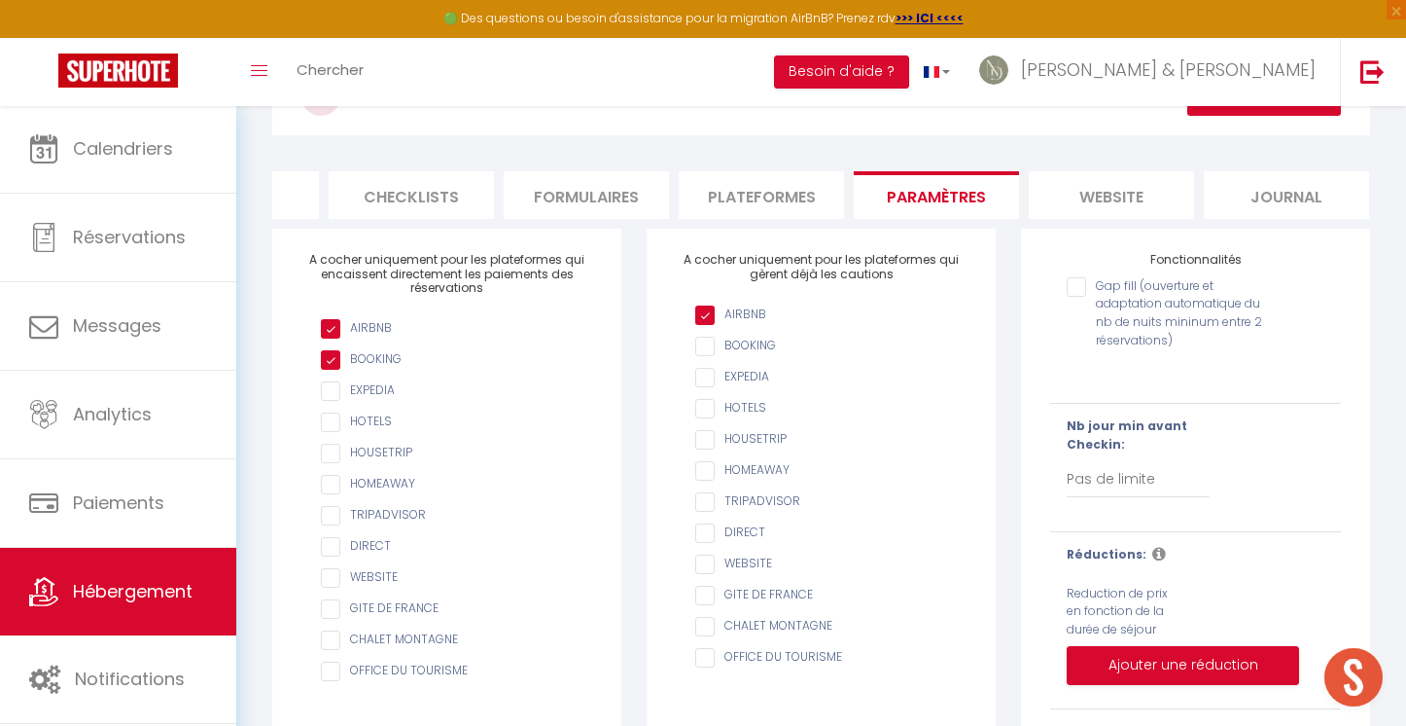
scroll to position [0, 643]
click at [1112, 196] on li "website" at bounding box center [1112, 195] width 165 height 48
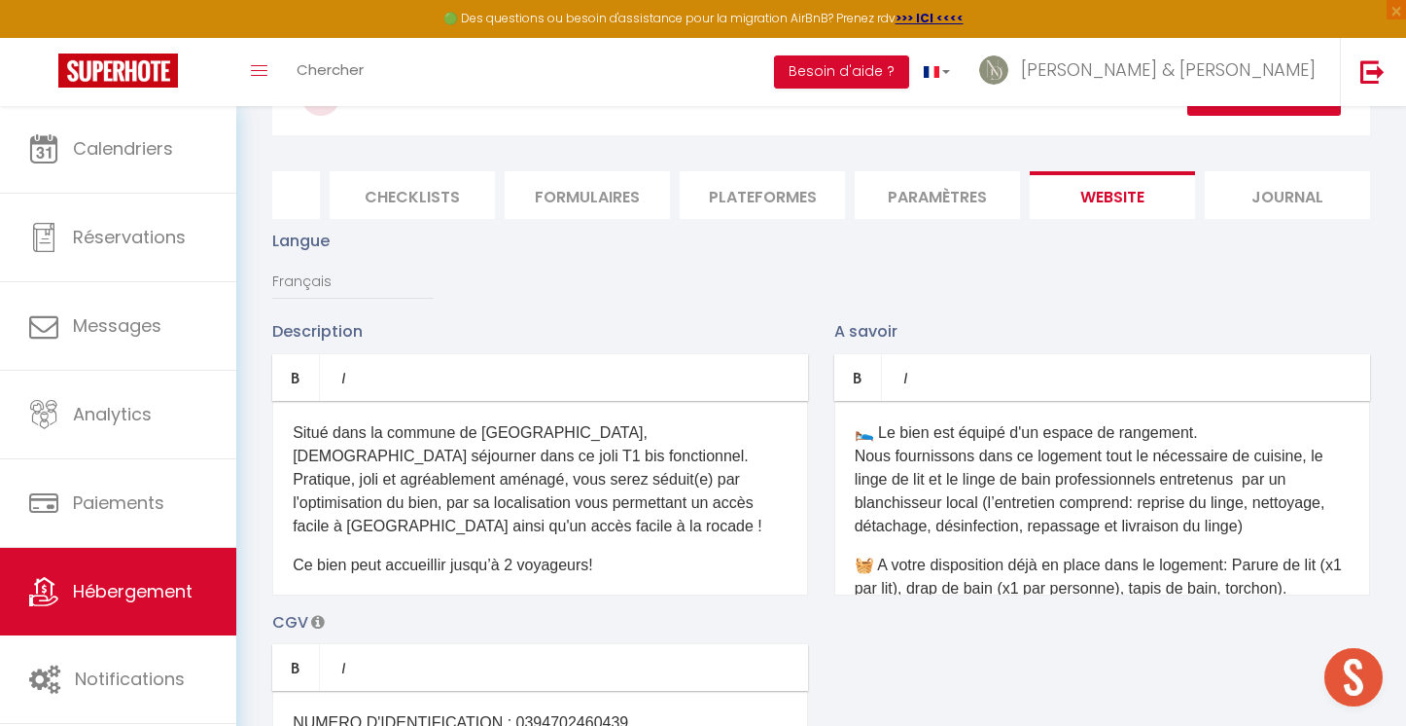
click at [1256, 181] on li "Journal" at bounding box center [1287, 195] width 165 height 48
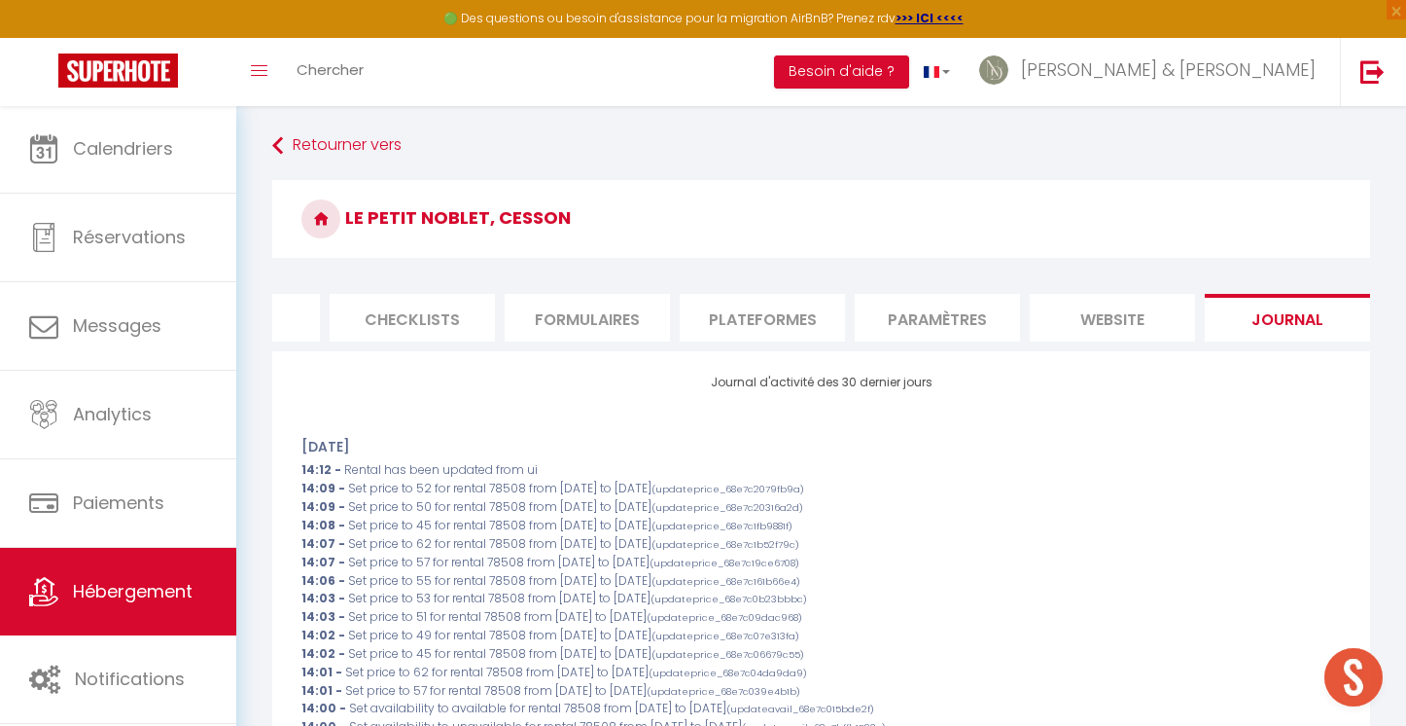
click at [857, 315] on li "Paramètres" at bounding box center [937, 318] width 165 height 48
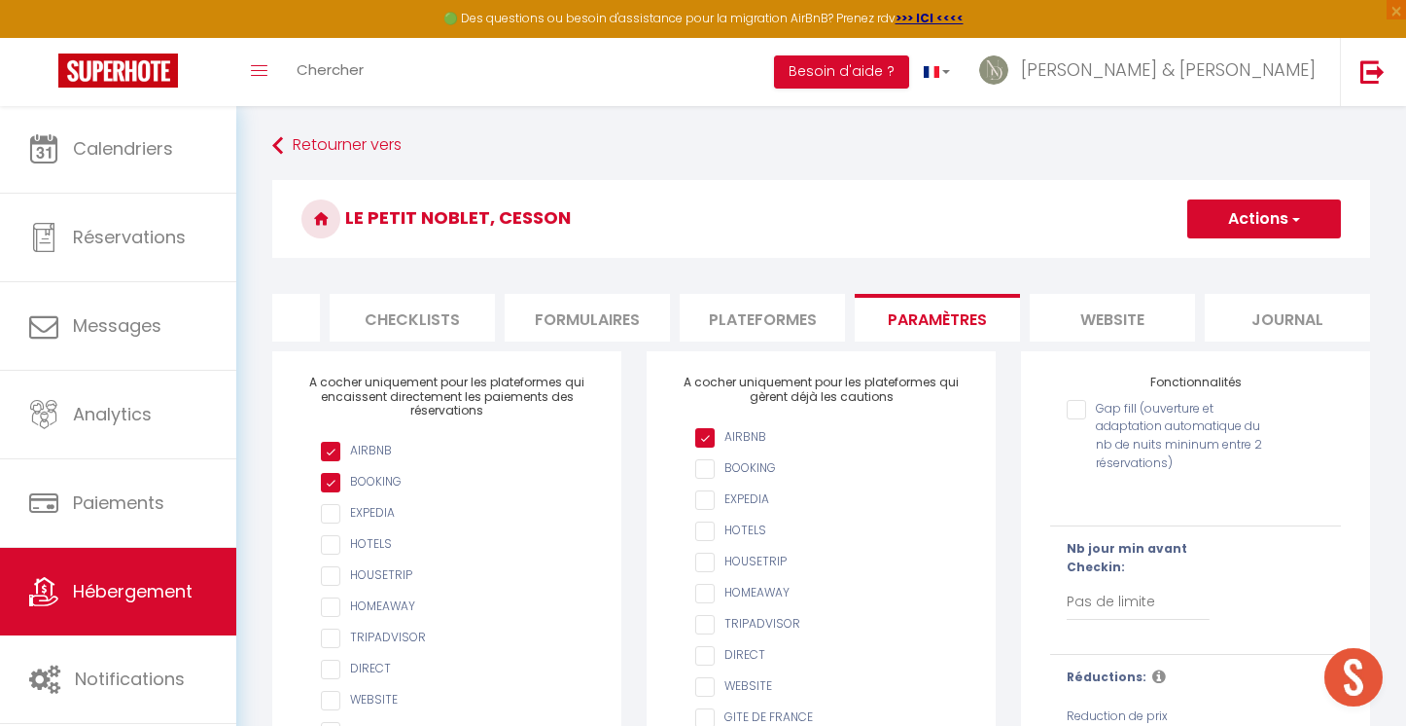
click at [799, 322] on li "Plateformes" at bounding box center [762, 318] width 165 height 48
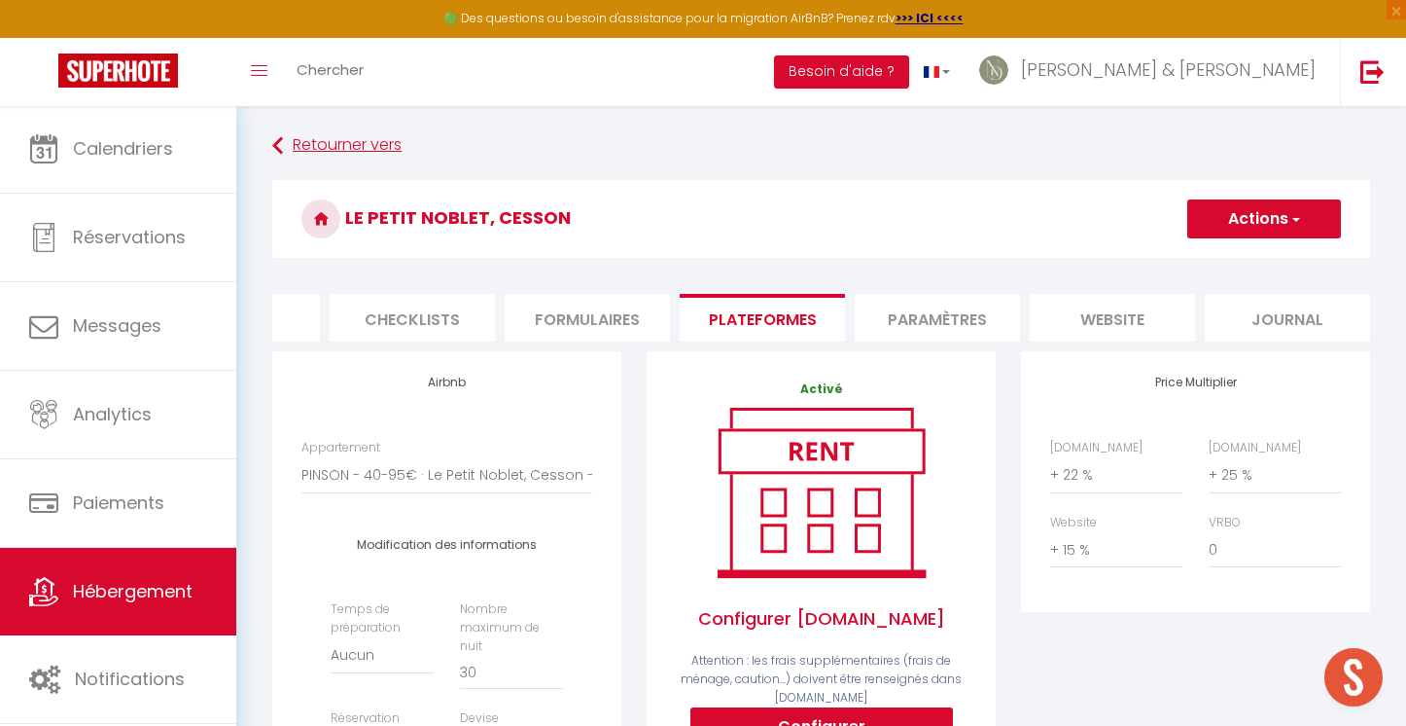
click at [363, 148] on link "Retourner vers" at bounding box center [821, 145] width 1098 height 35
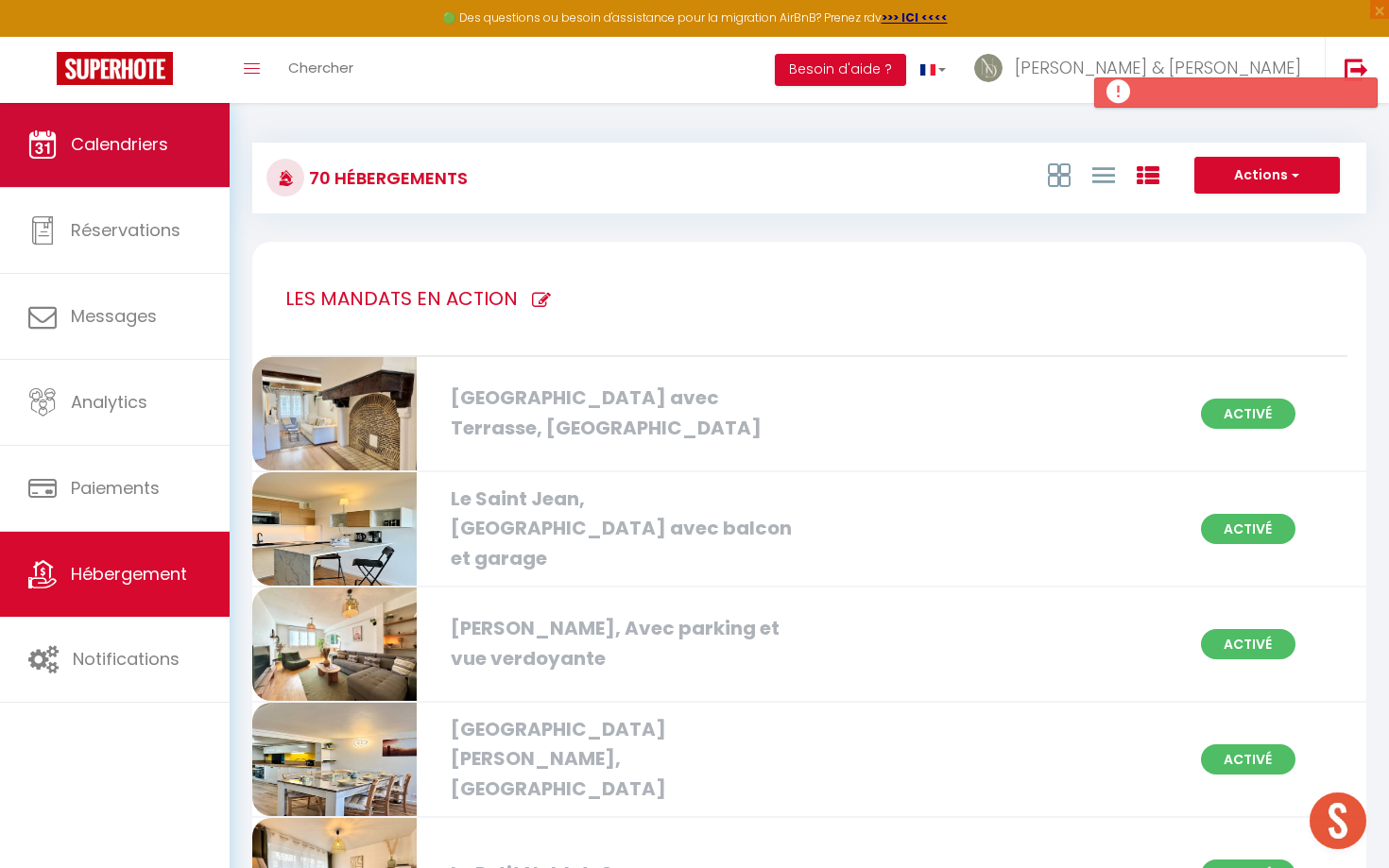
click at [148, 141] on span "Calendriers" at bounding box center [119, 144] width 97 height 23
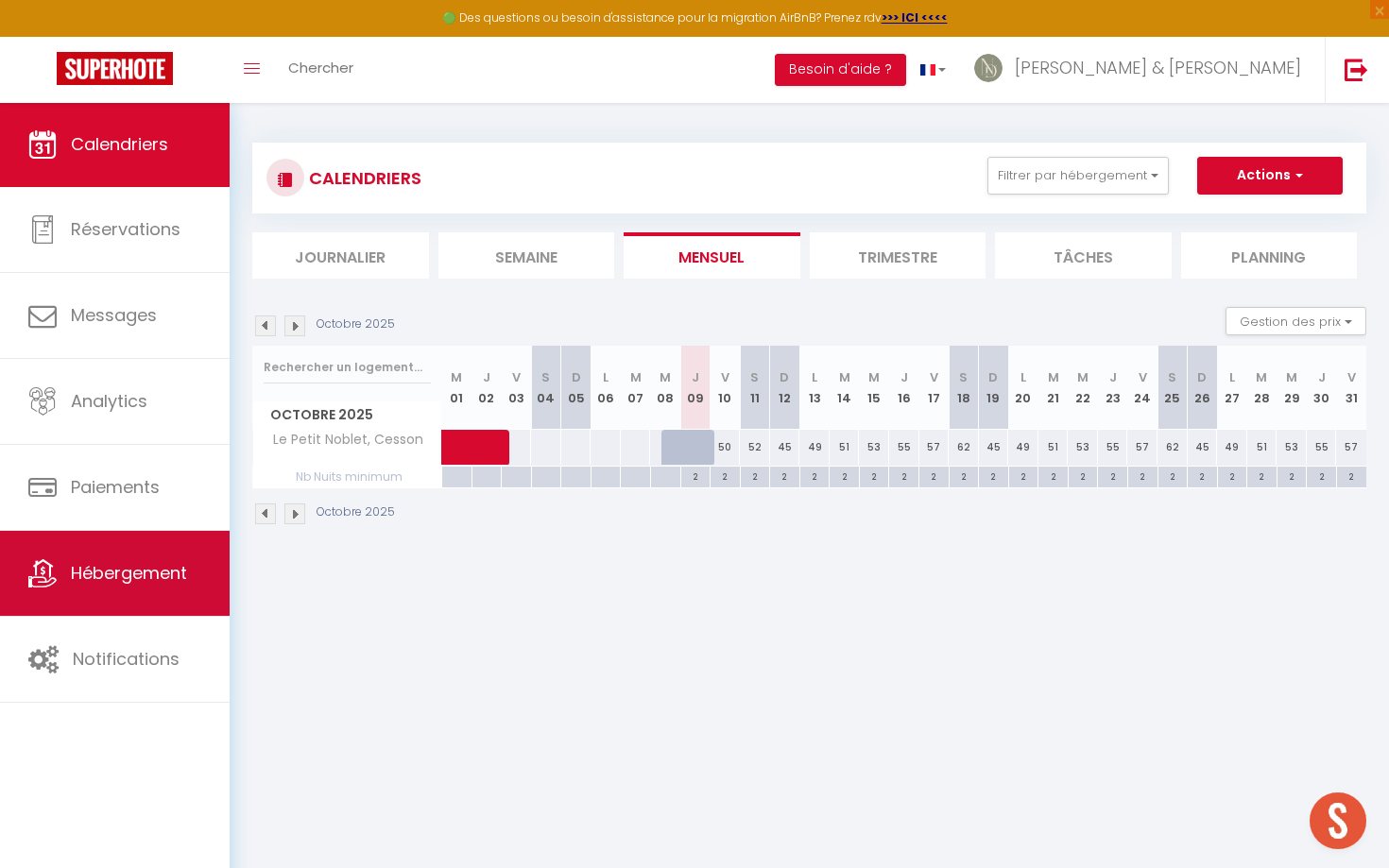
click at [124, 551] on link "Hébergement" at bounding box center [115, 574] width 229 height 85
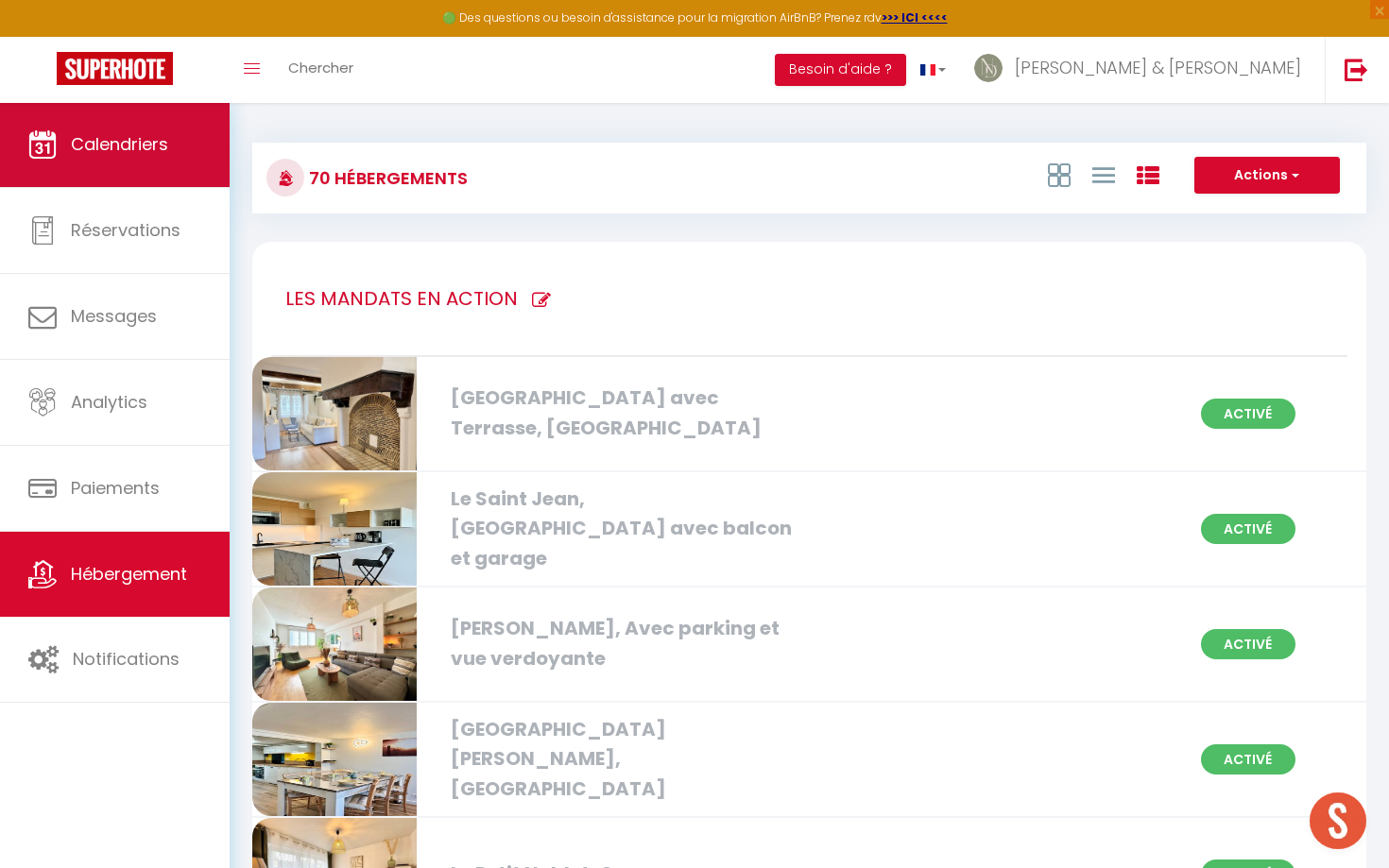
click at [82, 136] on span "Calendriers" at bounding box center [119, 144] width 97 height 23
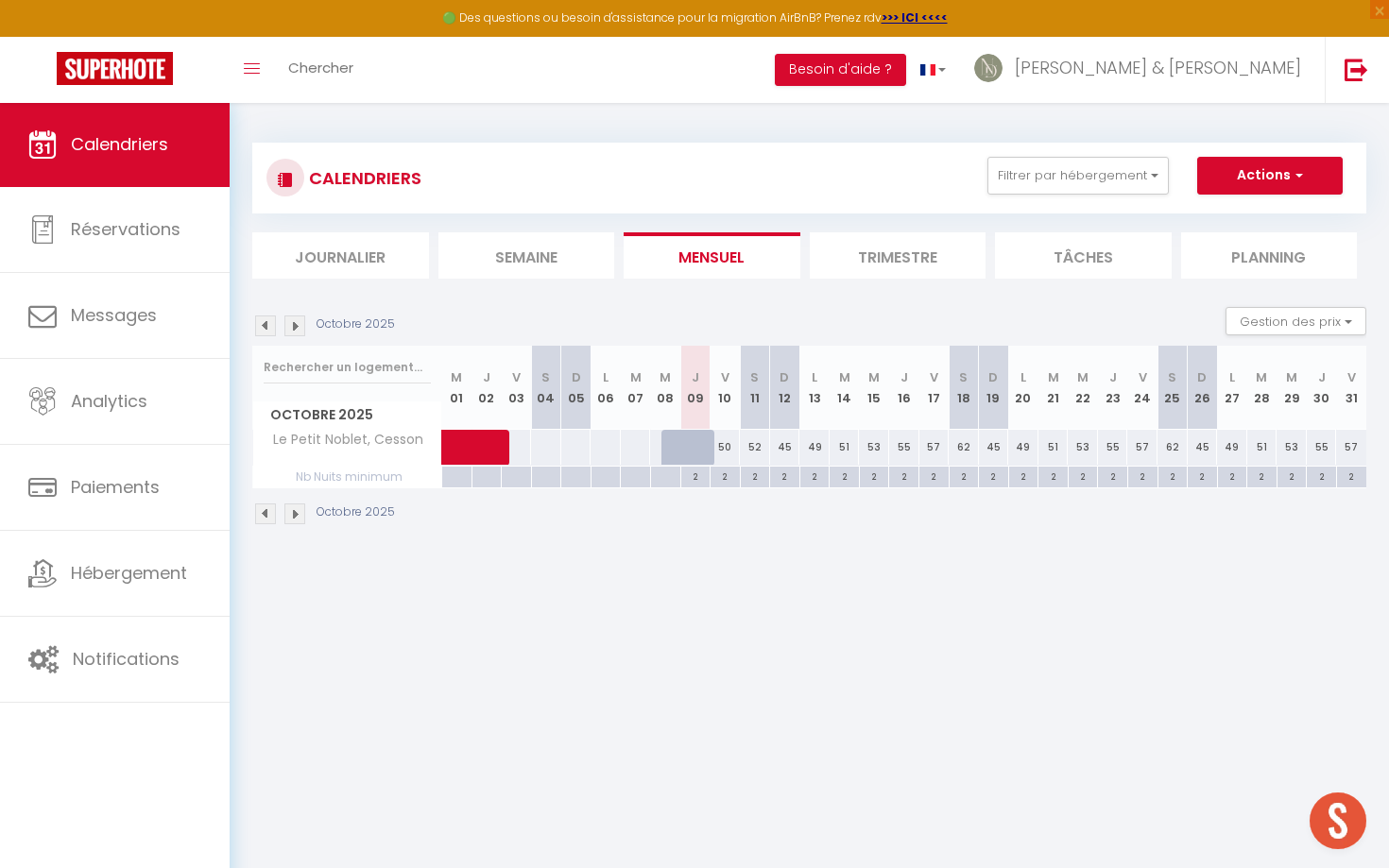
click at [1349, 443] on div "57" at bounding box center [1350, 448] width 30 height 35
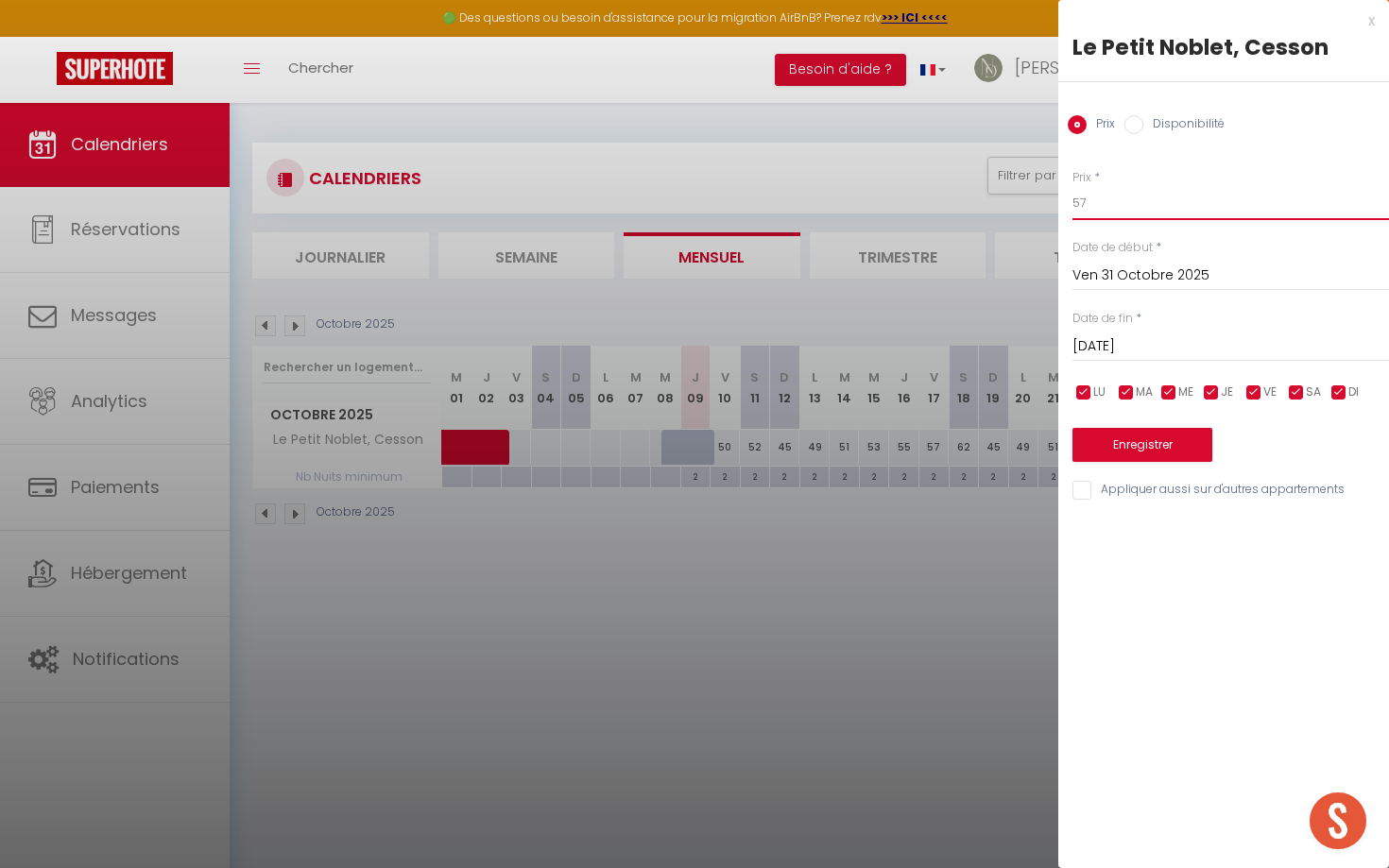
click at [1132, 212] on input "57" at bounding box center [1231, 203] width 317 height 34
click at [1139, 445] on button "Enregistrer" at bounding box center [1142, 445] width 140 height 34
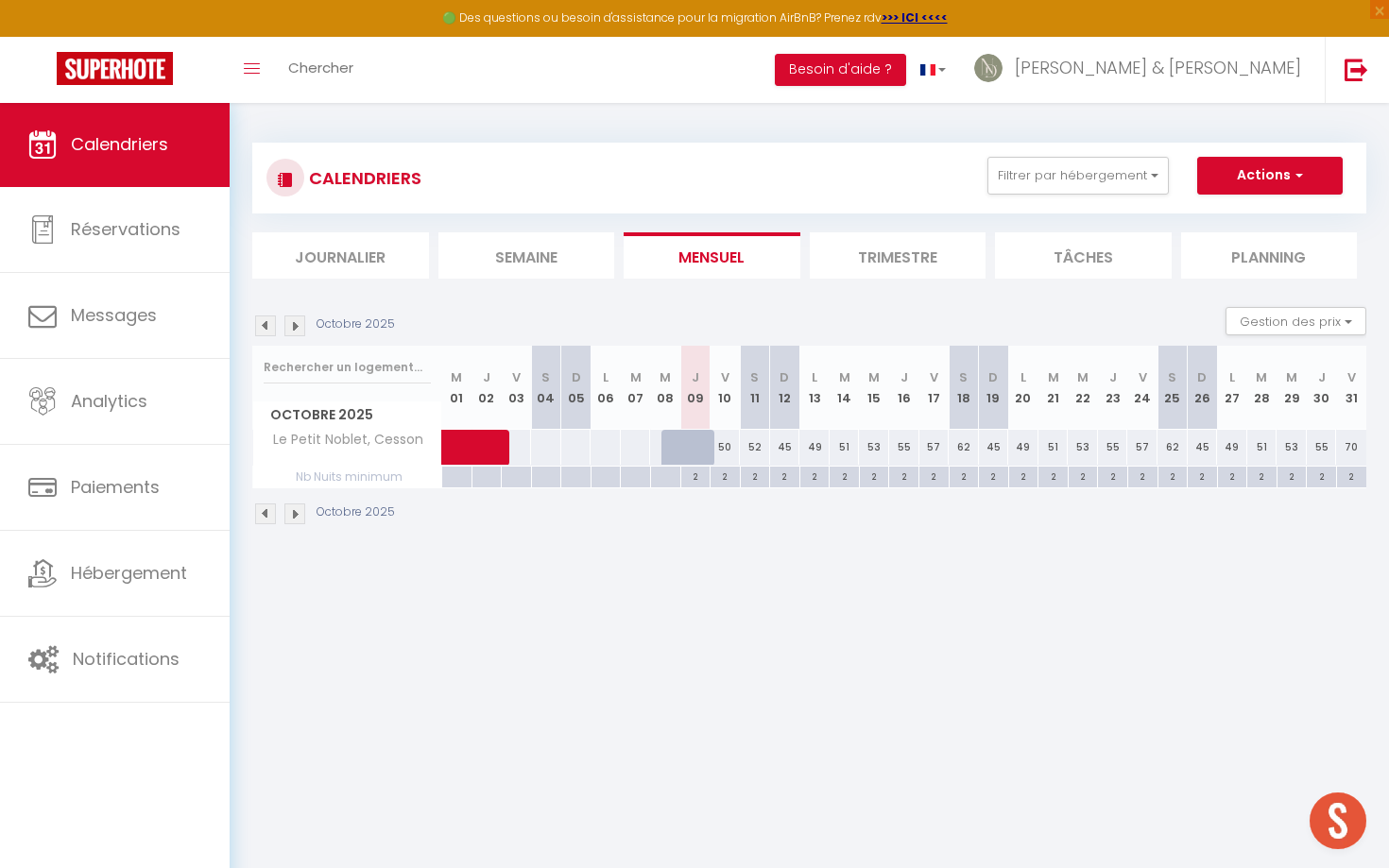
click at [293, 325] on img at bounding box center [294, 325] width 20 height 20
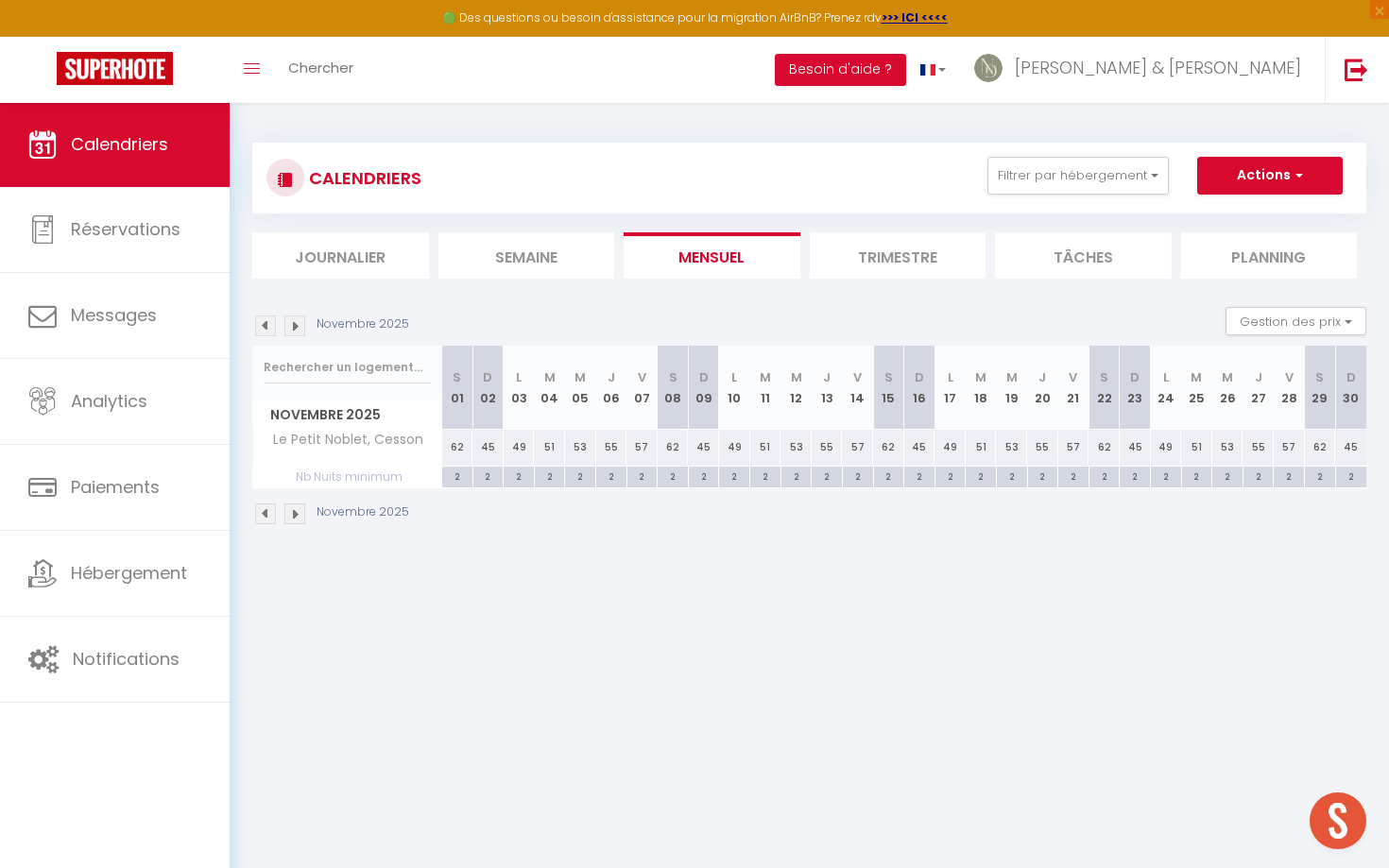
click at [293, 325] on img at bounding box center [294, 325] width 20 height 20
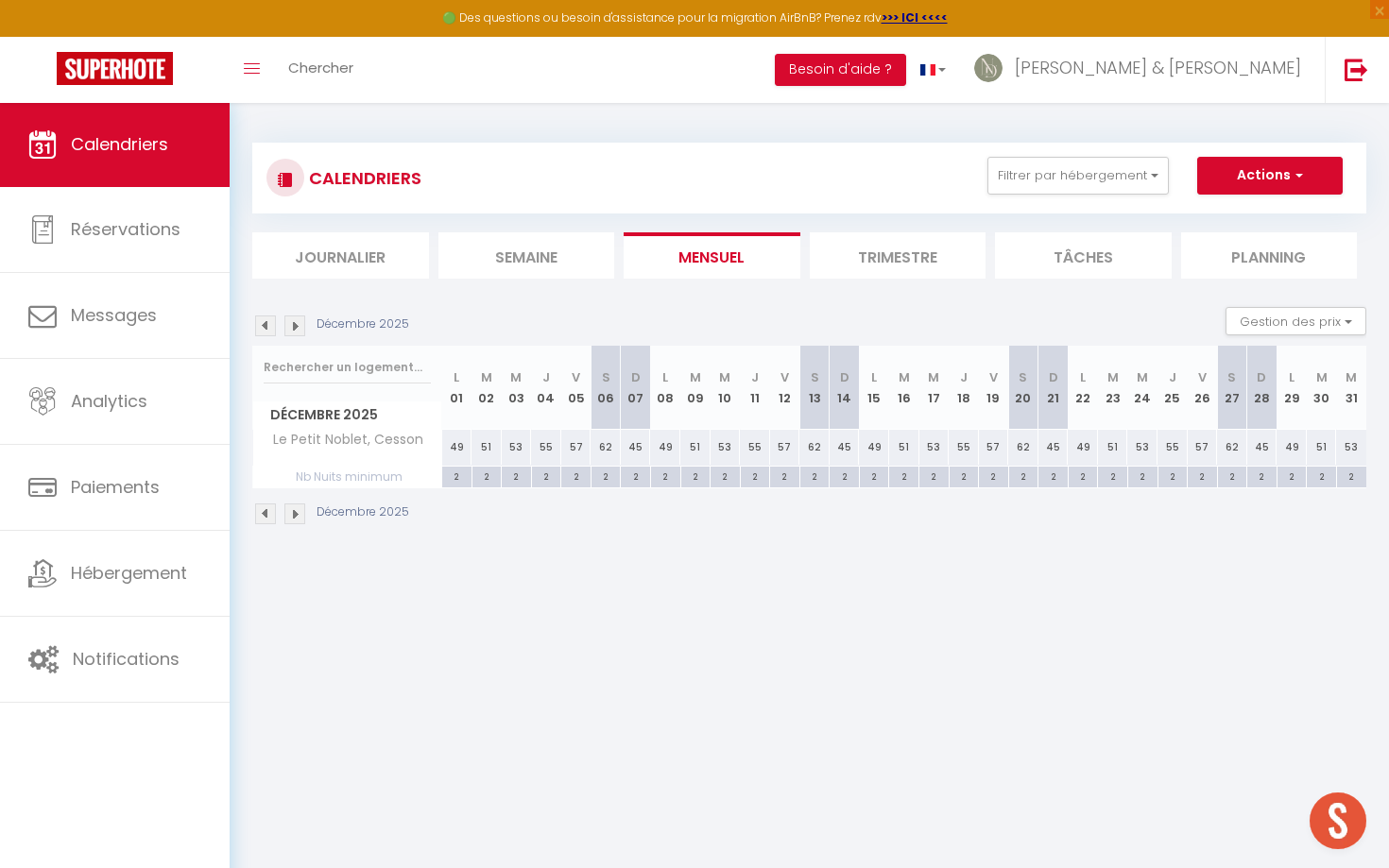
click at [1359, 449] on div "53" at bounding box center [1350, 448] width 30 height 35
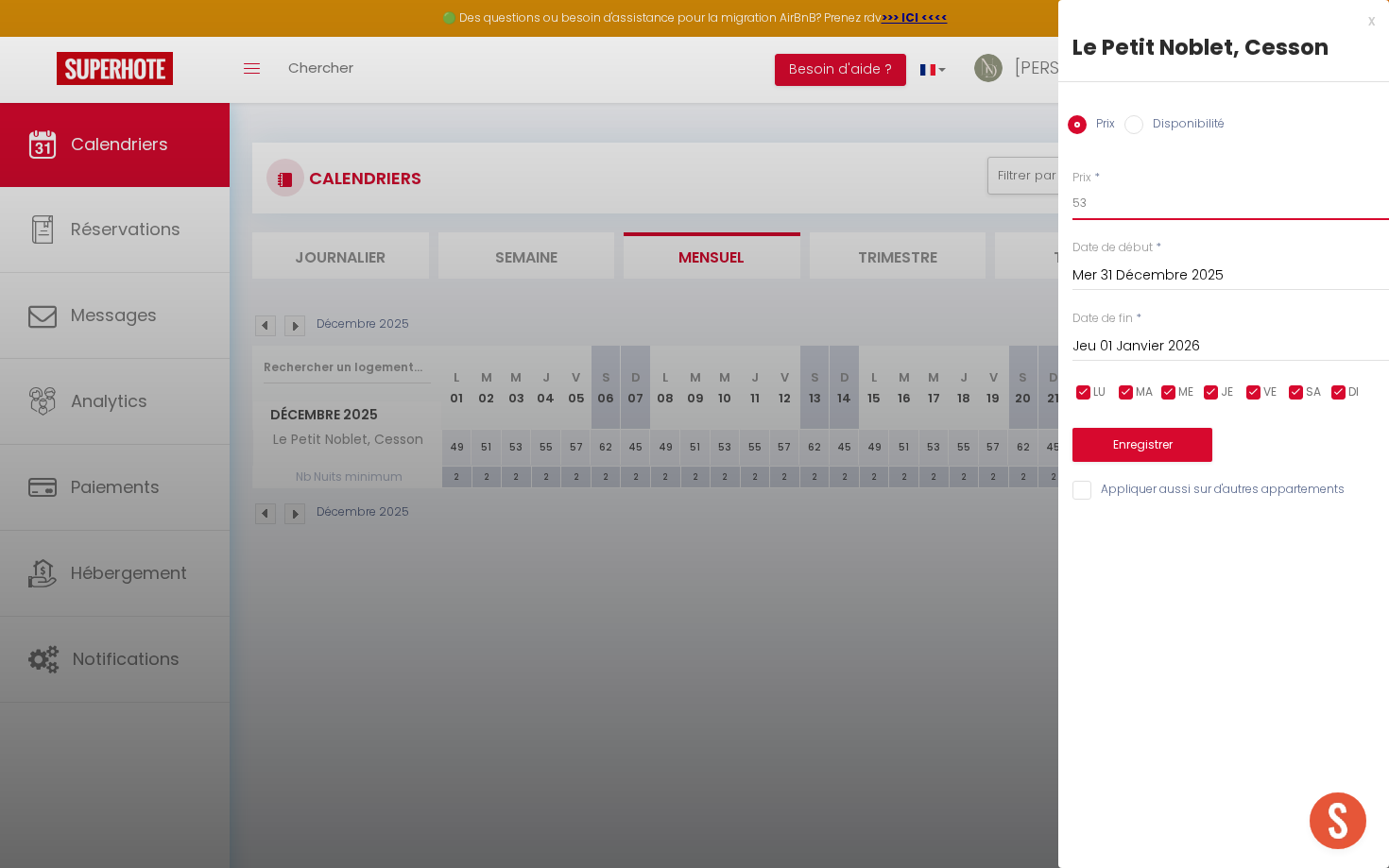
click at [1123, 208] on input "53" at bounding box center [1231, 203] width 317 height 34
click at [1155, 437] on button "Enregistrer" at bounding box center [1142, 445] width 140 height 34
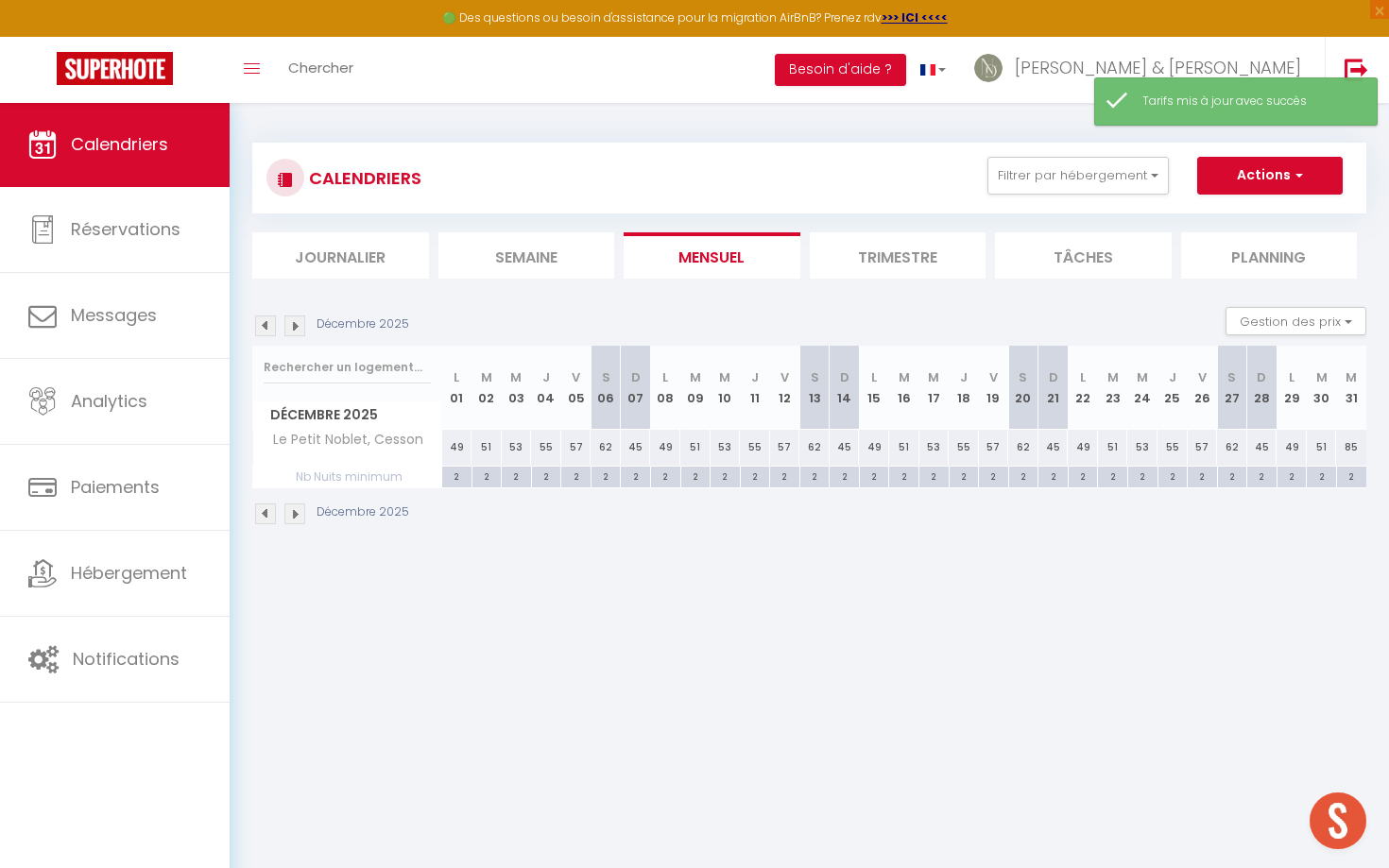
click at [1182, 674] on body "🟢 Des questions ou besoin d'assistance pour la migration AirBnB? Prenez rdv >>>…" at bounding box center [694, 536] width 1389 height 868
click at [270, 320] on img at bounding box center [265, 325] width 20 height 20
